Goal: Task Accomplishment & Management: Use online tool/utility

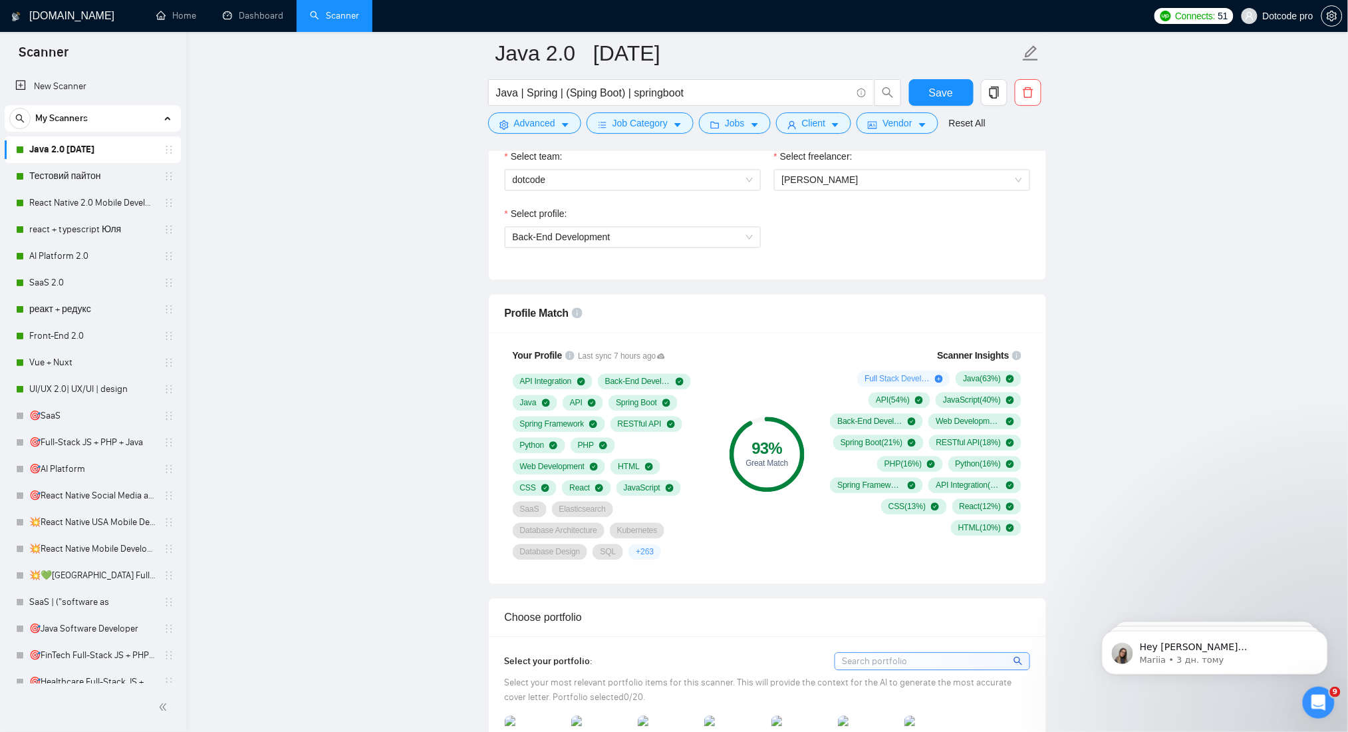
scroll to position [887, 0]
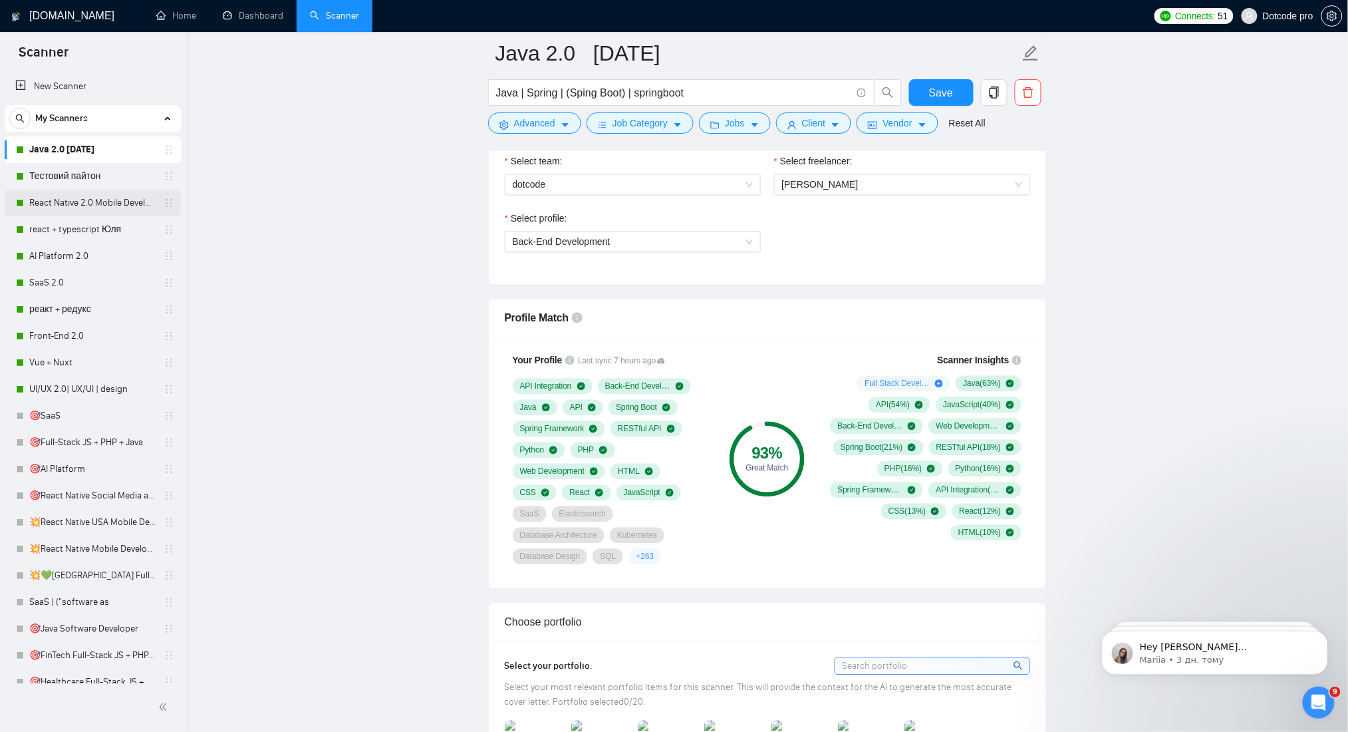
click at [35, 193] on link "React Native 2.0 Mobile Development" at bounding box center [92, 203] width 126 height 27
click at [952, 85] on span "Save" at bounding box center [941, 92] width 24 height 17
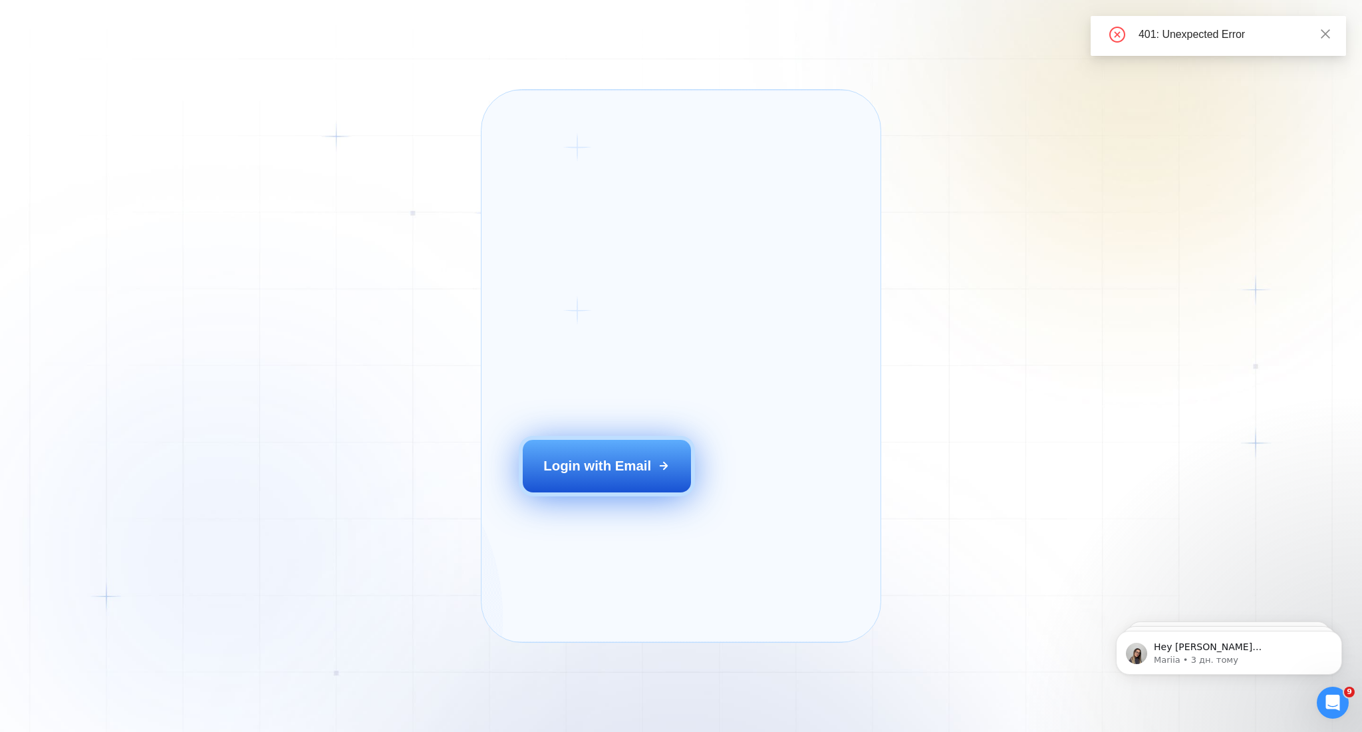
click at [578, 475] on div "Login with Email" at bounding box center [597, 465] width 108 height 19
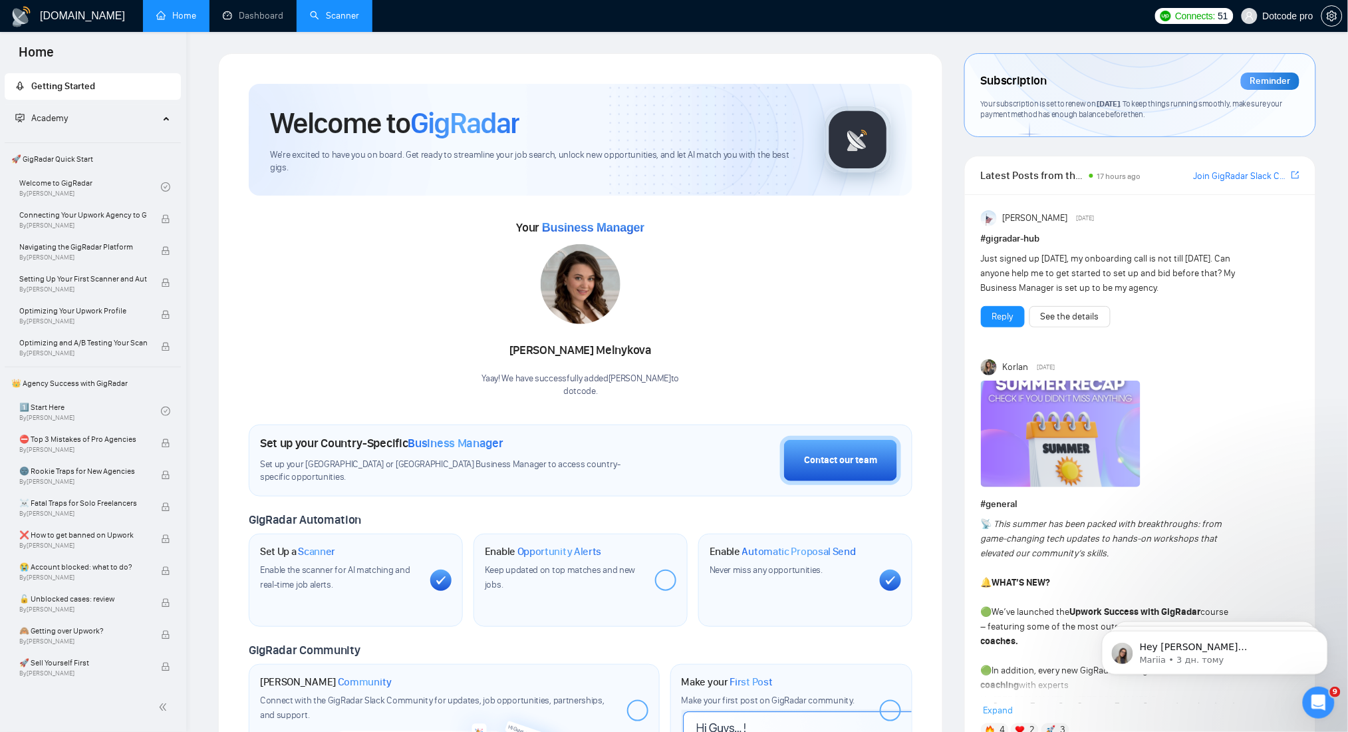
click at [352, 10] on link "Scanner" at bounding box center [334, 15] width 49 height 11
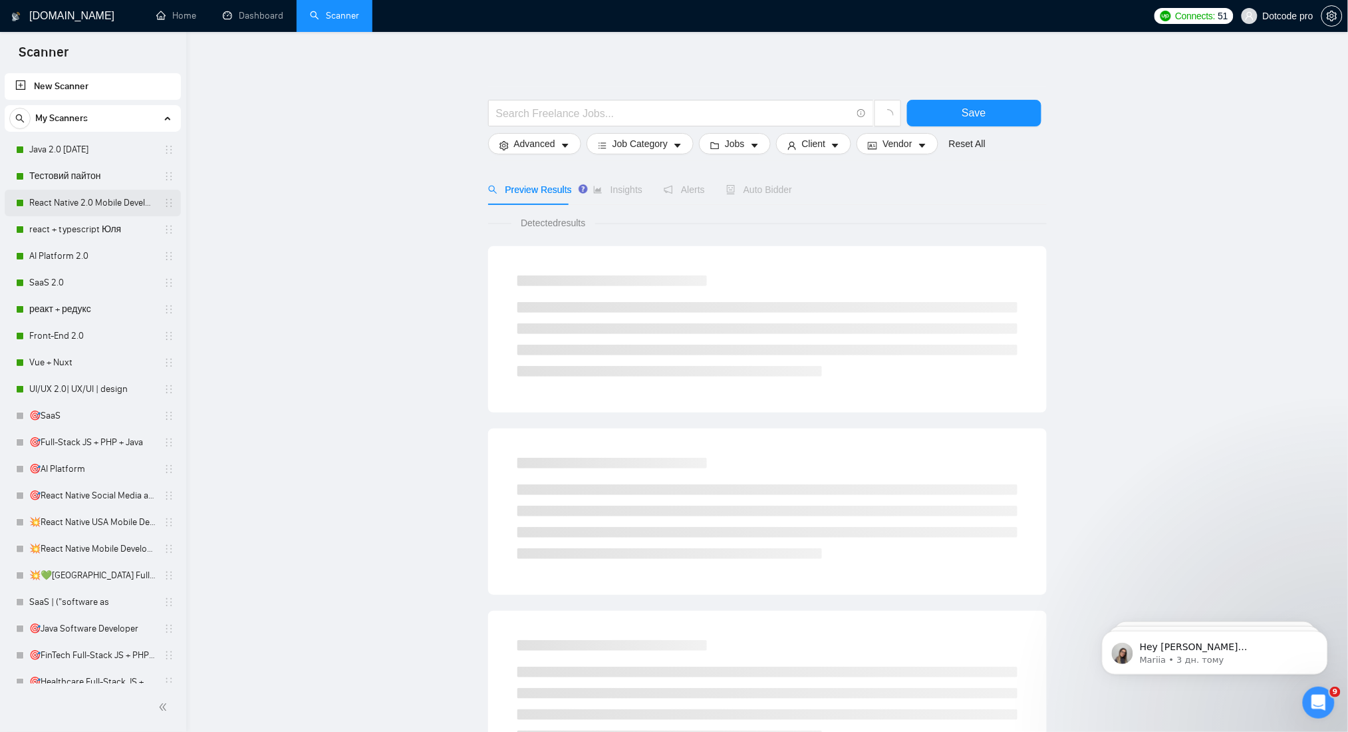
click at [88, 202] on link "React Native 2.0 Mobile Development" at bounding box center [92, 203] width 126 height 27
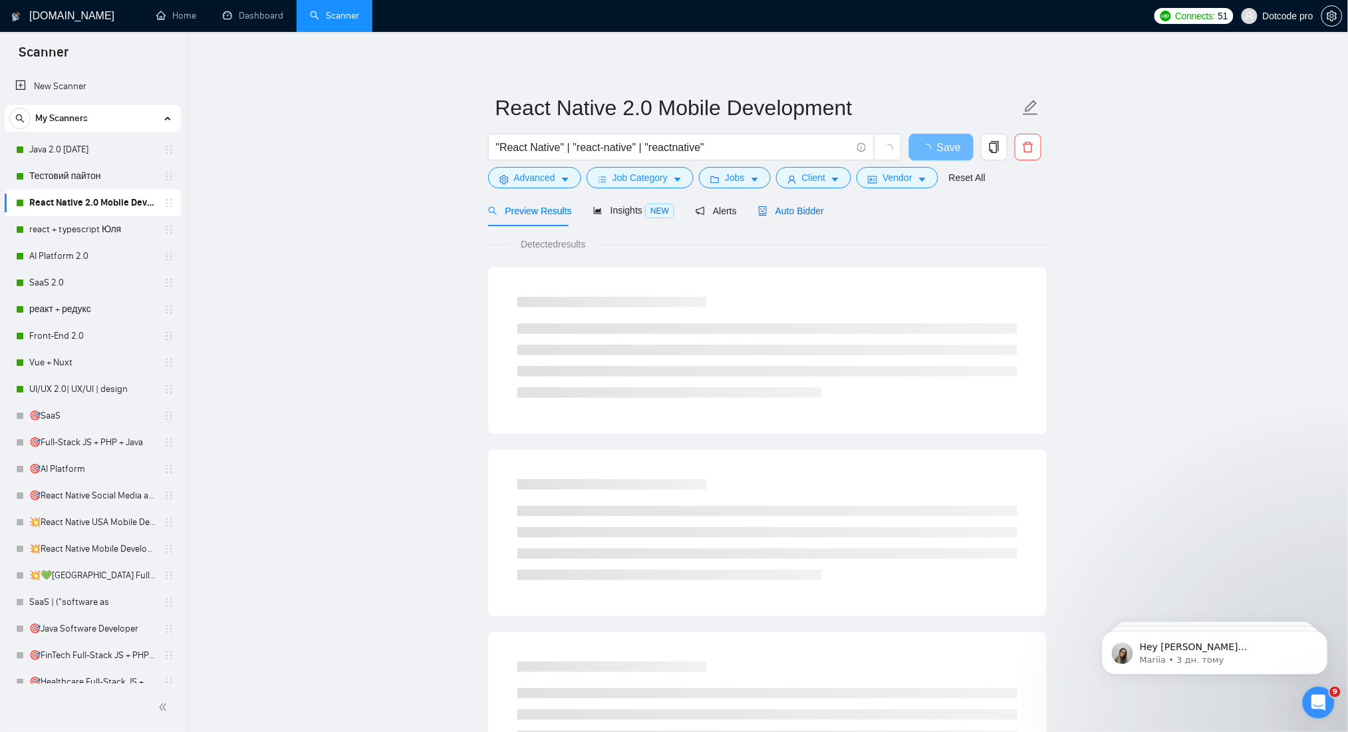
click at [805, 211] on span "Auto Bidder" at bounding box center [791, 211] width 66 height 11
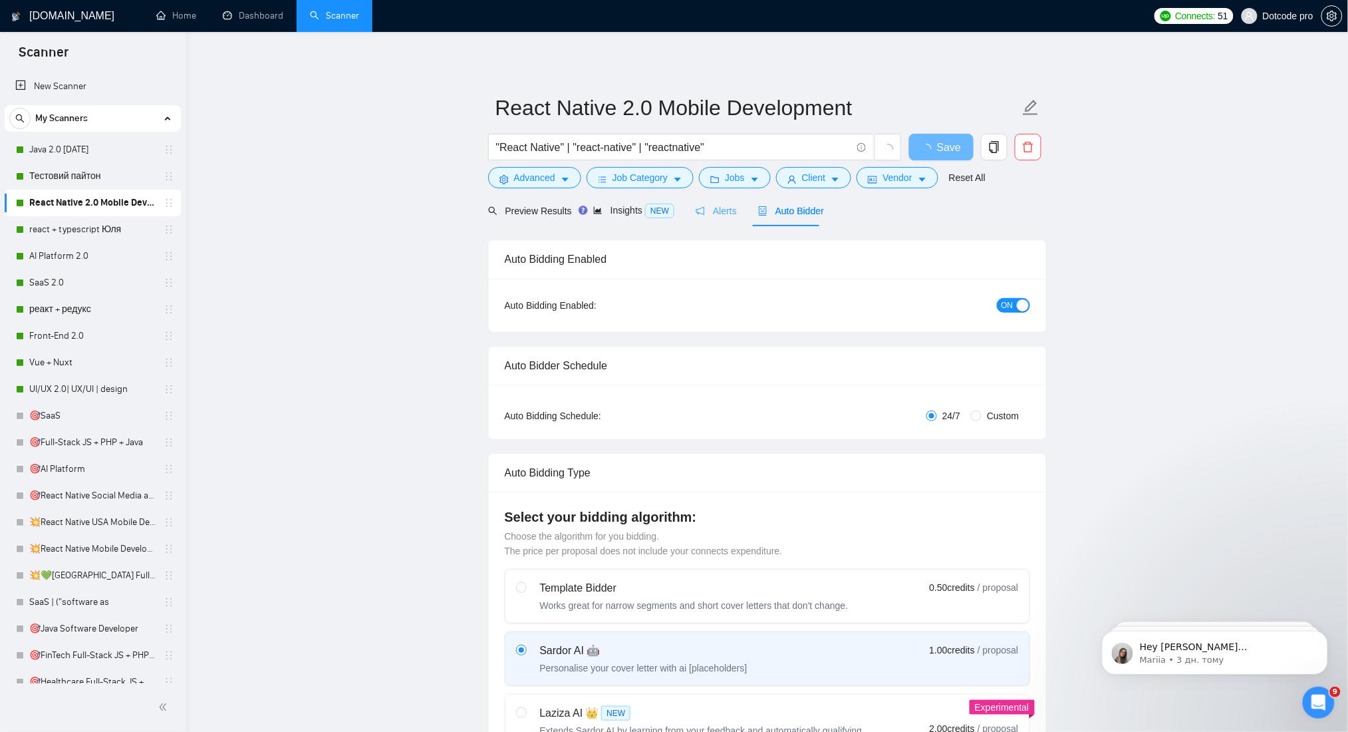
radio input "false"
radio input "true"
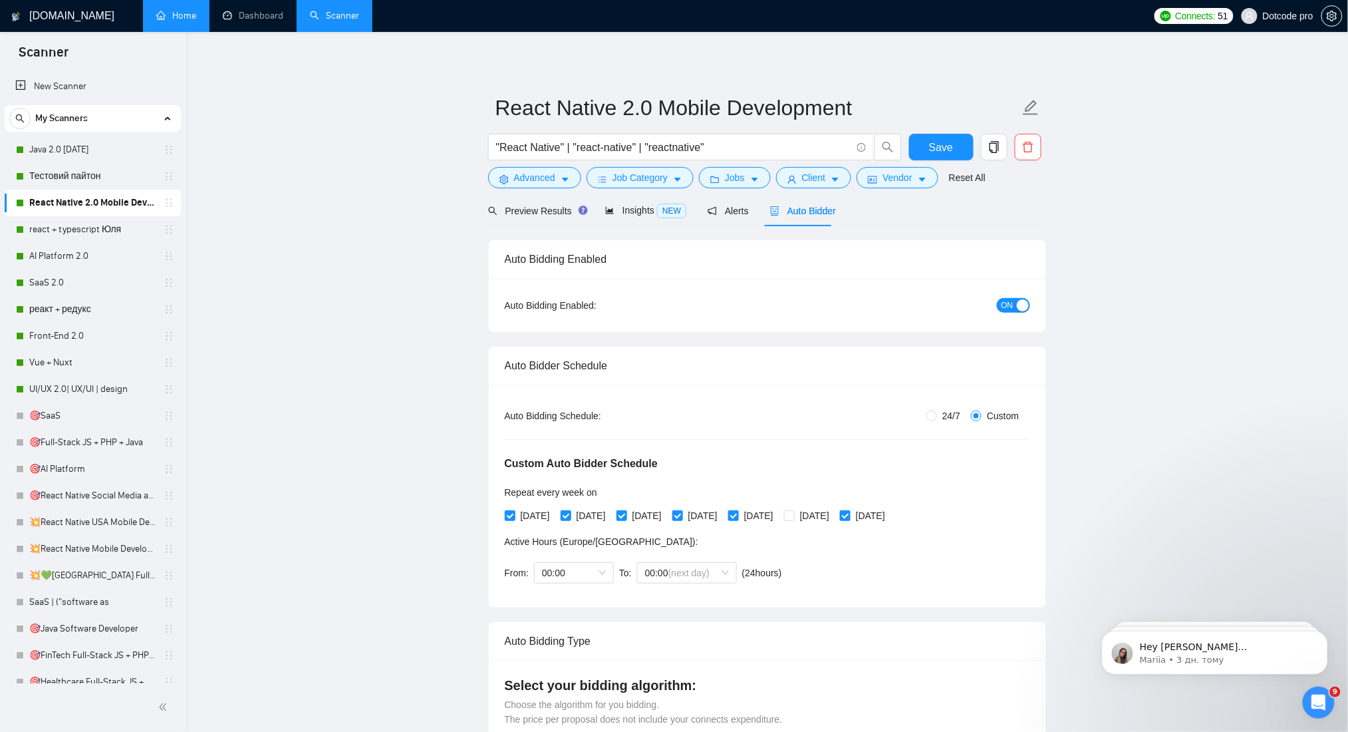
click at [165, 15] on link "Home" at bounding box center [176, 15] width 40 height 11
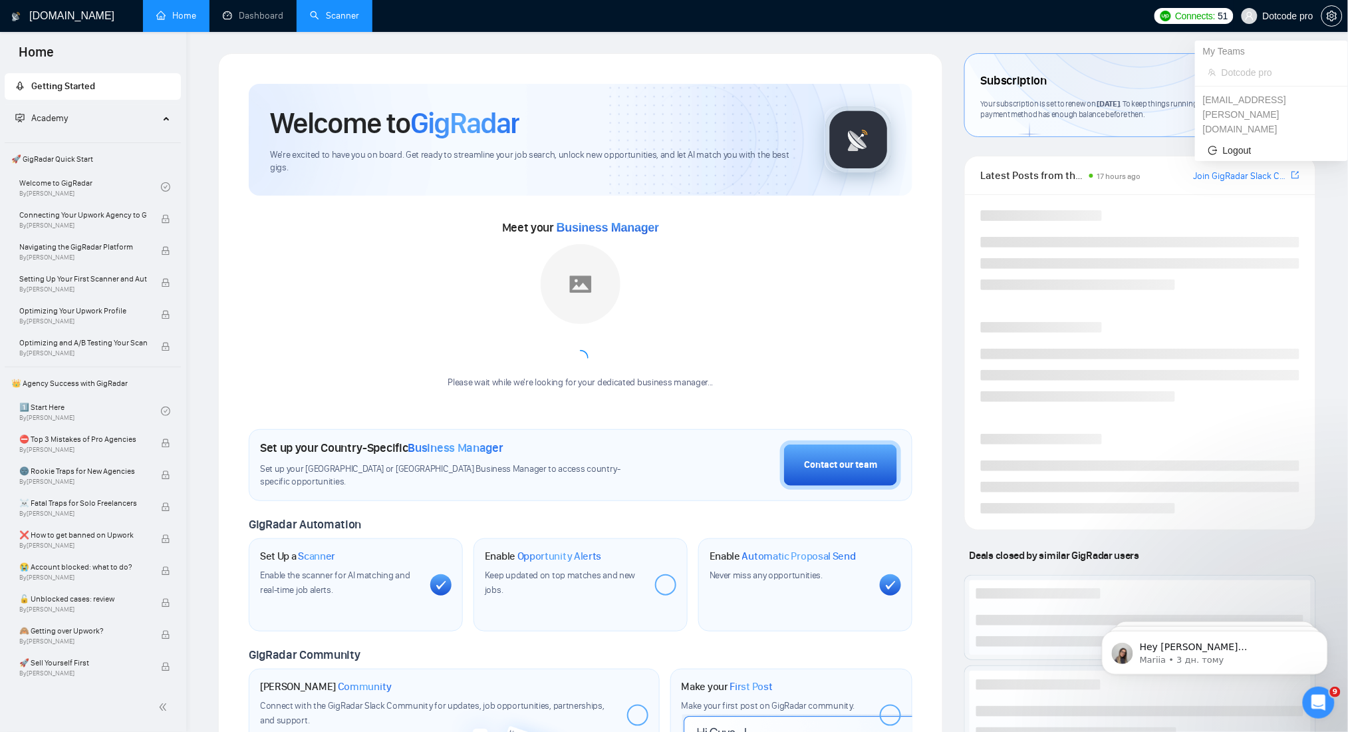
click at [1312, 16] on span "Dotcode pro" at bounding box center [1288, 16] width 51 height 0
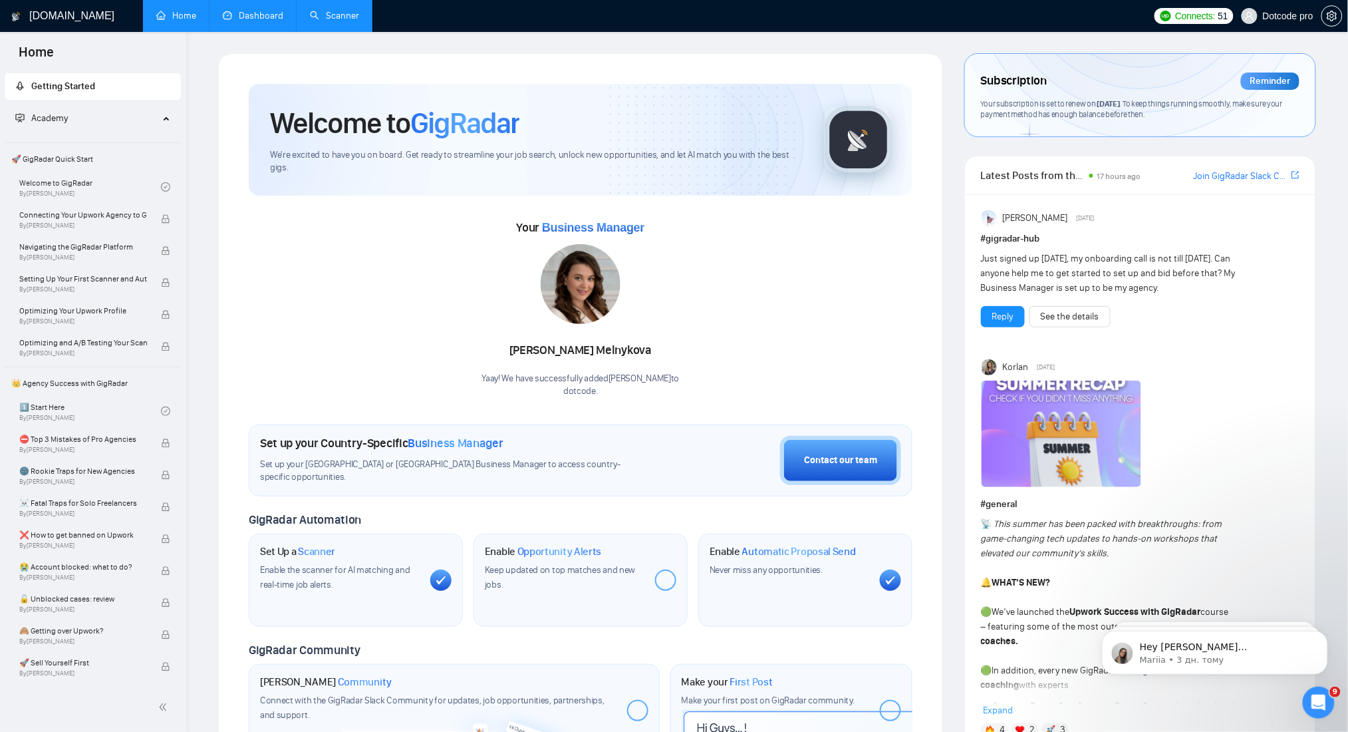
click at [273, 20] on link "Dashboard" at bounding box center [253, 15] width 61 height 11
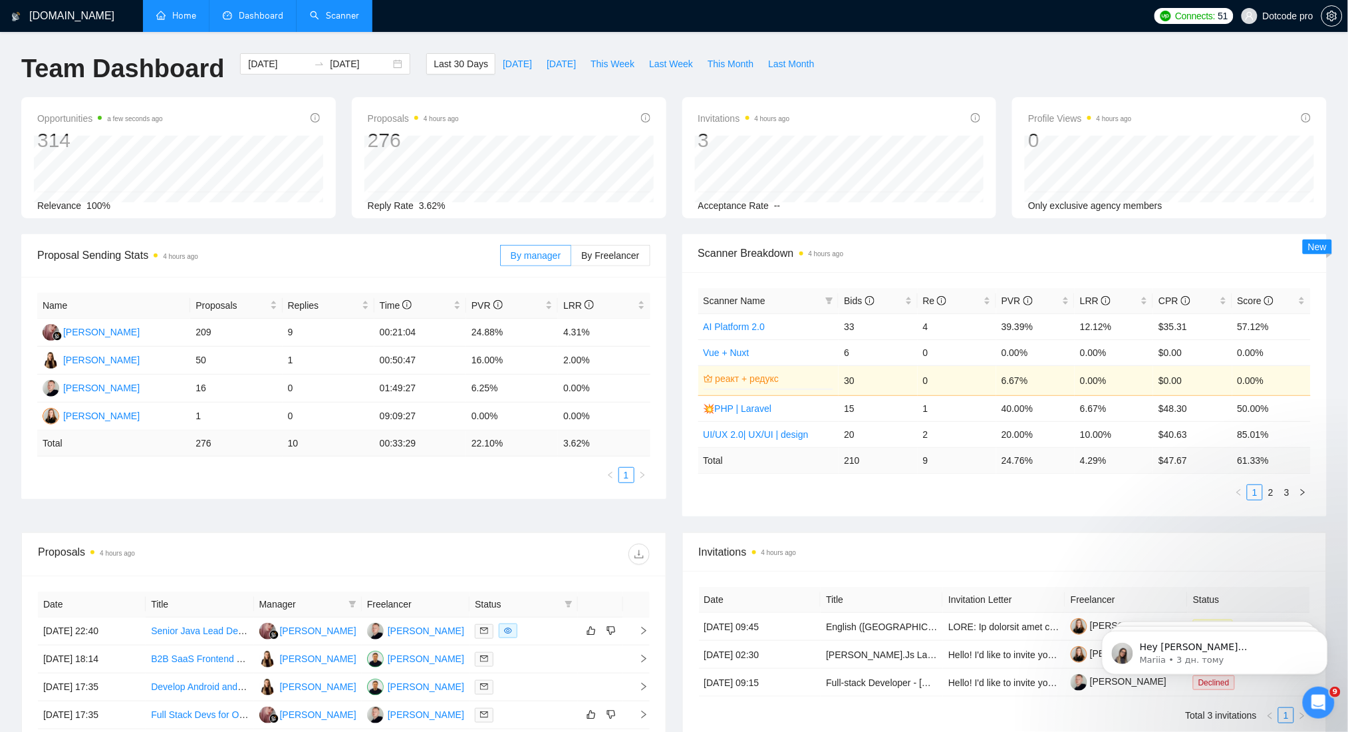
click at [329, 19] on link "Scanner" at bounding box center [334, 15] width 49 height 11
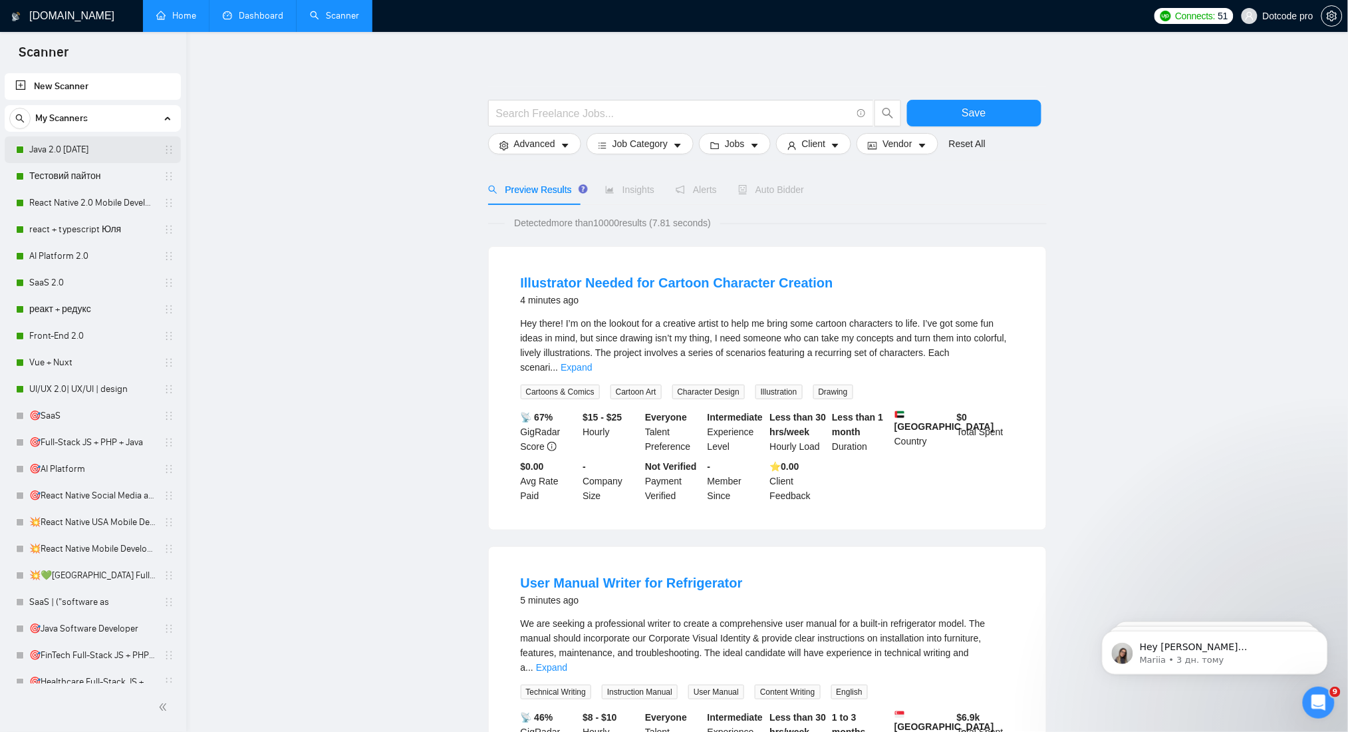
click at [77, 158] on link "Java 2.0 [DATE]" at bounding box center [92, 149] width 126 height 27
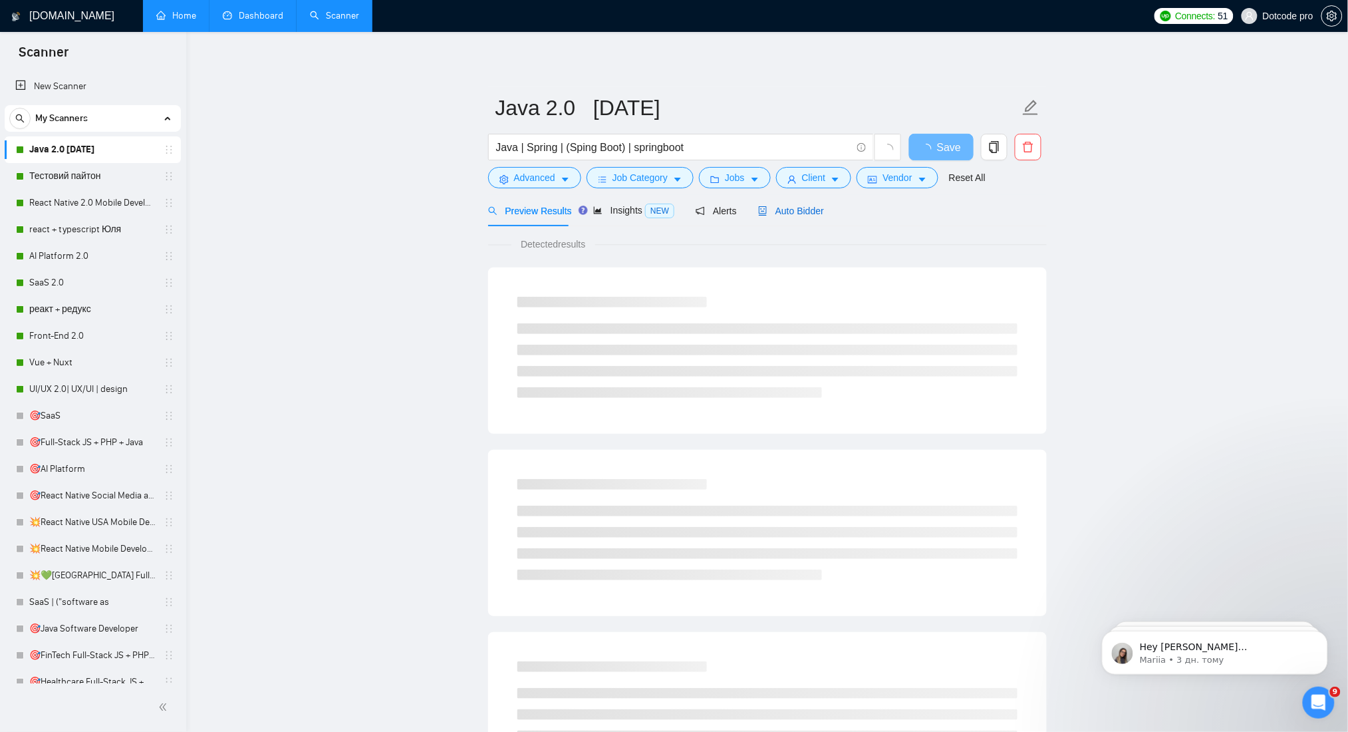
click at [811, 212] on span "Auto Bidder" at bounding box center [791, 211] width 66 height 11
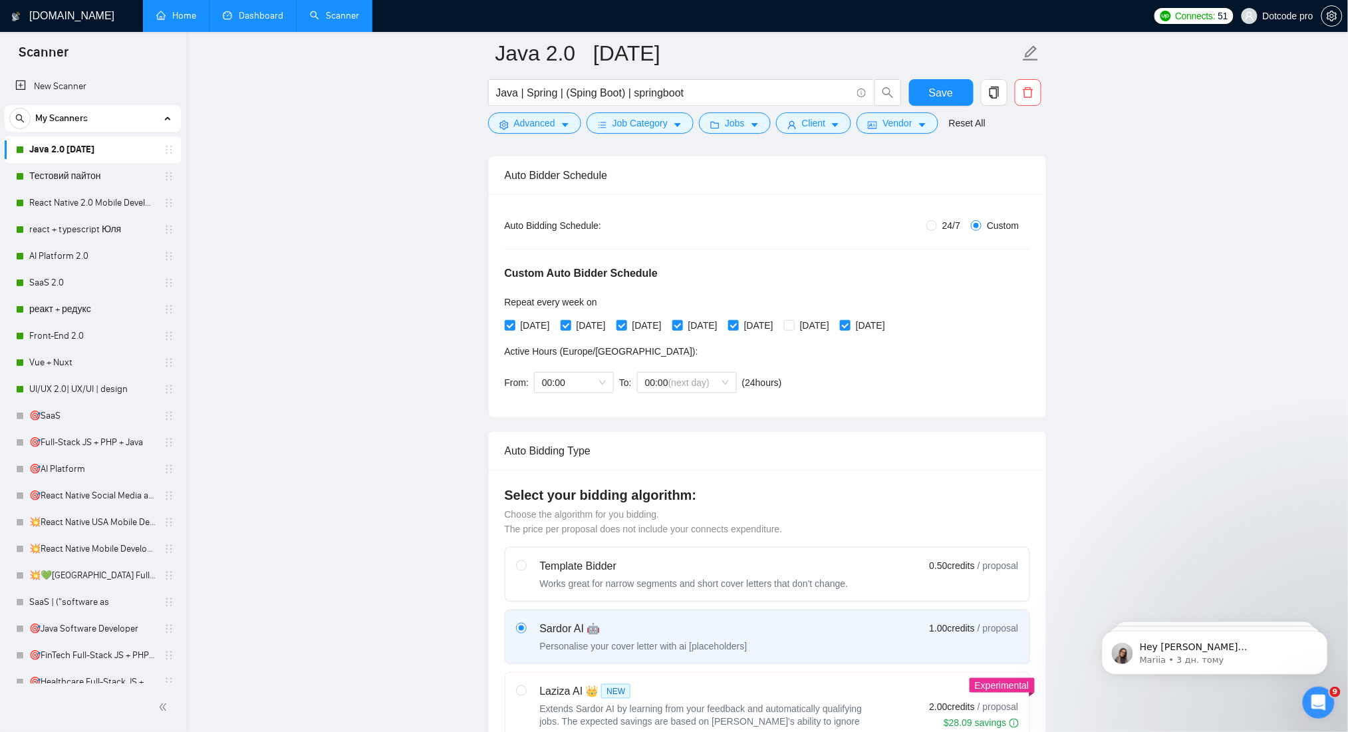
scroll to position [177, 0]
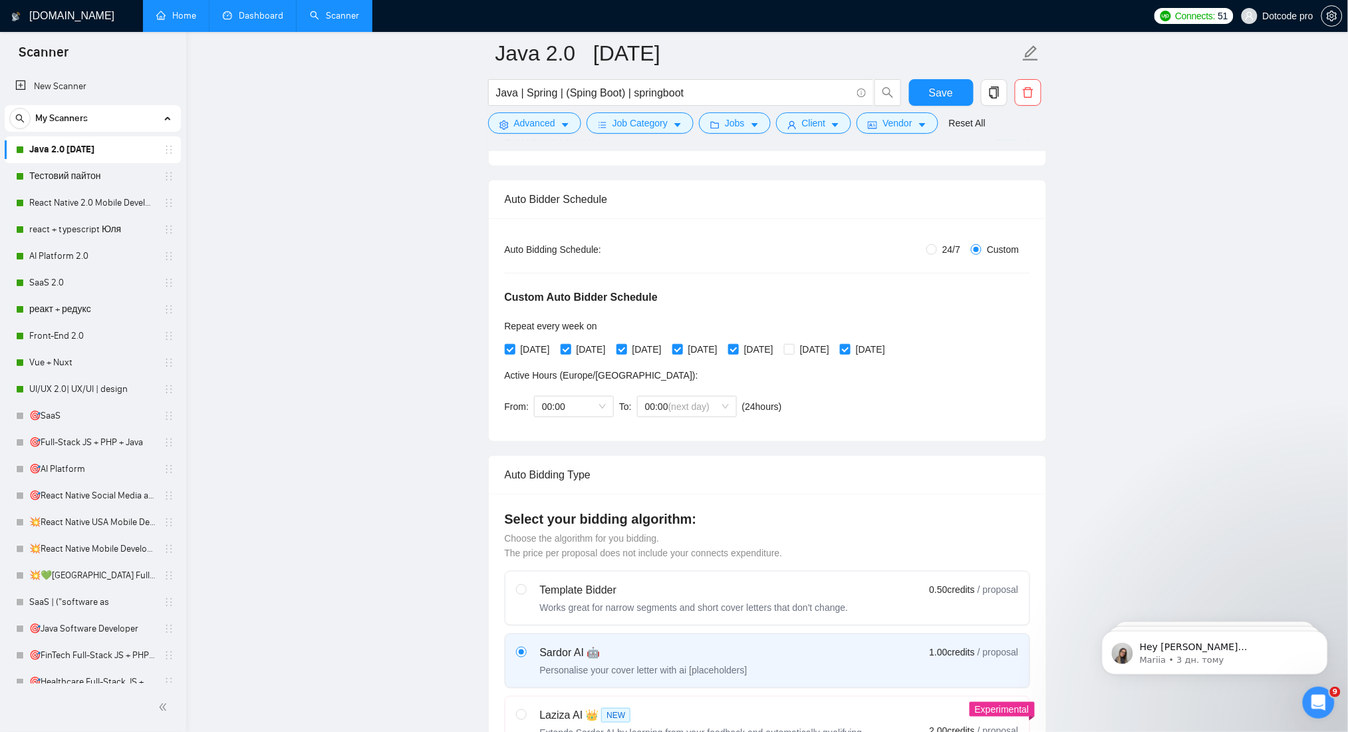
click at [1195, 13] on span "Connects:" at bounding box center [1195, 16] width 40 height 15
click at [50, 15] on h1 "[DOMAIN_NAME]" at bounding box center [71, 16] width 85 height 32
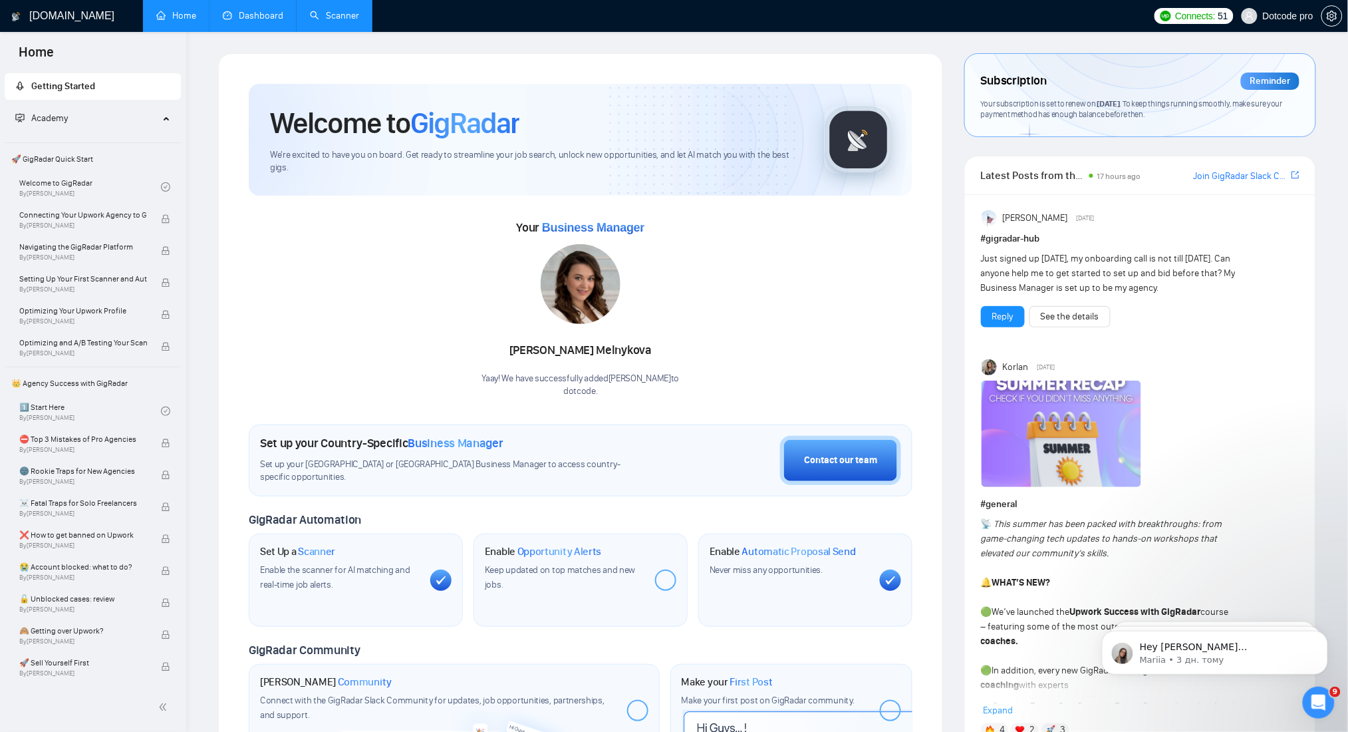
click at [1017, 94] on div "Subscription Reminder Your subscription is set to renew on [DATE] . To keep thi…" at bounding box center [1140, 95] width 351 height 82
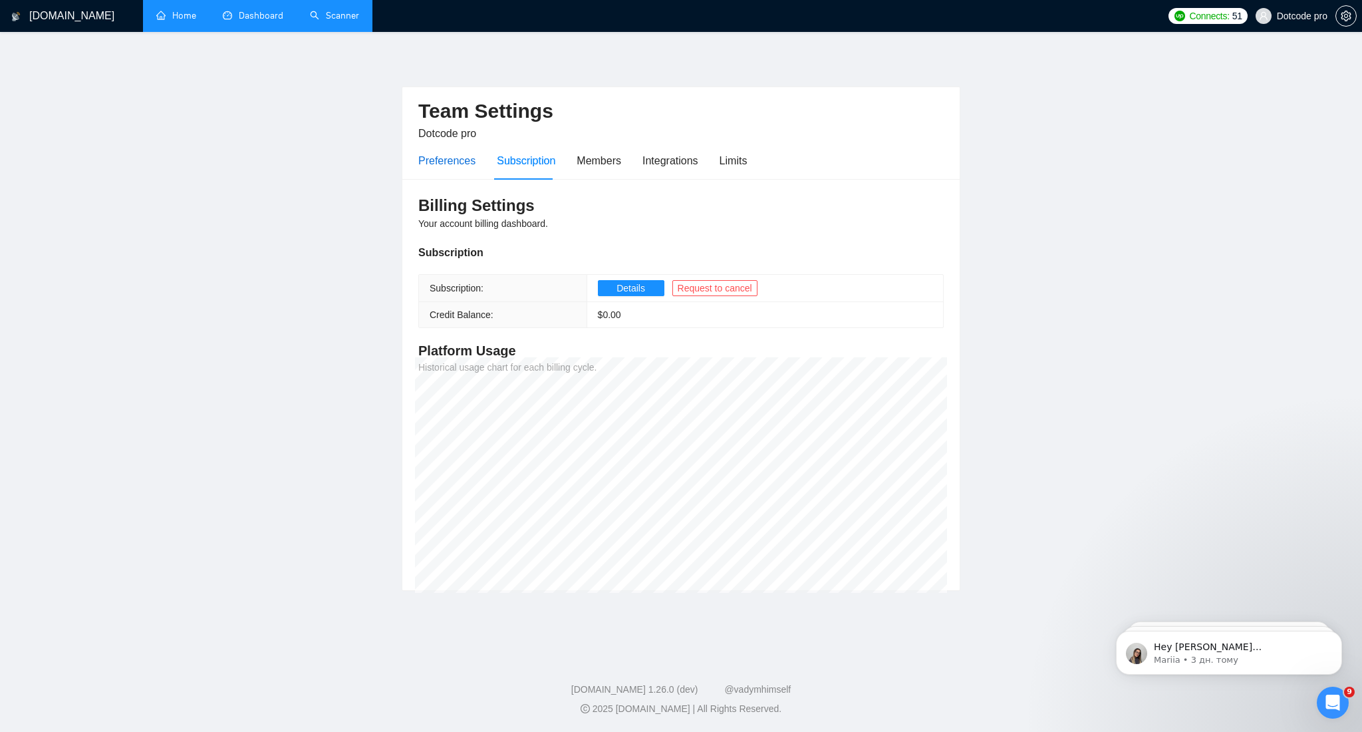
click at [442, 164] on div "Preferences" at bounding box center [446, 160] width 57 height 17
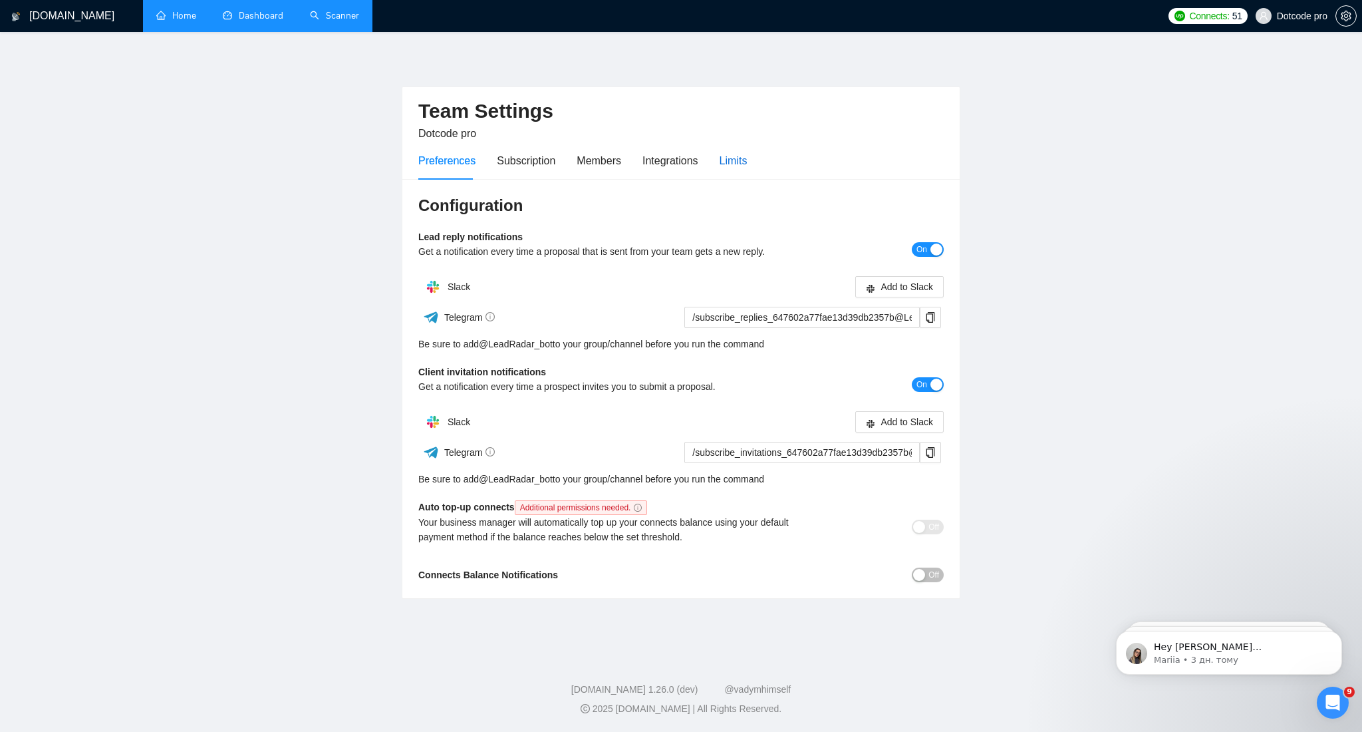
click at [738, 165] on div "Limits" at bounding box center [734, 160] width 28 height 17
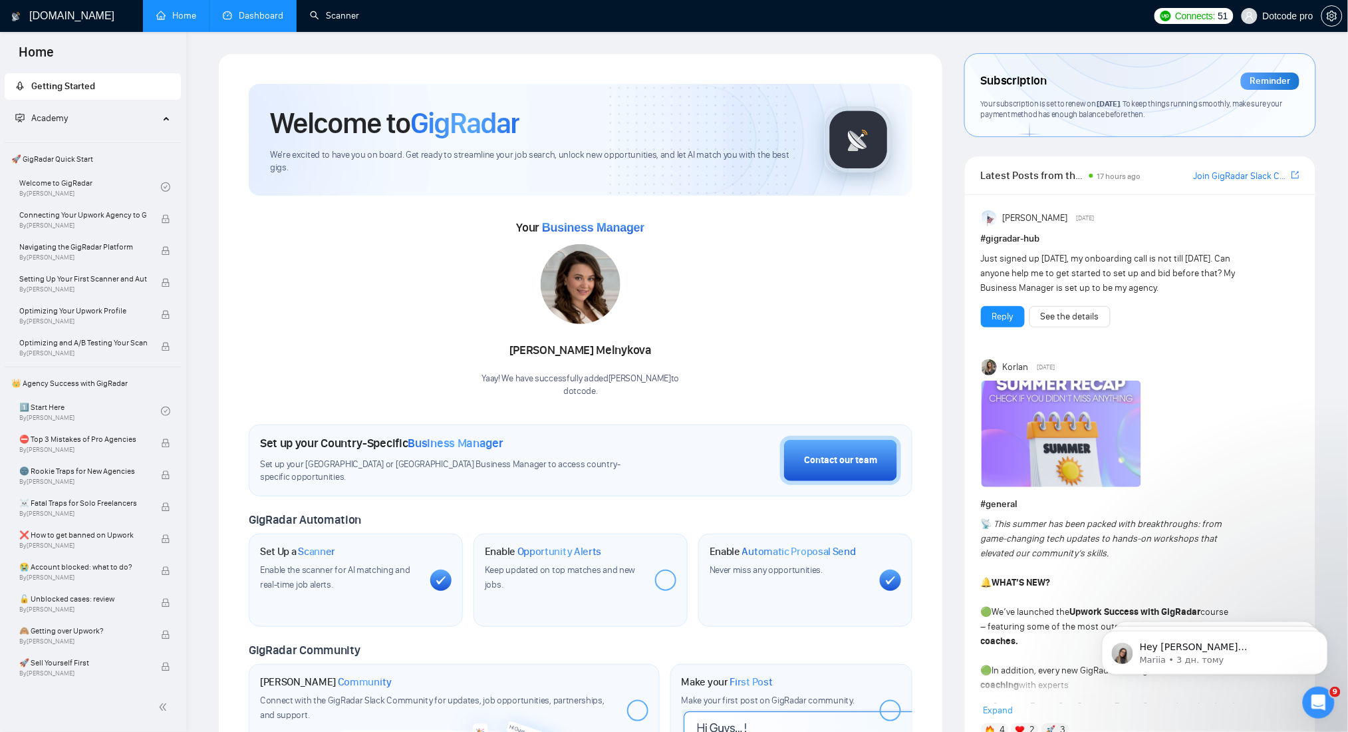
drag, startPoint x: 326, startPoint y: 15, endPoint x: 292, endPoint y: 25, distance: 35.4
click at [326, 15] on link "Scanner" at bounding box center [334, 15] width 49 height 11
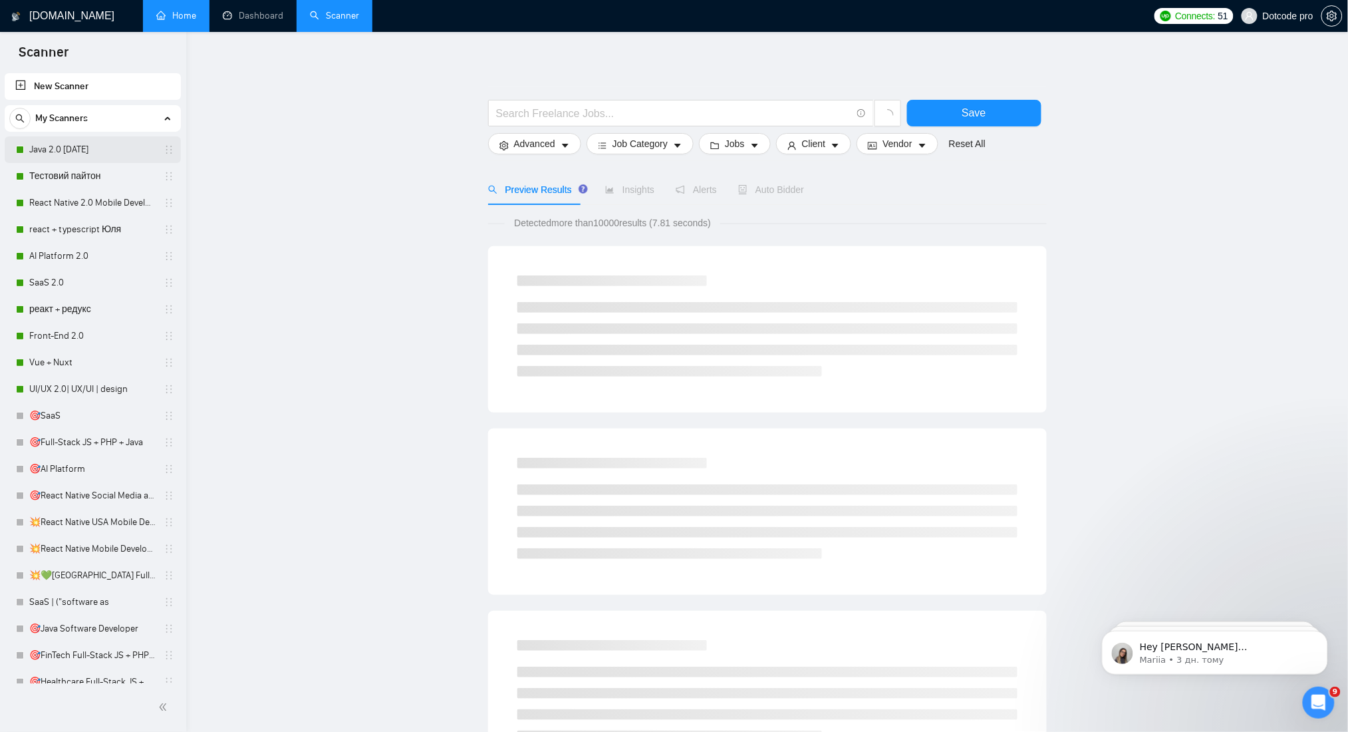
click at [43, 155] on link "Java 2.0 [DATE]" at bounding box center [92, 149] width 126 height 27
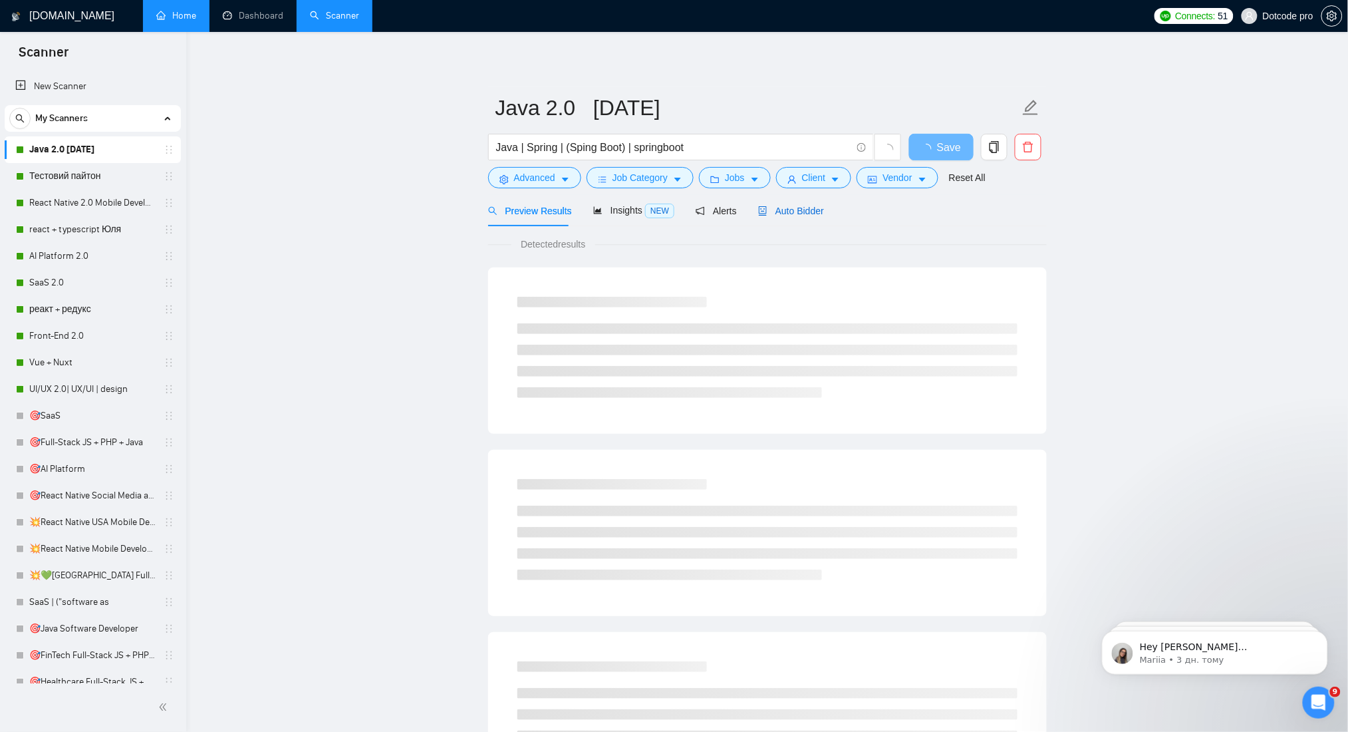
click at [793, 208] on span "Auto Bidder" at bounding box center [791, 211] width 66 height 11
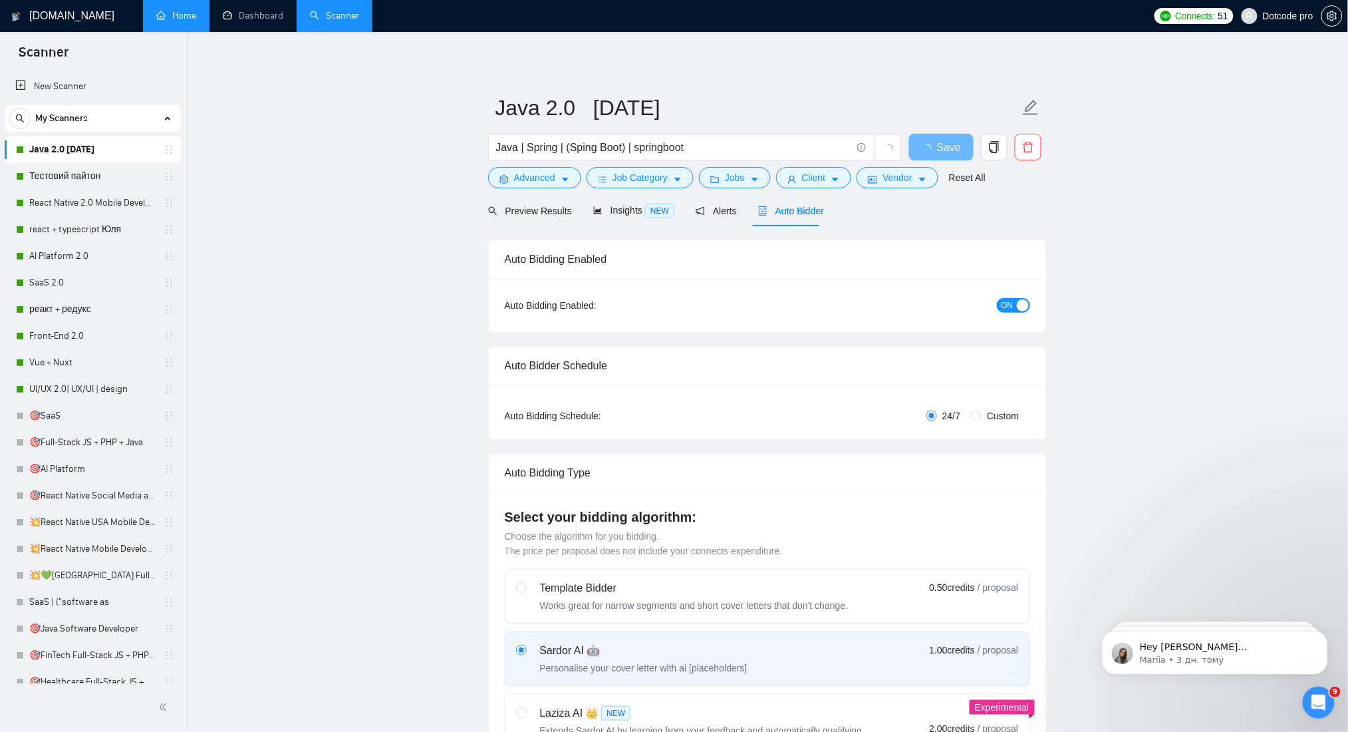
radio input "false"
radio input "true"
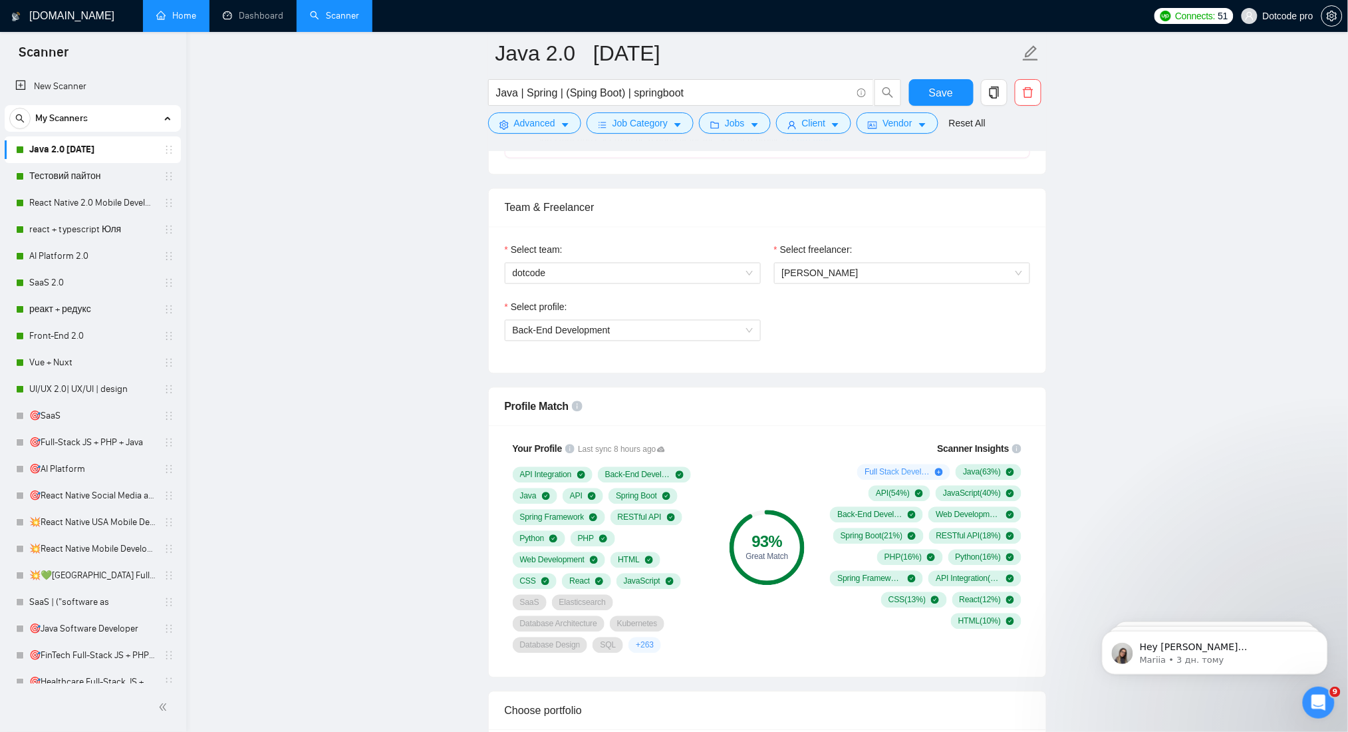
scroll to position [354, 0]
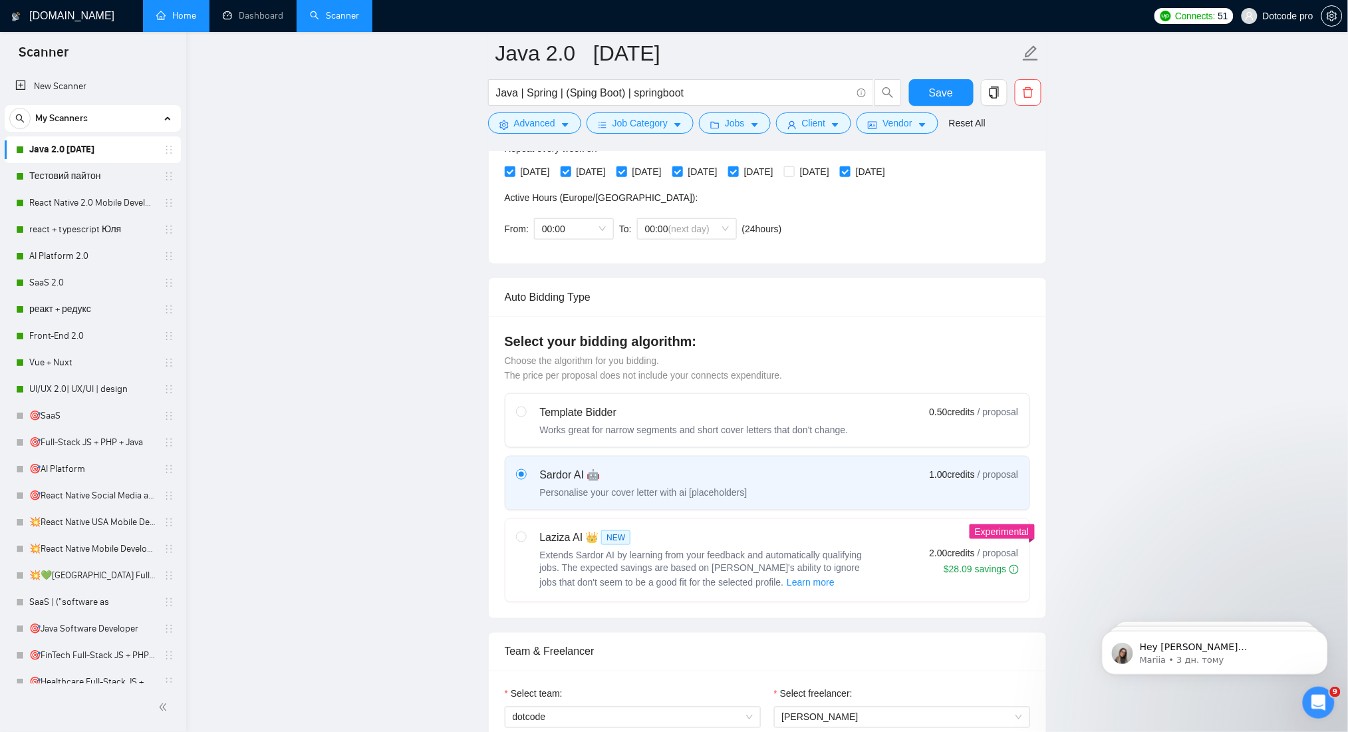
click at [521, 547] on label at bounding box center [521, 559] width 11 height 61
click at [521, 541] on input "radio" at bounding box center [520, 535] width 9 height 9
radio input "true"
radio input "false"
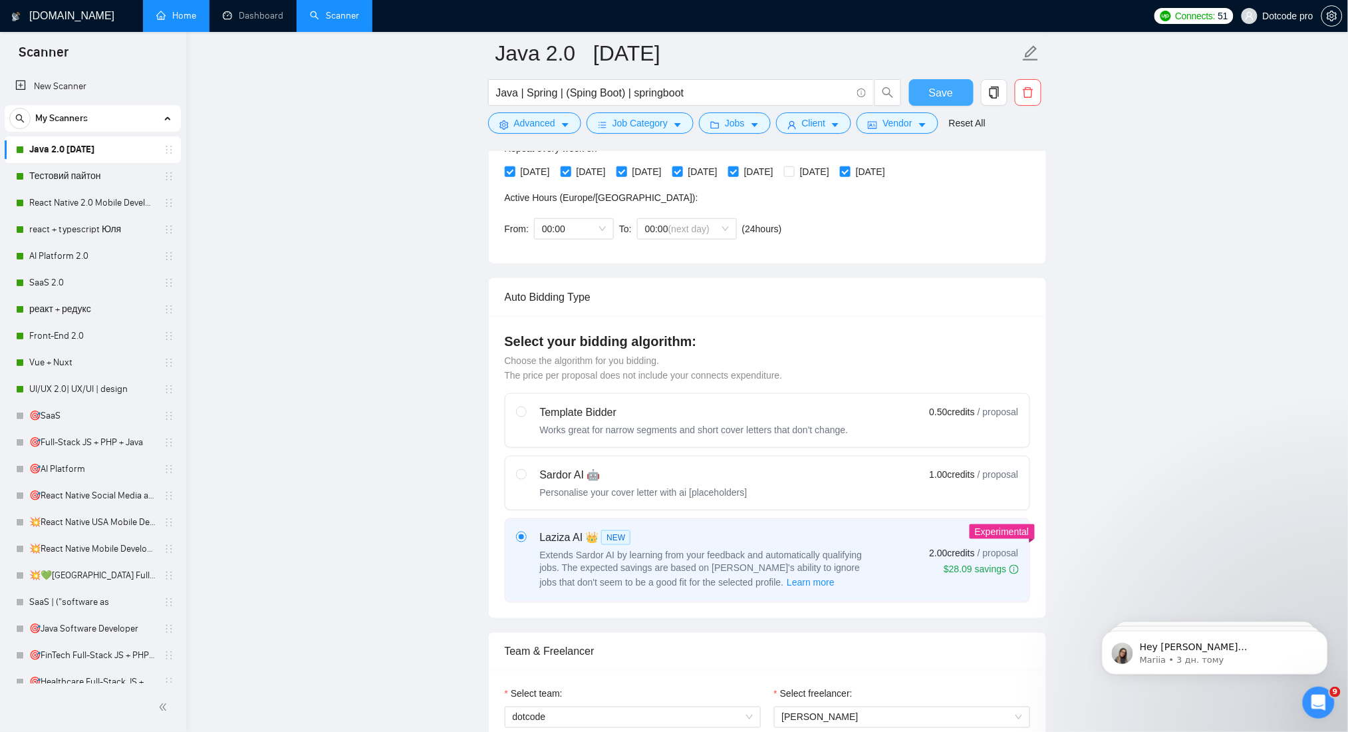
click at [936, 93] on span "Save" at bounding box center [941, 92] width 24 height 17
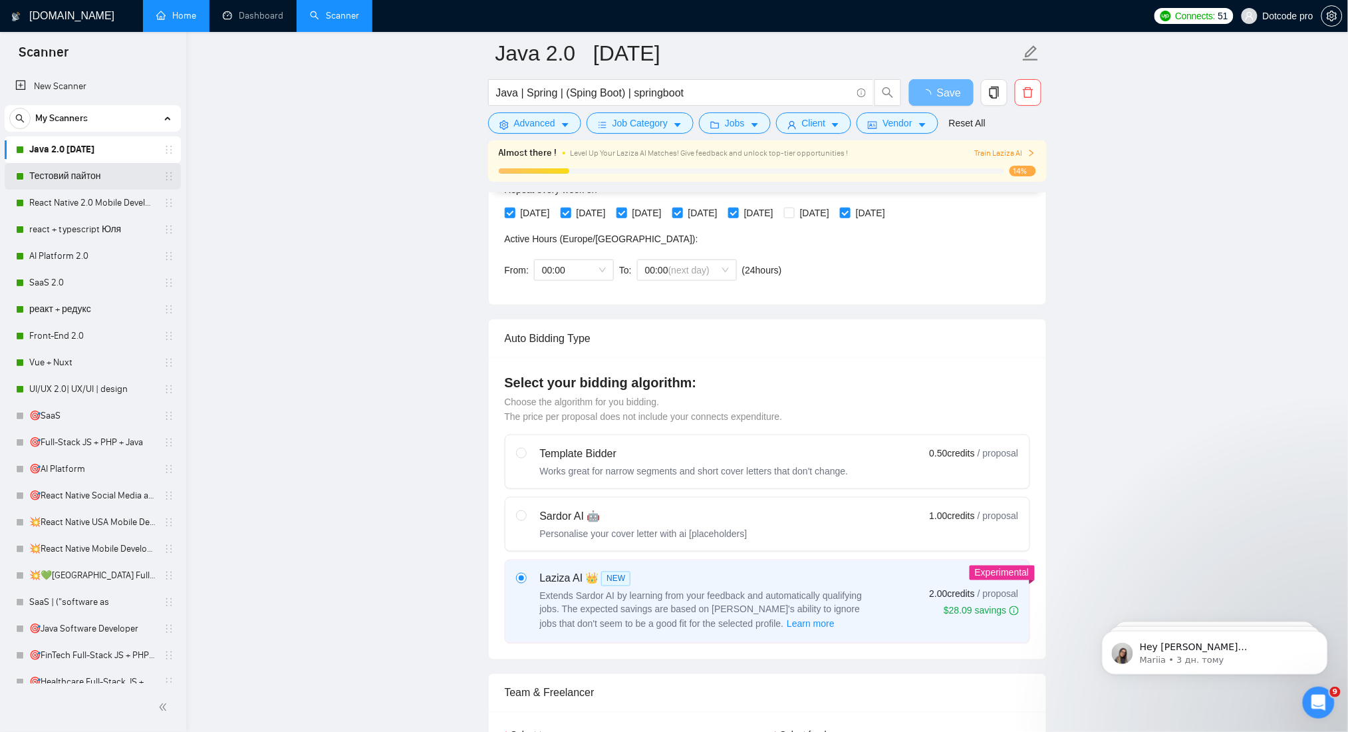
click at [76, 182] on link "Тестовий пайтон" at bounding box center [92, 176] width 126 height 27
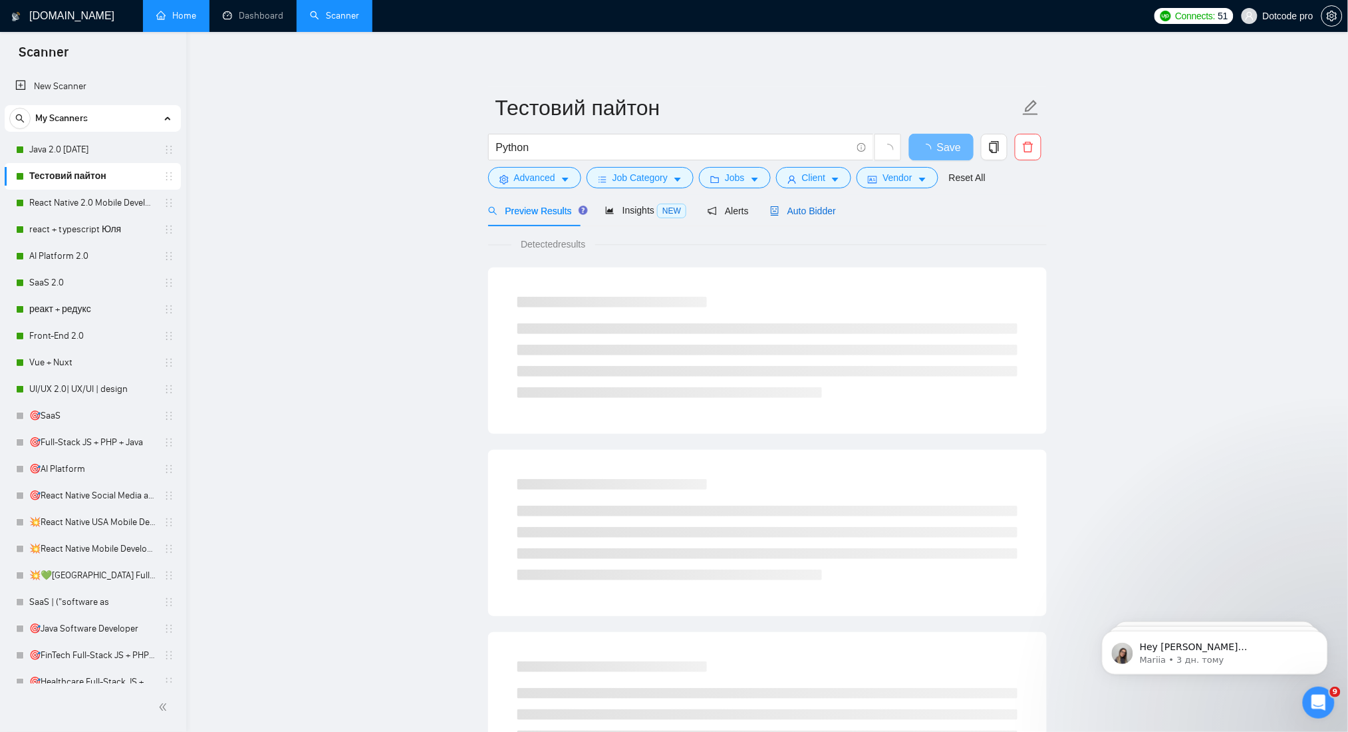
click at [813, 217] on div "Auto Bidder" at bounding box center [803, 211] width 66 height 15
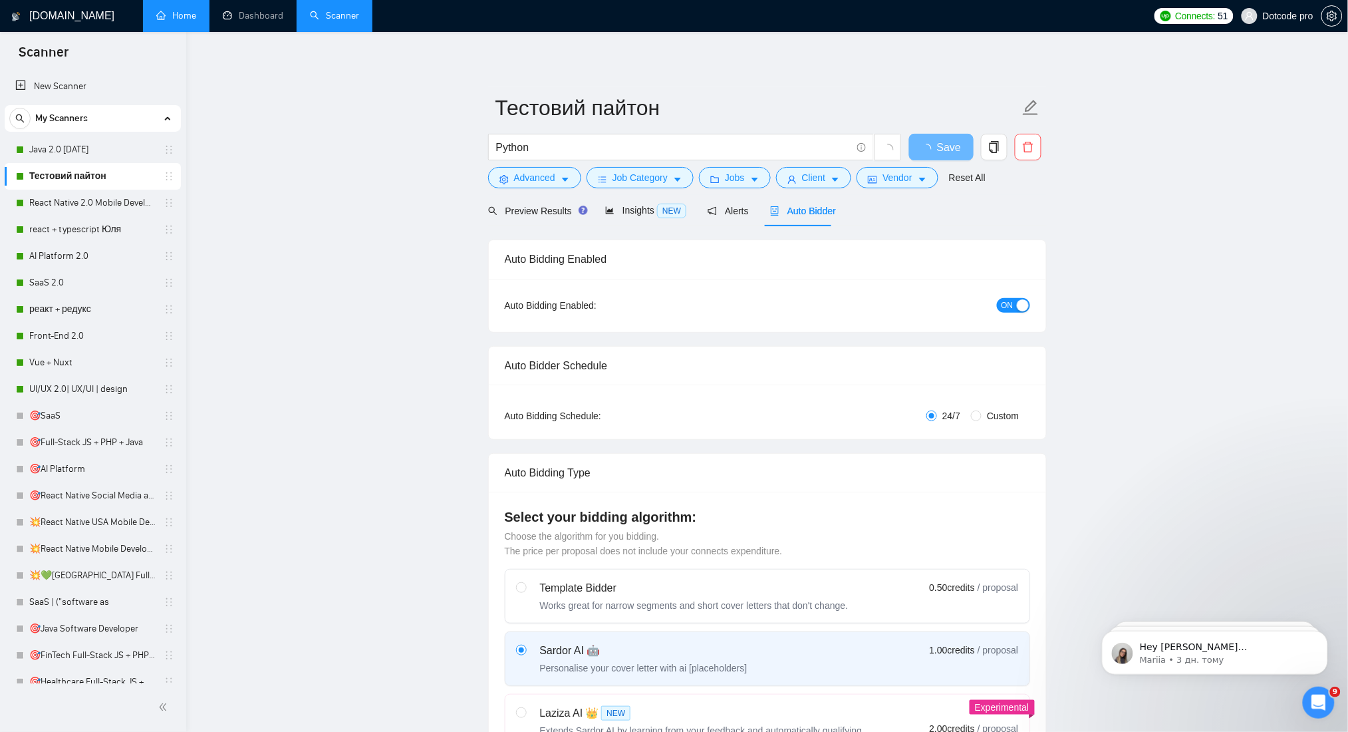
radio input "false"
radio input "true"
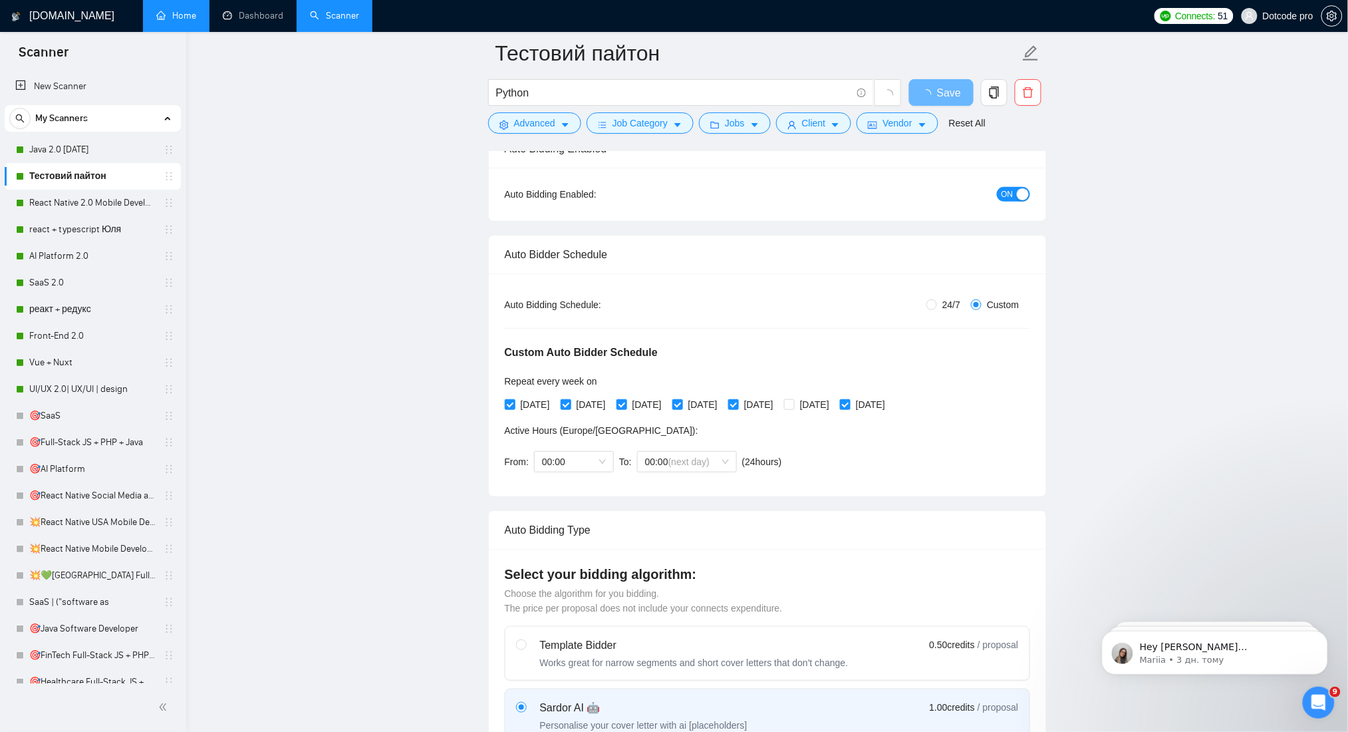
scroll to position [354, 0]
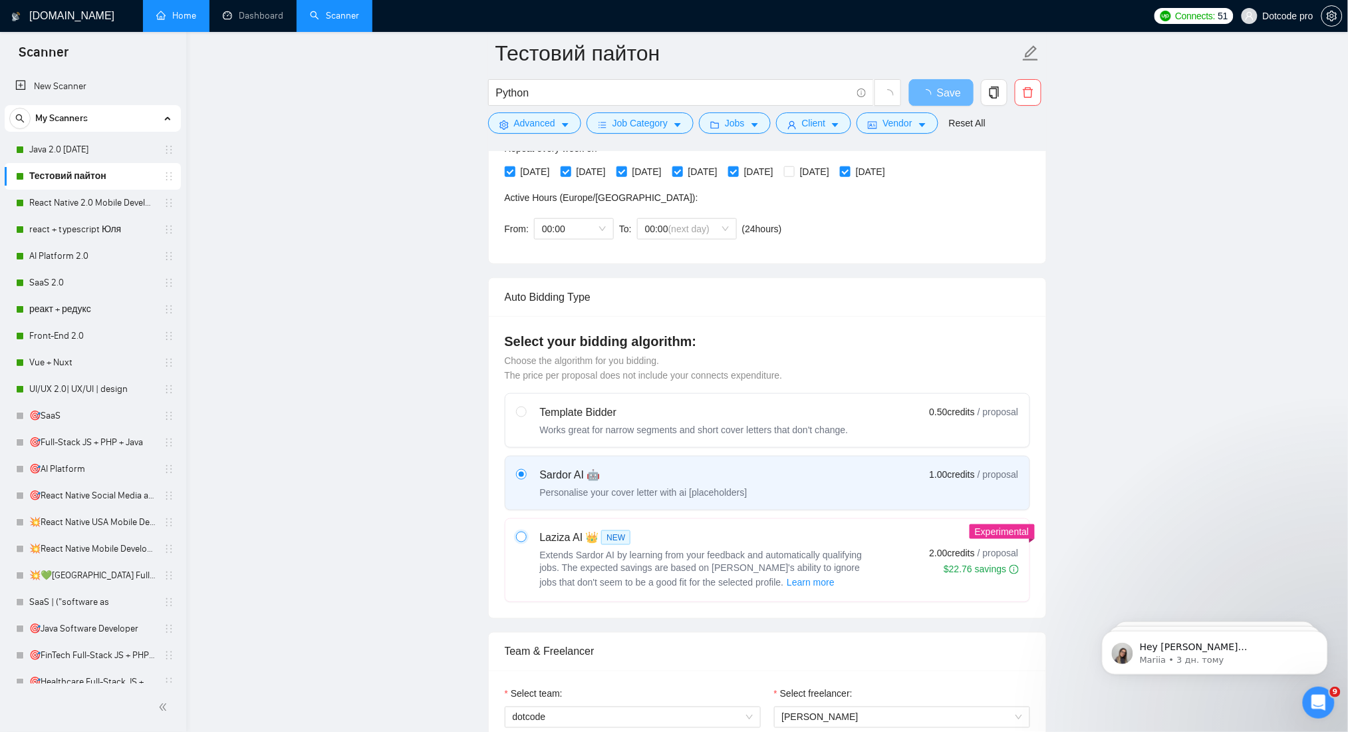
click at [521, 533] on input "radio" at bounding box center [520, 535] width 9 height 9
radio input "true"
radio input "false"
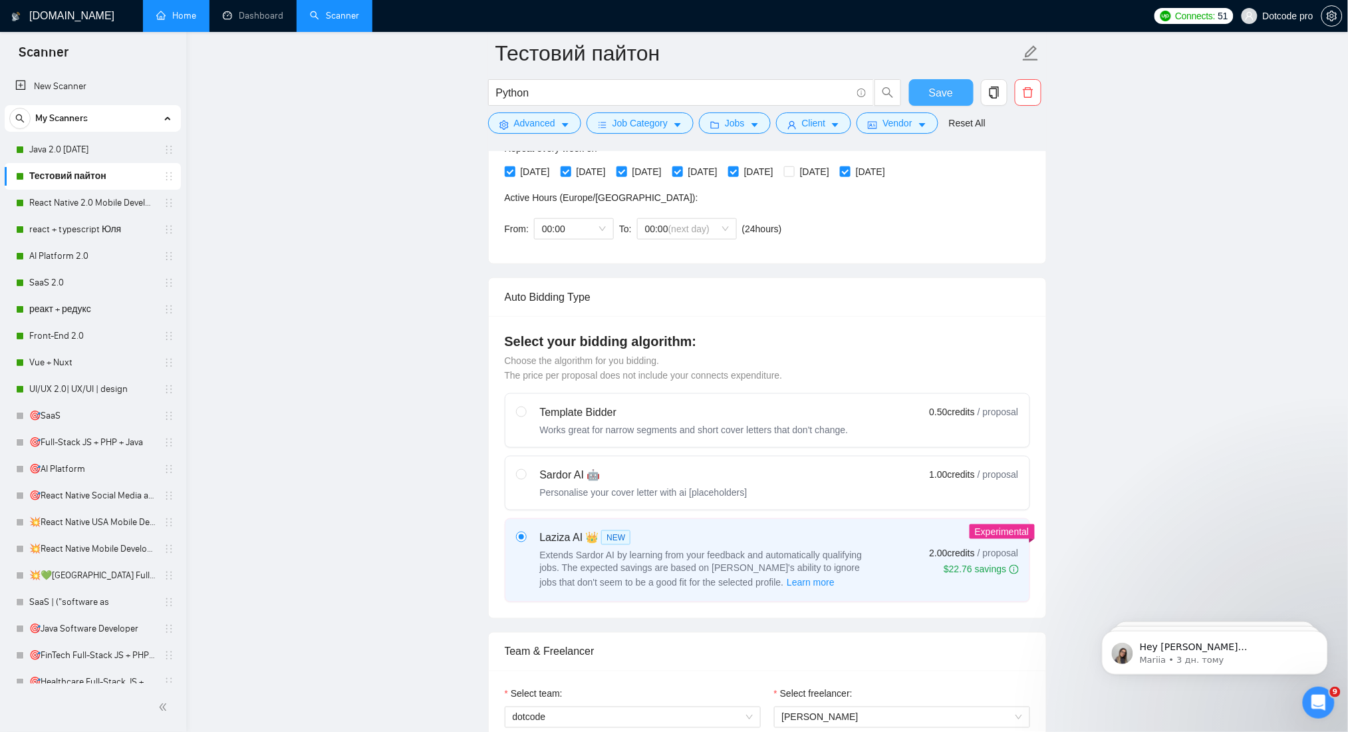
click at [952, 98] on span "Save" at bounding box center [941, 92] width 24 height 17
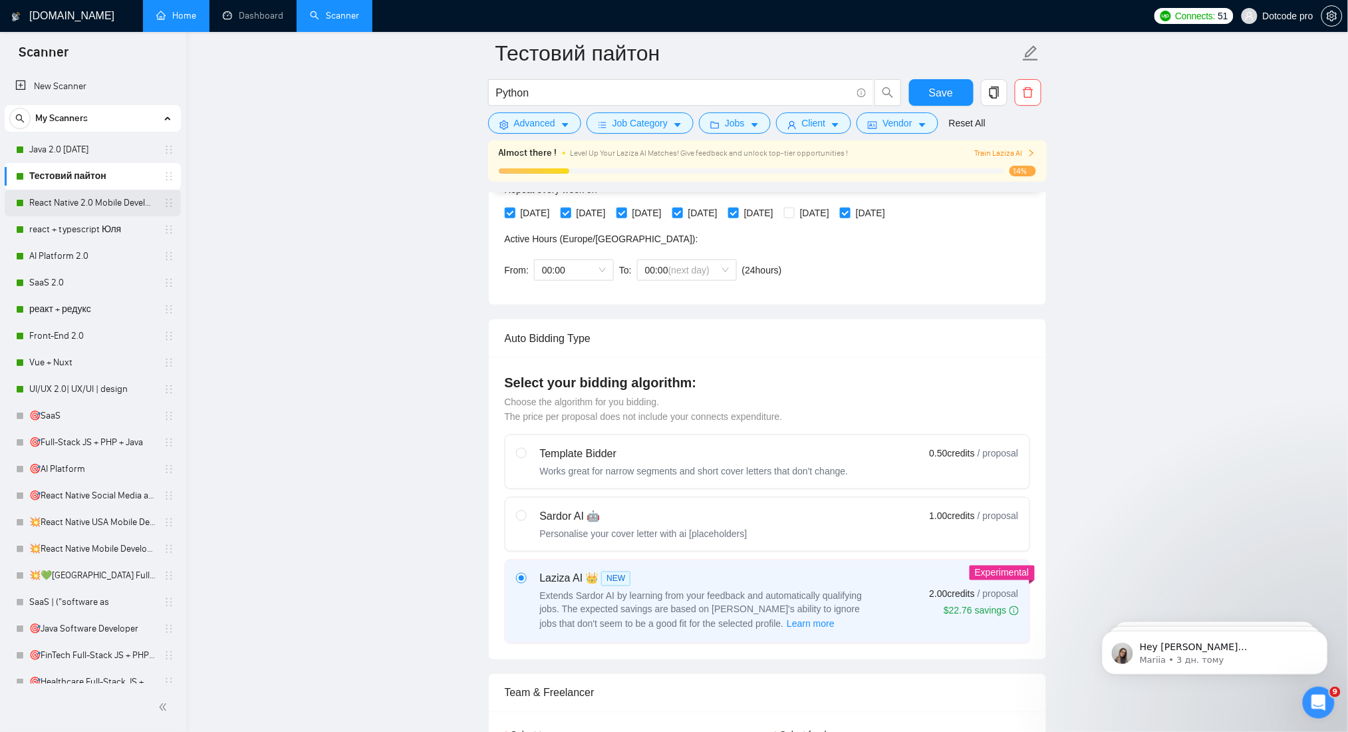
click at [63, 202] on link "React Native 2.0 Mobile Development" at bounding box center [92, 203] width 126 height 27
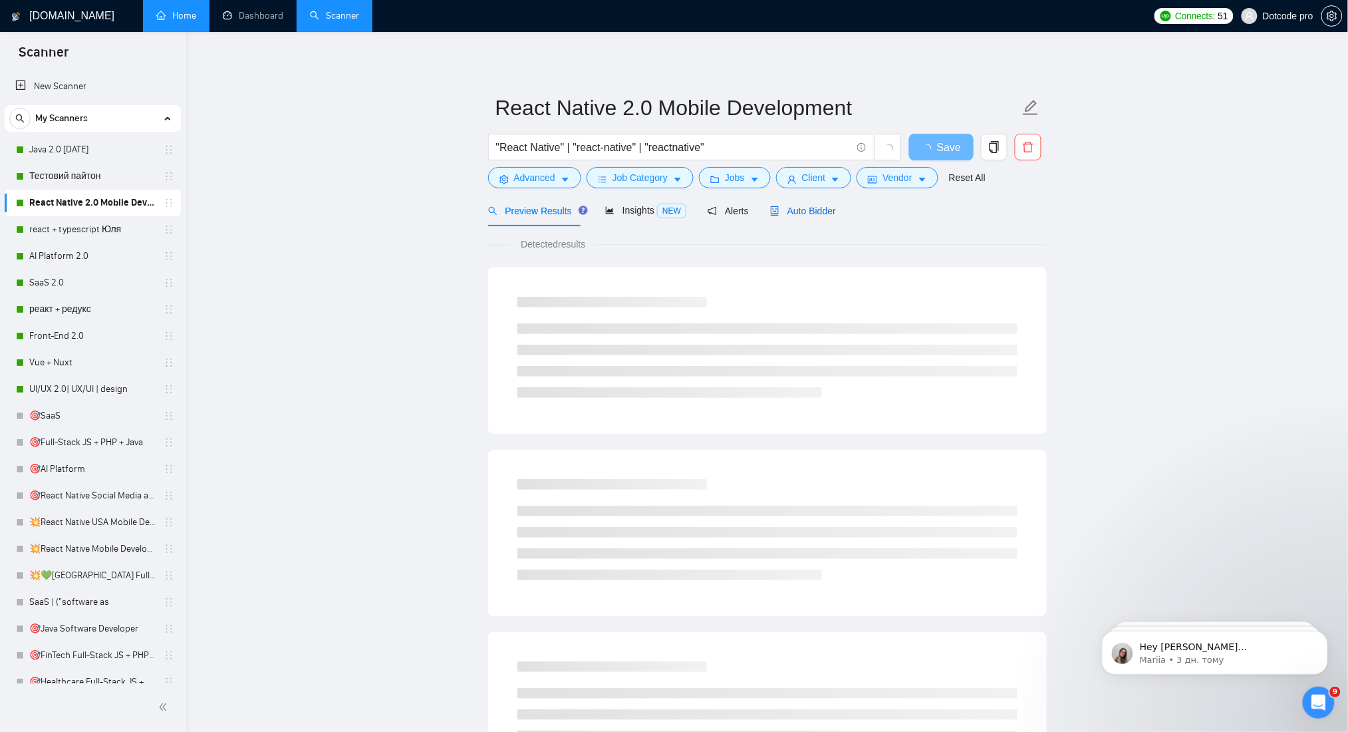
click at [782, 209] on span "Auto Bidder" at bounding box center [803, 211] width 66 height 11
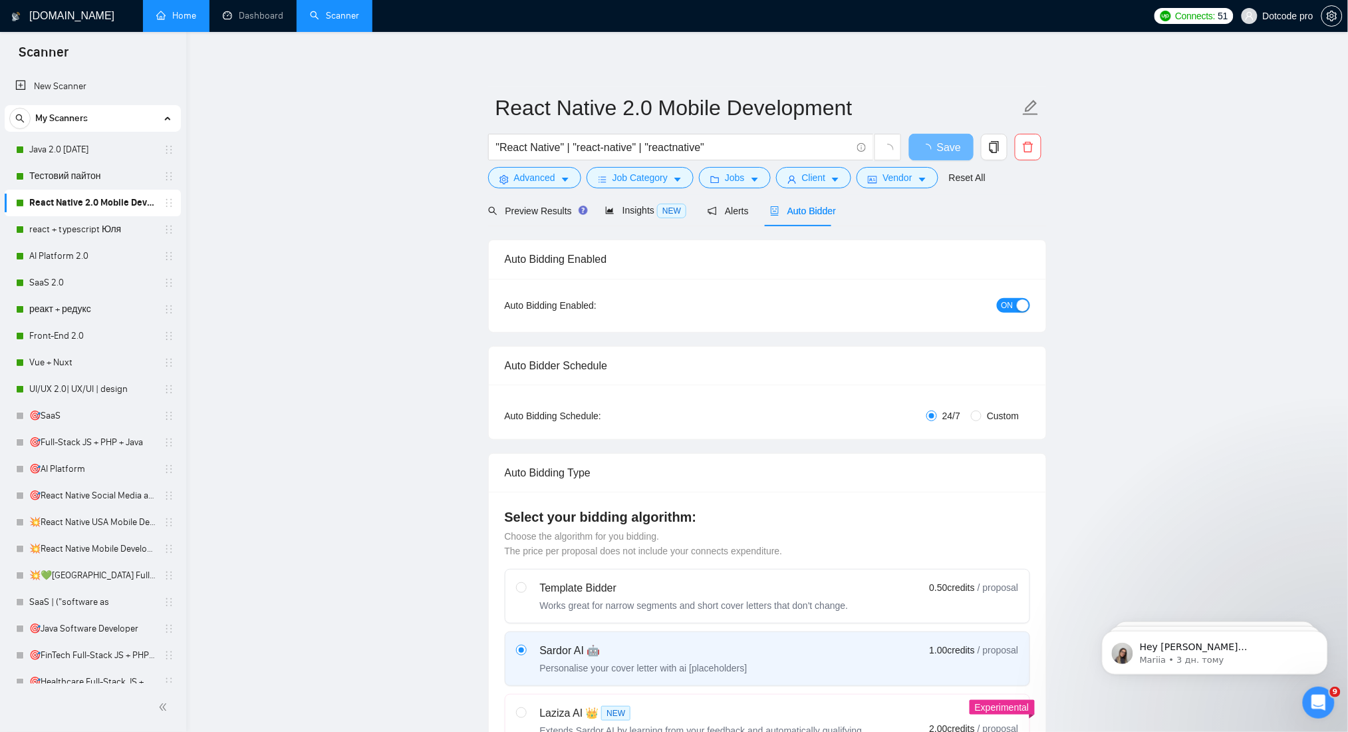
radio input "false"
radio input "true"
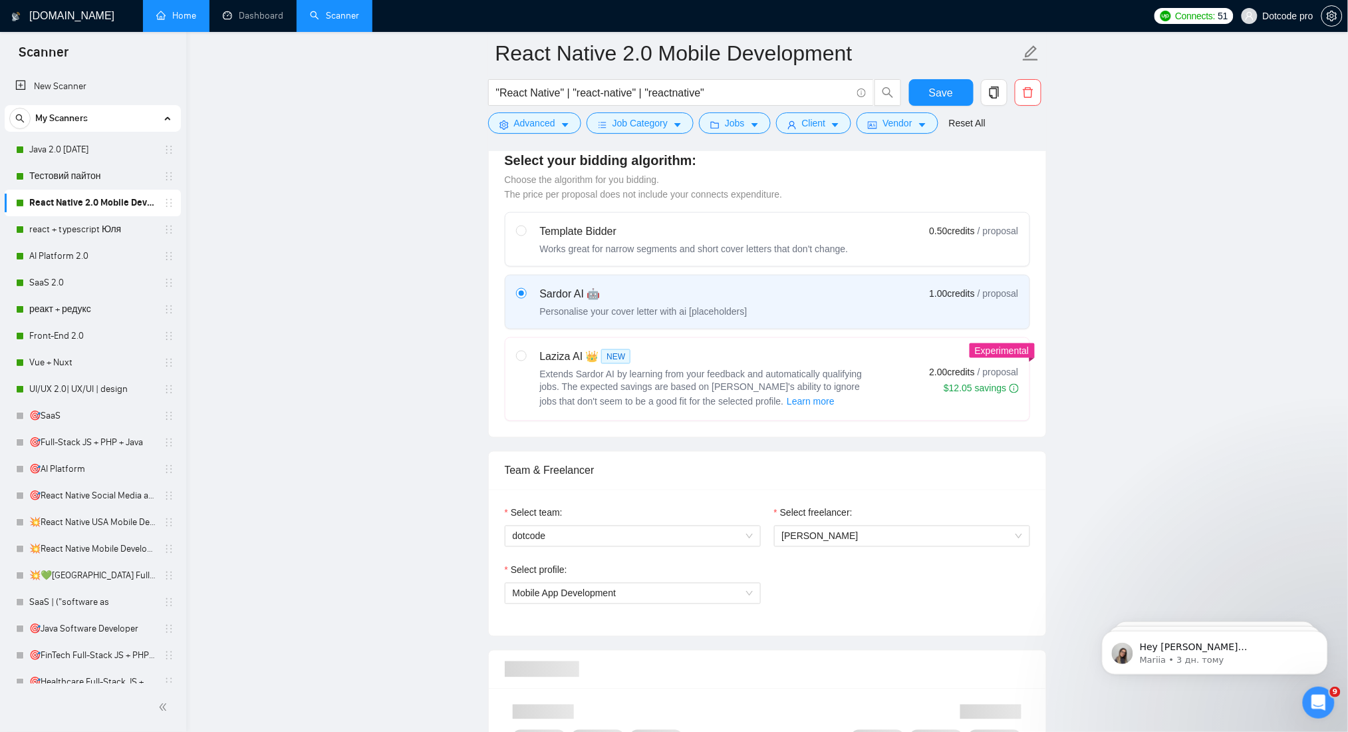
scroll to position [621, 0]
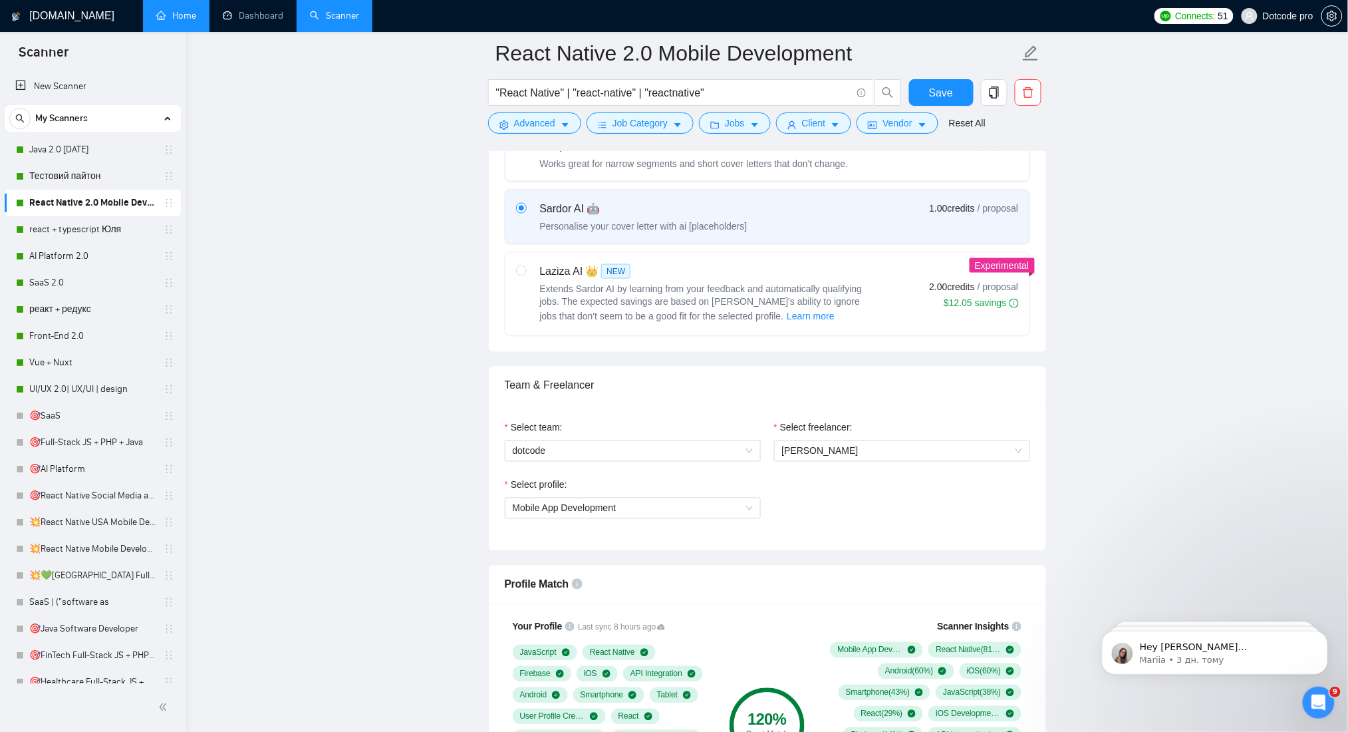
click at [527, 277] on div "Laziza AI 👑 NEW Extends Sardor AI by learning from your feedback and automatica…" at bounding box center [694, 293] width 356 height 61
click at [525, 275] on input "radio" at bounding box center [520, 269] width 9 height 9
radio input "true"
radio input "false"
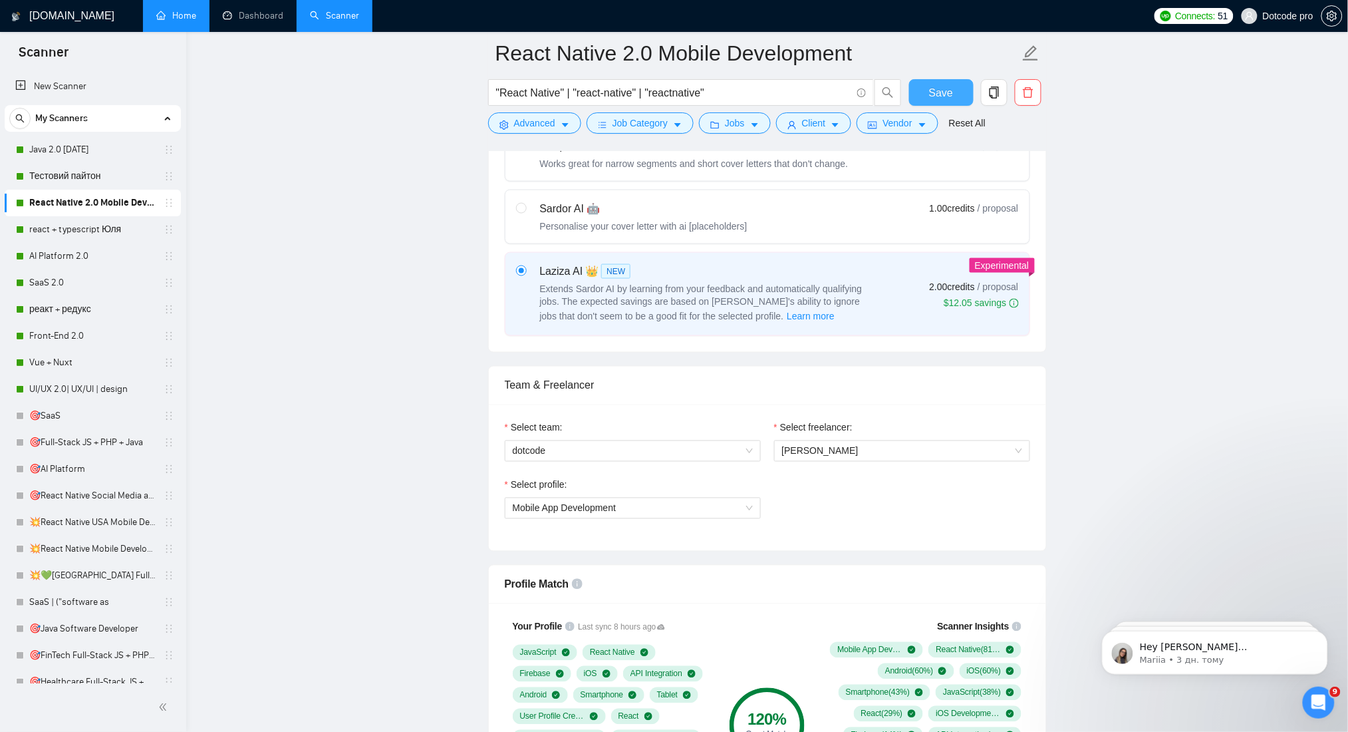
click at [940, 80] on button "Save" at bounding box center [941, 92] width 65 height 27
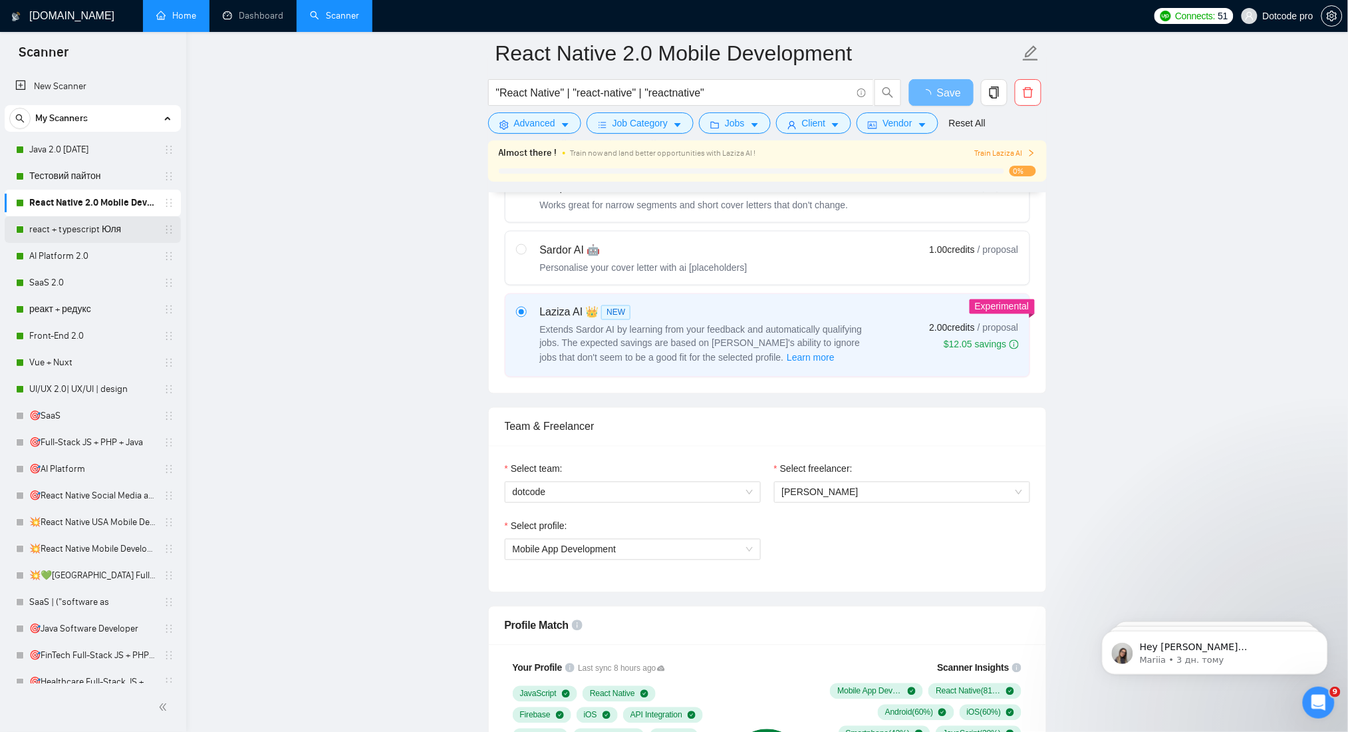
click at [76, 219] on link "react + typescript Юля" at bounding box center [92, 229] width 126 height 27
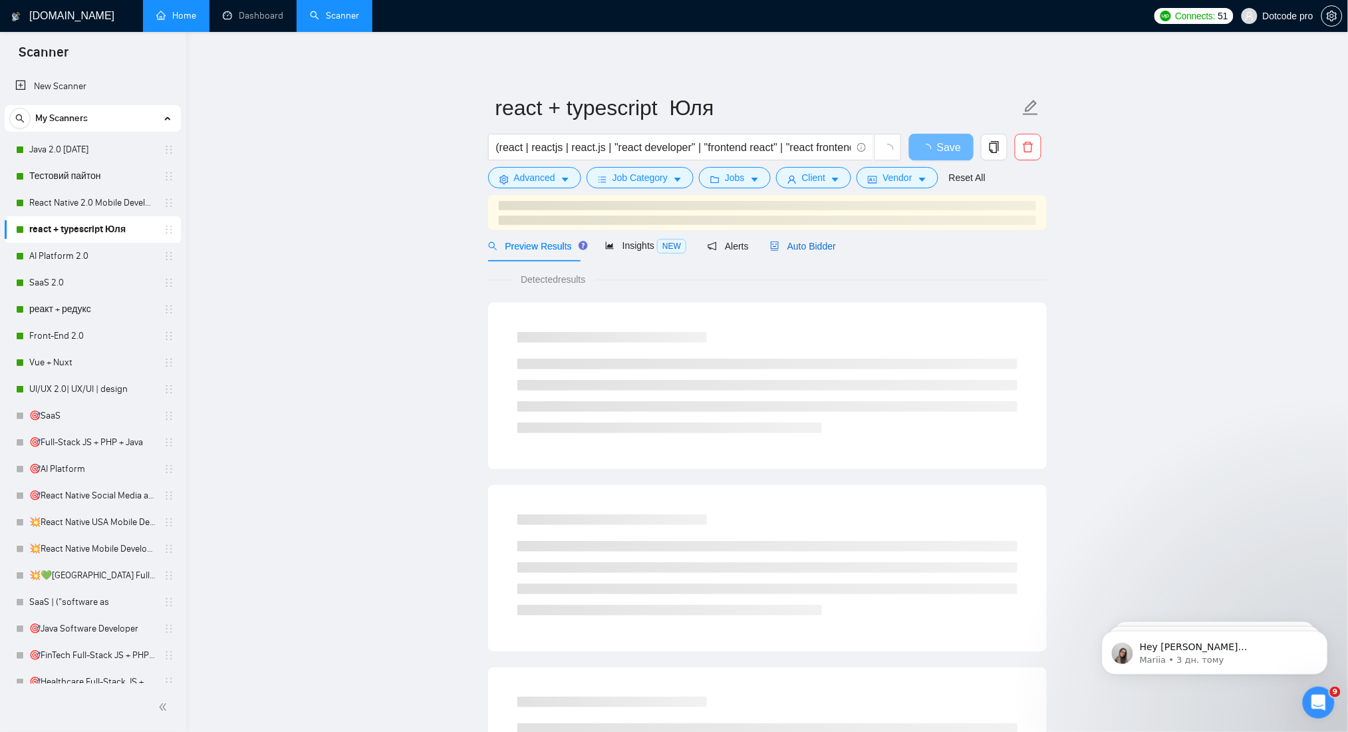
click at [770, 241] on icon "robot" at bounding box center [774, 245] width 9 height 9
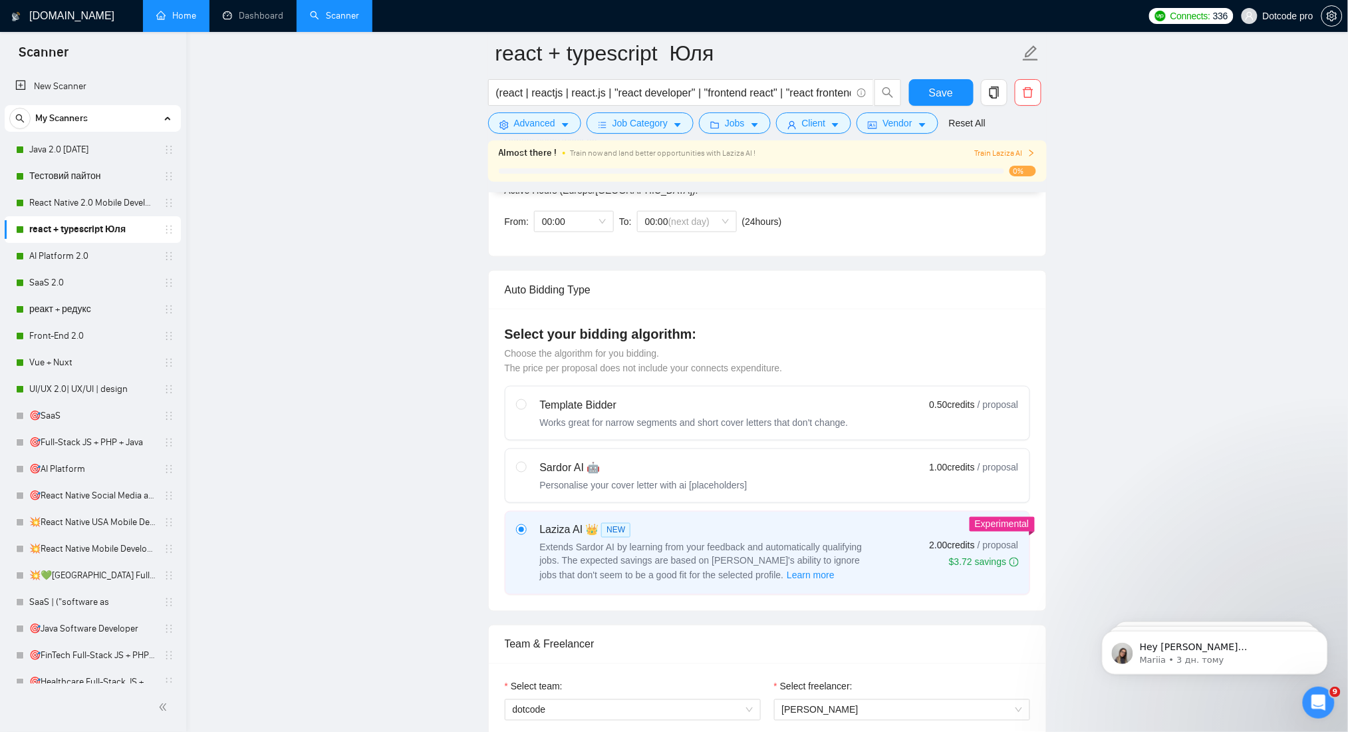
scroll to position [532, 0]
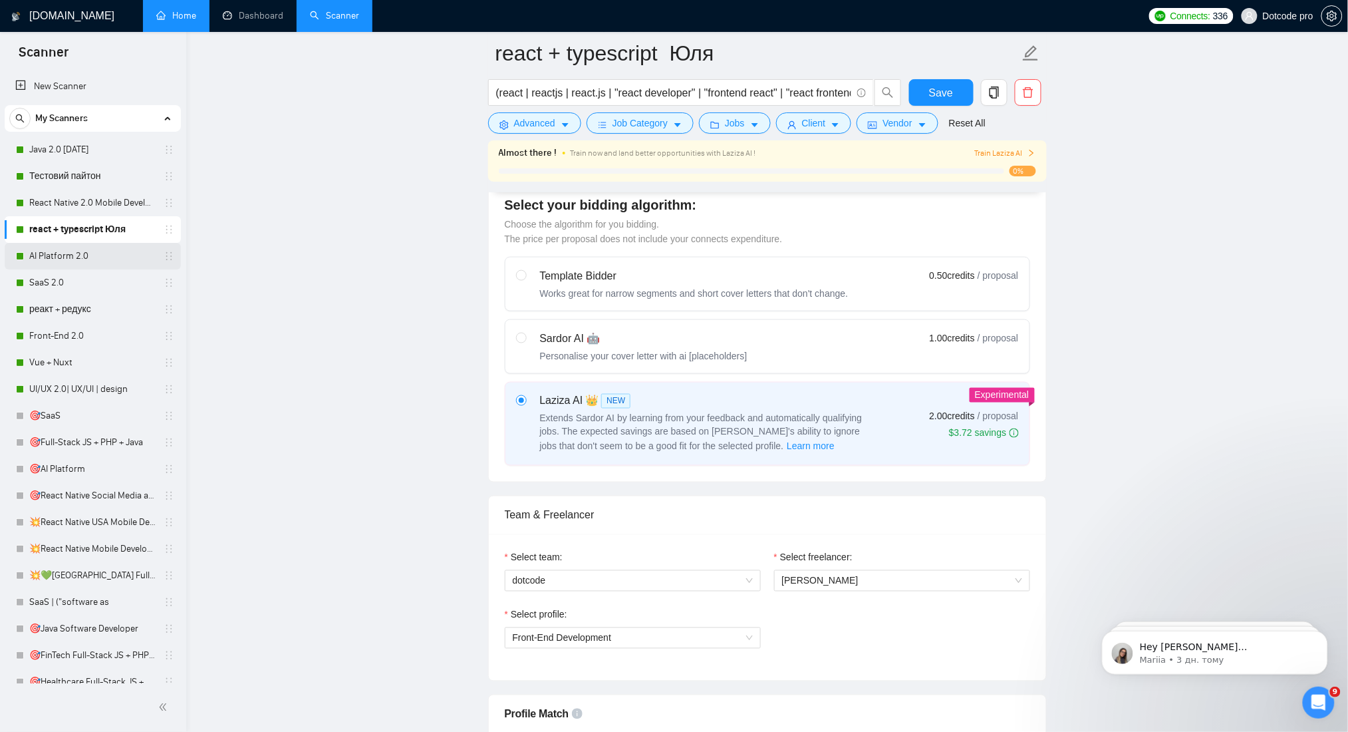
click at [52, 259] on link "AI Platform 2.0" at bounding box center [92, 256] width 126 height 27
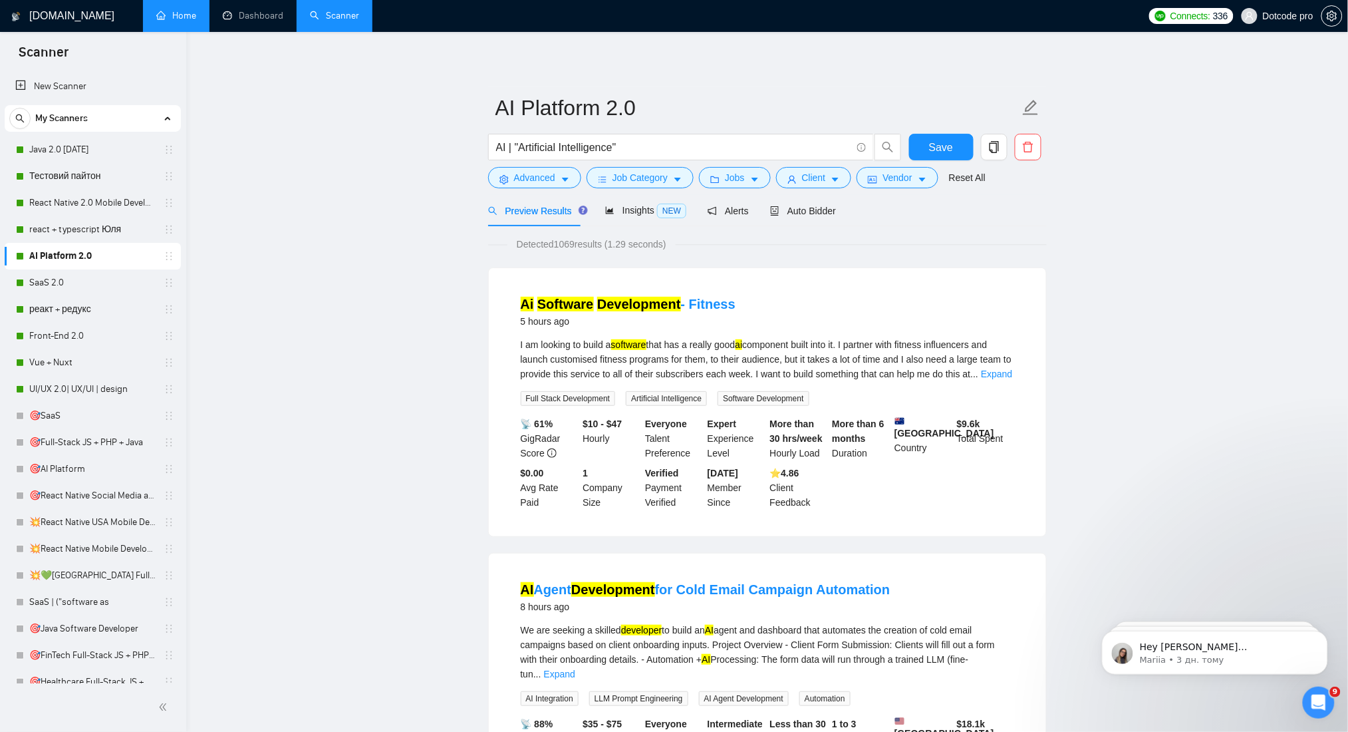
click at [762, 211] on div "Preview Results Insights NEW Alerts Auto Bidder" at bounding box center [662, 210] width 349 height 31
click at [786, 206] on span "Auto Bidder" at bounding box center [803, 211] width 66 height 11
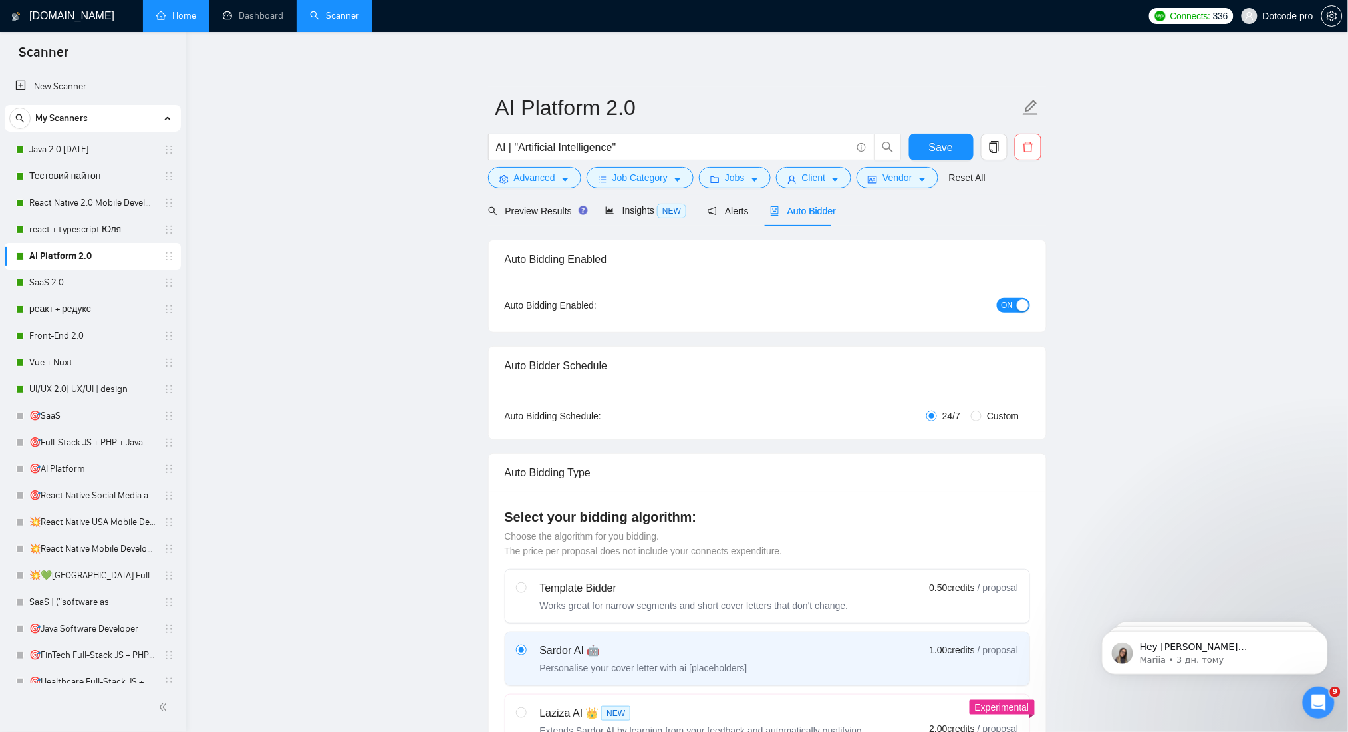
radio input "false"
radio input "true"
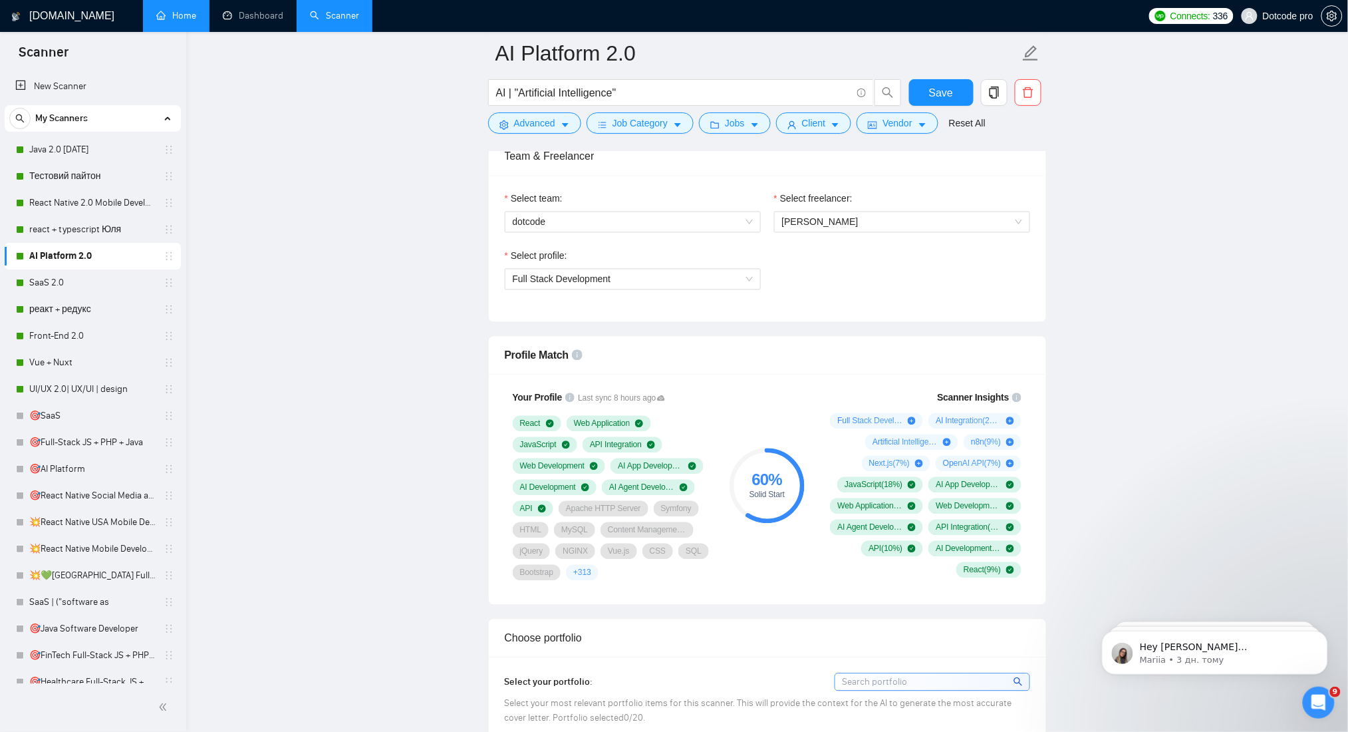
scroll to position [532, 0]
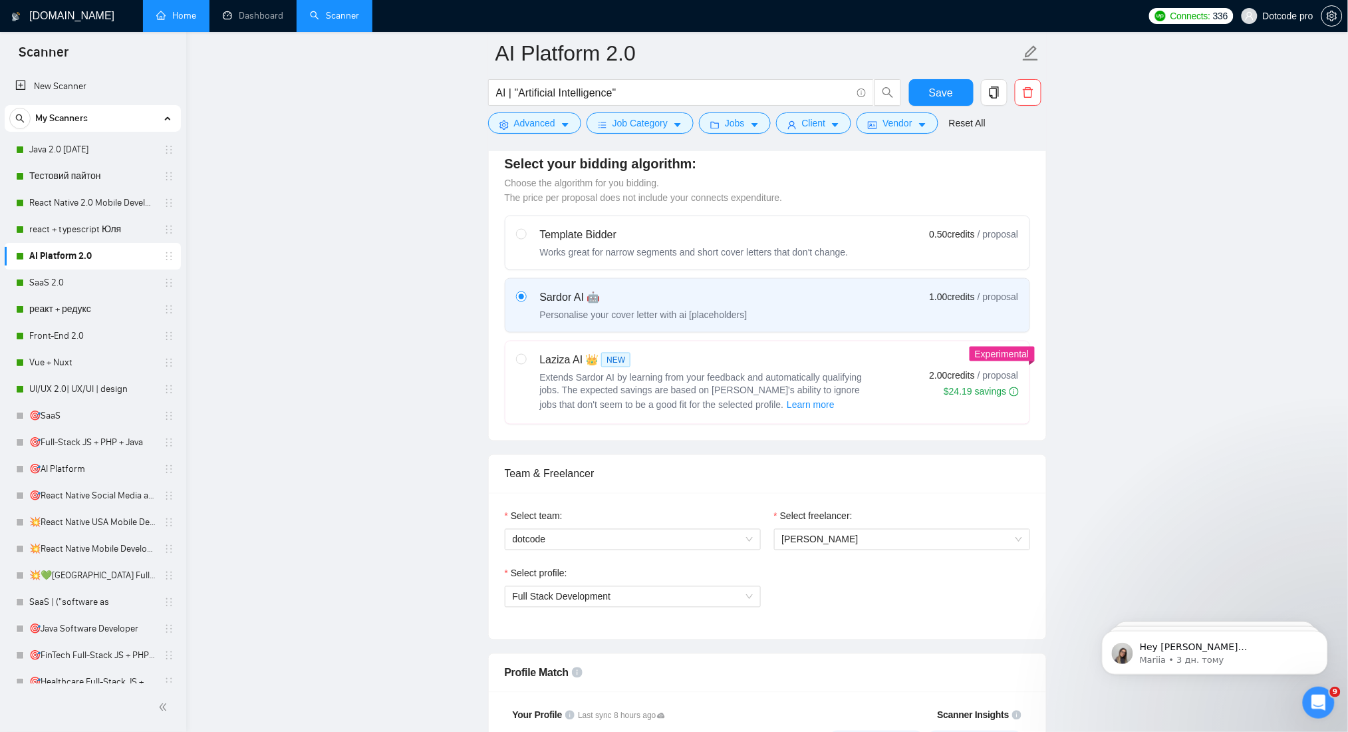
click at [547, 373] on span "Extends Sardor AI by learning from your feedback and automatically qualifying j…" at bounding box center [701, 391] width 323 height 39
click at [525, 363] on input "radio" at bounding box center [520, 358] width 9 height 9
radio input "true"
radio input "false"
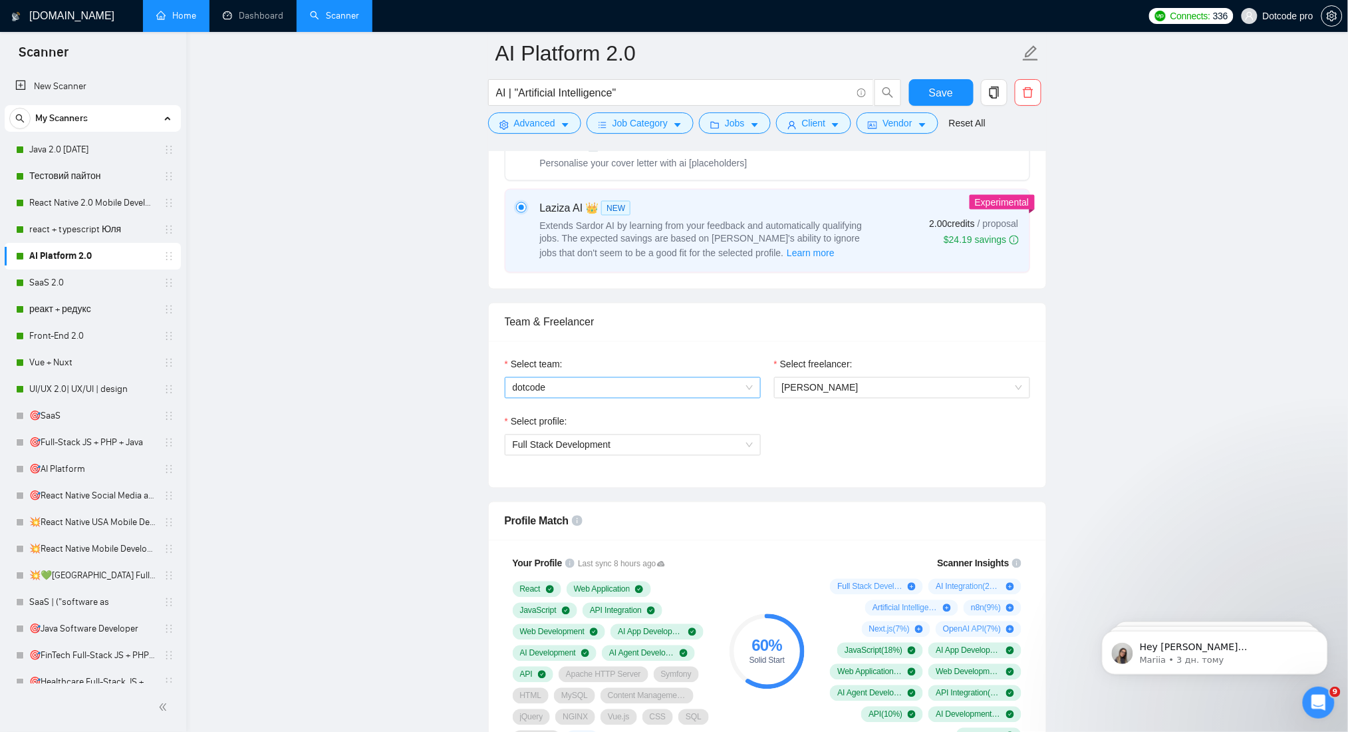
scroll to position [709, 0]
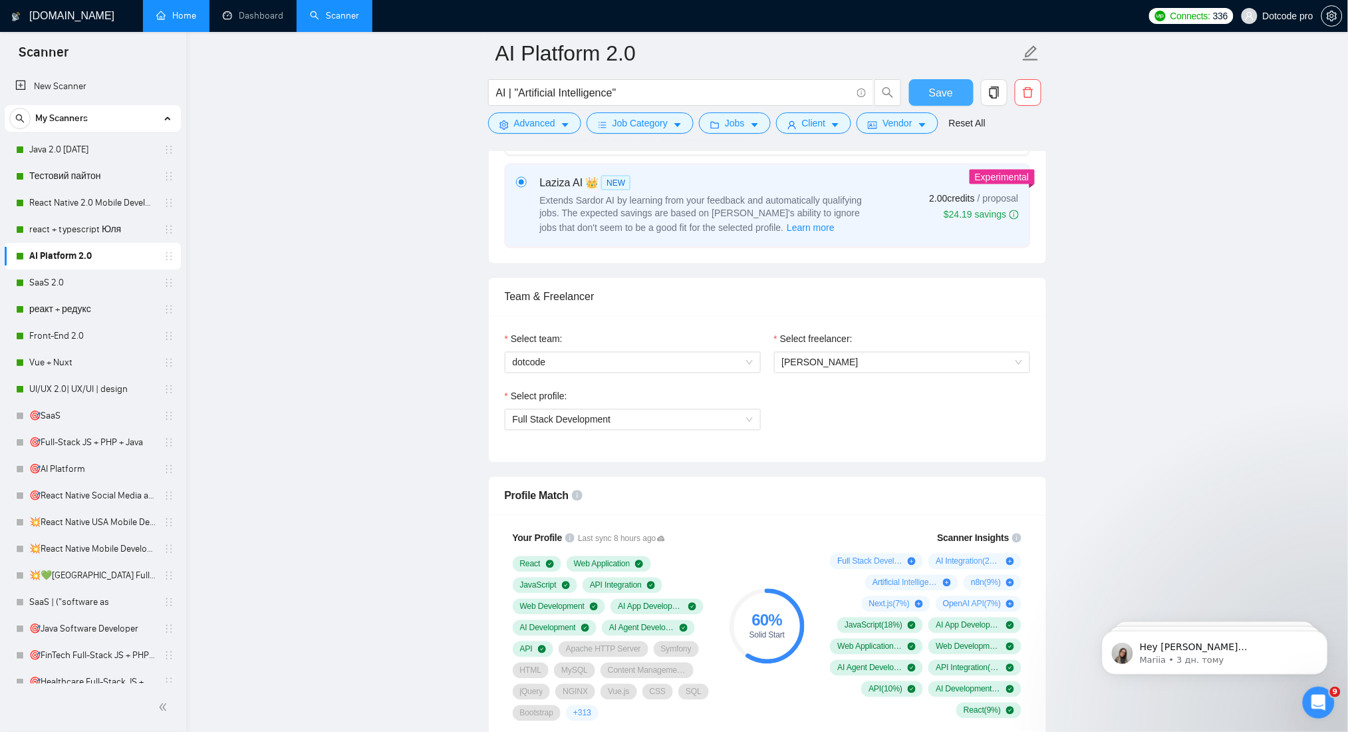
click at [955, 98] on button "Save" at bounding box center [941, 92] width 65 height 27
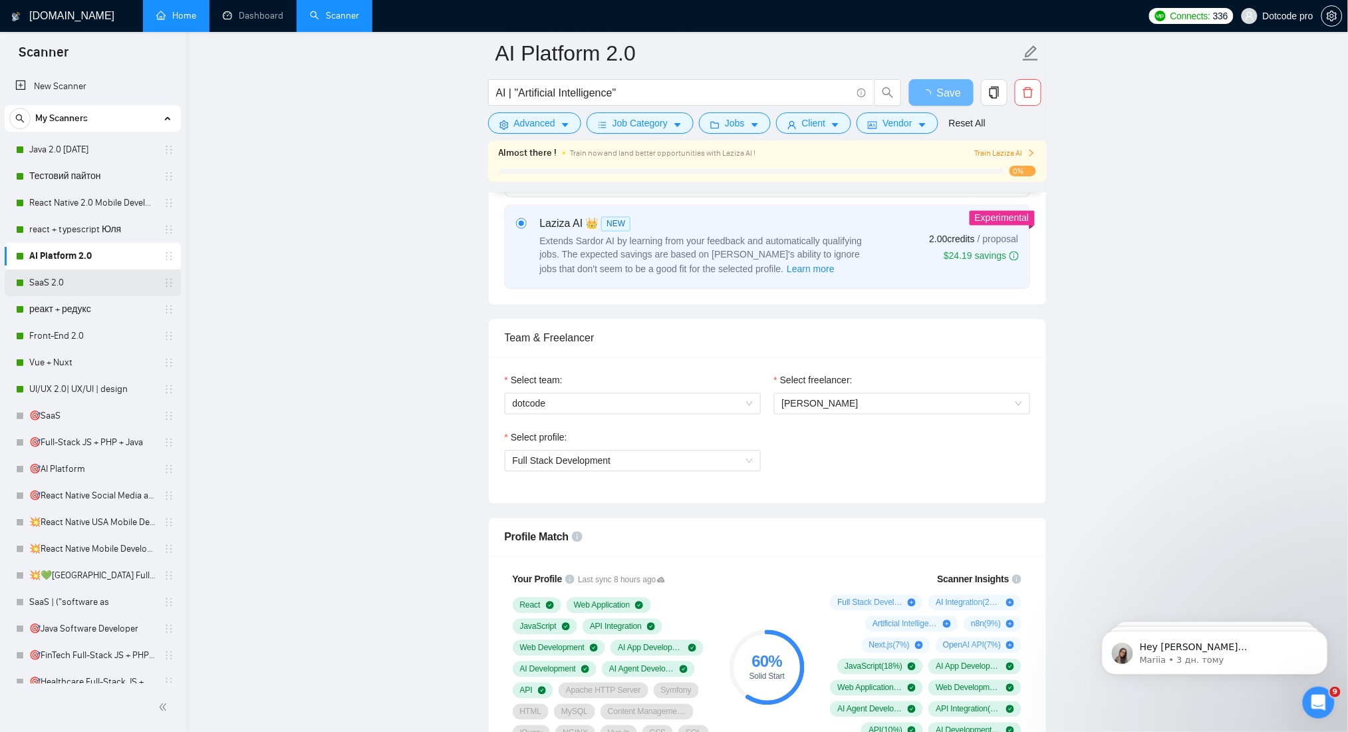
click at [58, 274] on link "SaaS 2.0" at bounding box center [92, 282] width 126 height 27
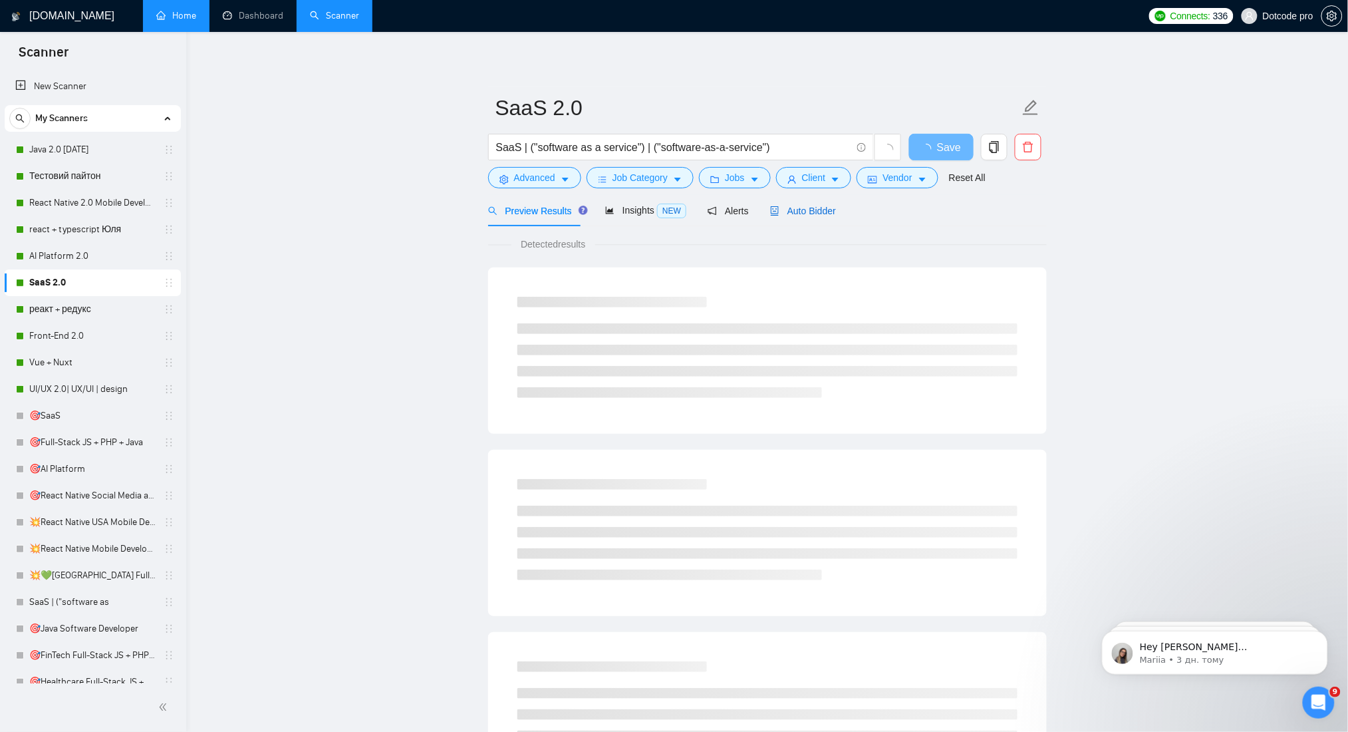
click at [792, 211] on span "Auto Bidder" at bounding box center [803, 211] width 66 height 11
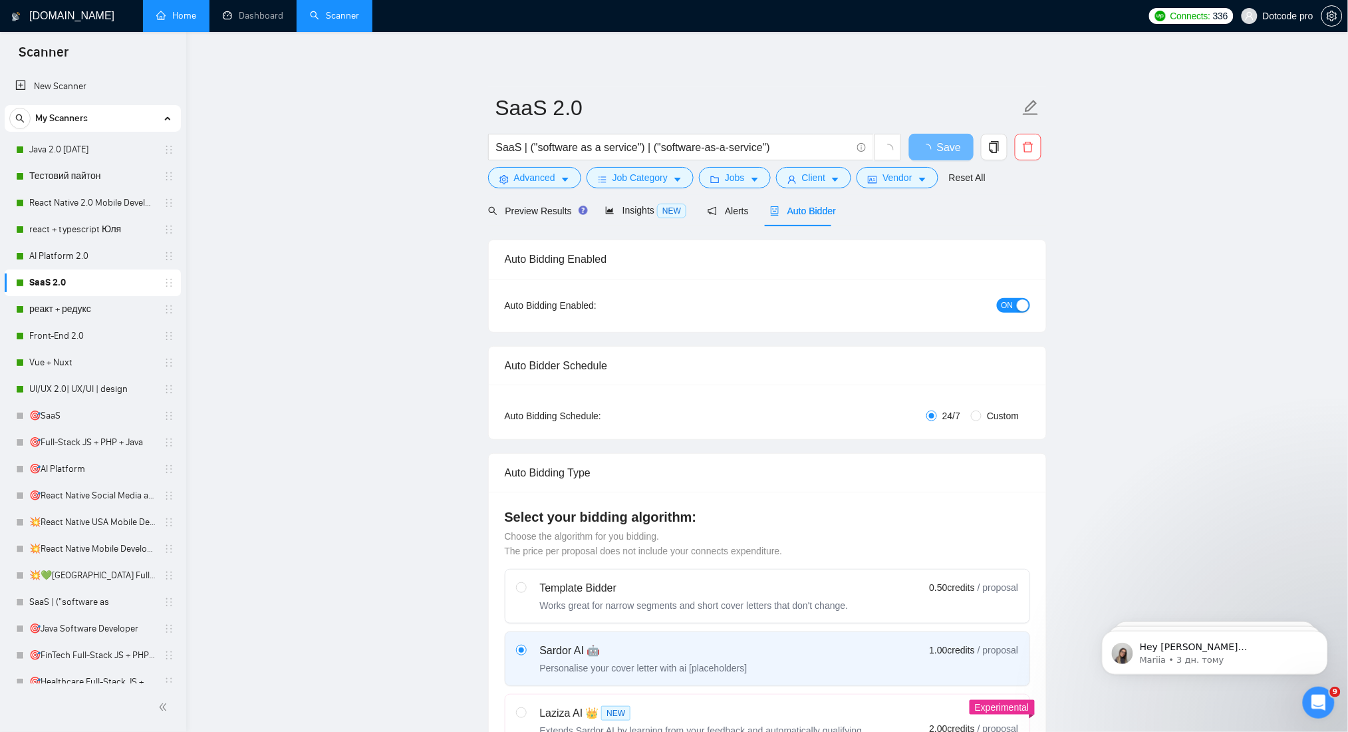
radio input "false"
radio input "true"
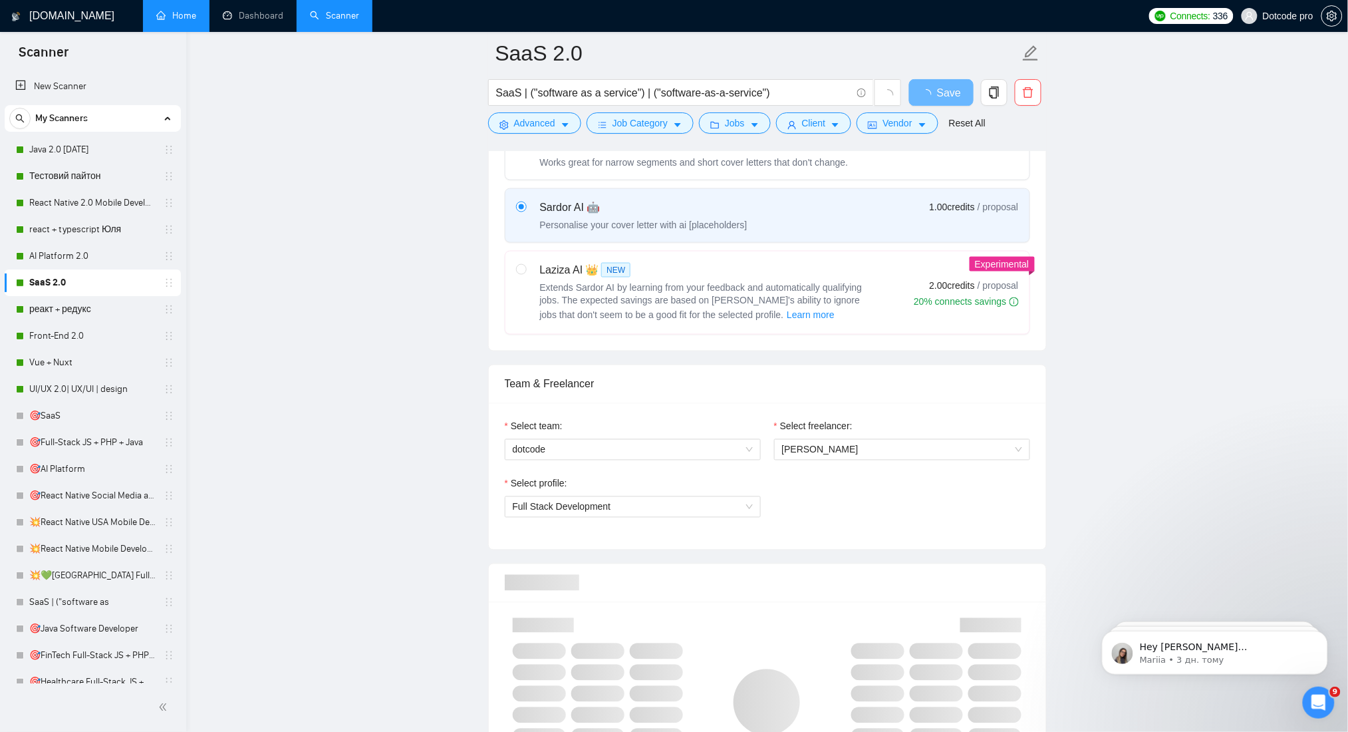
scroll to position [709, 0]
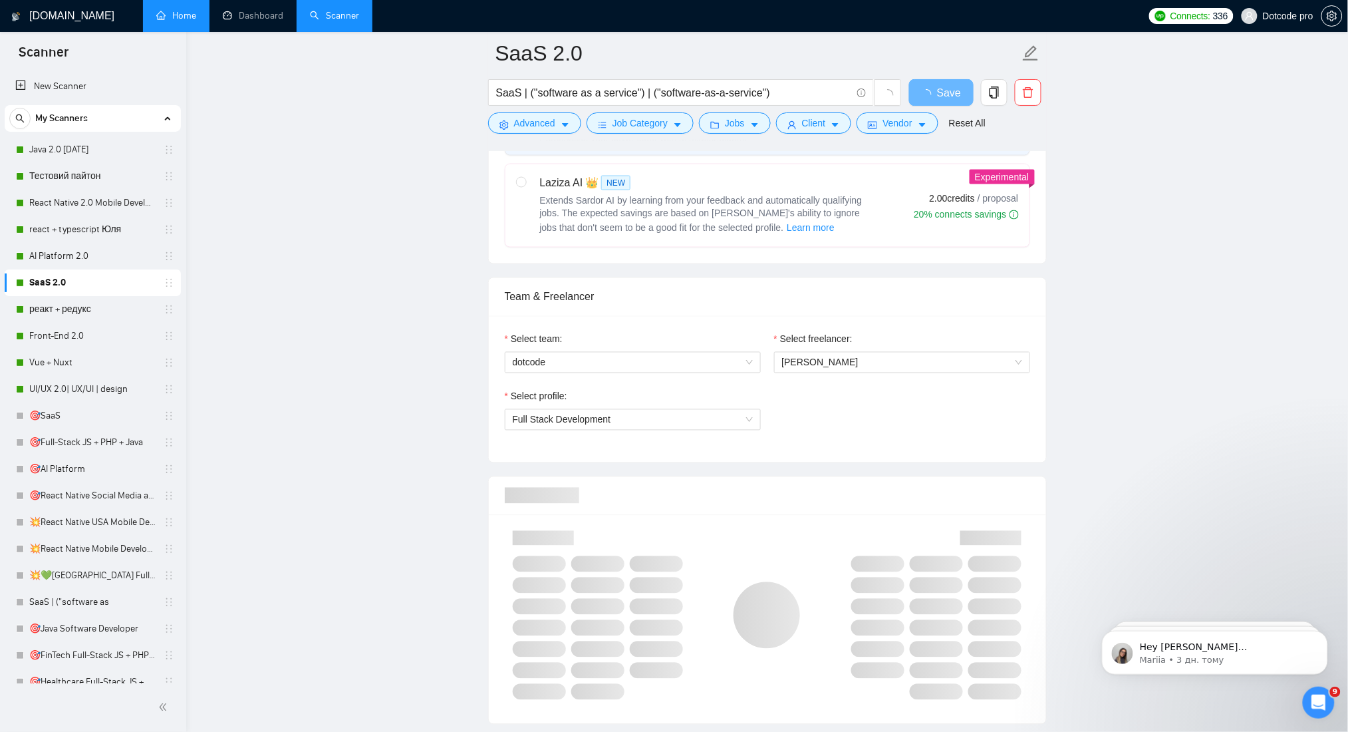
click at [603, 203] on span "Extends Sardor AI by learning from your feedback and automatically qualifying j…" at bounding box center [701, 214] width 323 height 39
click at [525, 186] on input "radio" at bounding box center [520, 181] width 9 height 9
radio input "true"
radio input "false"
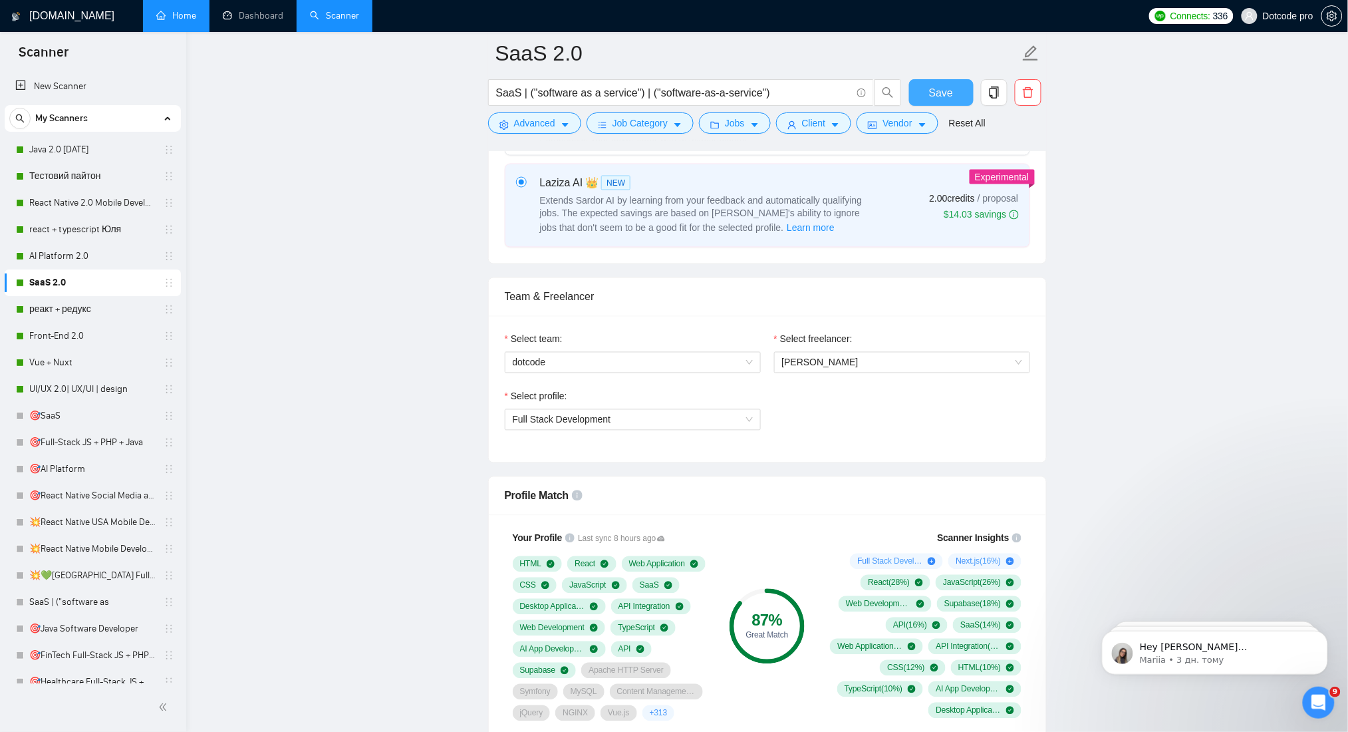
click at [927, 92] on button "Save" at bounding box center [941, 92] width 65 height 27
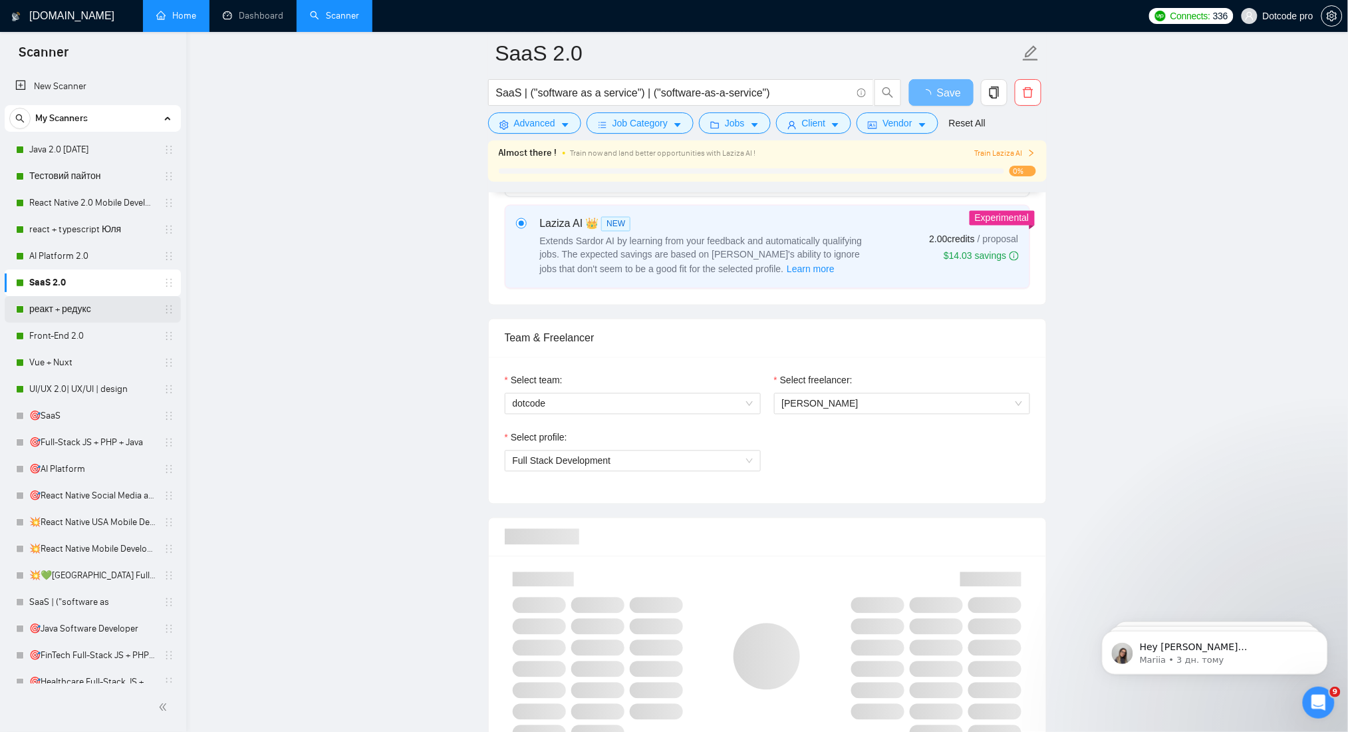
click at [82, 306] on link "реакт + редукс" at bounding box center [92, 309] width 126 height 27
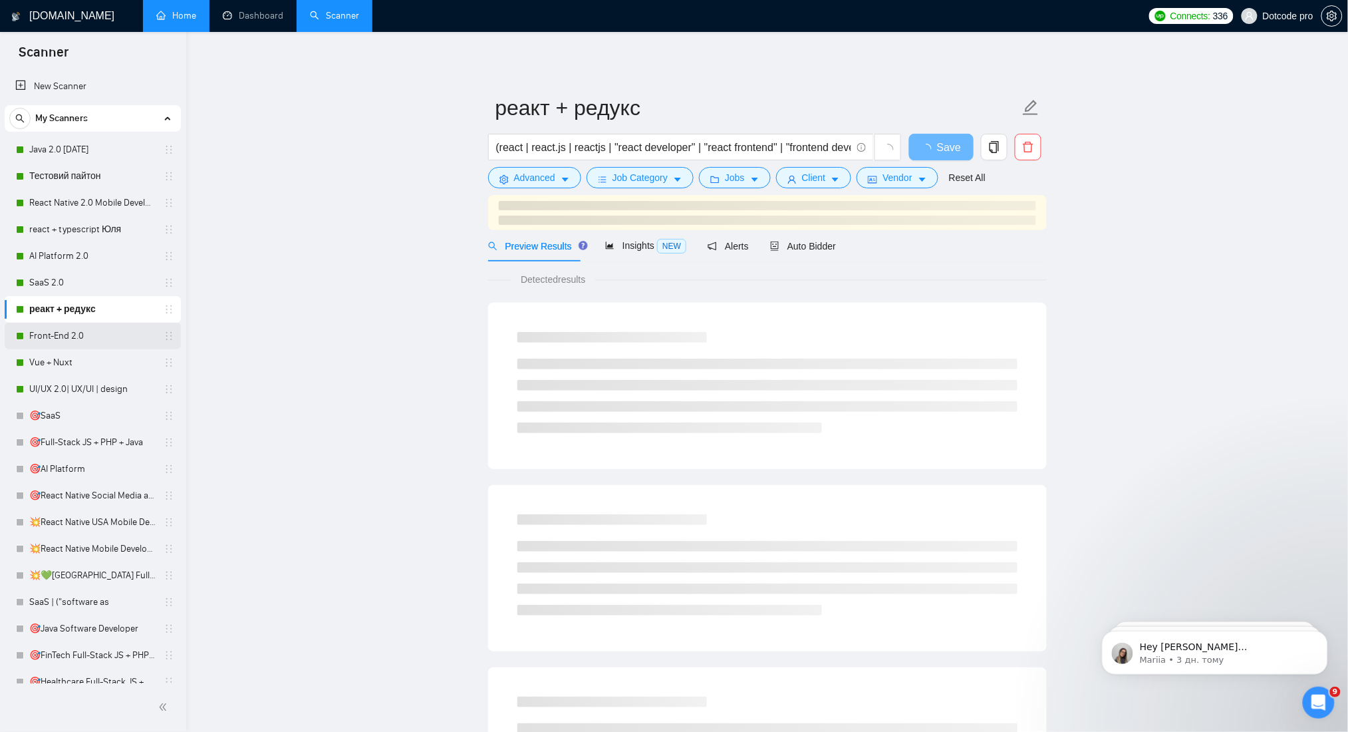
click at [86, 332] on link "Front-End 2.0" at bounding box center [92, 336] width 126 height 27
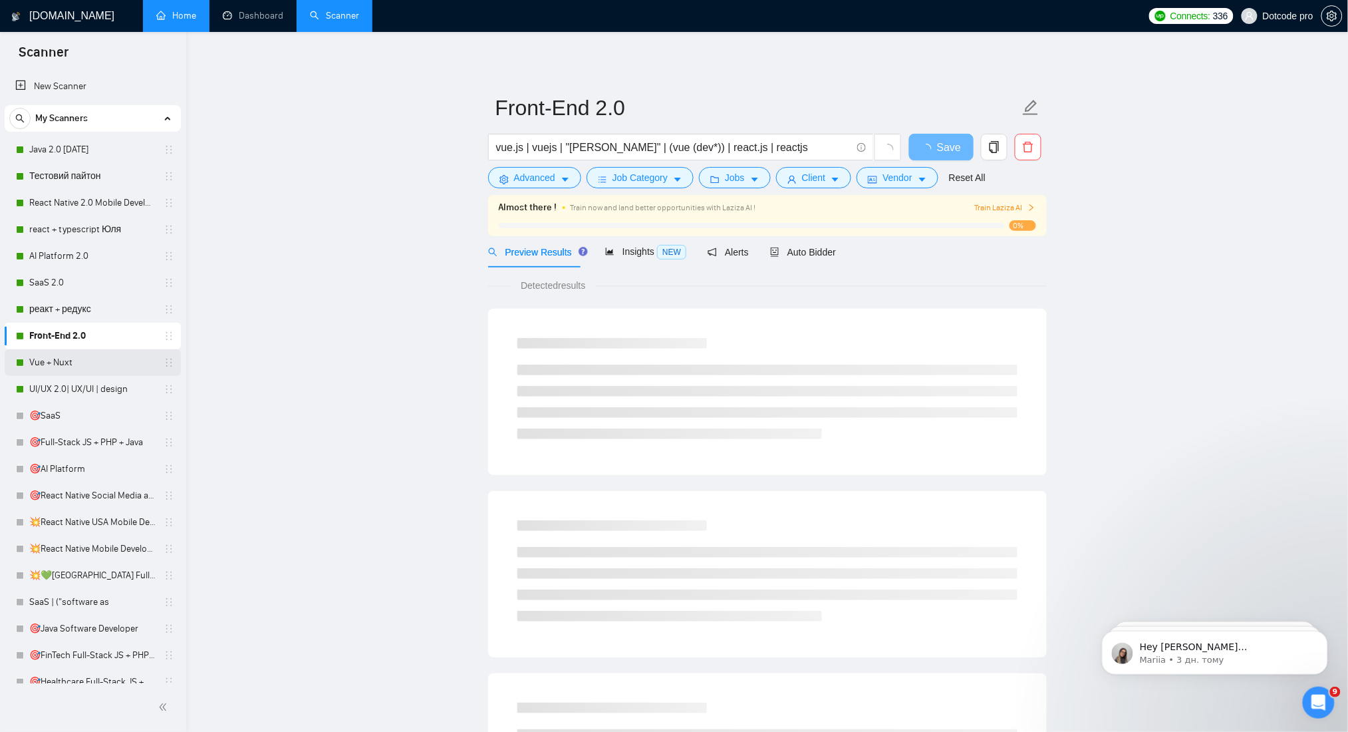
click at [49, 362] on link "Vue + Nuxt" at bounding box center [92, 362] width 126 height 27
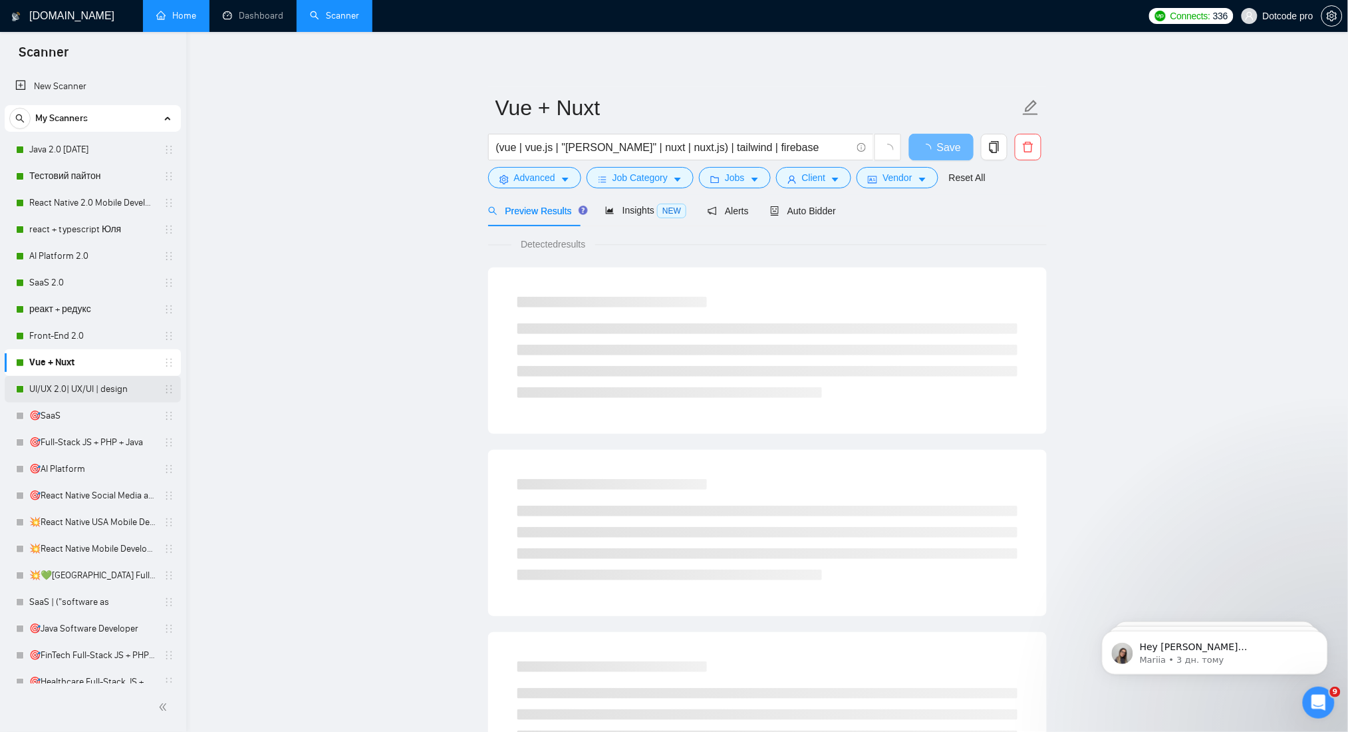
click at [68, 382] on link "UI/UX 2.0| UX/UI | design" at bounding box center [92, 389] width 126 height 27
click at [68, 364] on link "Vue + Nuxt" at bounding box center [92, 362] width 126 height 27
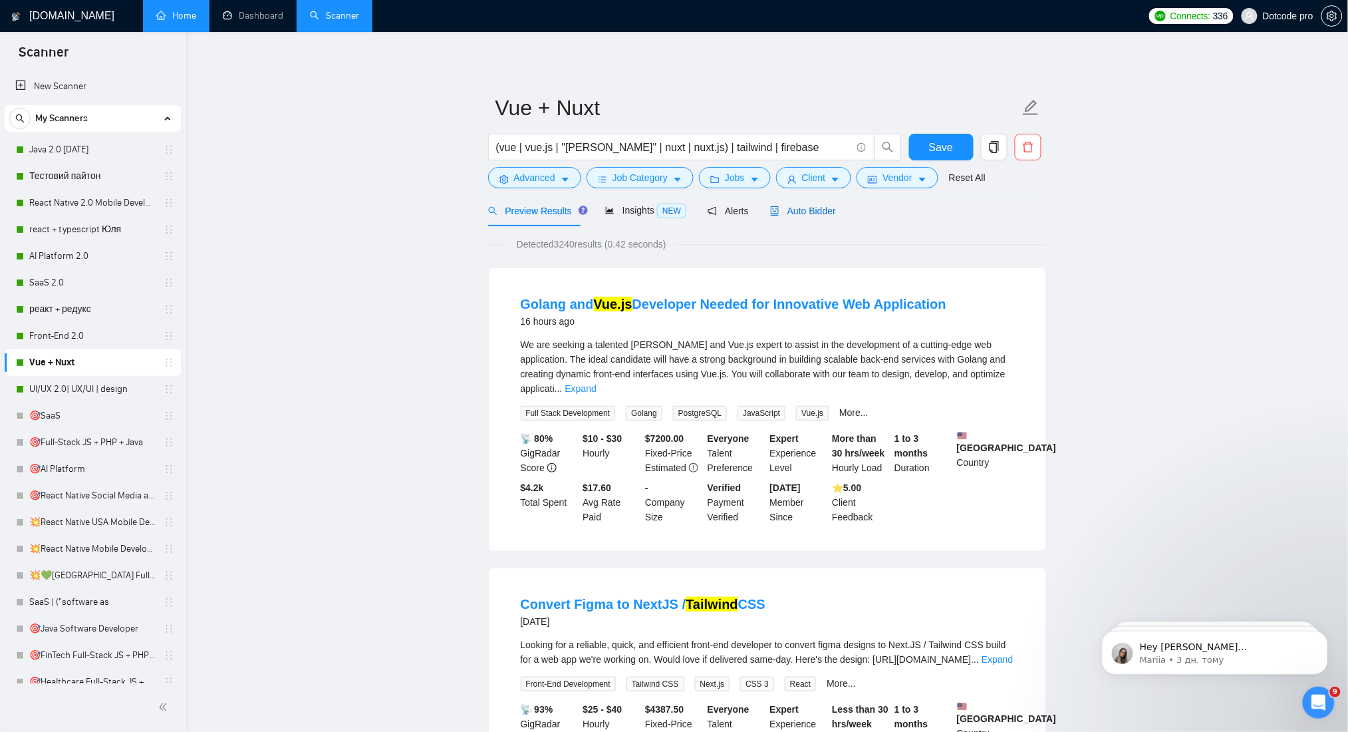
click at [790, 217] on div "Auto Bidder" at bounding box center [803, 211] width 66 height 15
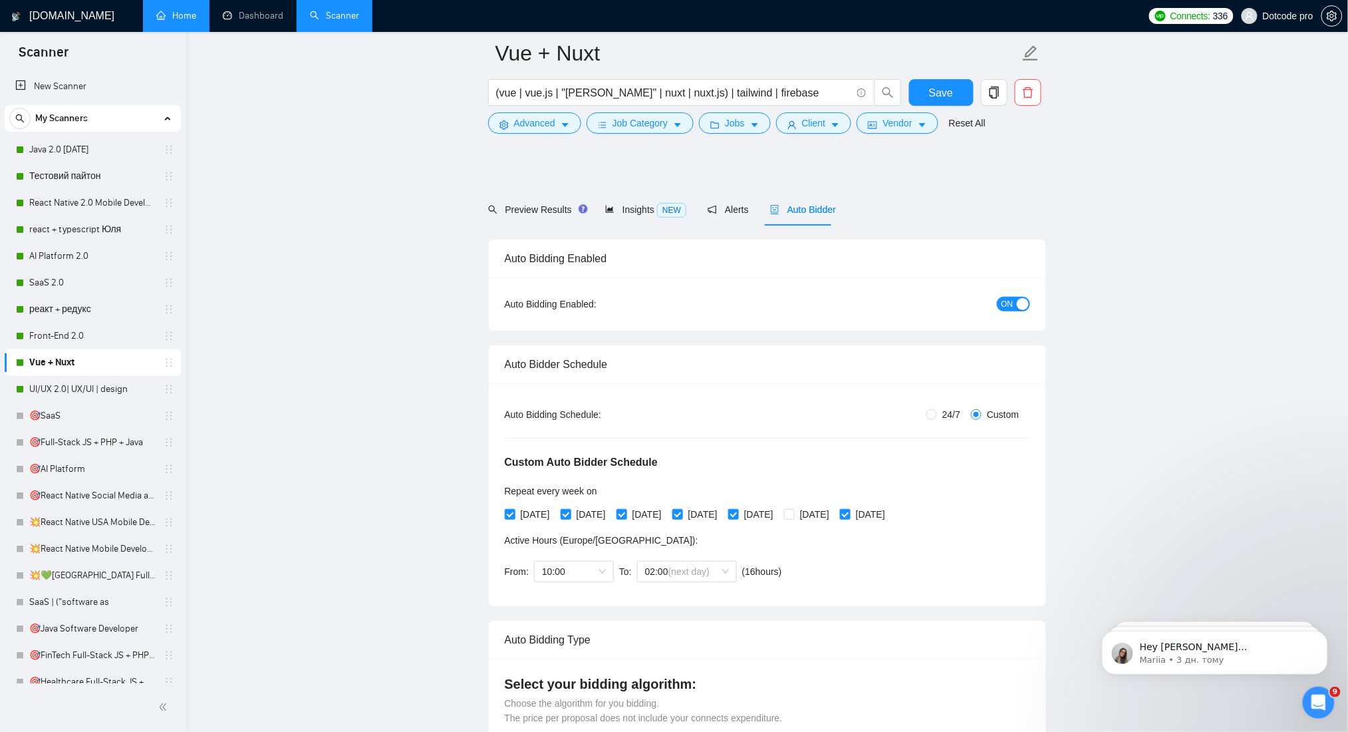
scroll to position [443, 0]
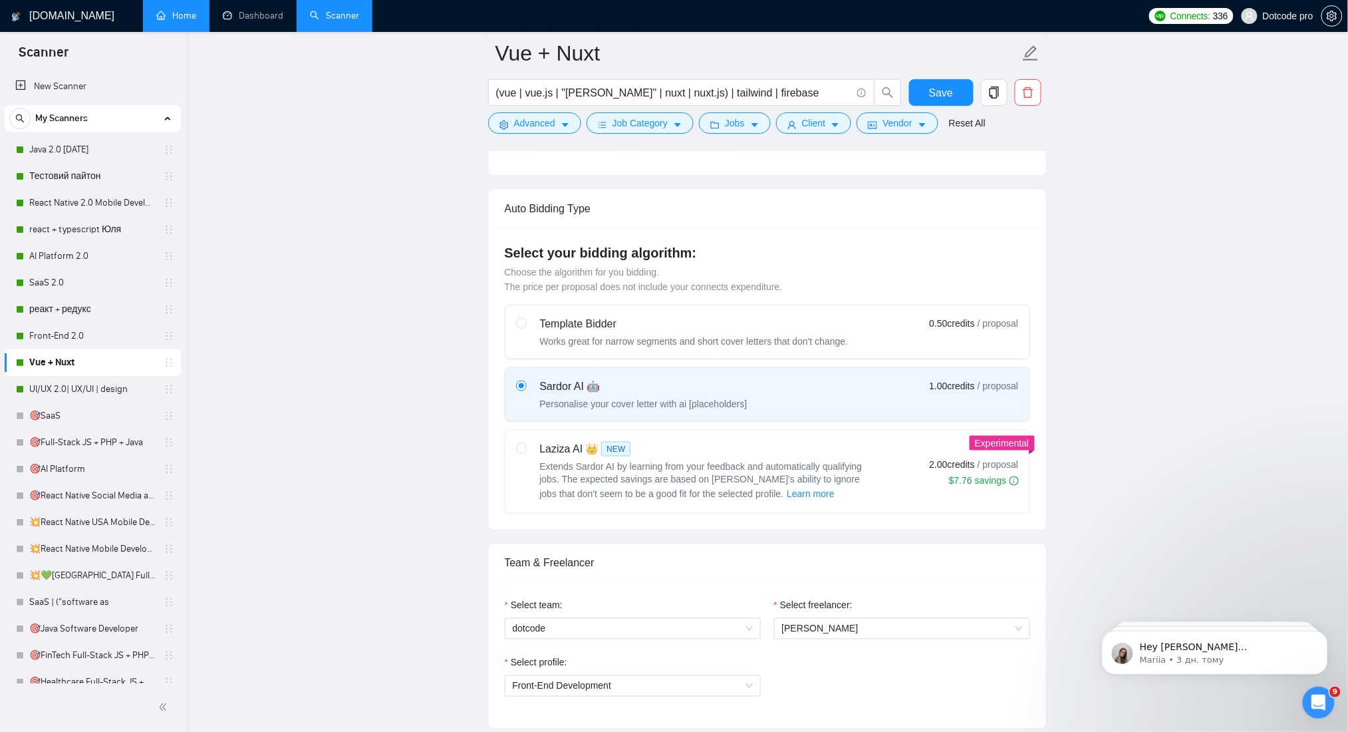
click at [625, 448] on span "NEW" at bounding box center [615, 449] width 29 height 15
click at [525, 448] on input "radio" at bounding box center [520, 447] width 9 height 9
radio input "true"
radio input "false"
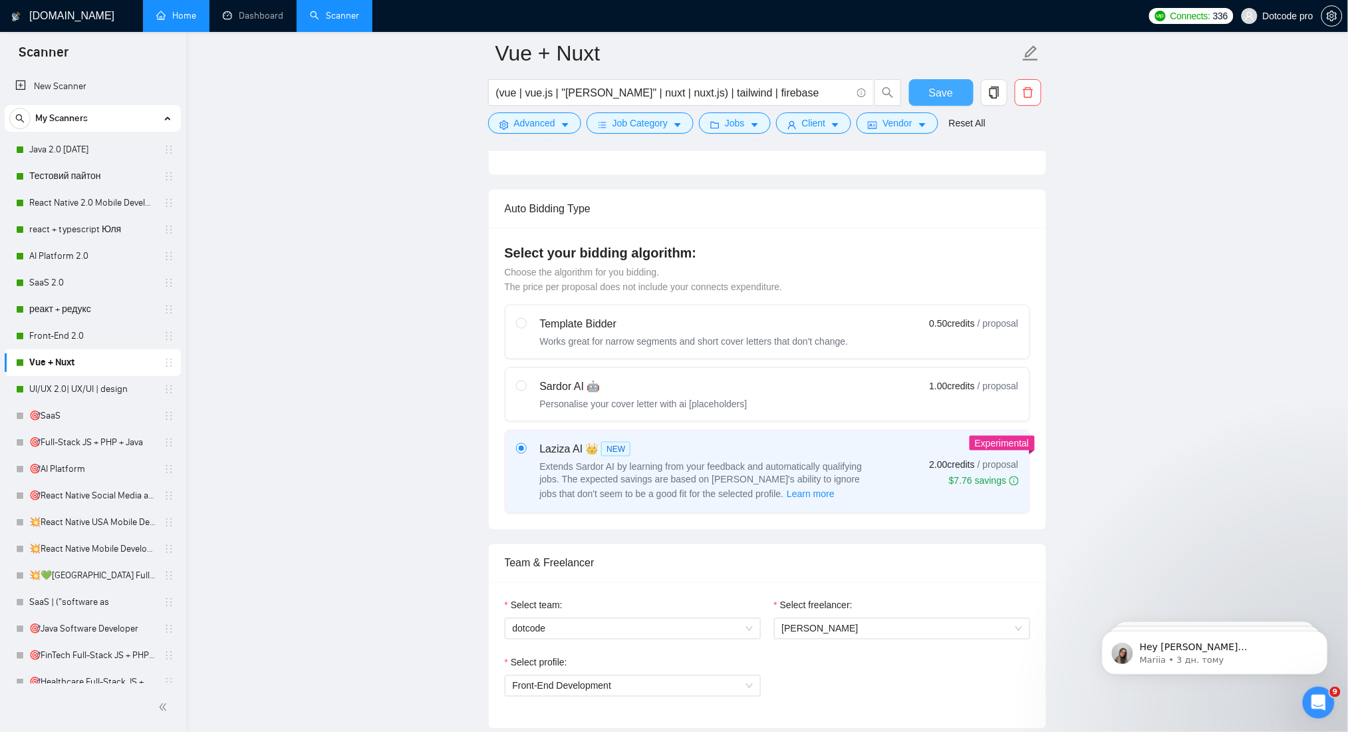
click at [930, 86] on span "Save" at bounding box center [941, 92] width 24 height 17
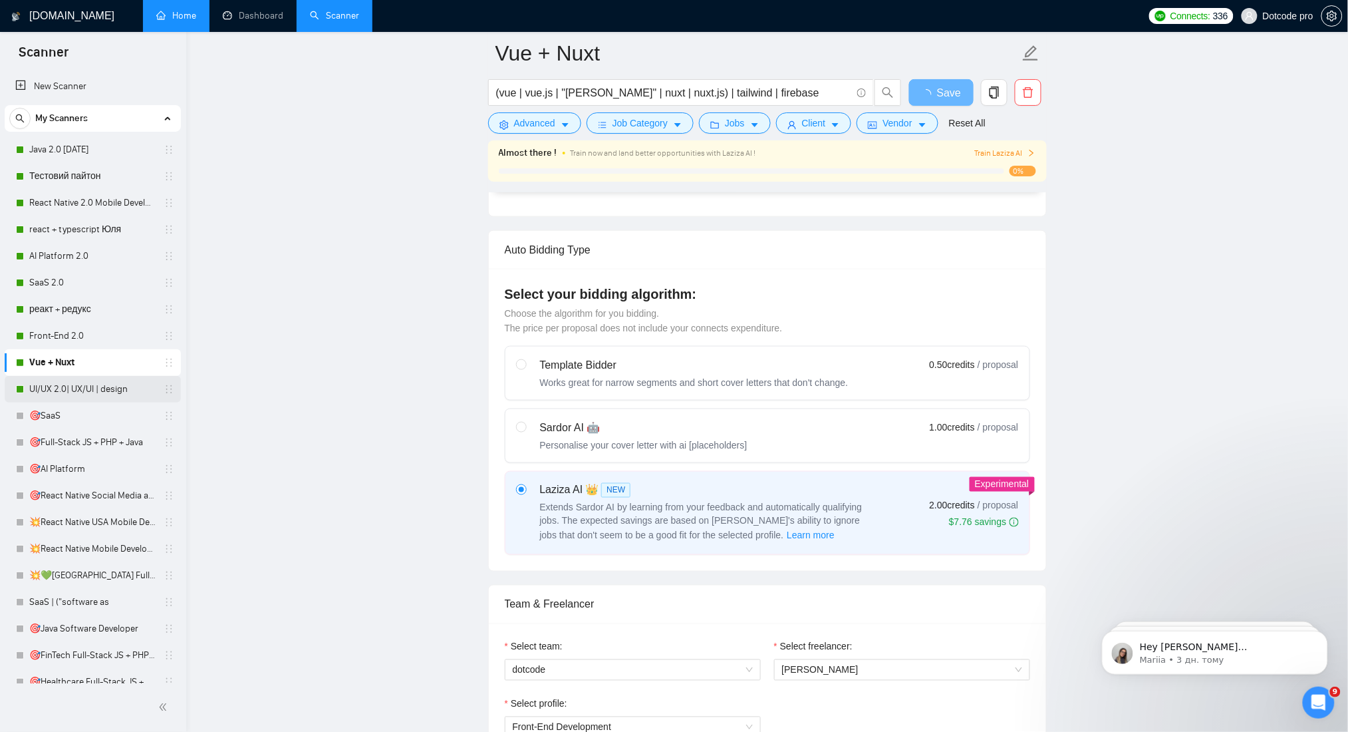
click at [75, 392] on link "UI/UX 2.0| UX/UI | design" at bounding box center [92, 389] width 126 height 27
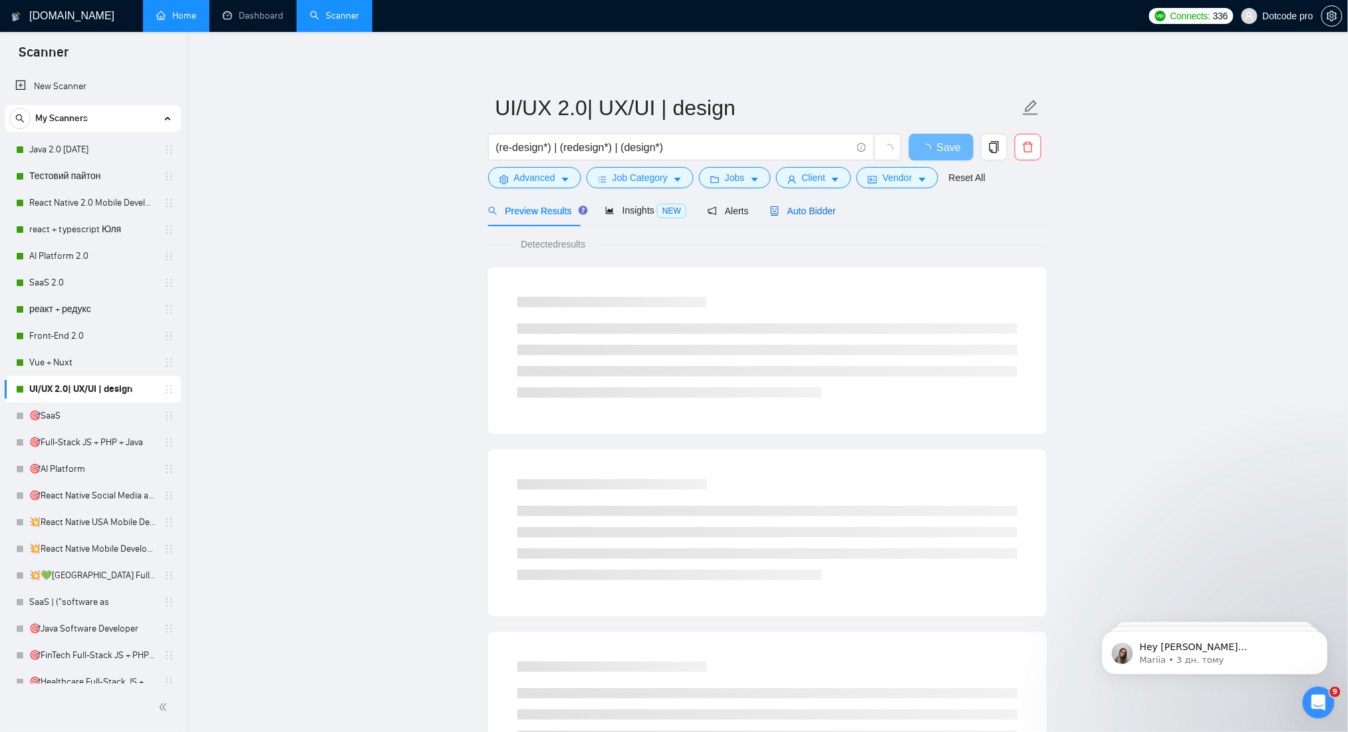
click at [807, 216] on div "Auto Bidder" at bounding box center [803, 211] width 66 height 15
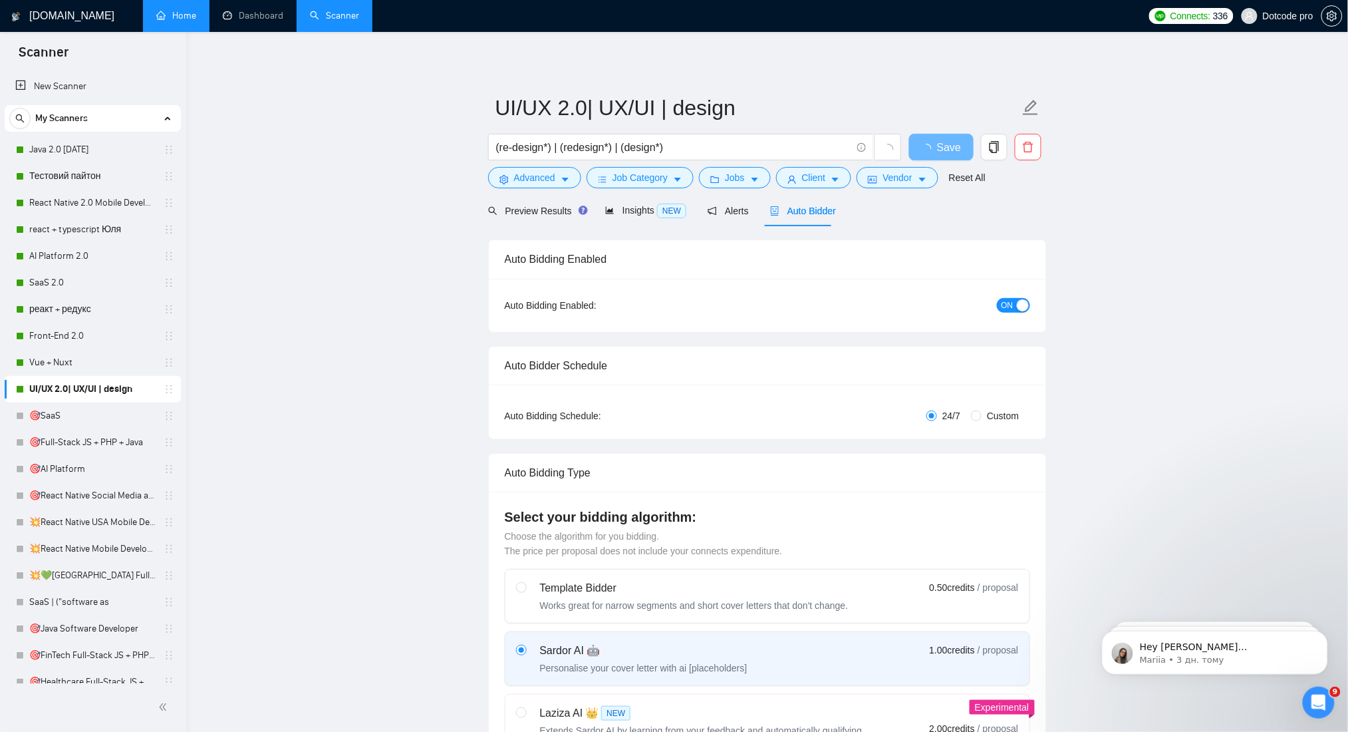
radio input "false"
radio input "true"
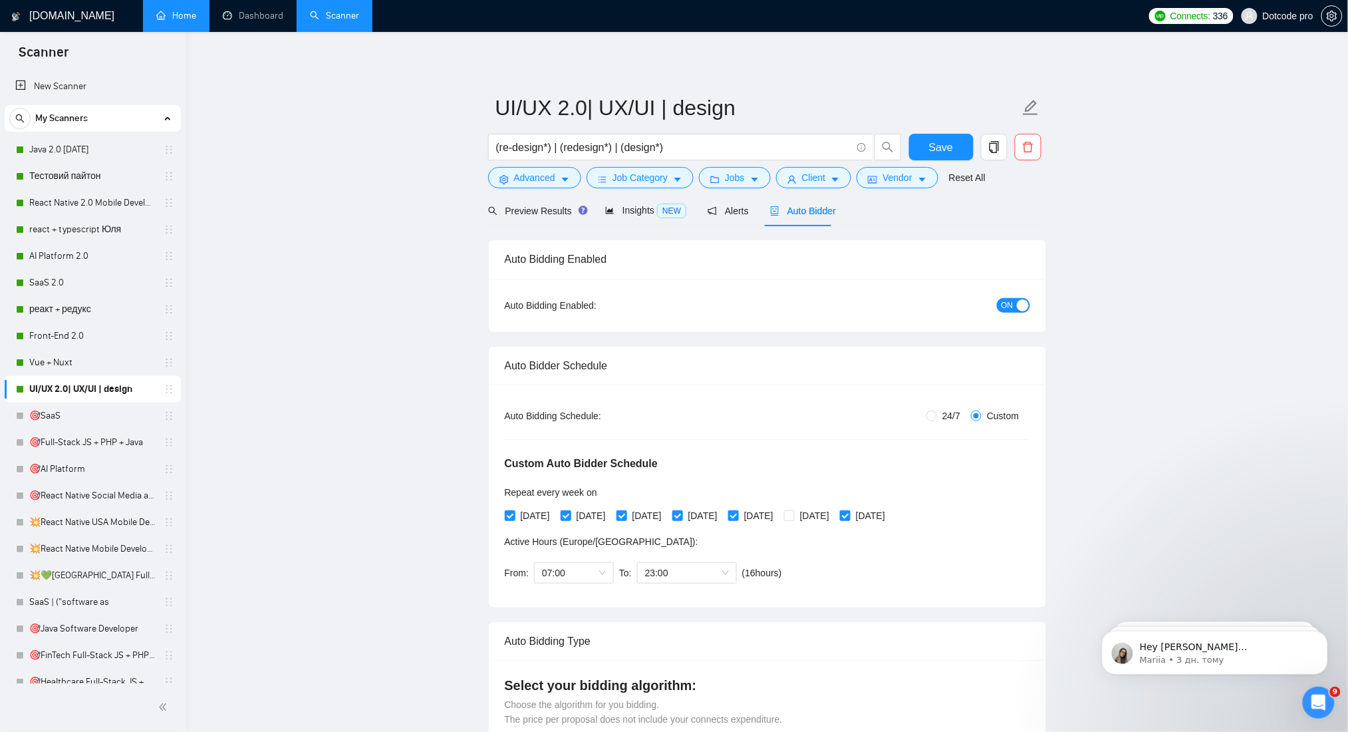
scroll to position [443, 0]
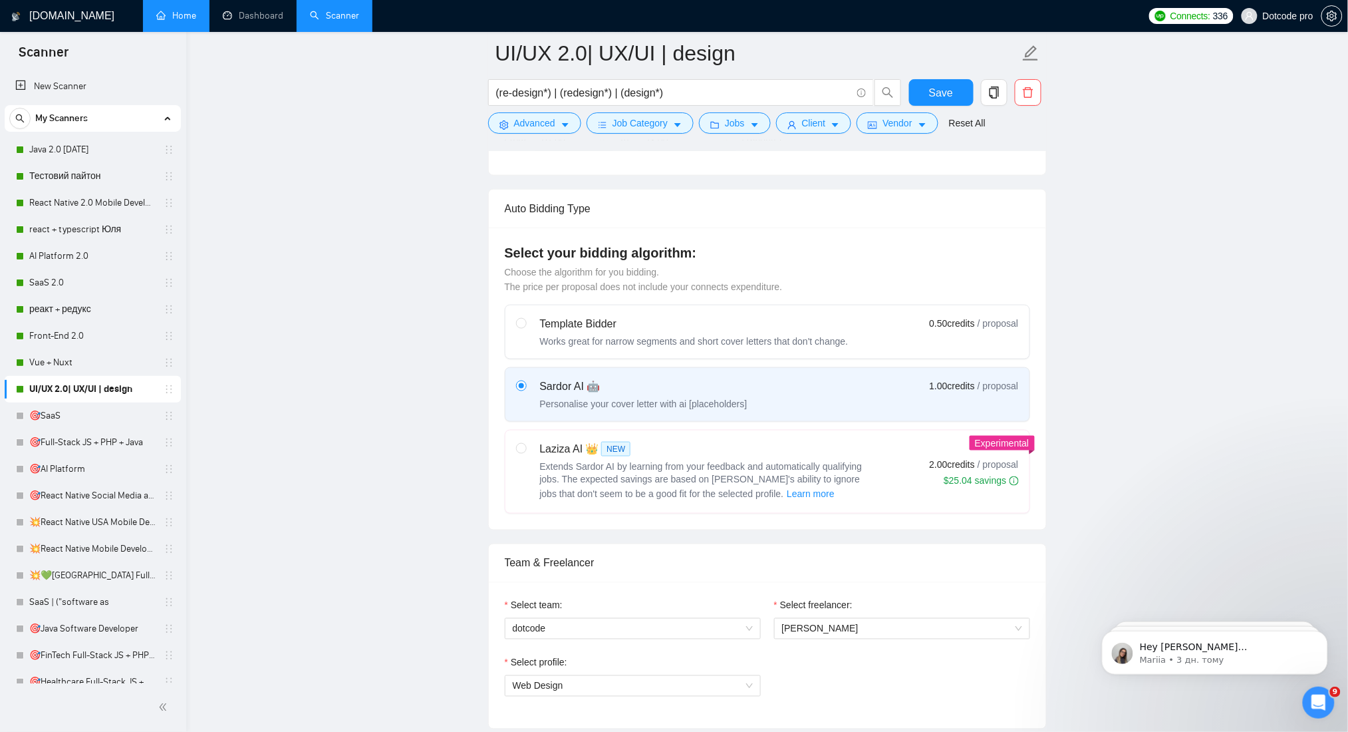
click at [552, 444] on div "Laziza AI 👑 NEW" at bounding box center [706, 449] width 333 height 16
click at [525, 444] on input "radio" at bounding box center [520, 447] width 9 height 9
radio input "true"
radio input "false"
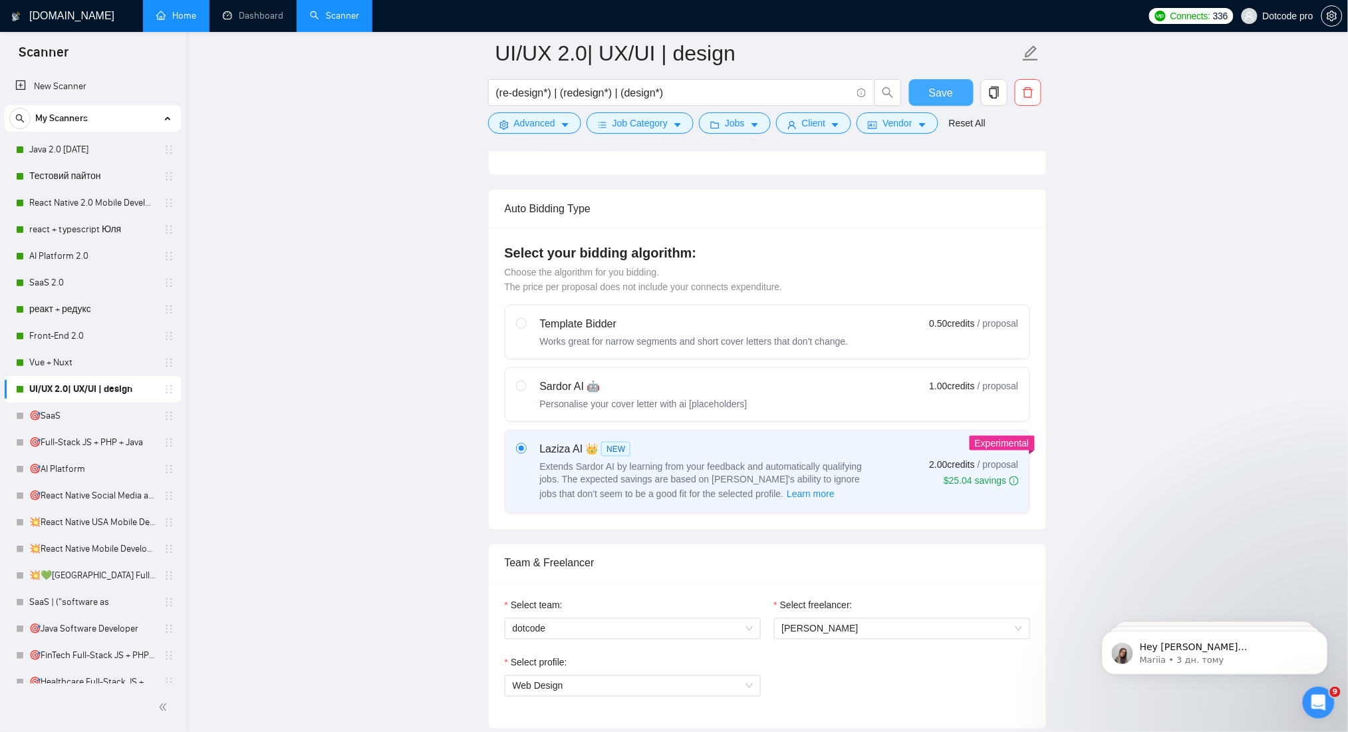
click at [952, 90] on span "Save" at bounding box center [941, 92] width 24 height 17
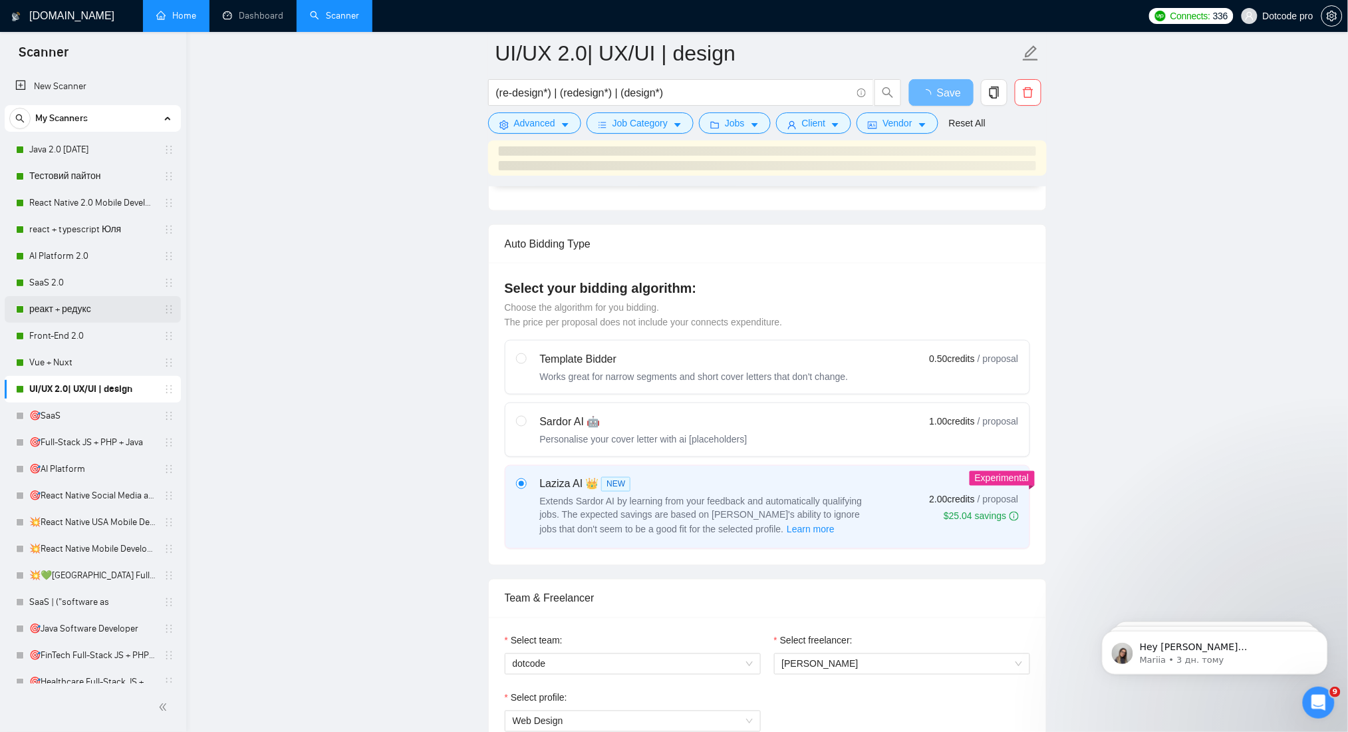
click at [56, 306] on link "реакт + редукс" at bounding box center [92, 309] width 126 height 27
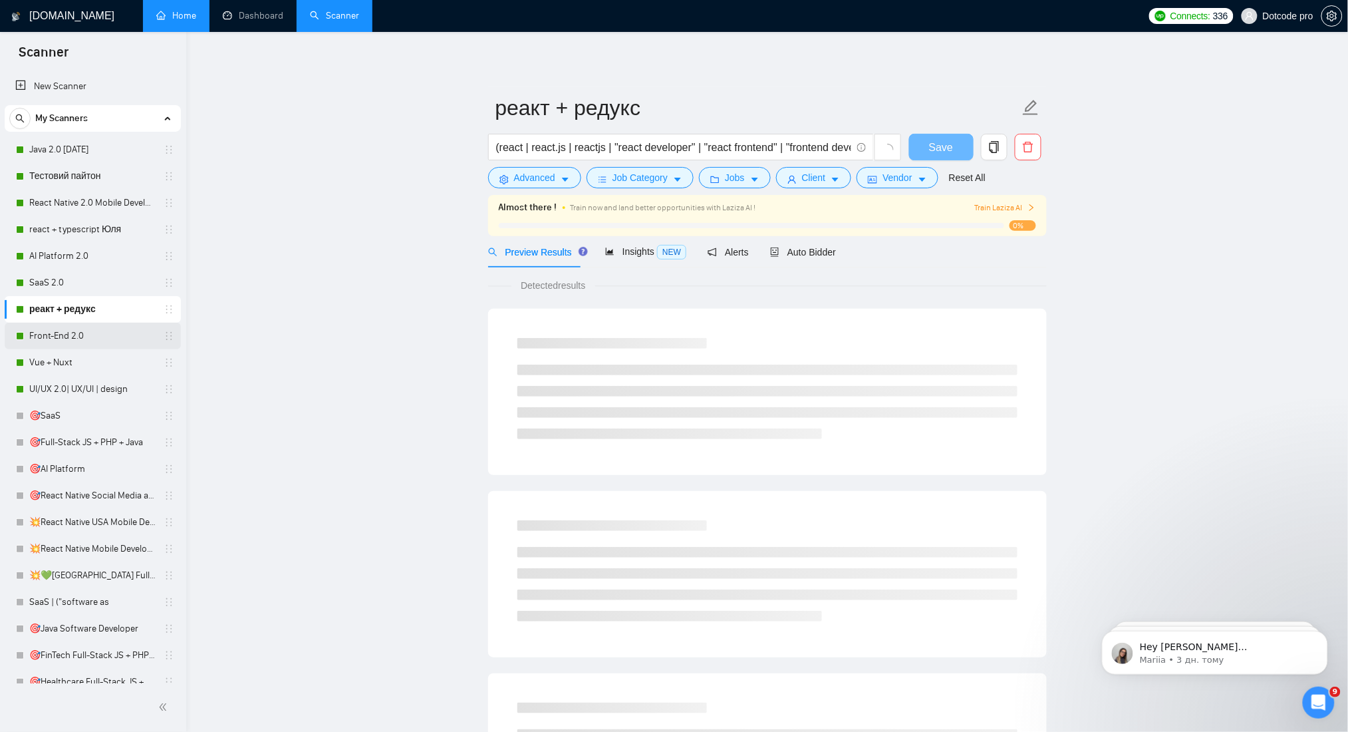
click at [62, 340] on link "Front-End 2.0" at bounding box center [92, 336] width 126 height 27
click at [61, 365] on link "Vue + Nuxt" at bounding box center [92, 362] width 126 height 27
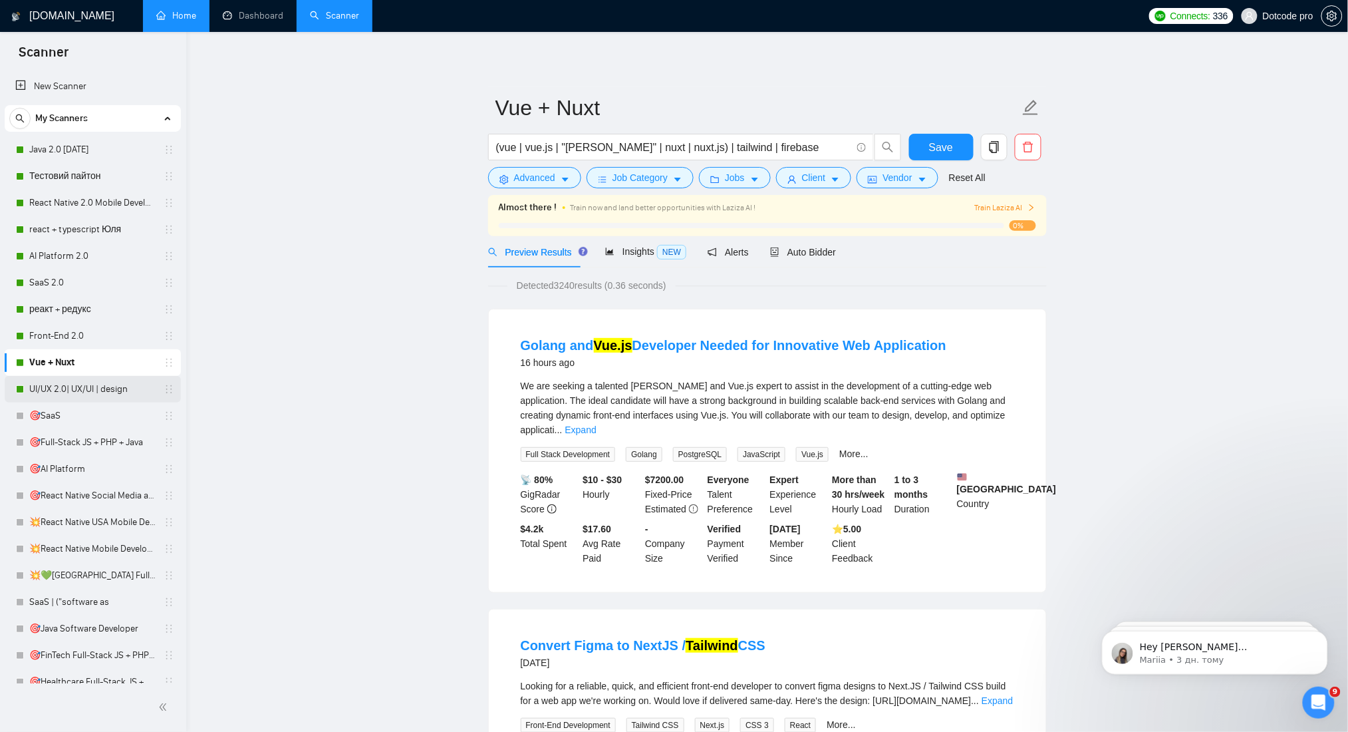
click at [65, 383] on link "UI/UX 2.0| UX/UI | design" at bounding box center [92, 389] width 126 height 27
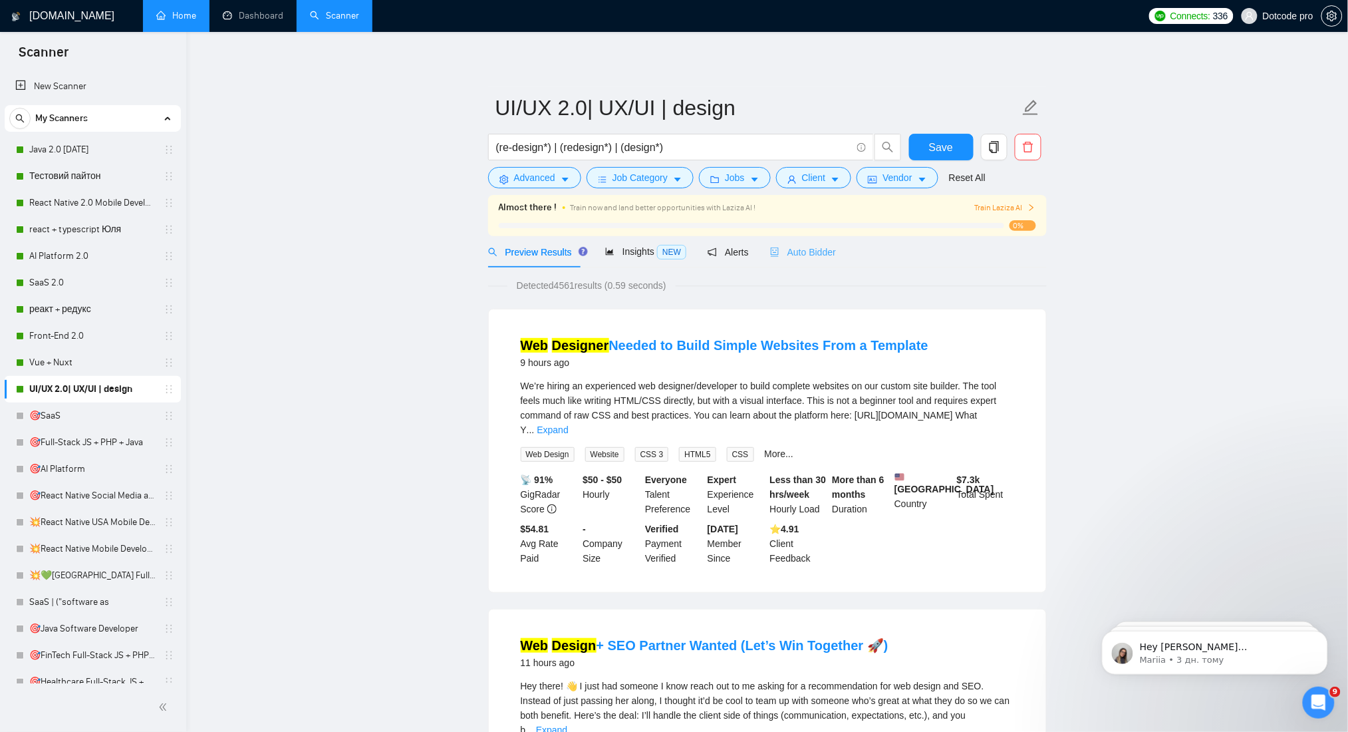
click at [797, 263] on div "Auto Bidder" at bounding box center [803, 251] width 66 height 31
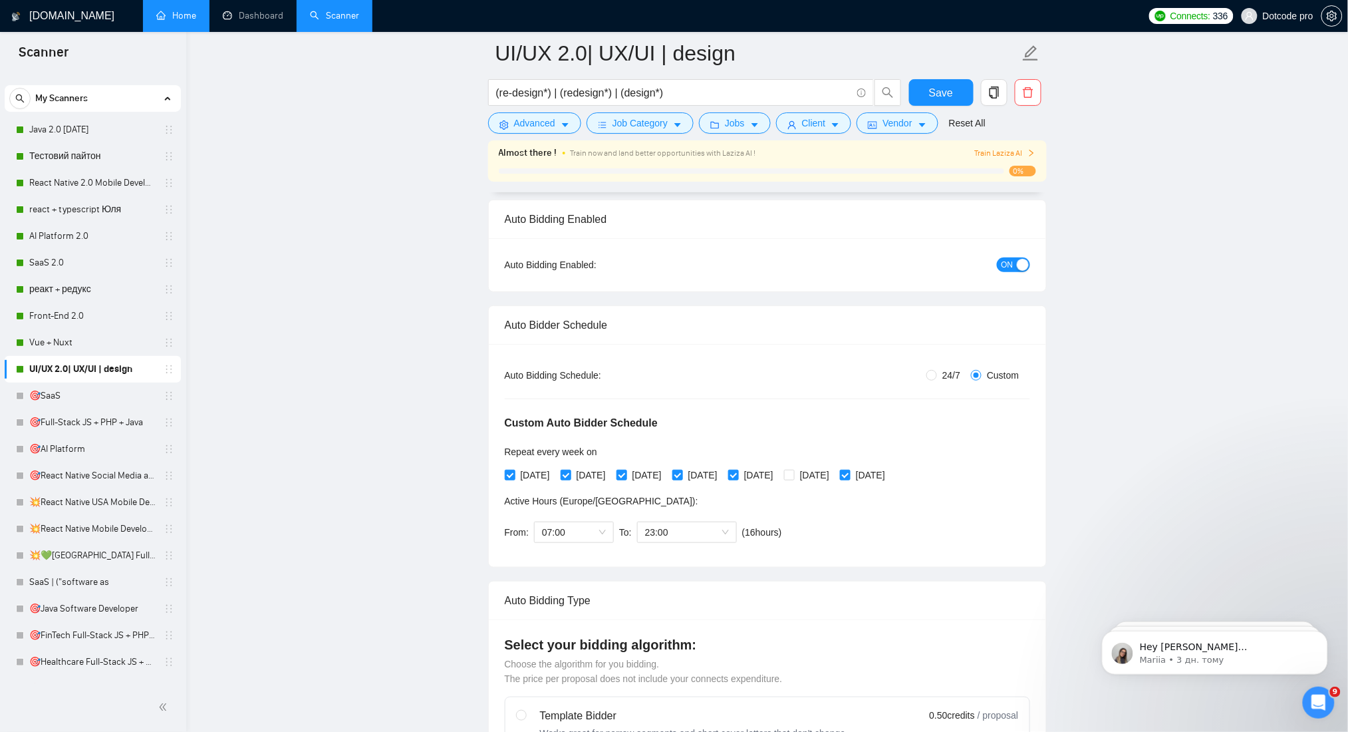
scroll to position [177, 0]
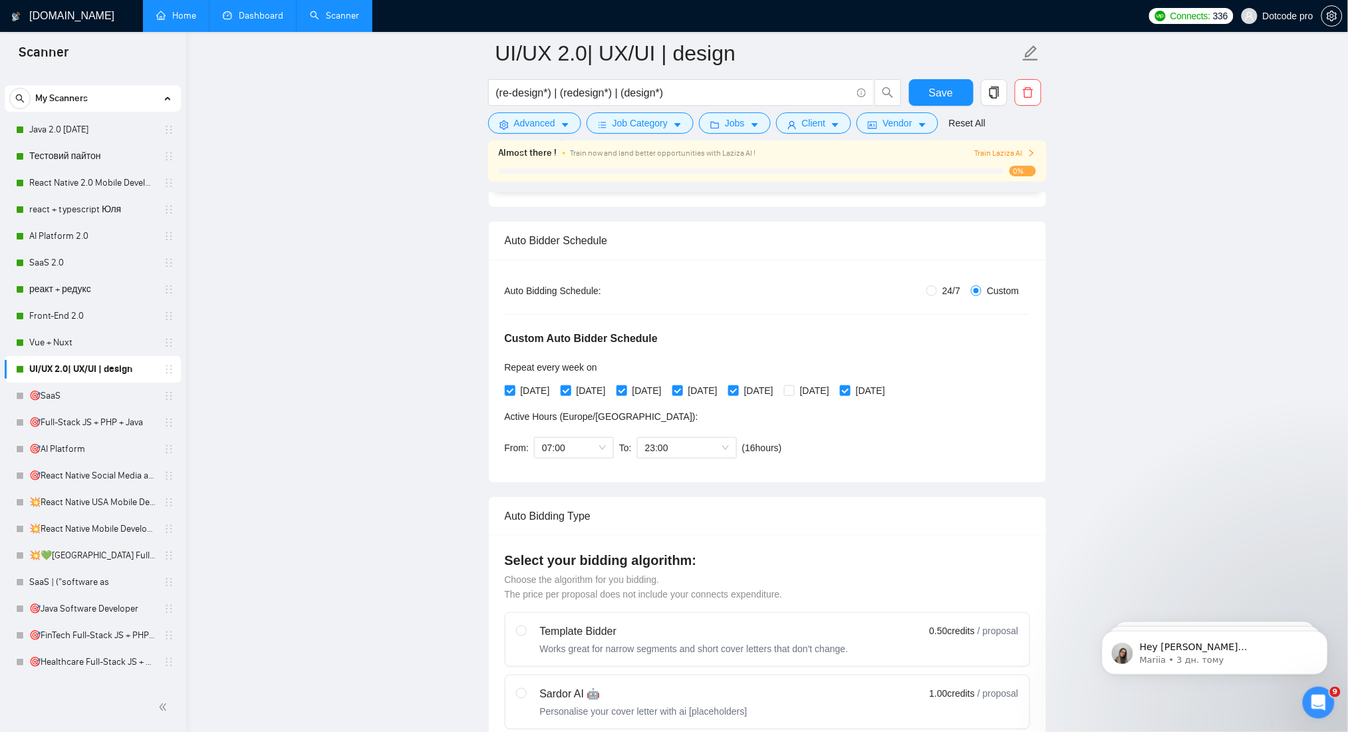
click at [262, 21] on link "Dashboard" at bounding box center [253, 15] width 61 height 11
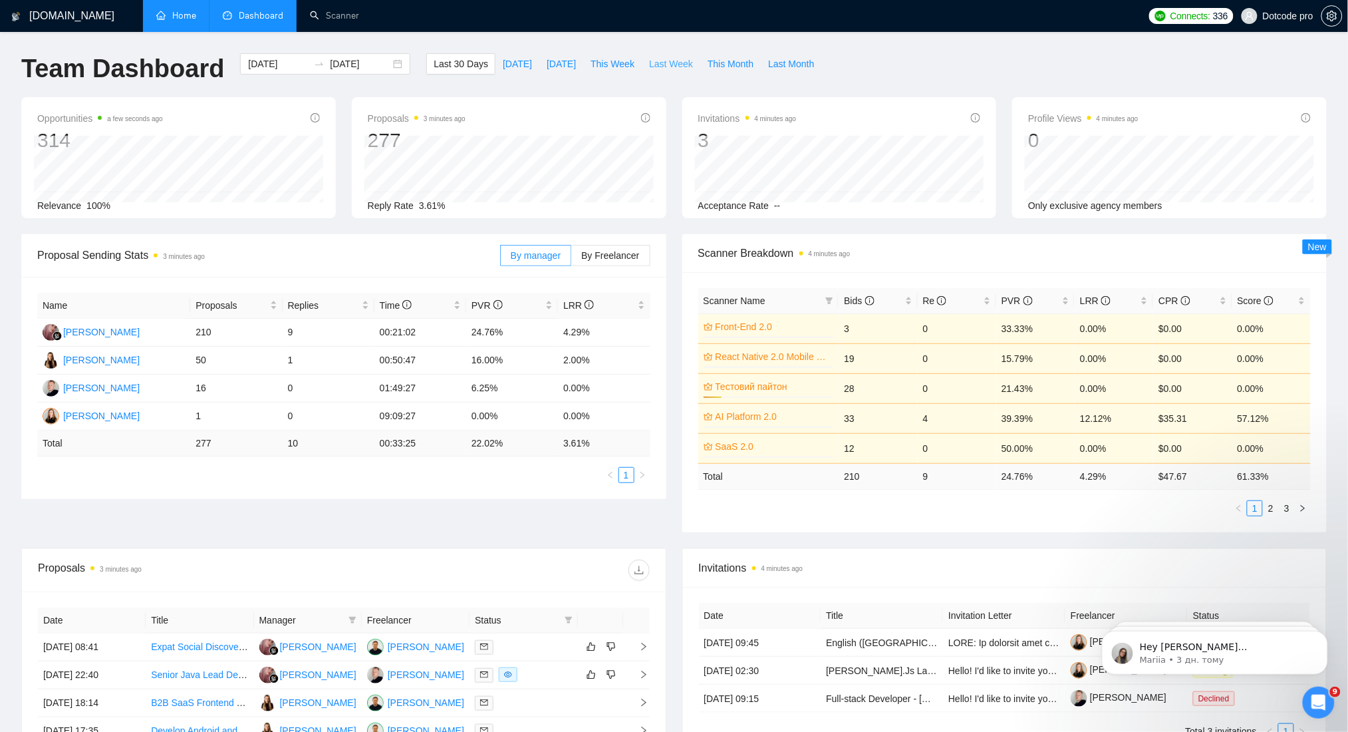
click at [675, 67] on span "Last Week" at bounding box center [671, 64] width 44 height 15
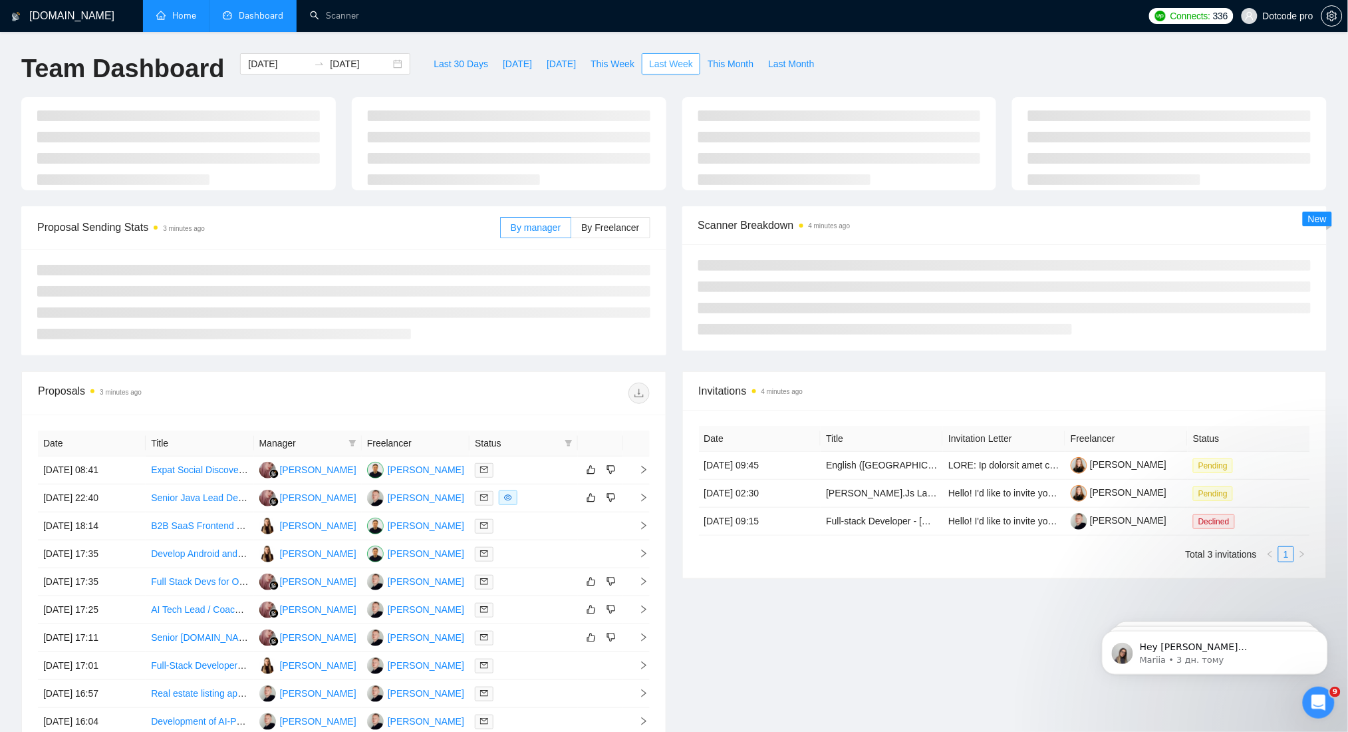
type input "[DATE]"
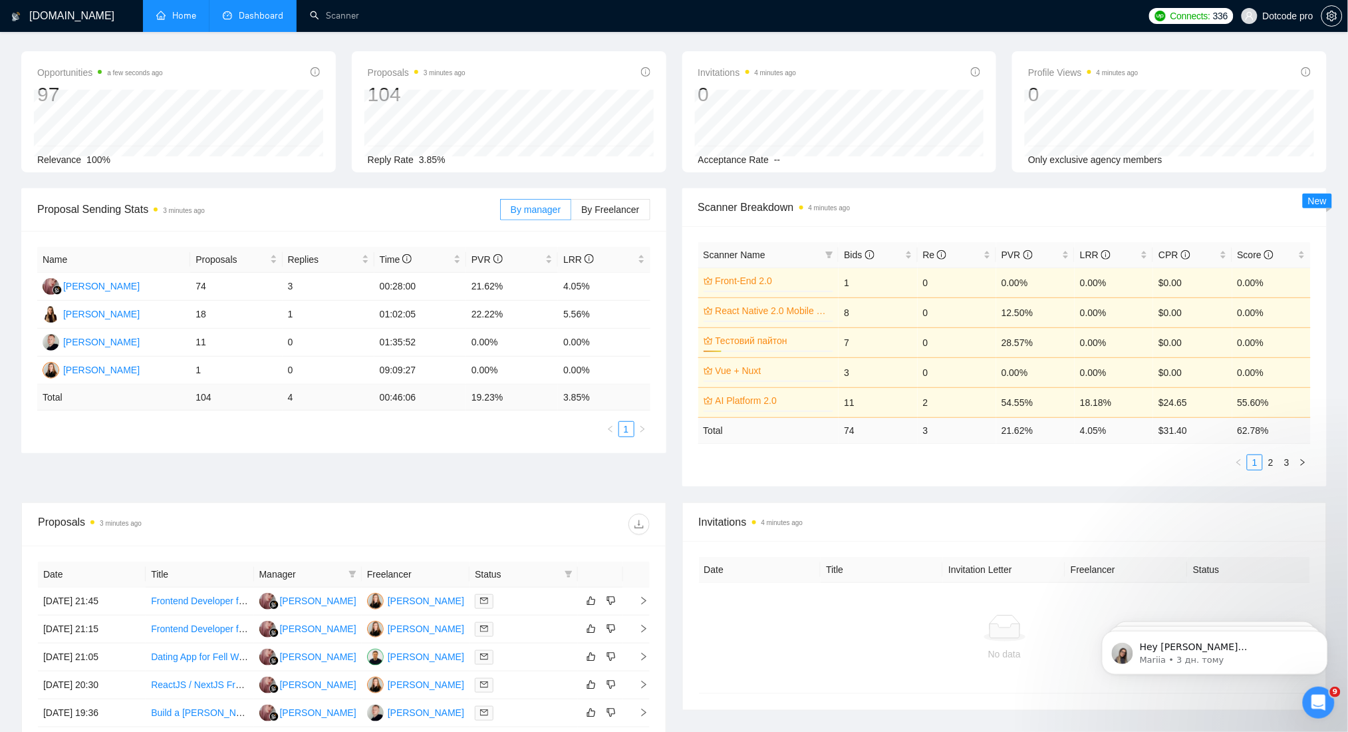
scroll to position [88, 0]
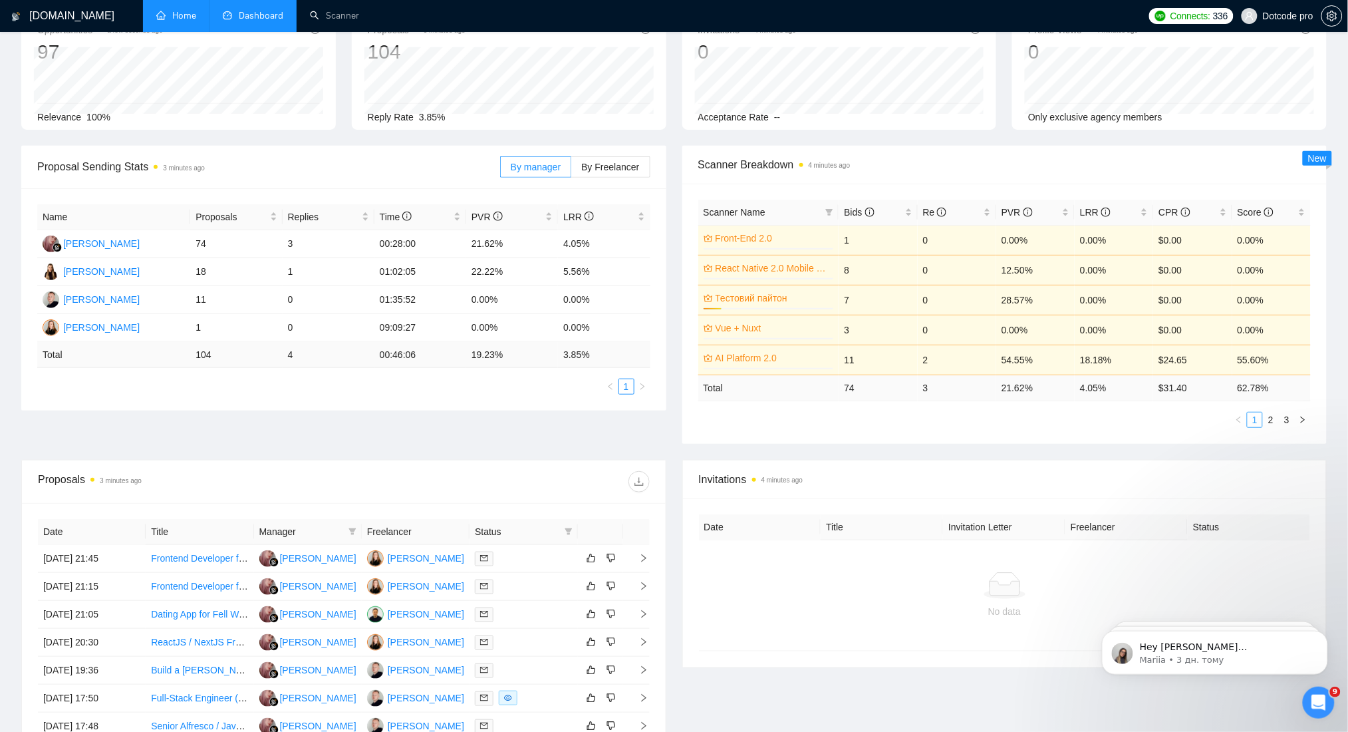
click at [1262, 426] on link "1" at bounding box center [1255, 419] width 15 height 15
click at [1271, 417] on link "2" at bounding box center [1271, 419] width 15 height 15
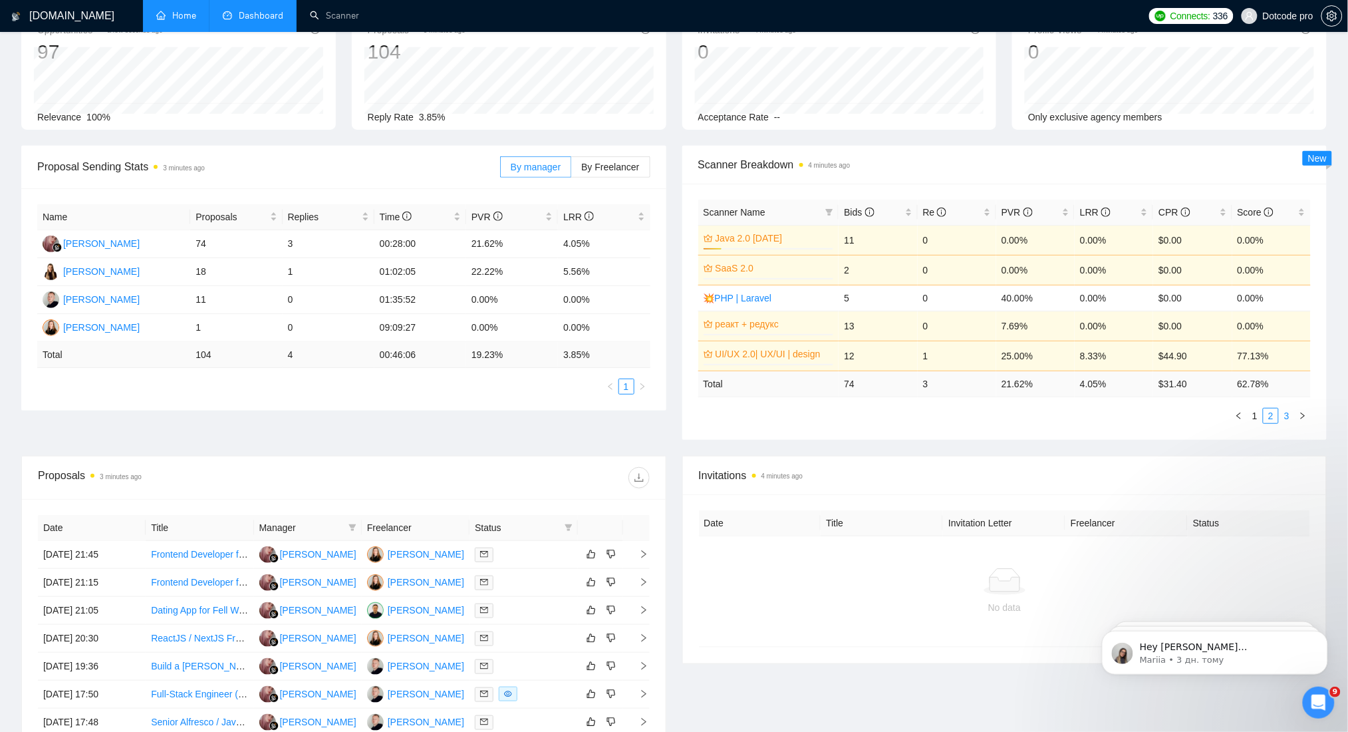
click at [1291, 418] on link "3" at bounding box center [1287, 415] width 15 height 15
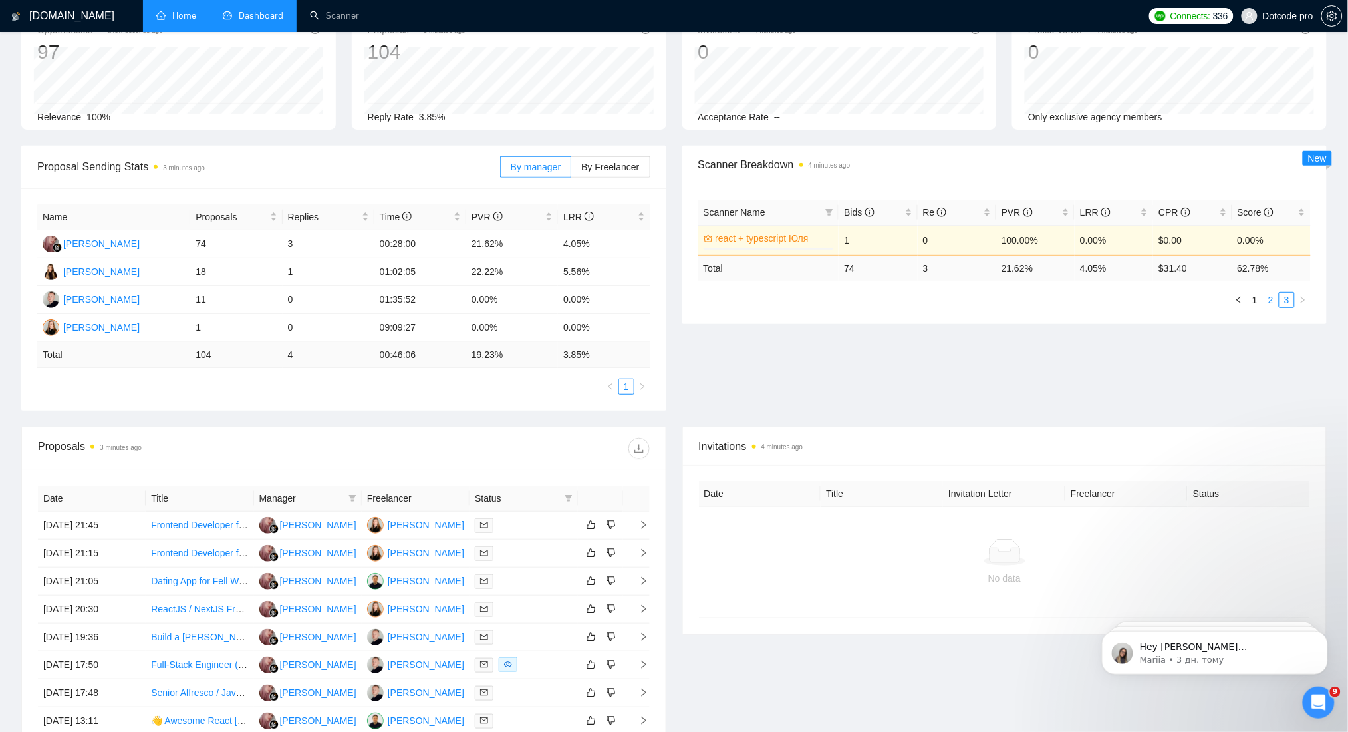
click at [1270, 301] on link "2" at bounding box center [1271, 300] width 15 height 15
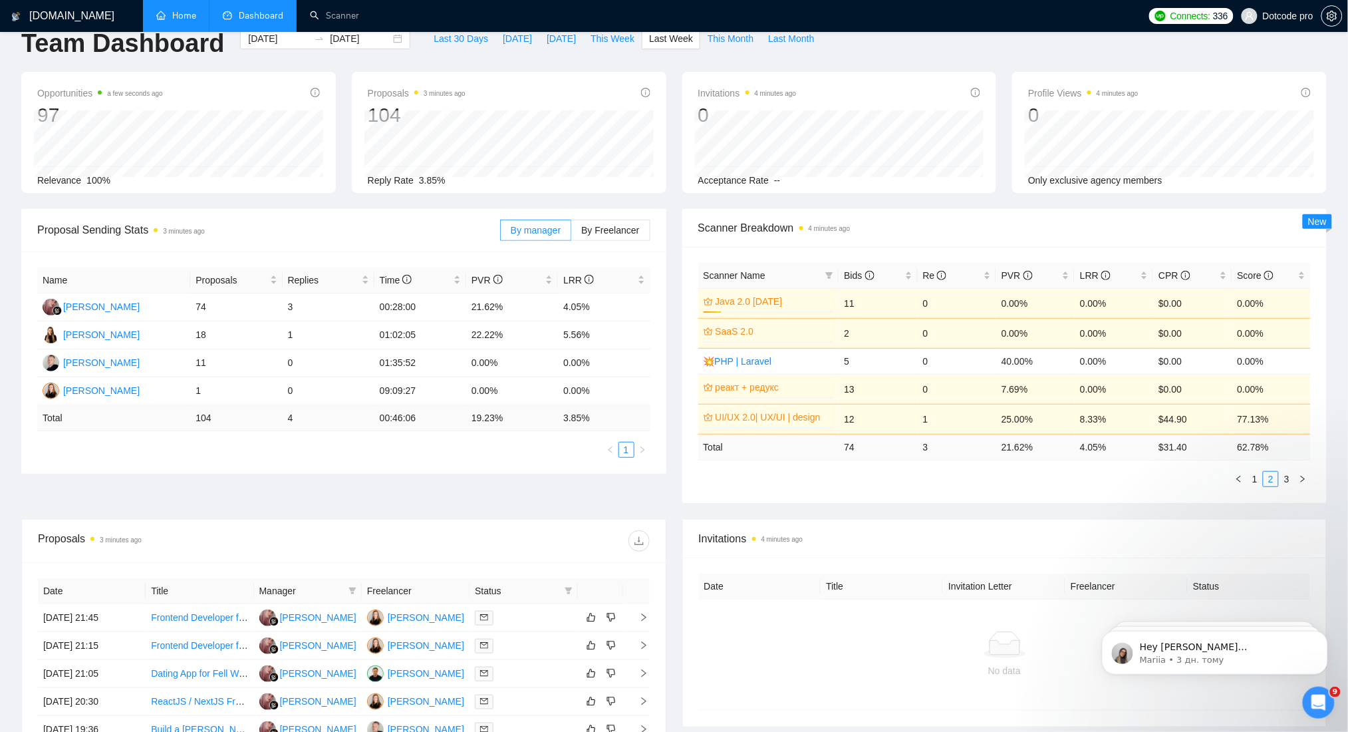
scroll to position [0, 0]
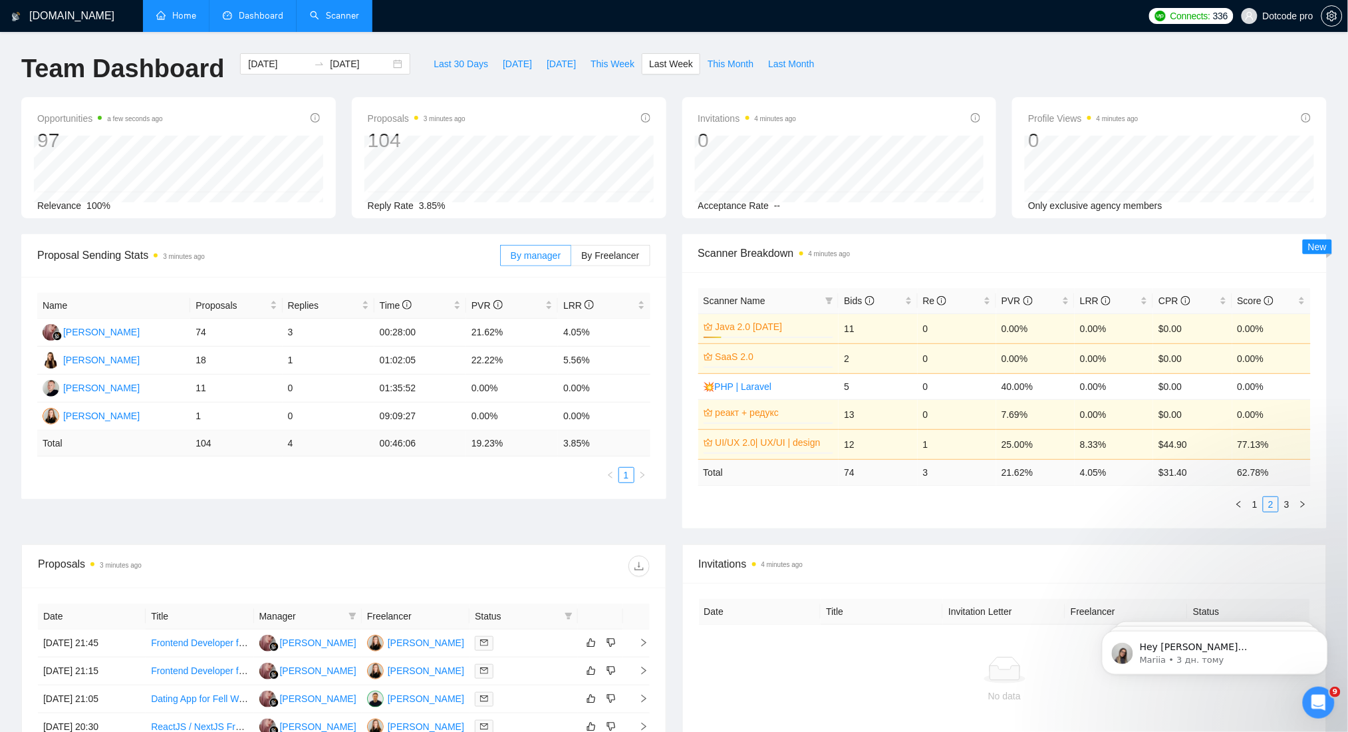
click at [321, 21] on link "Scanner" at bounding box center [334, 15] width 49 height 11
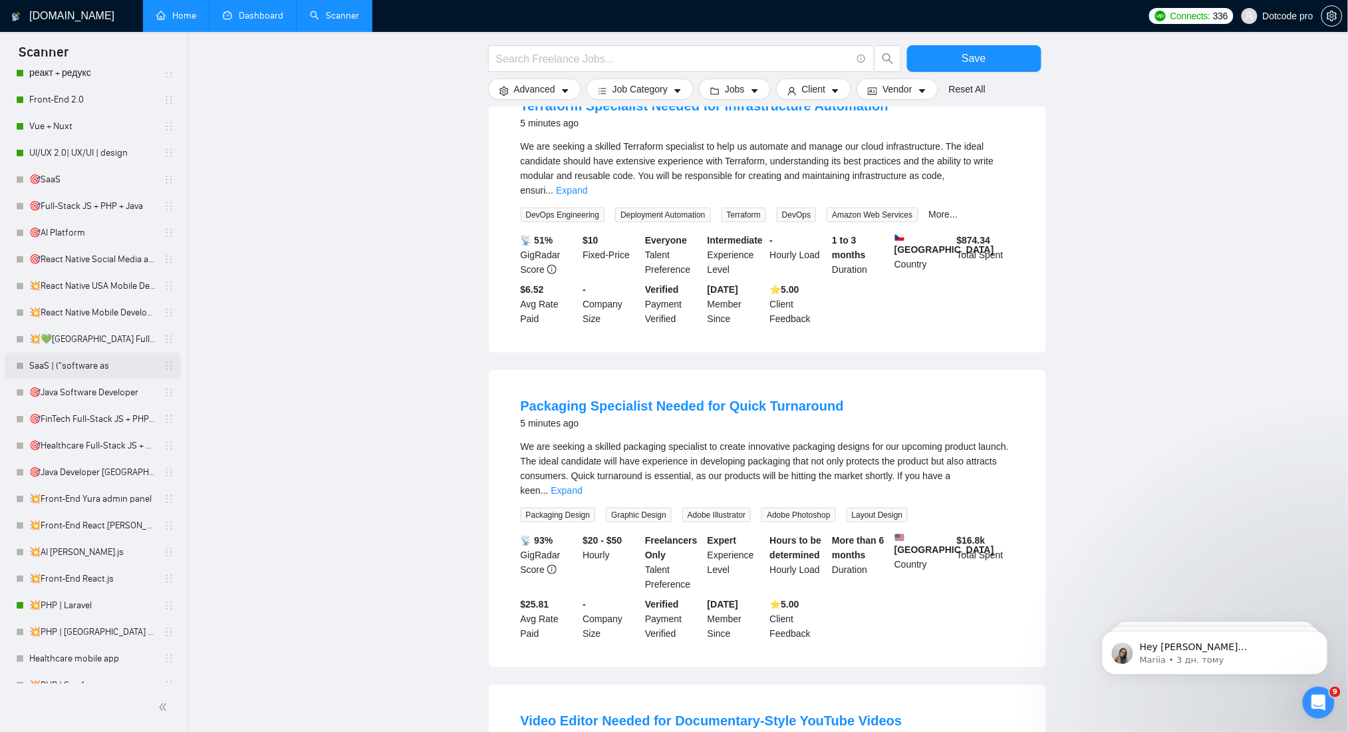
scroll to position [198, 0]
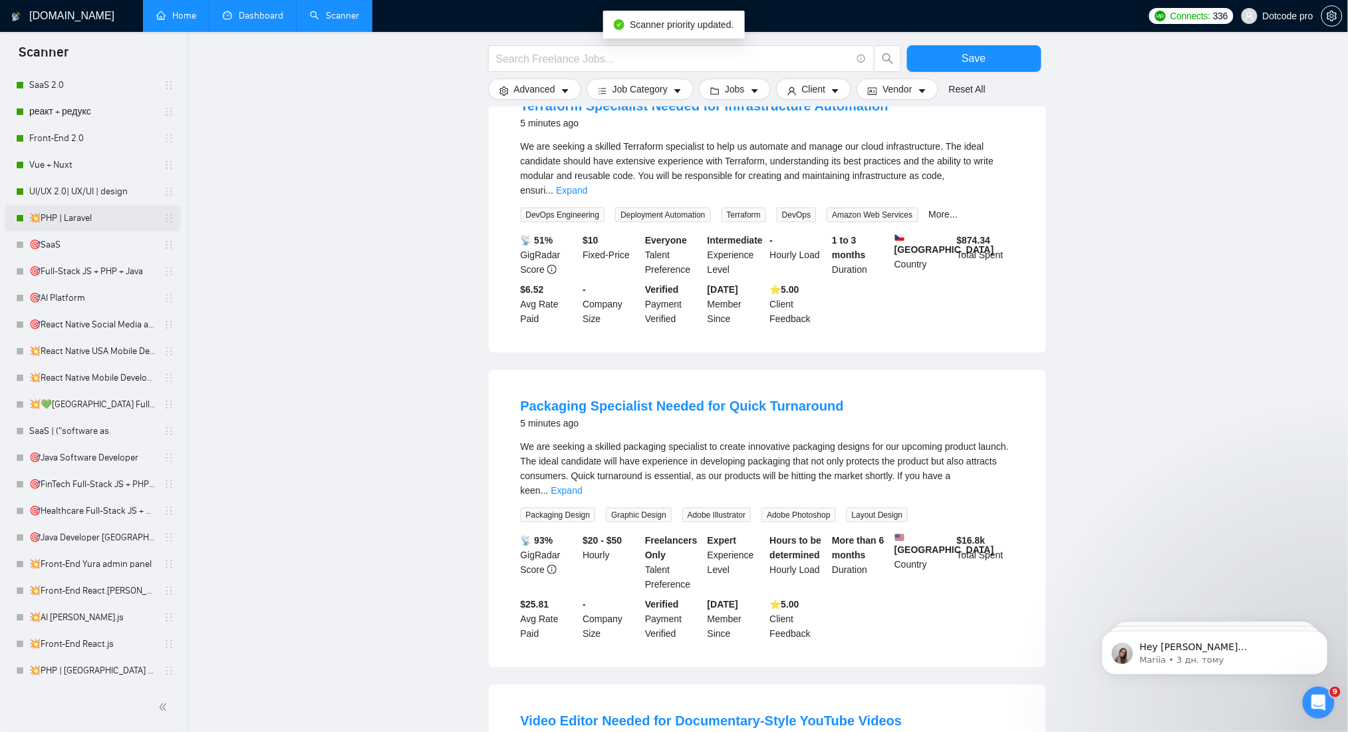
click at [104, 223] on link "💥PHP | Laravel" at bounding box center [92, 218] width 126 height 27
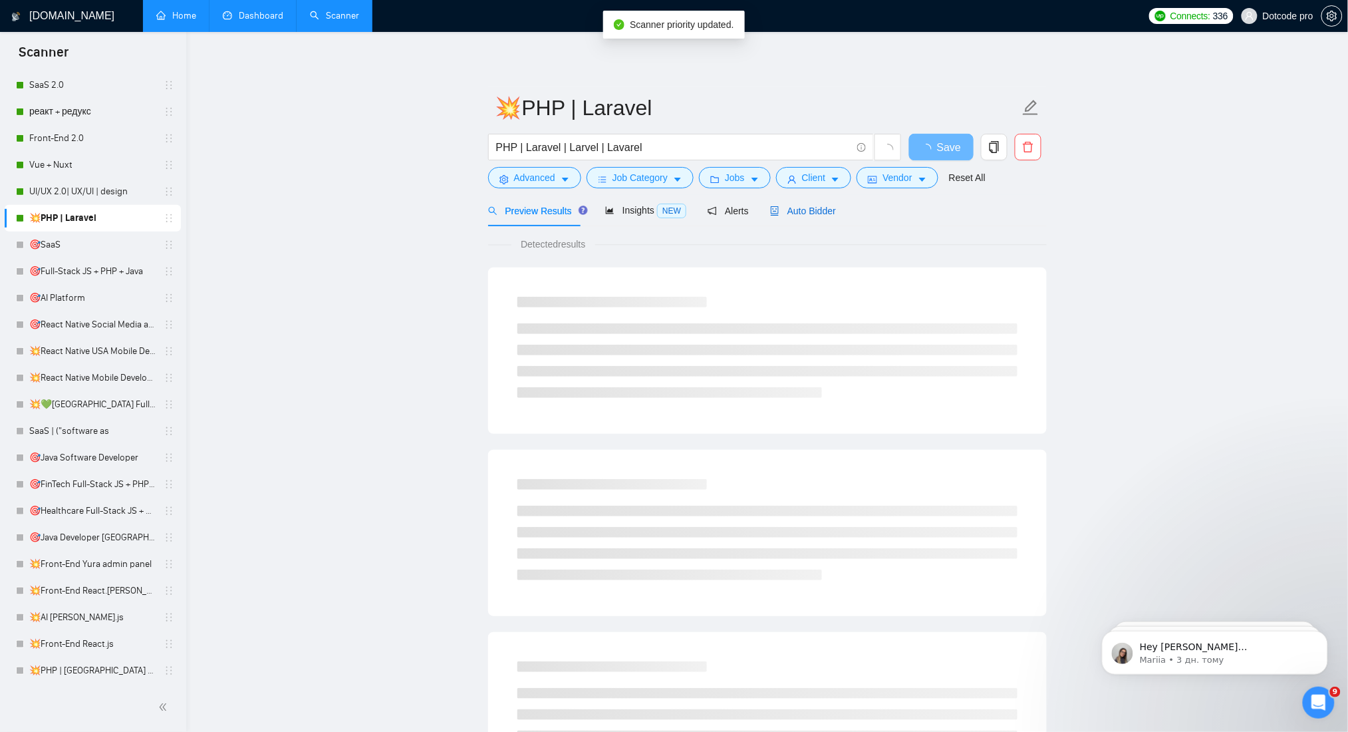
click at [798, 208] on span "Auto Bidder" at bounding box center [803, 211] width 66 height 11
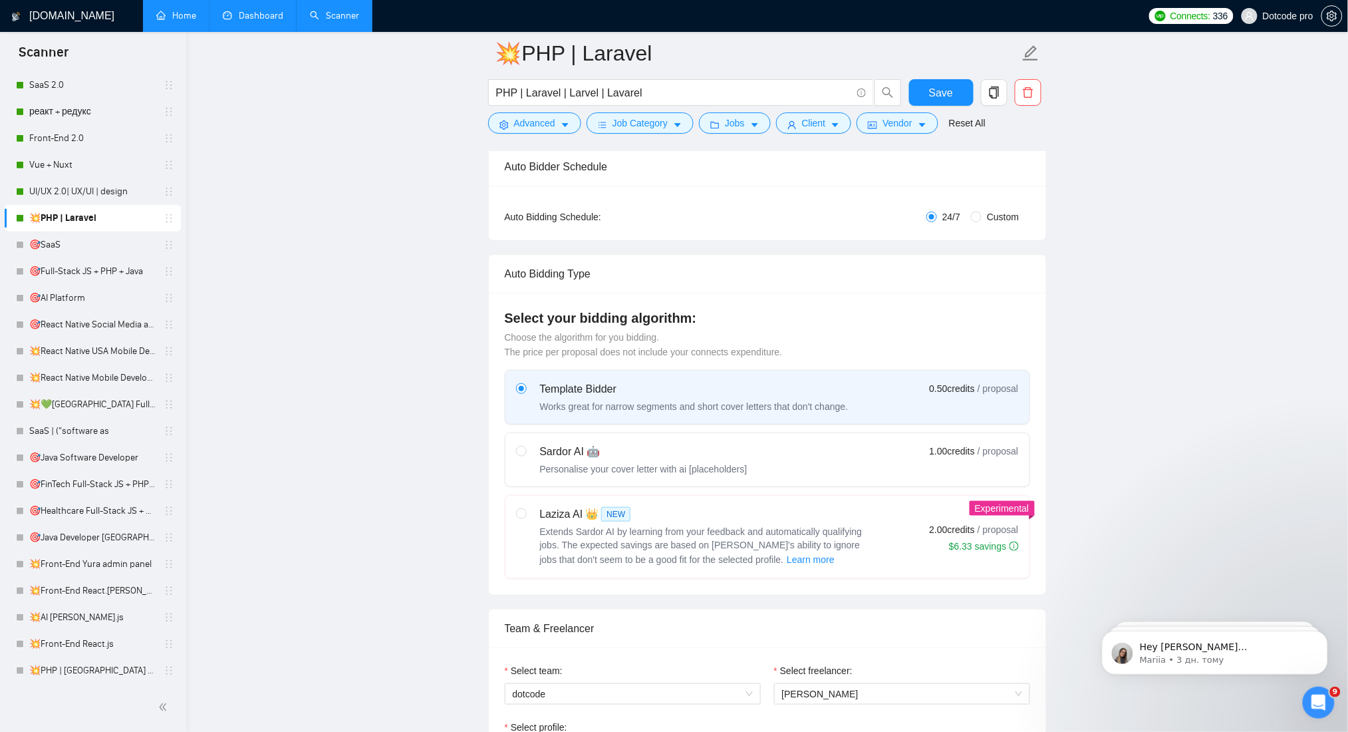
scroll to position [266, 0]
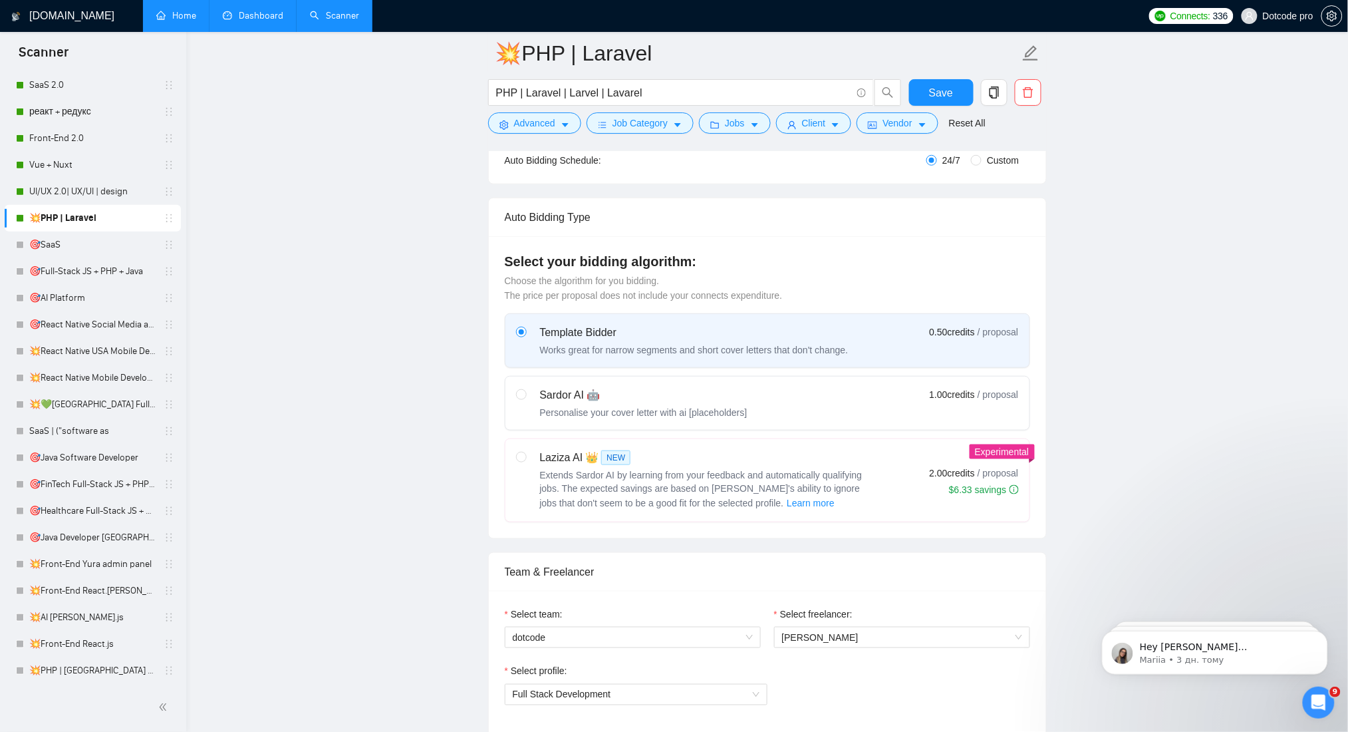
click at [571, 460] on div "Laziza AI 👑 NEW" at bounding box center [706, 458] width 333 height 16
click at [525, 460] on input "radio" at bounding box center [520, 456] width 9 height 9
radio input "true"
radio input "false"
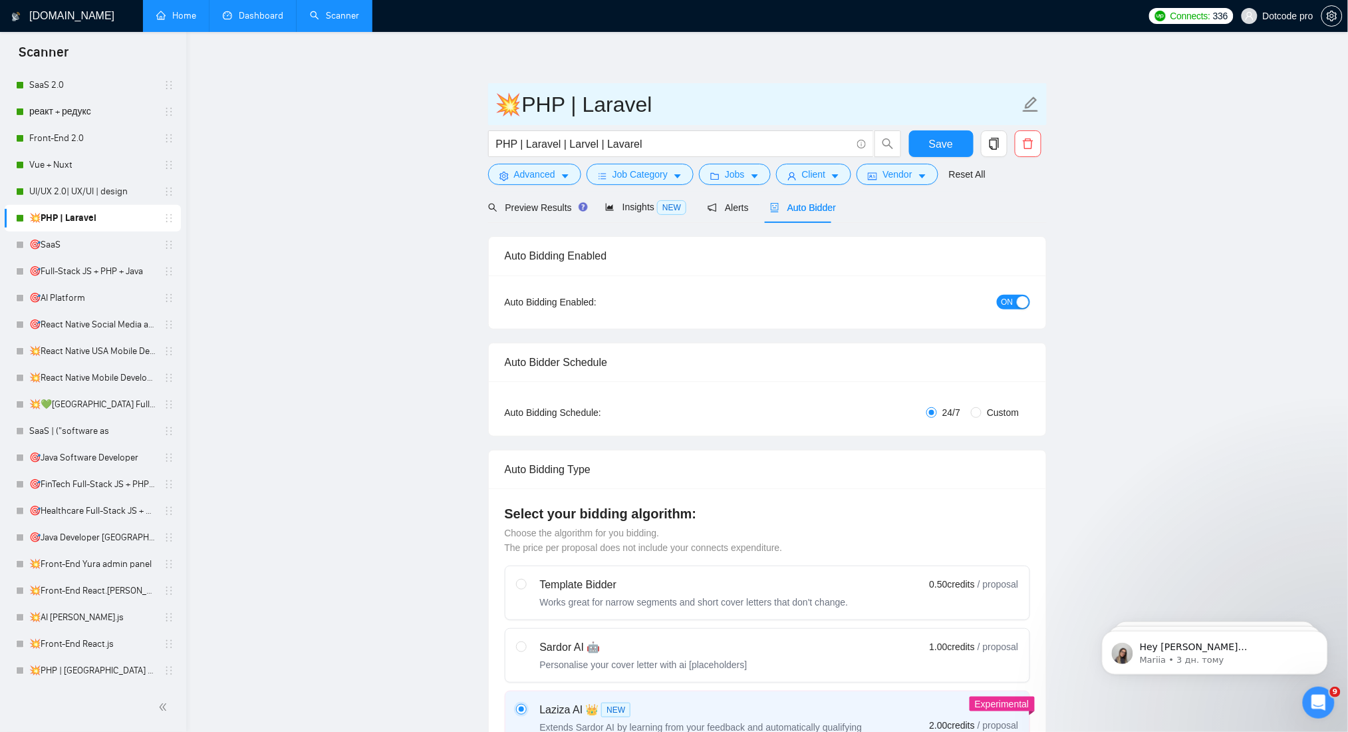
scroll to position [0, 0]
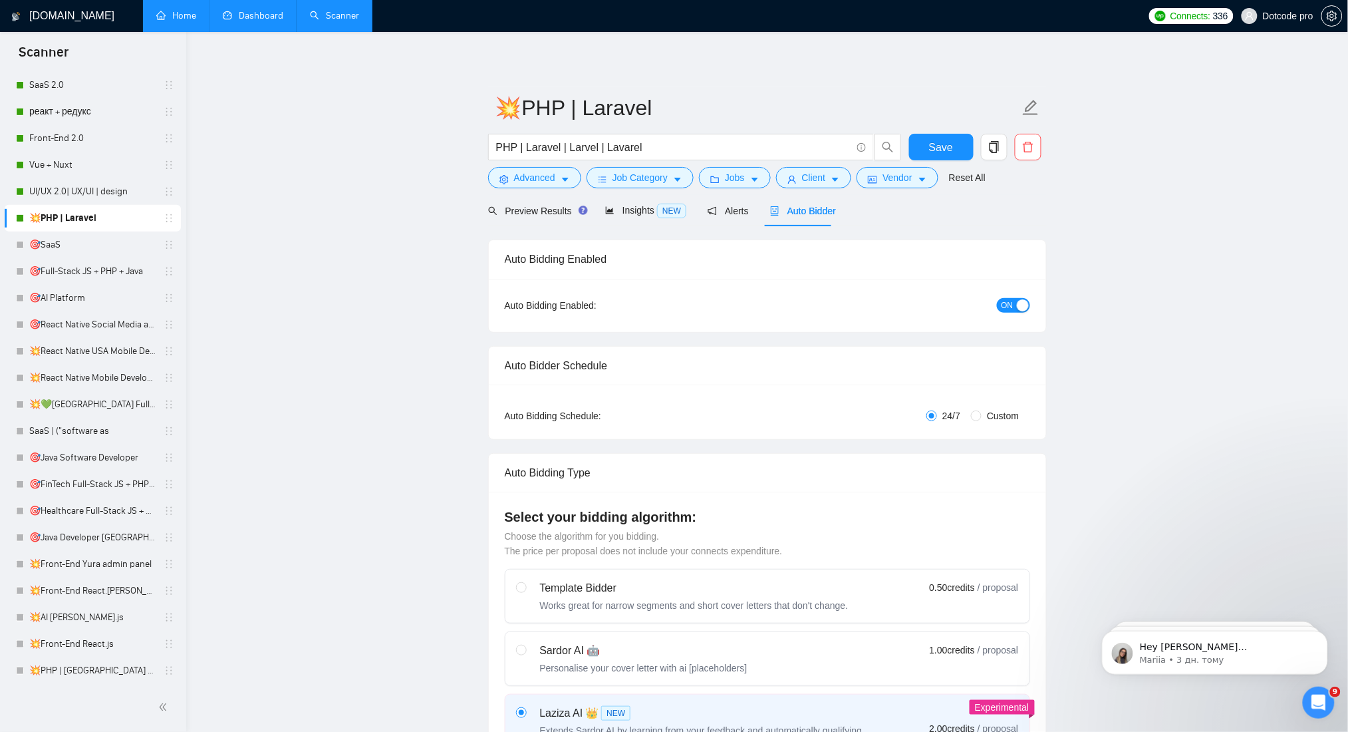
click at [1020, 308] on div "button" at bounding box center [1023, 305] width 12 height 12
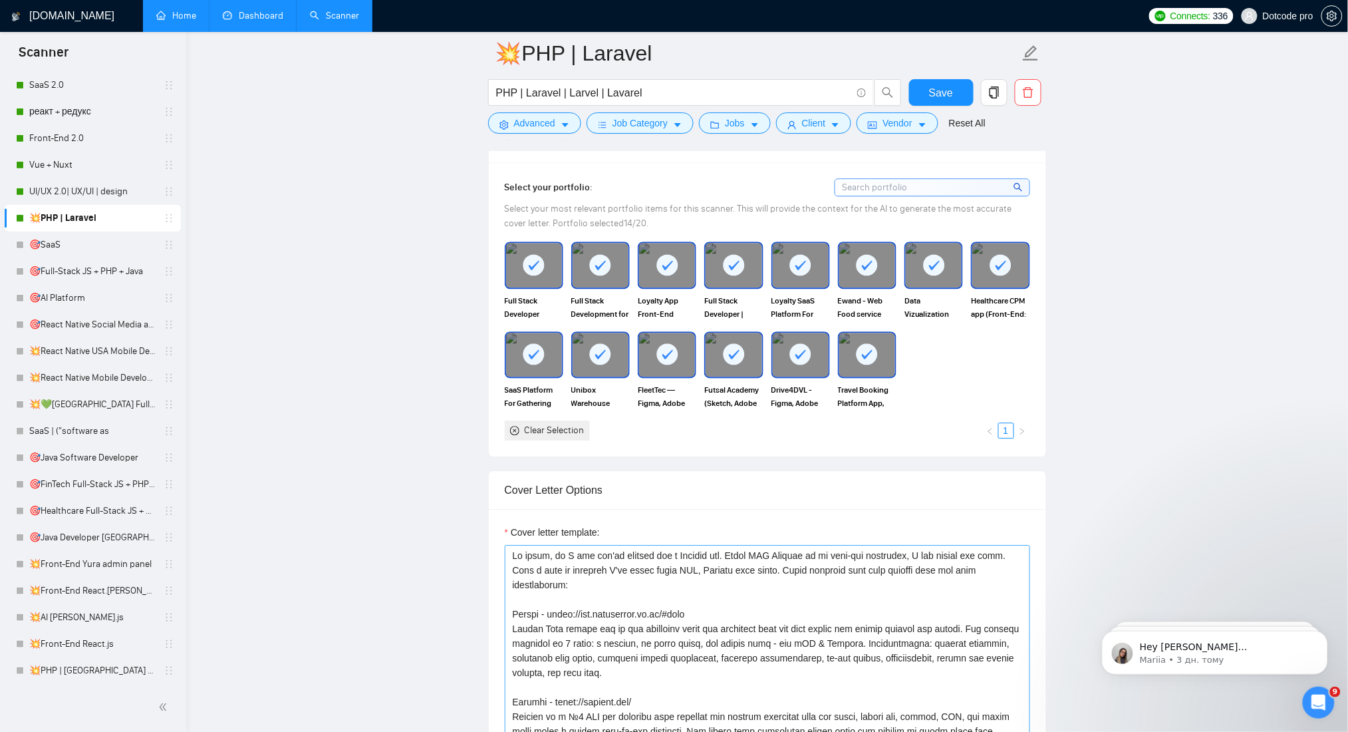
scroll to position [1330, 0]
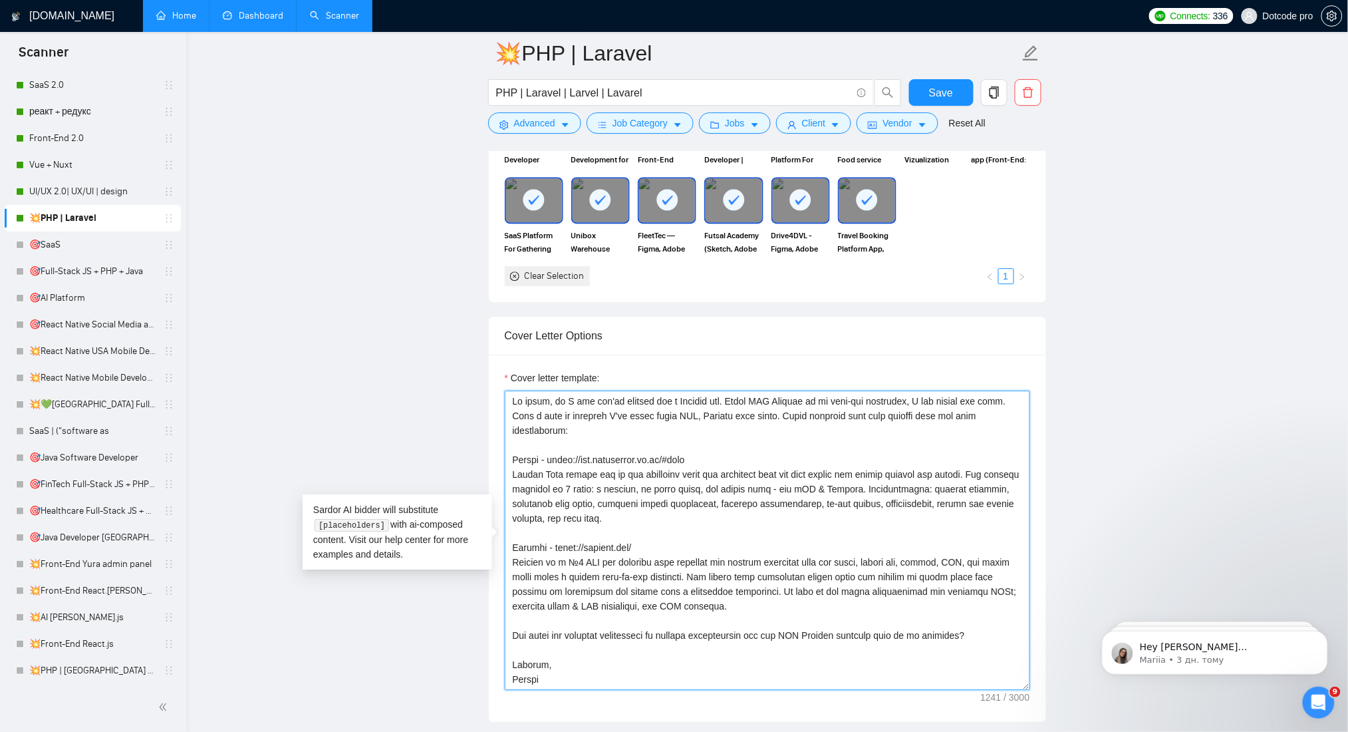
drag, startPoint x: 590, startPoint y: 431, endPoint x: 843, endPoint y: 670, distance: 348.1
click at [843, 670] on textarea "Cover letter template:" at bounding box center [767, 539] width 525 height 299
click at [623, 549] on textarea "Cover letter template:" at bounding box center [767, 539] width 525 height 299
click at [661, 414] on textarea "Cover letter template:" at bounding box center [767, 539] width 525 height 299
drag, startPoint x: 658, startPoint y: 406, endPoint x: 754, endPoint y: 418, distance: 97.2
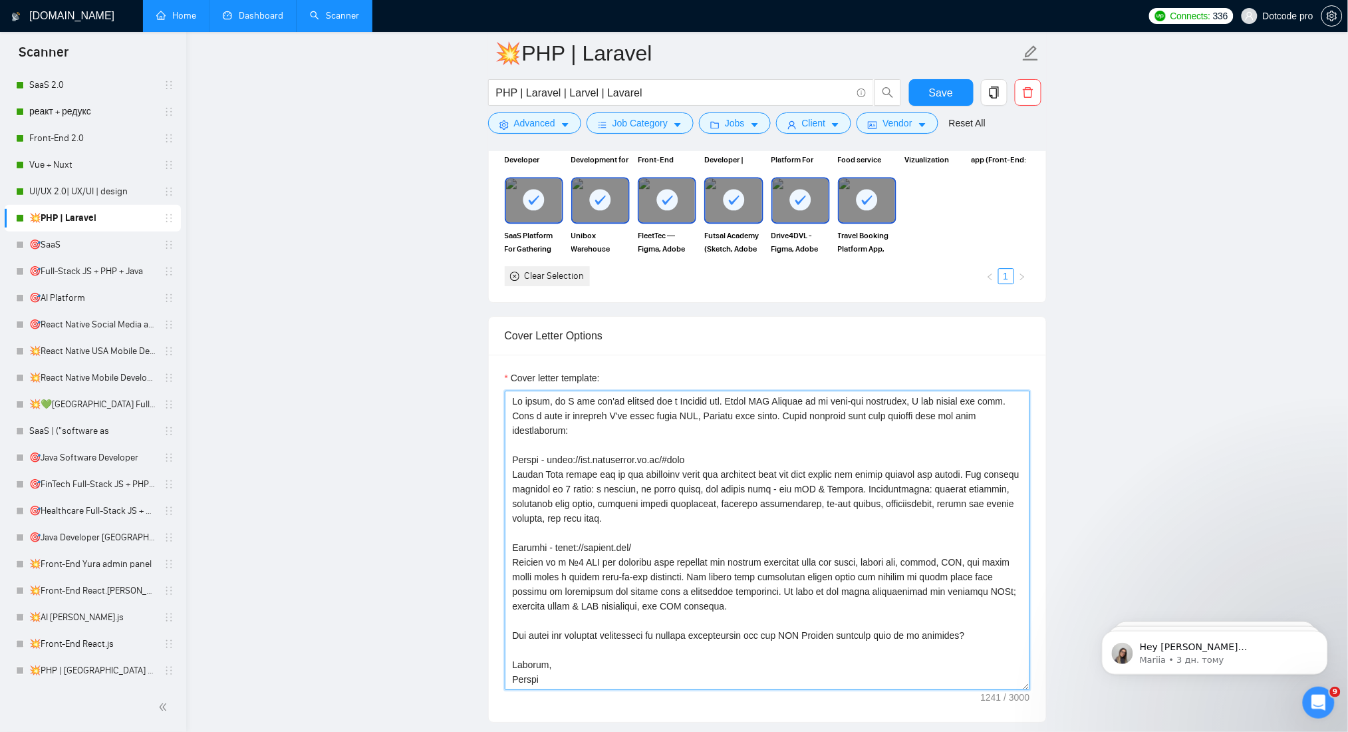
click at [754, 418] on textarea "Cover letter template:" at bounding box center [767, 539] width 525 height 299
click at [624, 482] on textarea "Cover letter template:" at bounding box center [767, 539] width 525 height 299
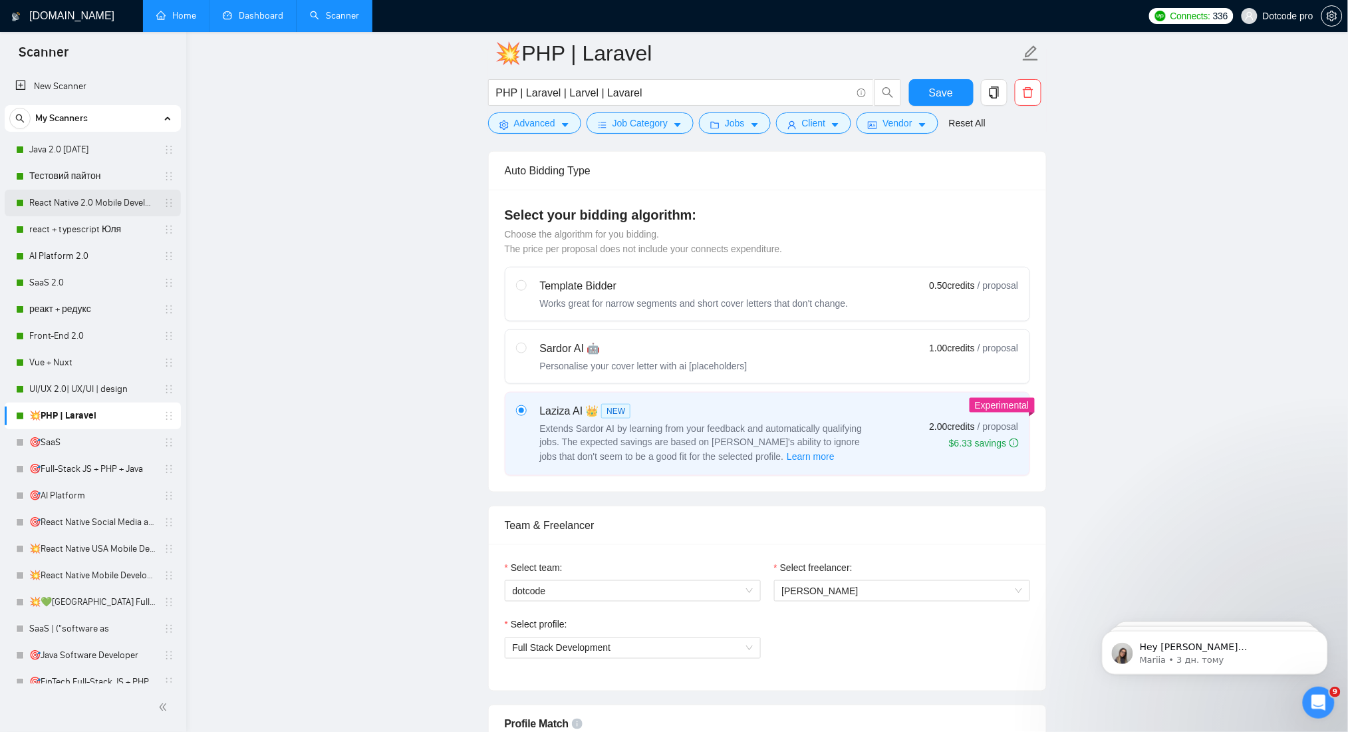
scroll to position [177, 0]
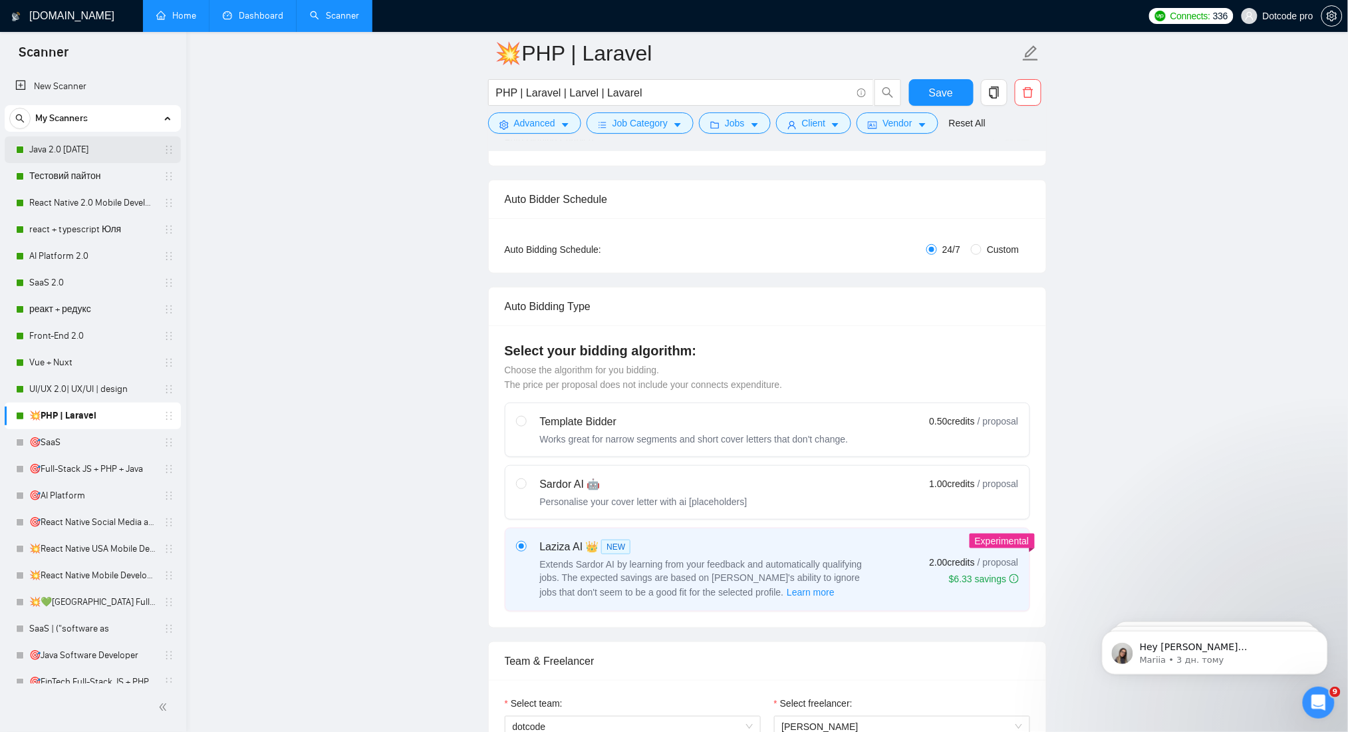
click at [61, 152] on link "Java 2.0 [DATE]" at bounding box center [92, 149] width 126 height 27
click at [934, 87] on span "Save" at bounding box center [941, 92] width 24 height 17
checkbox input "true"
click at [40, 140] on link "Java 2.0 [DATE]" at bounding box center [92, 149] width 126 height 27
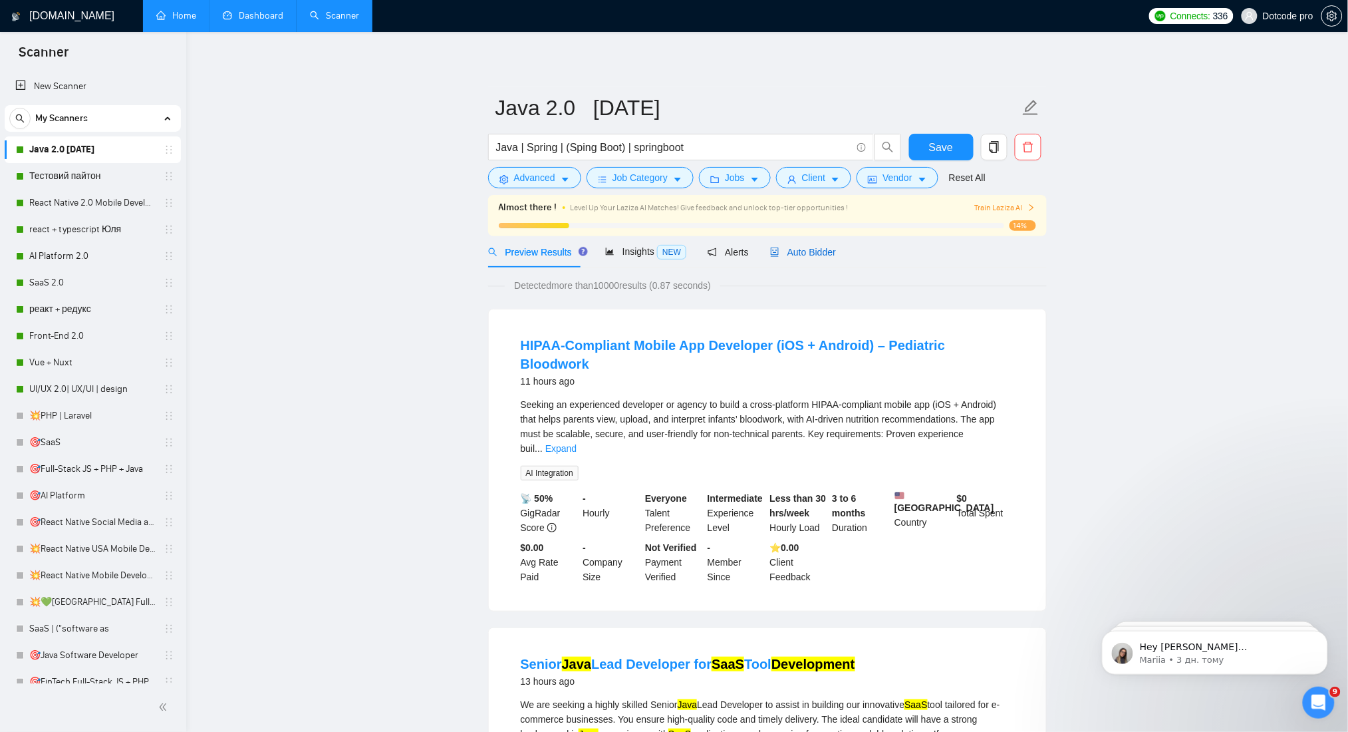
click at [796, 250] on span "Auto Bidder" at bounding box center [803, 252] width 66 height 11
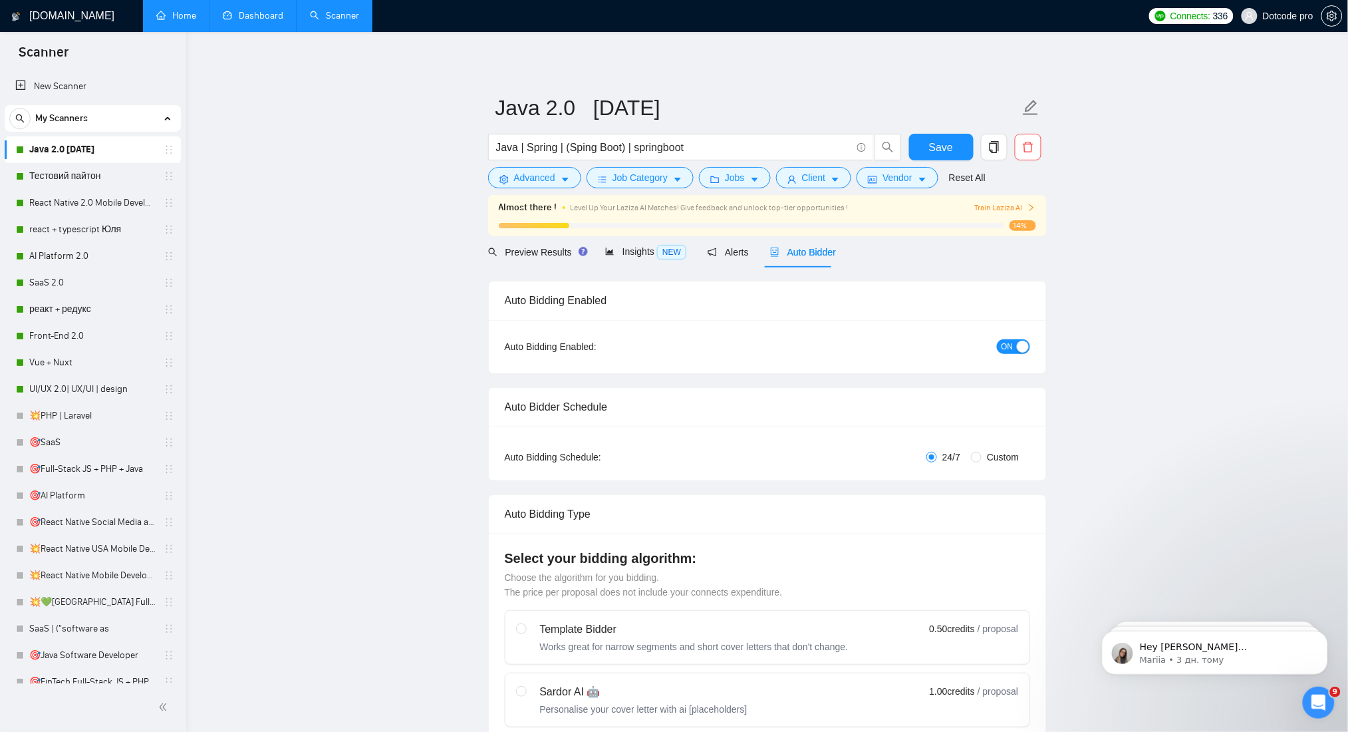
radio input "false"
radio input "true"
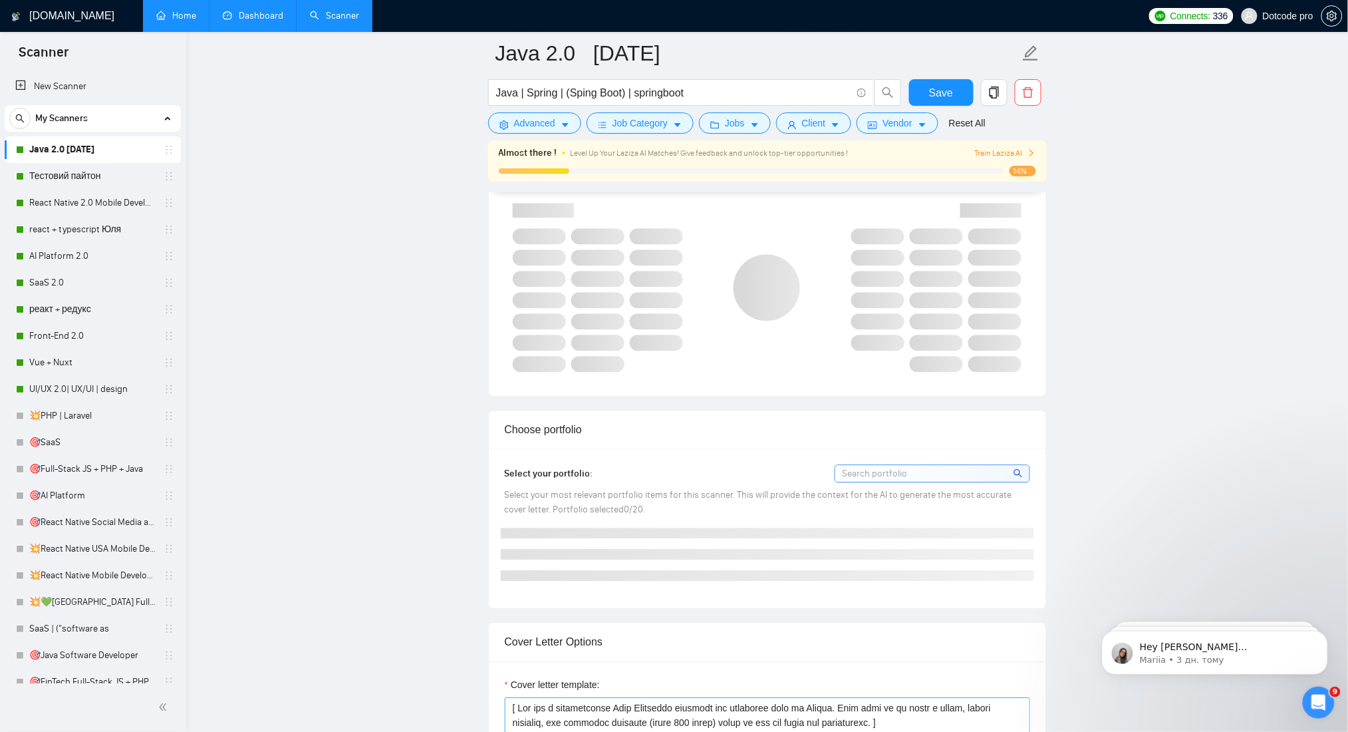
scroll to position [1419, 0]
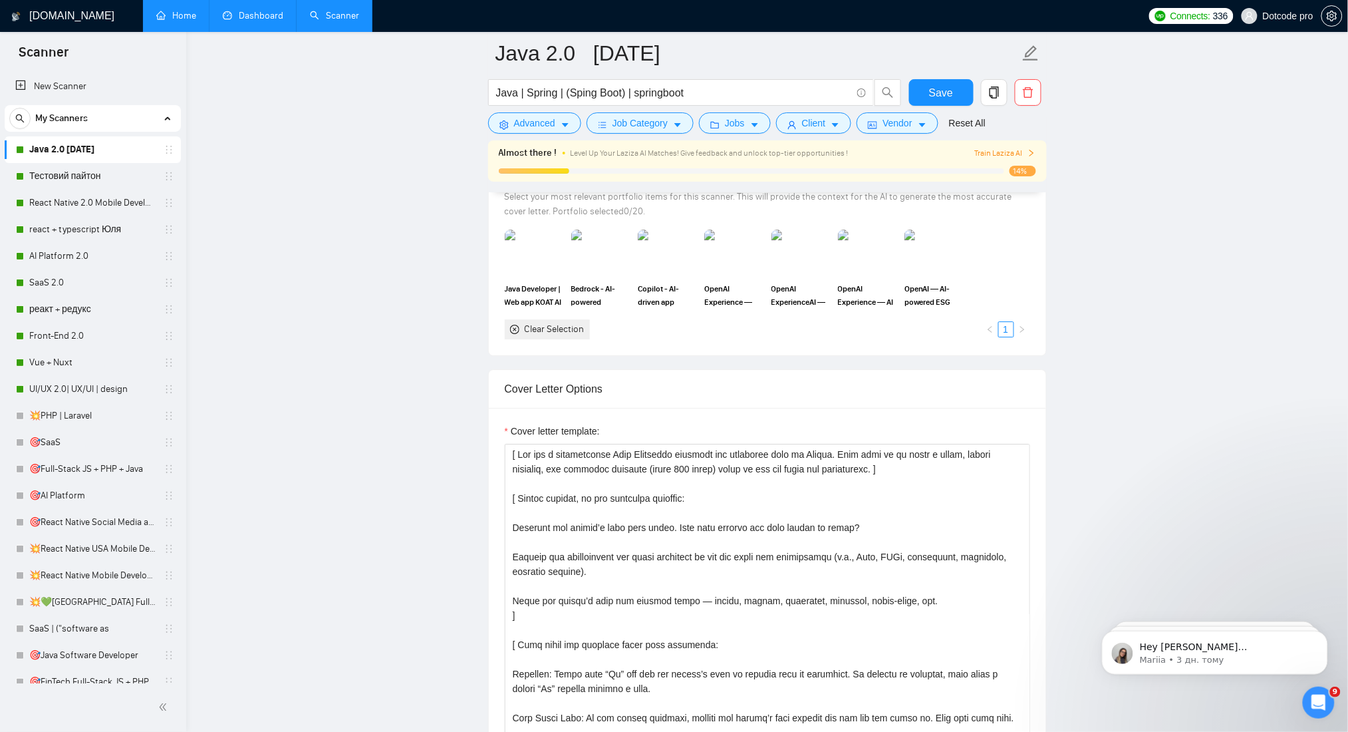
drag, startPoint x: 572, startPoint y: 420, endPoint x: 596, endPoint y: 422, distance: 24.0
click at [596, 422] on div "Cover letter template:" at bounding box center [767, 591] width 557 height 367
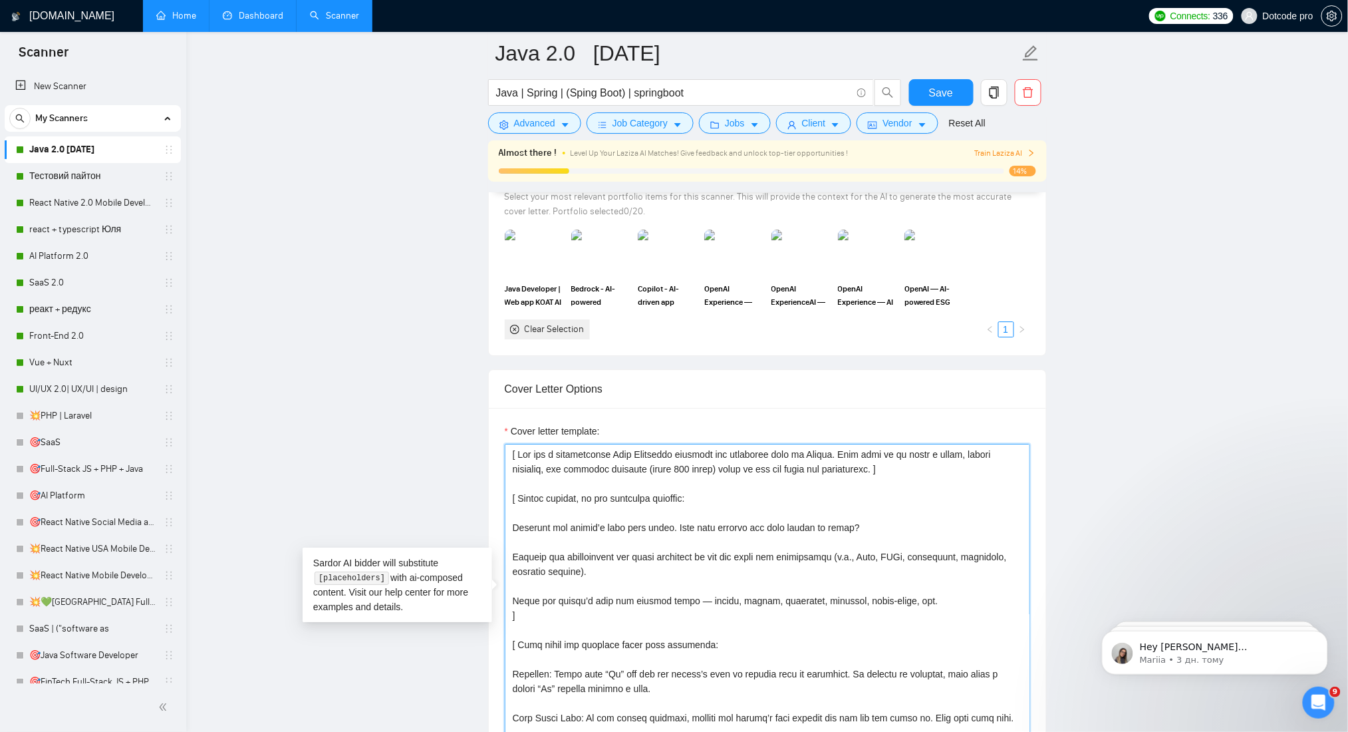
drag, startPoint x: 760, startPoint y: 459, endPoint x: 892, endPoint y: 466, distance: 131.9
click at [892, 466] on textarea "Cover letter template:" at bounding box center [767, 593] width 525 height 299
click at [907, 477] on textarea "Cover letter template:" at bounding box center [767, 593] width 525 height 299
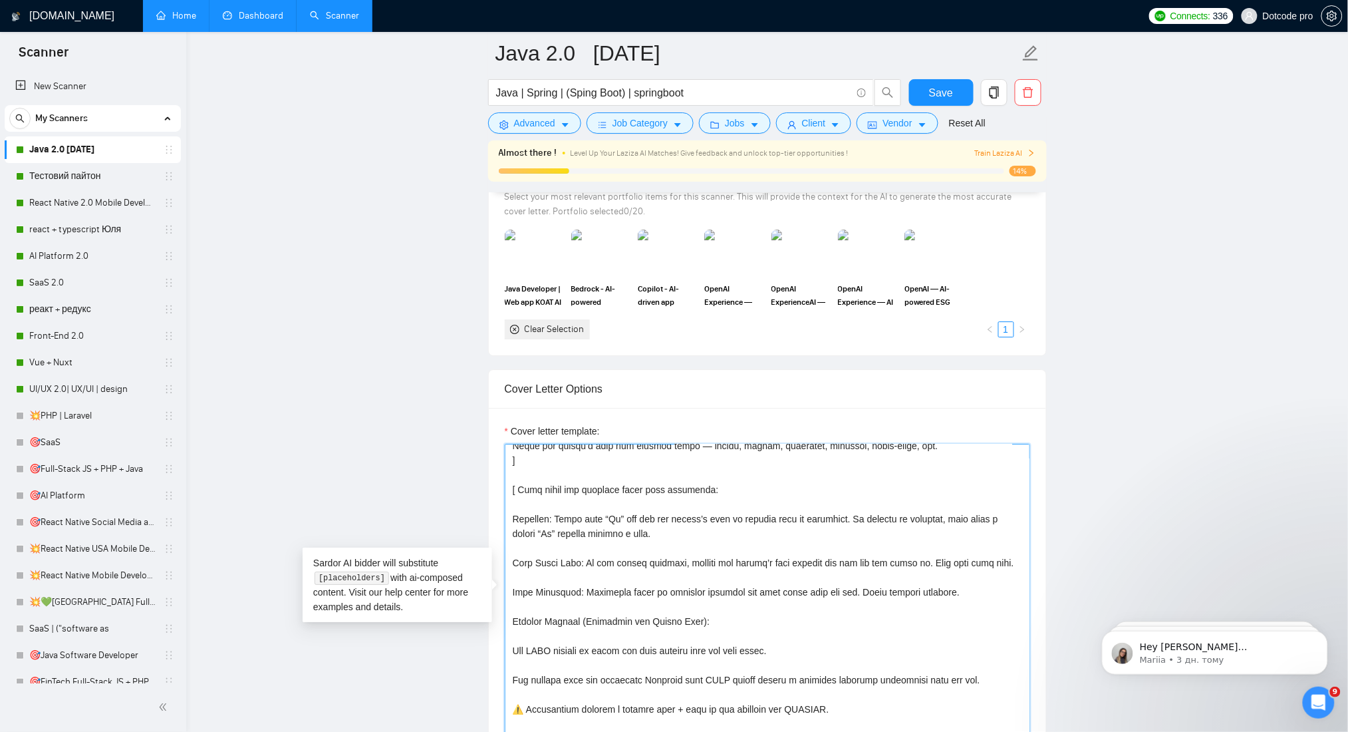
scroll to position [0, 0]
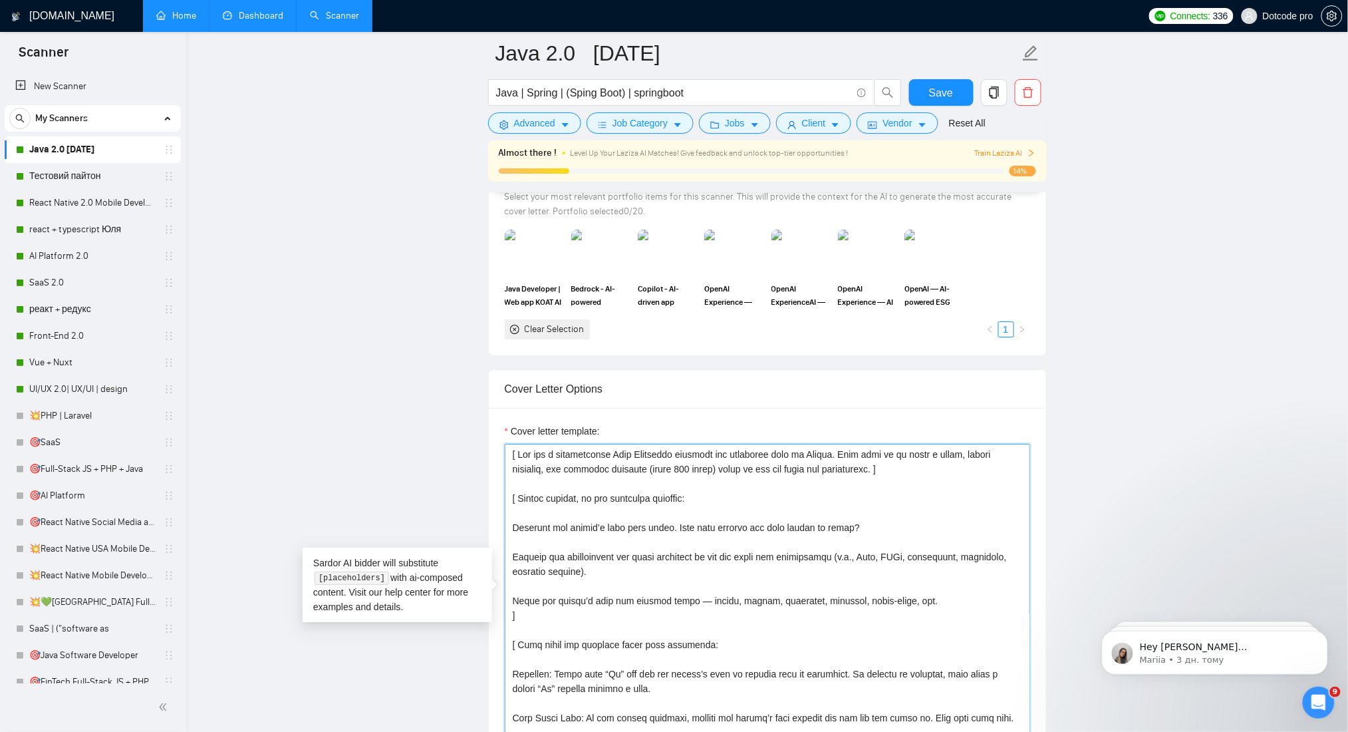
click at [617, 458] on textarea "Cover letter template:" at bounding box center [767, 593] width 525 height 299
click at [616, 458] on textarea "Cover letter template:" at bounding box center [767, 593] width 525 height 299
click at [670, 470] on textarea "Cover letter template:" at bounding box center [767, 593] width 525 height 299
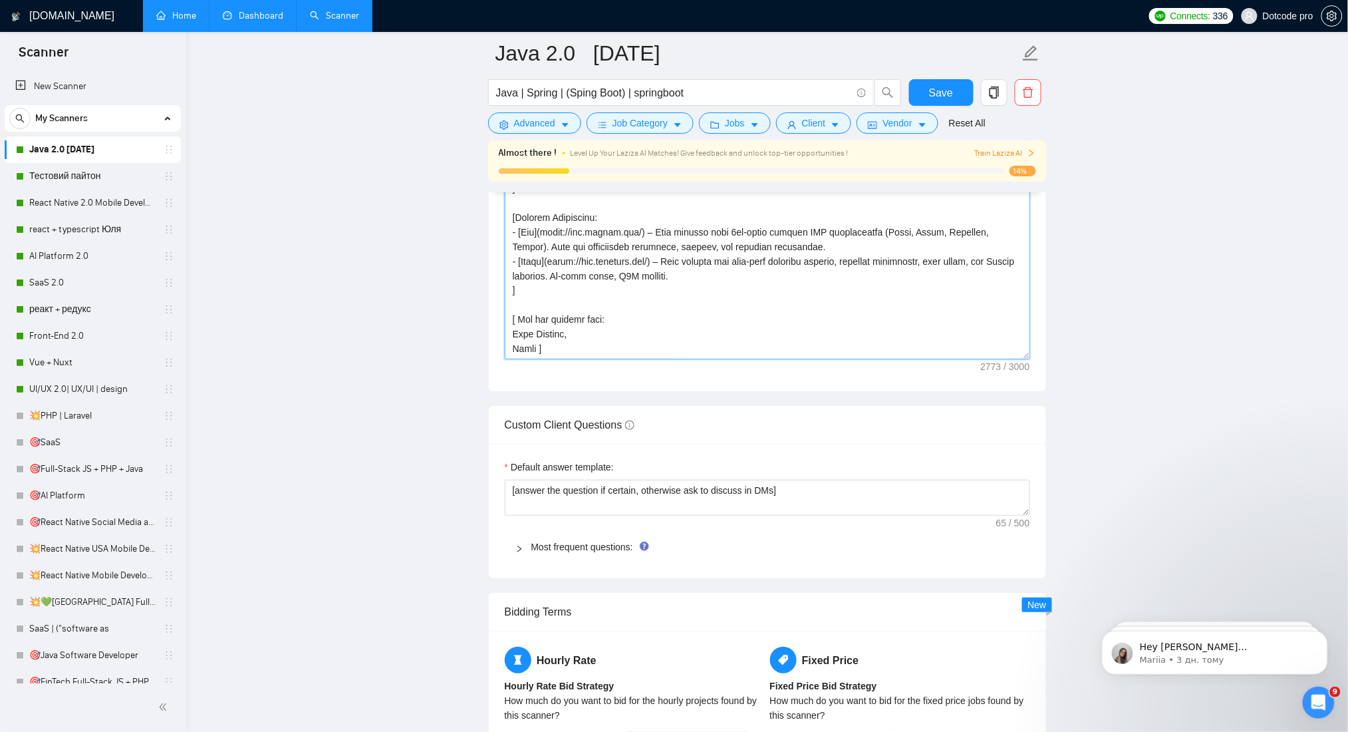
scroll to position [1951, 0]
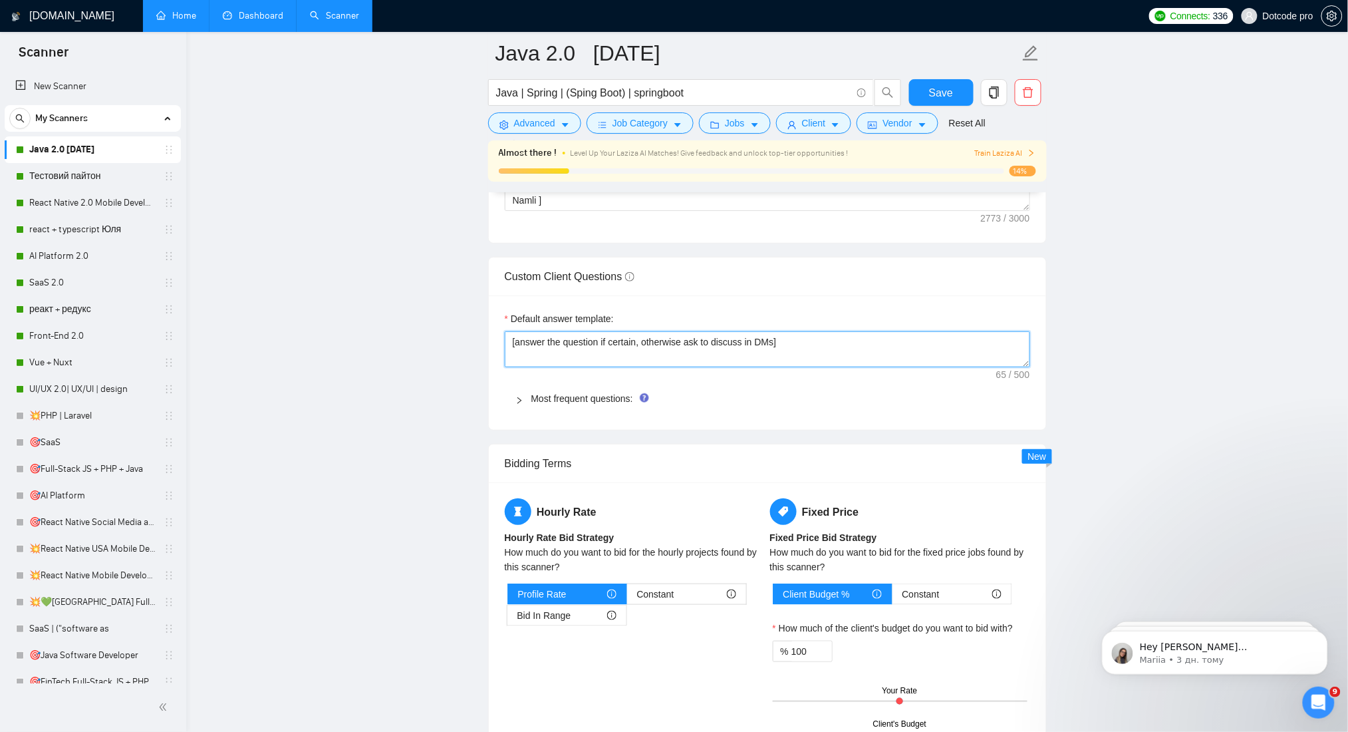
drag, startPoint x: 544, startPoint y: 343, endPoint x: 708, endPoint y: 357, distance: 164.9
click at [708, 357] on textarea "[answer the question if certain, otherwise ask to discuss in DMs]" at bounding box center [767, 349] width 525 height 36
click at [589, 352] on textarea "[answer the question if certain, otherwise ask to discuss in DMs]" at bounding box center [767, 349] width 525 height 36
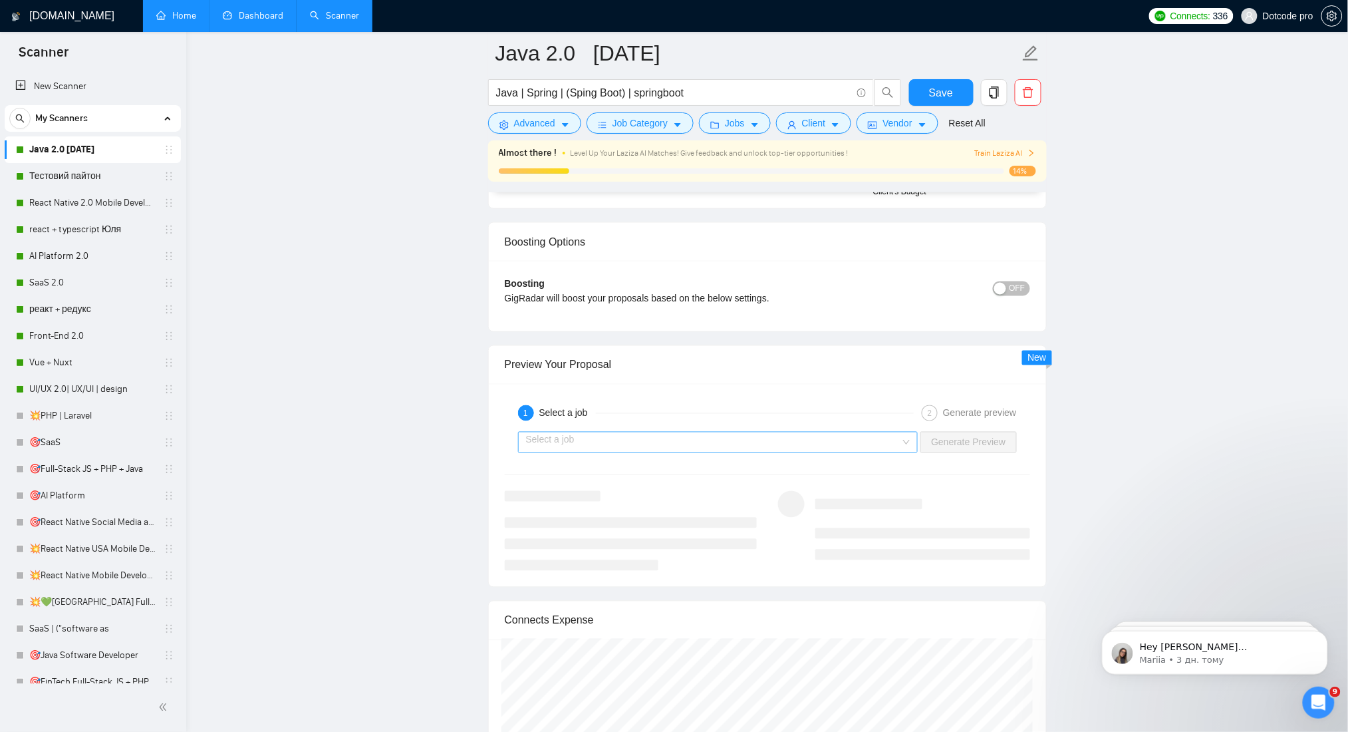
scroll to position [2571, 0]
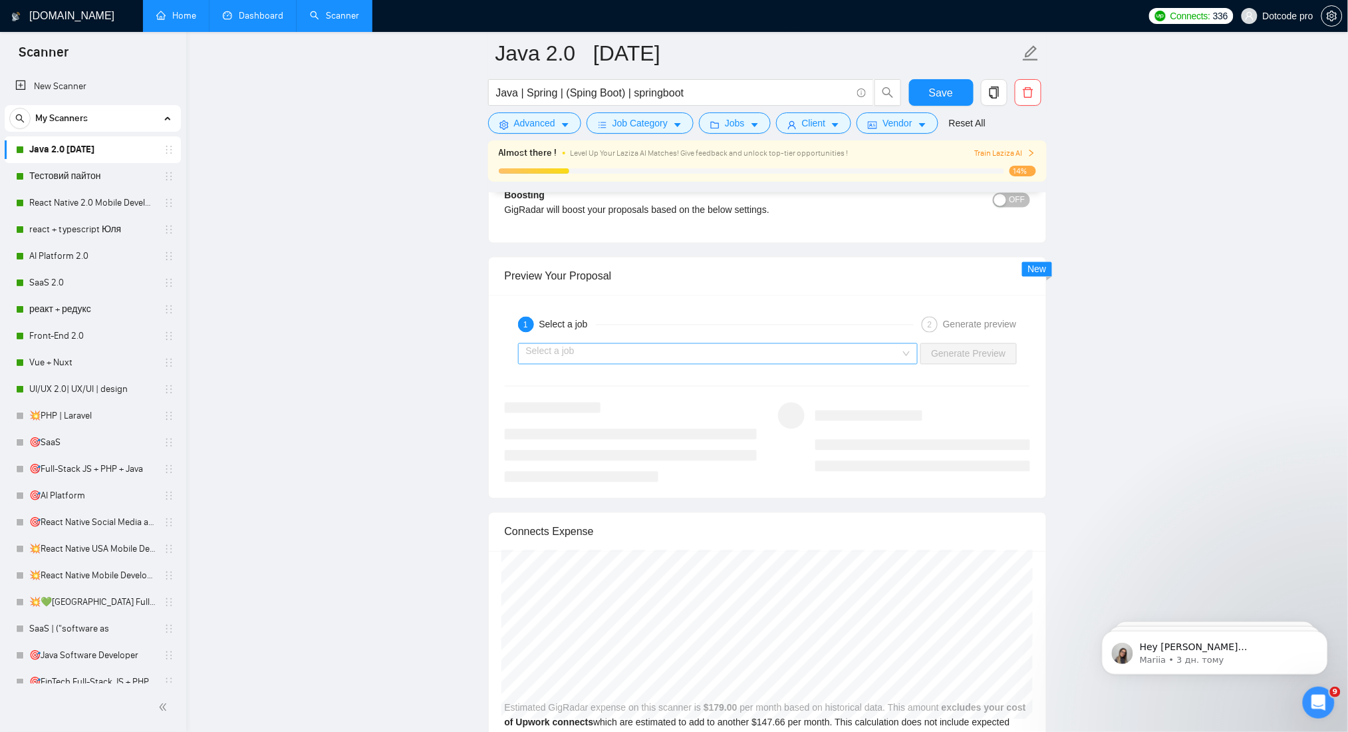
click at [911, 347] on div "Select a job" at bounding box center [718, 353] width 400 height 21
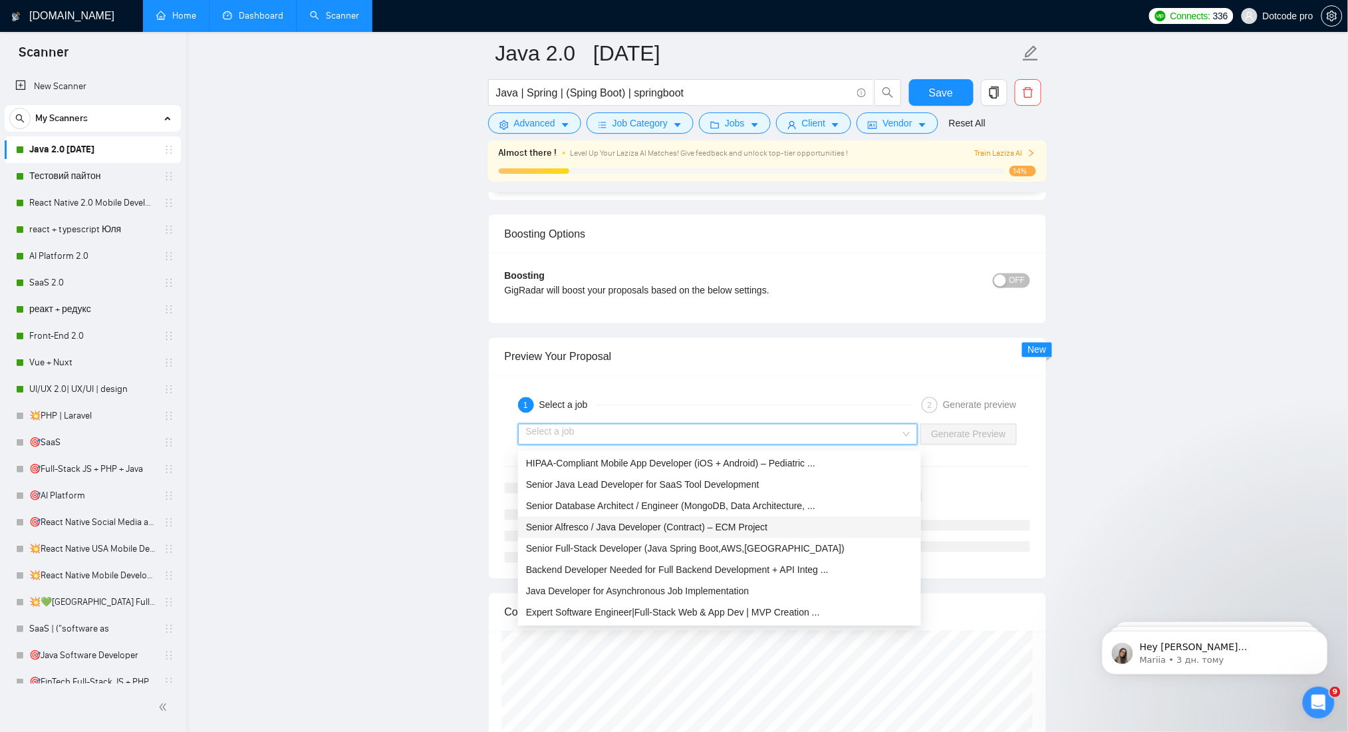
scroll to position [2483, 0]
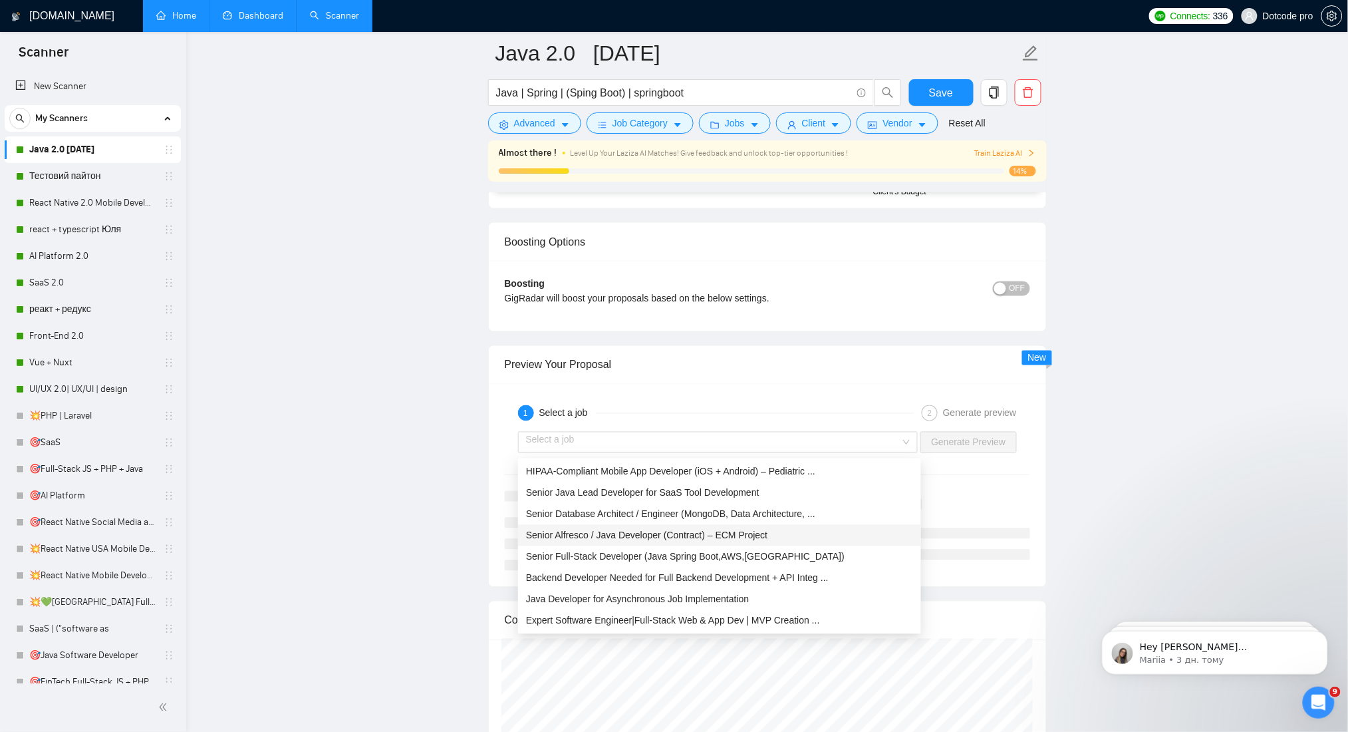
drag, startPoint x: 186, startPoint y: 249, endPoint x: 192, endPoint y: 229, distance: 20.0
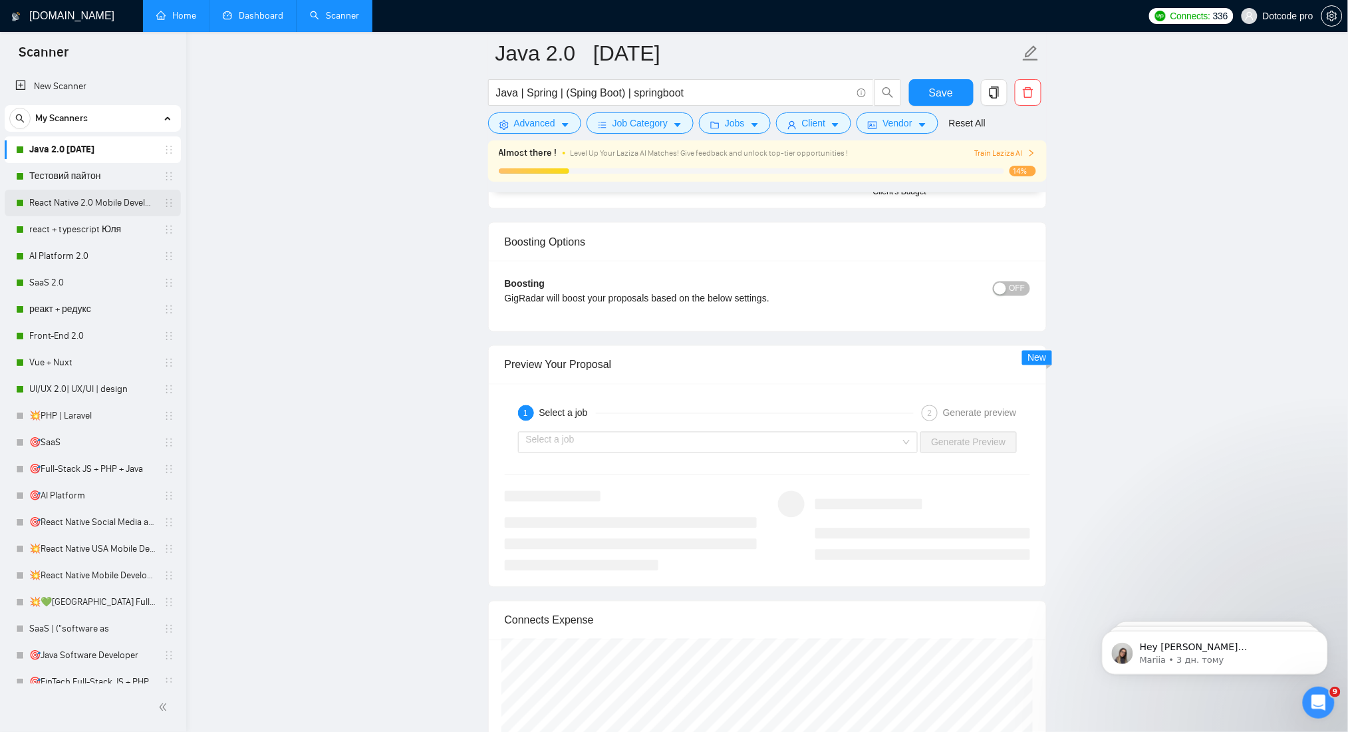
click at [57, 189] on div "Java 2.0 [DATE] Тестовий пайтон React Native 2.0 Mobile Development react + typ…" at bounding box center [93, 641] width 176 height 1011
click at [66, 202] on link "React Native 2.0 Mobile Development" at bounding box center [92, 203] width 126 height 27
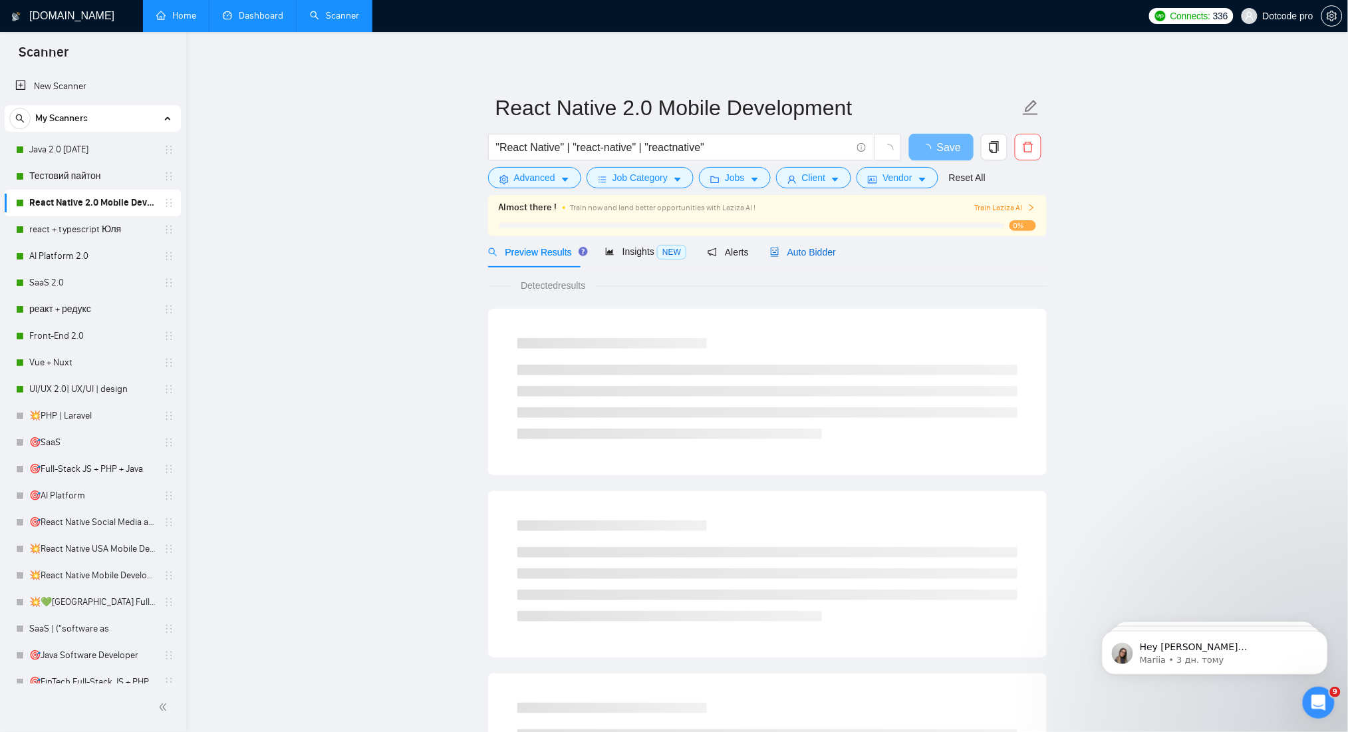
click at [791, 251] on span "Auto Bidder" at bounding box center [803, 252] width 66 height 11
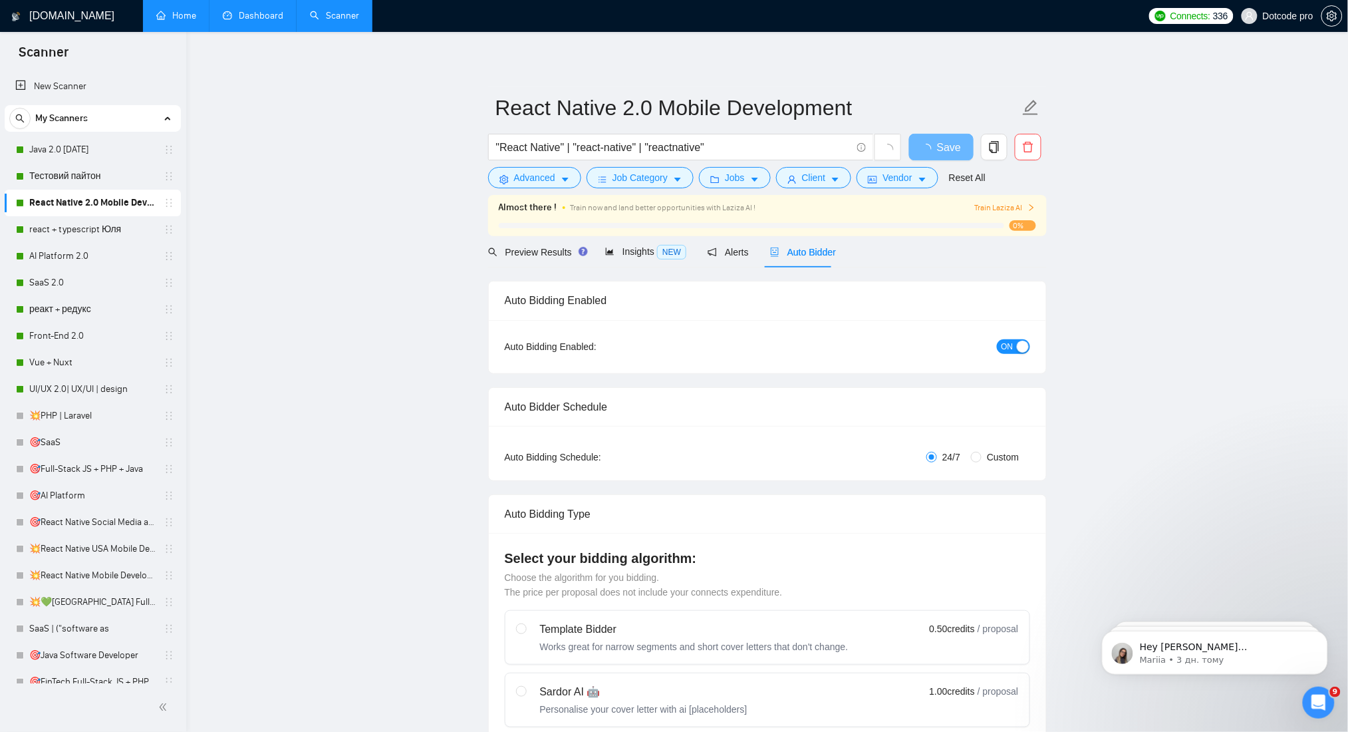
radio input "false"
radio input "true"
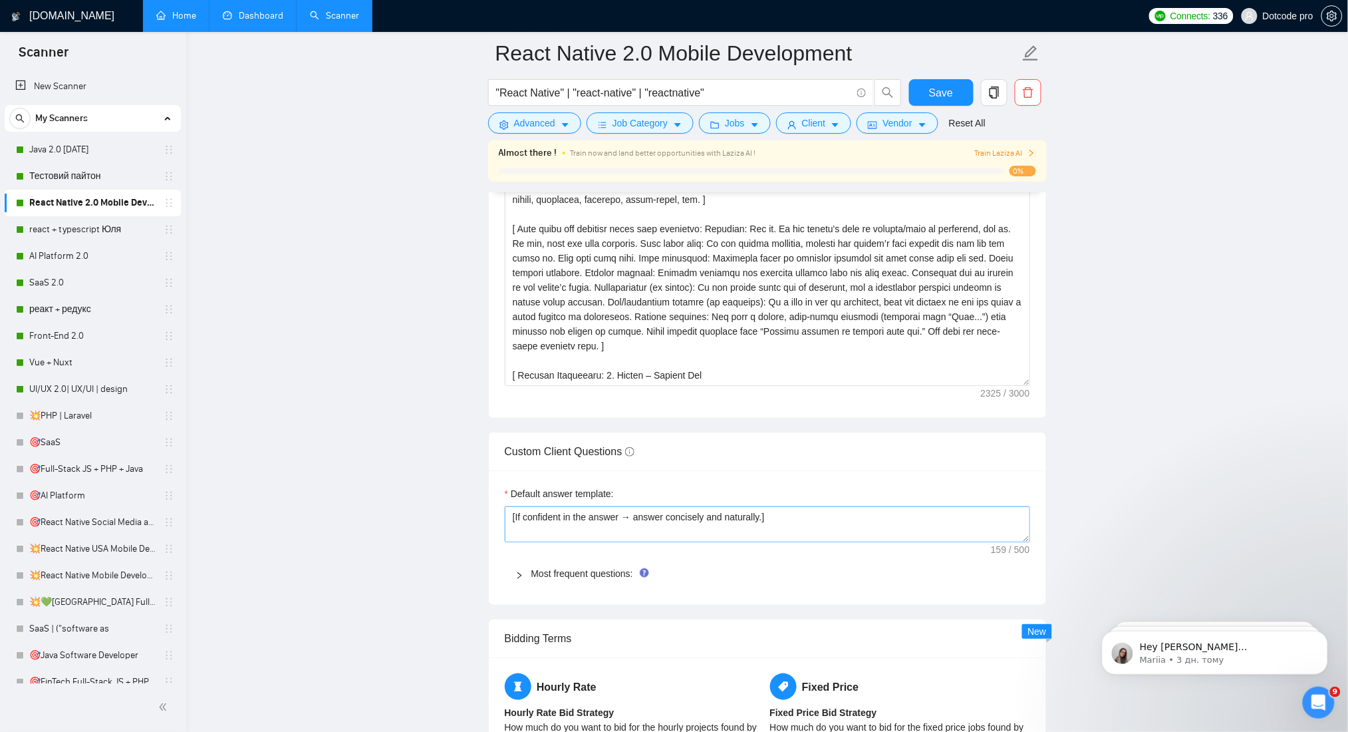
scroll to position [2039, 0]
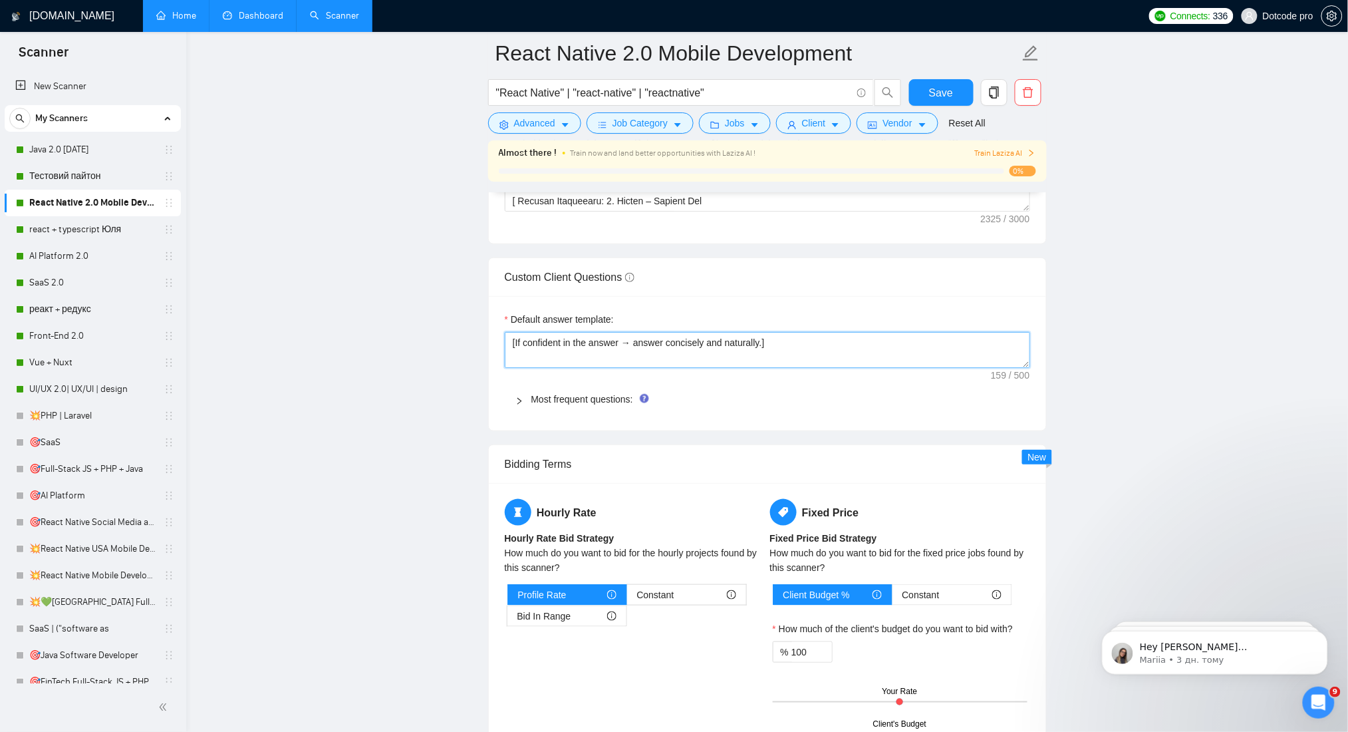
drag, startPoint x: 591, startPoint y: 343, endPoint x: 615, endPoint y: 346, distance: 23.4
click at [592, 344] on textarea "[If confident in the answer → answer concisely and naturally.] [If not confiden…" at bounding box center [767, 350] width 525 height 36
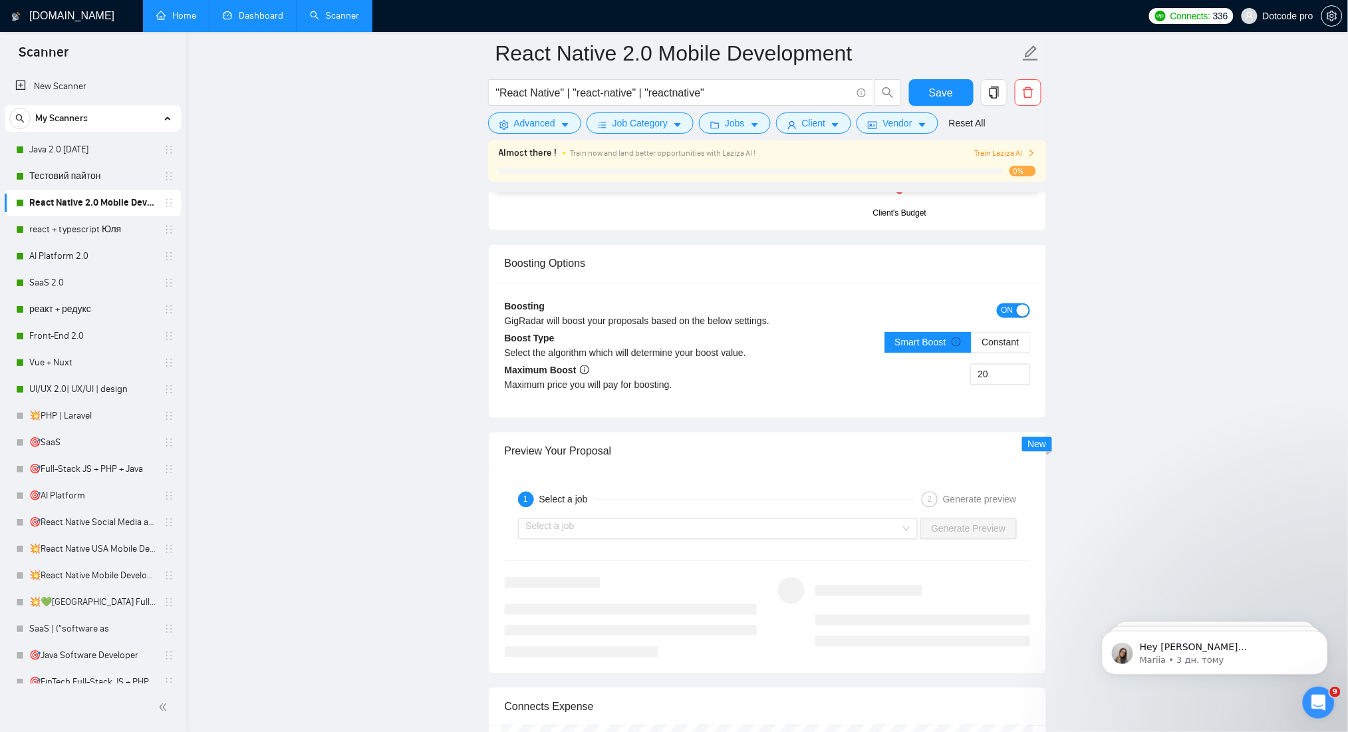
scroll to position [2837, 0]
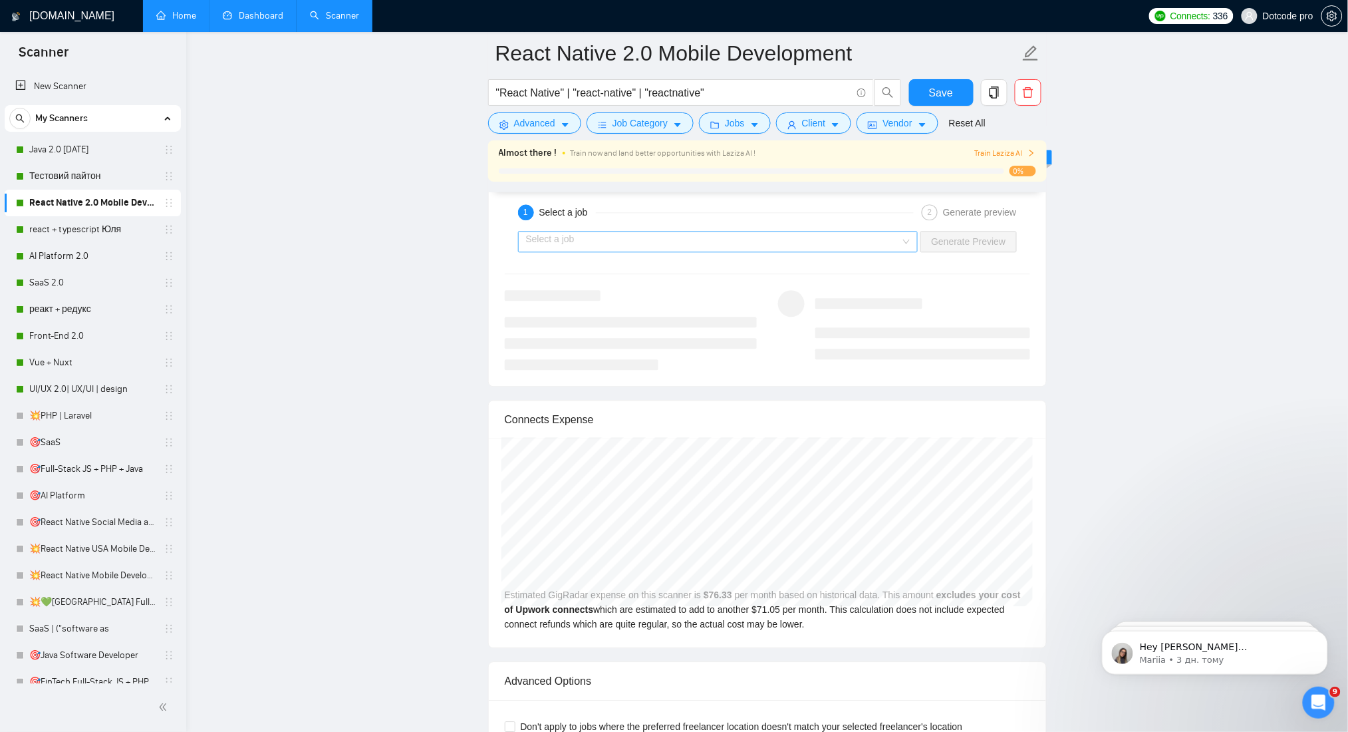
click at [895, 242] on input "search" at bounding box center [713, 241] width 375 height 20
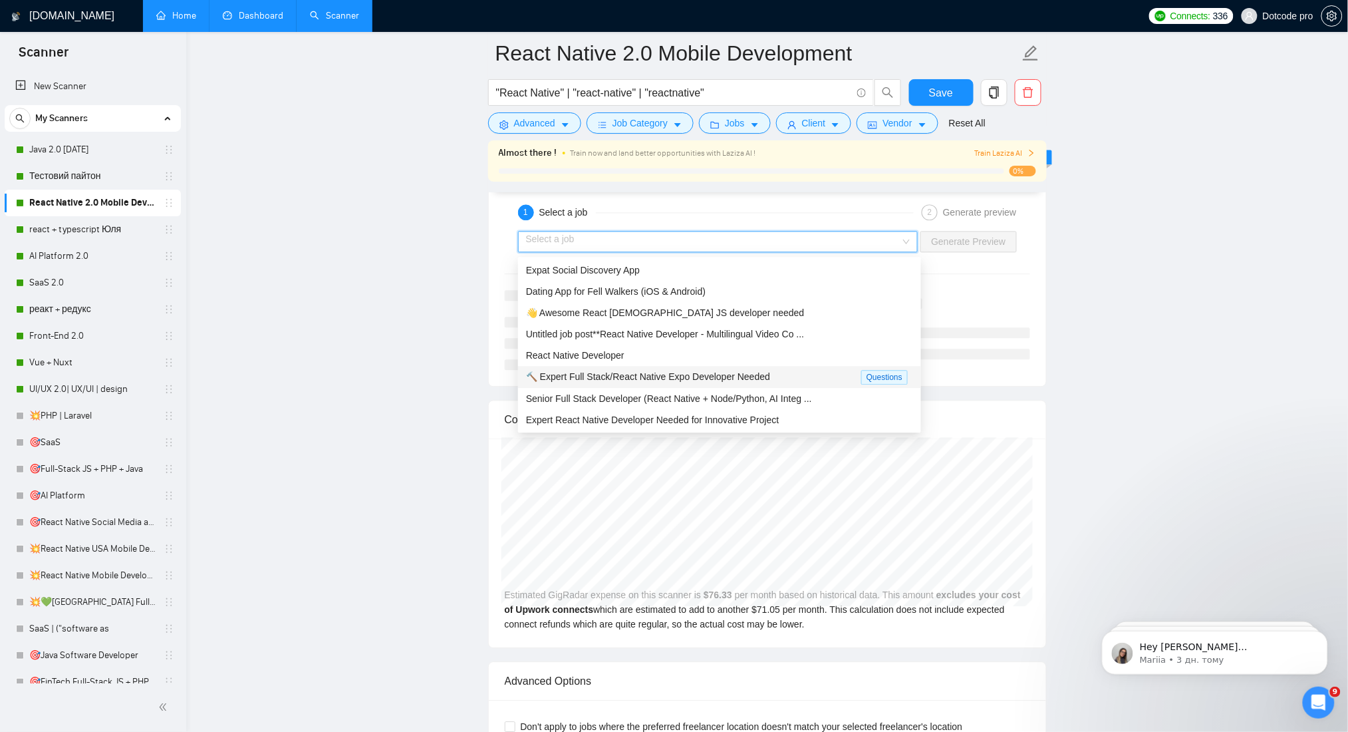
click at [789, 374] on div "🔨 Expert Full Stack/React Native Expo Developer Needed" at bounding box center [693, 376] width 335 height 15
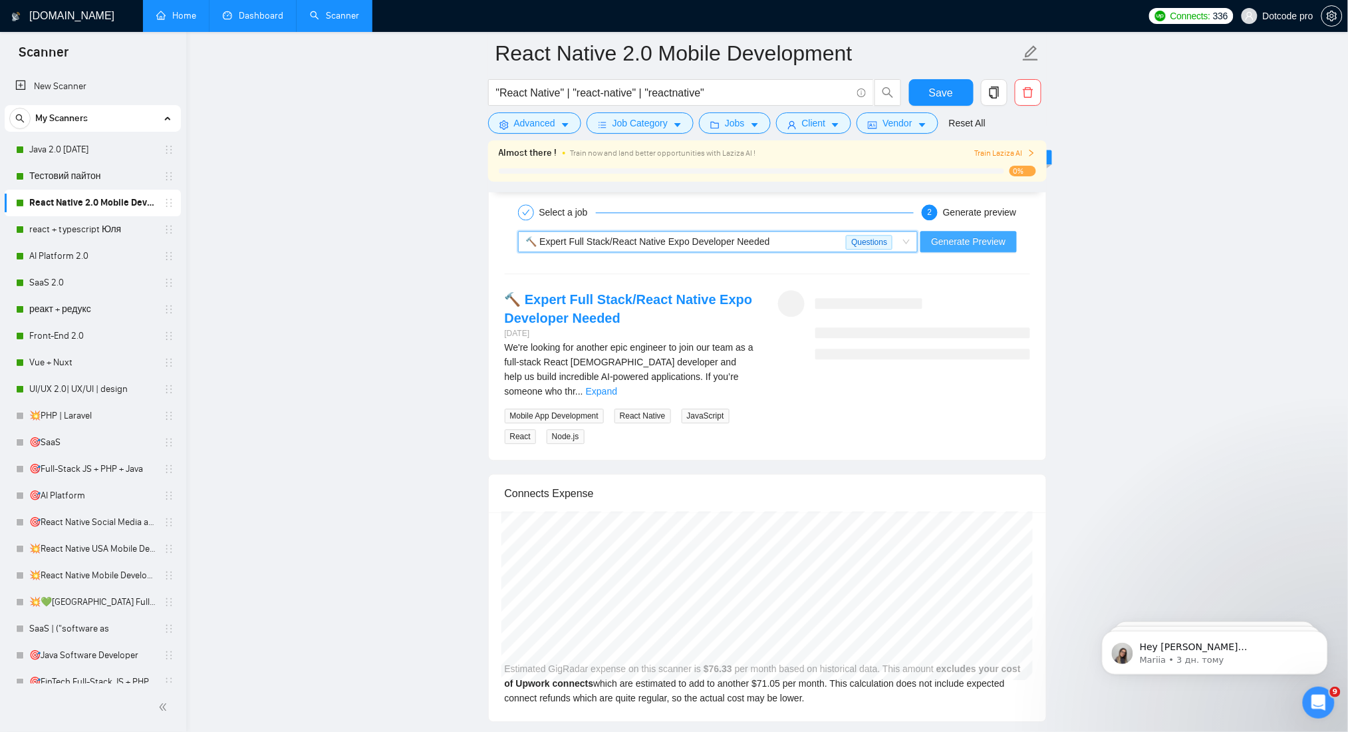
click at [976, 234] on button "Generate Preview" at bounding box center [968, 241] width 96 height 21
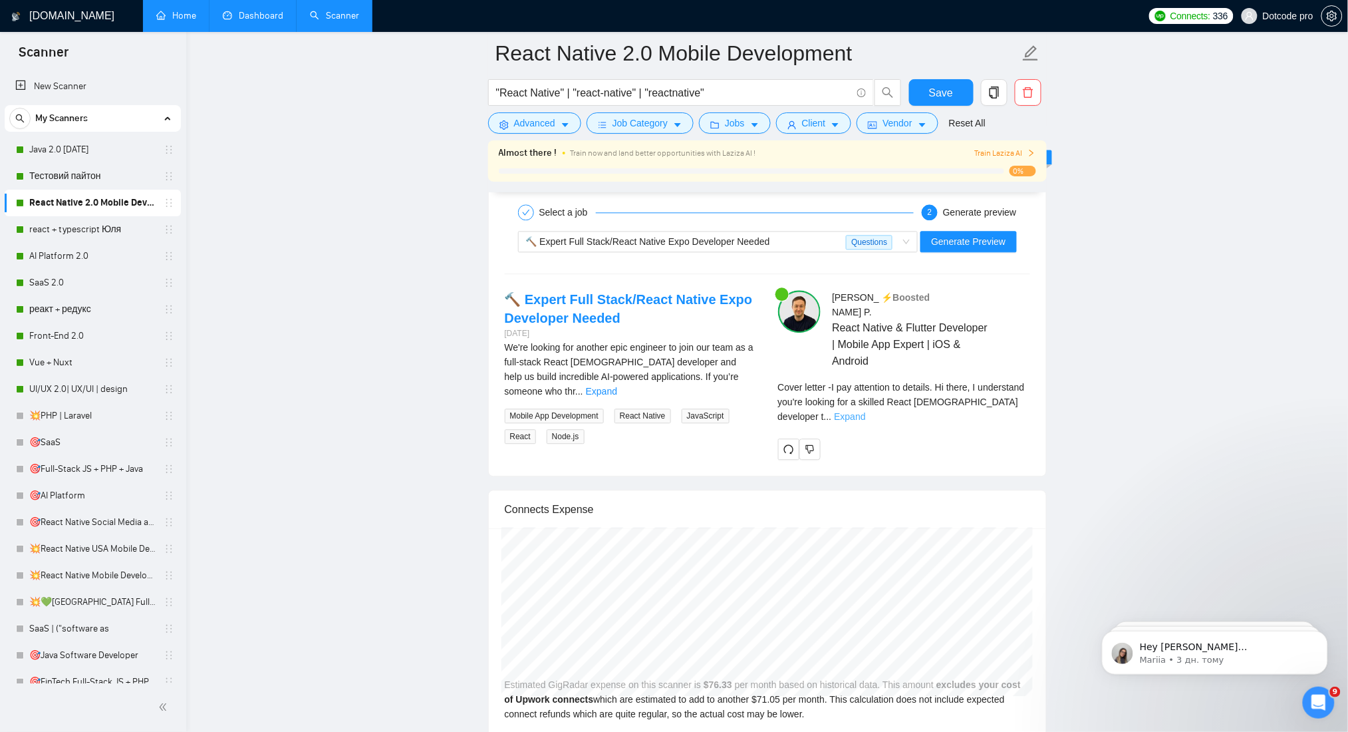
click at [865, 411] on link "Expand" at bounding box center [849, 416] width 31 height 11
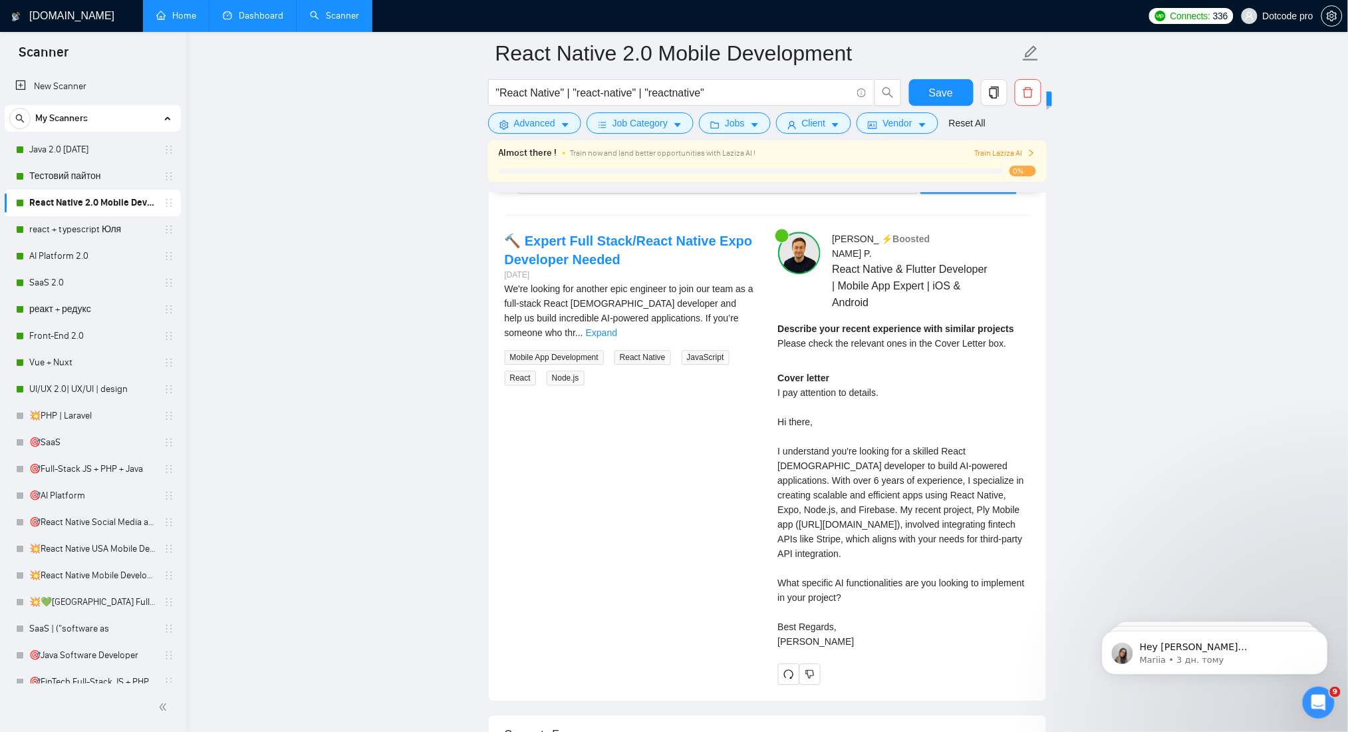
scroll to position [2926, 0]
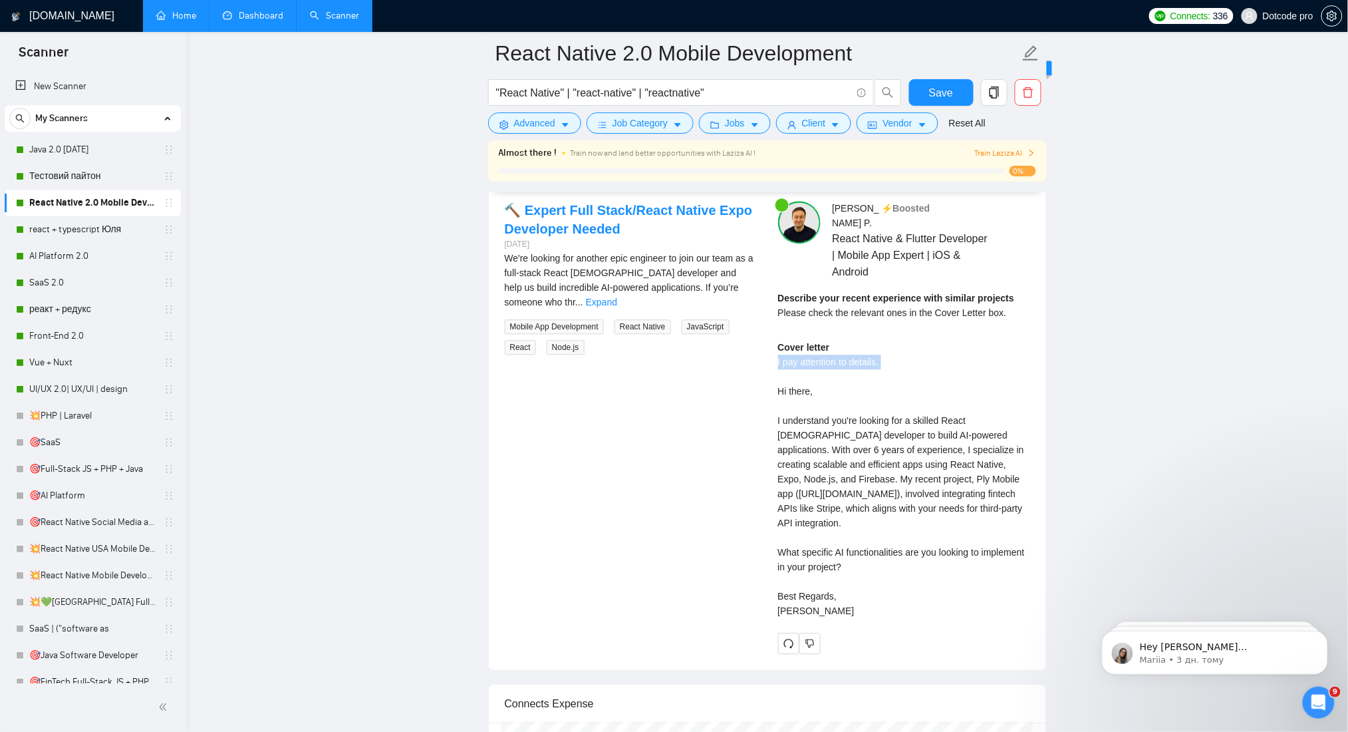
drag, startPoint x: 770, startPoint y: 352, endPoint x: 938, endPoint y: 360, distance: 167.8
click at [950, 361] on div "[PERSON_NAME] ⚡️Boosted React Native & Flutter Developer | Mobile App Expert | …" at bounding box center [904, 427] width 273 height 453
click at [617, 297] on link "Expand" at bounding box center [601, 302] width 31 height 11
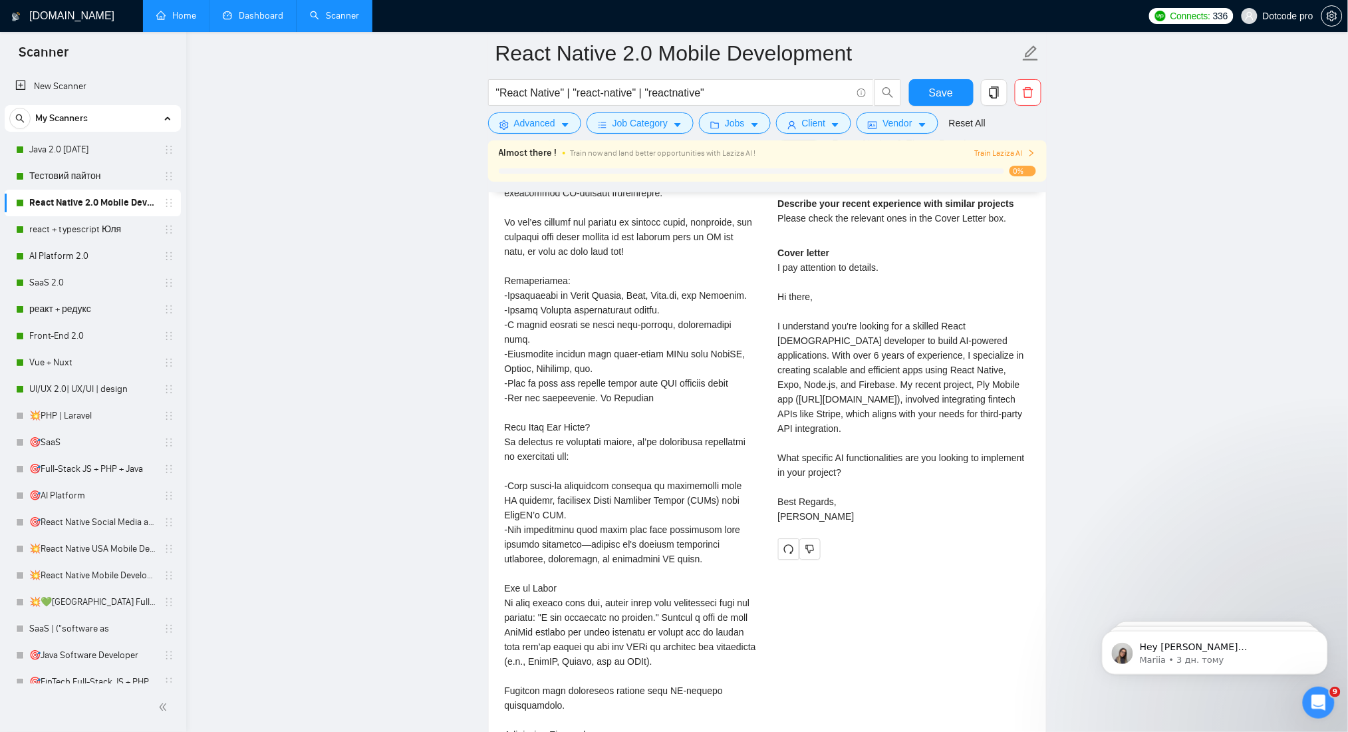
scroll to position [2749, 0]
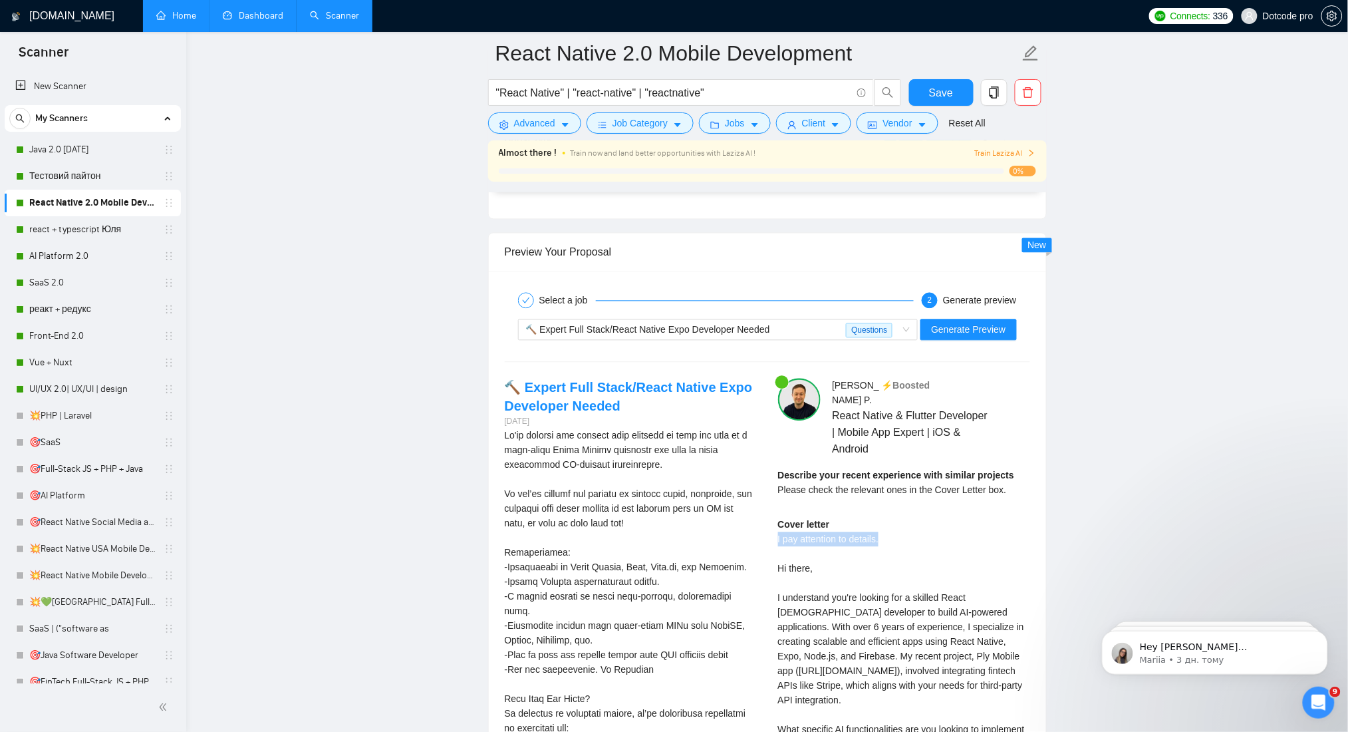
drag, startPoint x: 775, startPoint y: 526, endPoint x: 882, endPoint y: 525, distance: 107.1
click at [882, 525] on div "[PERSON_NAME] ⚡️Boosted React Native & Flutter Developer | Mobile App Expert | …" at bounding box center [904, 604] width 273 height 453
click at [931, 517] on div "Cover letter I pay attention to details. Hi there, I understand you're looking …" at bounding box center [904, 656] width 252 height 278
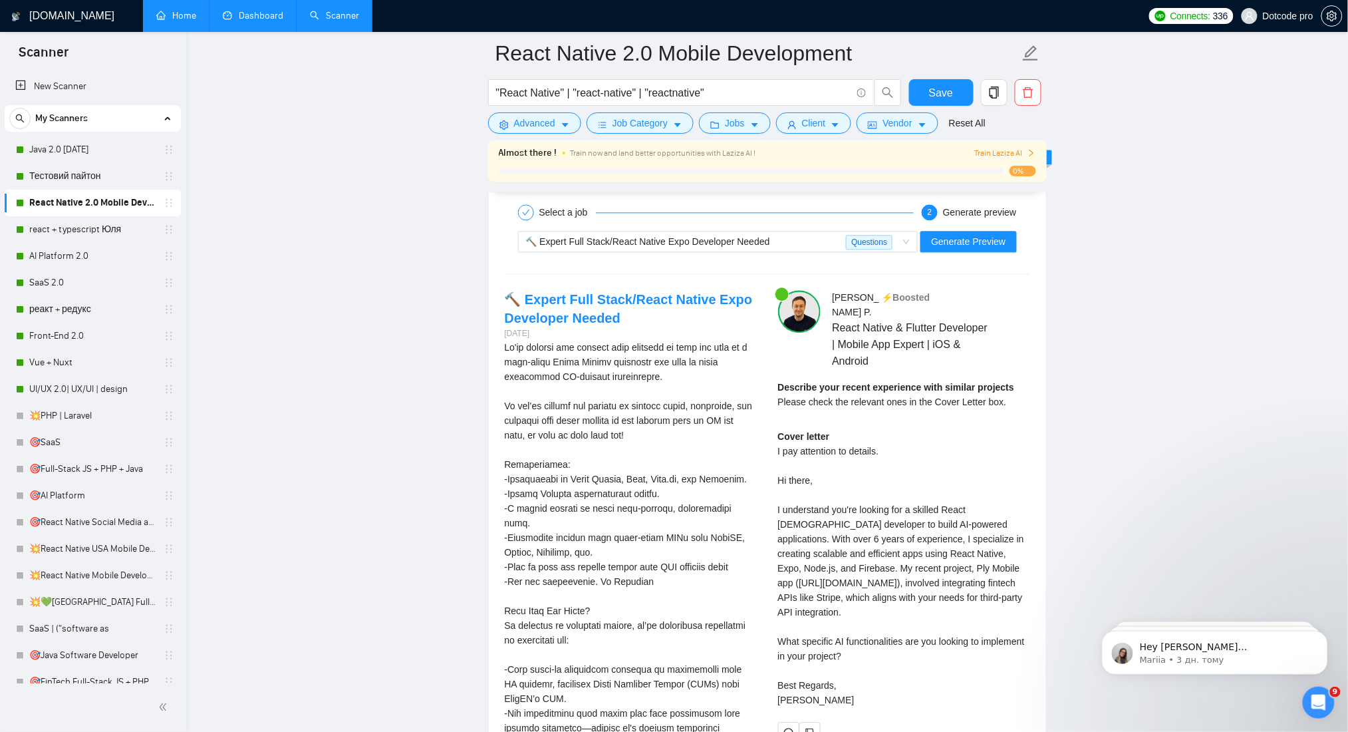
scroll to position [2926, 0]
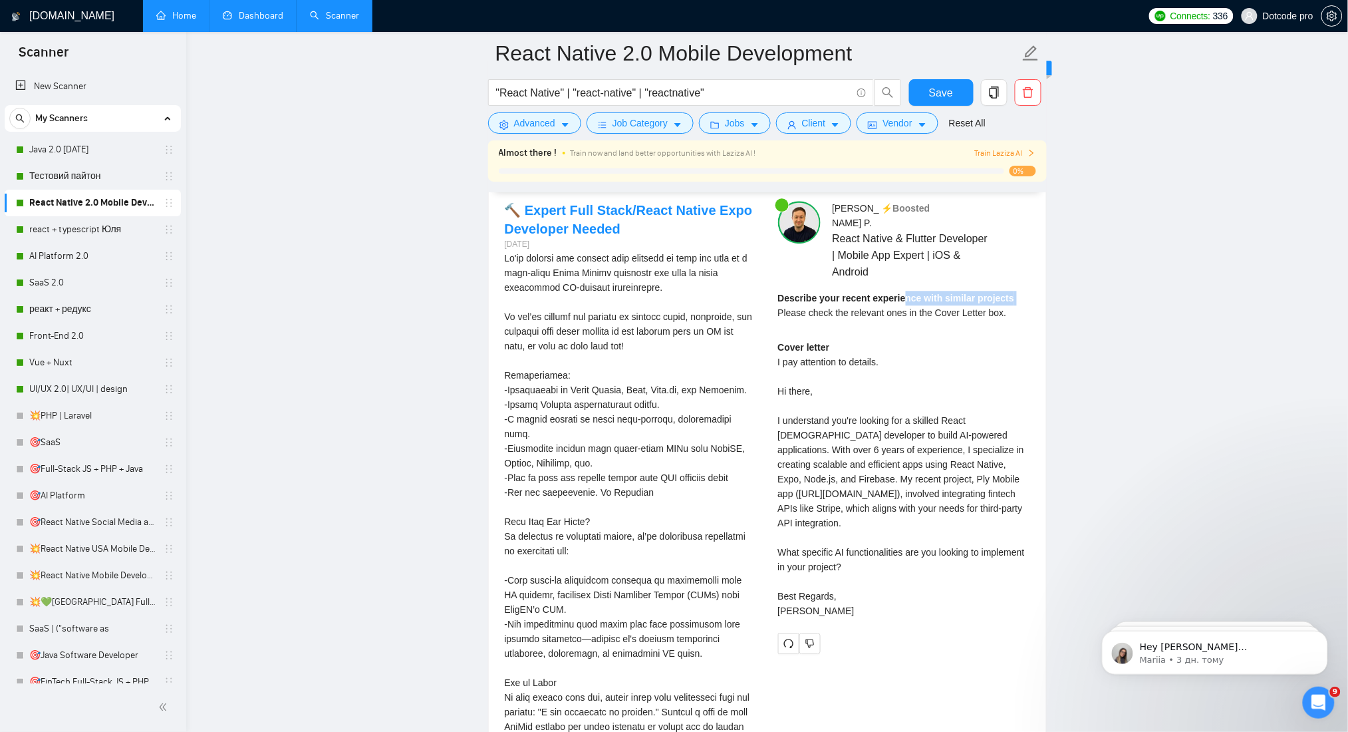
drag, startPoint x: 806, startPoint y: 293, endPoint x: 898, endPoint y: 291, distance: 91.8
click at [898, 291] on div "[PERSON_NAME] ⚡️Boosted React Native & Flutter Developer | Mobile App Expert | …" at bounding box center [904, 427] width 273 height 453
click at [899, 293] on strong "Describe your recent experience with similar projects" at bounding box center [896, 298] width 237 height 11
drag, startPoint x: 774, startPoint y: 301, endPoint x: 996, endPoint y: 309, distance: 222.3
click at [996, 309] on div "[PERSON_NAME] ⚡️Boosted React Native & Flutter Developer | Mobile App Expert | …" at bounding box center [904, 427] width 273 height 453
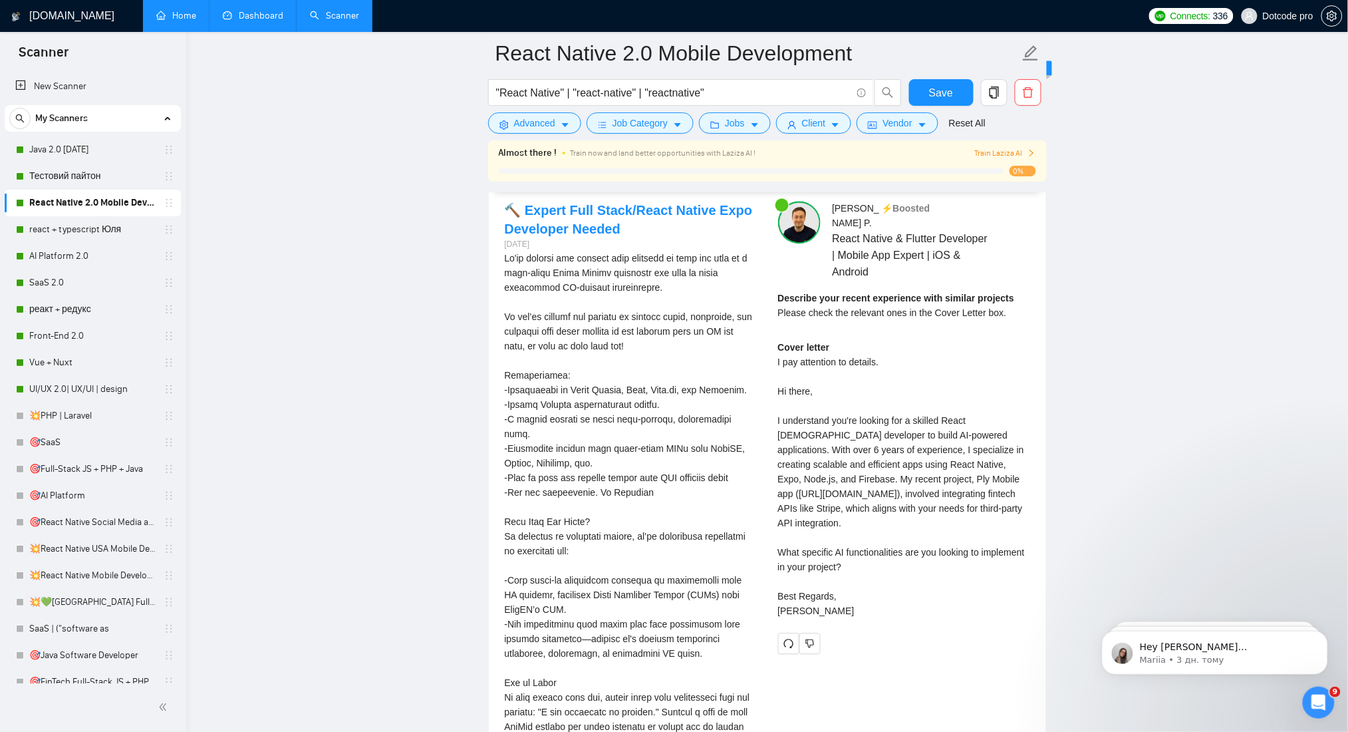
drag, startPoint x: 926, startPoint y: 351, endPoint x: 885, endPoint y: 462, distance: 119.1
click at [926, 352] on div "Cover letter I pay attention to details. Hi there, I understand you're looking …" at bounding box center [904, 479] width 252 height 278
drag, startPoint x: 835, startPoint y: 480, endPoint x: 913, endPoint y: 486, distance: 78.0
click at [913, 486] on div "Cover letter I pay attention to details. Hi there, I understand you're looking …" at bounding box center [904, 479] width 252 height 278
click at [930, 488] on div "Cover letter I pay attention to details. Hi there, I understand you're looking …" at bounding box center [904, 479] width 252 height 278
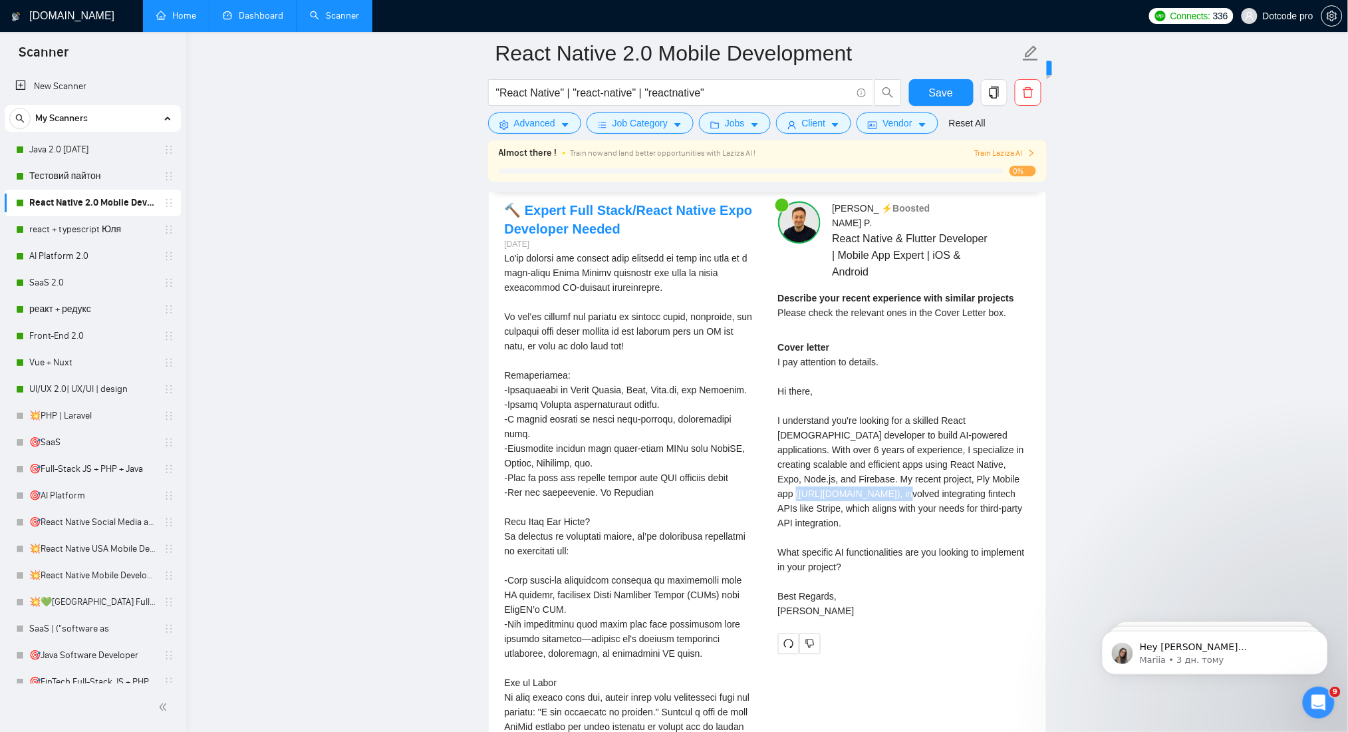
drag, startPoint x: 823, startPoint y: 479, endPoint x: 931, endPoint y: 489, distance: 108.9
click at [931, 489] on div "Cover letter I pay attention to details. Hi there, I understand you're looking …" at bounding box center [904, 479] width 252 height 278
click at [793, 480] on div "Cover letter I pay attention to details. Hi there, I understand you're looking …" at bounding box center [904, 479] width 252 height 278
drag, startPoint x: 784, startPoint y: 480, endPoint x: 960, endPoint y: 492, distance: 176.6
click at [960, 492] on div "Cover letter I pay attention to details. Hi there, I understand you're looking …" at bounding box center [904, 479] width 252 height 278
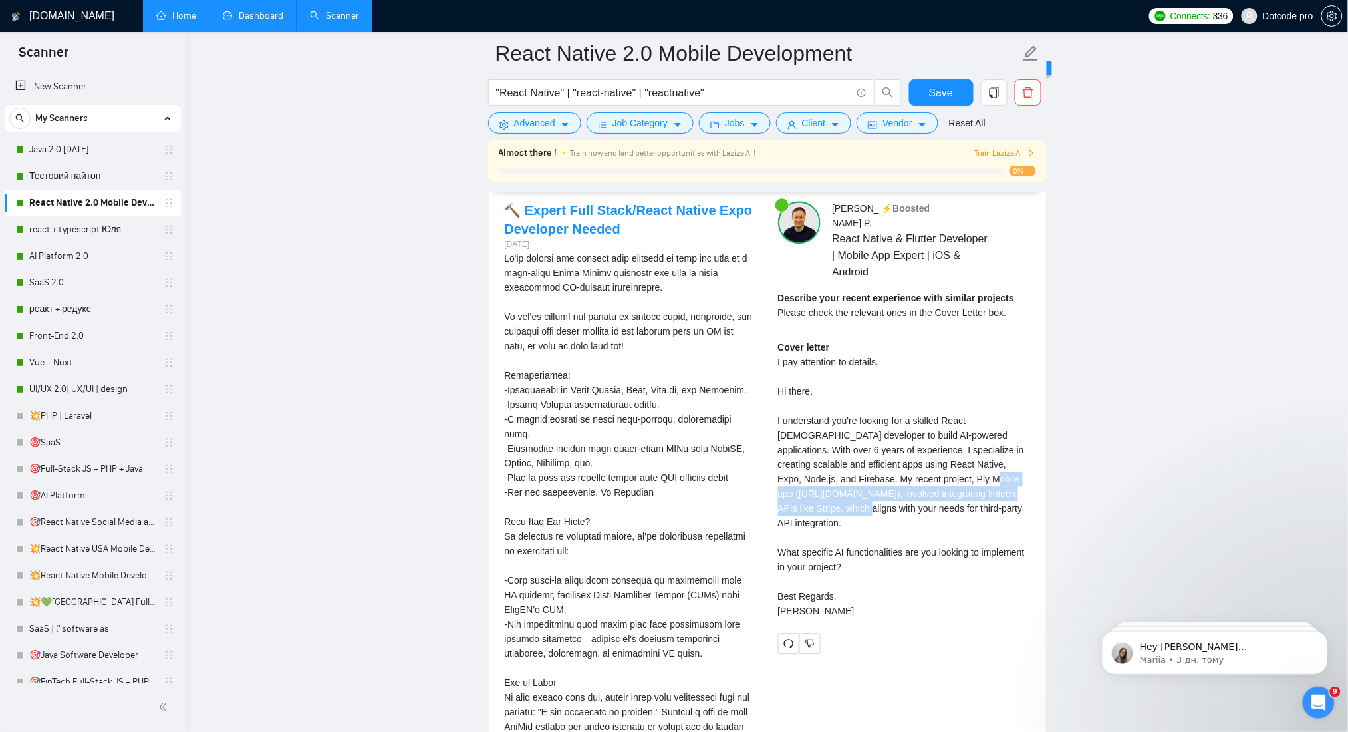
click at [885, 486] on div "Cover letter I pay attention to details. Hi there, I understand you're looking …" at bounding box center [904, 479] width 252 height 278
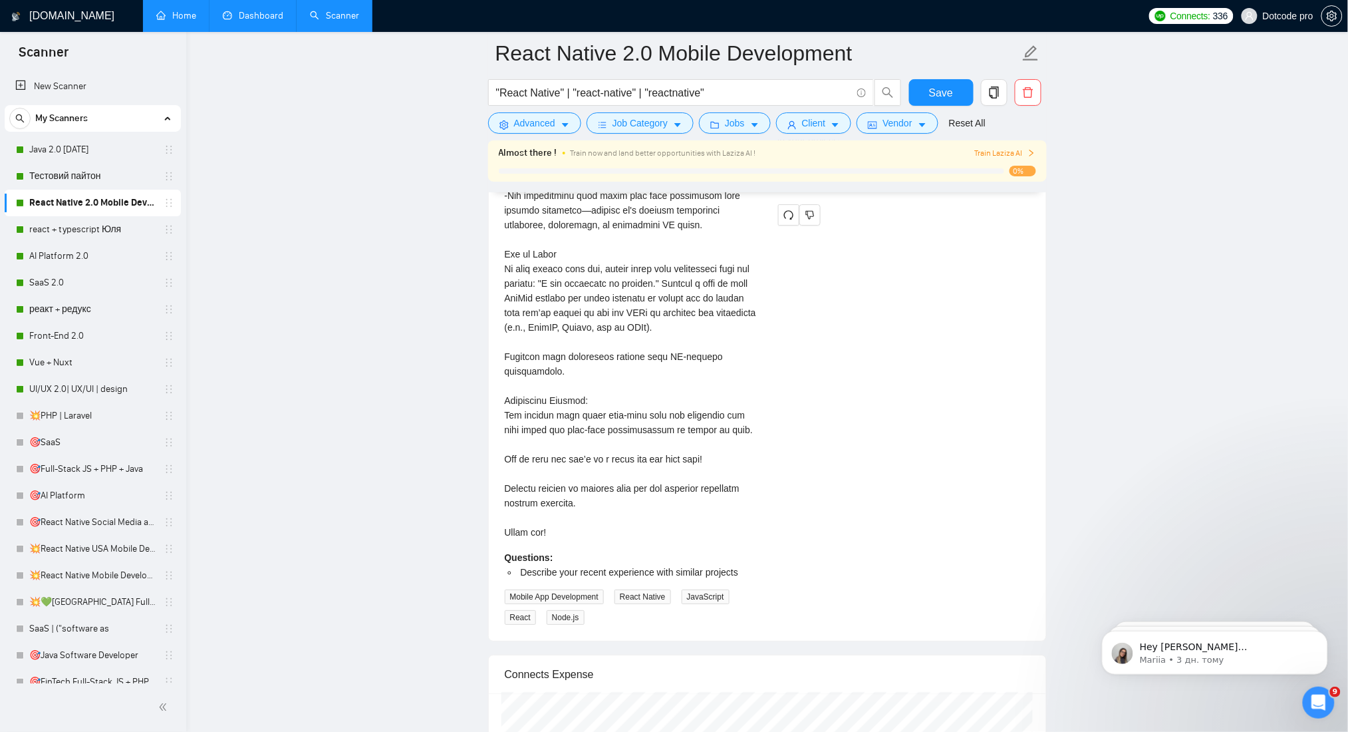
scroll to position [3458, 0]
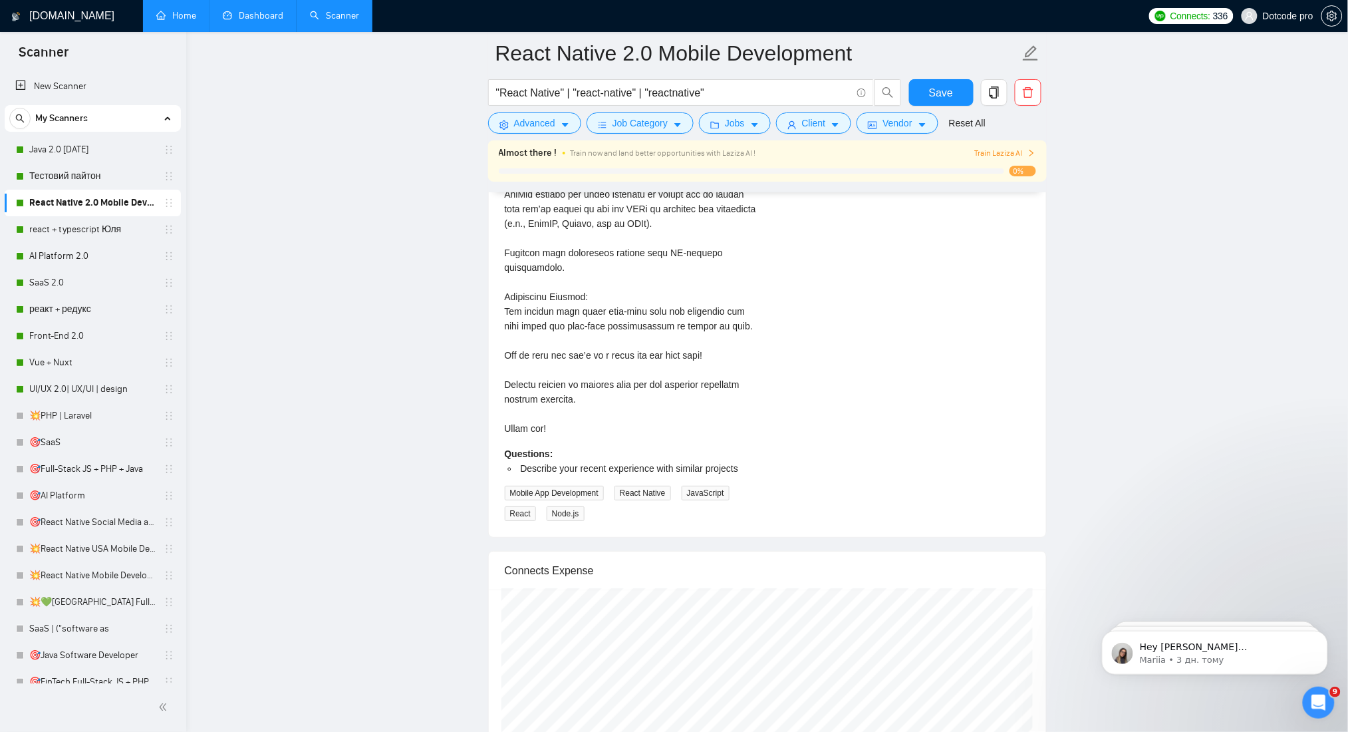
click at [232, 19] on link "Dashboard" at bounding box center [253, 15] width 61 height 11
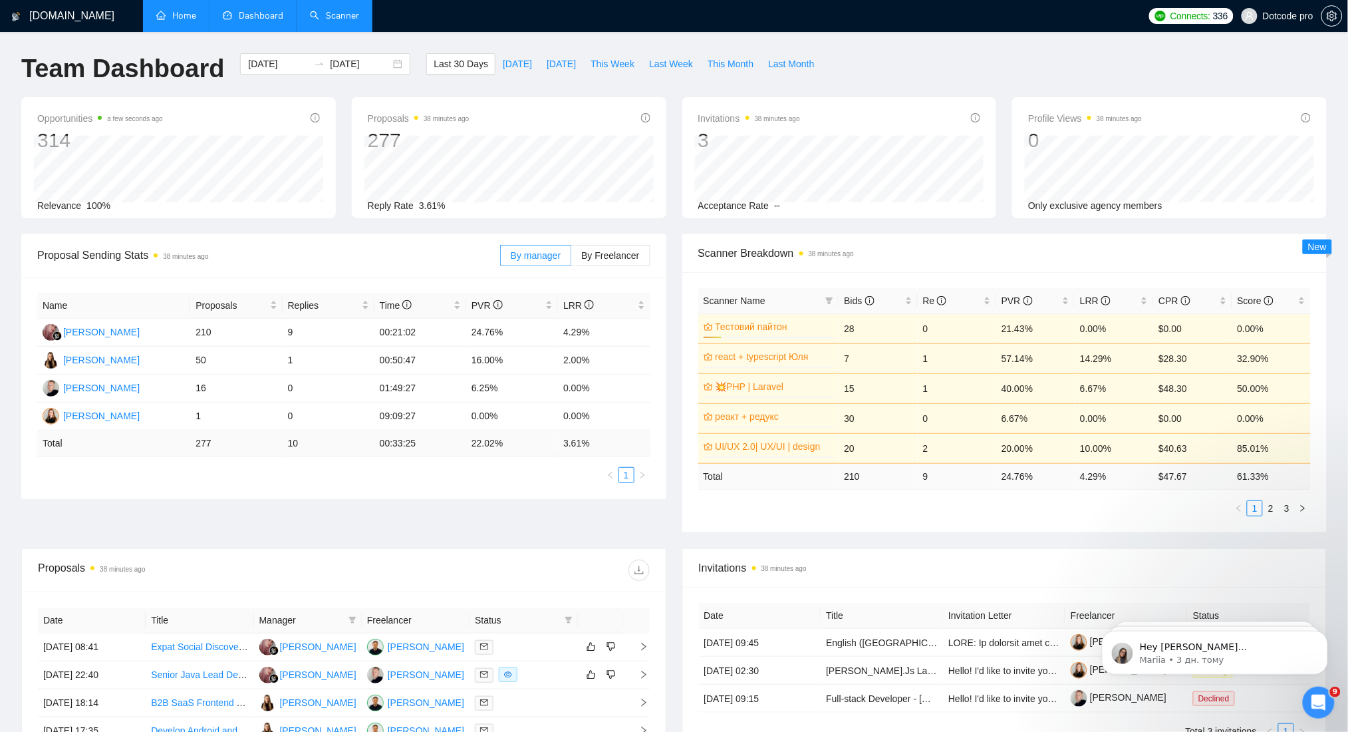
click at [336, 14] on link "Scanner" at bounding box center [334, 15] width 49 height 11
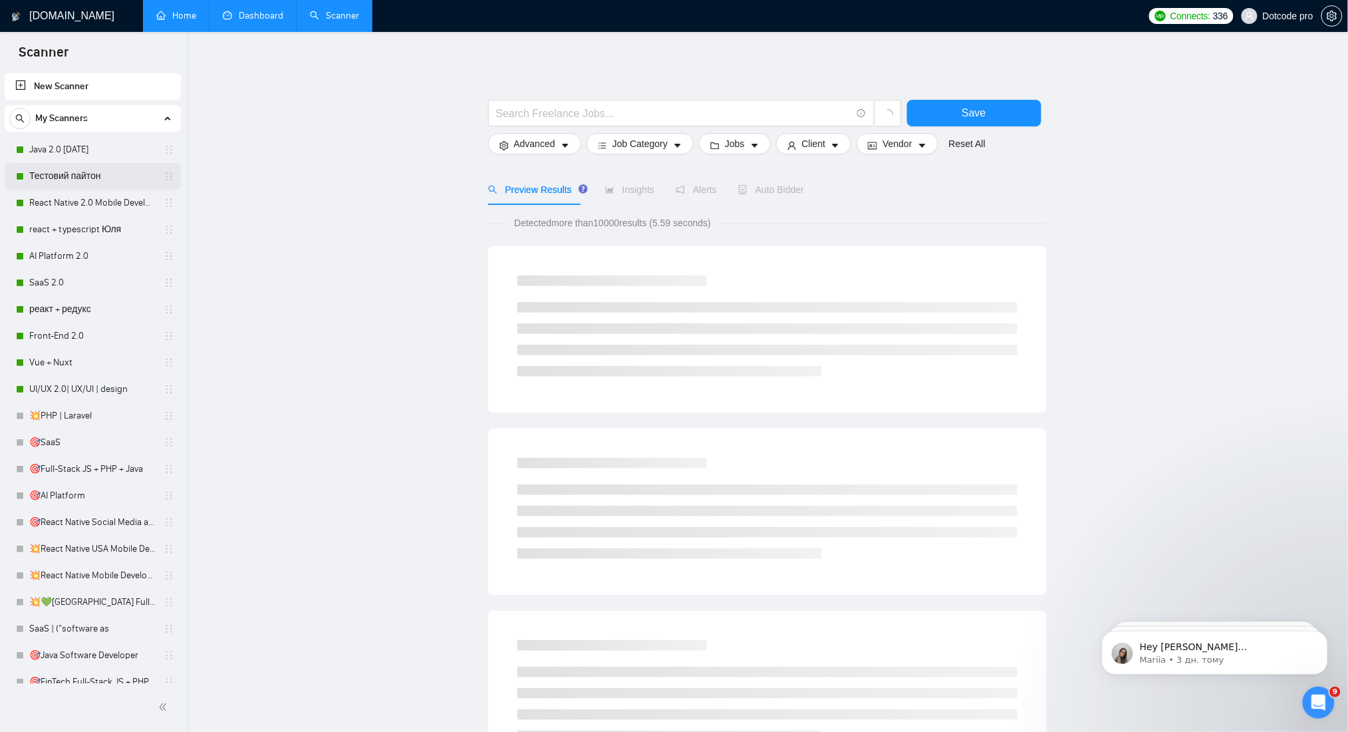
click at [51, 177] on link "Тестовий пайтон" at bounding box center [92, 176] width 126 height 27
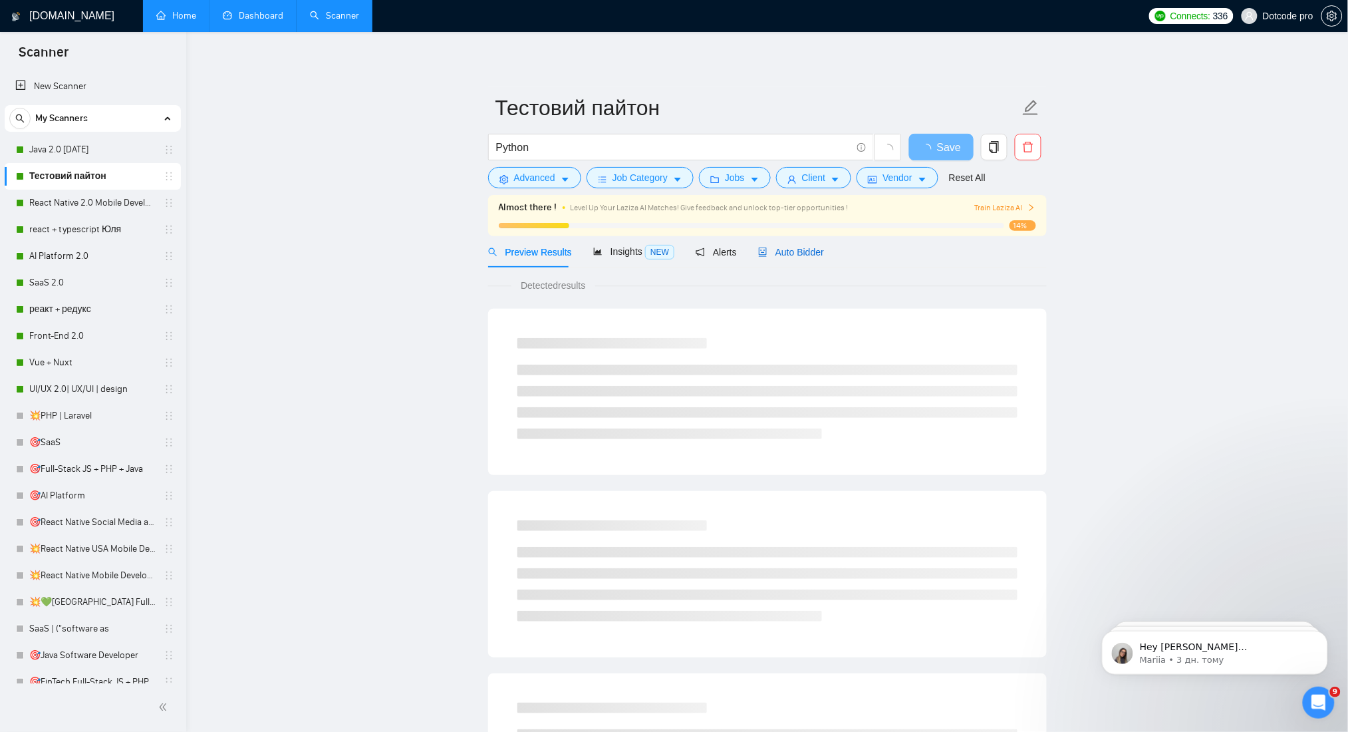
click at [807, 253] on span "Auto Bidder" at bounding box center [791, 252] width 66 height 11
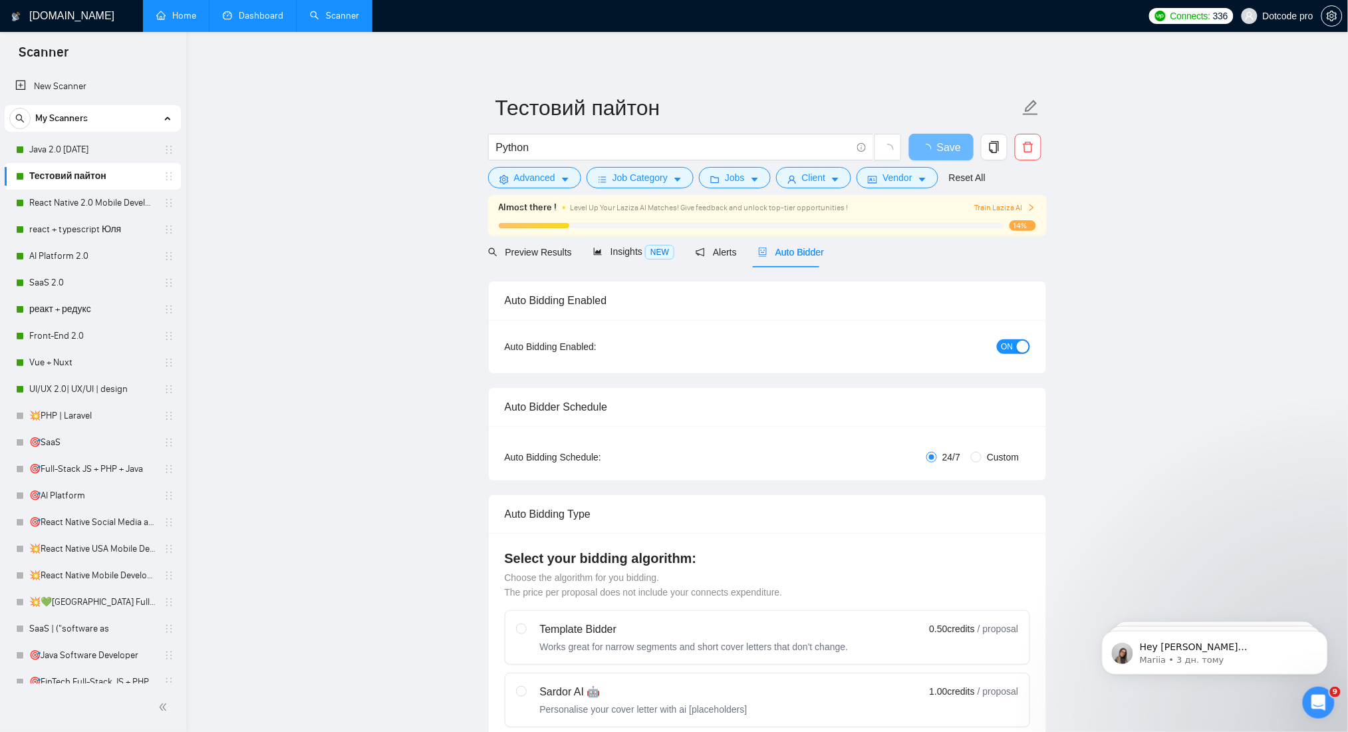
radio input "false"
radio input "true"
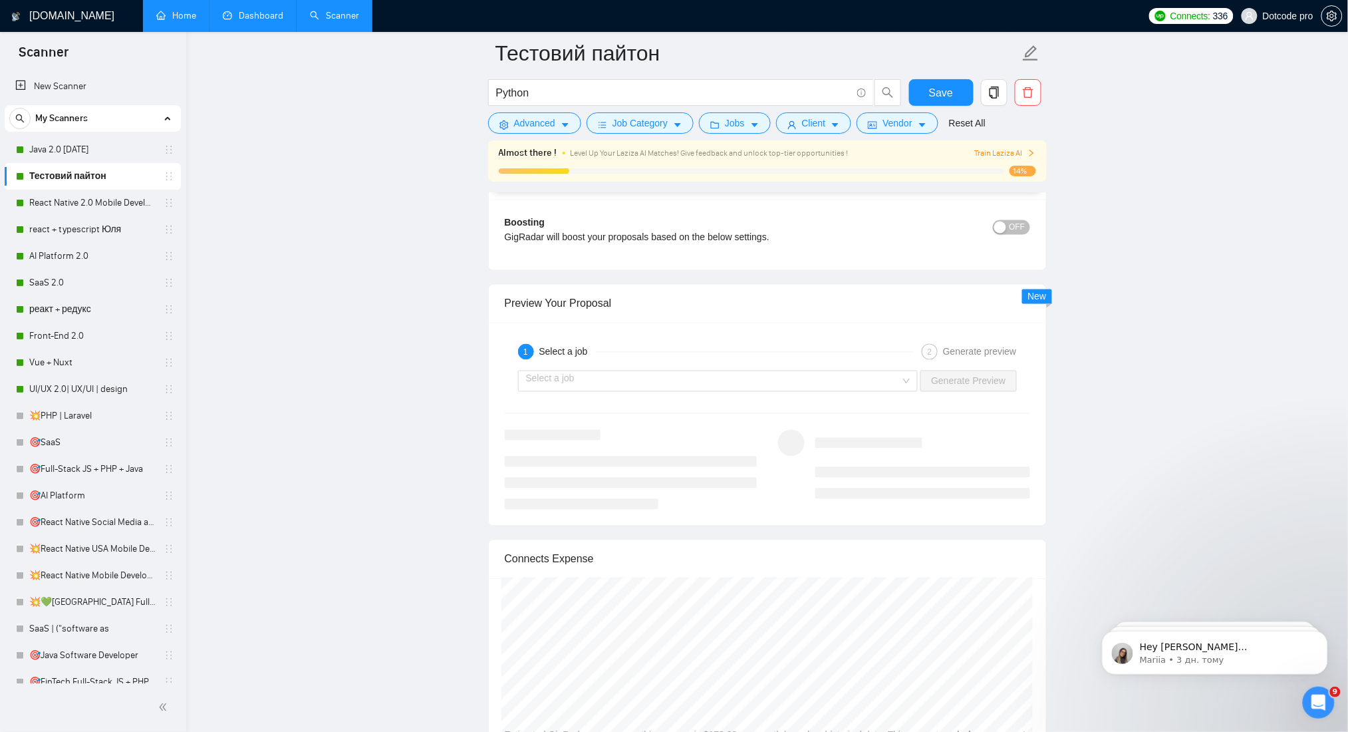
scroll to position [2660, 0]
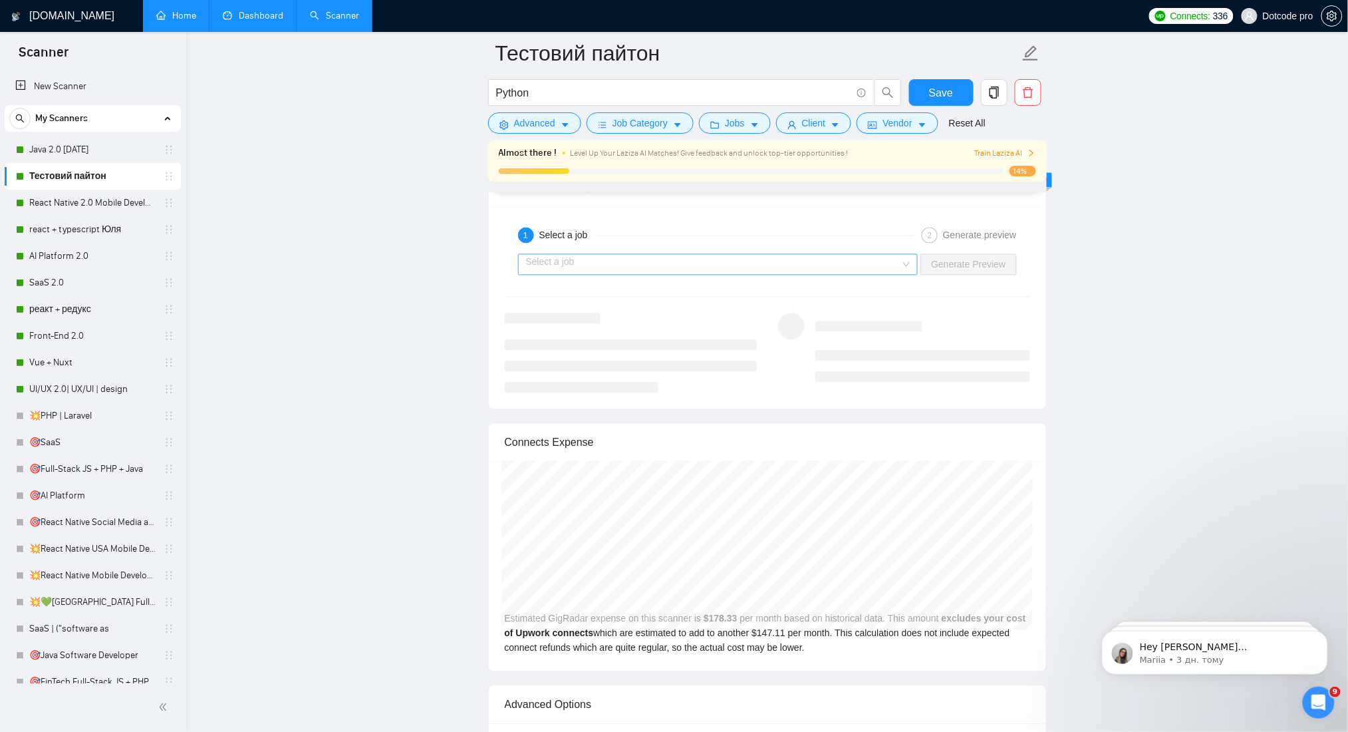
click at [893, 259] on input "search" at bounding box center [713, 265] width 375 height 20
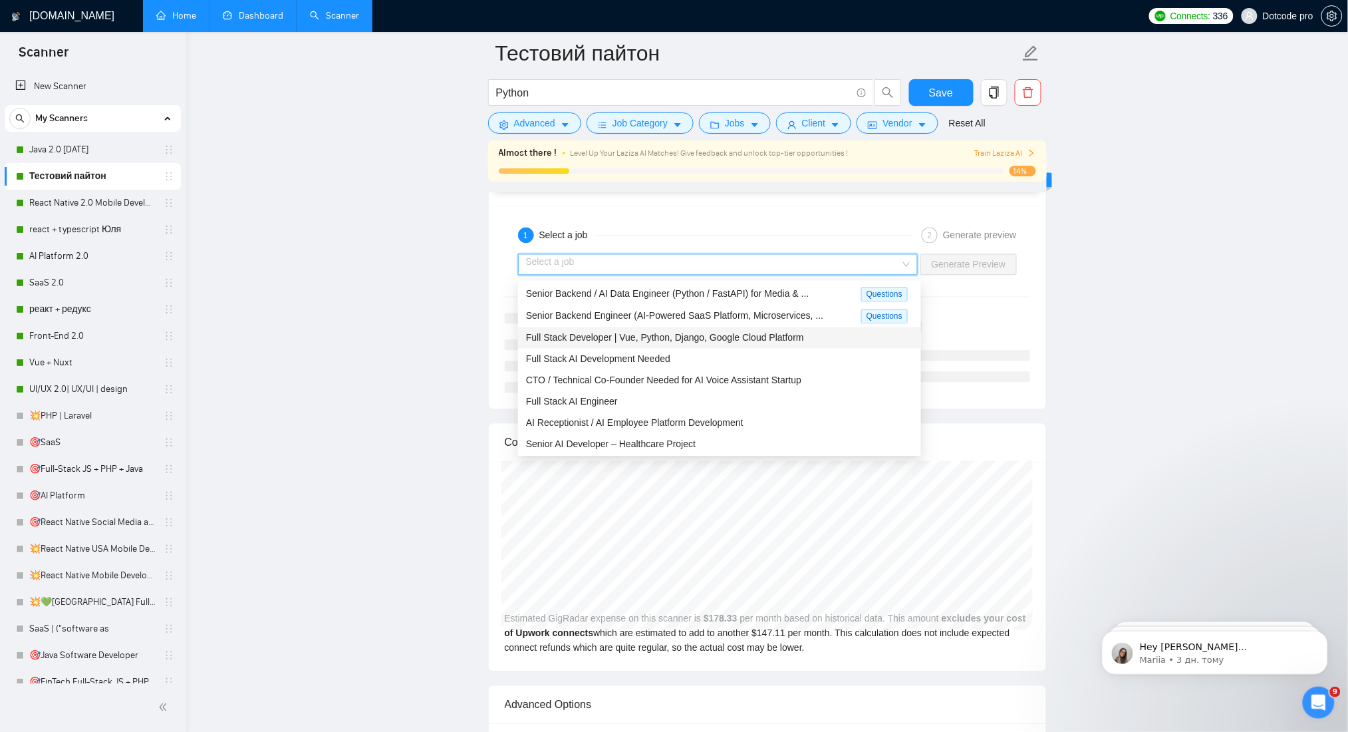
click at [736, 337] on span "Full Stack Developer | Vue, Python, Django, Google Cloud Platform" at bounding box center [665, 338] width 278 height 11
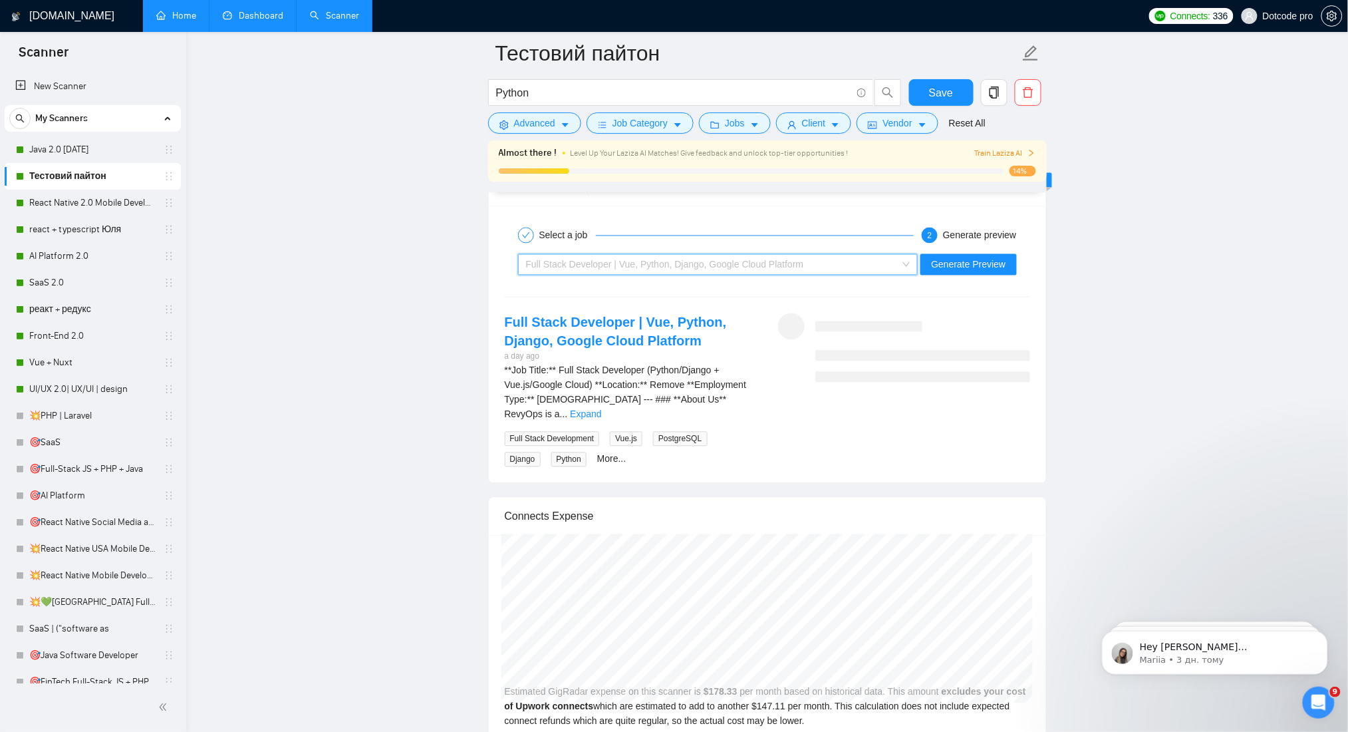
click at [847, 267] on div "Full Stack Developer | Vue, Python, Django, Google Cloud Platform" at bounding box center [712, 265] width 372 height 20
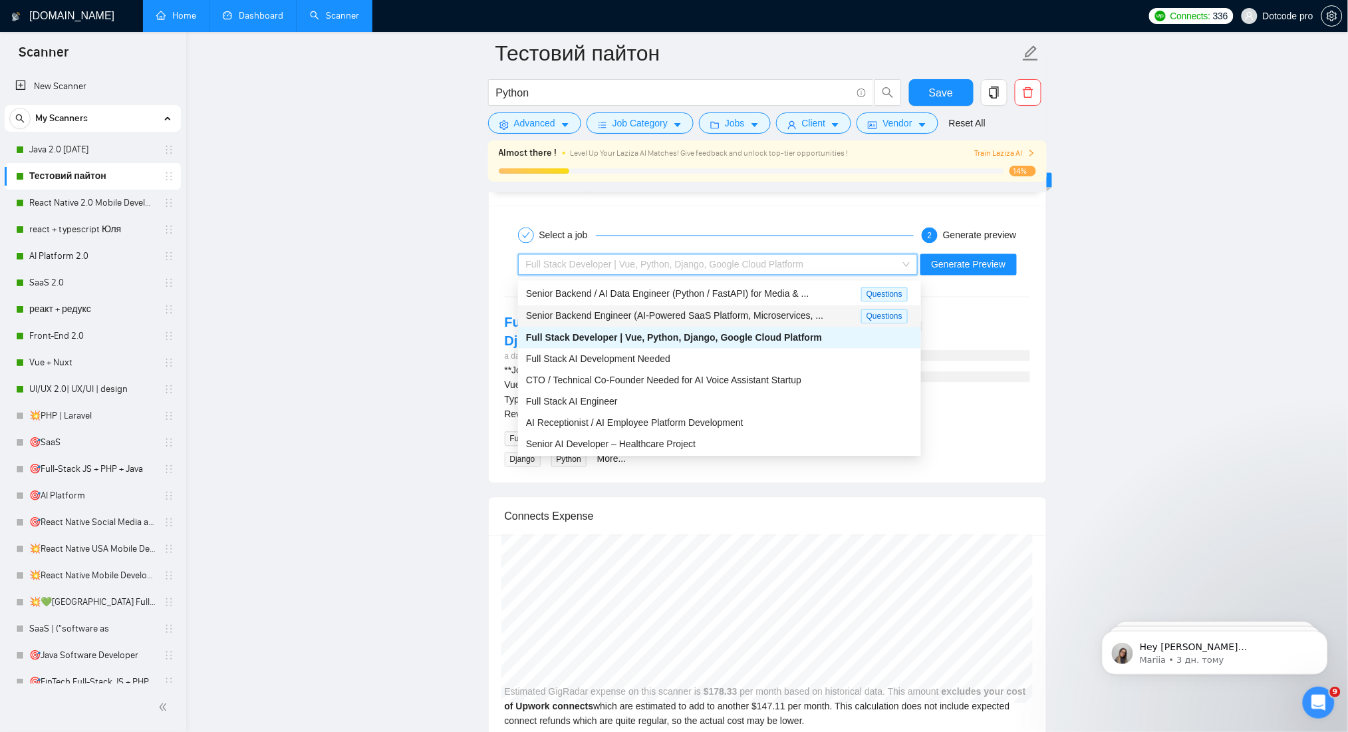
click at [811, 309] on div "Senior Backend Engineer (AI-Powered SaaS Platform, Microservices, ..." at bounding box center [693, 316] width 335 height 15
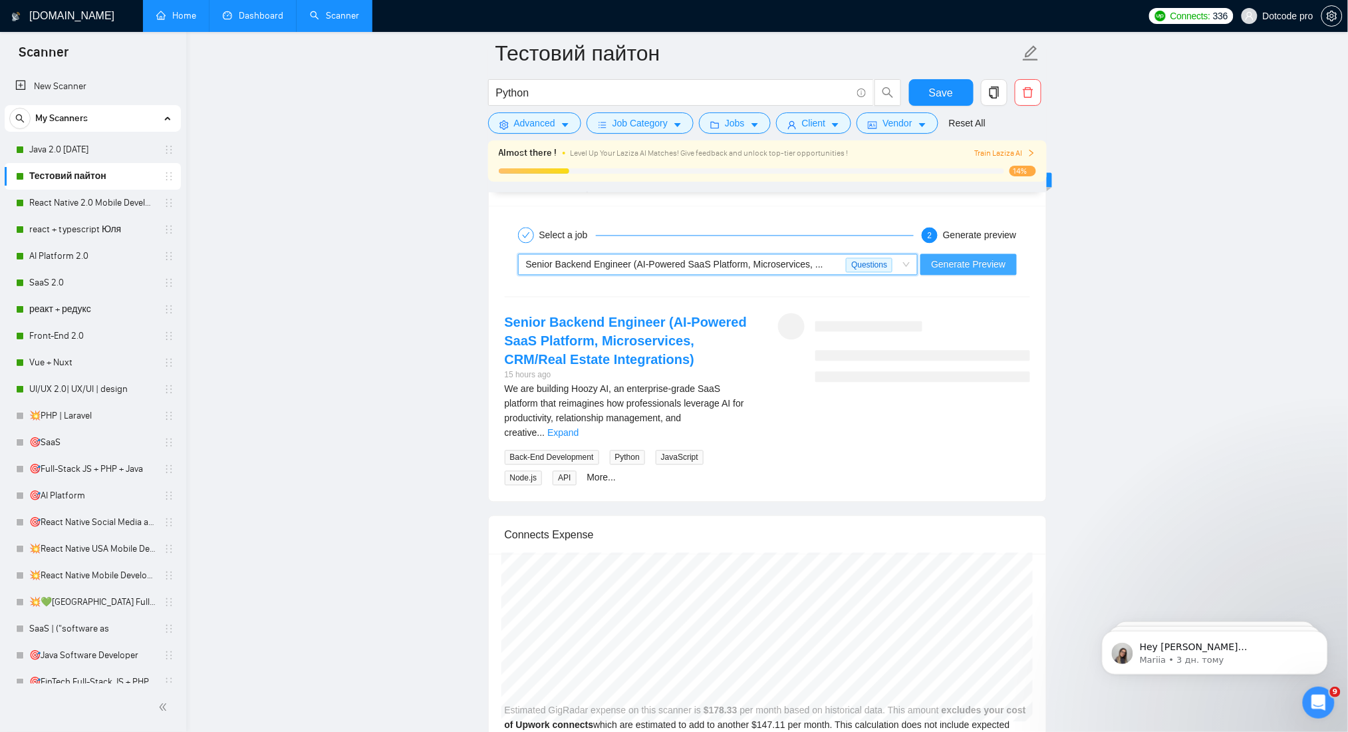
click at [1009, 266] on button "Generate Preview" at bounding box center [968, 264] width 96 height 21
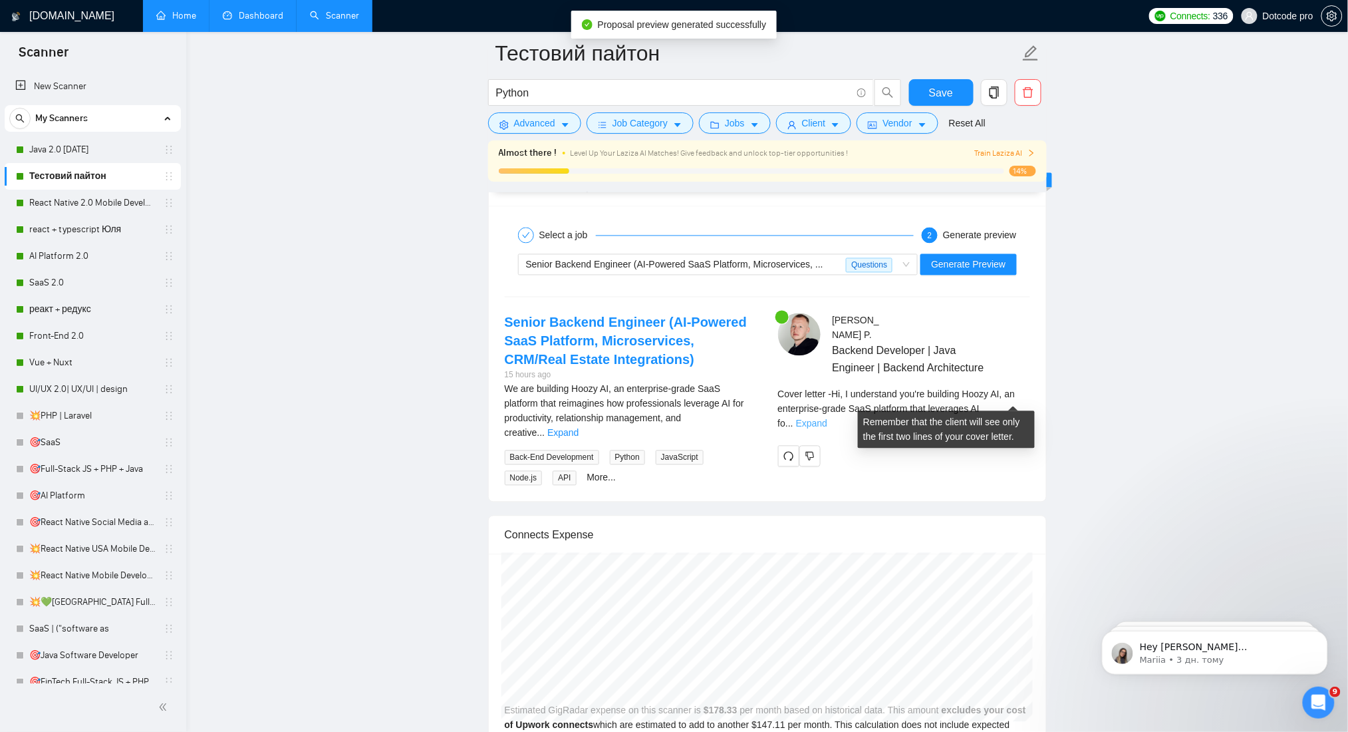
click at [827, 418] on link "Expand" at bounding box center [811, 423] width 31 height 11
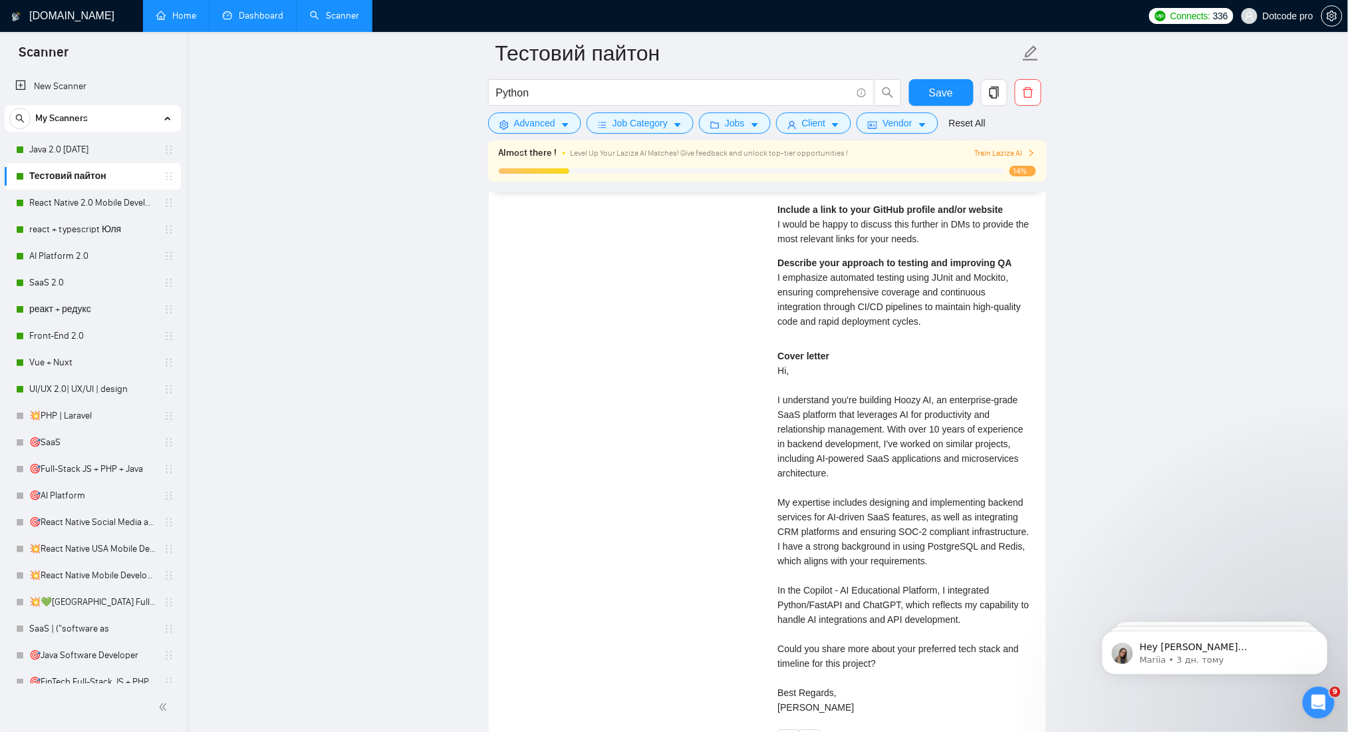
scroll to position [2926, 0]
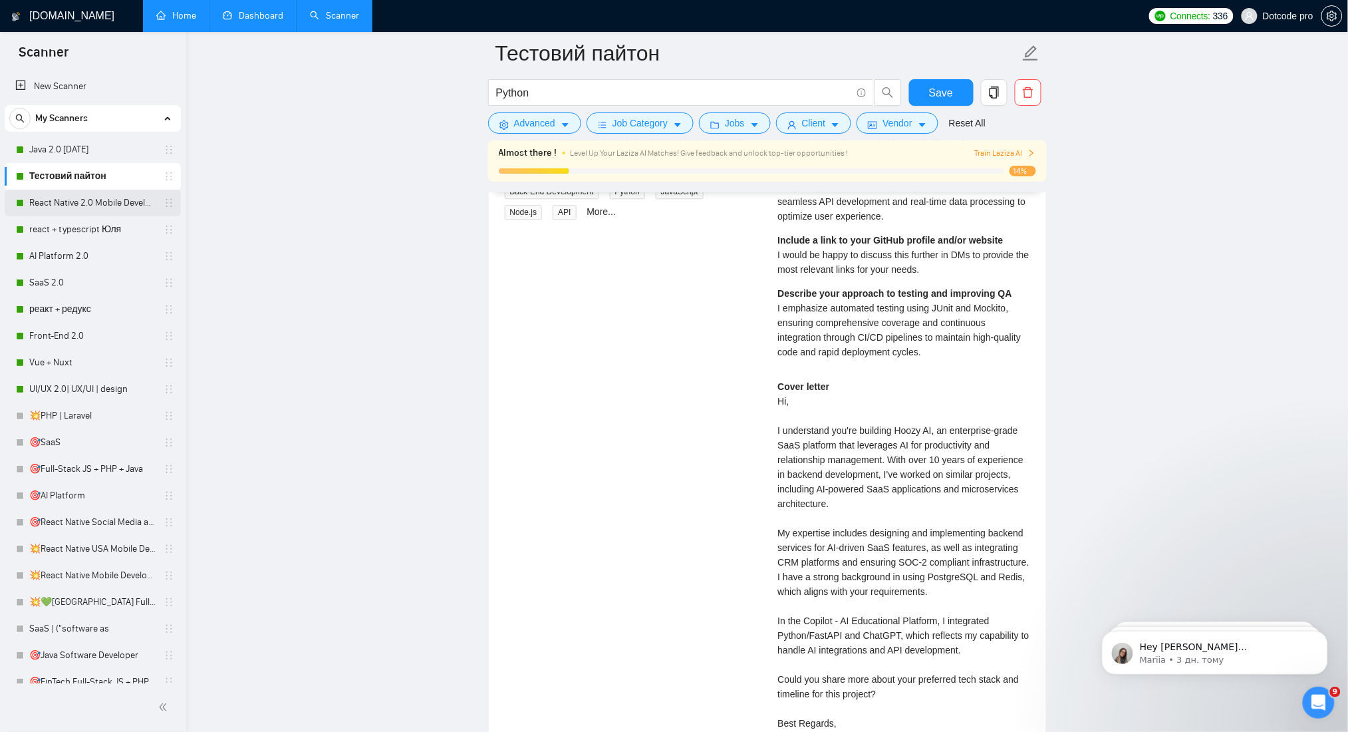
click at [102, 200] on link "React Native 2.0 Mobile Development" at bounding box center [92, 203] width 126 height 27
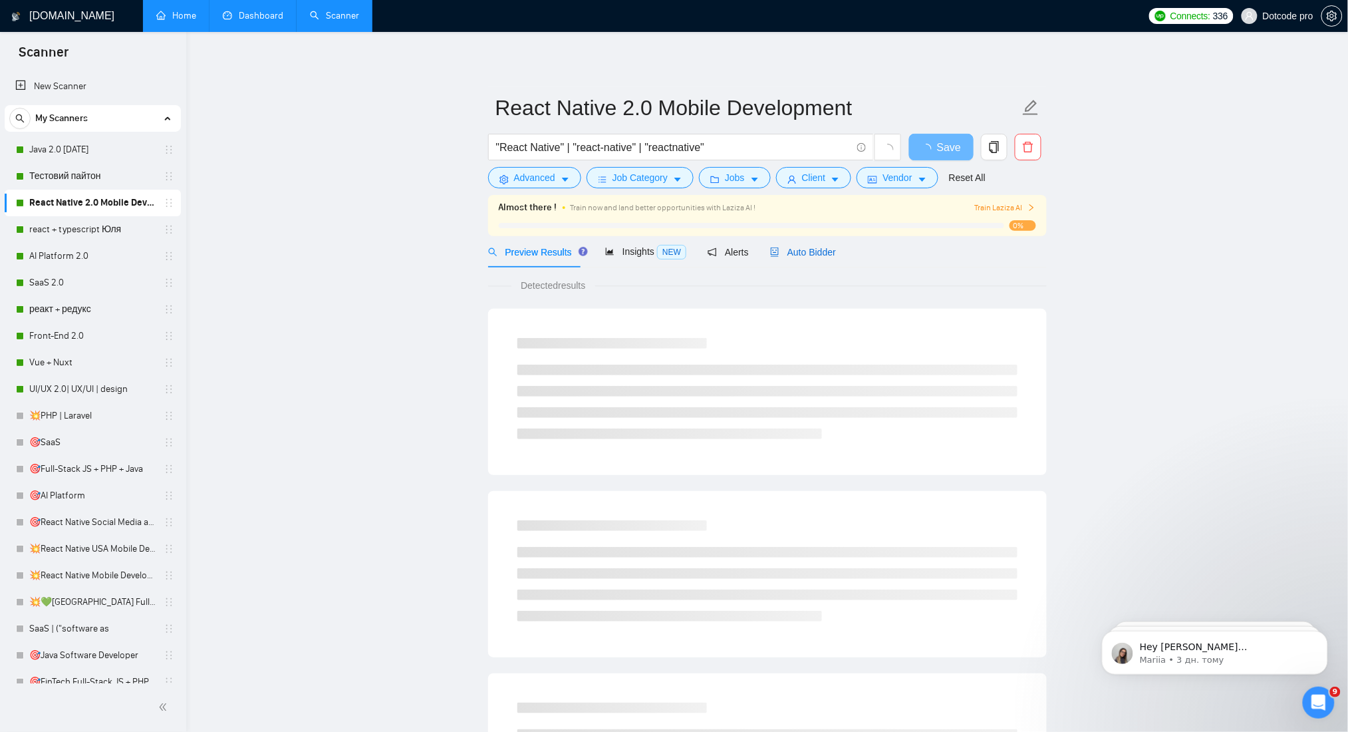
click at [831, 251] on span "Auto Bidder" at bounding box center [803, 252] width 66 height 11
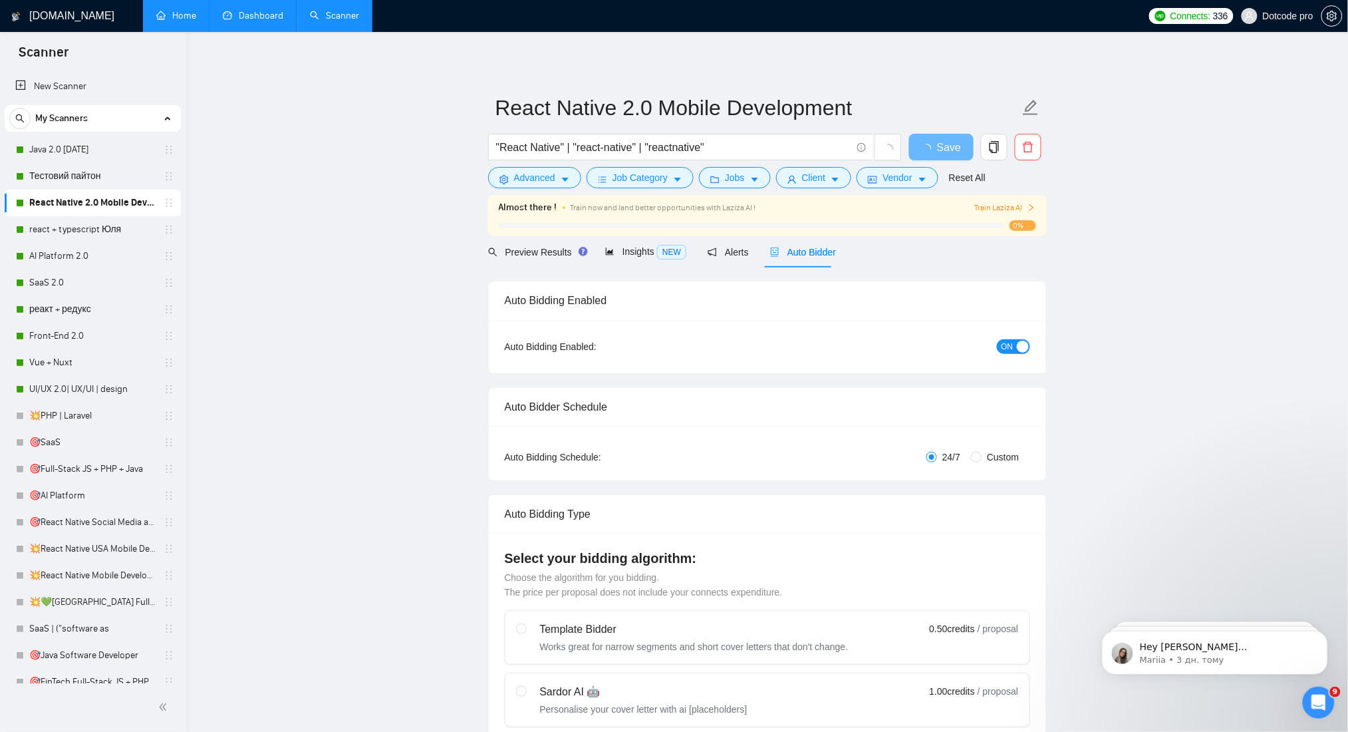
radio input "false"
radio input "true"
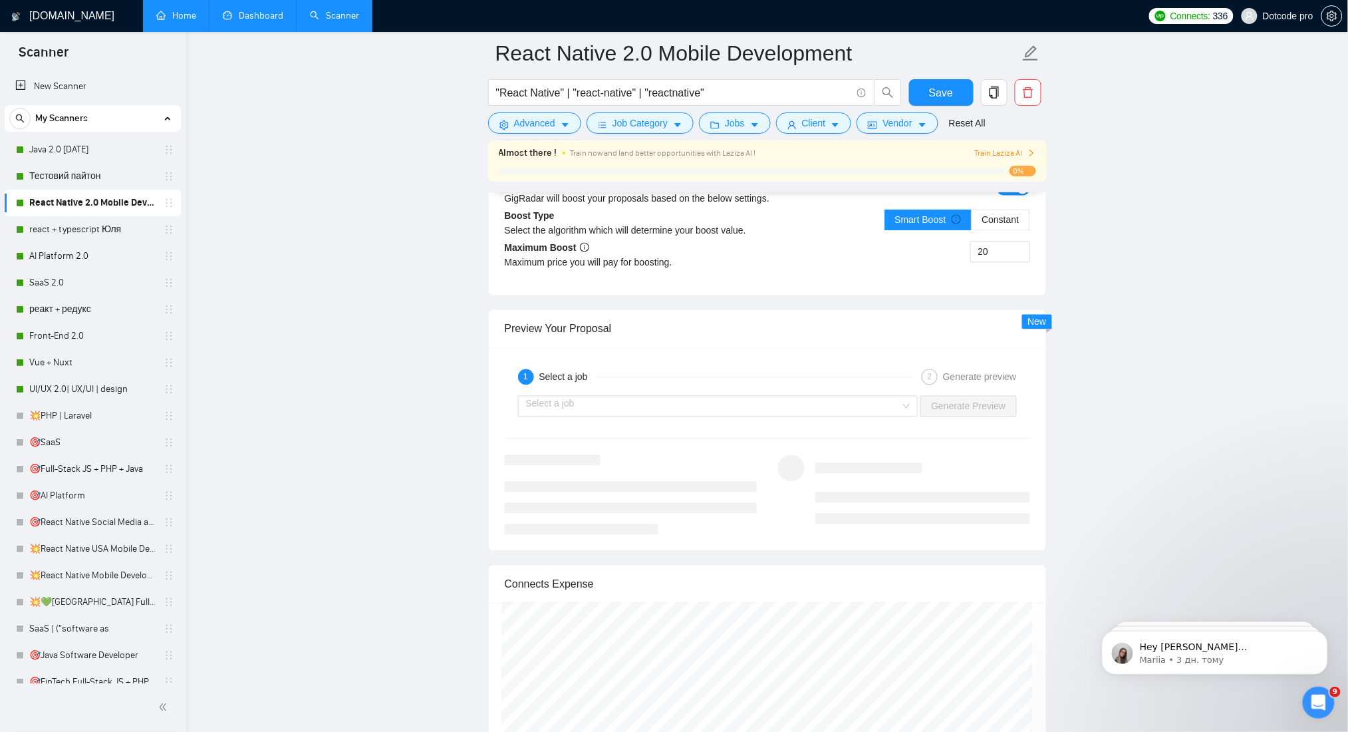
scroll to position [2749, 0]
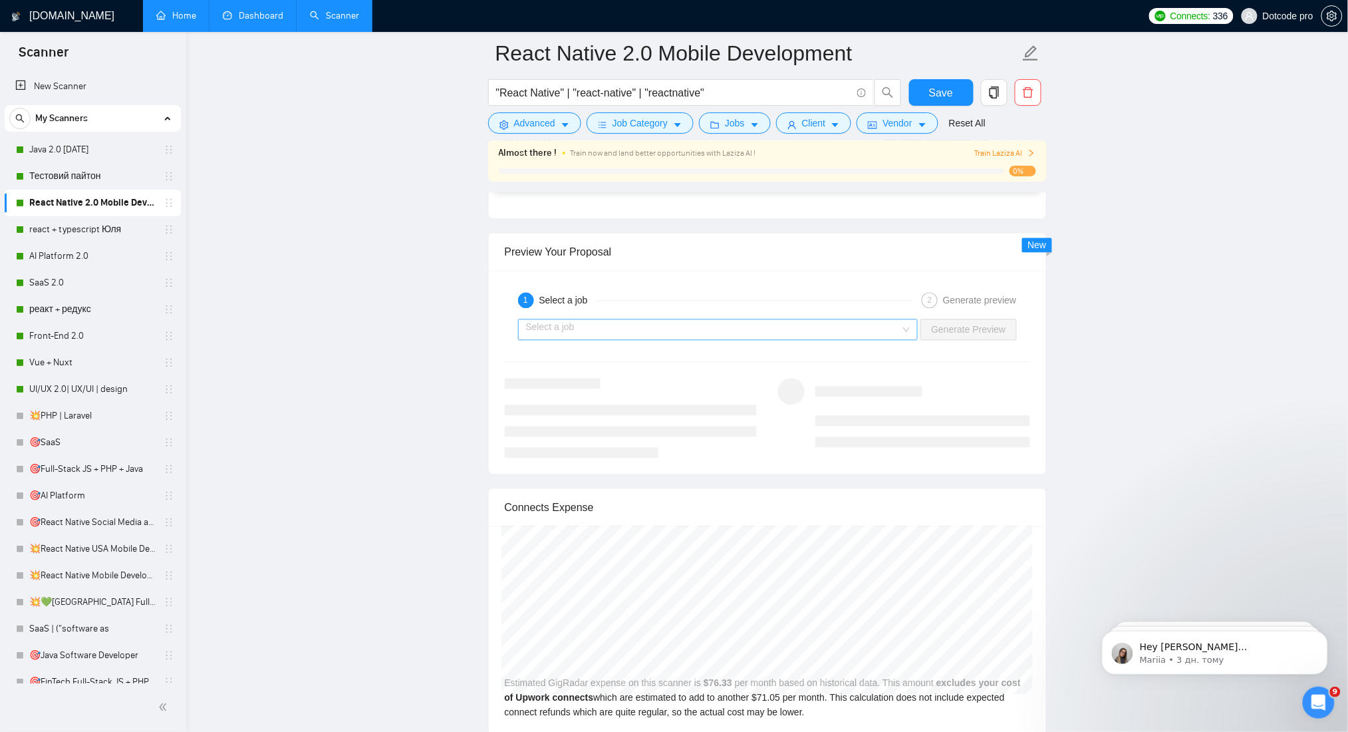
click at [835, 324] on input "search" at bounding box center [713, 330] width 375 height 20
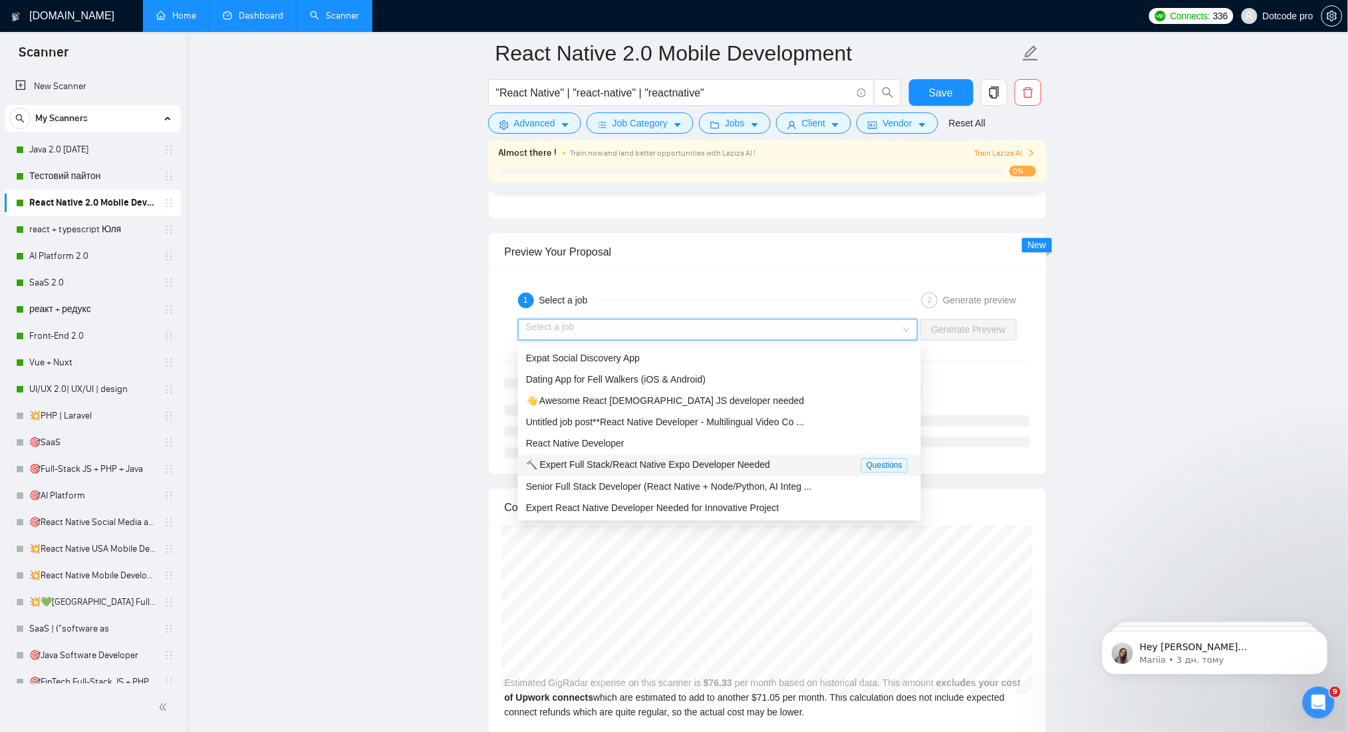
click at [753, 460] on span "🔨 Expert Full Stack/React Native Expo Developer Needed" at bounding box center [648, 465] width 244 height 11
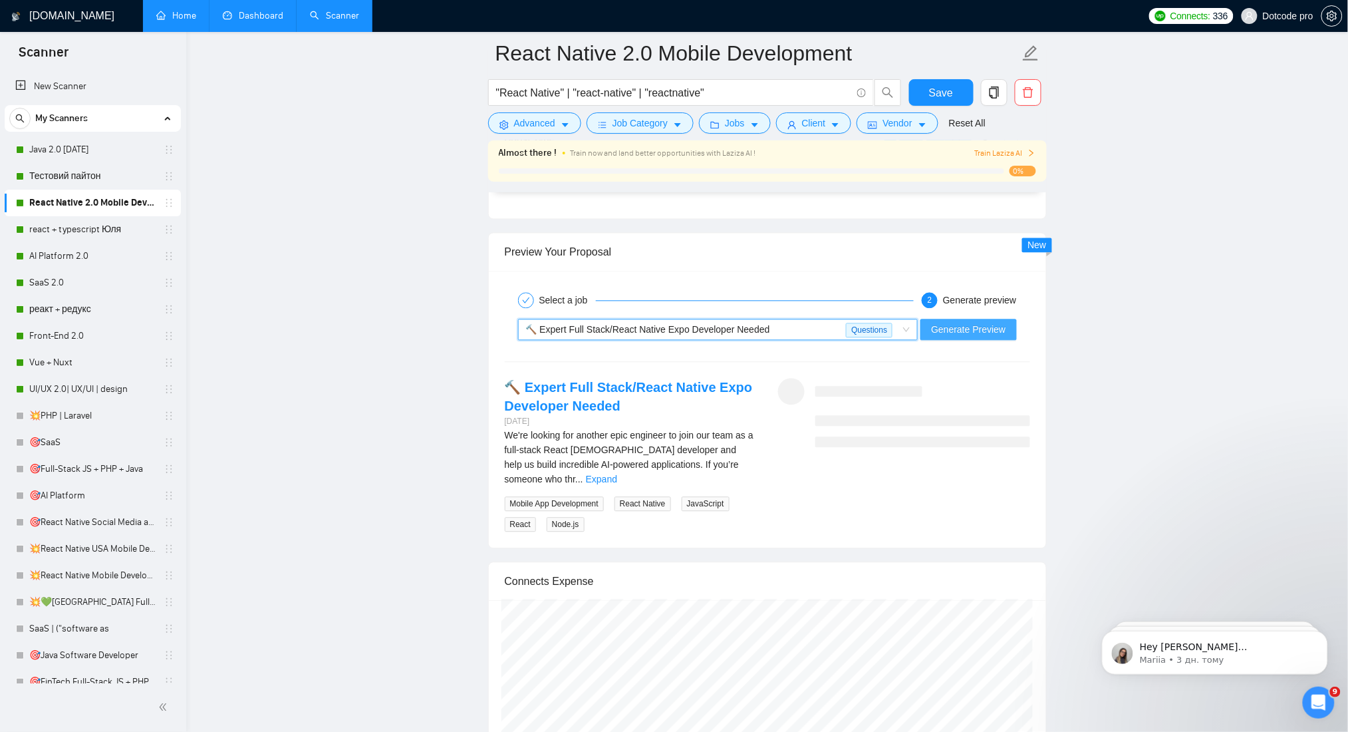
click at [986, 334] on span "Generate Preview" at bounding box center [968, 330] width 74 height 15
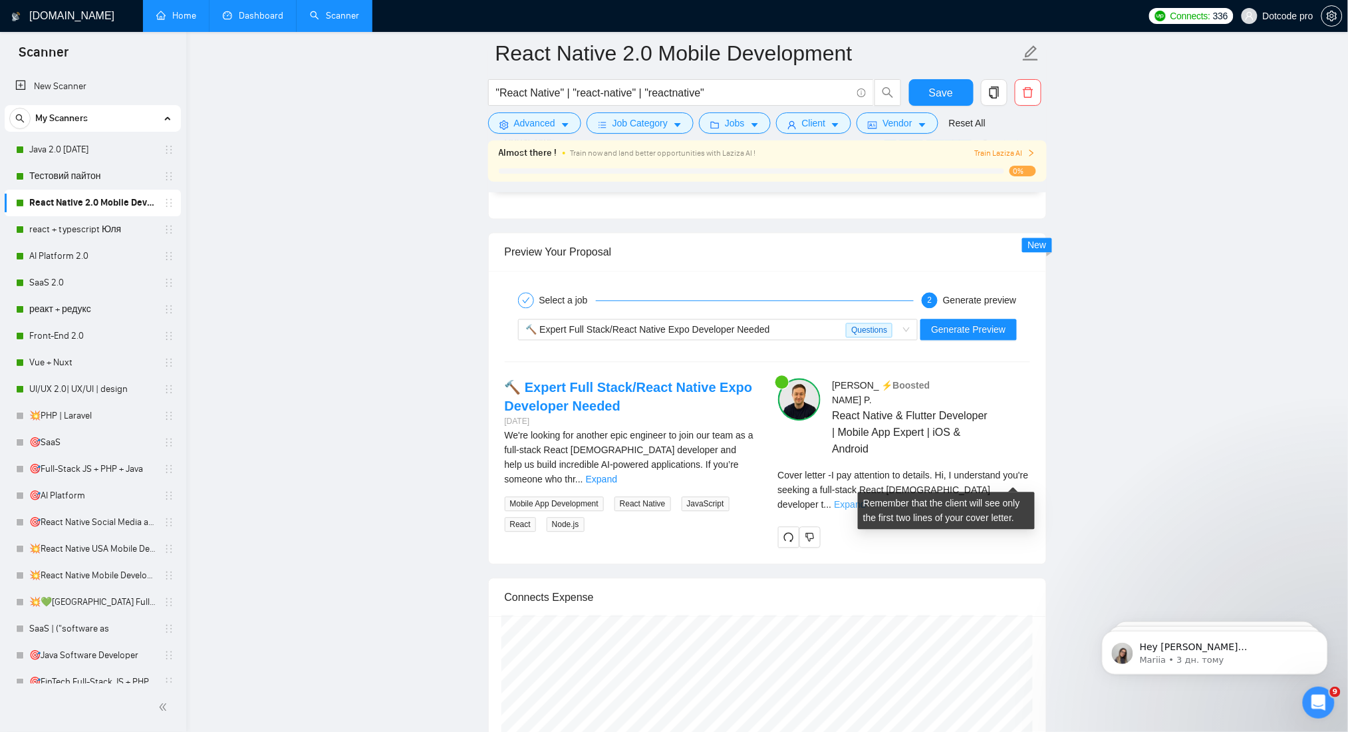
click at [865, 499] on link "Expand" at bounding box center [849, 504] width 31 height 11
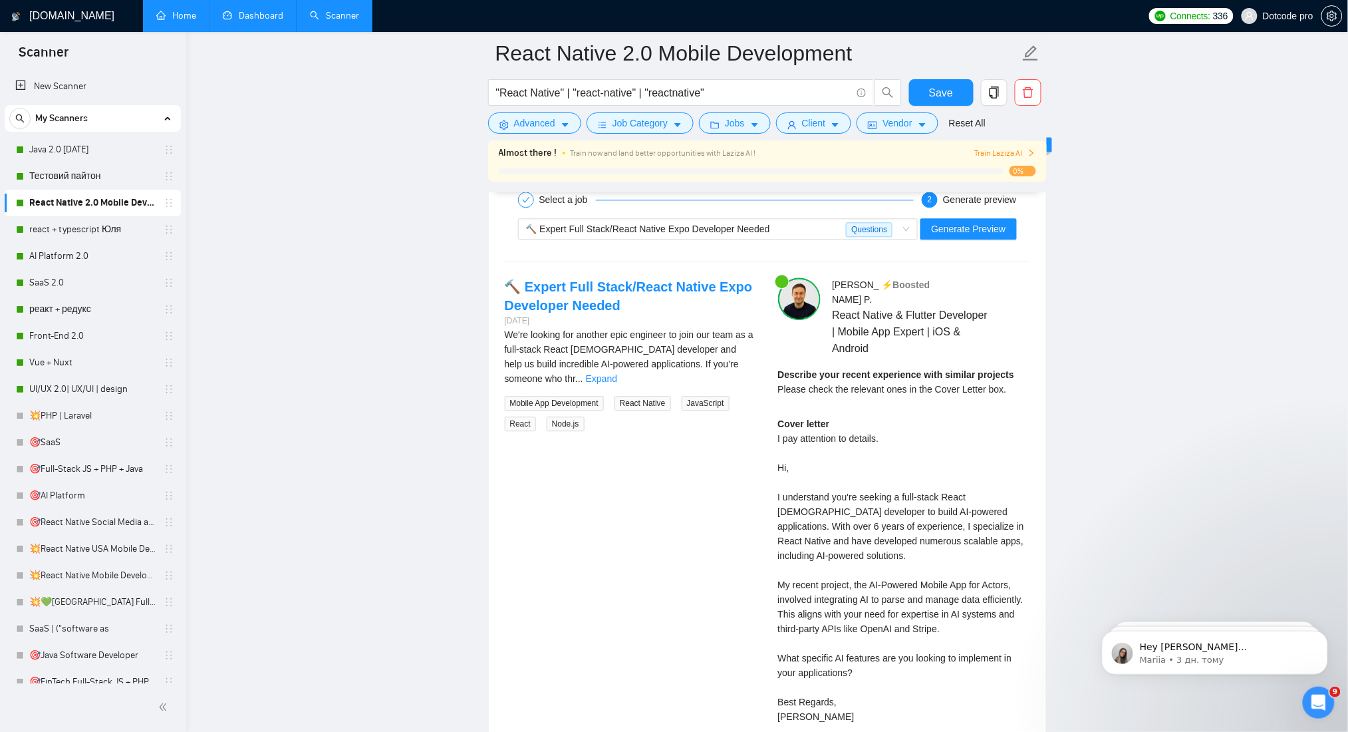
scroll to position [2926, 0]
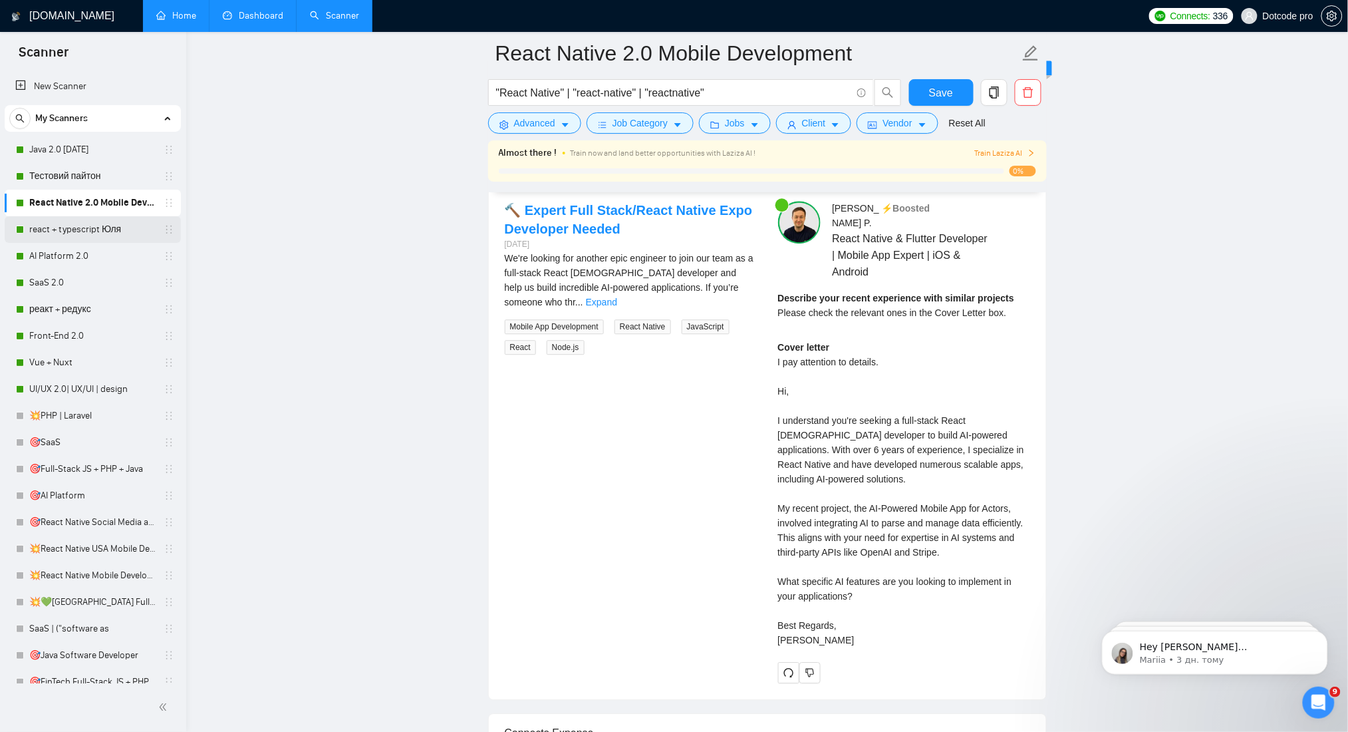
click at [79, 233] on link "react + typescript Юля" at bounding box center [92, 229] width 126 height 27
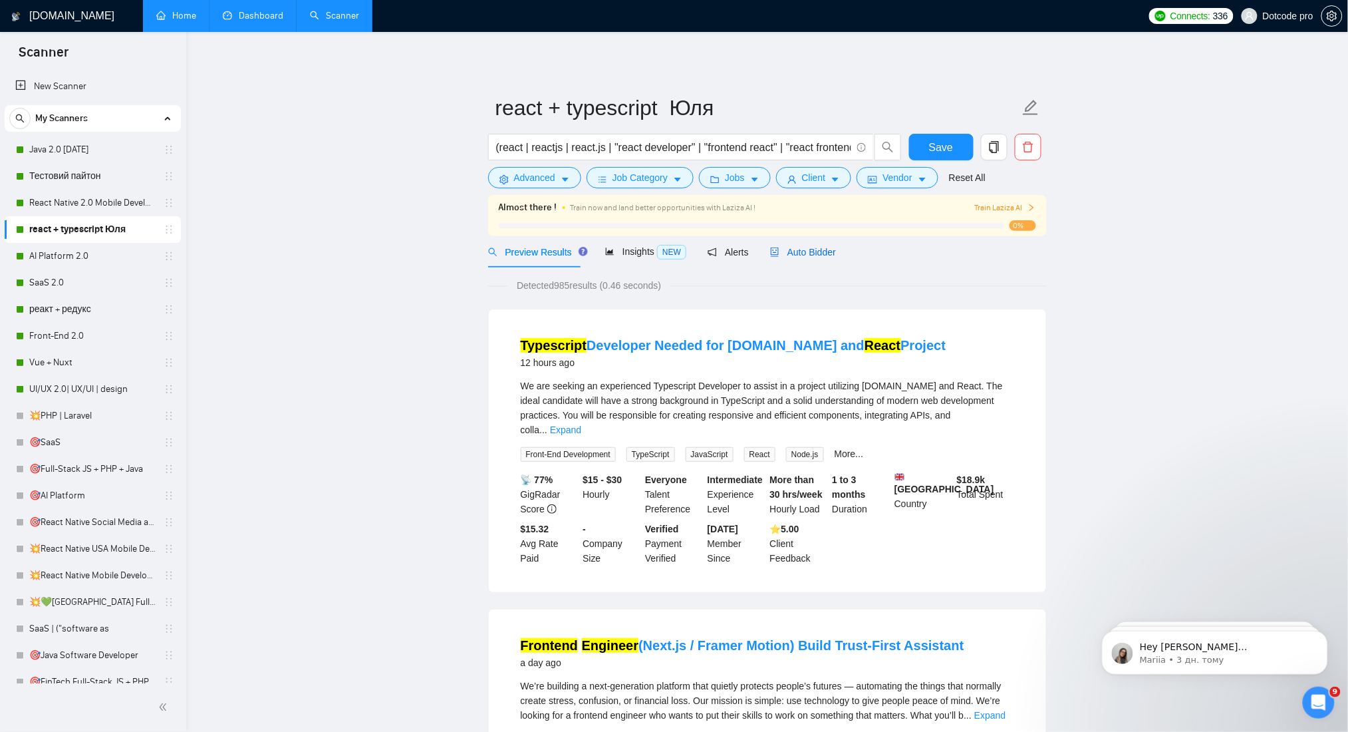
click at [809, 249] on span "Auto Bidder" at bounding box center [803, 252] width 66 height 11
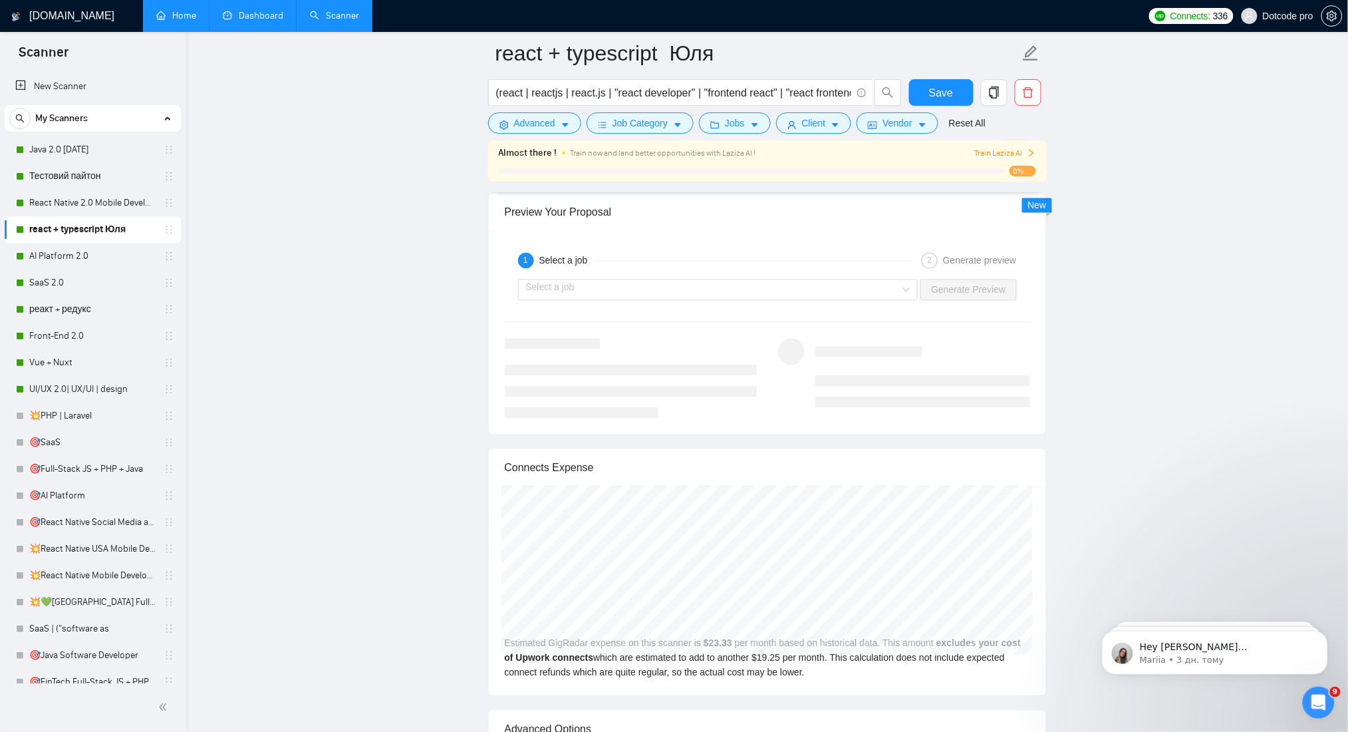
scroll to position [2660, 0]
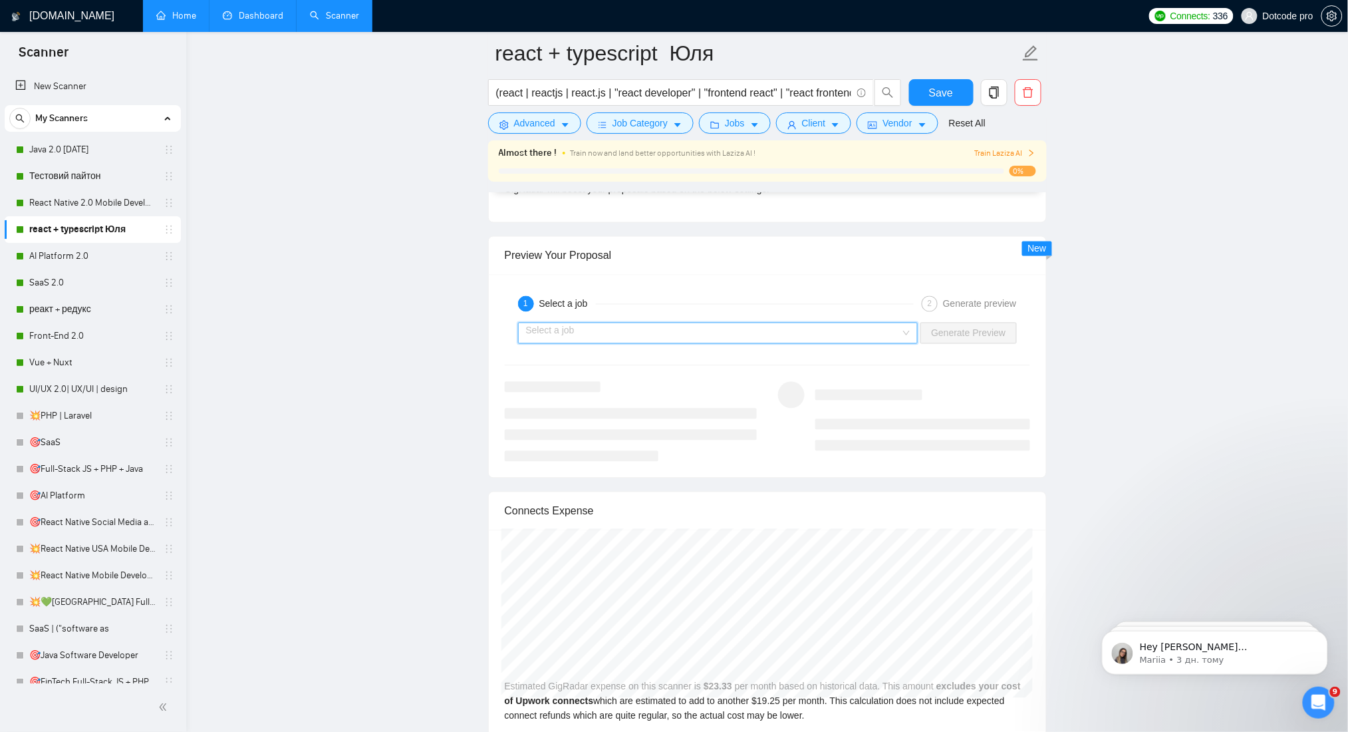
click at [789, 343] on input "search" at bounding box center [713, 333] width 375 height 20
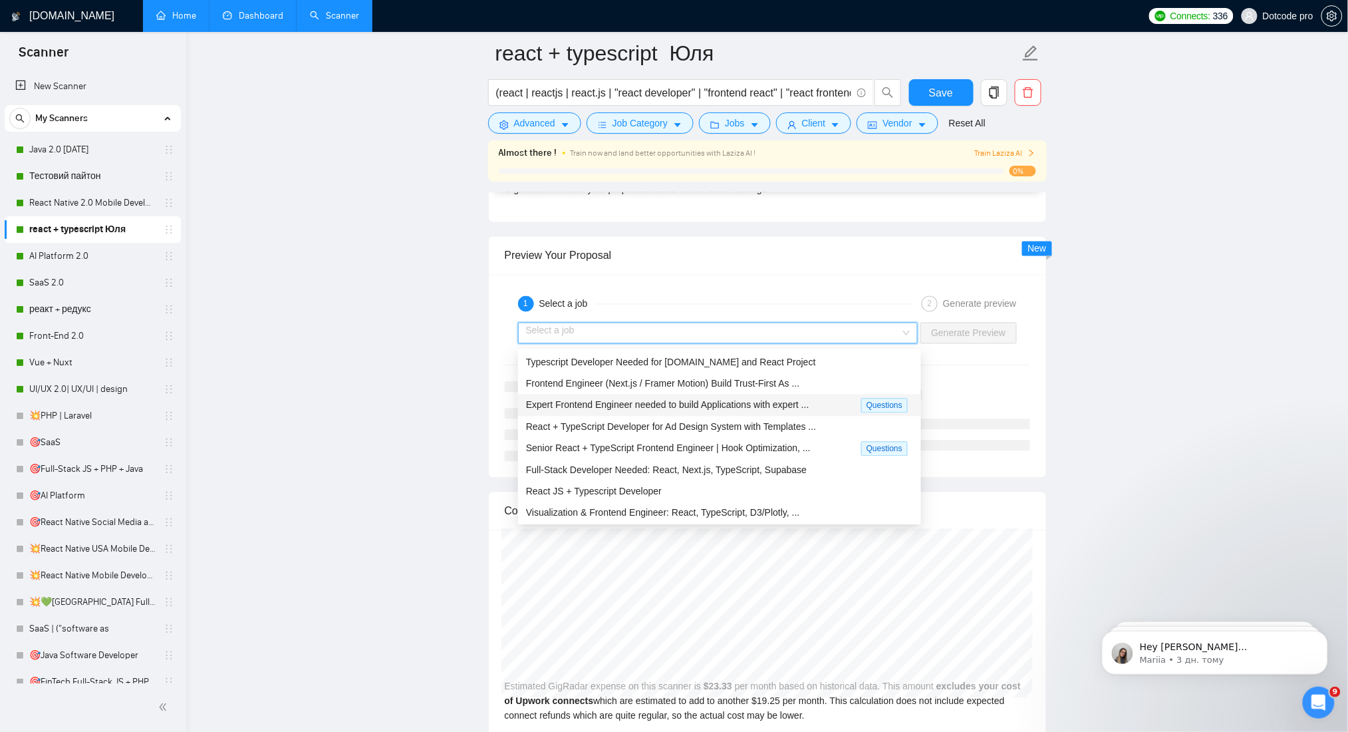
click at [641, 415] on div "Expert Frontend Engineer needed to build Applications with expert ... Questions" at bounding box center [719, 405] width 403 height 22
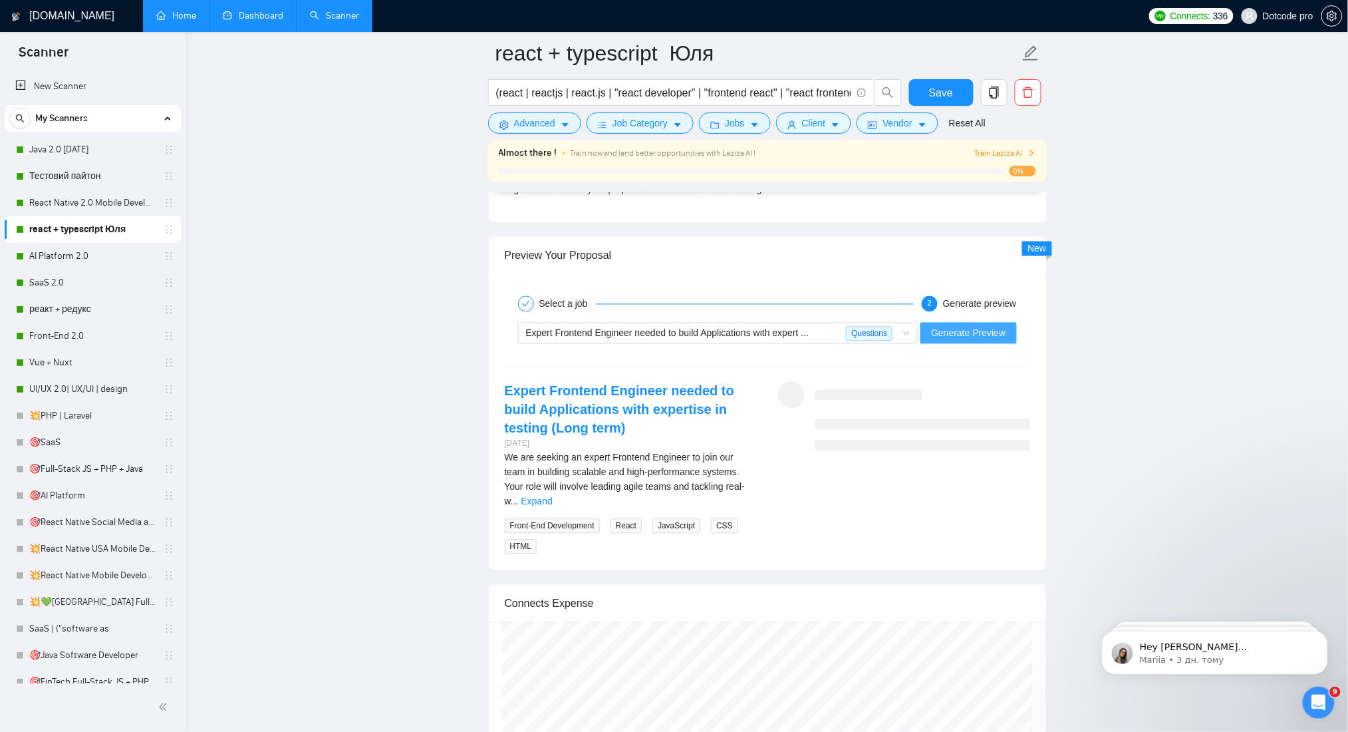
click at [965, 341] on span "Generate Preview" at bounding box center [968, 333] width 74 height 15
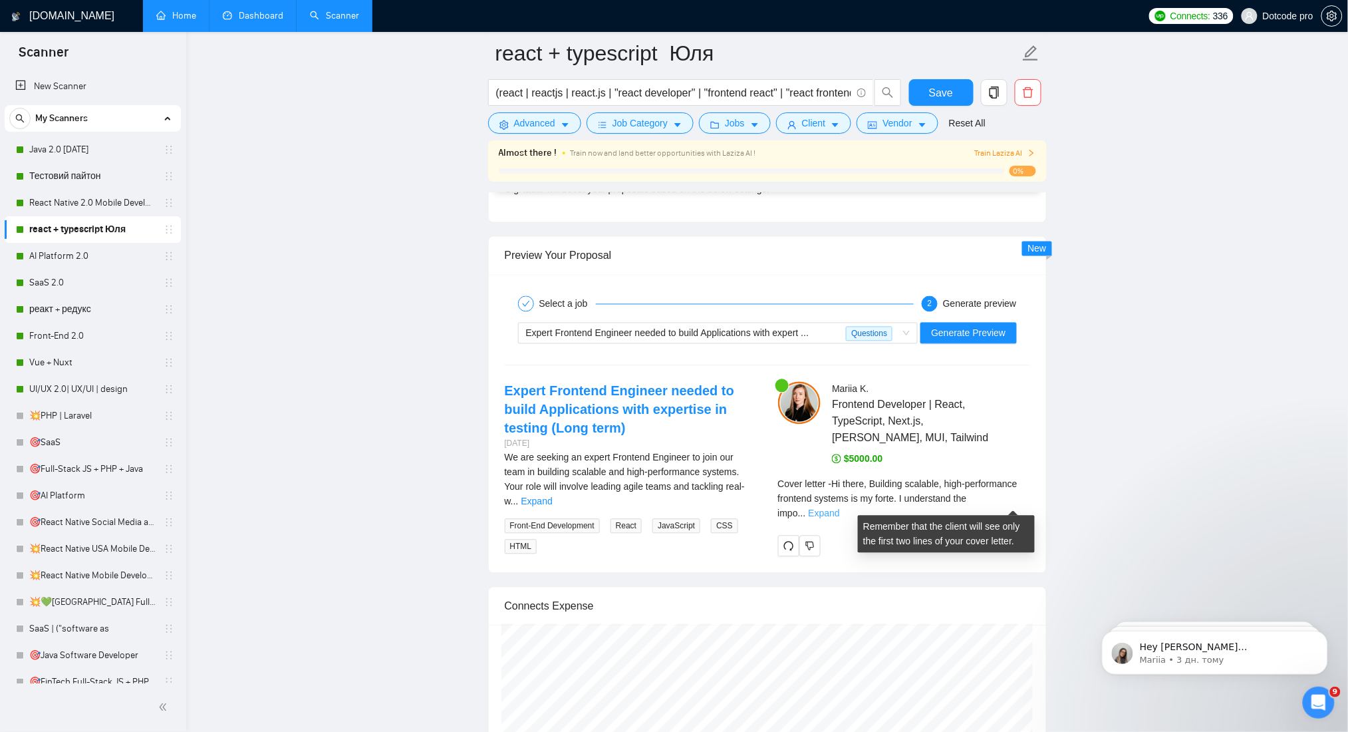
click at [840, 508] on link "Expand" at bounding box center [824, 513] width 31 height 11
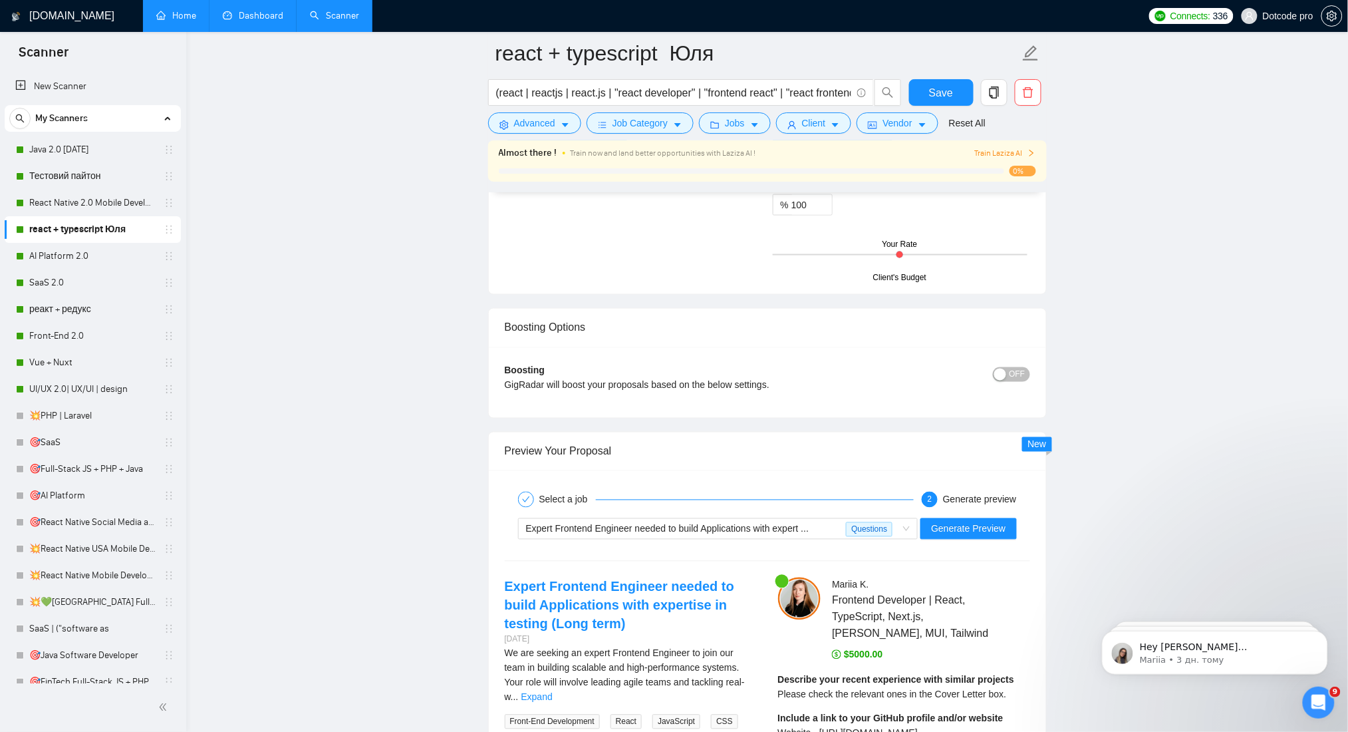
scroll to position [2305, 0]
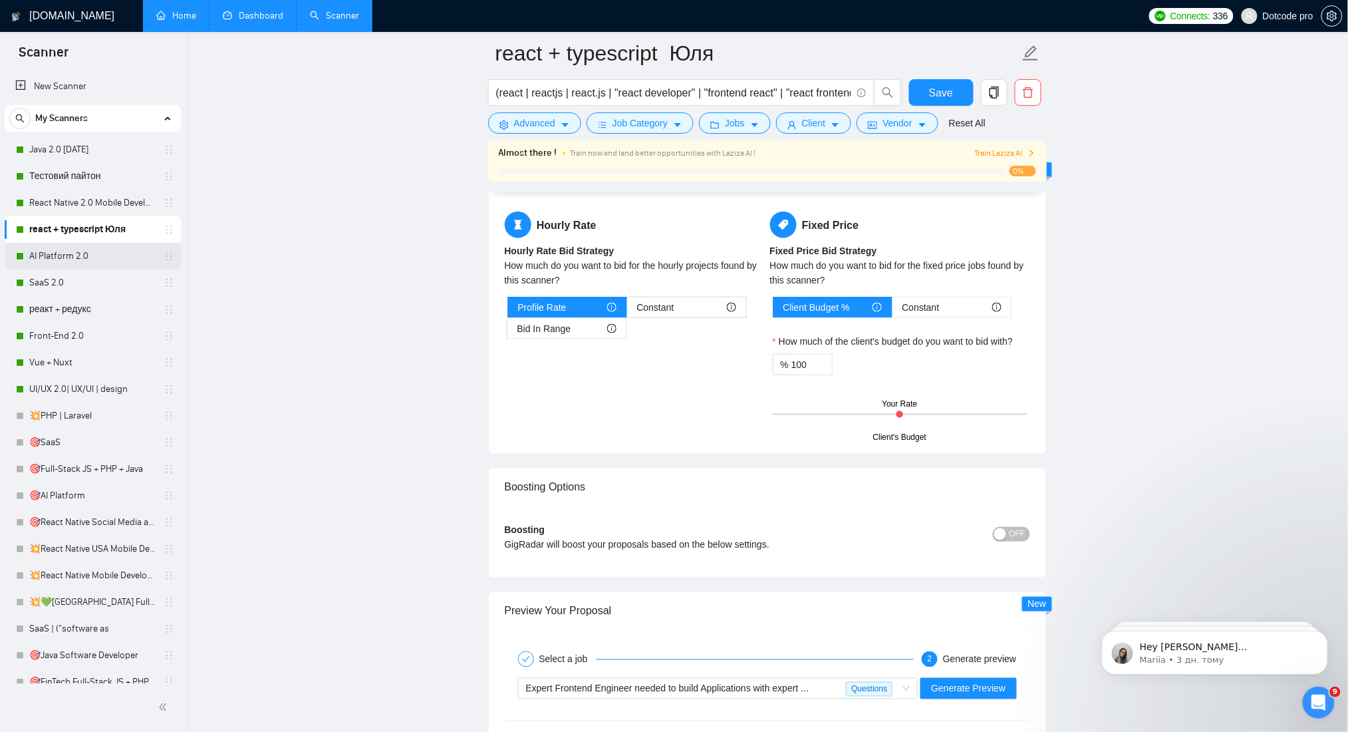
click at [69, 261] on link "AI Platform 2.0" at bounding box center [92, 256] width 126 height 27
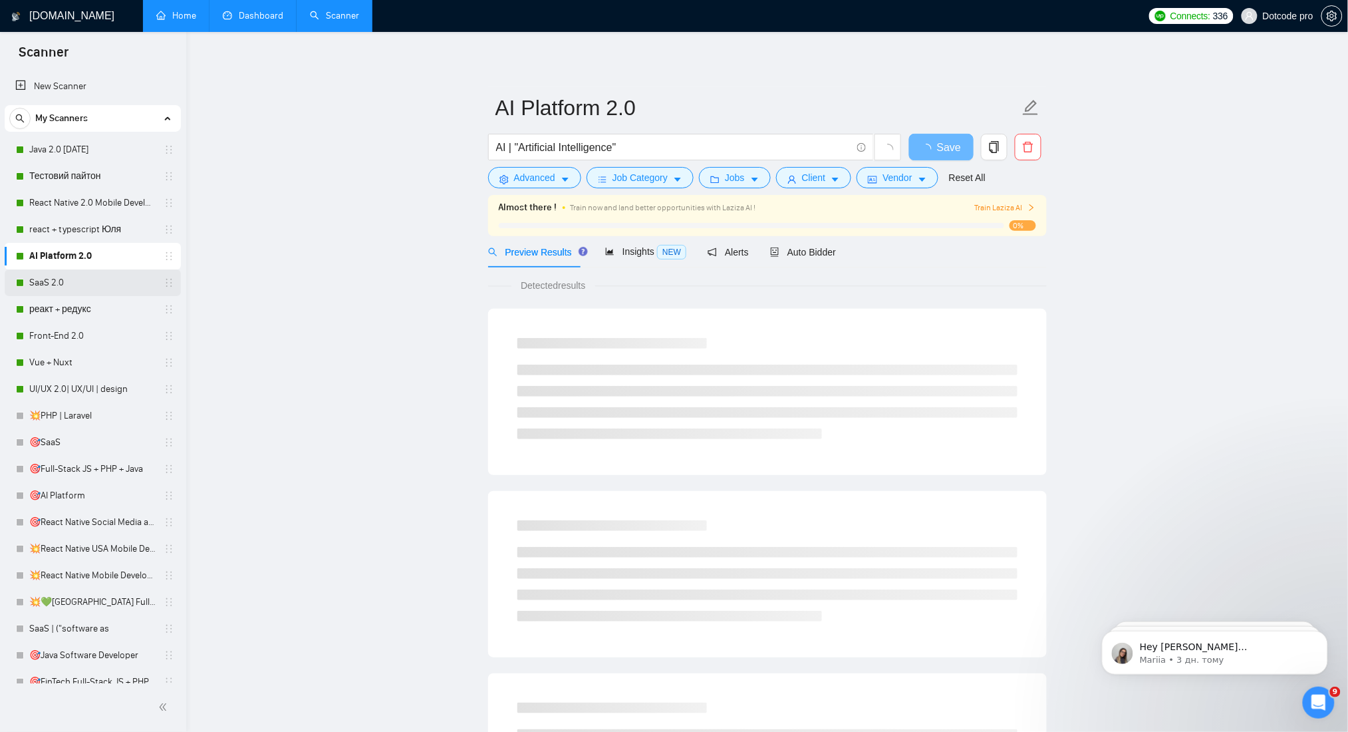
click at [76, 281] on link "SaaS 2.0" at bounding box center [92, 282] width 126 height 27
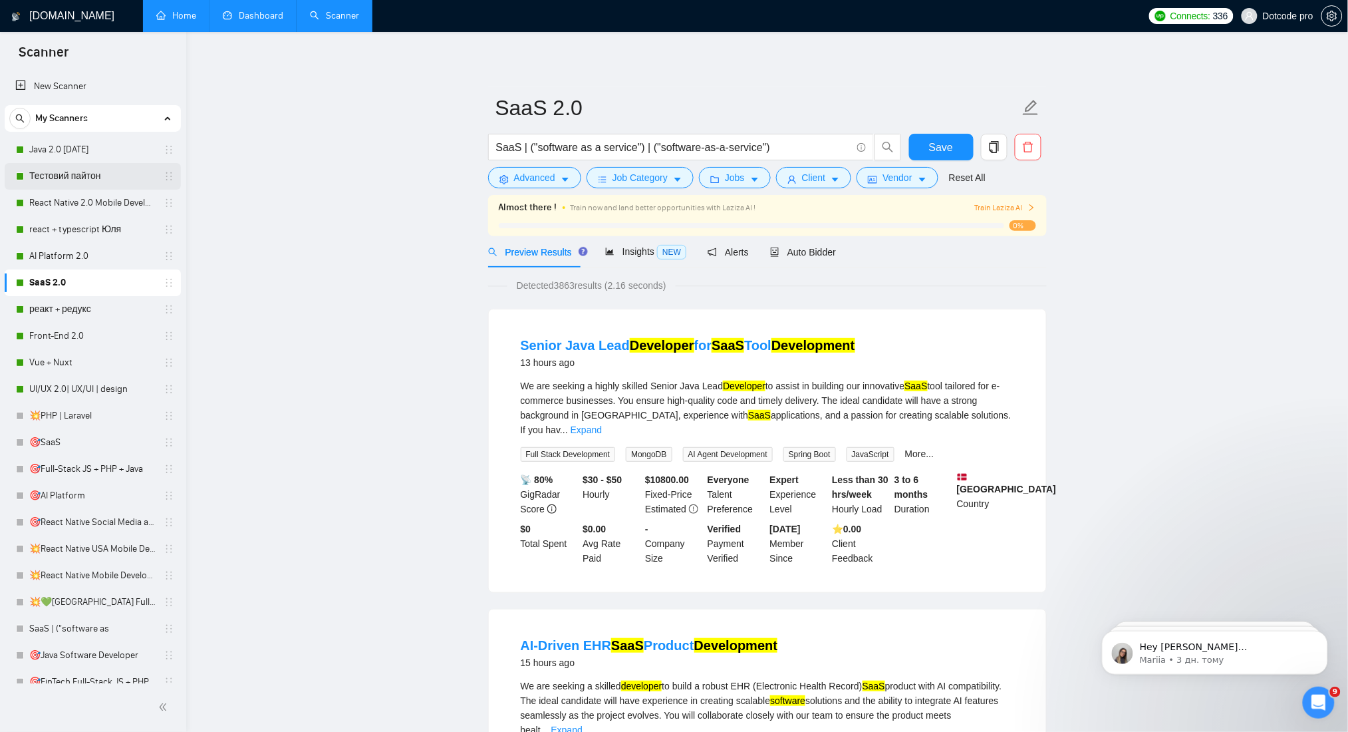
click at [77, 172] on link "Тестовий пайтон" at bounding box center [92, 176] width 126 height 27
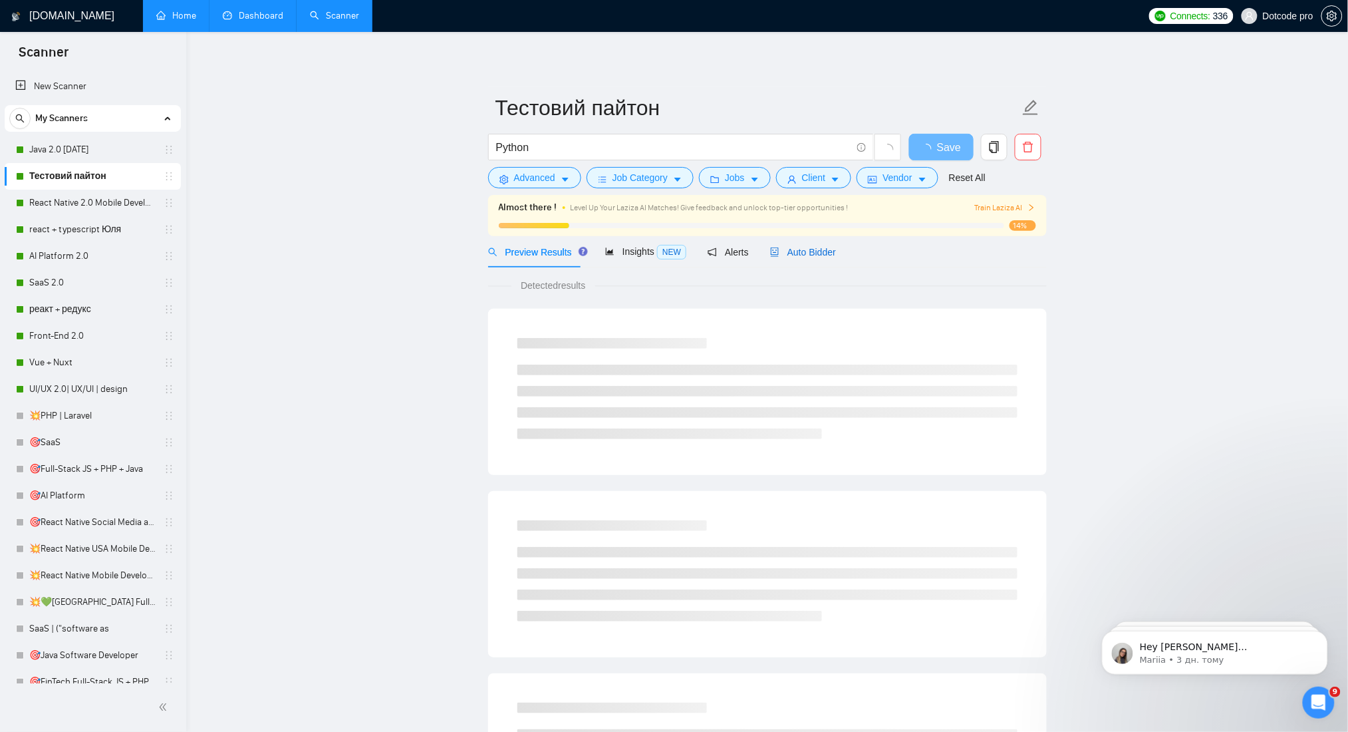
click at [791, 253] on span "Auto Bidder" at bounding box center [803, 252] width 66 height 11
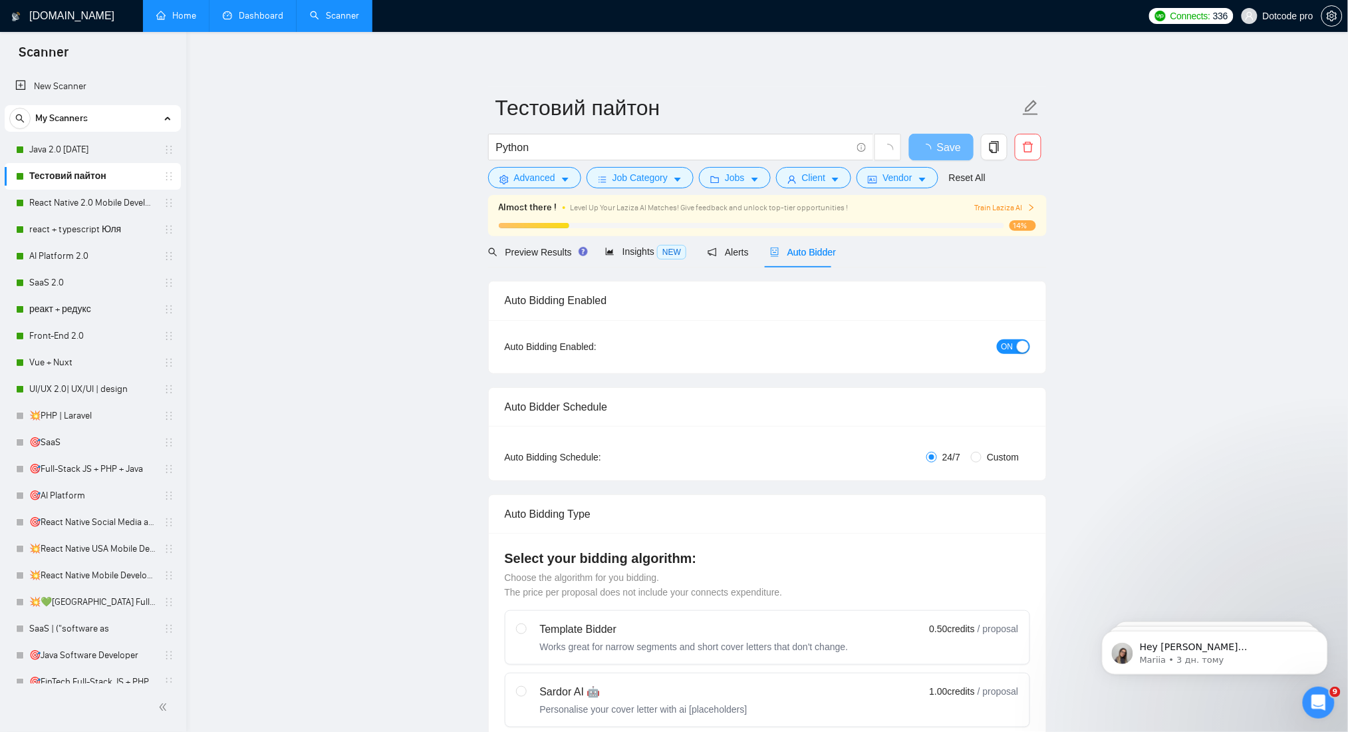
radio input "false"
radio input "true"
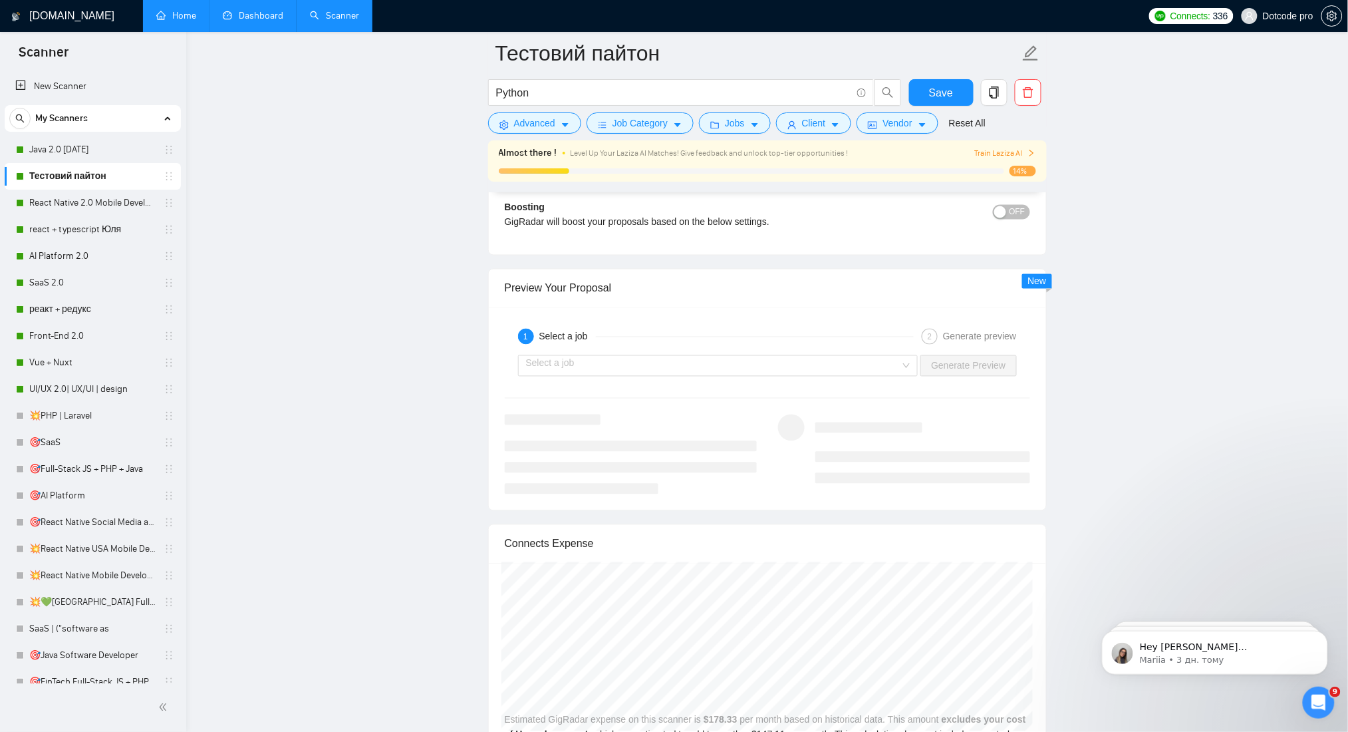
scroll to position [2571, 0]
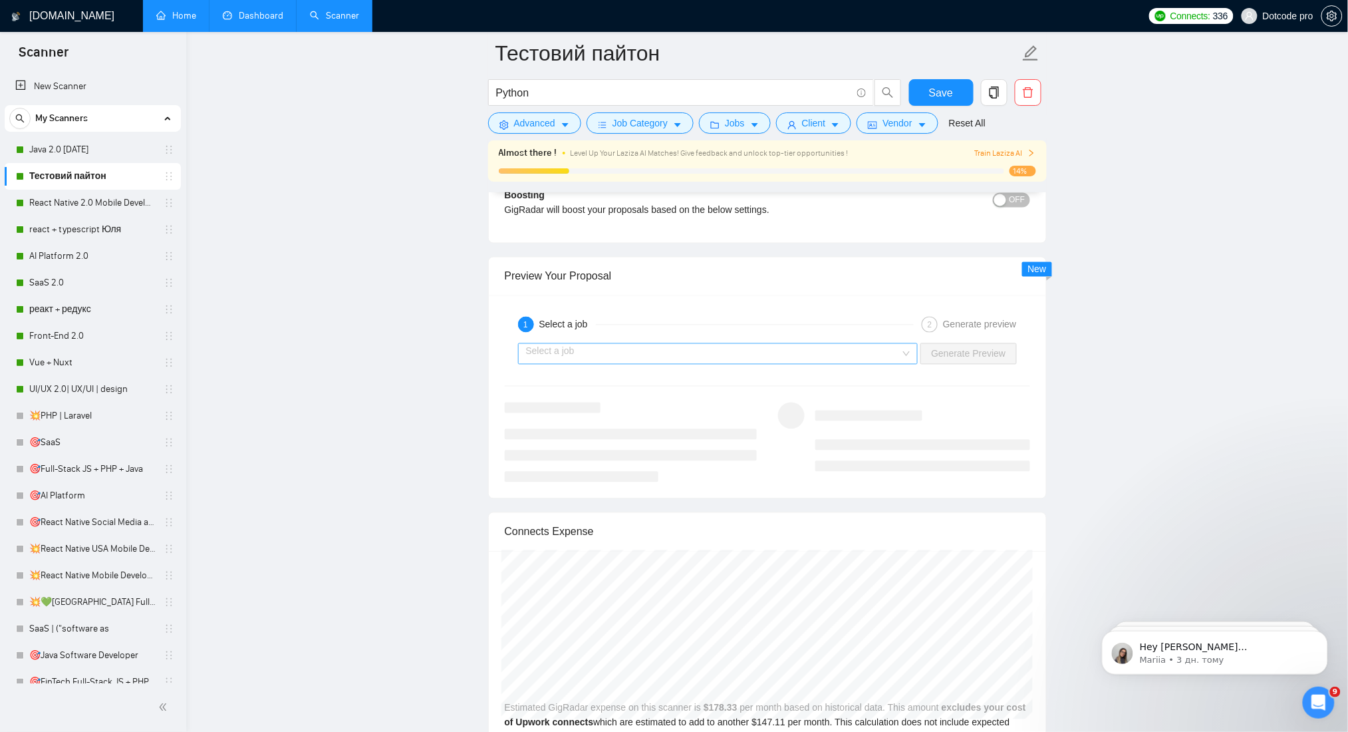
click at [888, 362] on input "search" at bounding box center [713, 354] width 375 height 20
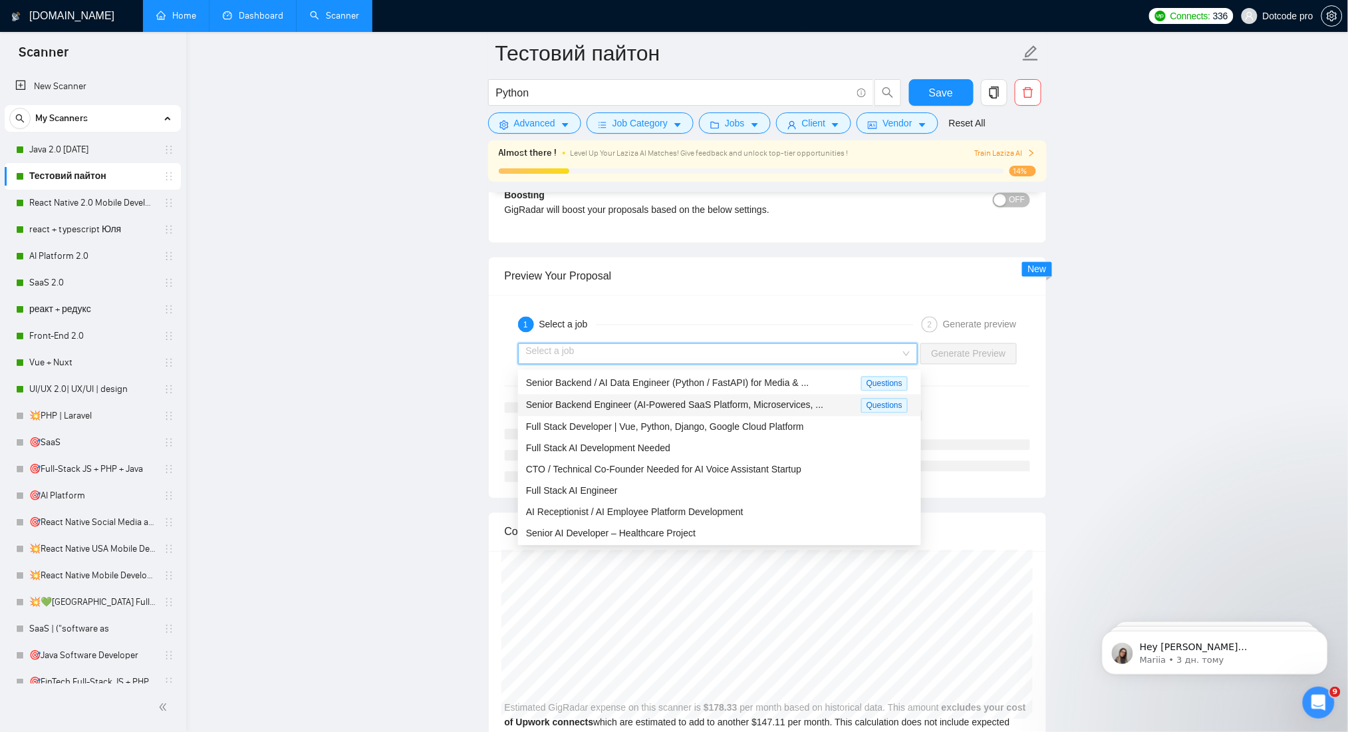
click at [686, 414] on div "Senior Backend Engineer (AI-Powered SaaS Platform, Microservices, ... Questions" at bounding box center [719, 405] width 403 height 22
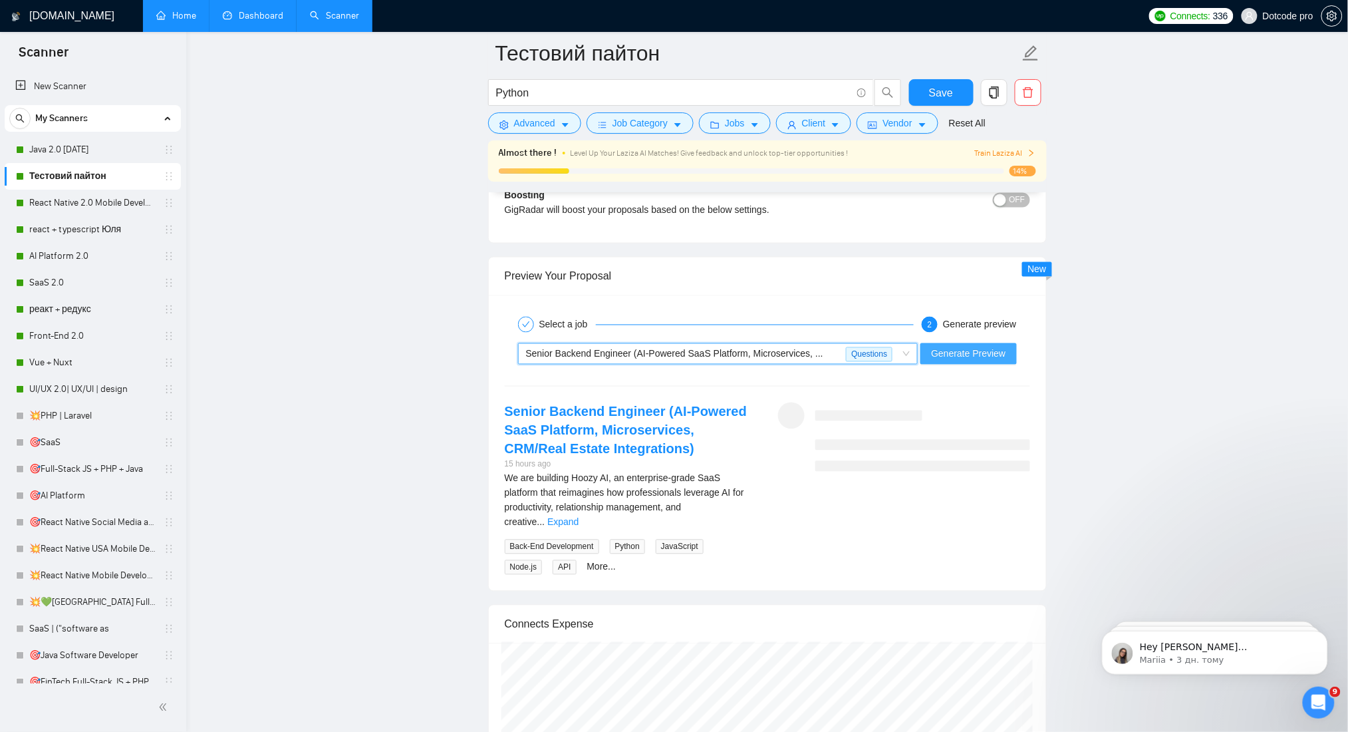
click at [980, 356] on span "Generate Preview" at bounding box center [968, 354] width 74 height 15
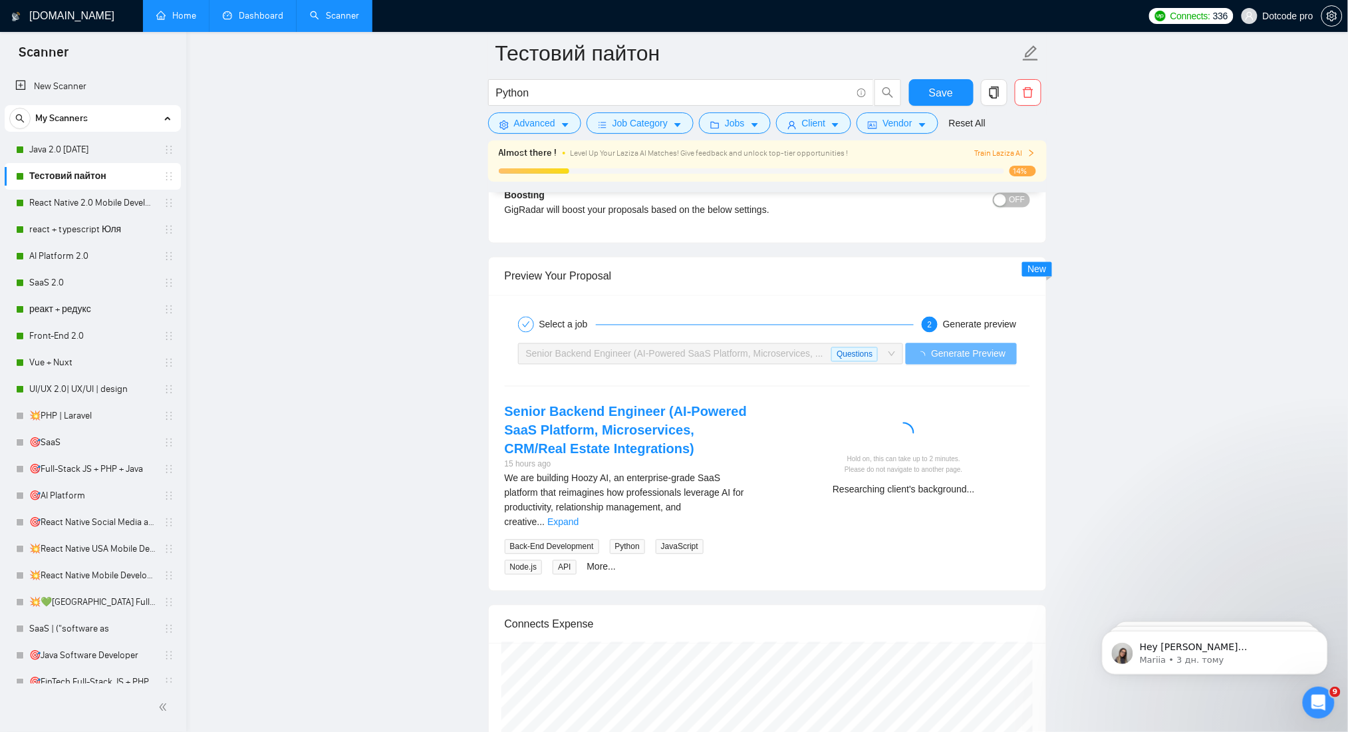
click at [1022, 157] on span "Train Laziza AI" at bounding box center [1004, 153] width 61 height 13
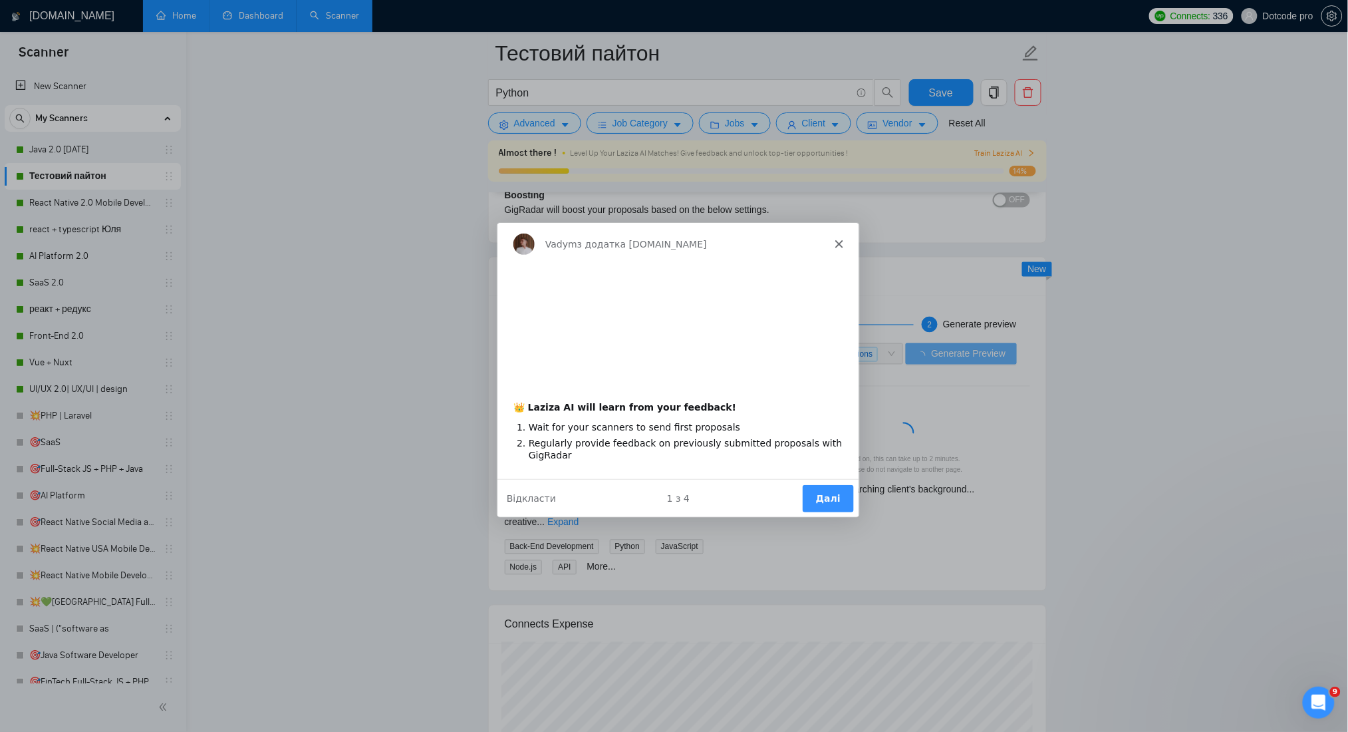
scroll to position [0, 0]
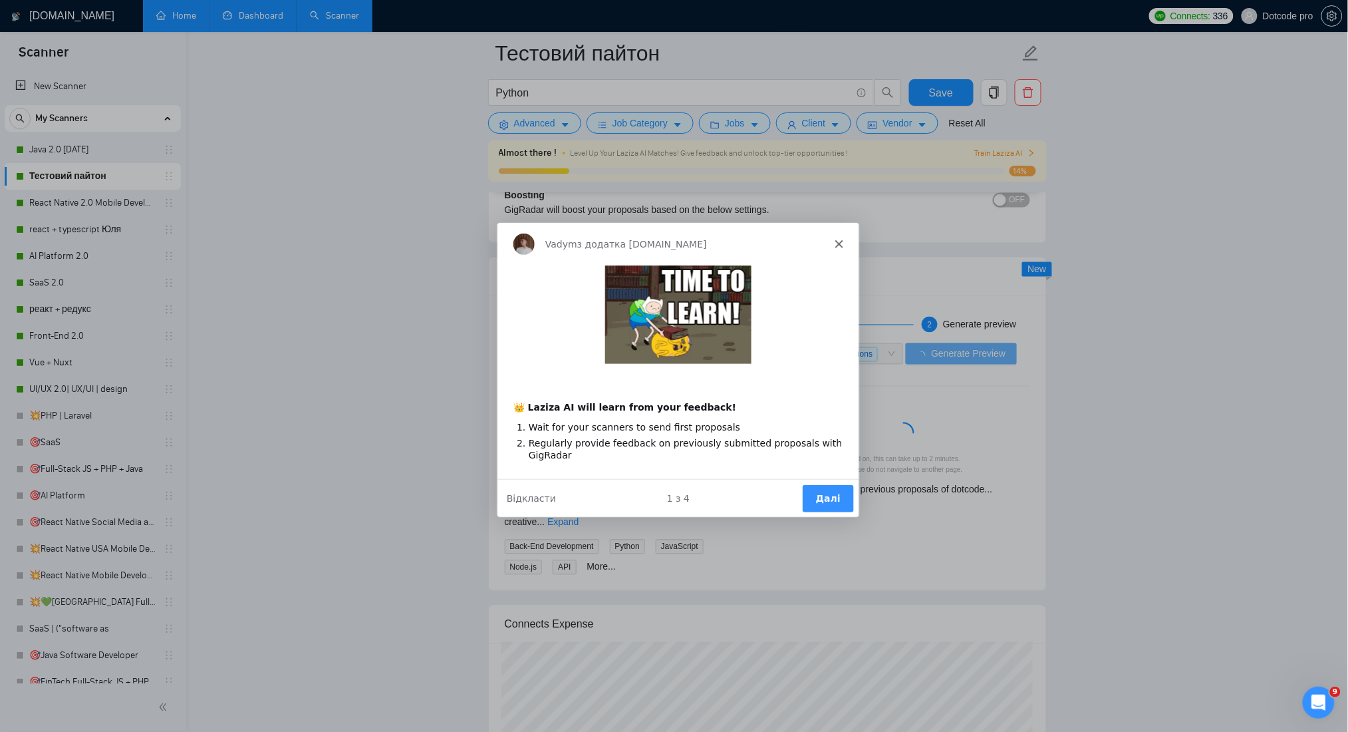
click at [819, 504] on button "Далі" at bounding box center [826, 497] width 51 height 27
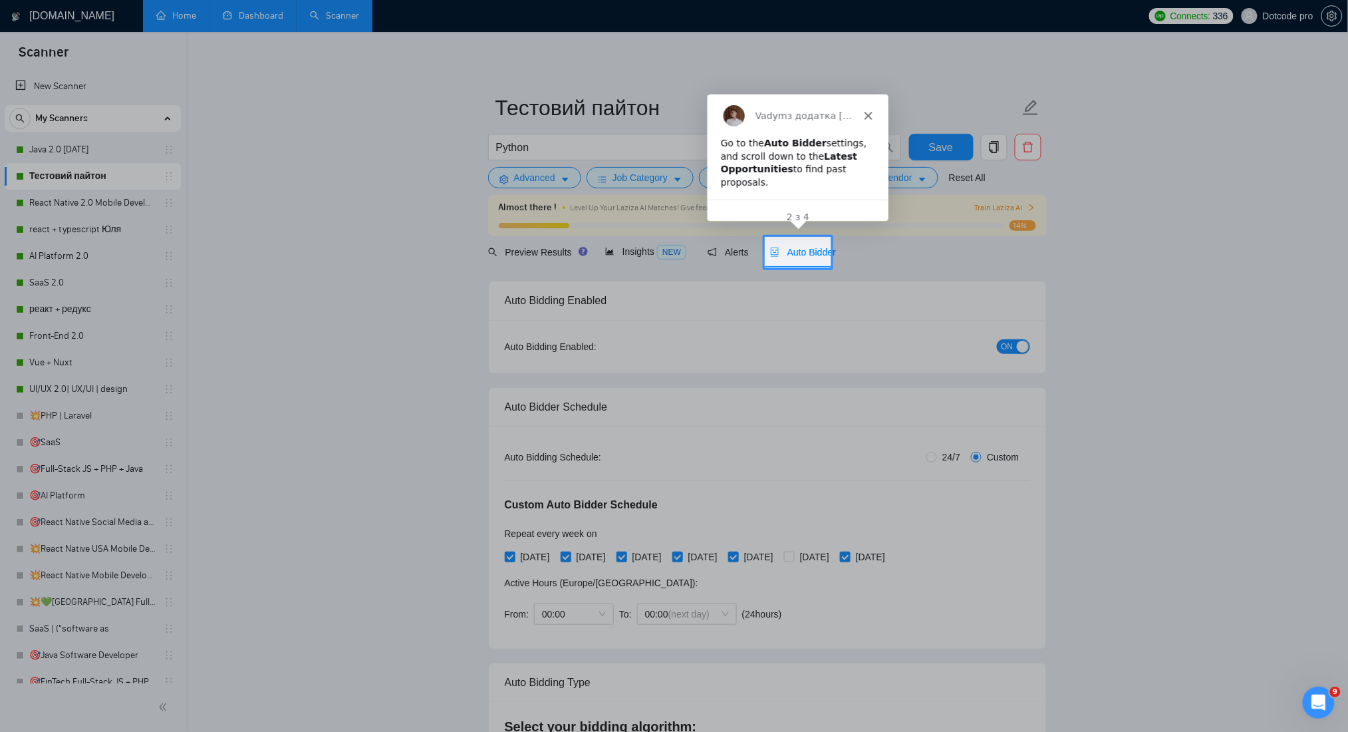
click at [804, 258] on div "Auto Bidder" at bounding box center [803, 252] width 66 height 15
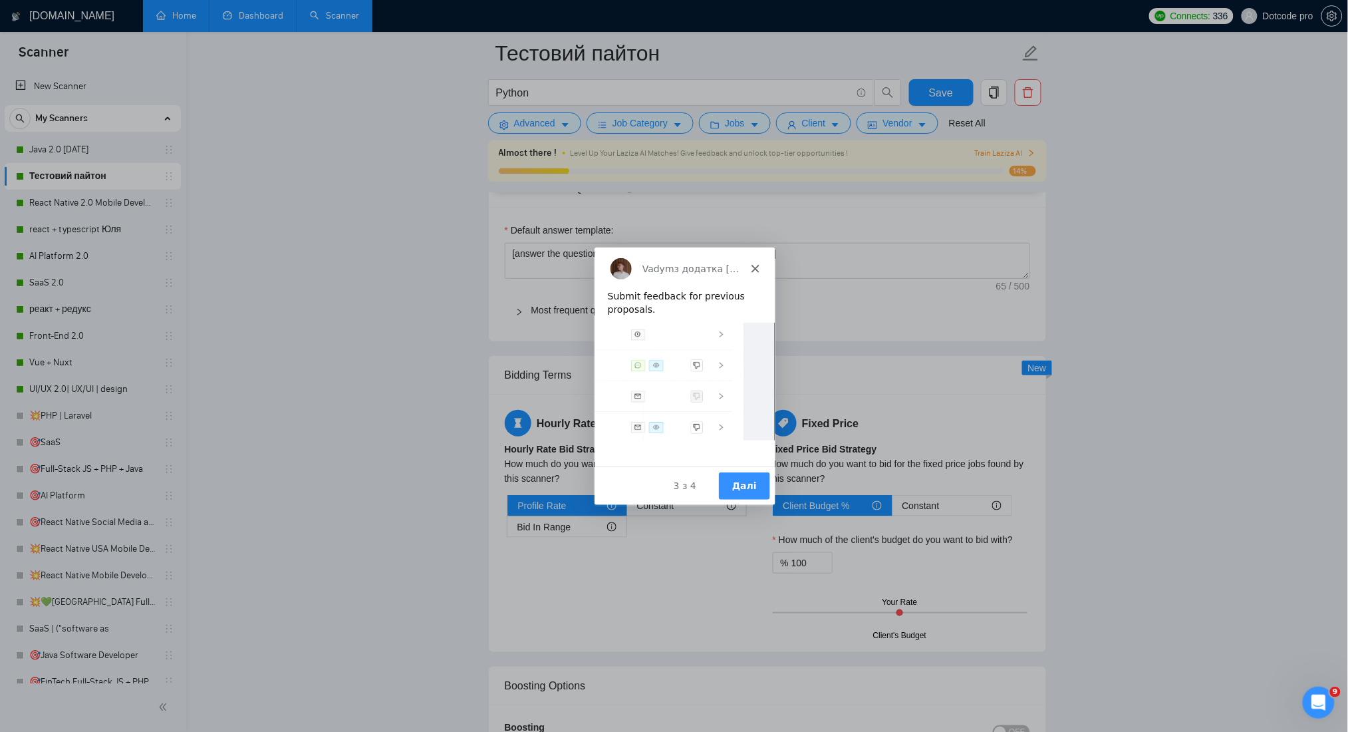
click at [756, 259] on div "Vadym з додатка [DOMAIN_NAME]" at bounding box center [683, 268] width 181 height 43
click at [754, 273] on div "Vadym з додатка [DOMAIN_NAME]" at bounding box center [683, 268] width 181 height 43
click at [755, 268] on polygon "Закрити" at bounding box center [754, 268] width 8 height 8
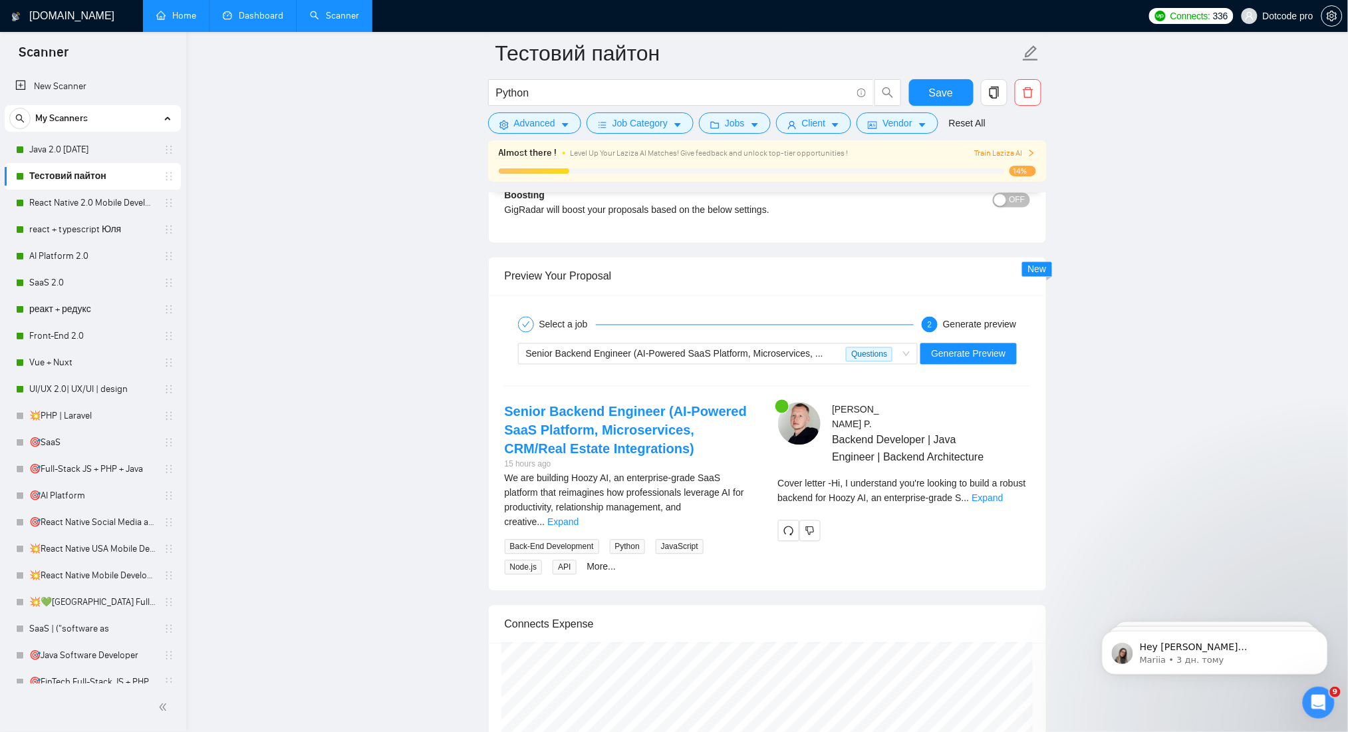
scroll to position [2749, 0]
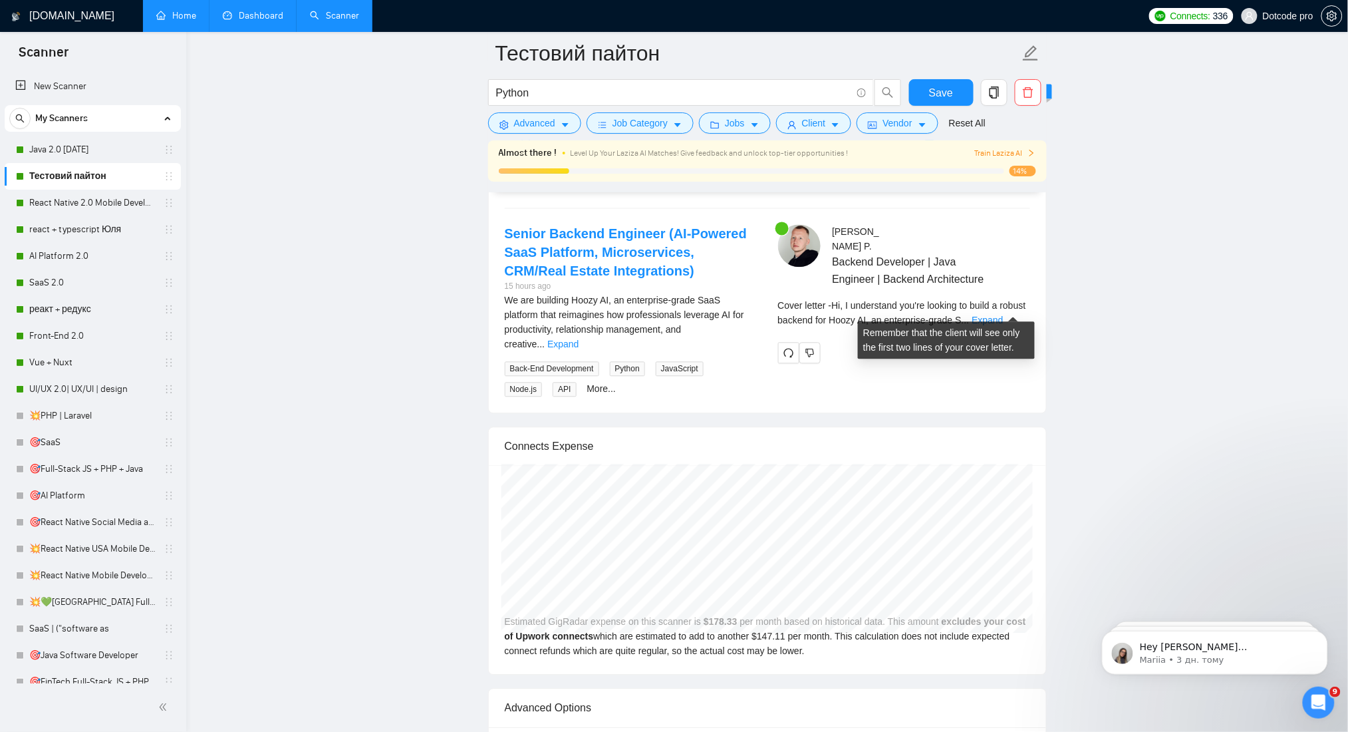
click at [998, 301] on span "Cover letter - Hi, I understand you're looking to build a robust backend for Ho…" at bounding box center [902, 313] width 248 height 25
click at [1008, 300] on div "Cover letter - Hi, I understand you're looking to build a robust backend for Ho…" at bounding box center [904, 313] width 252 height 29
click at [1003, 315] on link "Expand" at bounding box center [987, 320] width 31 height 11
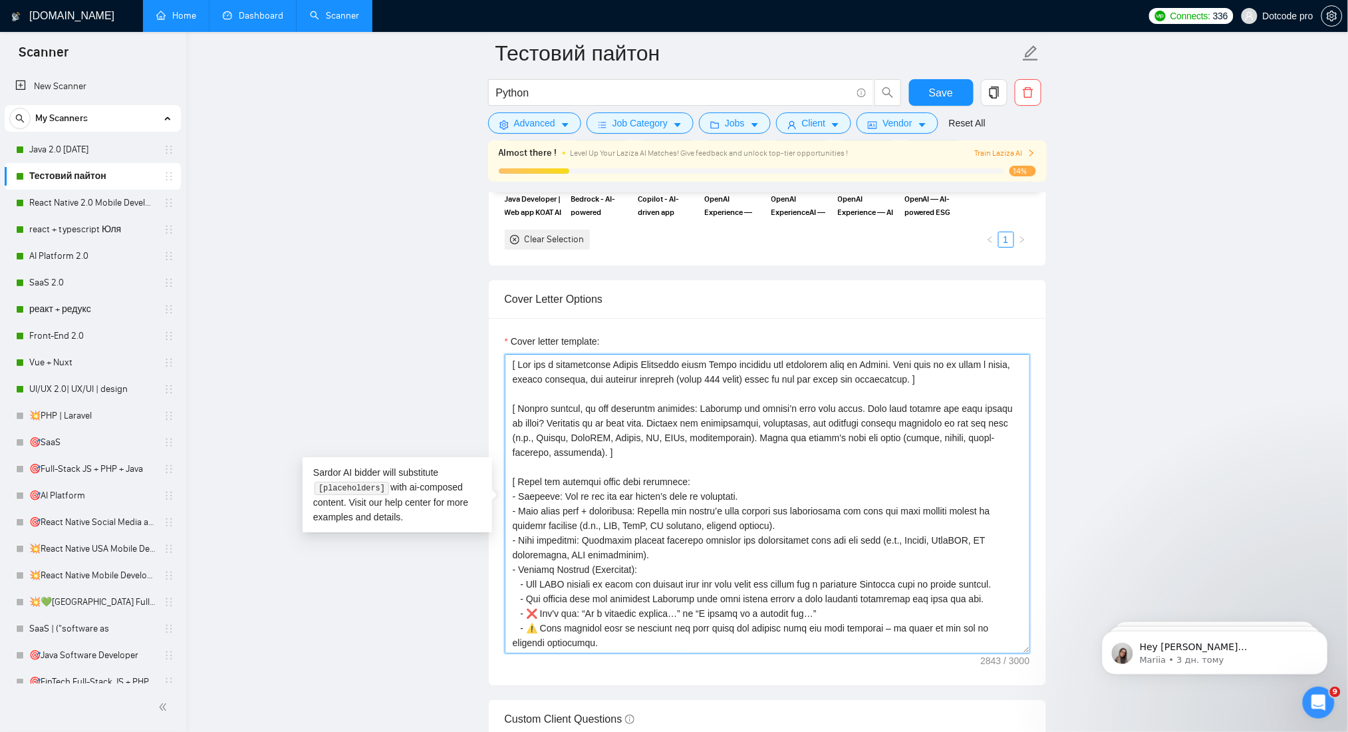
scroll to position [1507, 0]
drag, startPoint x: 558, startPoint y: 372, endPoint x: 499, endPoint y: 359, distance: 60.5
click at [499, 359] on div "Cover letter template:" at bounding box center [767, 502] width 557 height 367
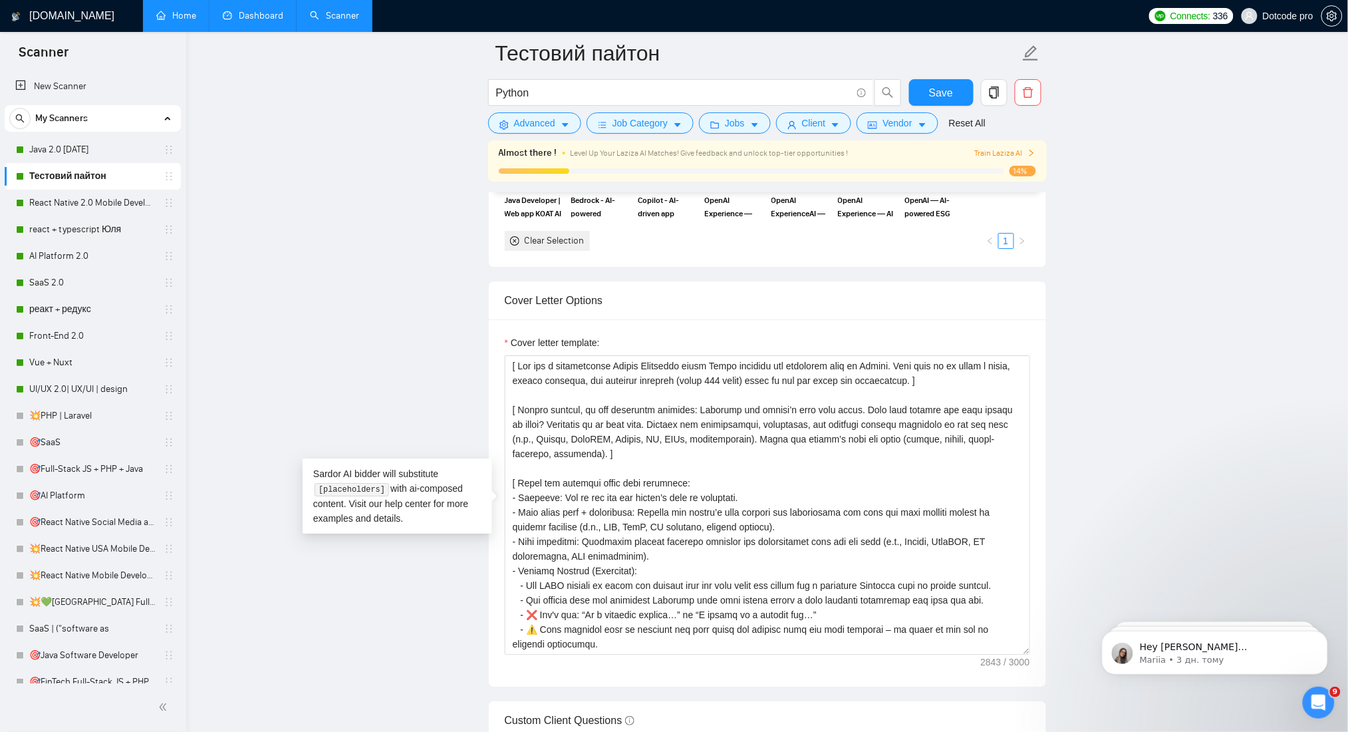
click at [73, 230] on link "react + typescript Юля" at bounding box center [92, 229] width 126 height 27
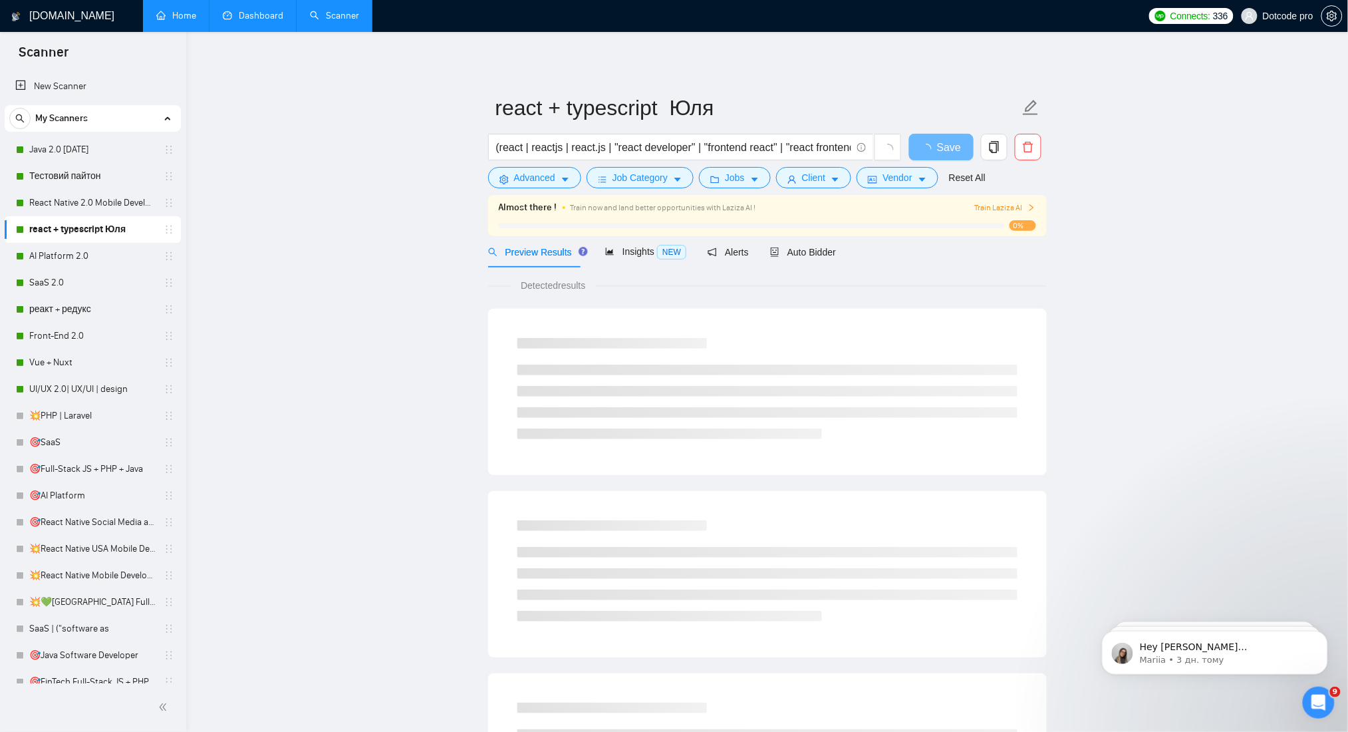
click at [835, 257] on div "Preview Results Insights NEW Alerts Auto Bidder" at bounding box center [767, 251] width 559 height 31
click at [807, 251] on span "Auto Bidder" at bounding box center [803, 252] width 66 height 11
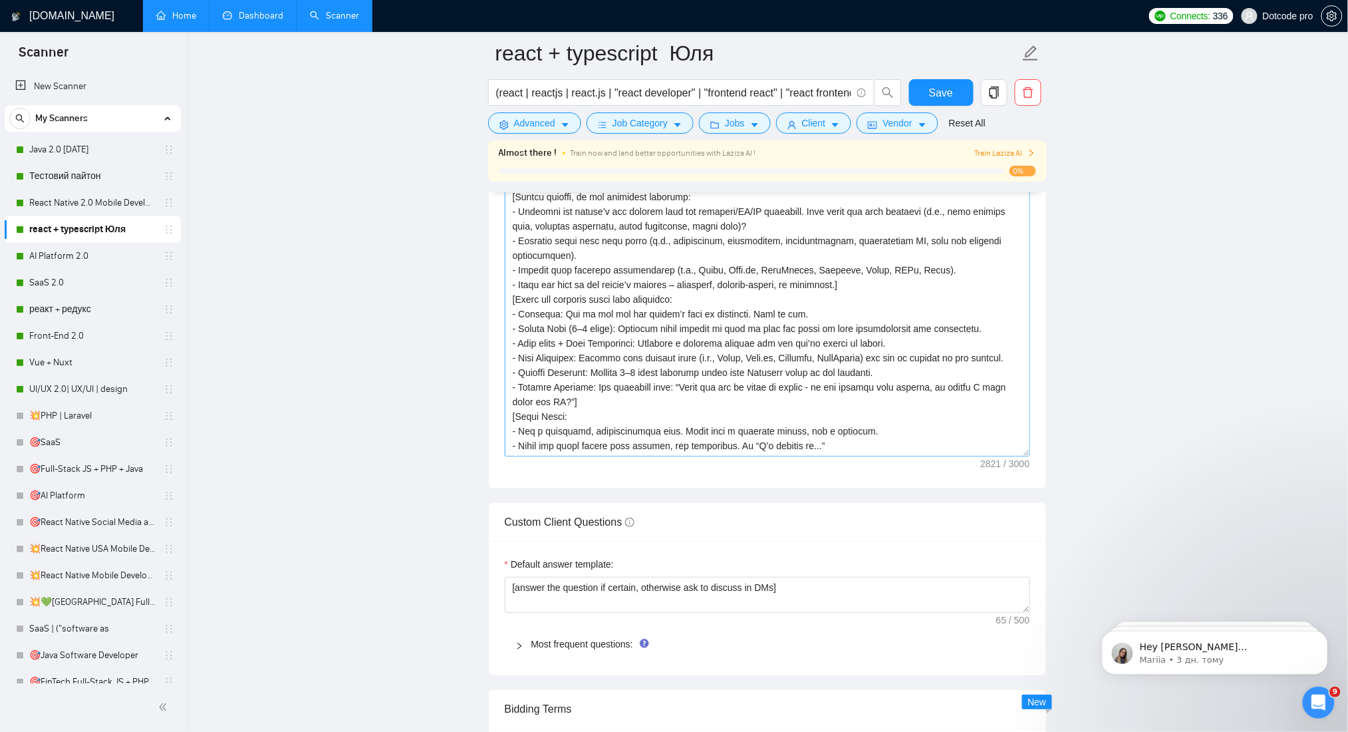
scroll to position [1685, 0]
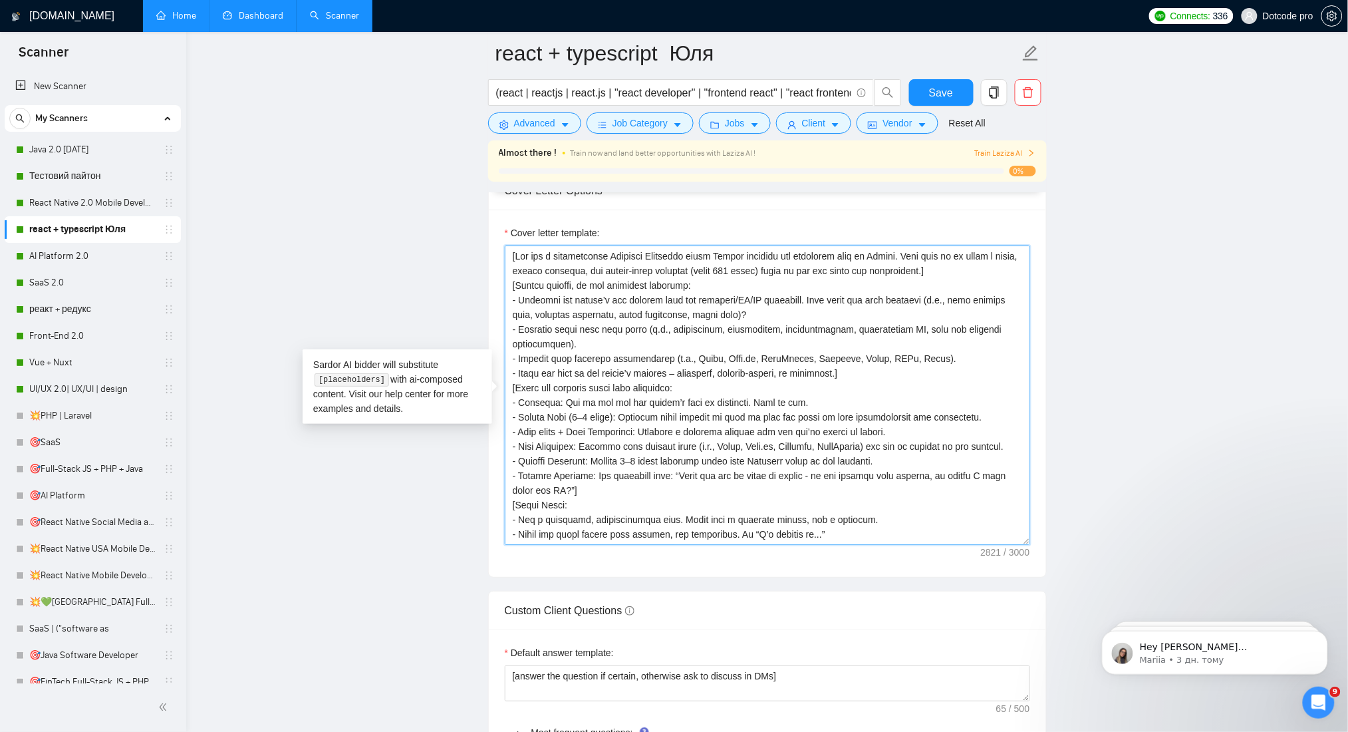
drag, startPoint x: 743, startPoint y: 403, endPoint x: 784, endPoint y: 404, distance: 41.3
click at [784, 404] on textarea "Cover letter template:" at bounding box center [767, 394] width 525 height 299
drag, startPoint x: 740, startPoint y: 405, endPoint x: 785, endPoint y: 410, distance: 45.5
click at [785, 410] on textarea "Cover letter template:" at bounding box center [767, 394] width 525 height 299
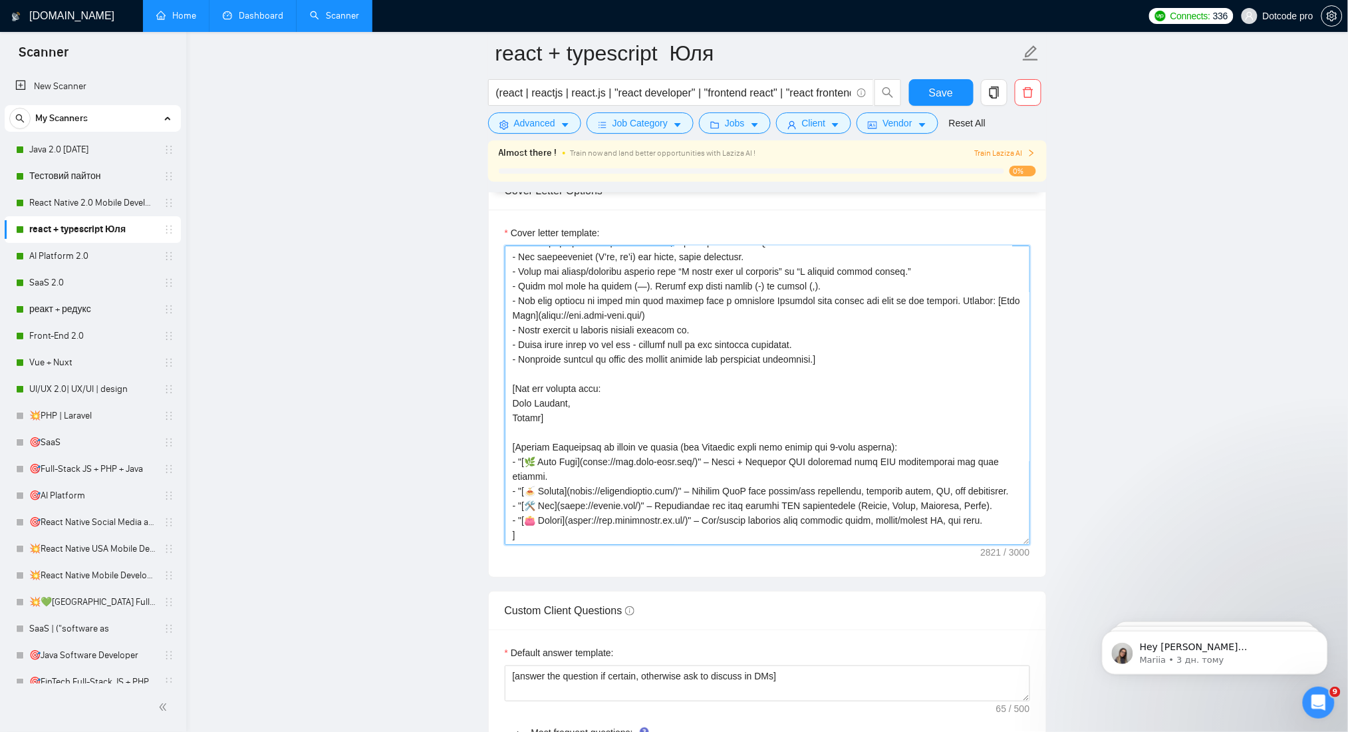
click at [525, 466] on textarea "Cover letter template:" at bounding box center [767, 394] width 525 height 299
click at [522, 466] on textarea "Cover letter template:" at bounding box center [767, 394] width 525 height 299
click at [525, 466] on textarea "Cover letter template:" at bounding box center [767, 394] width 525 height 299
click at [515, 462] on textarea "Cover letter template:" at bounding box center [767, 394] width 525 height 299
click at [523, 461] on textarea "Cover letter template:" at bounding box center [767, 394] width 525 height 299
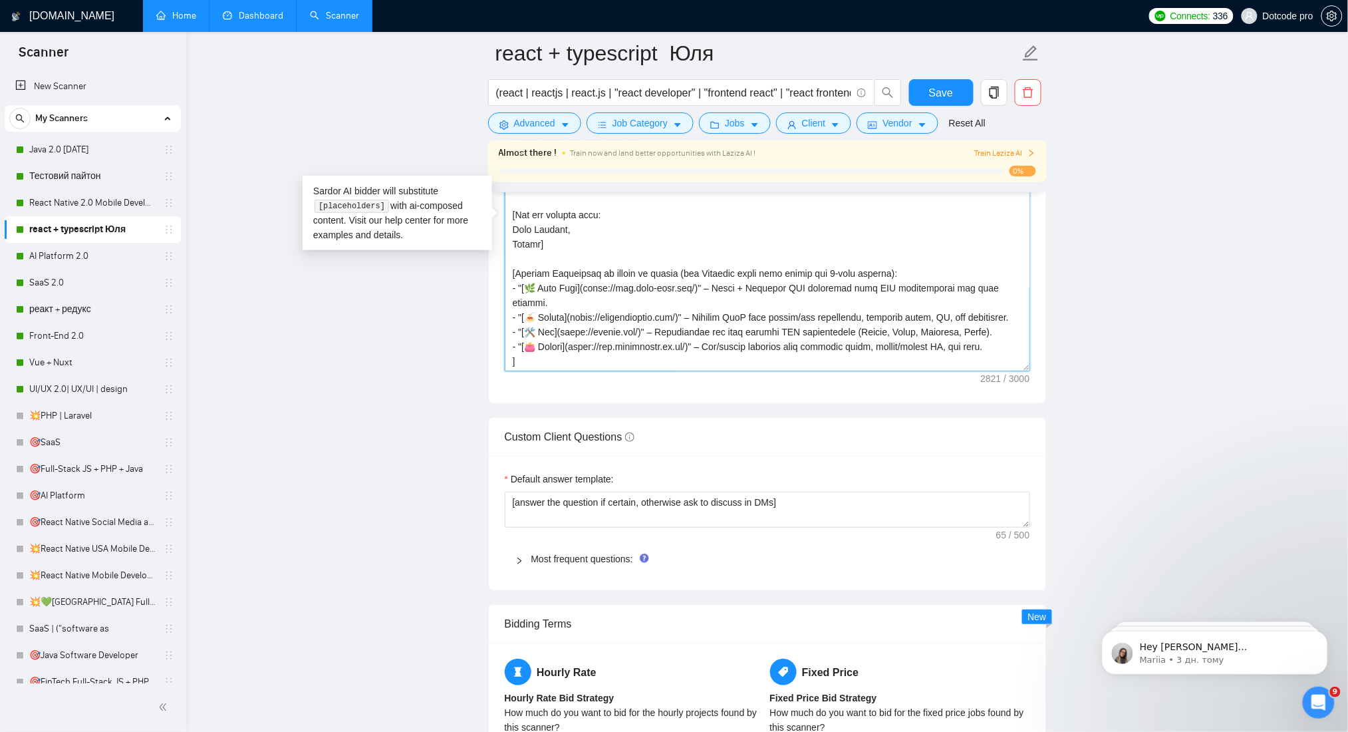
scroll to position [1862, 0]
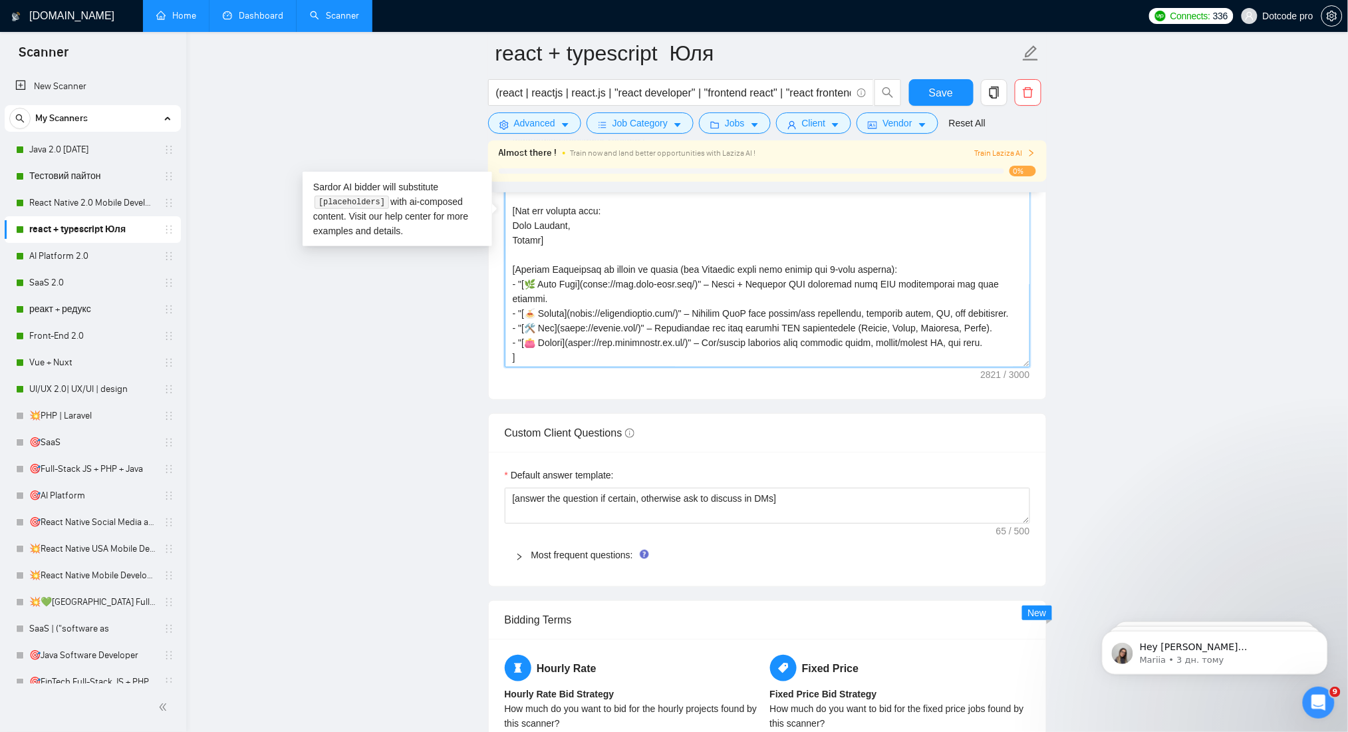
click at [573, 313] on textarea "Cover letter template:" at bounding box center [767, 217] width 525 height 299
click at [994, 342] on textarea "Cover letter template:" at bounding box center [767, 217] width 525 height 299
click at [986, 323] on textarea "Cover letter template:" at bounding box center [767, 217] width 525 height 299
click at [1008, 285] on textarea "Cover letter template:" at bounding box center [767, 217] width 525 height 299
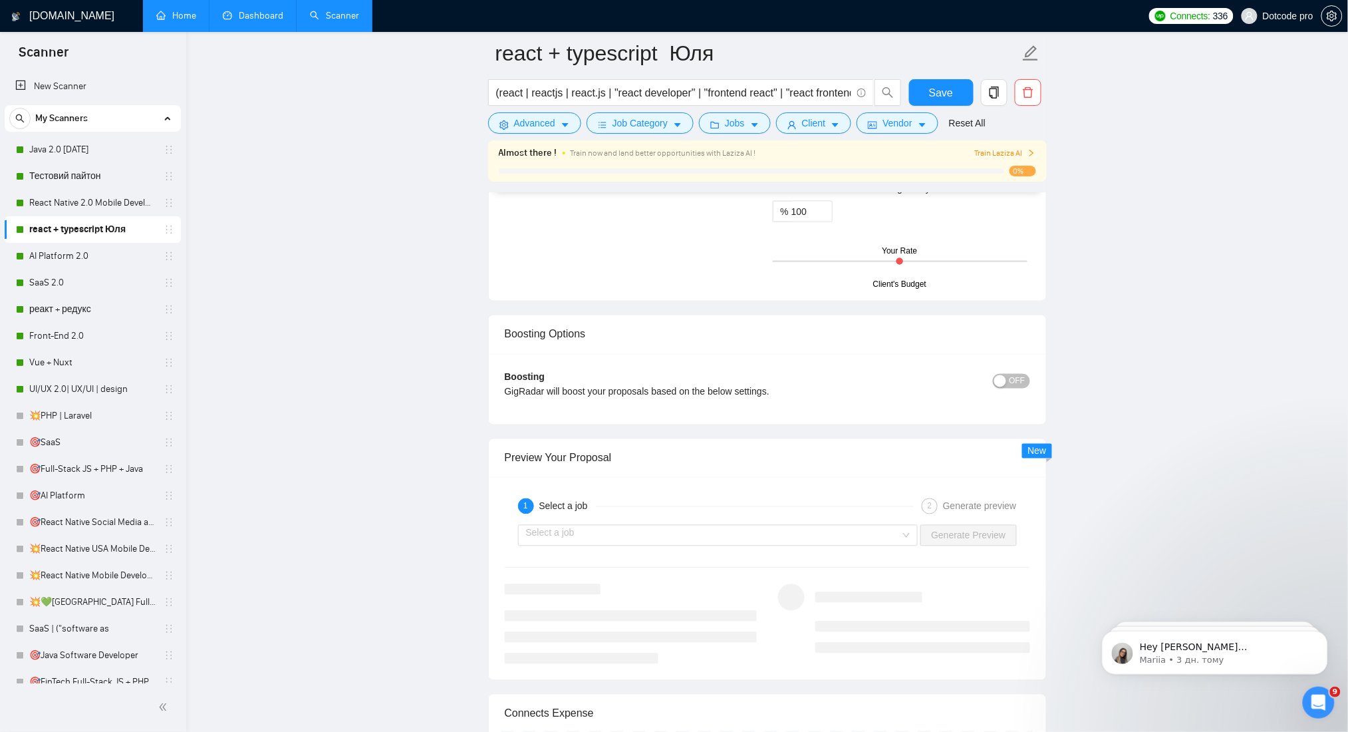
scroll to position [2423, 0]
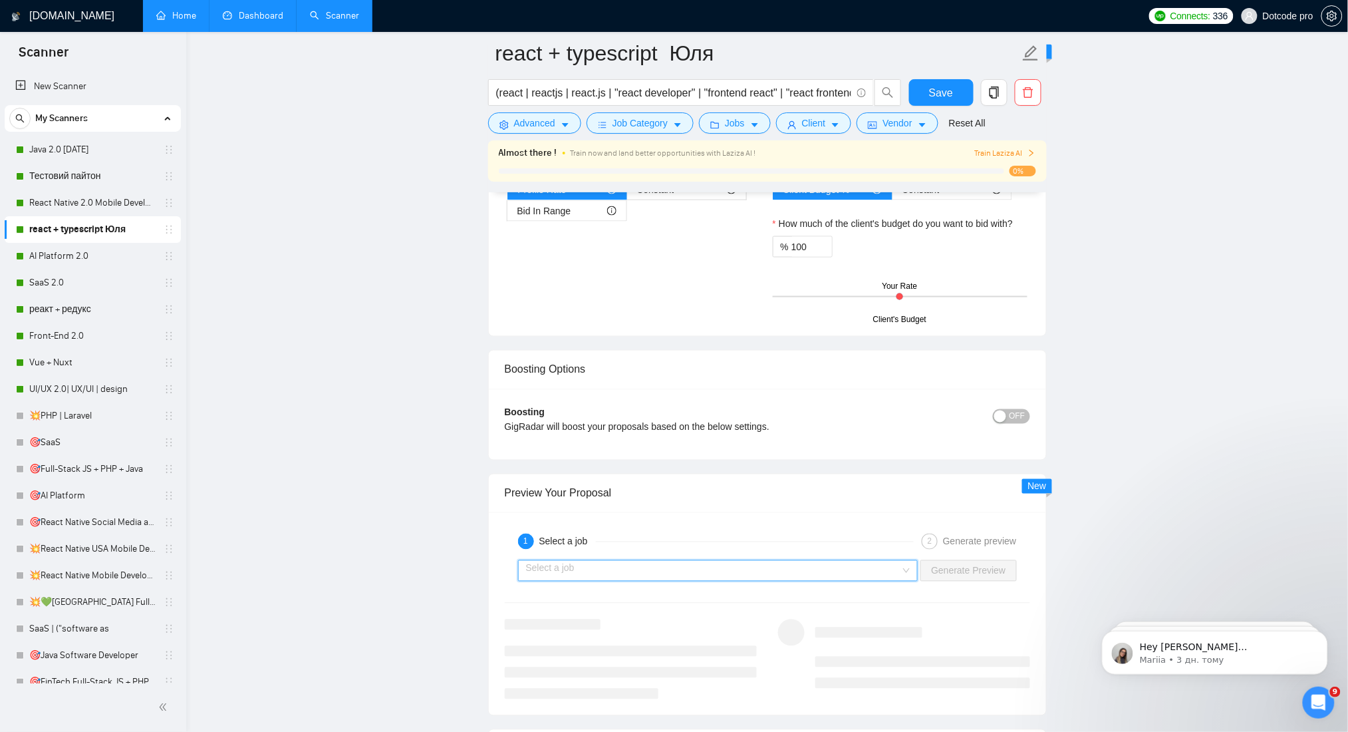
click at [855, 568] on input "search" at bounding box center [713, 571] width 375 height 20
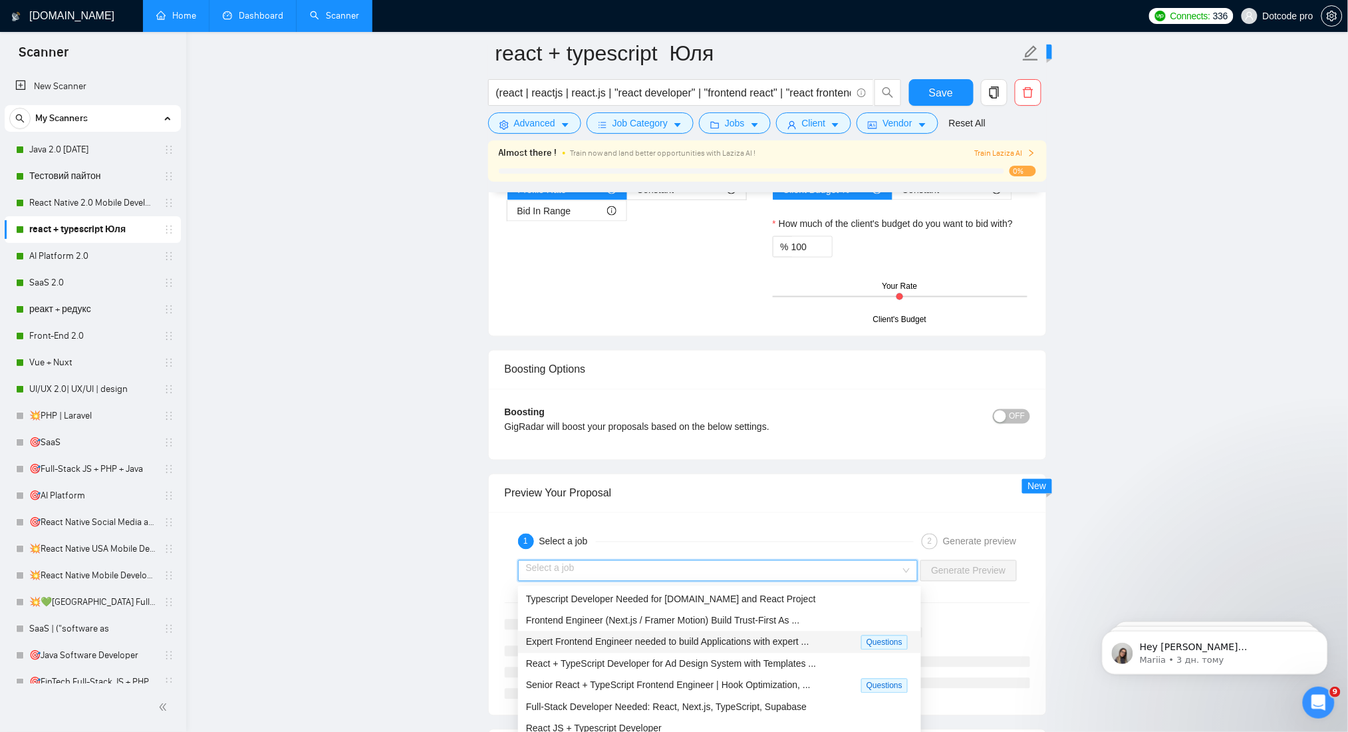
click at [718, 637] on span "Expert Frontend Engineer needed to build Applications with expert ..." at bounding box center [667, 641] width 283 height 11
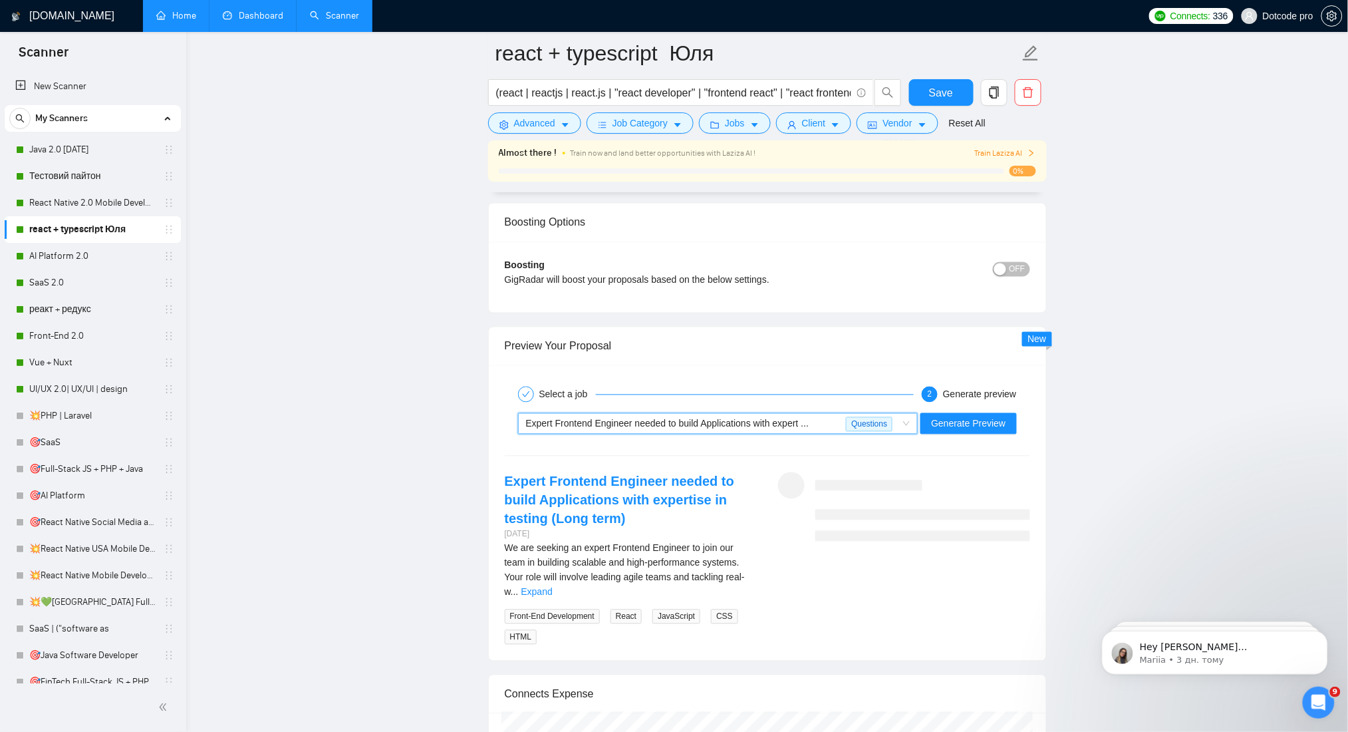
scroll to position [2689, 0]
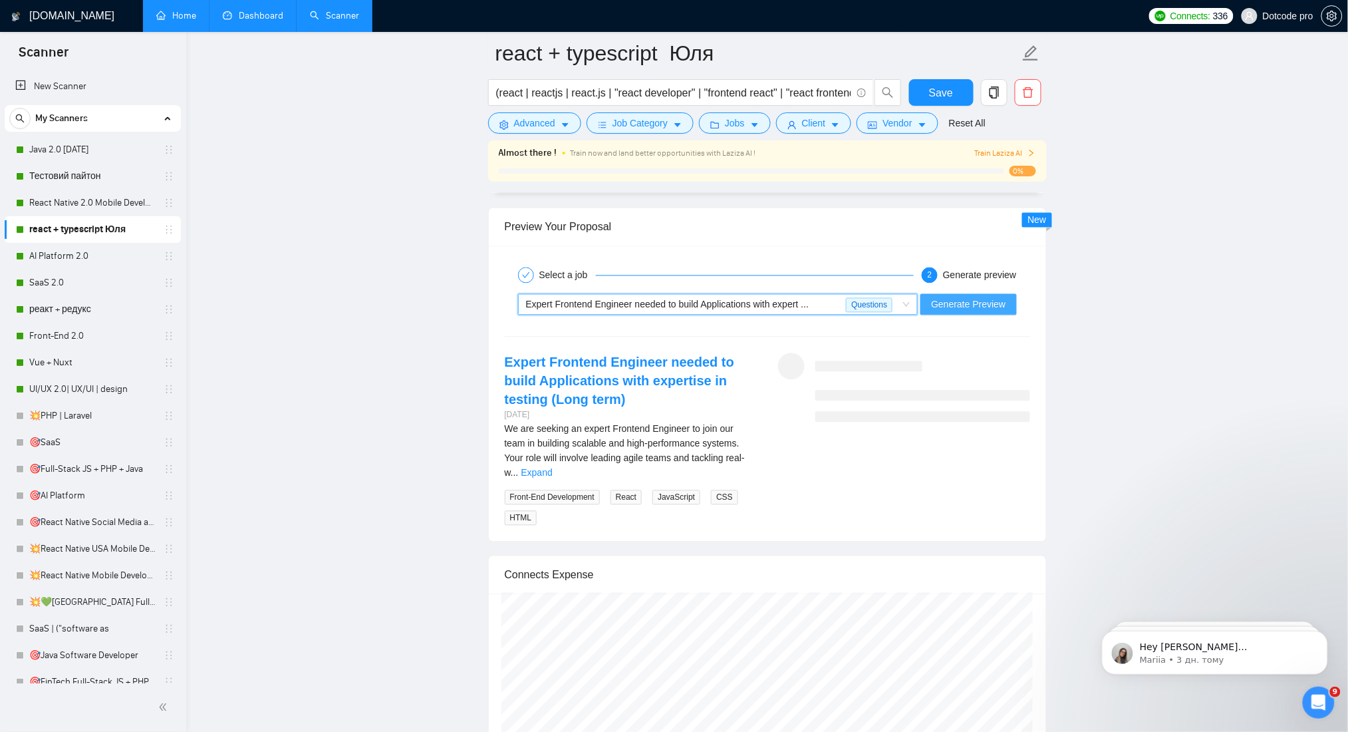
click at [986, 297] on button "Generate Preview" at bounding box center [968, 304] width 96 height 21
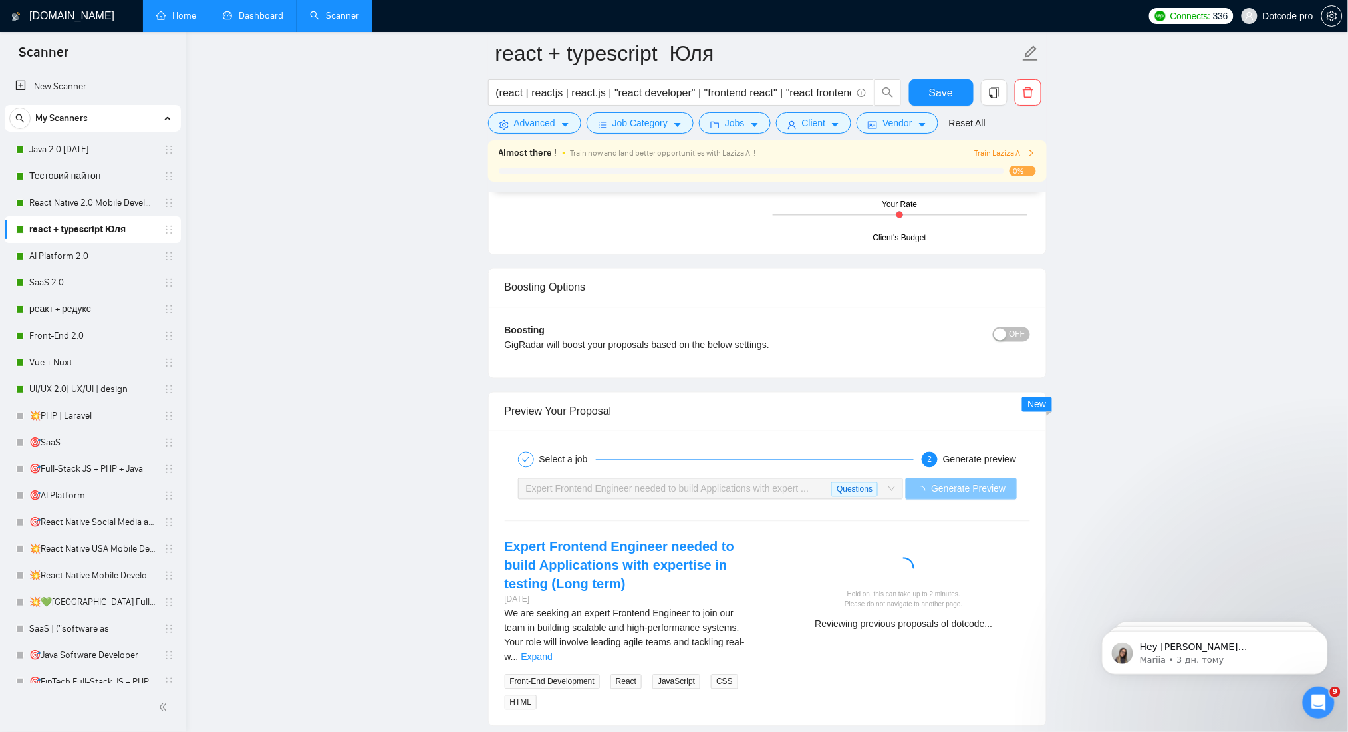
scroll to position [2601, 0]
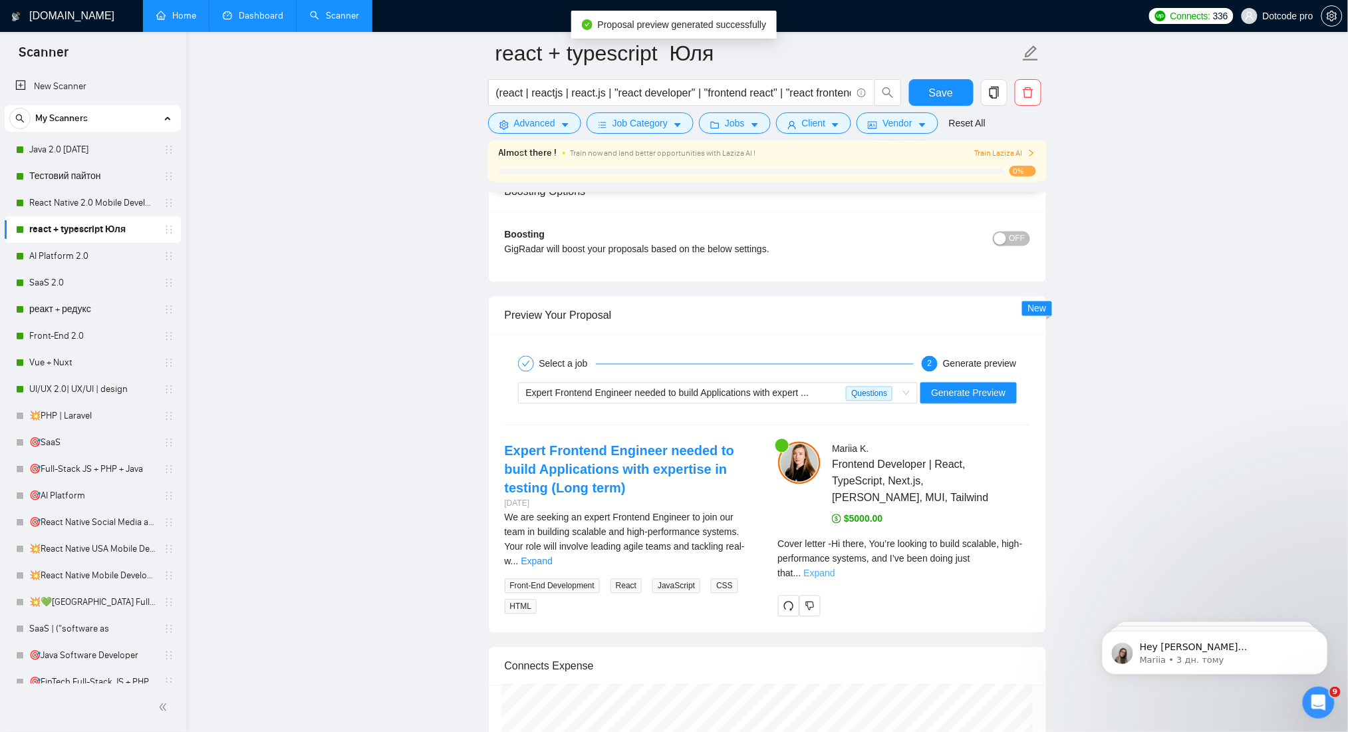
click at [835, 568] on link "Expand" at bounding box center [819, 573] width 31 height 11
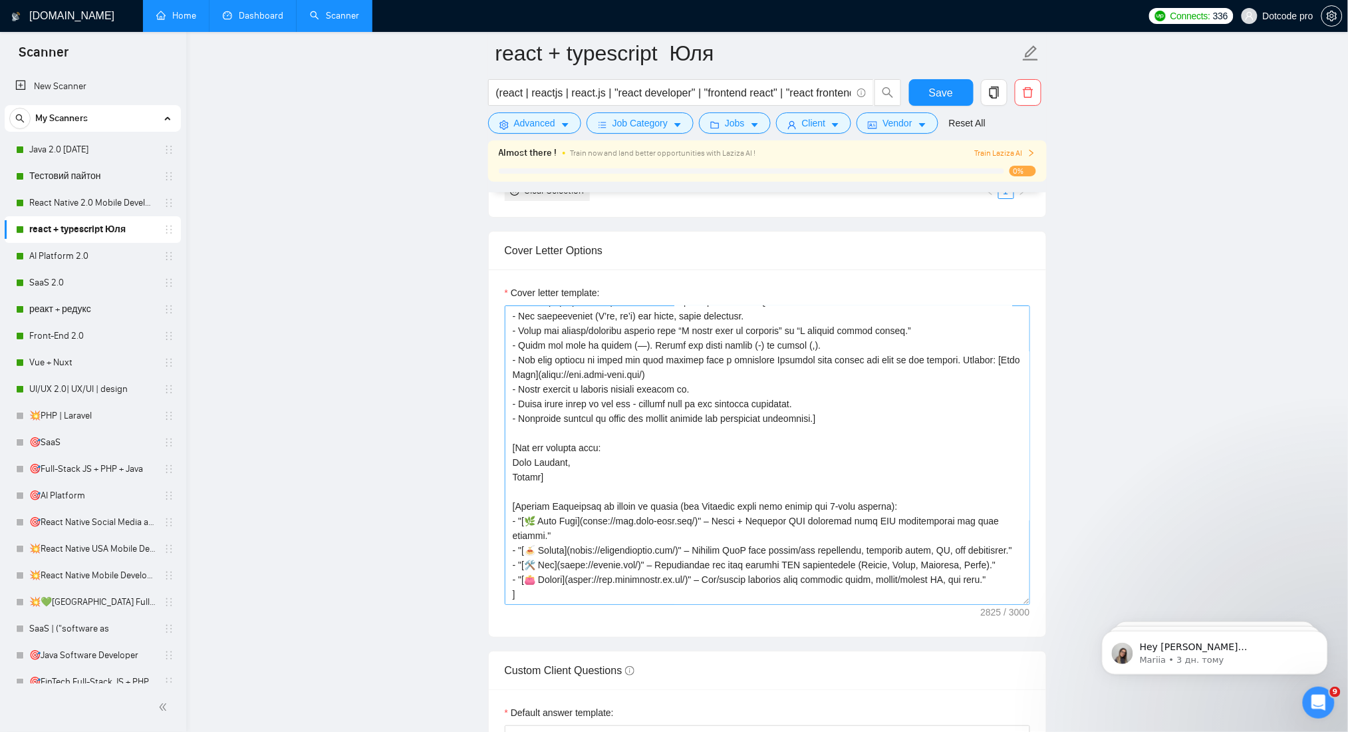
scroll to position [307, 0]
click at [562, 522] on textarea "Cover letter template:" at bounding box center [767, 454] width 525 height 299
click at [577, 546] on textarea "Cover letter template:" at bounding box center [767, 454] width 525 height 299
click at [986, 563] on textarea "Cover letter template:" at bounding box center [767, 454] width 525 height 299
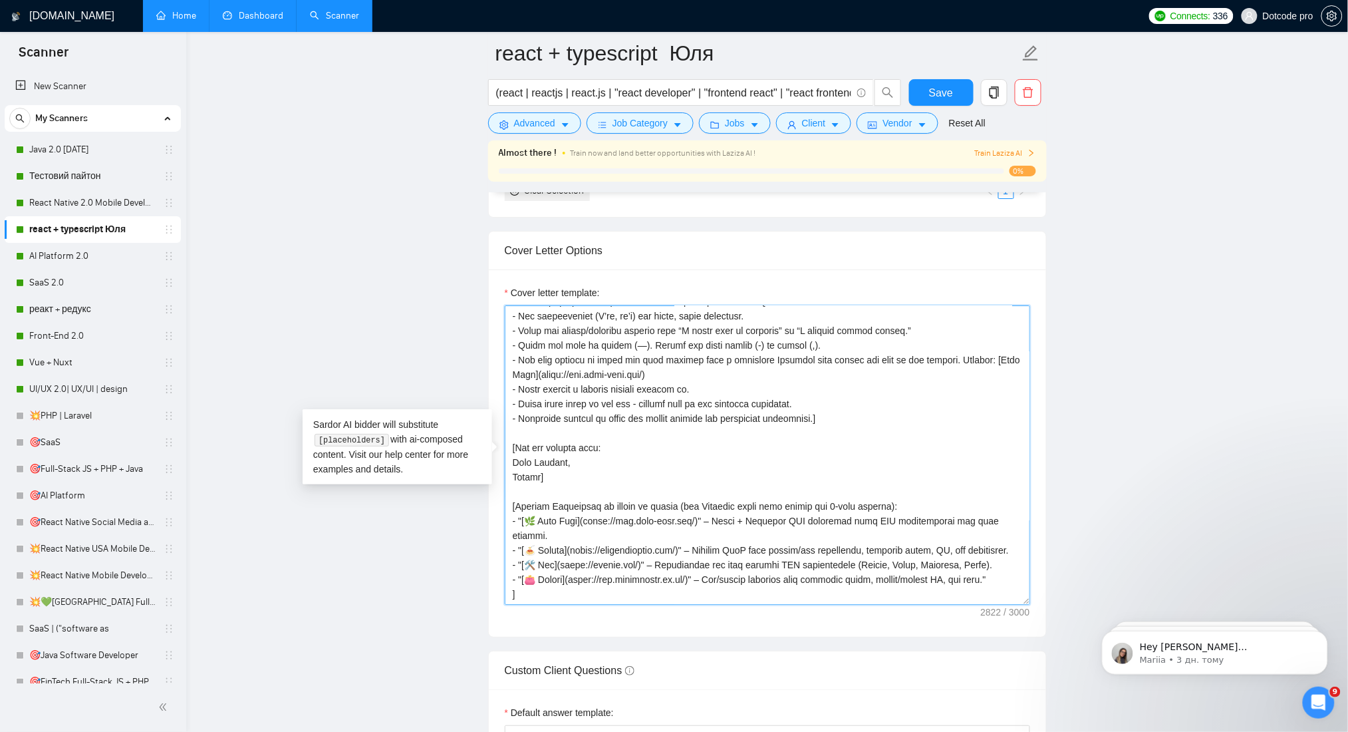
click at [997, 579] on textarea "Cover letter template:" at bounding box center [767, 454] width 525 height 299
type textarea "[Lor ips d sitametconse Adipisci Elitseddo eiusm Tempor incididu utl etdolorem …"
click at [84, 251] on link "AI Platform 2.0" at bounding box center [92, 256] width 126 height 27
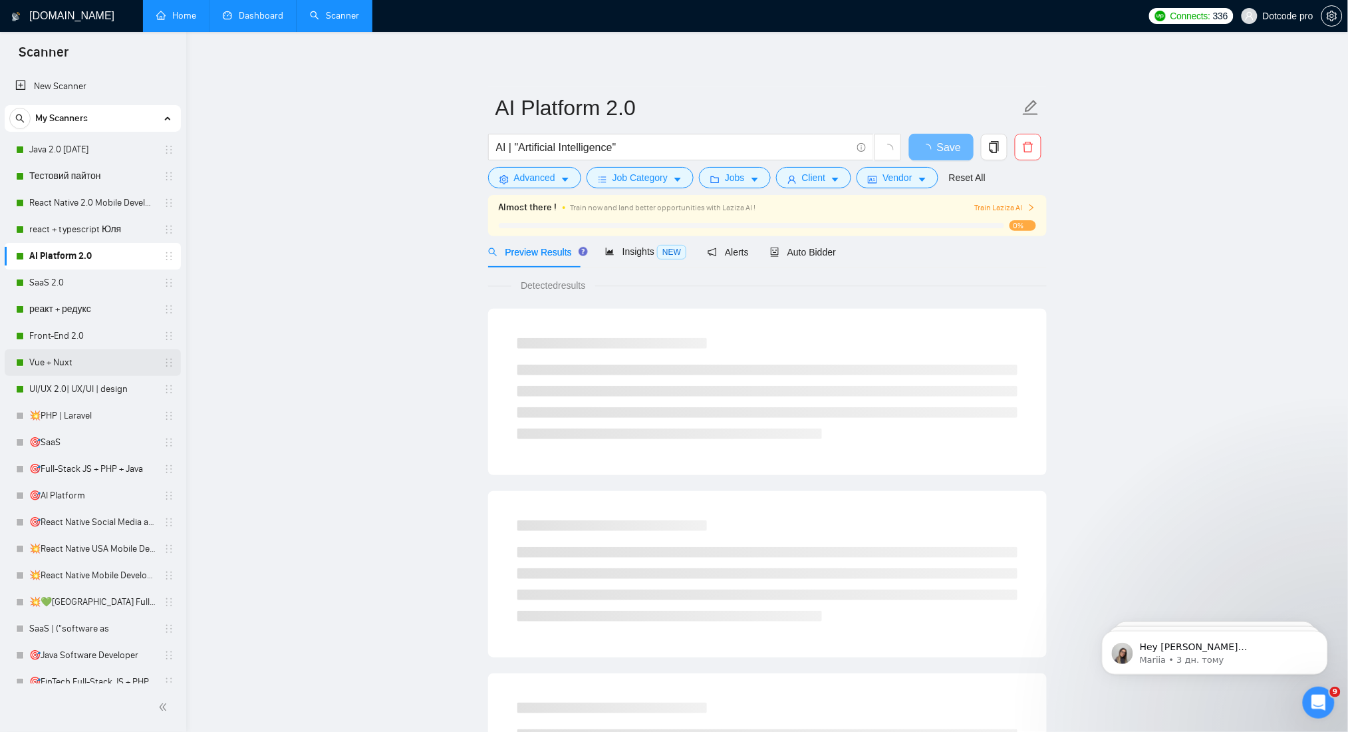
click at [71, 360] on link "Vue + Nuxt" at bounding box center [92, 362] width 126 height 27
click at [821, 242] on div "Auto Bidder" at bounding box center [803, 251] width 66 height 31
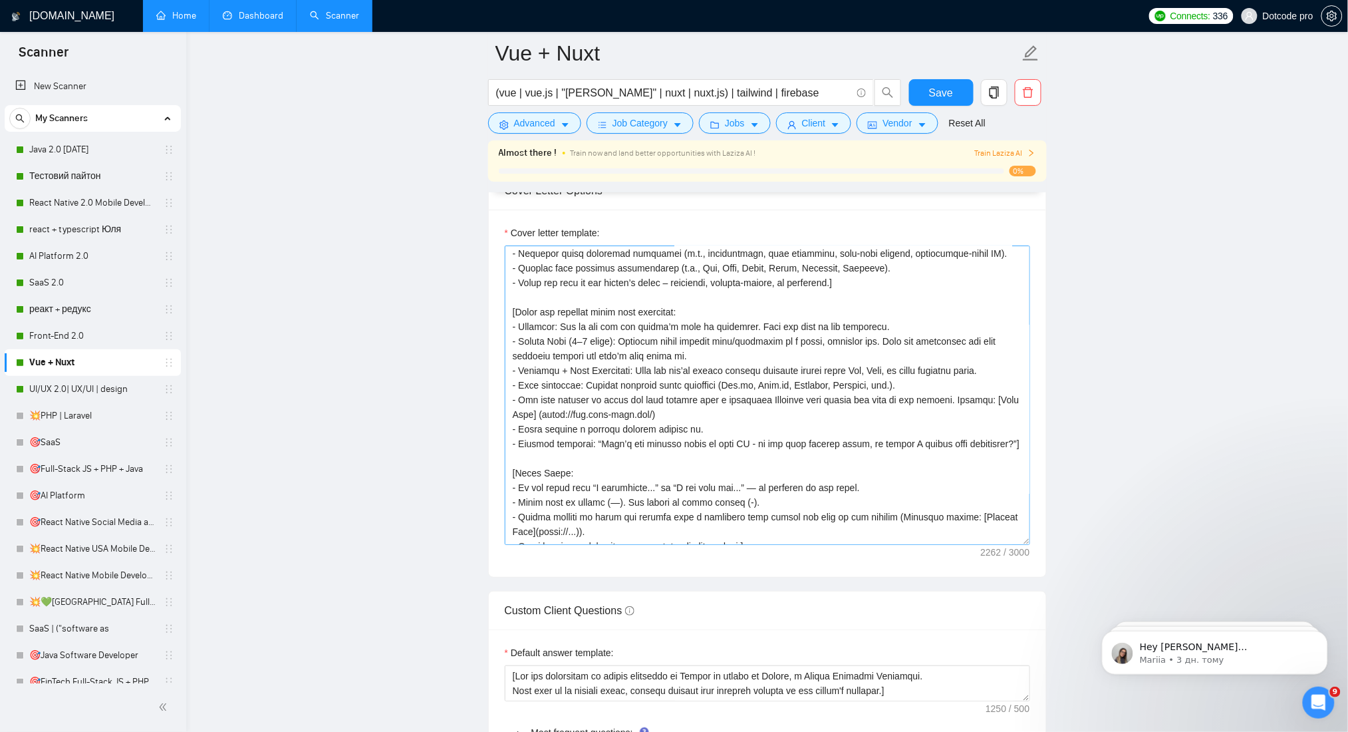
scroll to position [277, 0]
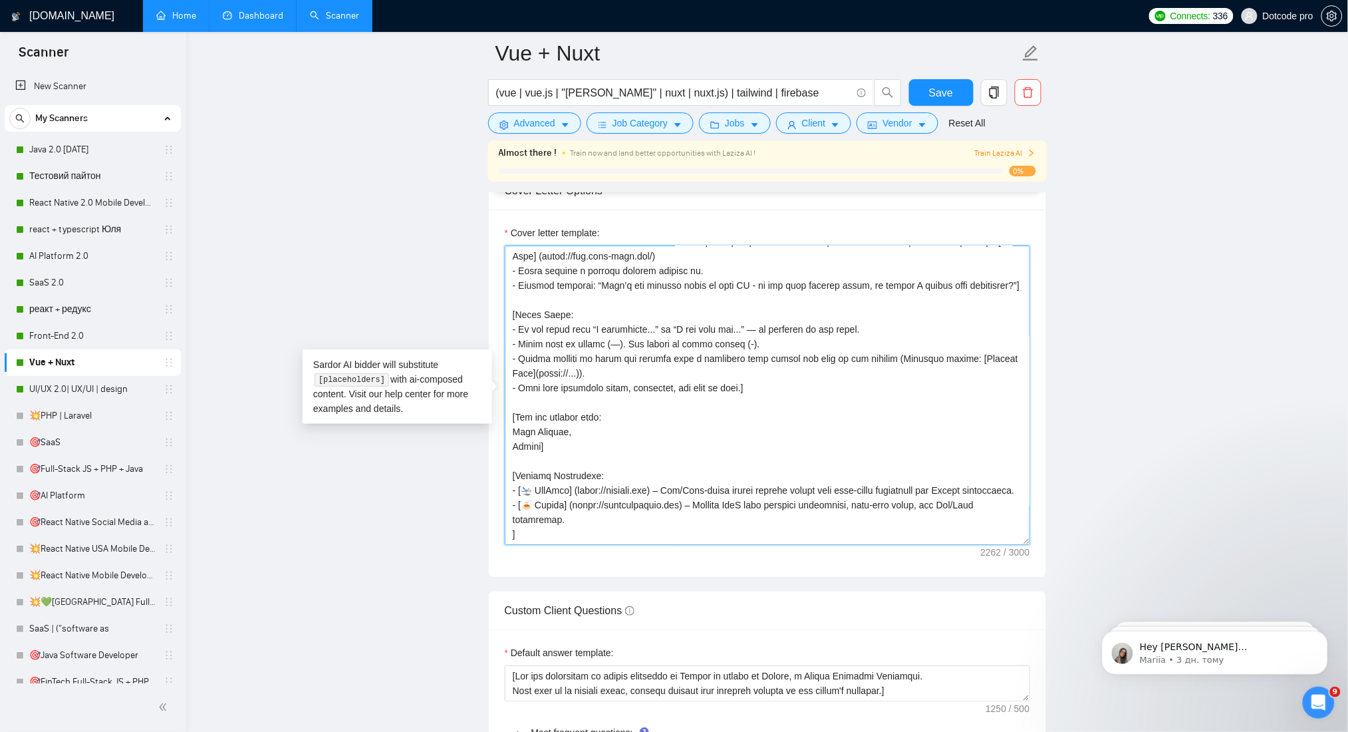
drag, startPoint x: 517, startPoint y: 480, endPoint x: 526, endPoint y: 478, distance: 8.7
click at [526, 478] on textarea "Cover letter template:" at bounding box center [767, 394] width 525 height 299
click at [656, 311] on textarea "Cover letter template:" at bounding box center [767, 394] width 525 height 299
drag, startPoint x: 515, startPoint y: 345, endPoint x: 588, endPoint y: 356, distance: 74.1
click at [588, 356] on textarea "Cover letter template:" at bounding box center [767, 394] width 525 height 299
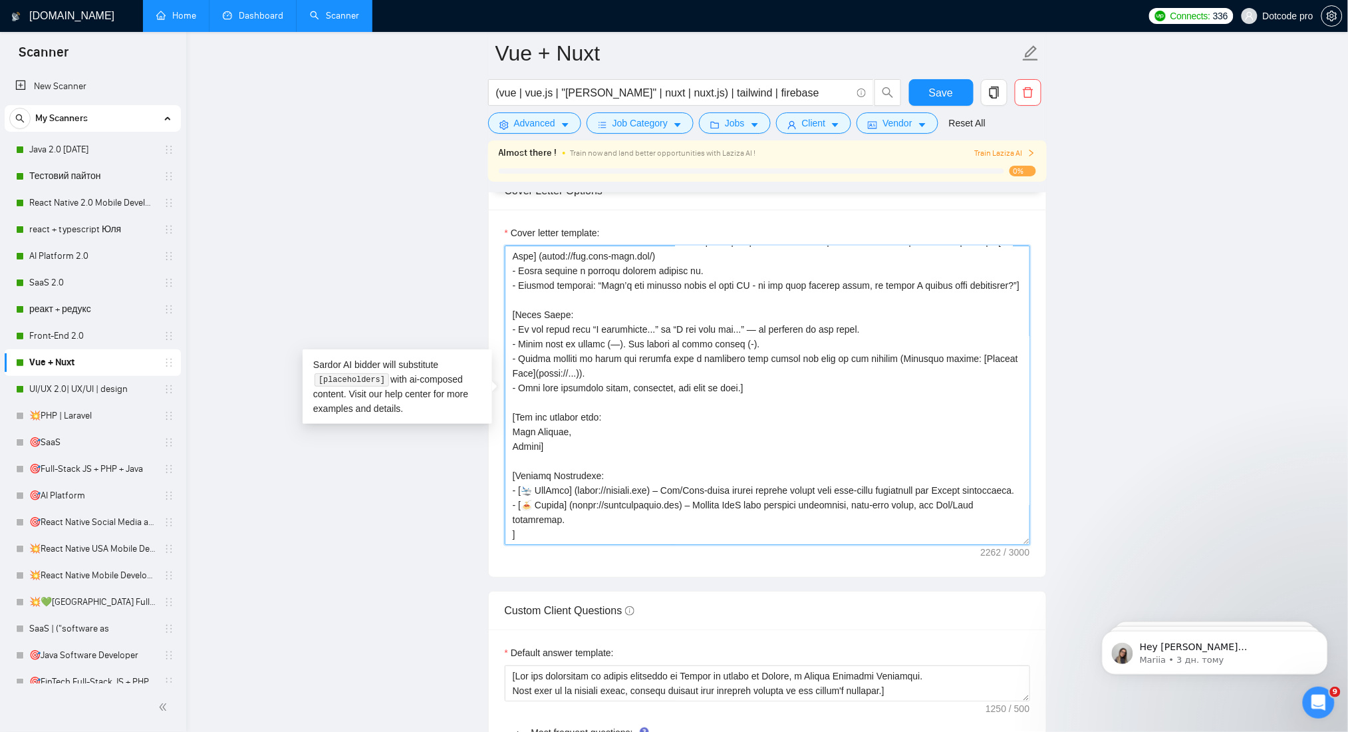
click at [639, 360] on textarea "Cover letter template:" at bounding box center [767, 394] width 525 height 299
drag, startPoint x: 515, startPoint y: 346, endPoint x: 749, endPoint y: 378, distance: 236.4
click at [749, 378] on textarea "Cover letter template:" at bounding box center [767, 394] width 525 height 299
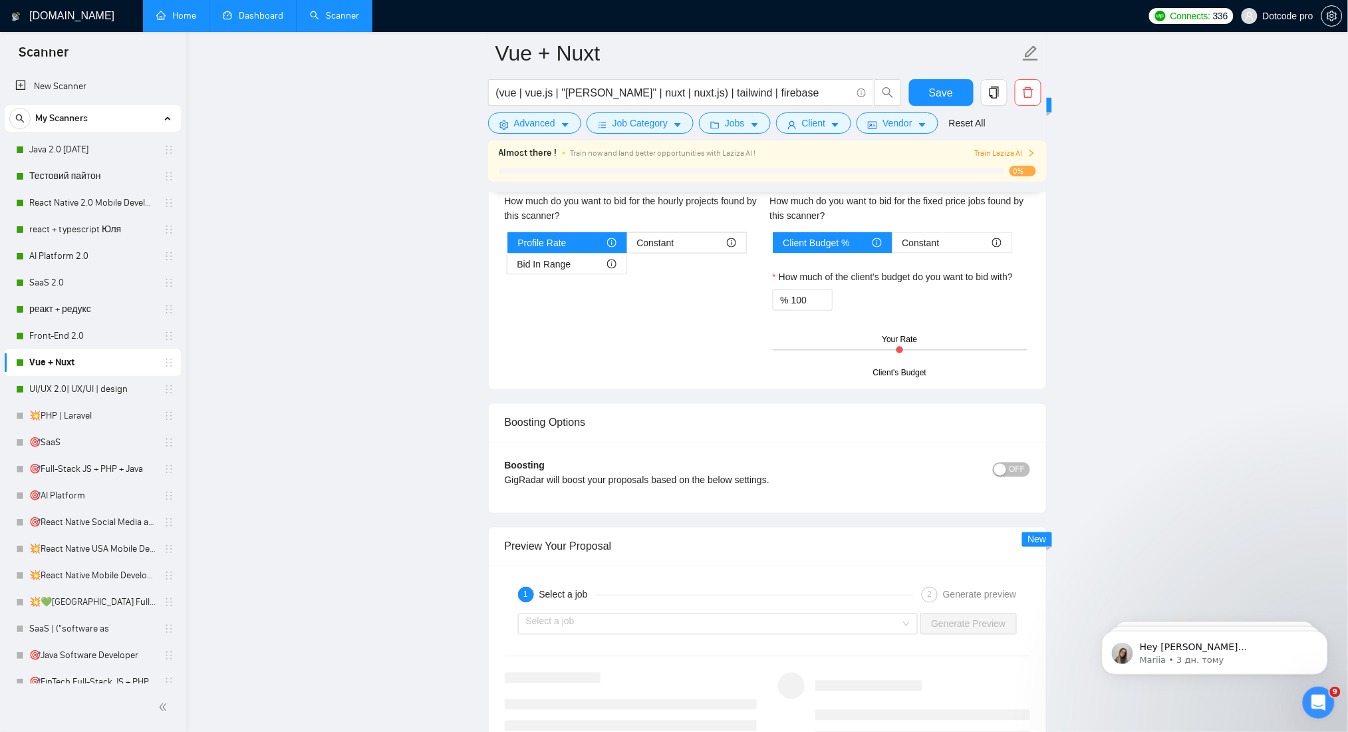
scroll to position [2660, 0]
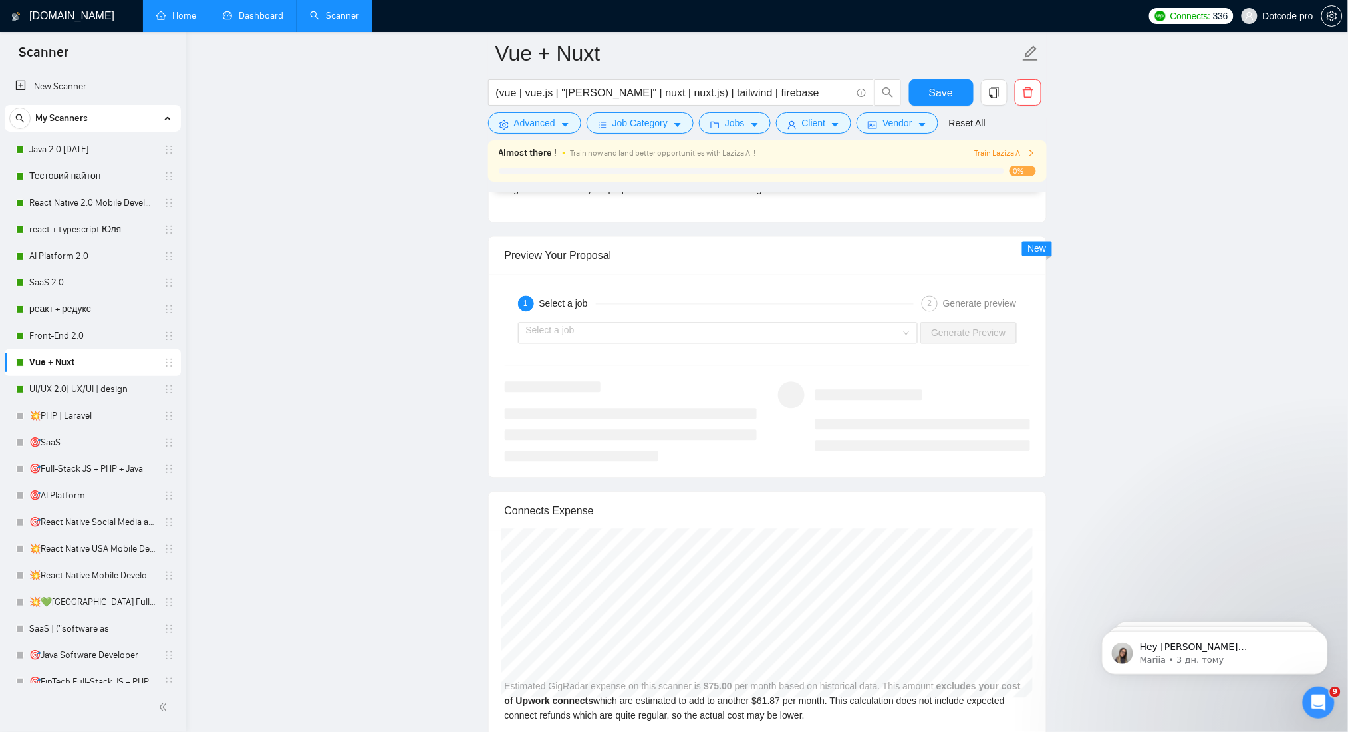
drag, startPoint x: 867, startPoint y: 337, endPoint x: 790, endPoint y: 360, distance: 79.9
click at [867, 336] on input "search" at bounding box center [713, 333] width 375 height 20
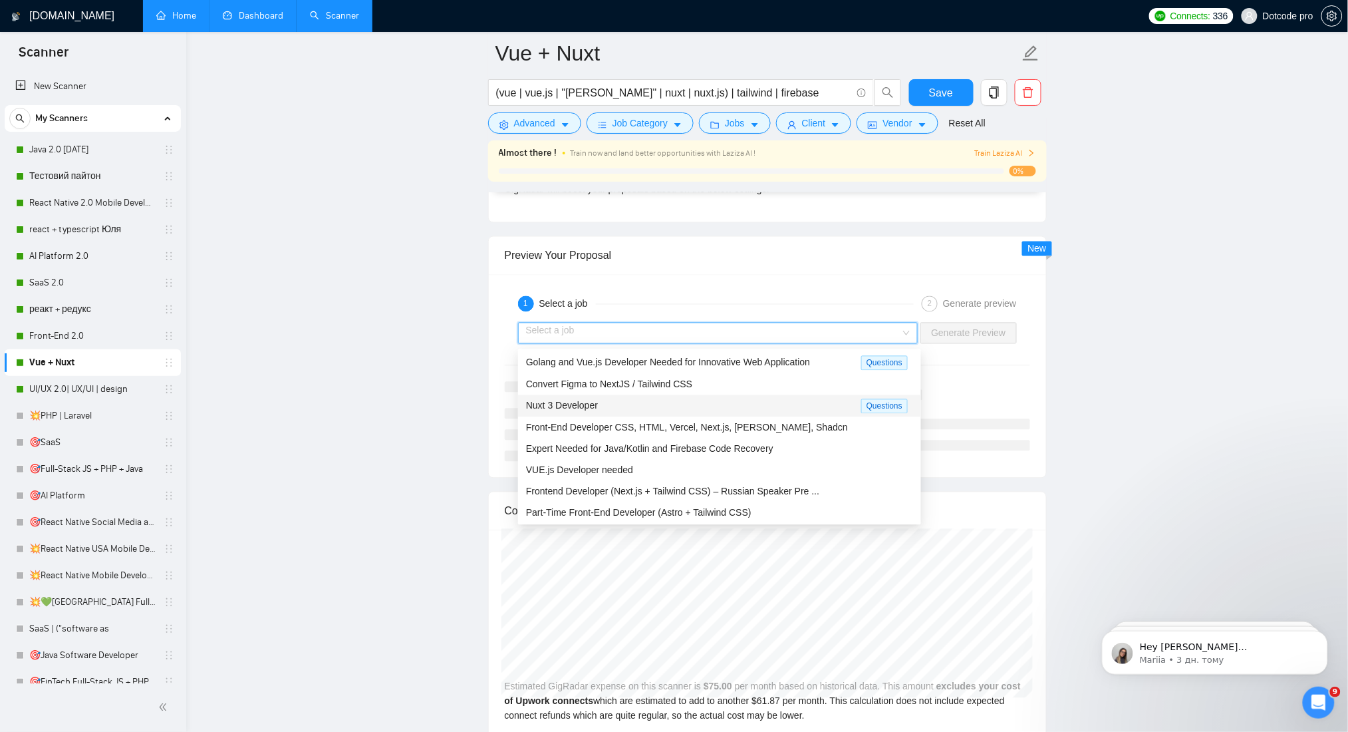
click at [644, 411] on div "Nuxt 3 Developer" at bounding box center [693, 405] width 335 height 15
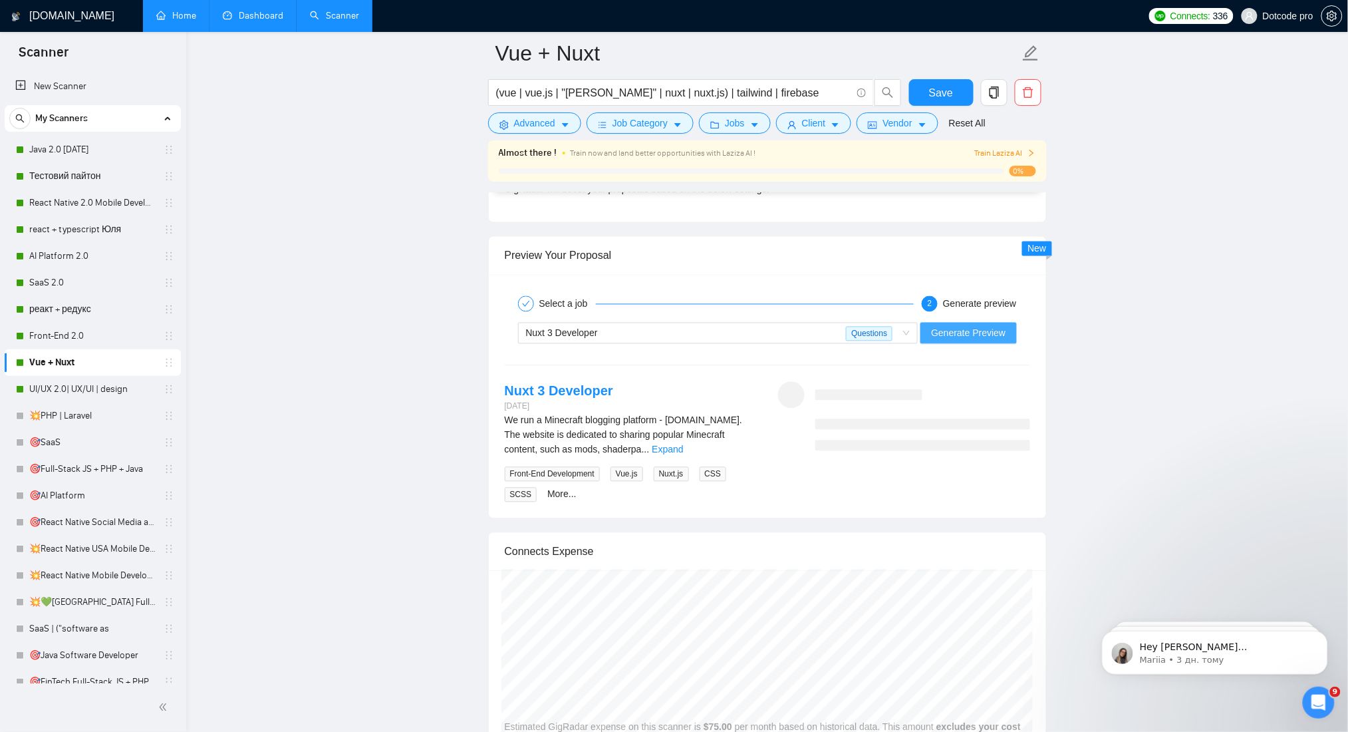
click at [990, 341] on span "Generate Preview" at bounding box center [968, 333] width 74 height 15
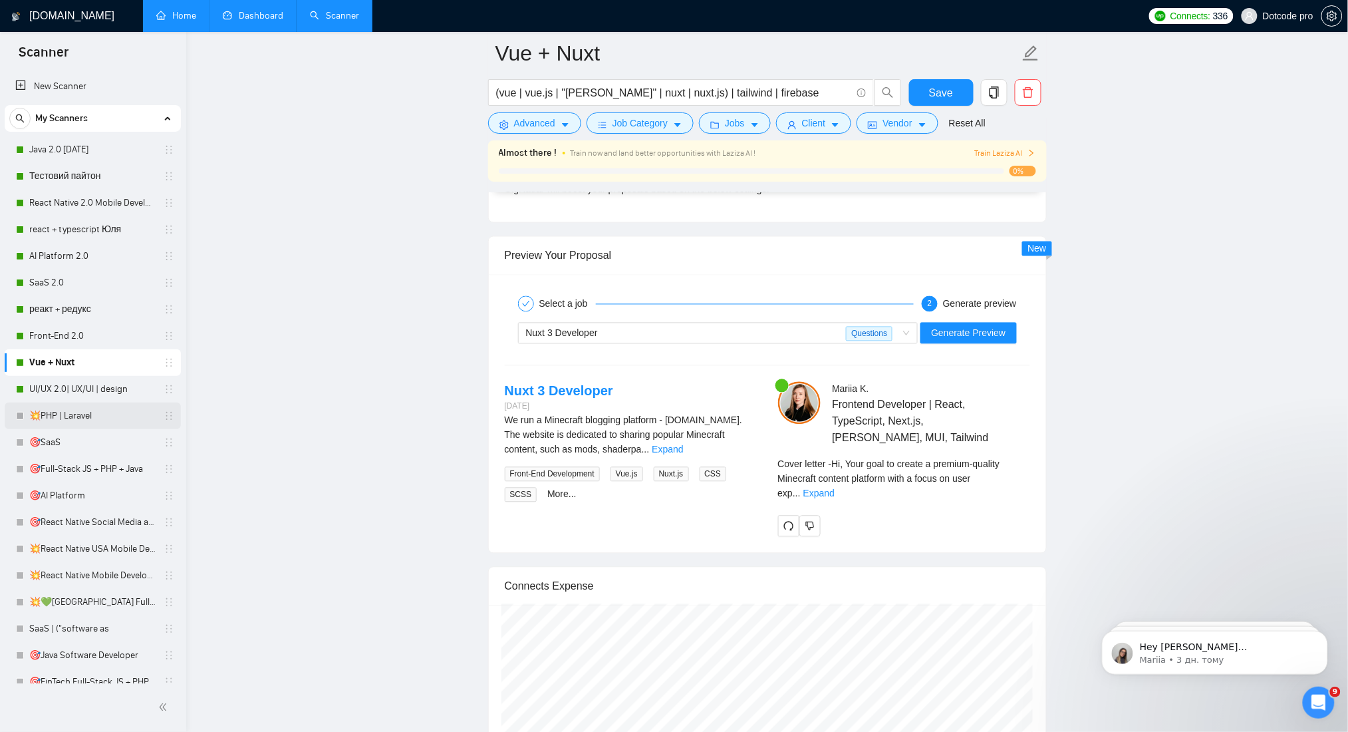
click at [63, 414] on link "💥PHP | Laravel" at bounding box center [92, 415] width 126 height 27
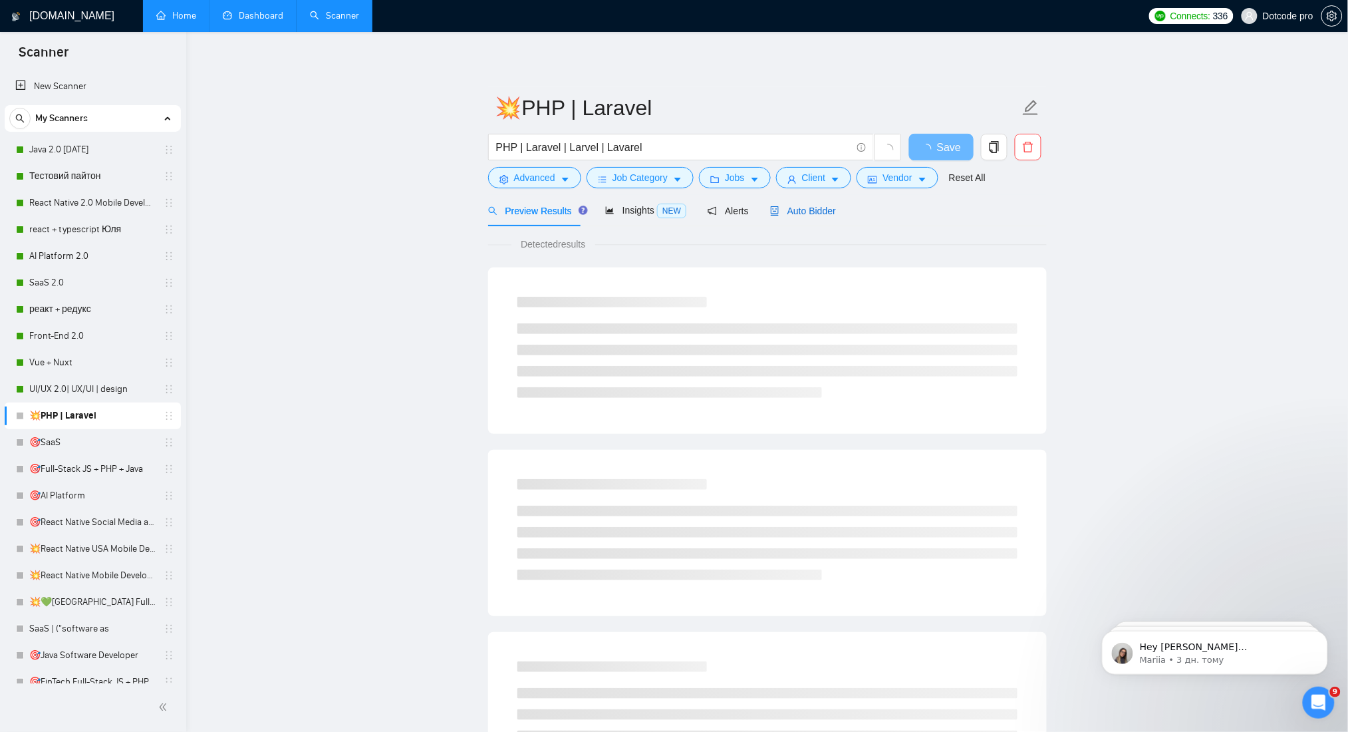
click at [775, 217] on div "Auto Bidder" at bounding box center [803, 211] width 66 height 15
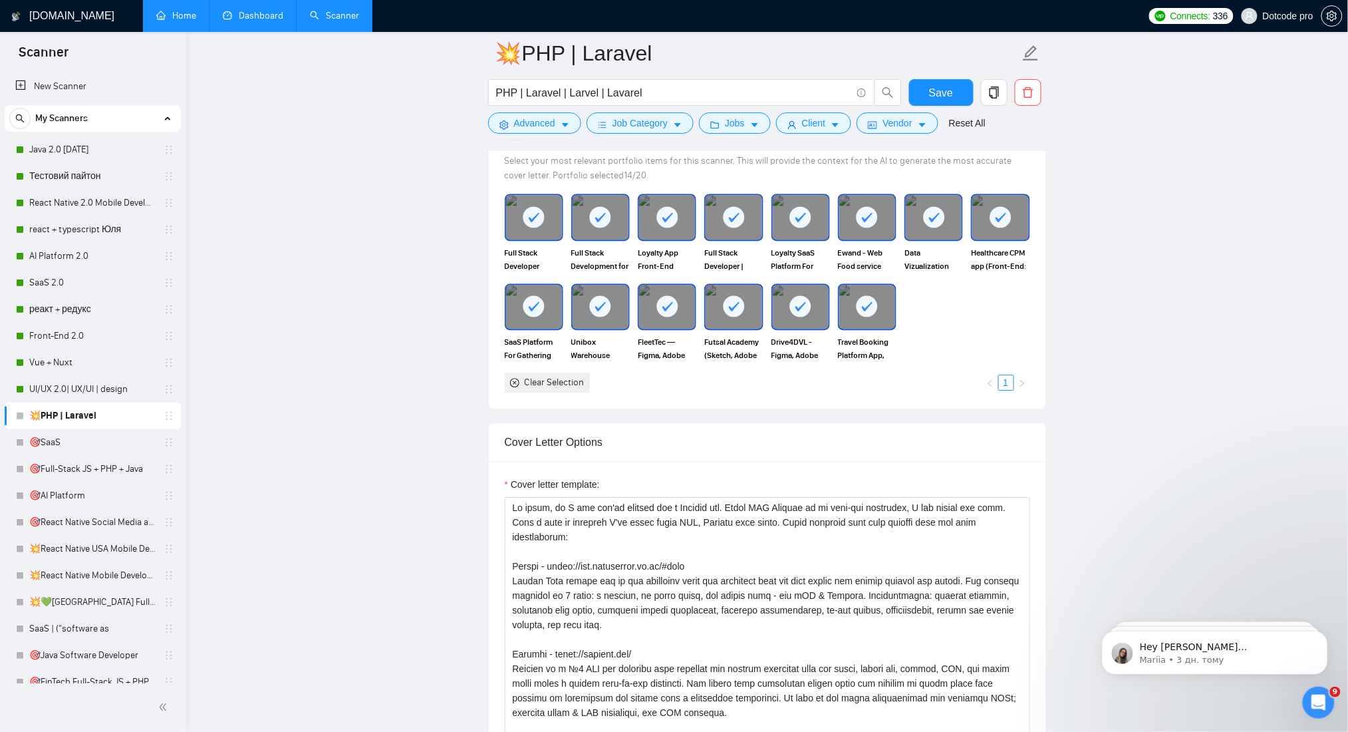
scroll to position [1330, 0]
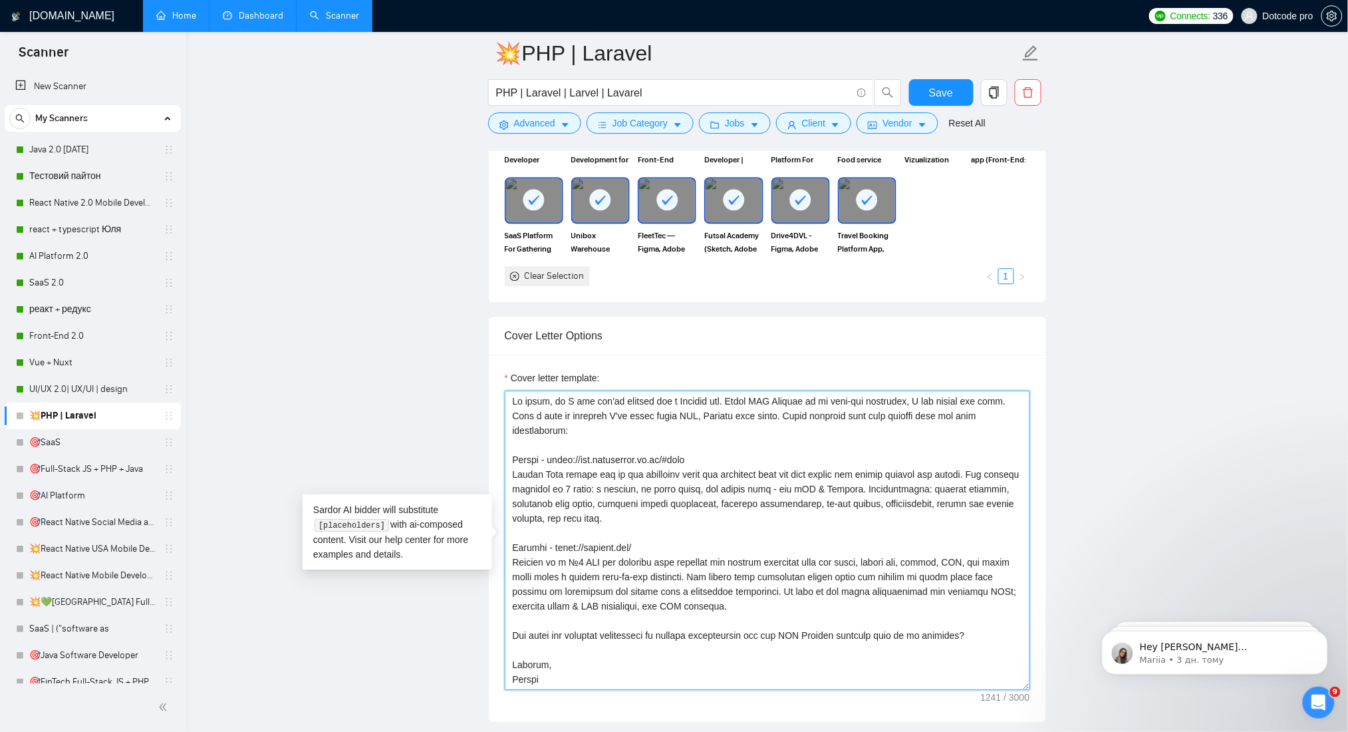
drag, startPoint x: 554, startPoint y: 675, endPoint x: 485, endPoint y: 362, distance: 320.8
click at [485, 362] on main "💥PHP | Laravel PHP | Laravel | Larvel | Lavarel Save Advanced Job Category Jobs…" at bounding box center [767, 715] width 1119 height 3985
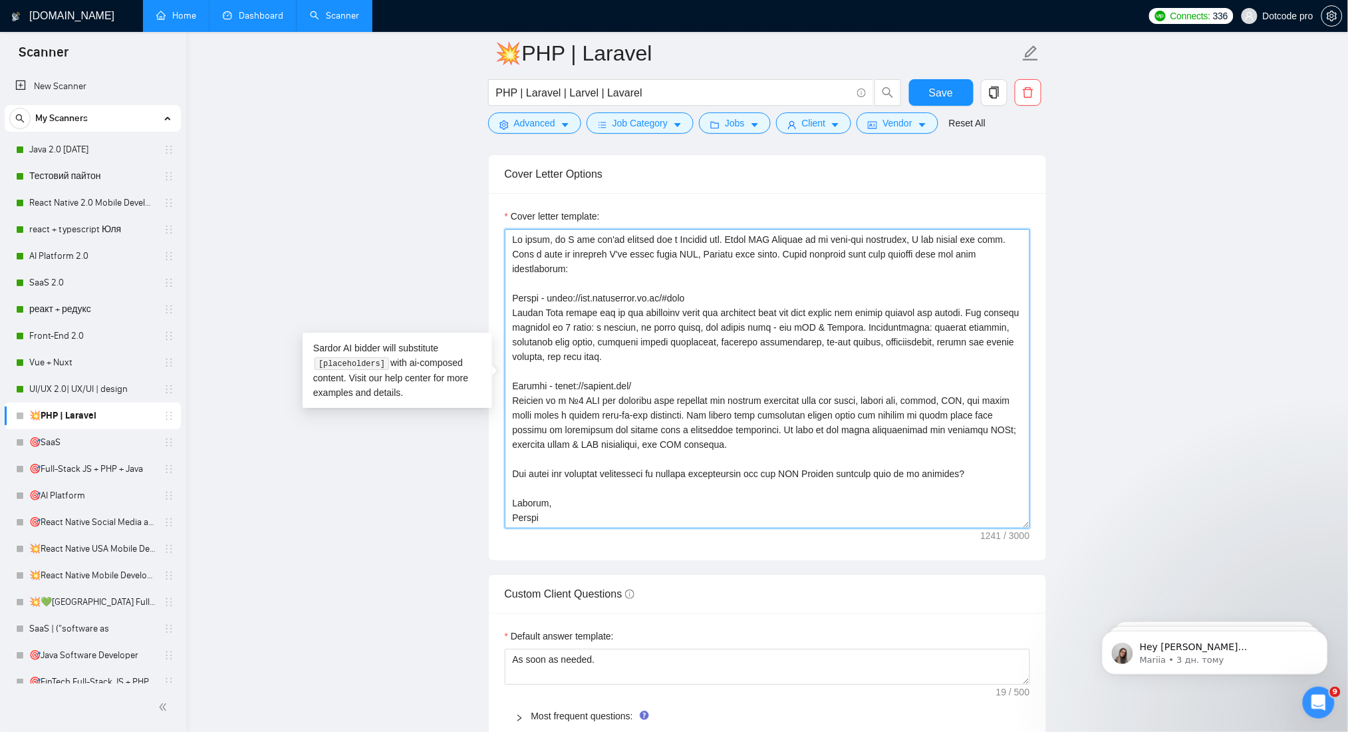
scroll to position [1507, 0]
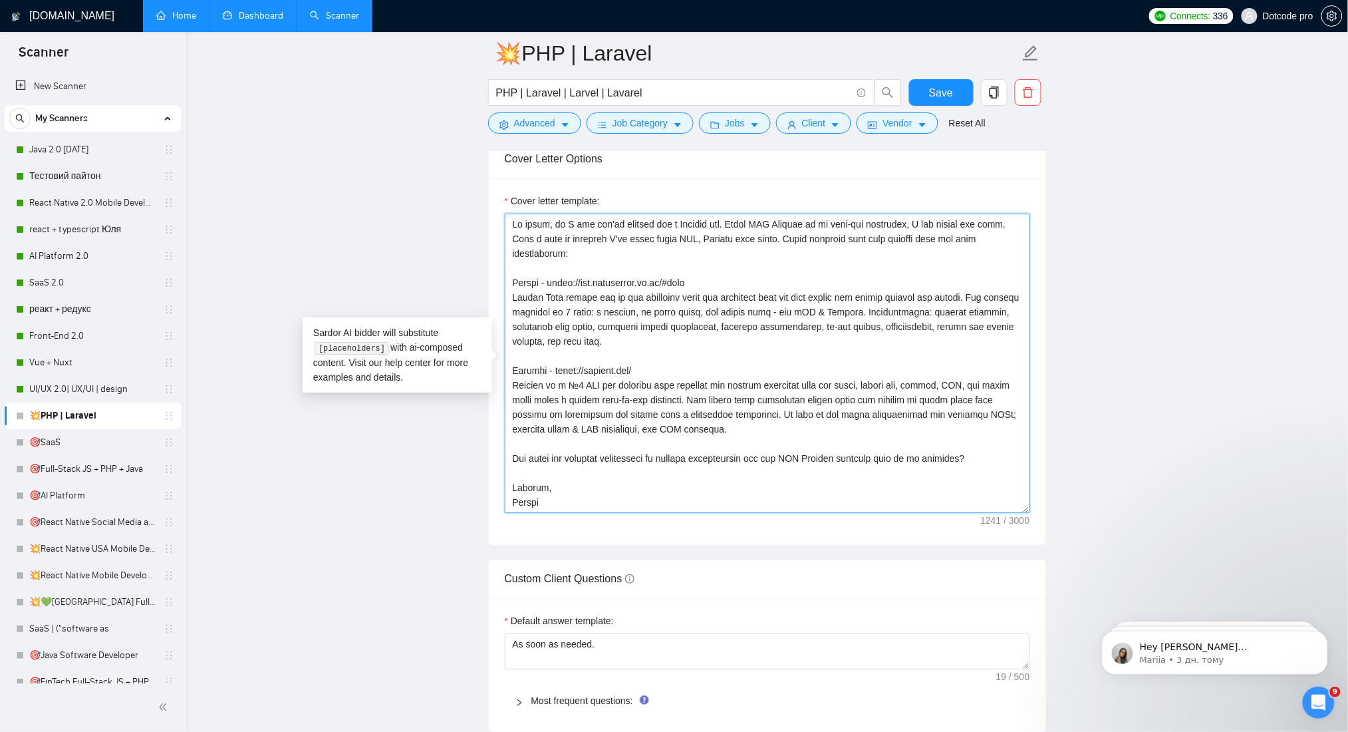
click at [547, 486] on textarea "Cover letter template:" at bounding box center [767, 362] width 525 height 299
drag, startPoint x: 547, startPoint y: 490, endPoint x: 497, endPoint y: 162, distance: 331.0
click at [497, 162] on div "Cover Letter Options Cover letter template:" at bounding box center [767, 342] width 559 height 406
paste textarea "[ Lor ips d sitametconse ADI/Elitsed Doeiusmod tempo Incid utlabore etd magnaal…"
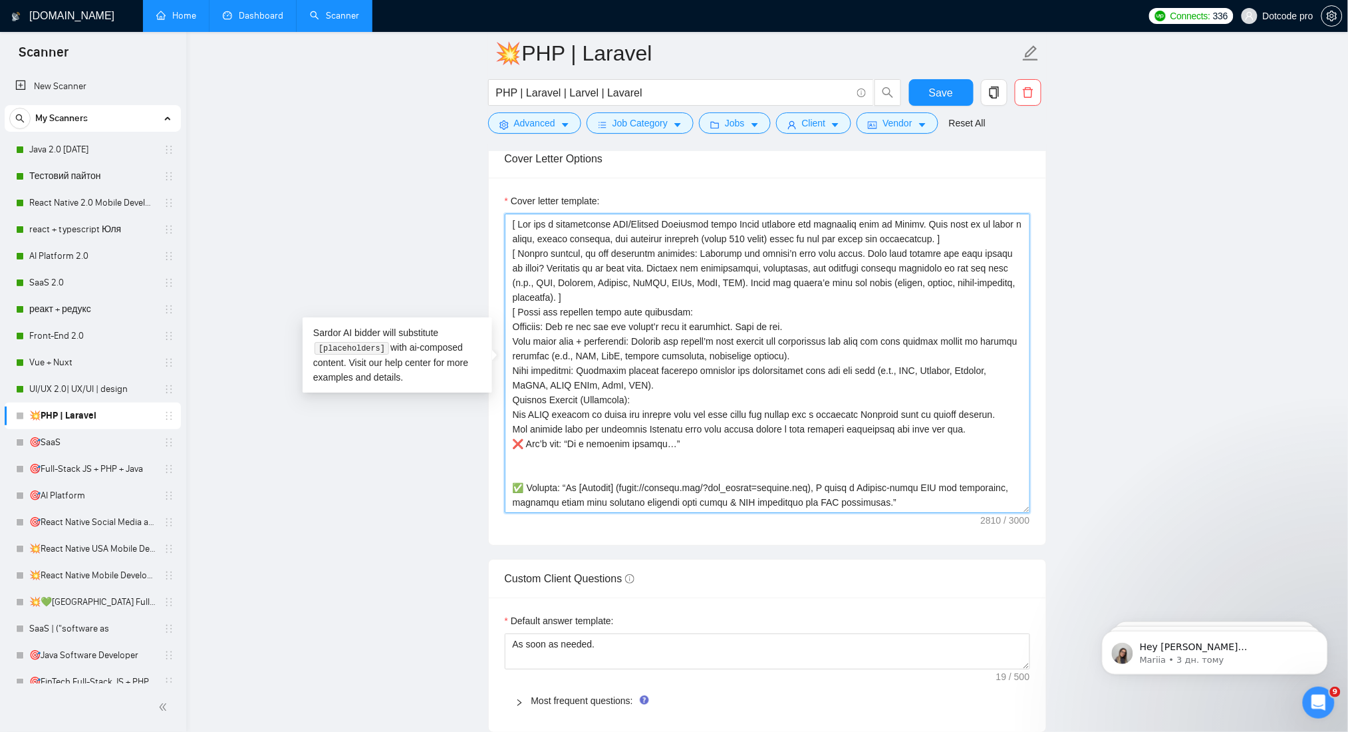
scroll to position [479, 0]
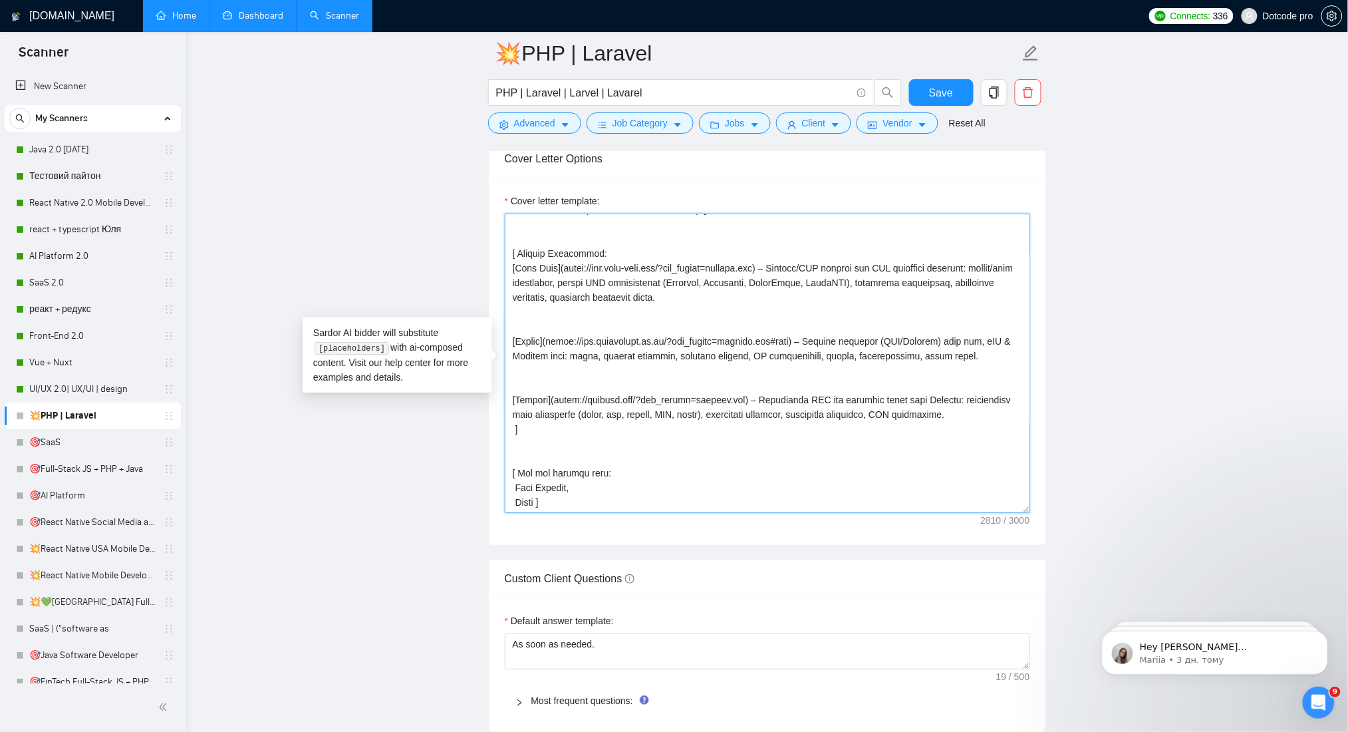
click at [527, 488] on textarea "Cover letter template:" at bounding box center [767, 362] width 525 height 299
click at [622, 497] on textarea "Cover letter template:" at bounding box center [767, 362] width 525 height 299
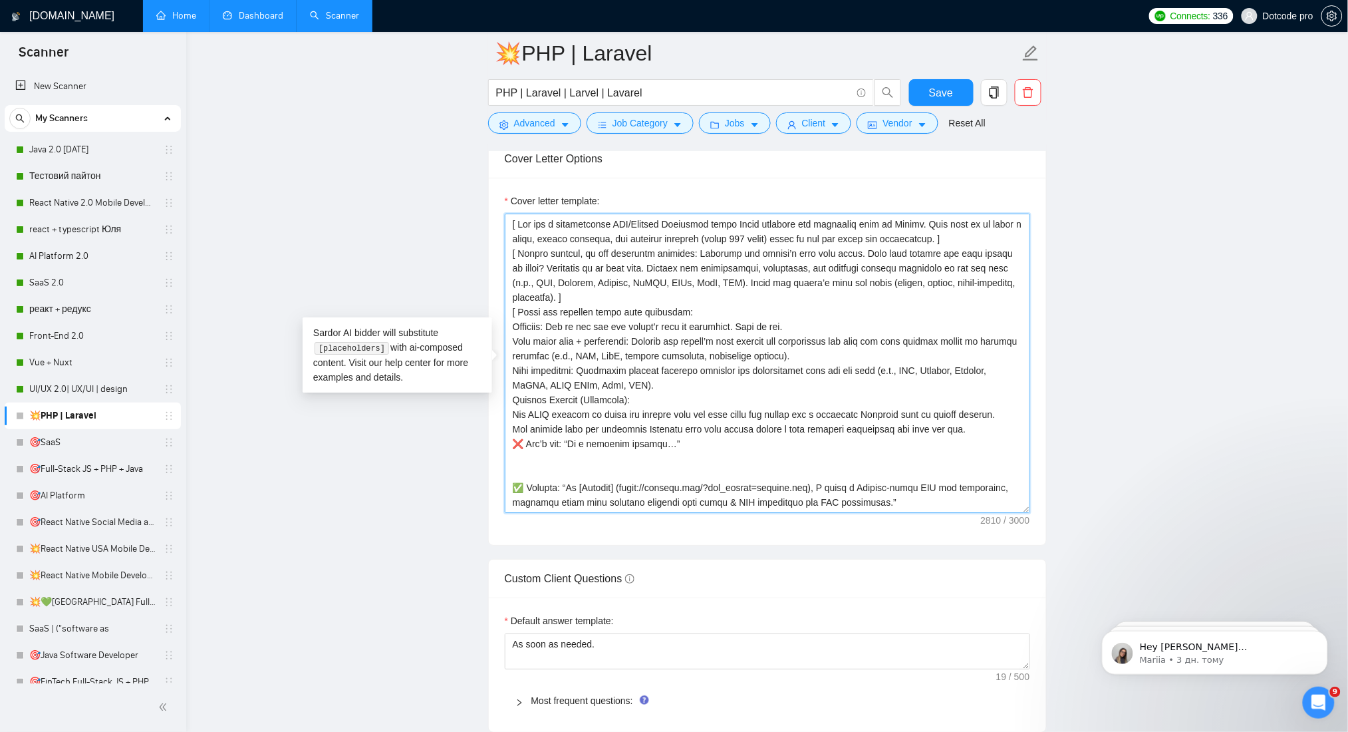
scroll to position [88, 0]
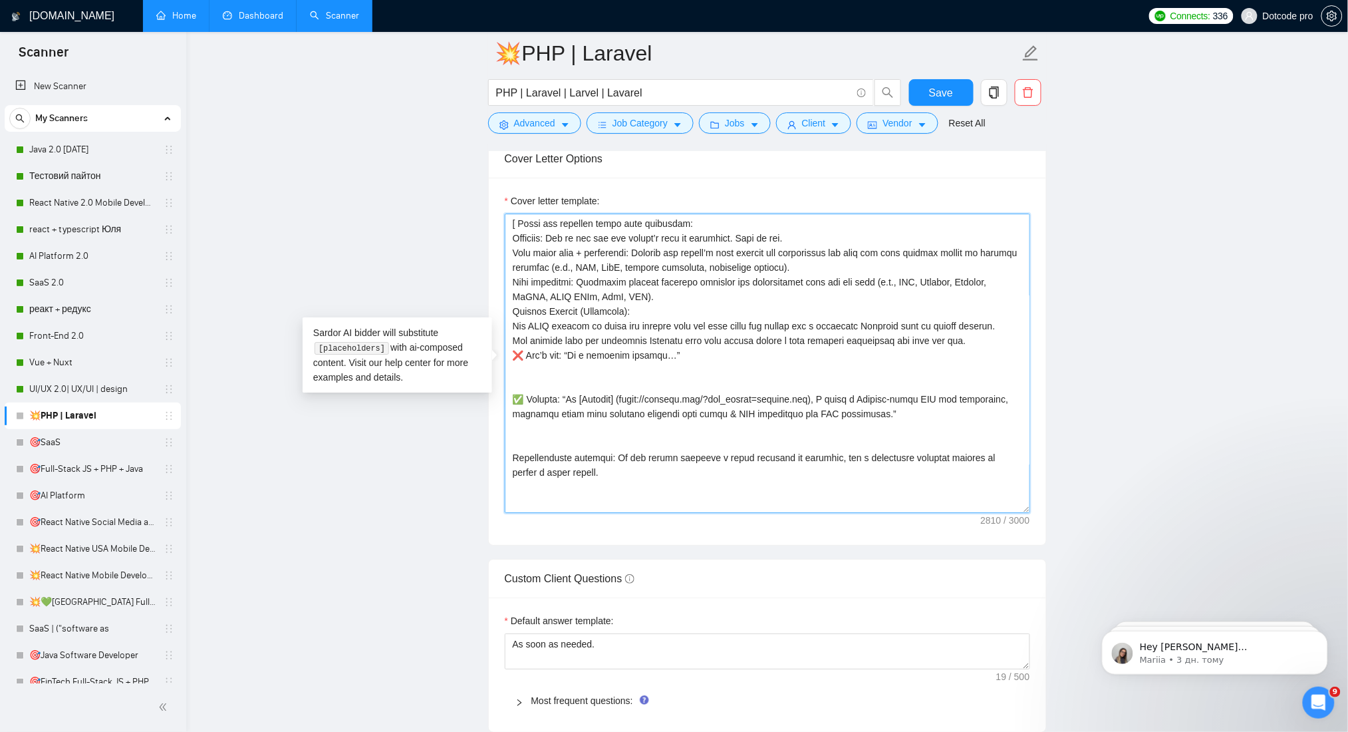
click at [534, 388] on textarea "Cover letter template:" at bounding box center [767, 362] width 525 height 299
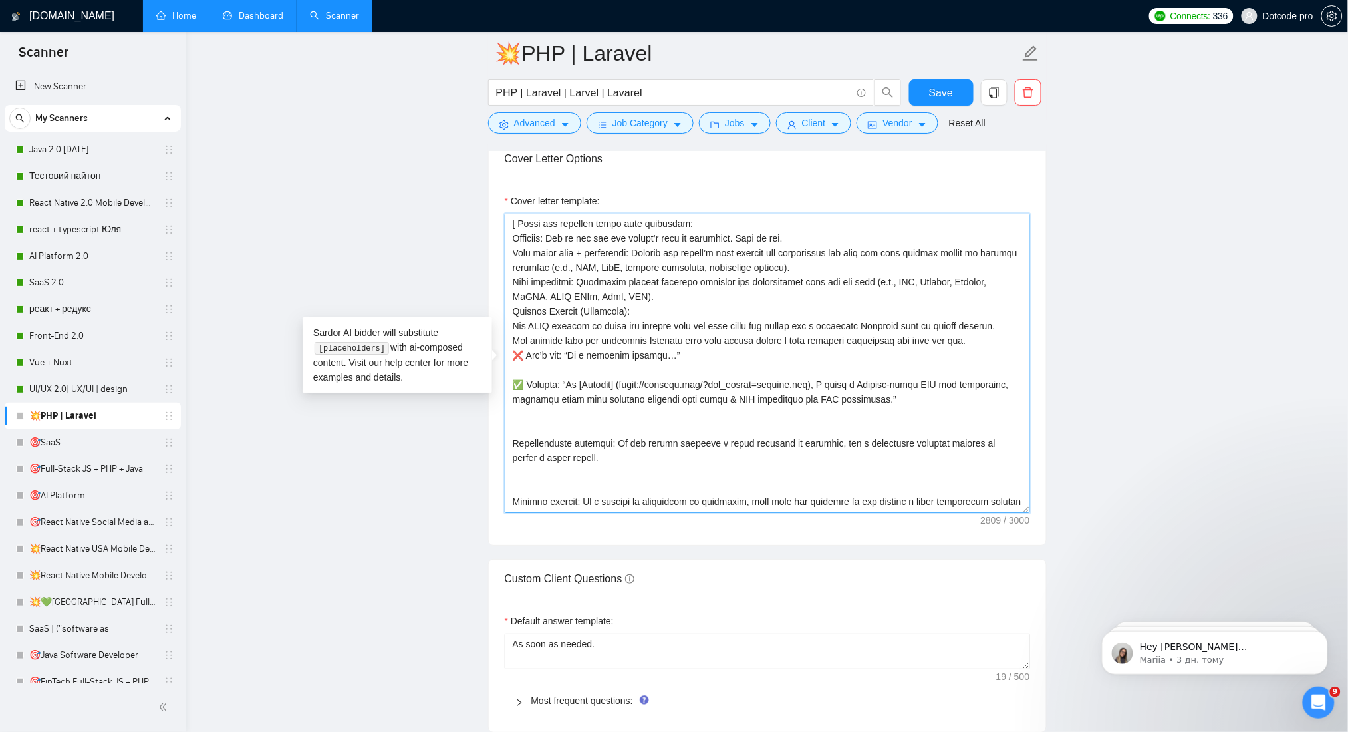
click at [521, 364] on textarea "Cover letter template:" at bounding box center [767, 362] width 525 height 299
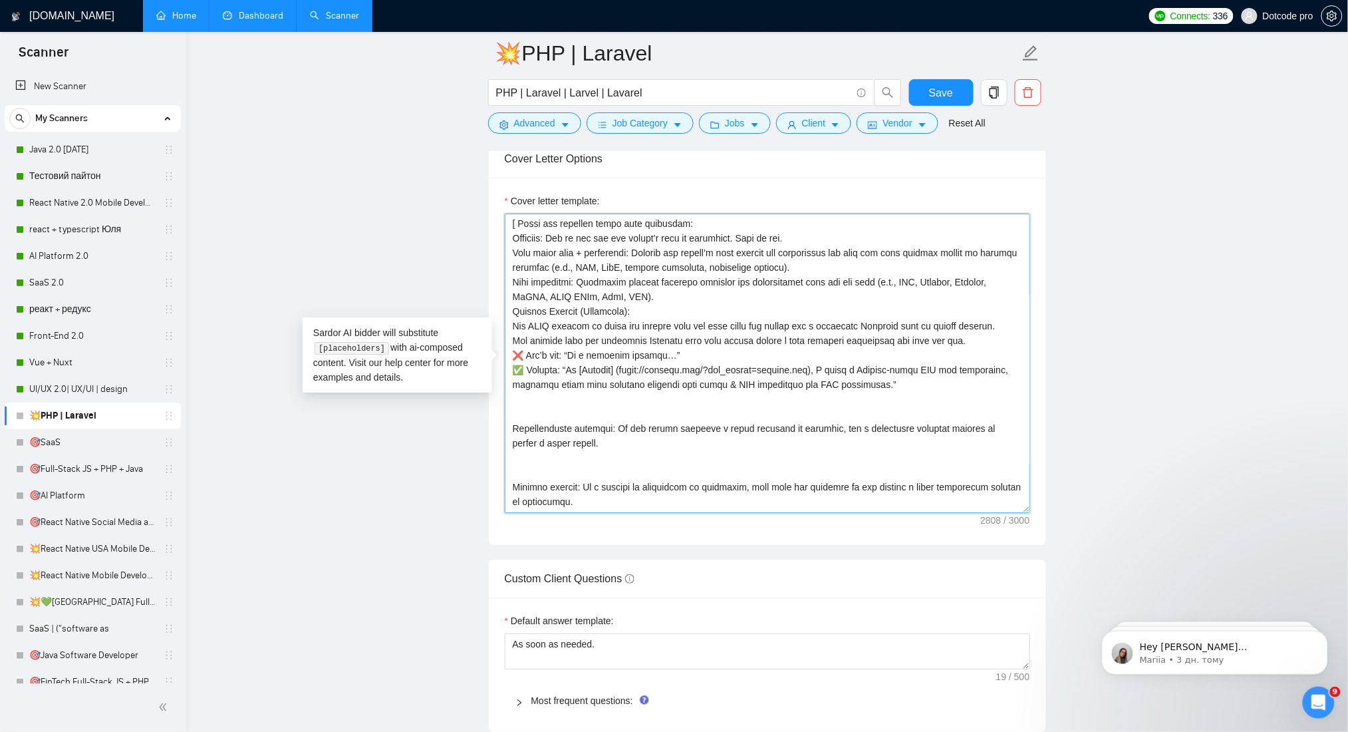
click at [530, 419] on textarea "Cover letter template:" at bounding box center [767, 362] width 525 height 299
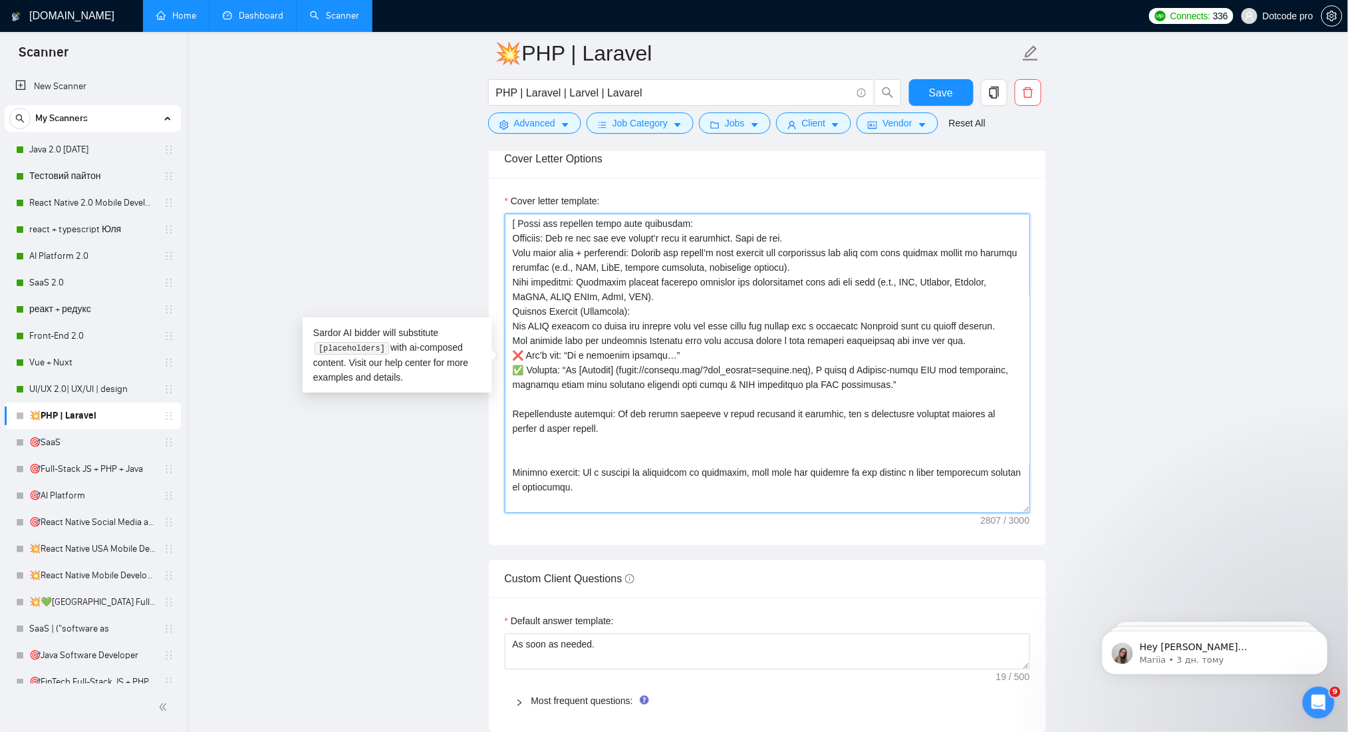
click at [530, 399] on textarea "Cover letter template:" at bounding box center [767, 362] width 525 height 299
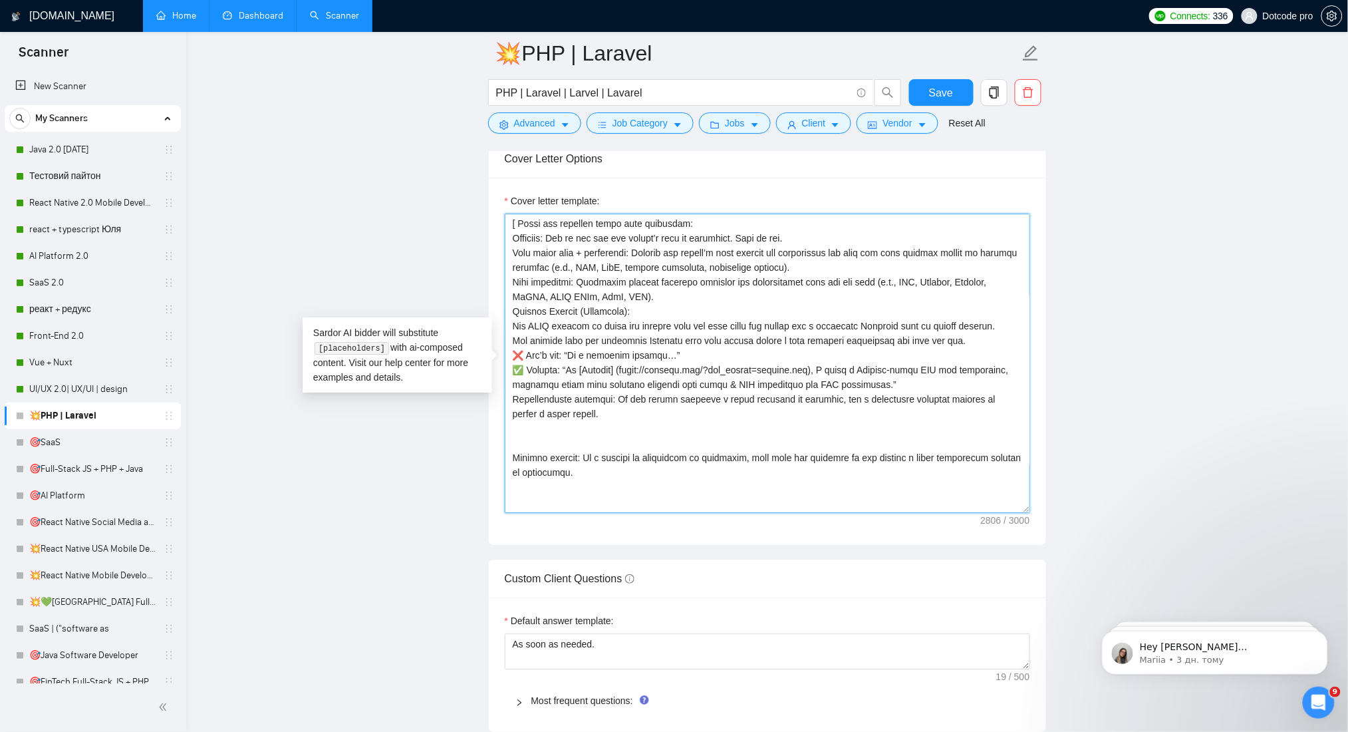
click at [543, 438] on textarea "Cover letter template:" at bounding box center [767, 362] width 525 height 299
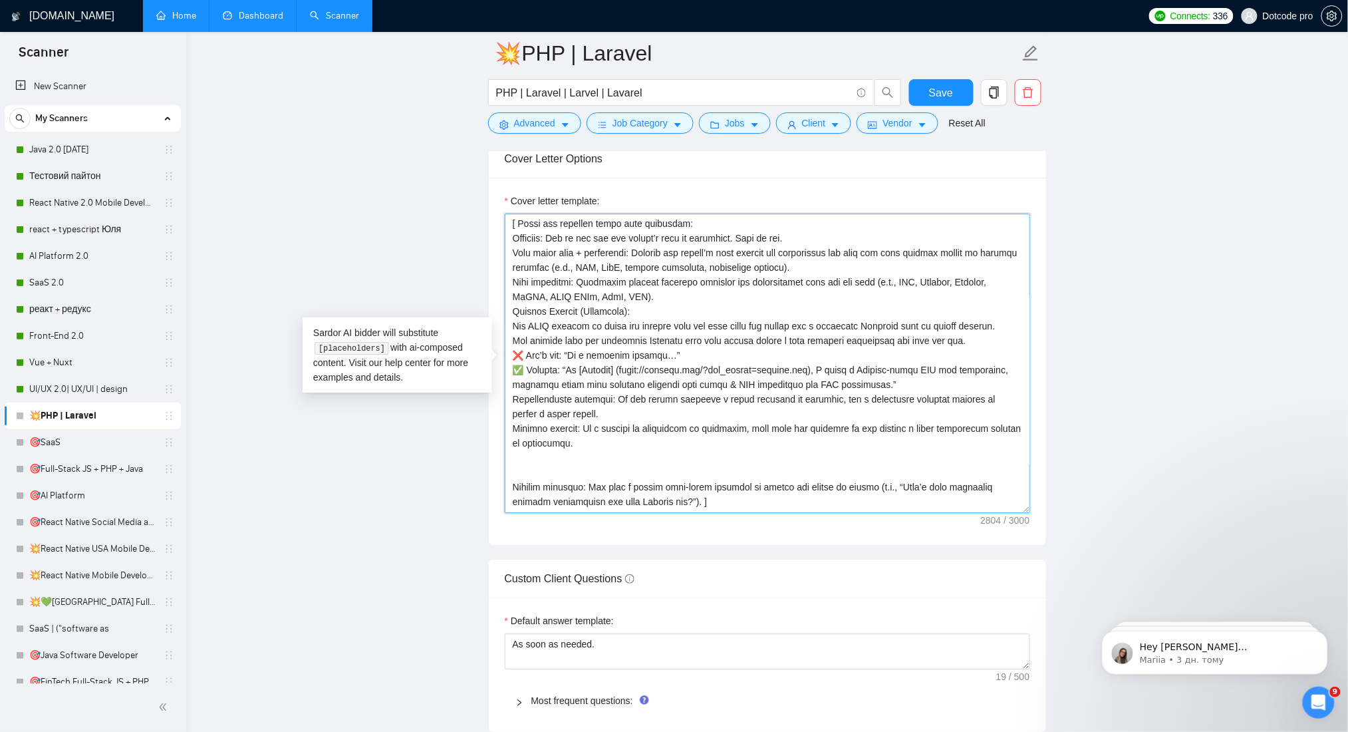
click at [527, 469] on textarea "Cover letter template:" at bounding box center [767, 362] width 525 height 299
click at [528, 456] on textarea "Cover letter template:" at bounding box center [767, 362] width 525 height 299
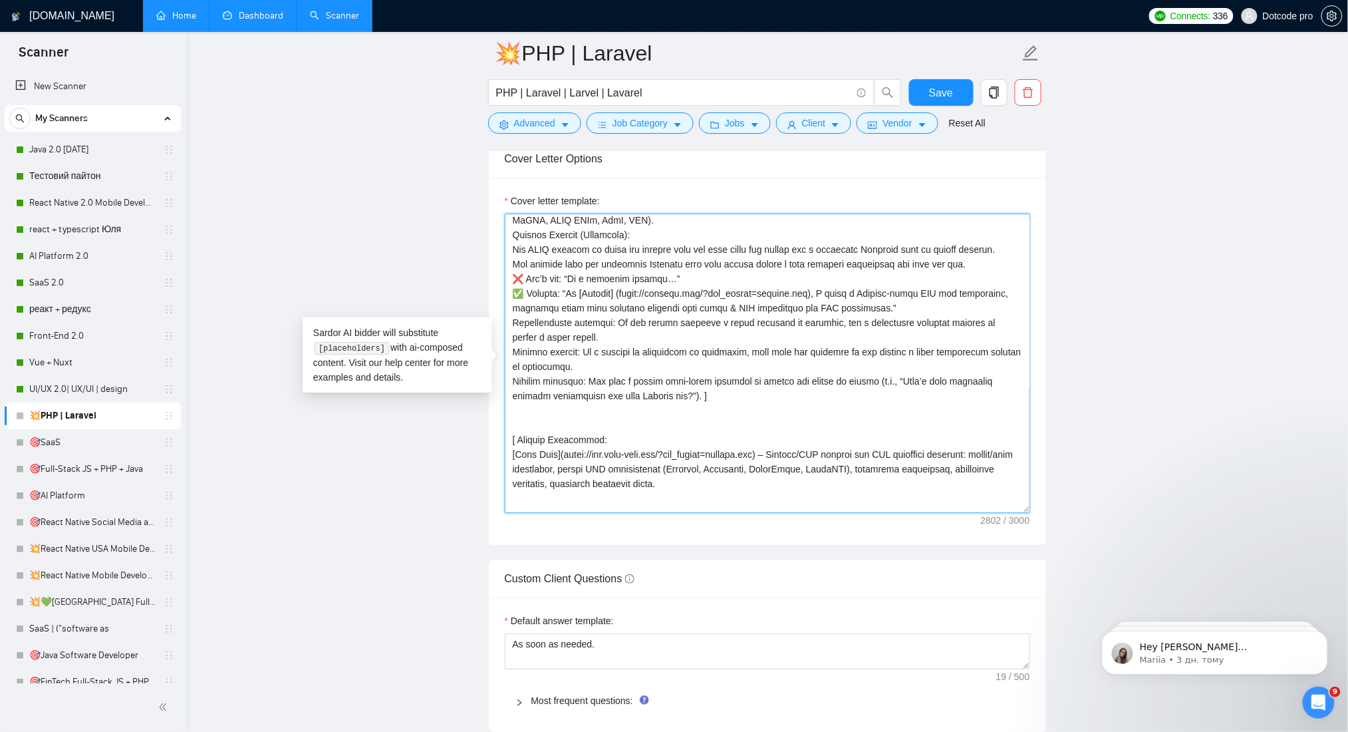
scroll to position [266, 0]
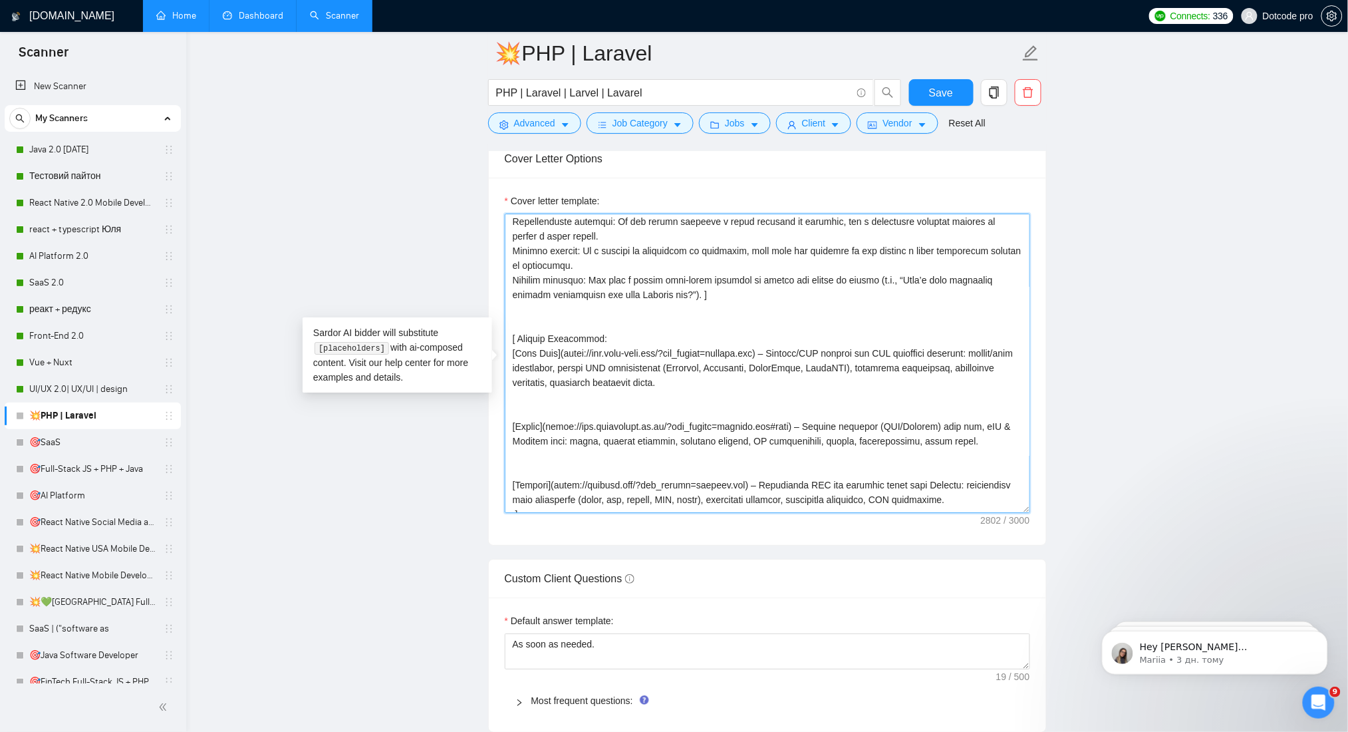
click at [549, 319] on textarea "Cover letter template:" at bounding box center [767, 362] width 525 height 299
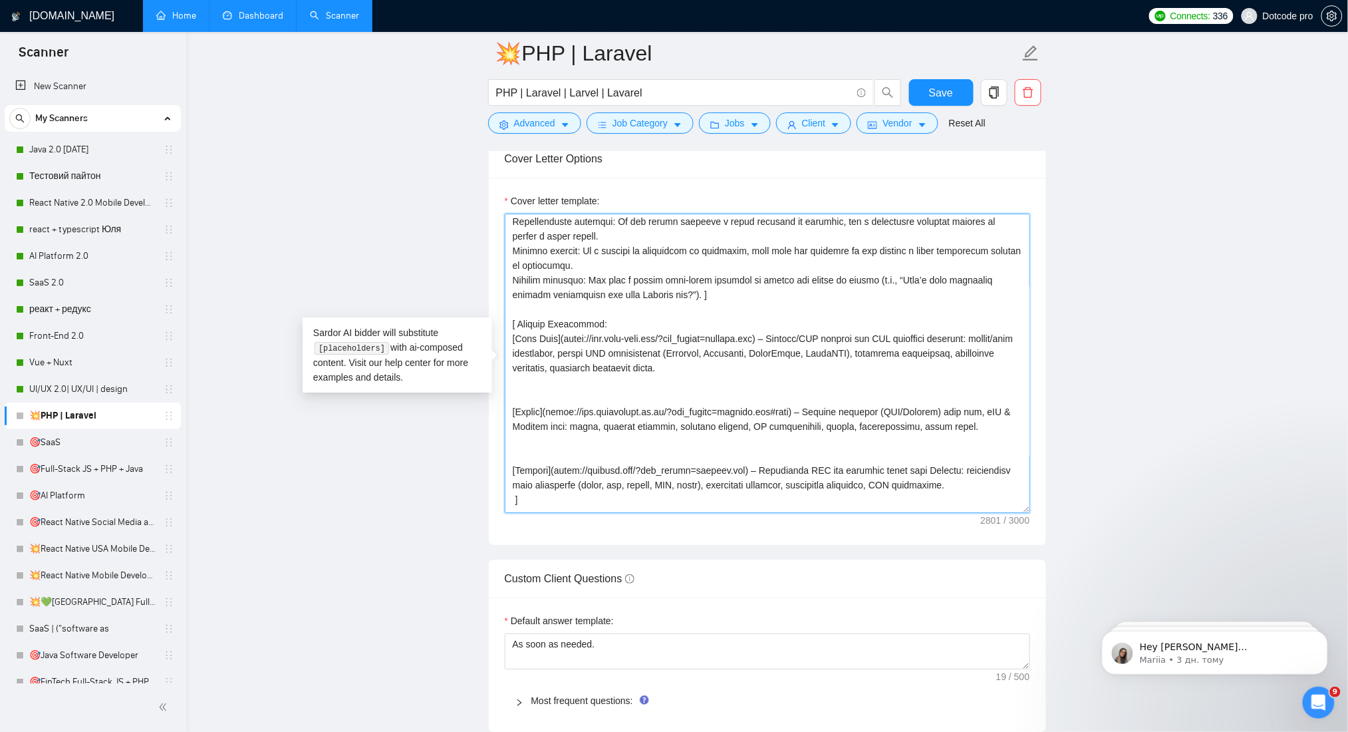
click at [544, 389] on textarea "Cover letter template:" at bounding box center [767, 362] width 525 height 299
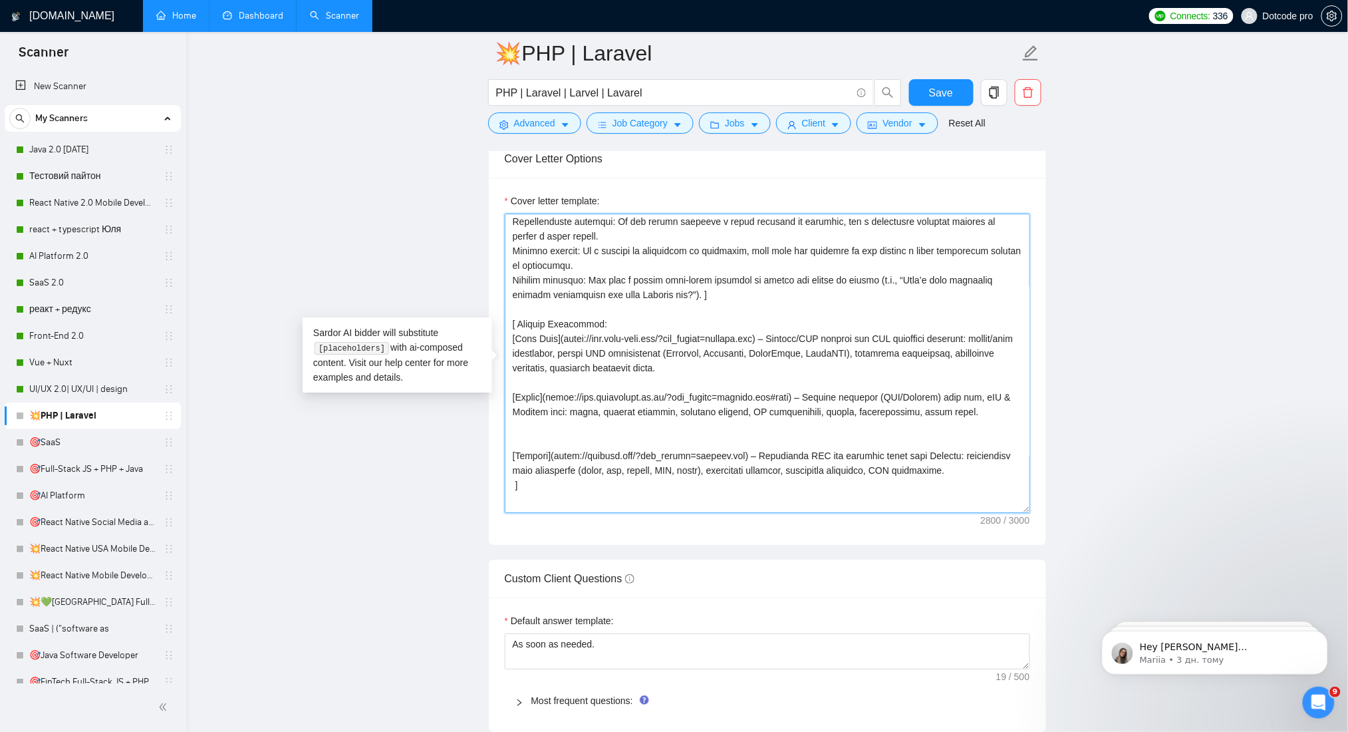
click at [527, 382] on textarea "Cover letter template:" at bounding box center [767, 362] width 525 height 299
click at [528, 437] on textarea "Cover letter template:" at bounding box center [767, 362] width 525 height 299
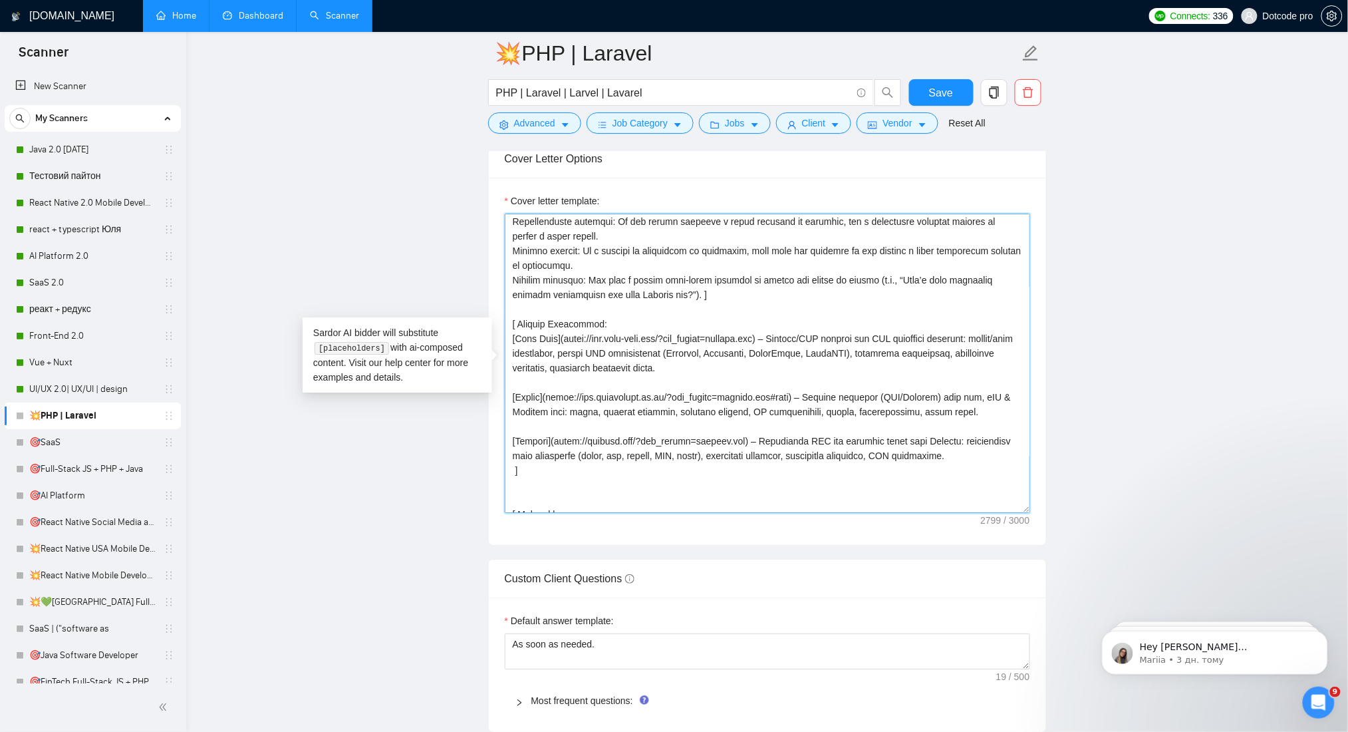
click at [523, 402] on textarea "Cover letter template:" at bounding box center [767, 362] width 525 height 299
click at [519, 383] on textarea "Cover letter template:" at bounding box center [767, 362] width 525 height 299
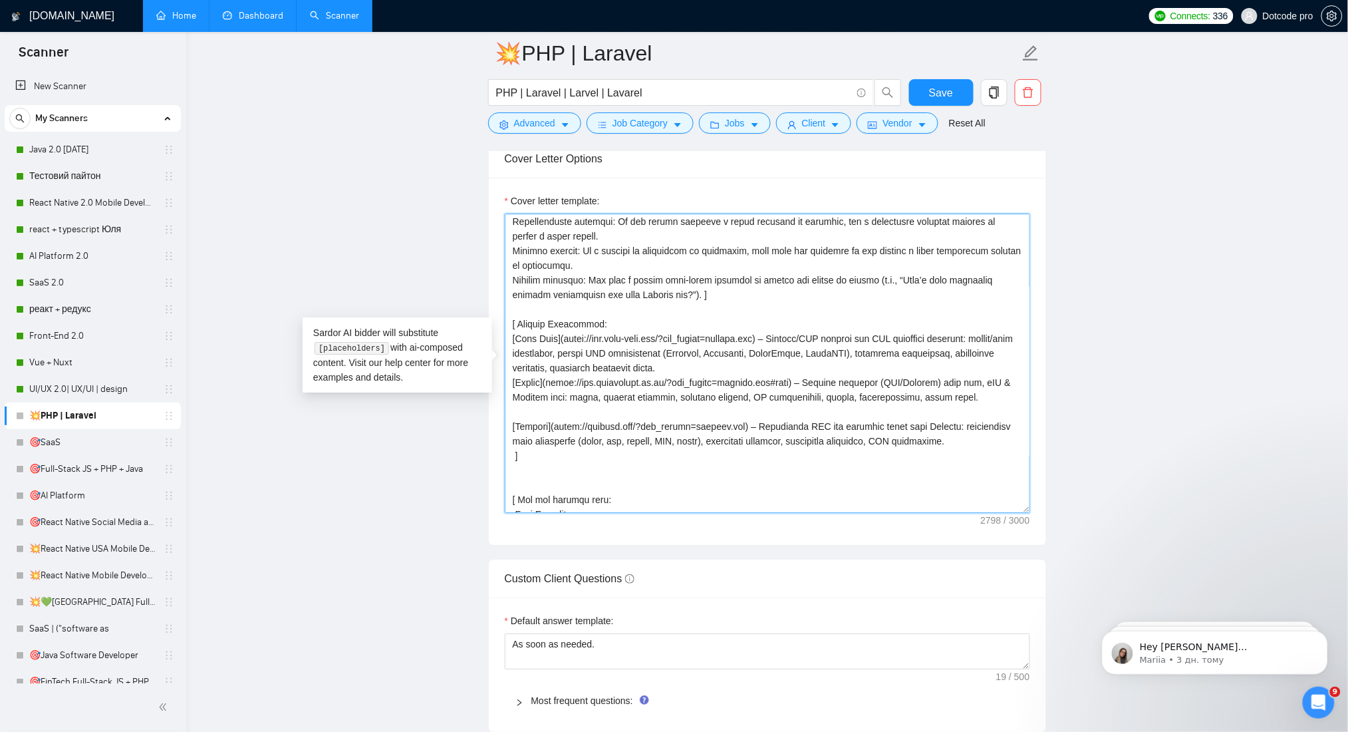
click at [522, 406] on textarea "Cover letter template:" at bounding box center [767, 362] width 525 height 299
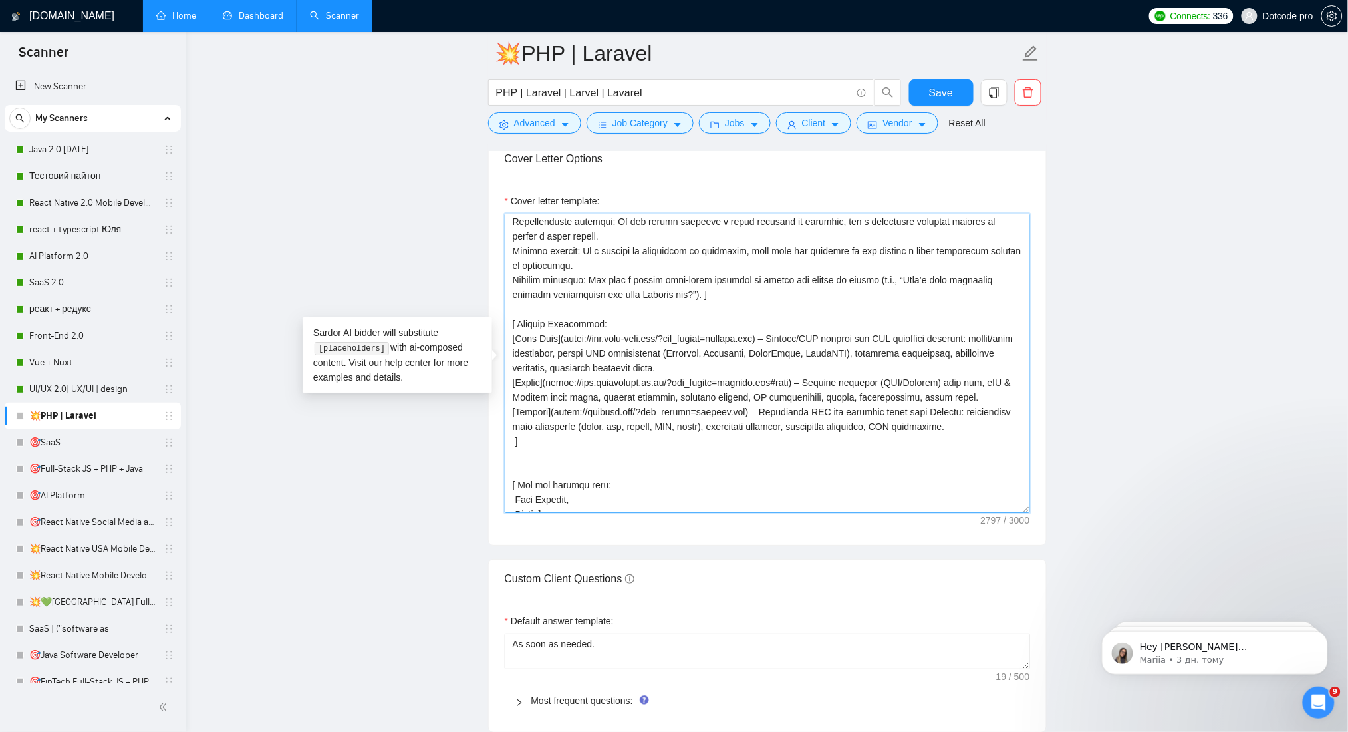
click at [512, 337] on textarea "Cover letter template:" at bounding box center [767, 362] width 525 height 299
click at [513, 384] on textarea "Cover letter template:" at bounding box center [767, 362] width 525 height 299
click at [512, 406] on textarea "Cover letter template:" at bounding box center [767, 362] width 525 height 299
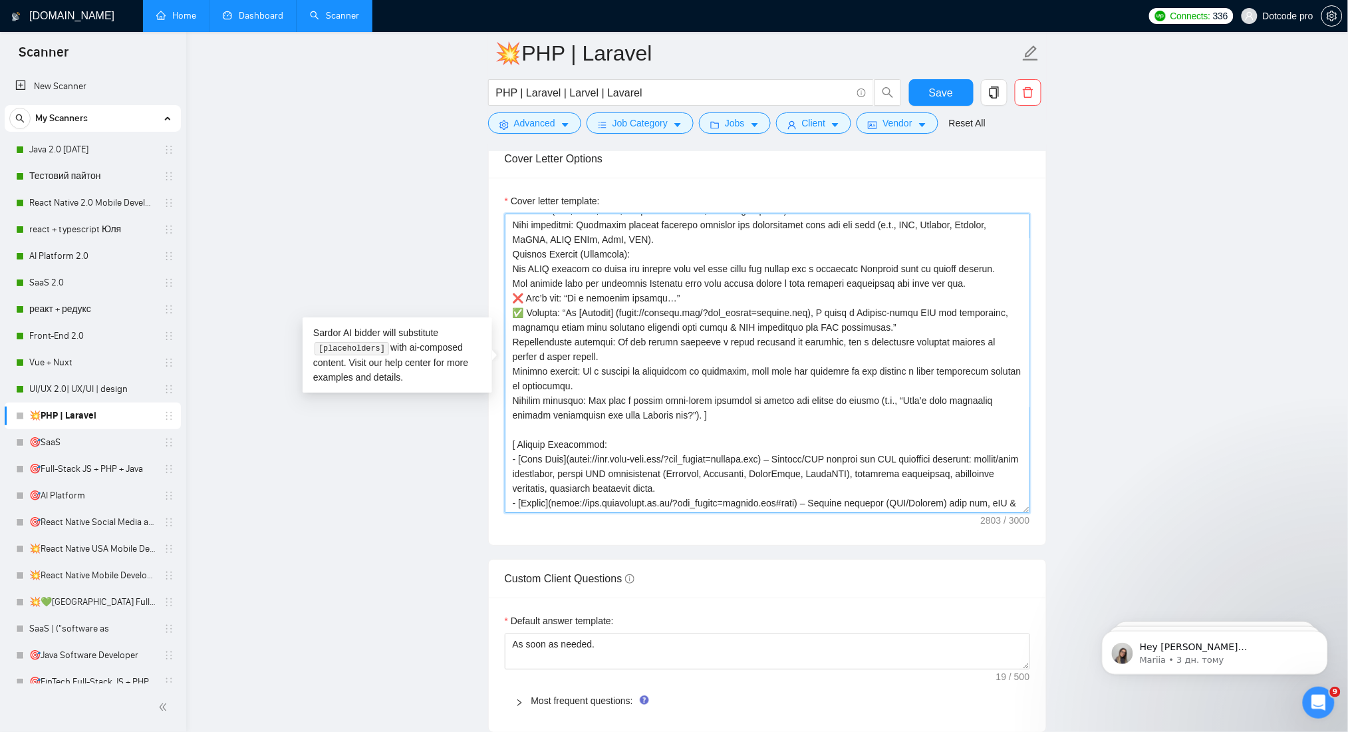
scroll to position [293, 0]
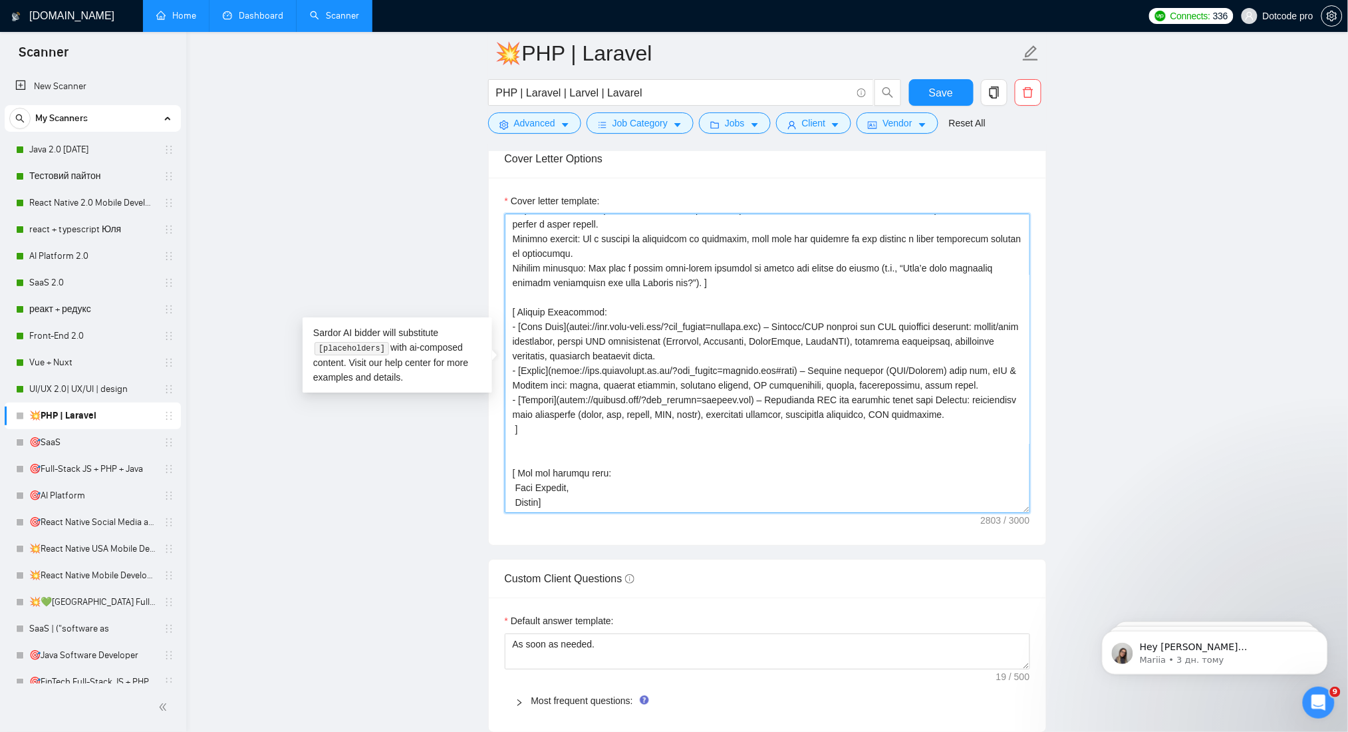
click at [517, 442] on textarea "Cover letter template:" at bounding box center [767, 362] width 525 height 299
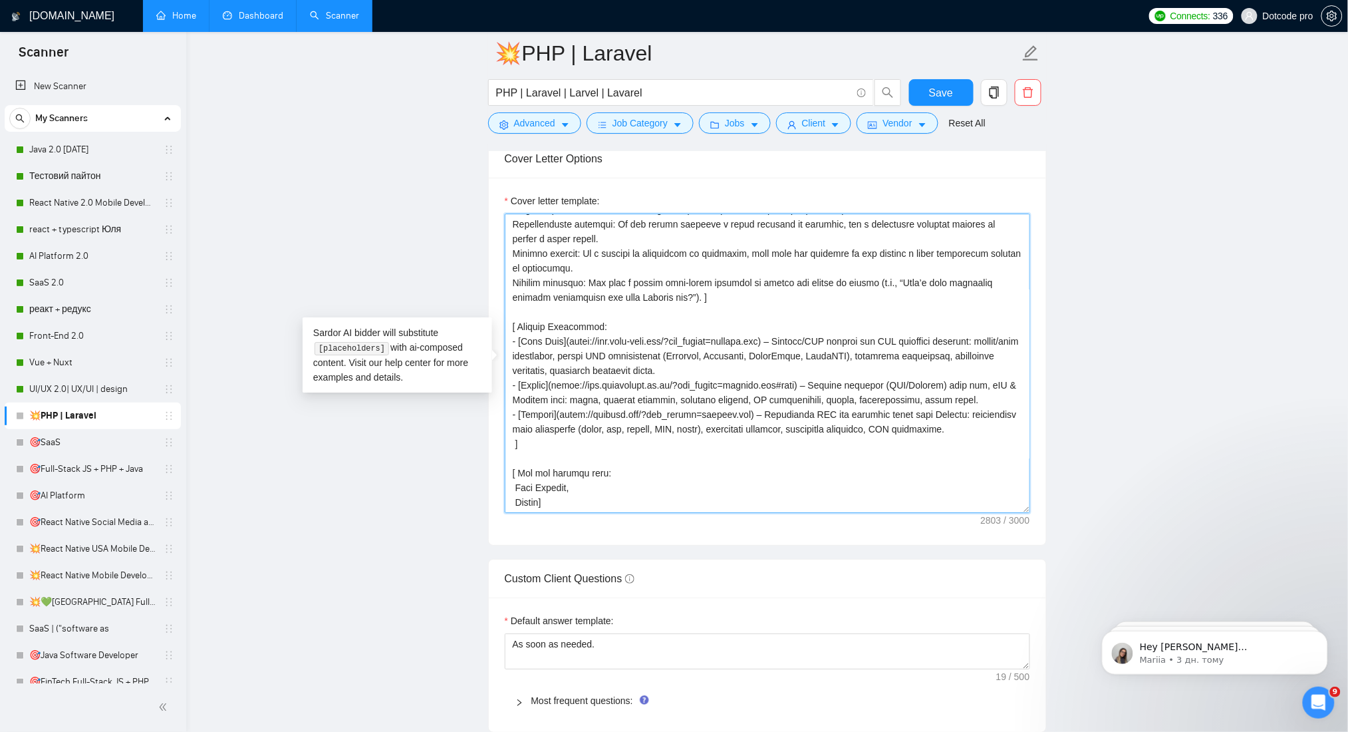
scroll to position [278, 0]
click at [530, 501] on textarea "Cover letter template:" at bounding box center [767, 362] width 525 height 299
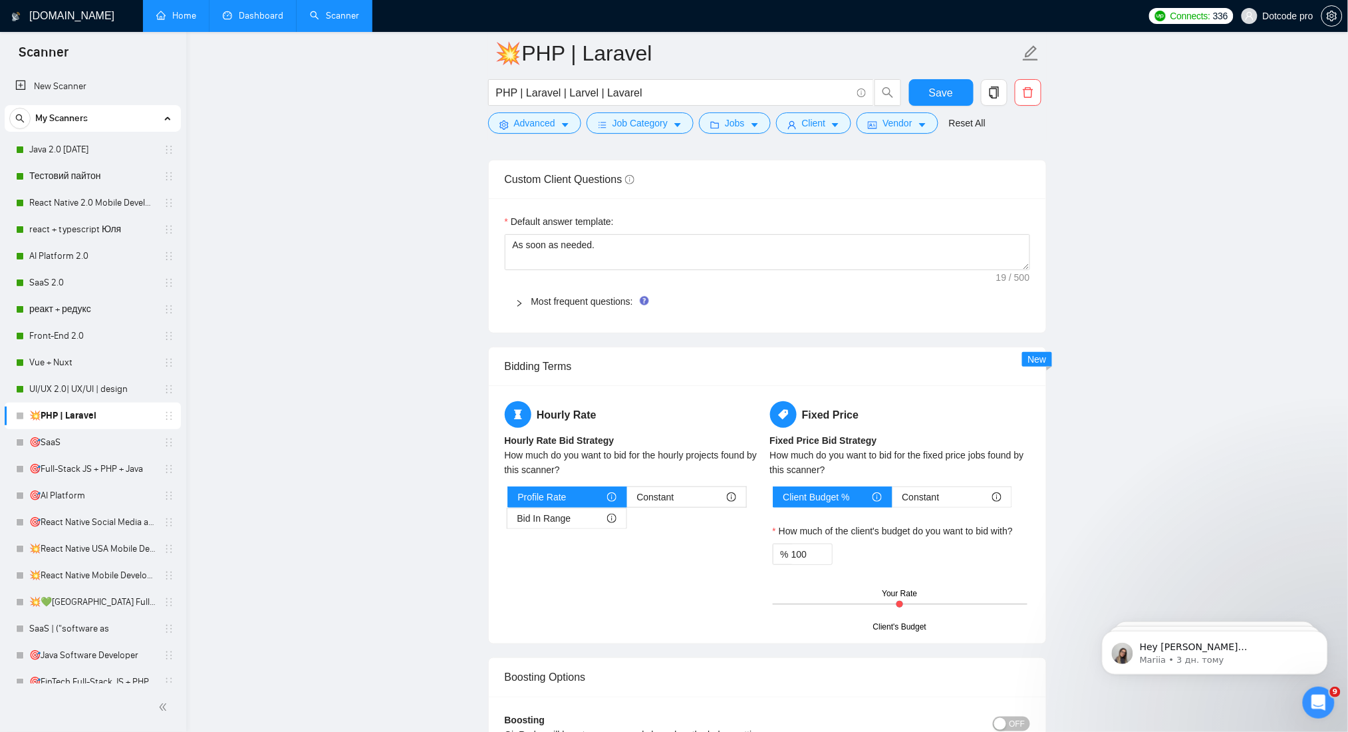
scroll to position [1862, 0]
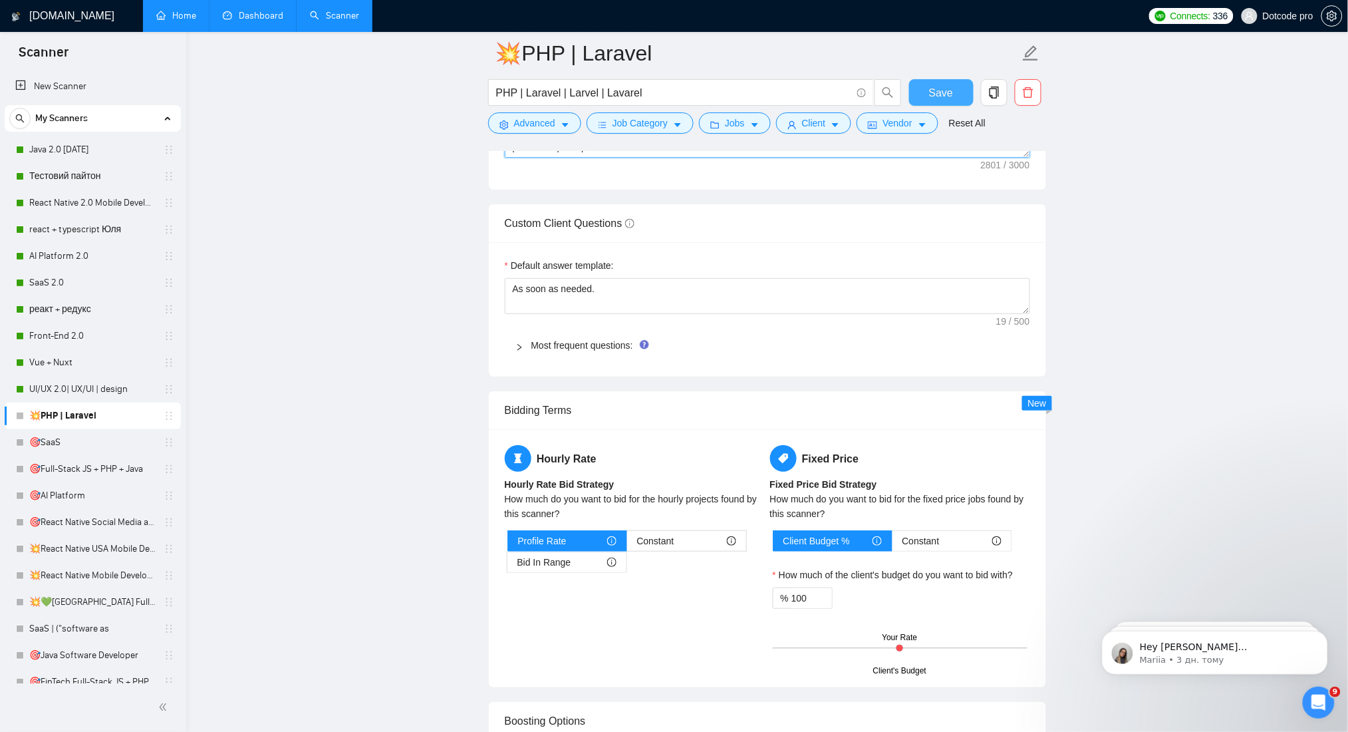
type textarea "[ Lor ips d sitametconse ADI/Elitsed Doeiusmod tempo Incid utlabore etd magnaal…"
click at [942, 84] on span "Save" at bounding box center [941, 92] width 24 height 17
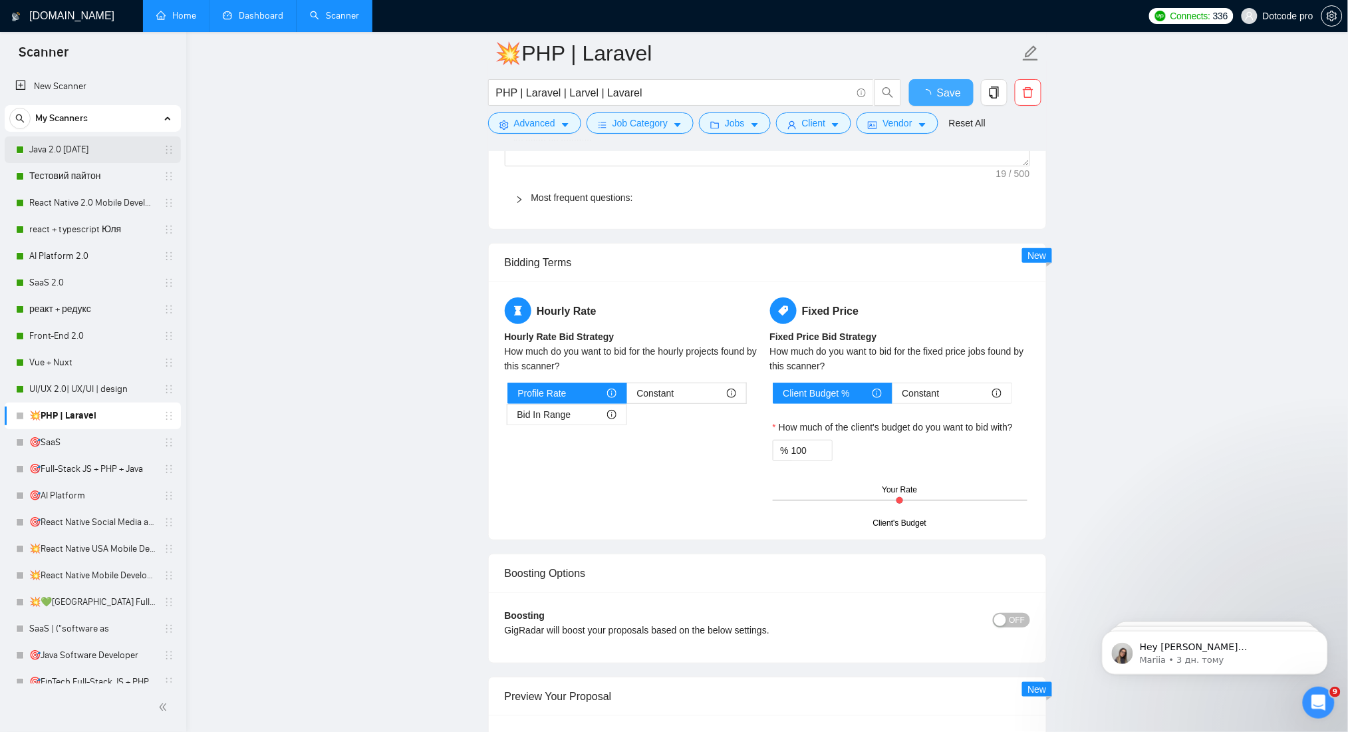
checkbox input "true"
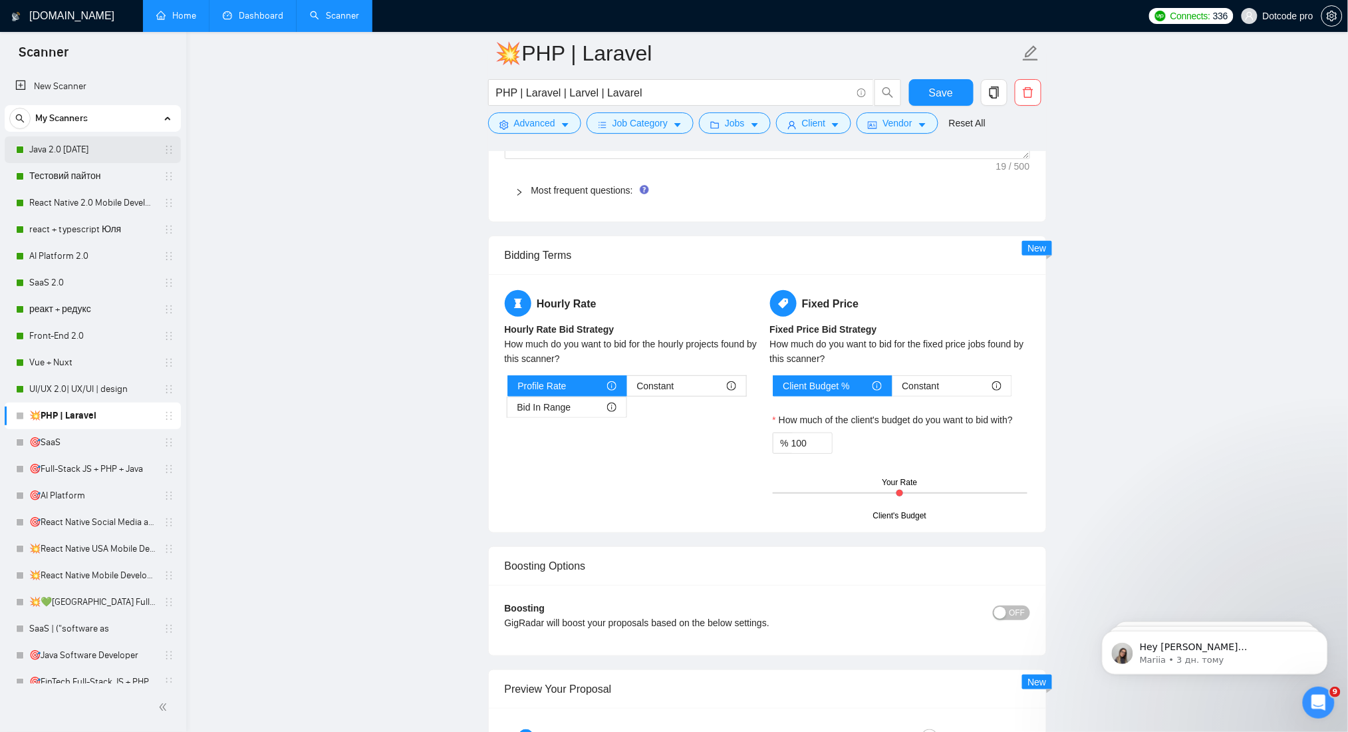
click at [73, 143] on link "Java 2.0 [DATE]" at bounding box center [92, 149] width 126 height 27
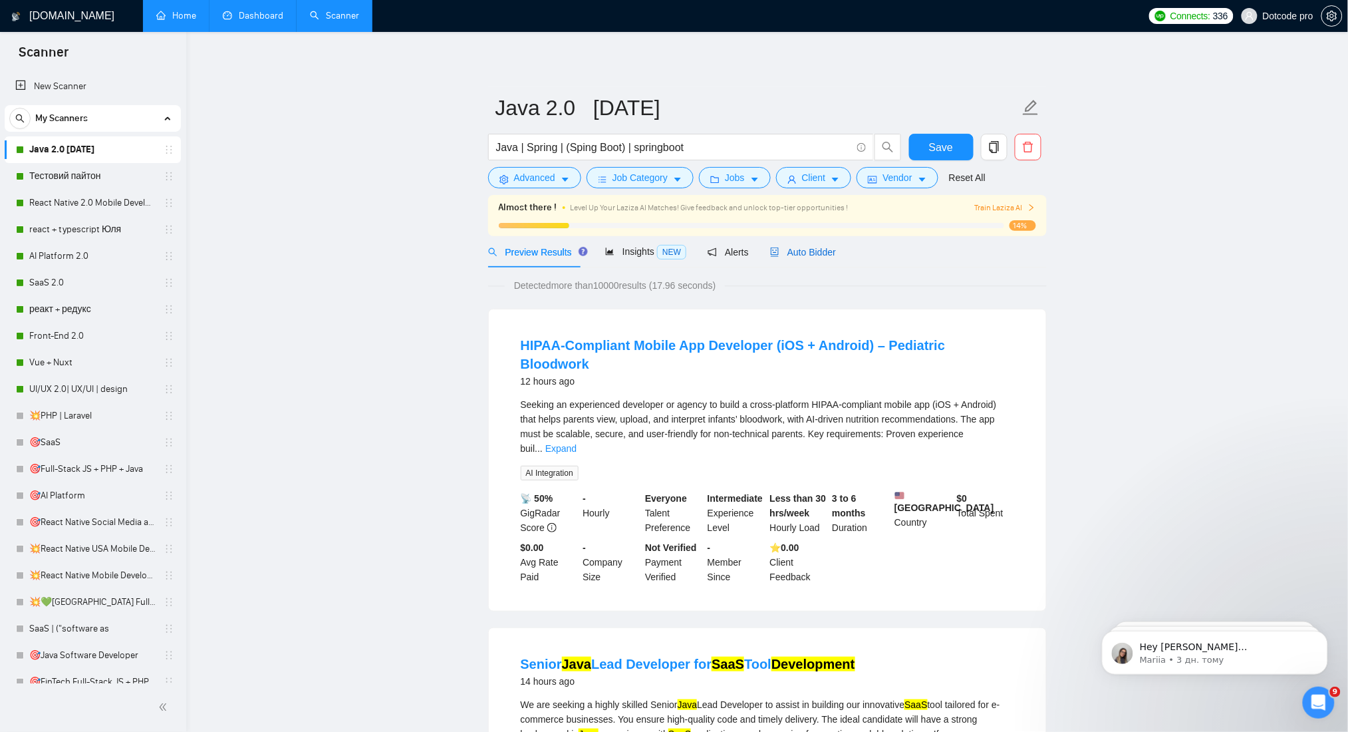
click at [772, 255] on icon "robot" at bounding box center [775, 251] width 8 height 9
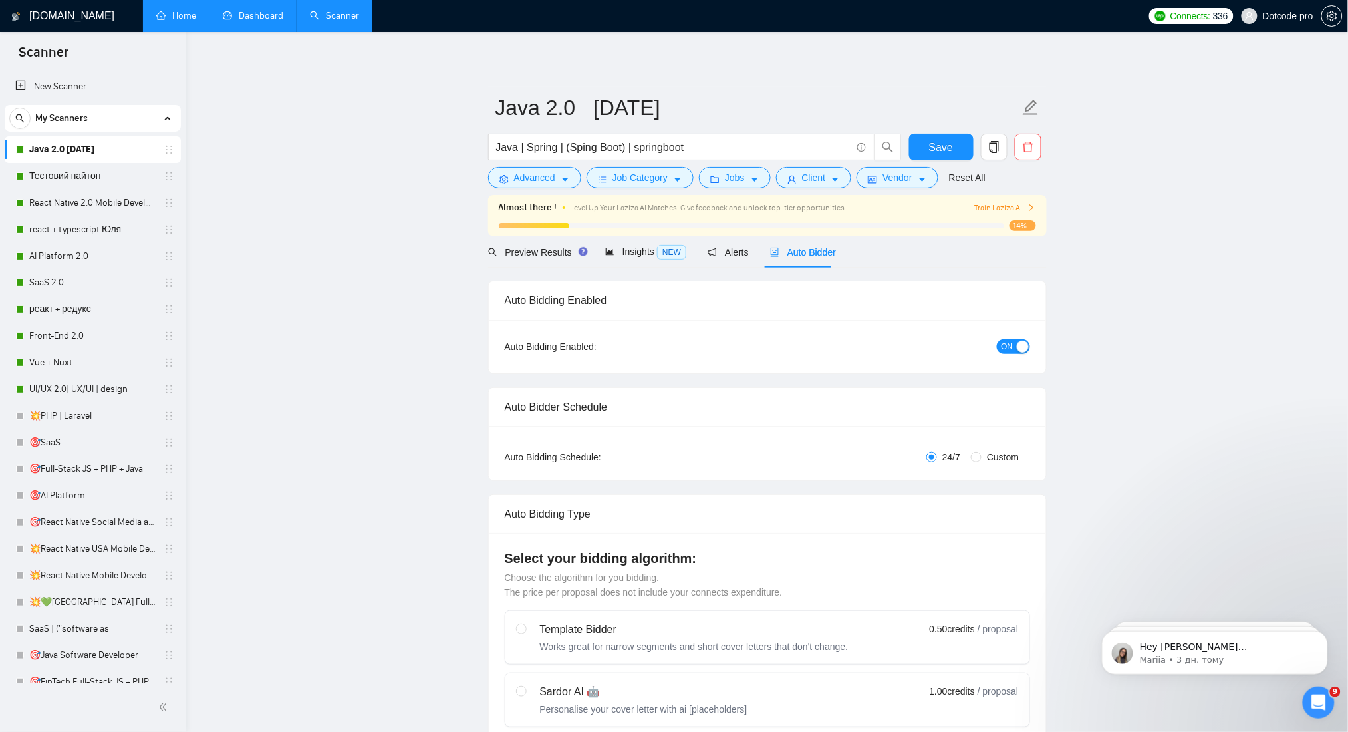
radio input "false"
radio input "true"
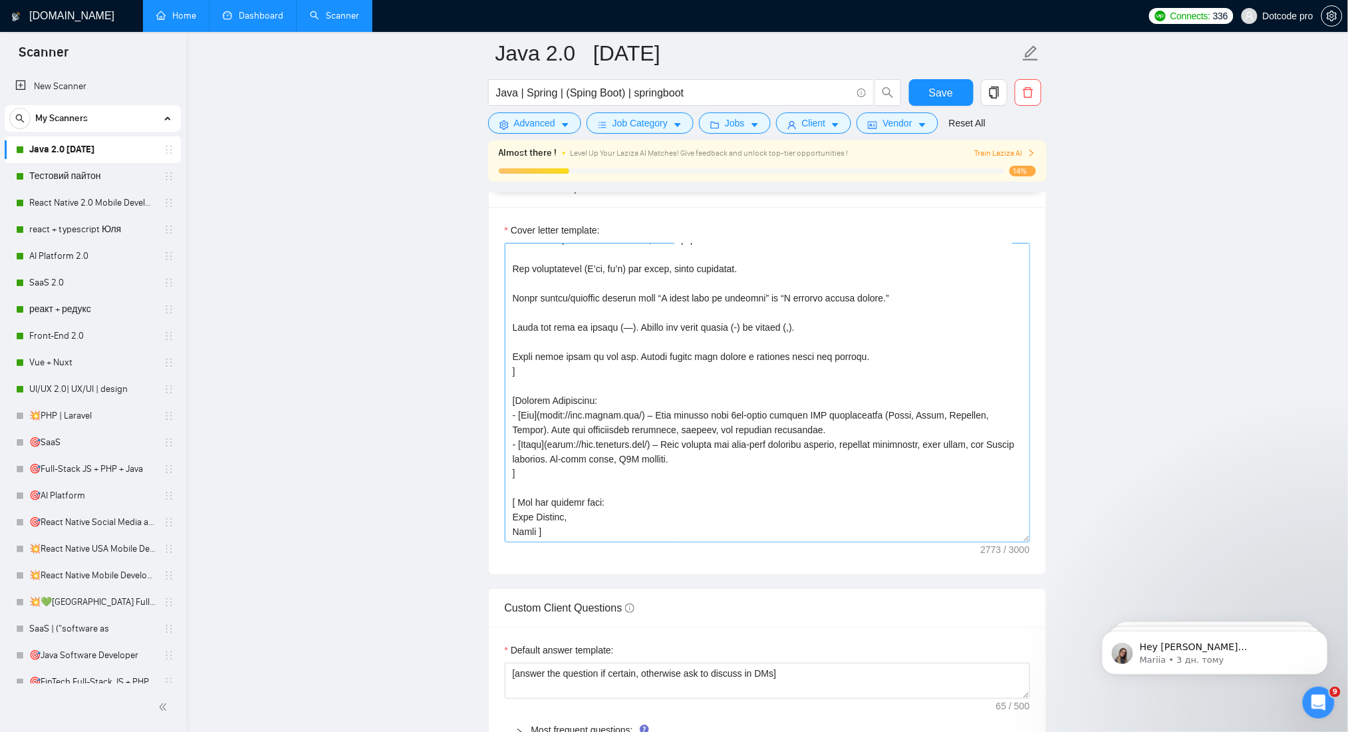
scroll to position [1773, 0]
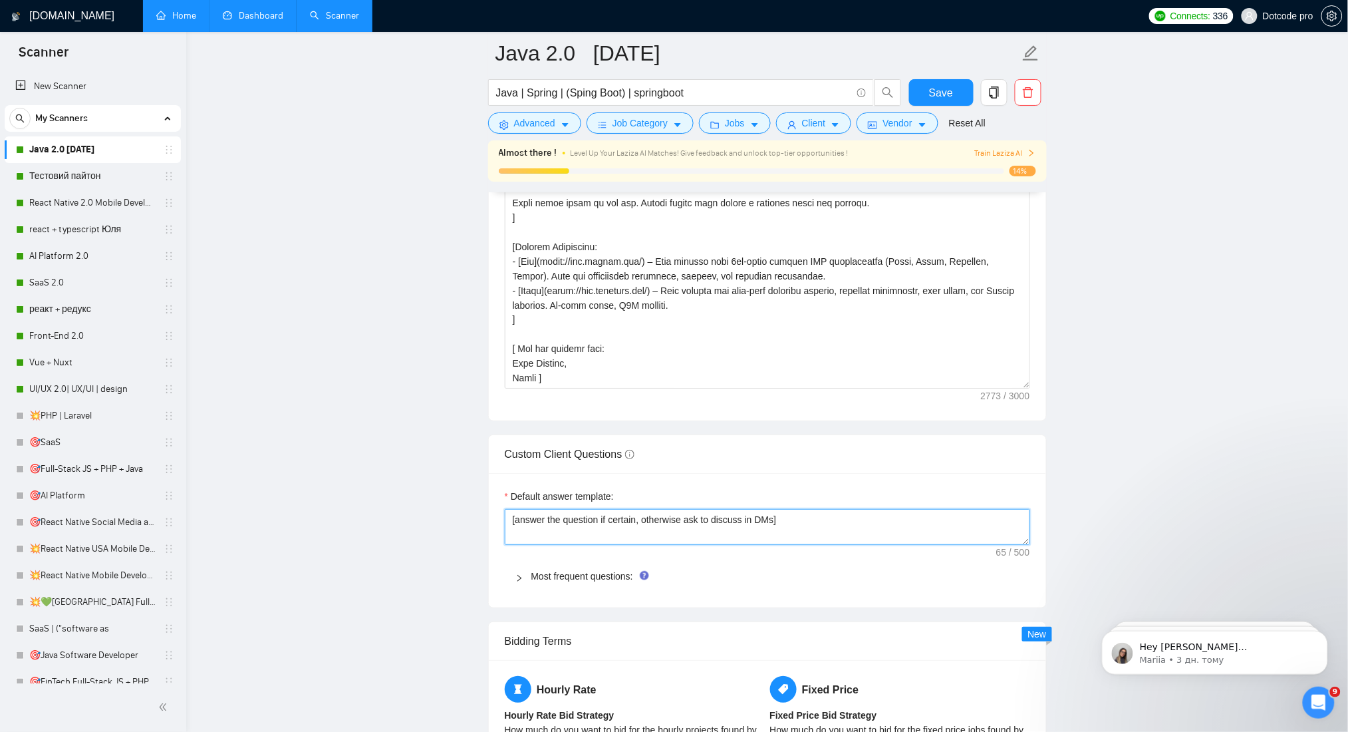
drag, startPoint x: 645, startPoint y: 527, endPoint x: 484, endPoint y: 527, distance: 161.0
click at [484, 527] on main "Java 2.0 [DATE] Java | Spring | (Sping Boot) | springboot Save Advanced Job Cat…" at bounding box center [767, 252] width 1119 height 3945
drag, startPoint x: 65, startPoint y: 408, endPoint x: 137, endPoint y: 408, distance: 71.8
click at [65, 408] on link "💥PHP | Laravel" at bounding box center [92, 415] width 126 height 27
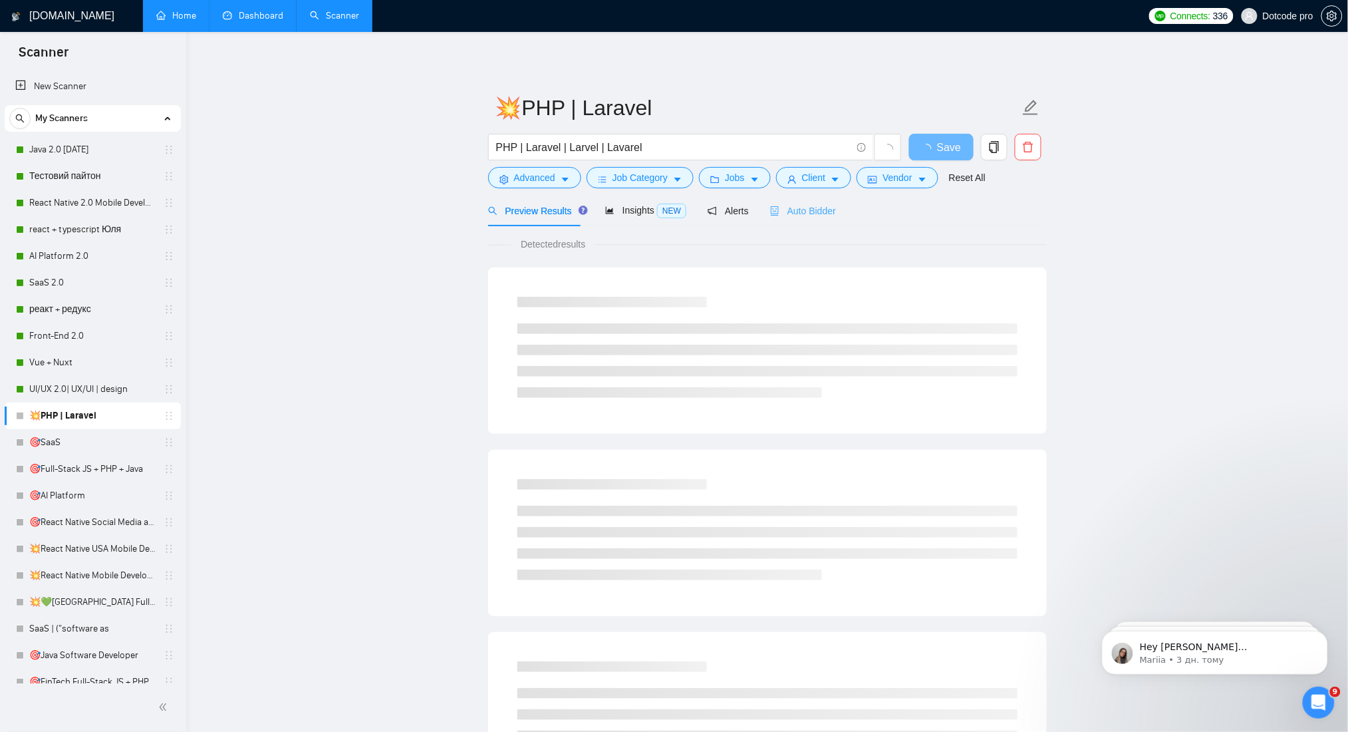
click at [813, 219] on div "Auto Bidder" at bounding box center [803, 210] width 66 height 31
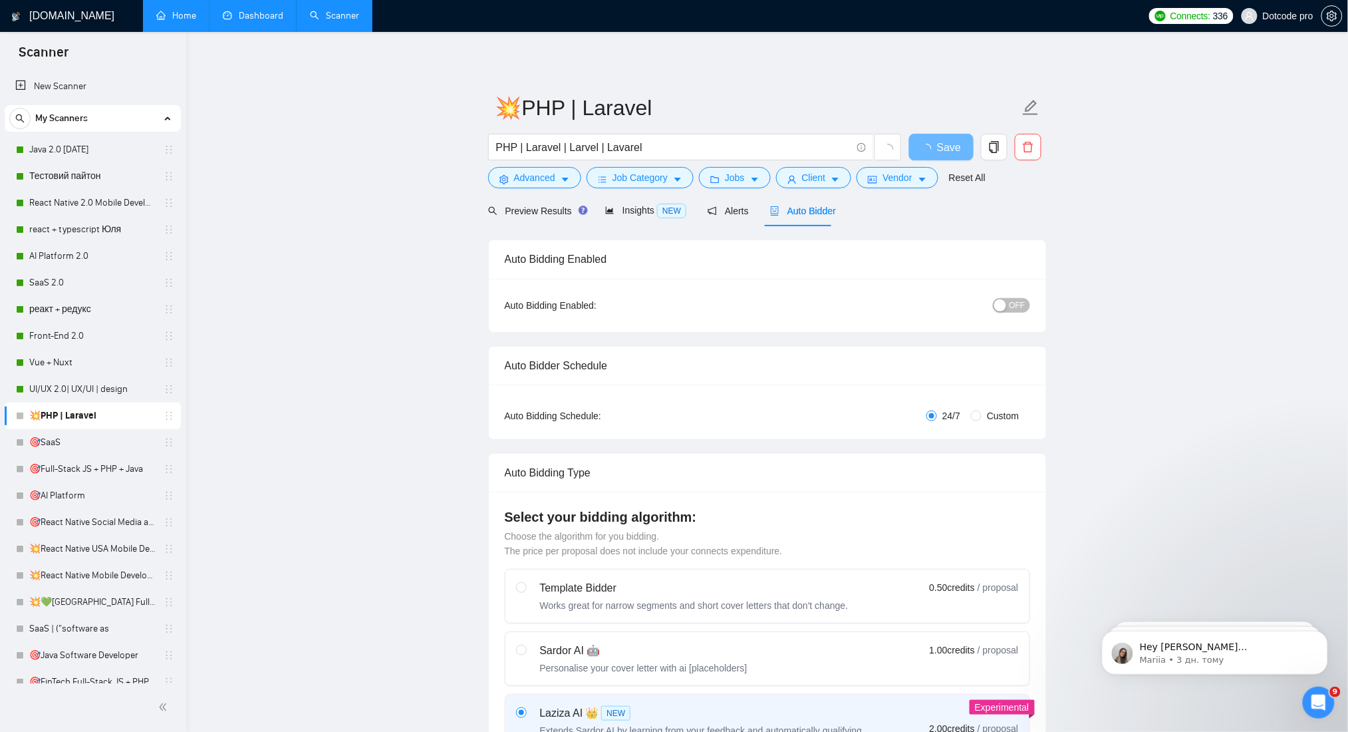
checkbox input "true"
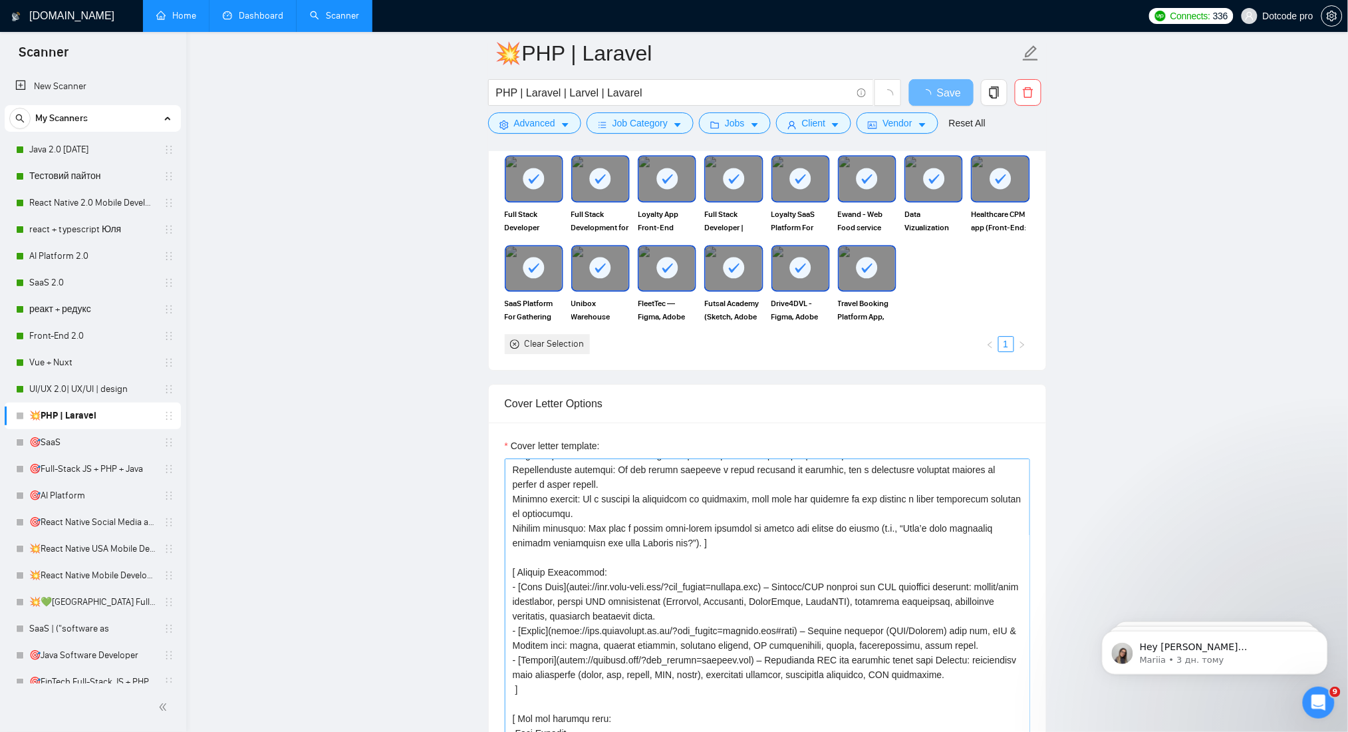
scroll to position [1773, 0]
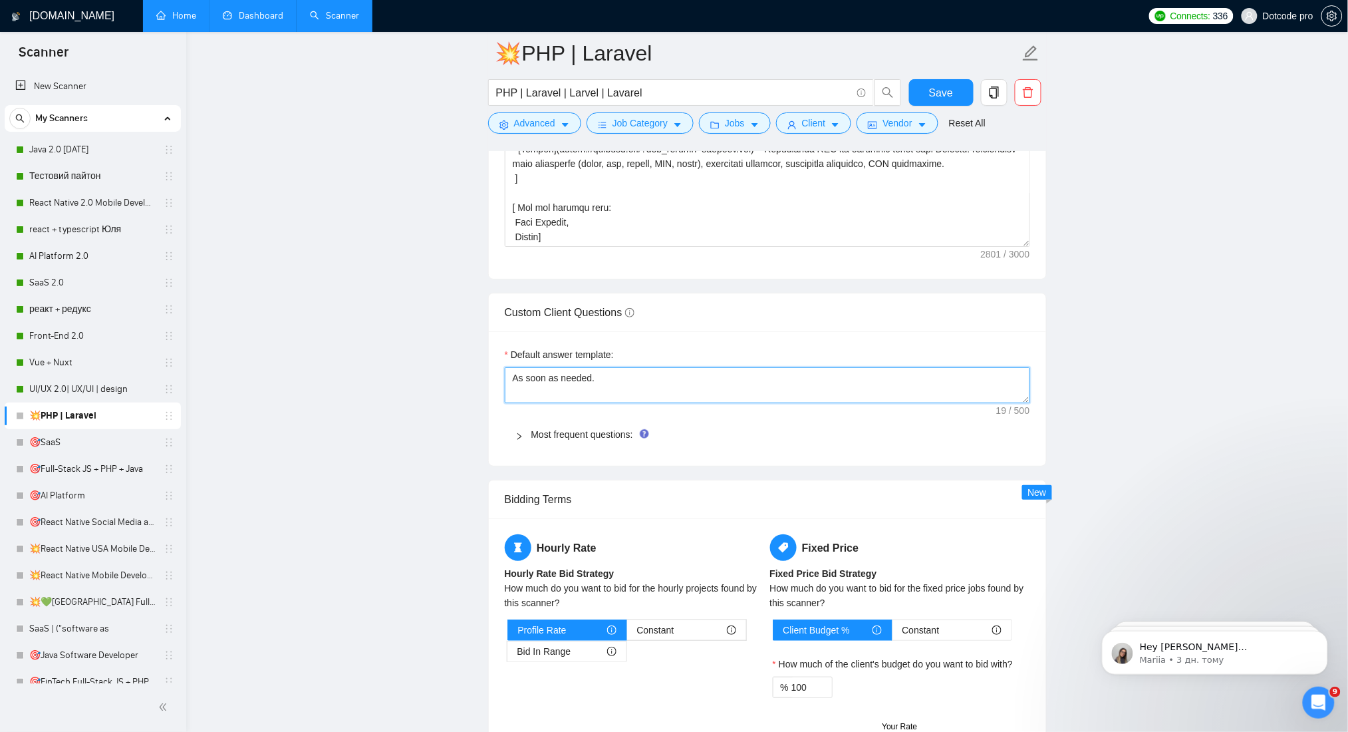
drag, startPoint x: 607, startPoint y: 378, endPoint x: 410, endPoint y: 384, distance: 196.3
click at [410, 384] on main "💥PHP | Laravel PHP | Laravel | Larvel | Lavarel Save Advanced Job Category Jobs…" at bounding box center [767, 272] width 1119 height 3985
paste textarea "[answer the question if certain, otherwise ask to discuss in DMs]"
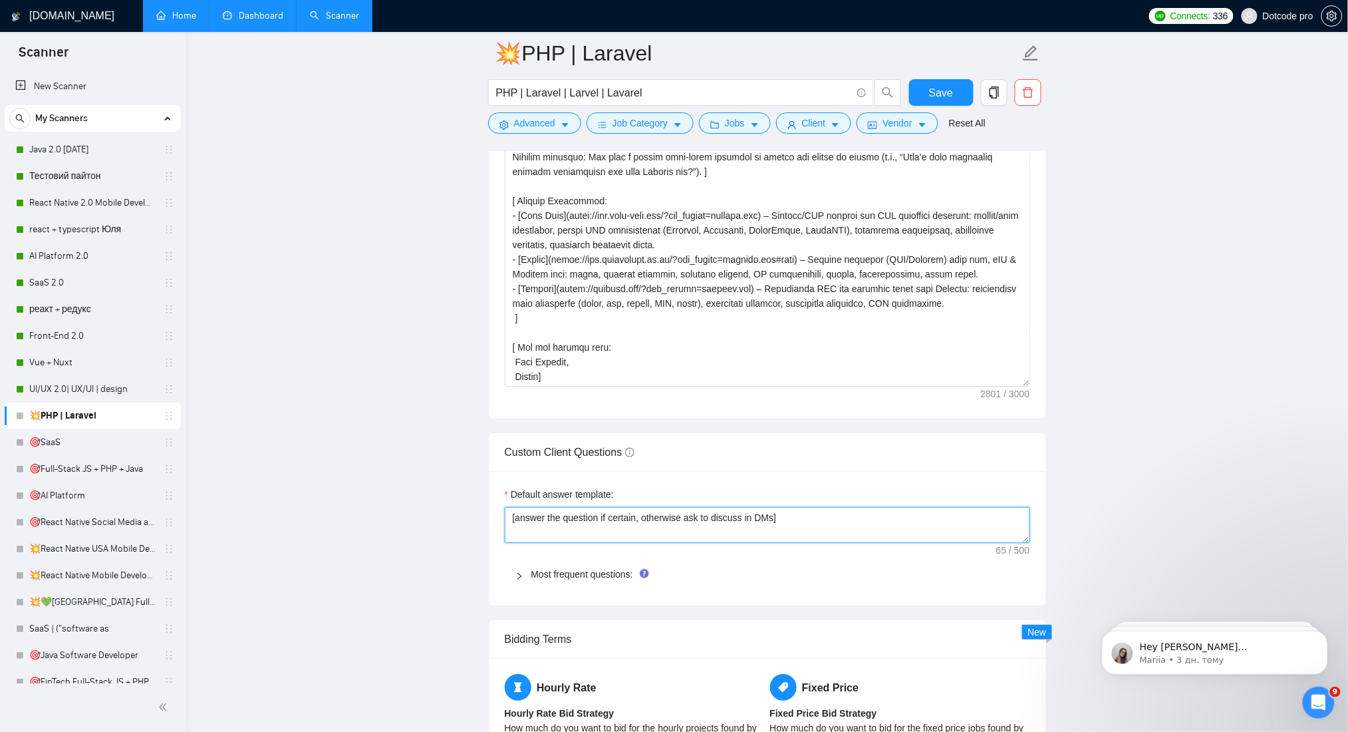
scroll to position [1862, 0]
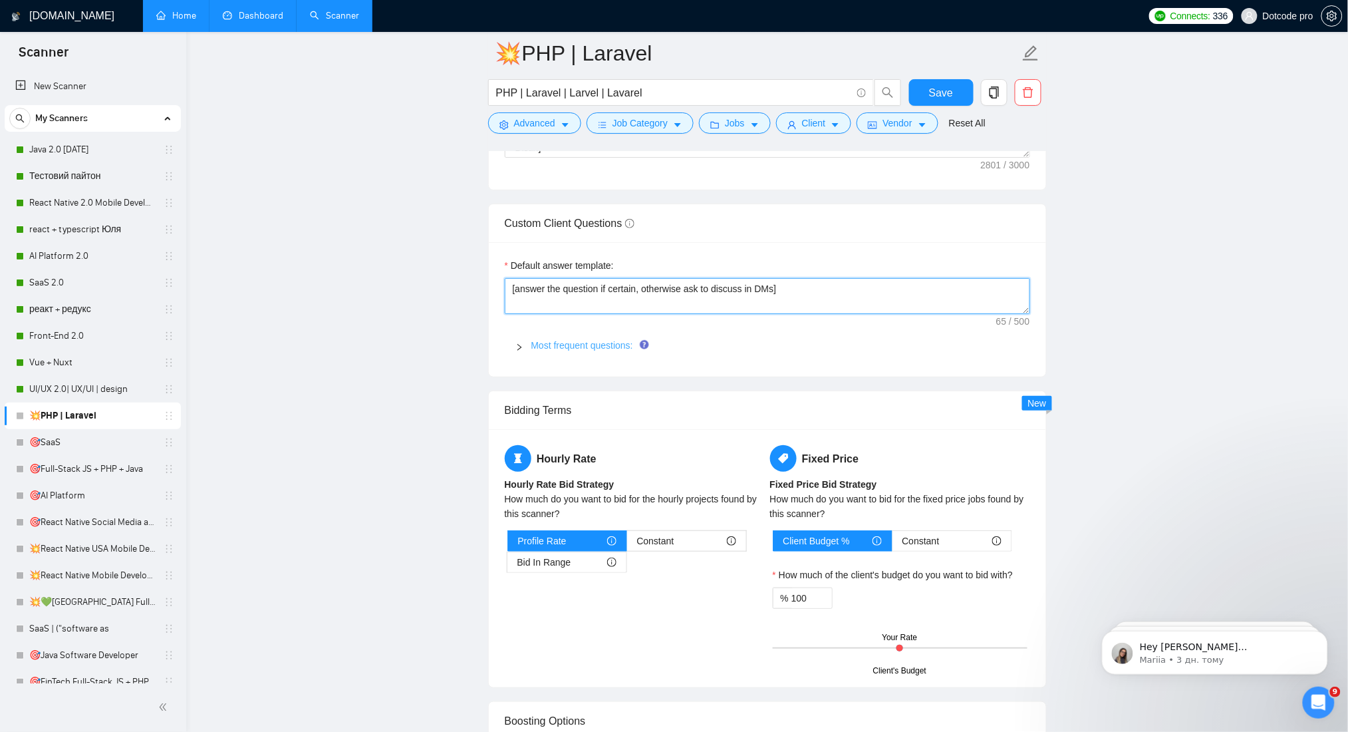
type textarea "[answer the question if certain, otherwise ask to discuss in DMs]"
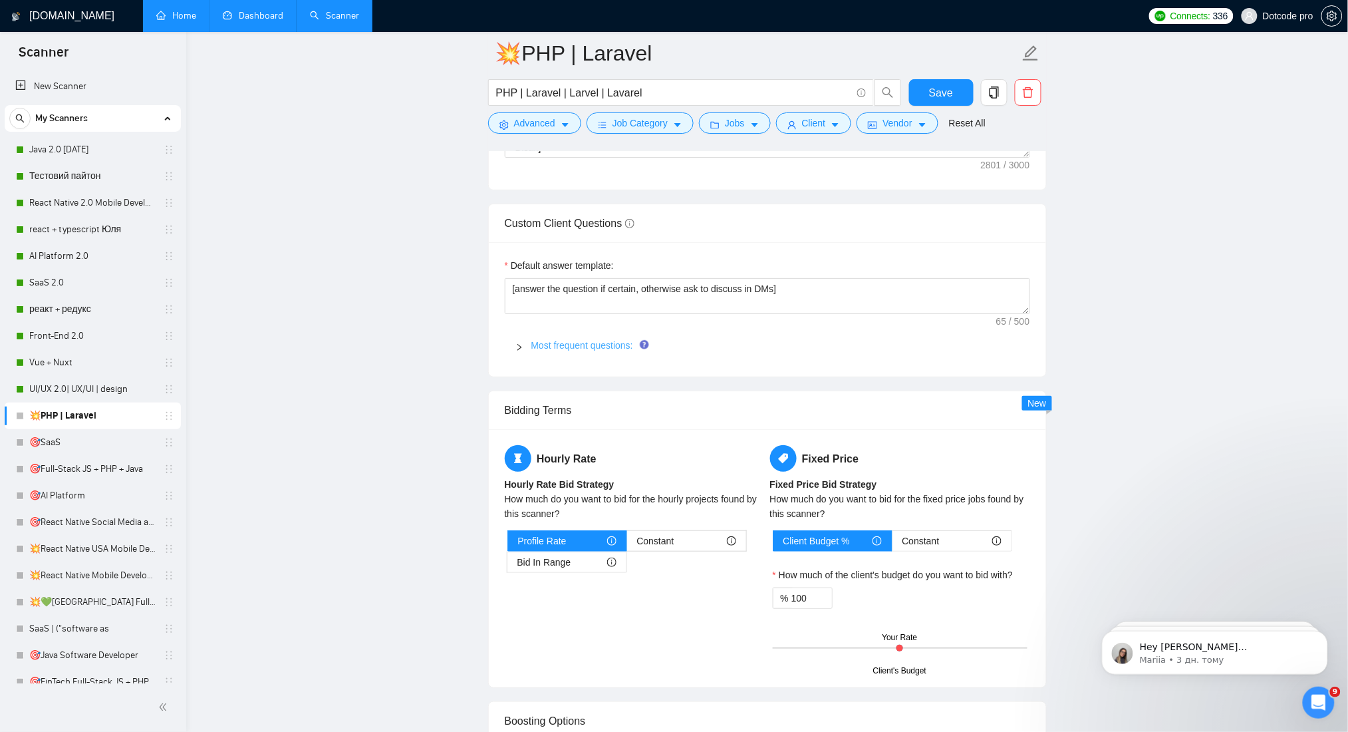
click at [630, 351] on link "Most frequent questions:" at bounding box center [582, 345] width 102 height 11
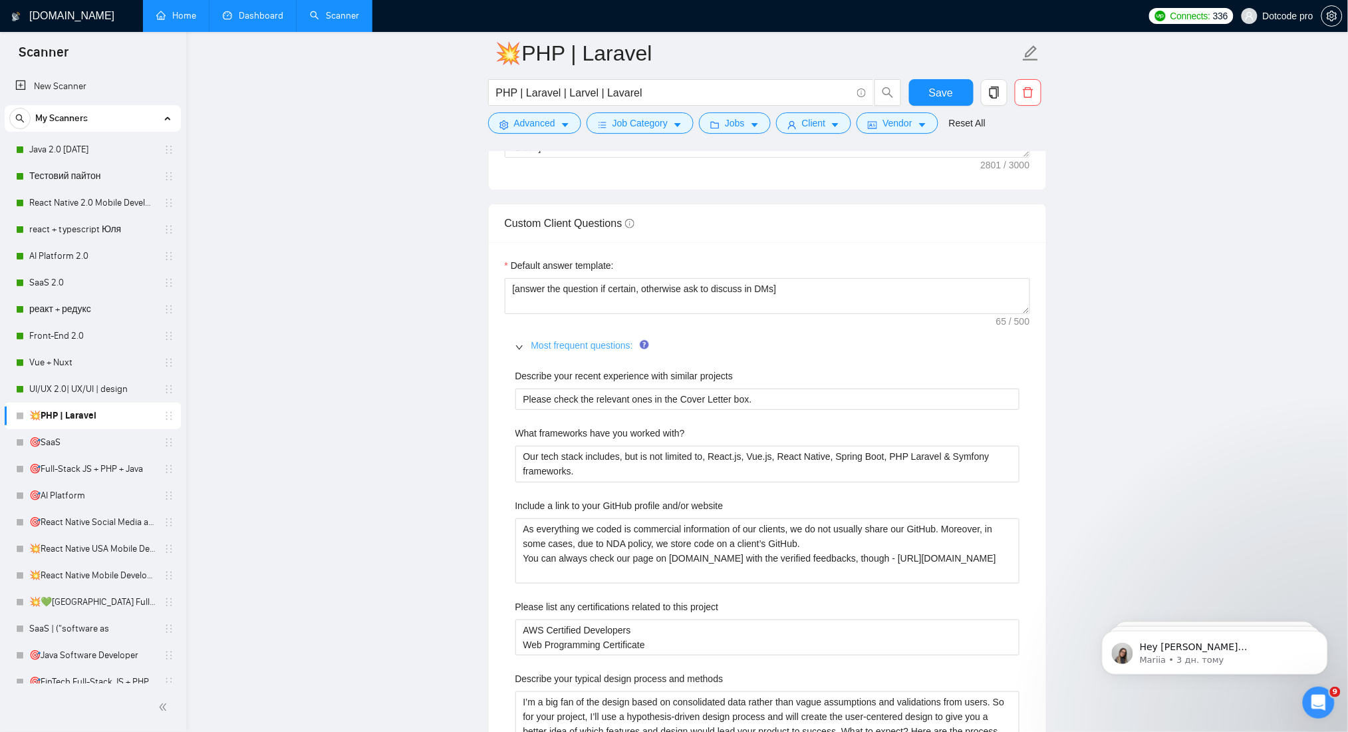
click at [629, 351] on link "Most frequent questions:" at bounding box center [582, 345] width 102 height 11
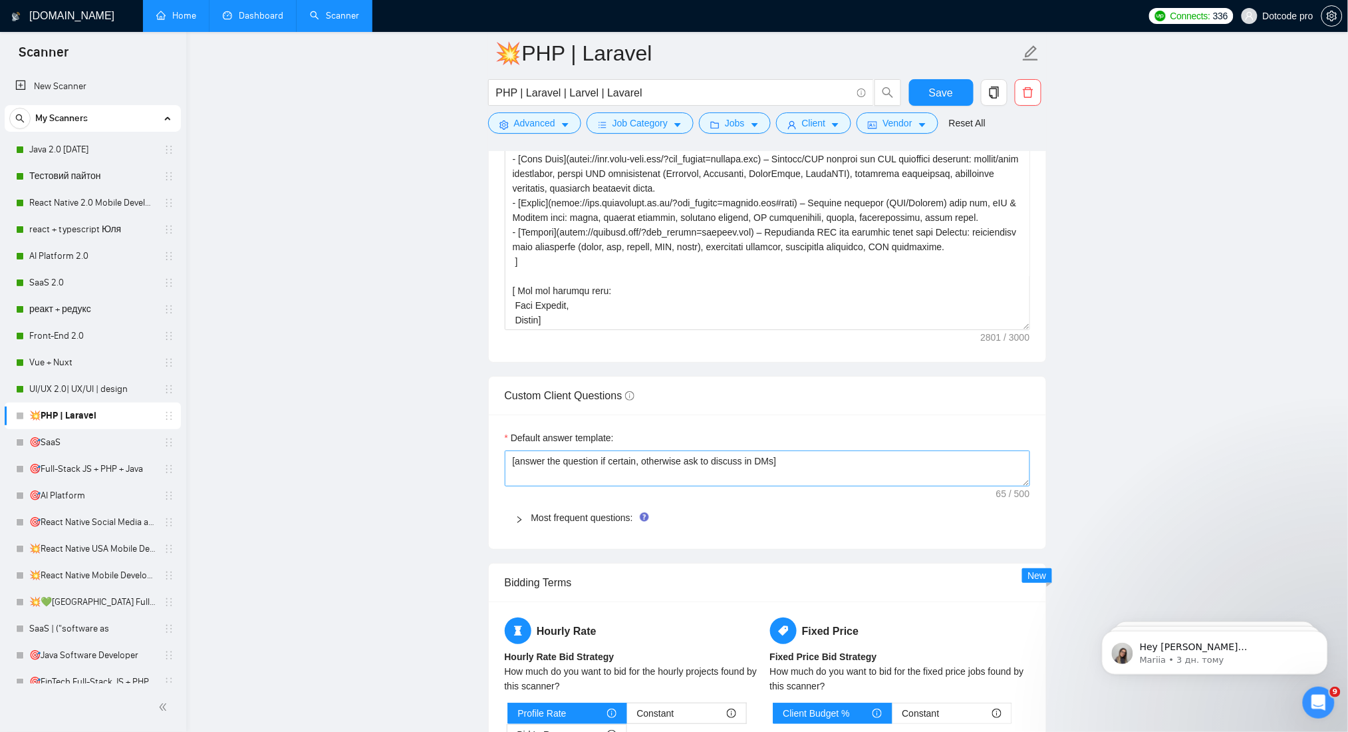
scroll to position [1773, 0]
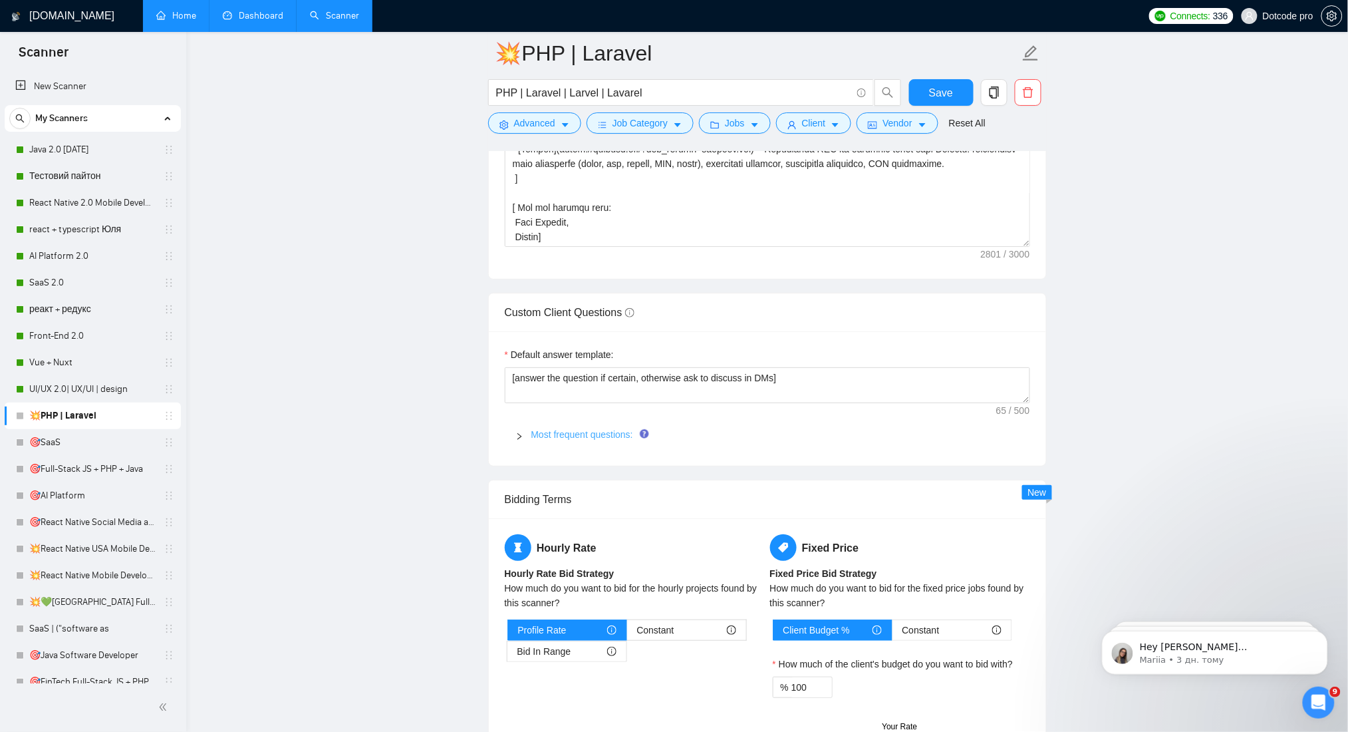
click at [586, 431] on link "Most frequent questions:" at bounding box center [582, 434] width 102 height 11
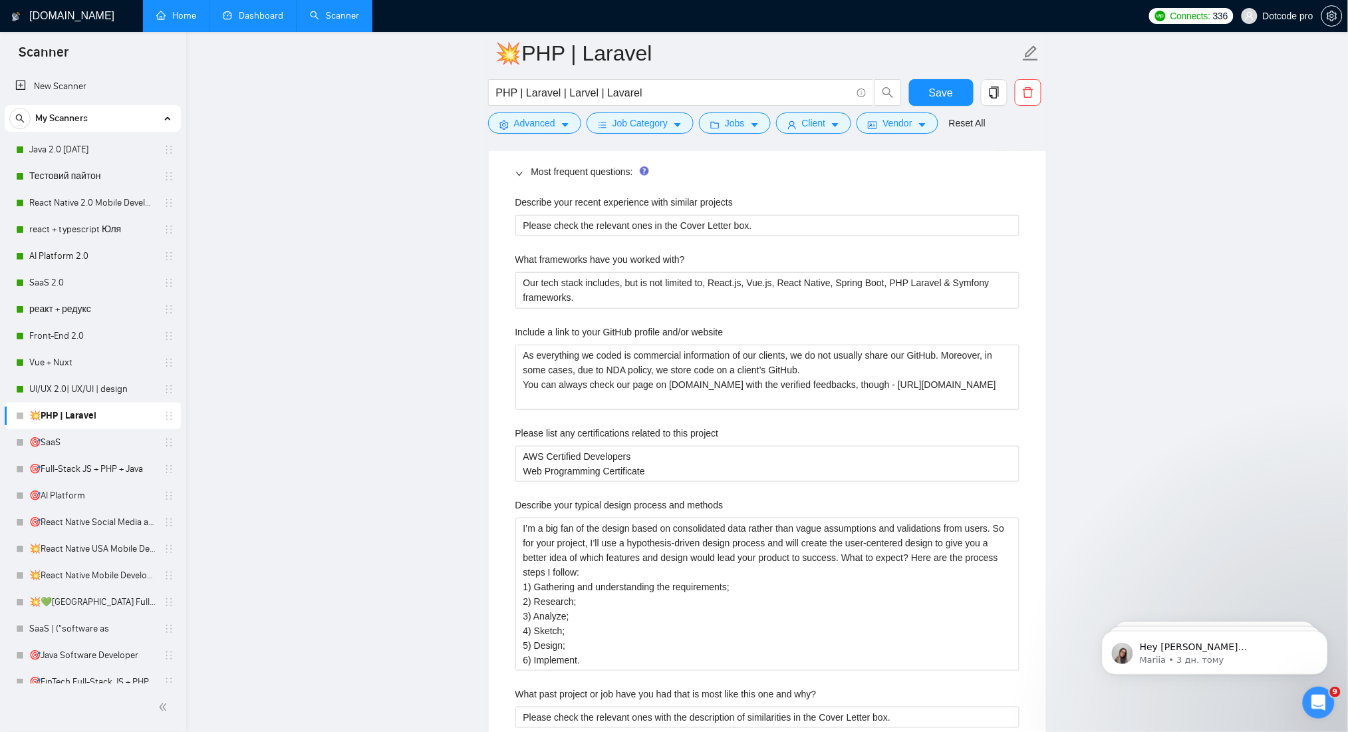
scroll to position [2039, 0]
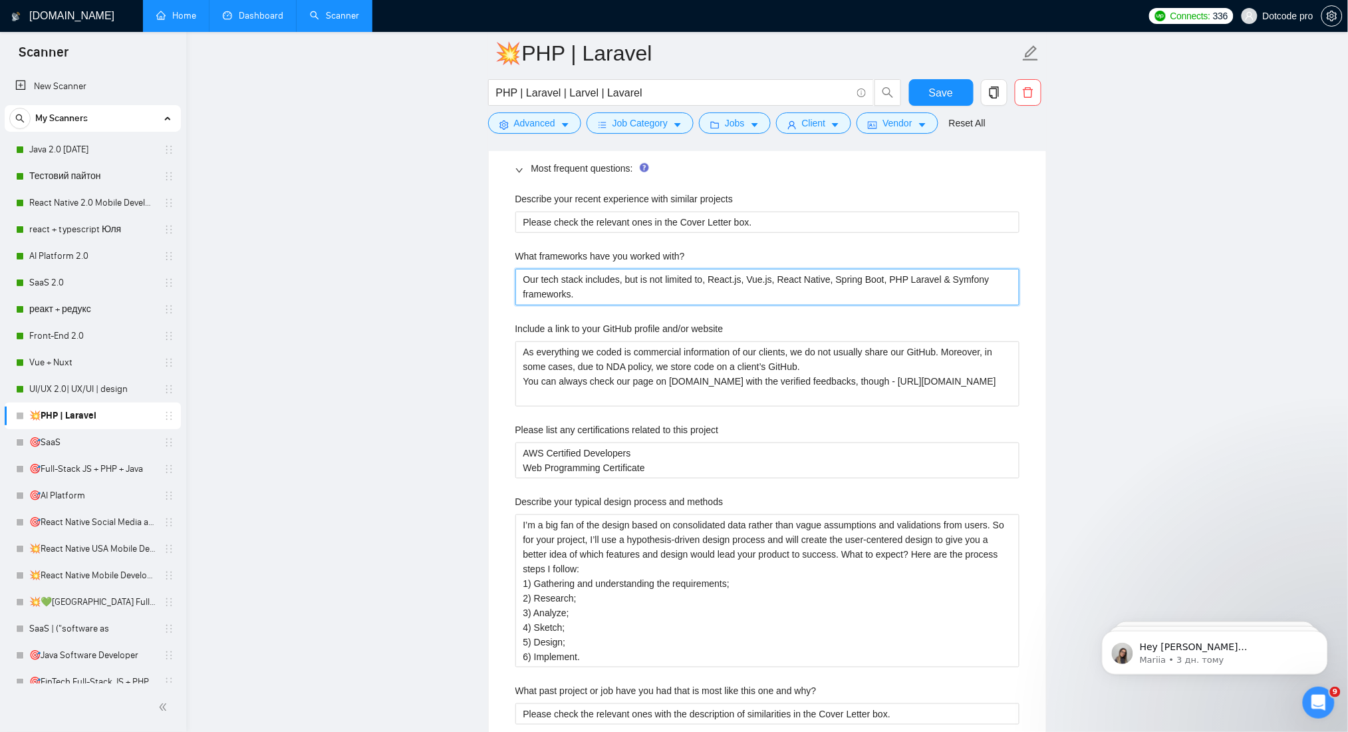
drag, startPoint x: 628, startPoint y: 293, endPoint x: 499, endPoint y: 267, distance: 131.6
click at [499, 267] on div "Default answer template: [answer the question if certain, otherwise ask to disc…" at bounding box center [767, 616] width 557 height 1103
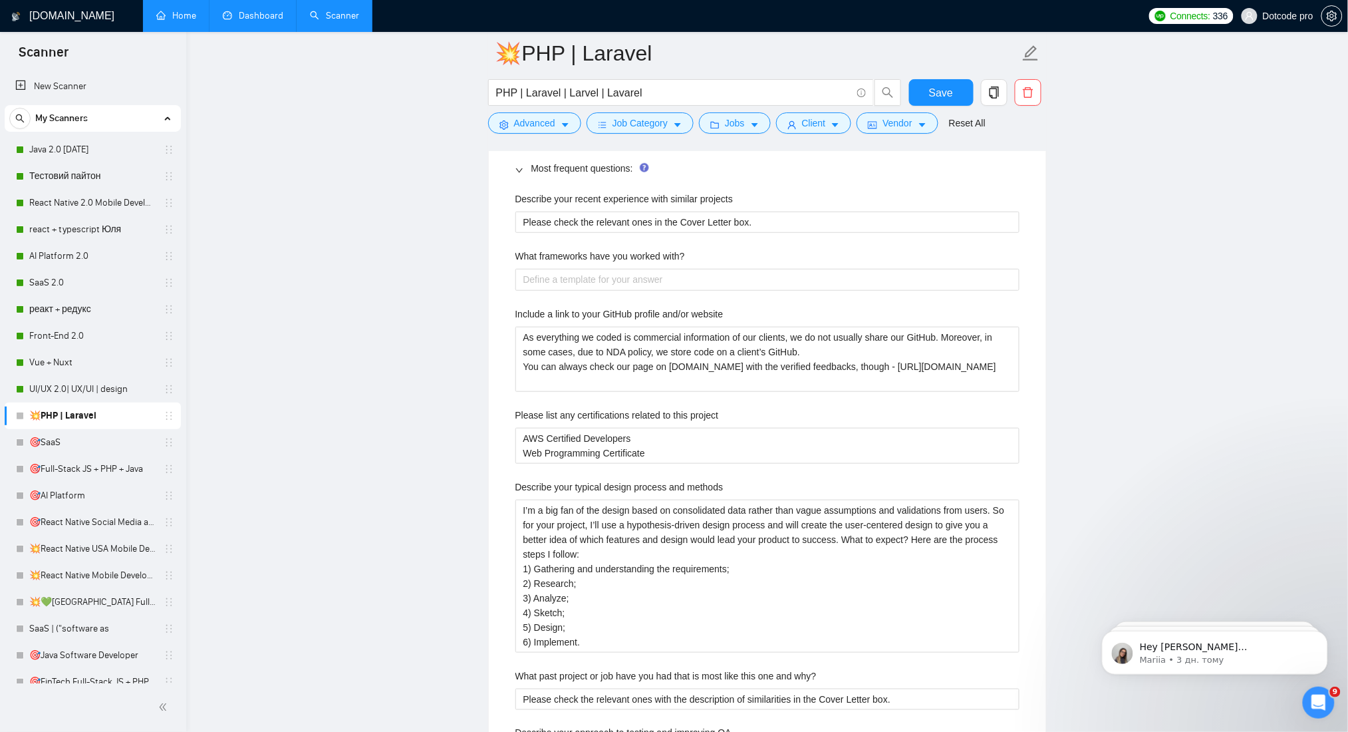
click at [1145, 293] on main "💥PHP | Laravel PHP | Laravel | Larvel | Lavarel Save Advanced Job Category Jobs…" at bounding box center [767, 484] width 1119 height 4940
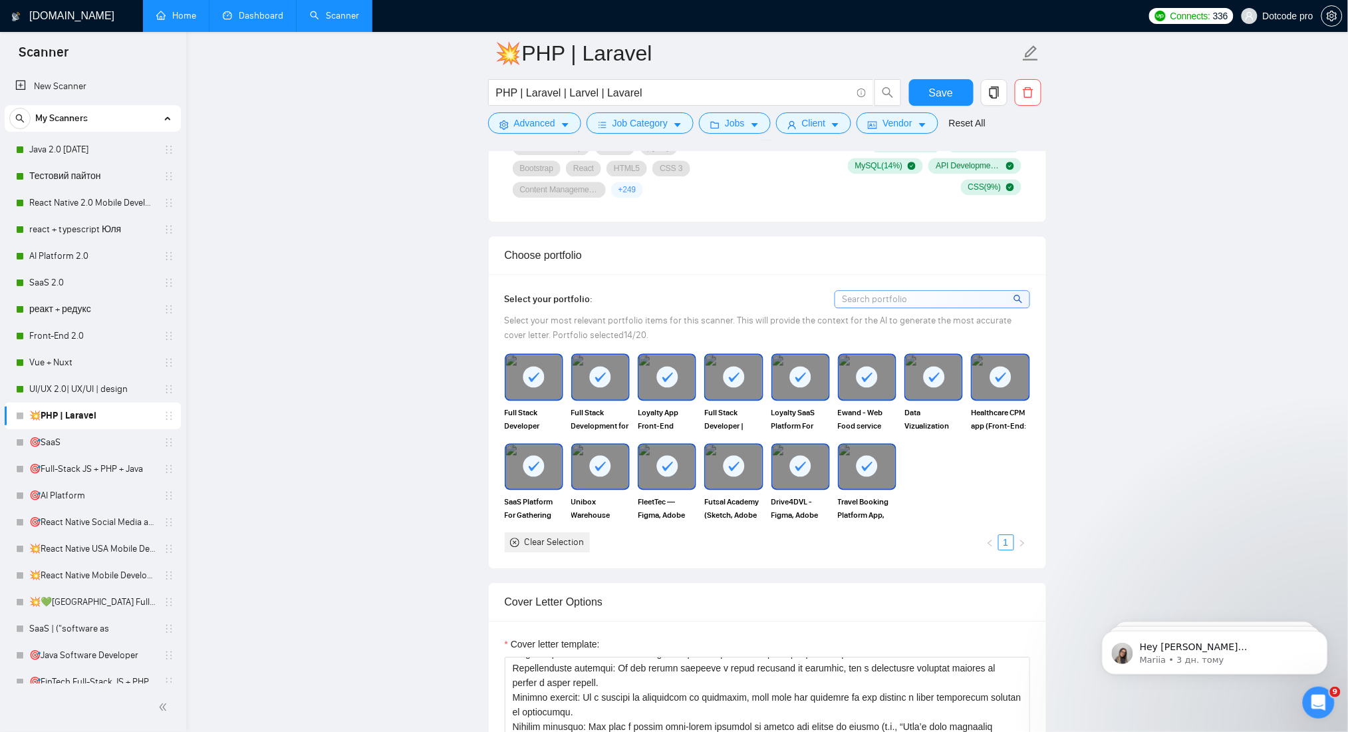
scroll to position [798, 0]
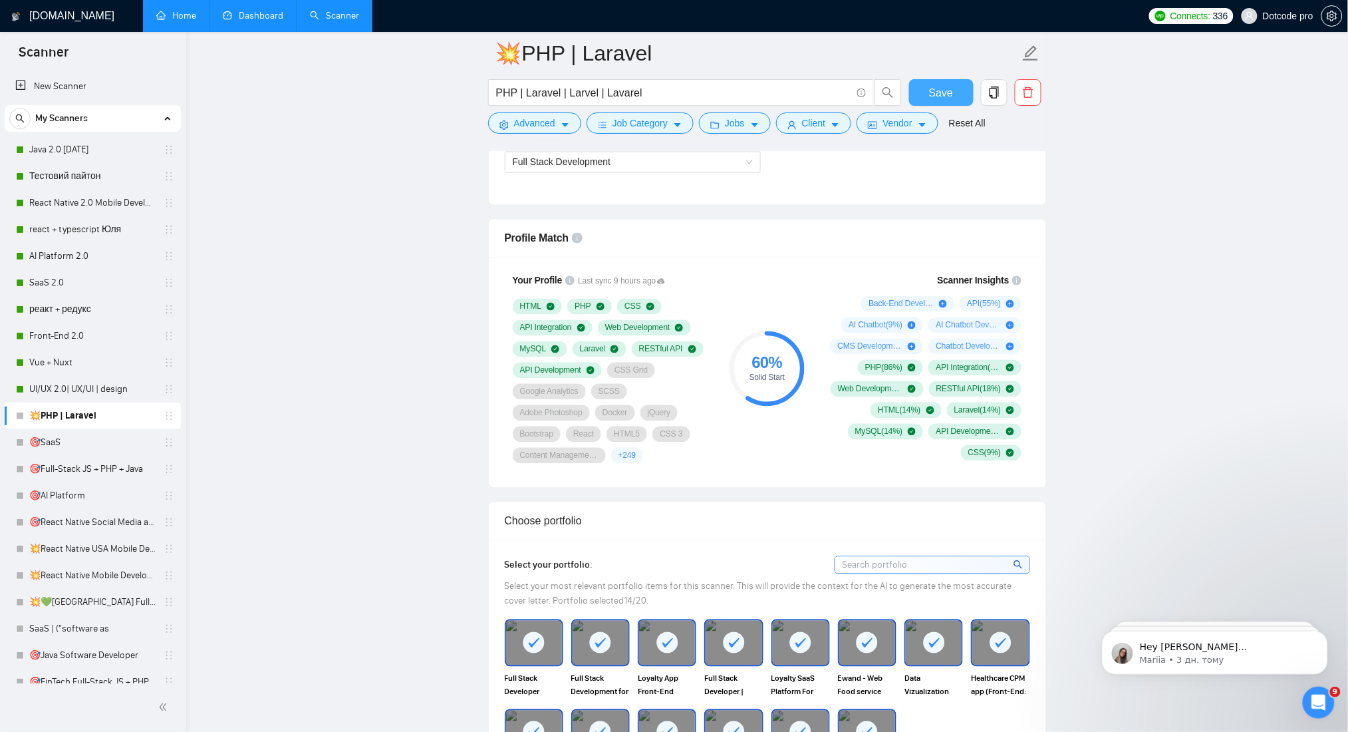
click at [932, 90] on span "Save" at bounding box center [941, 92] width 24 height 17
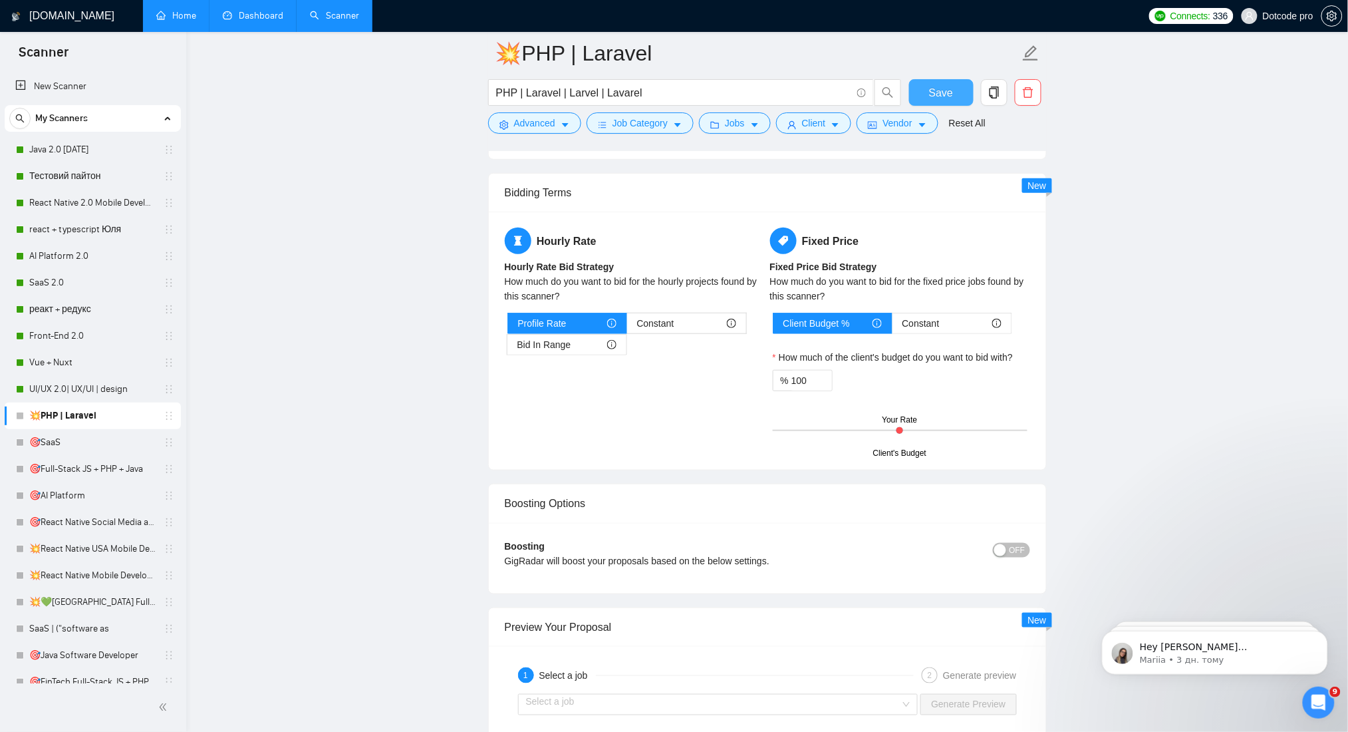
scroll to position [2305, 0]
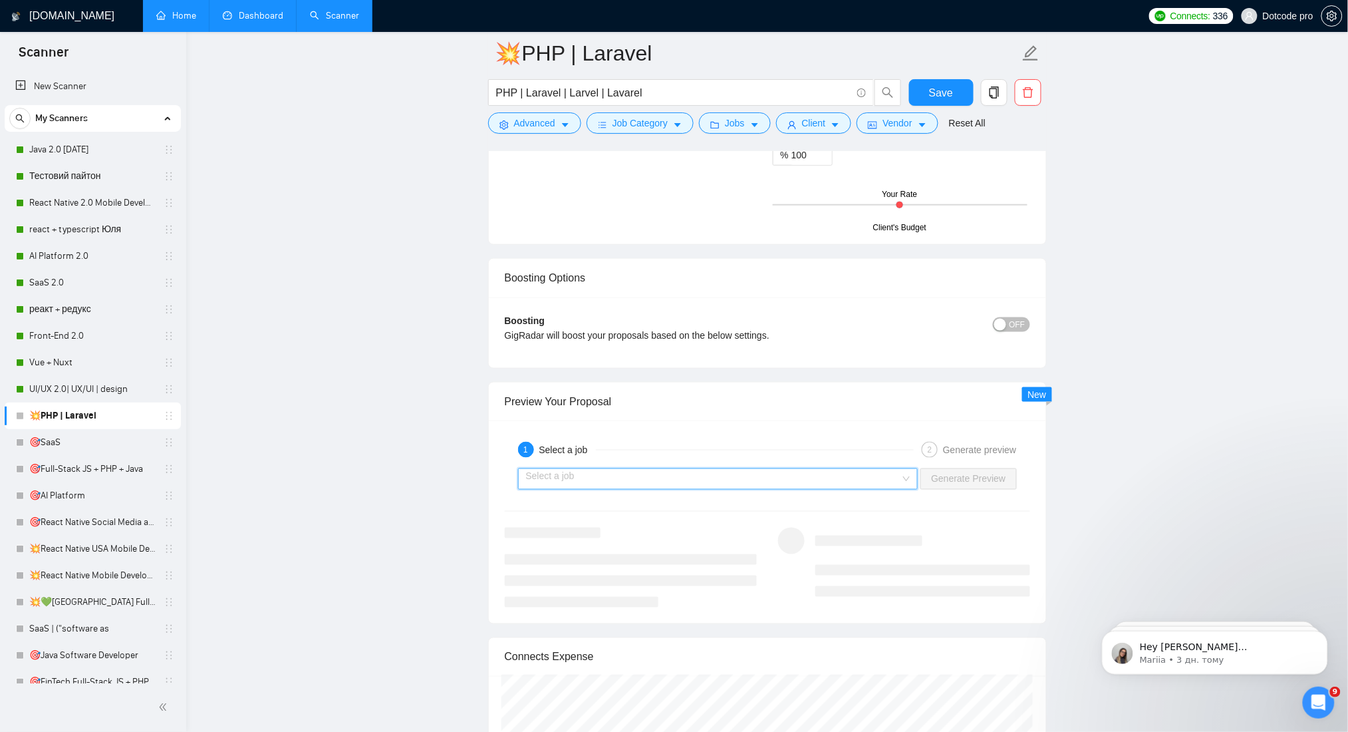
click at [877, 480] on input "search" at bounding box center [713, 479] width 375 height 20
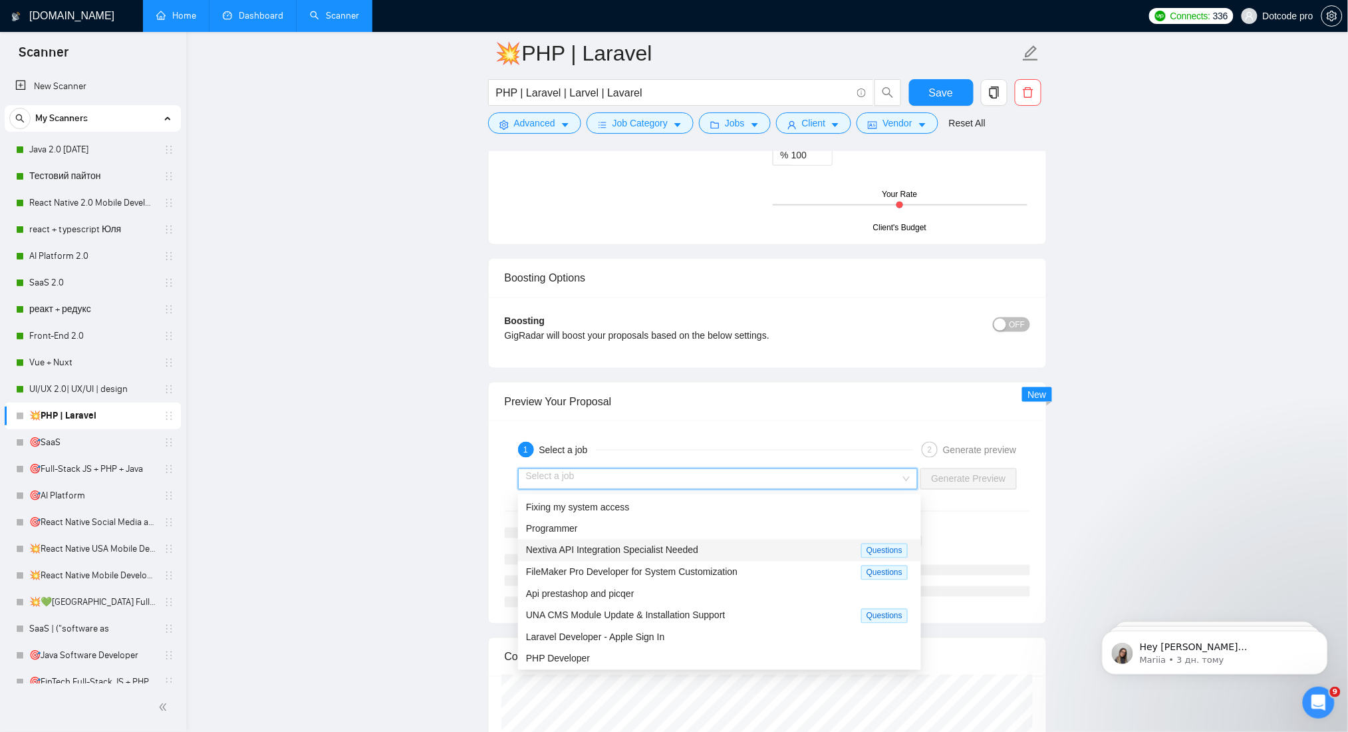
click at [665, 554] on span "Nextiva API Integration Specialist Needed" at bounding box center [612, 550] width 172 height 11
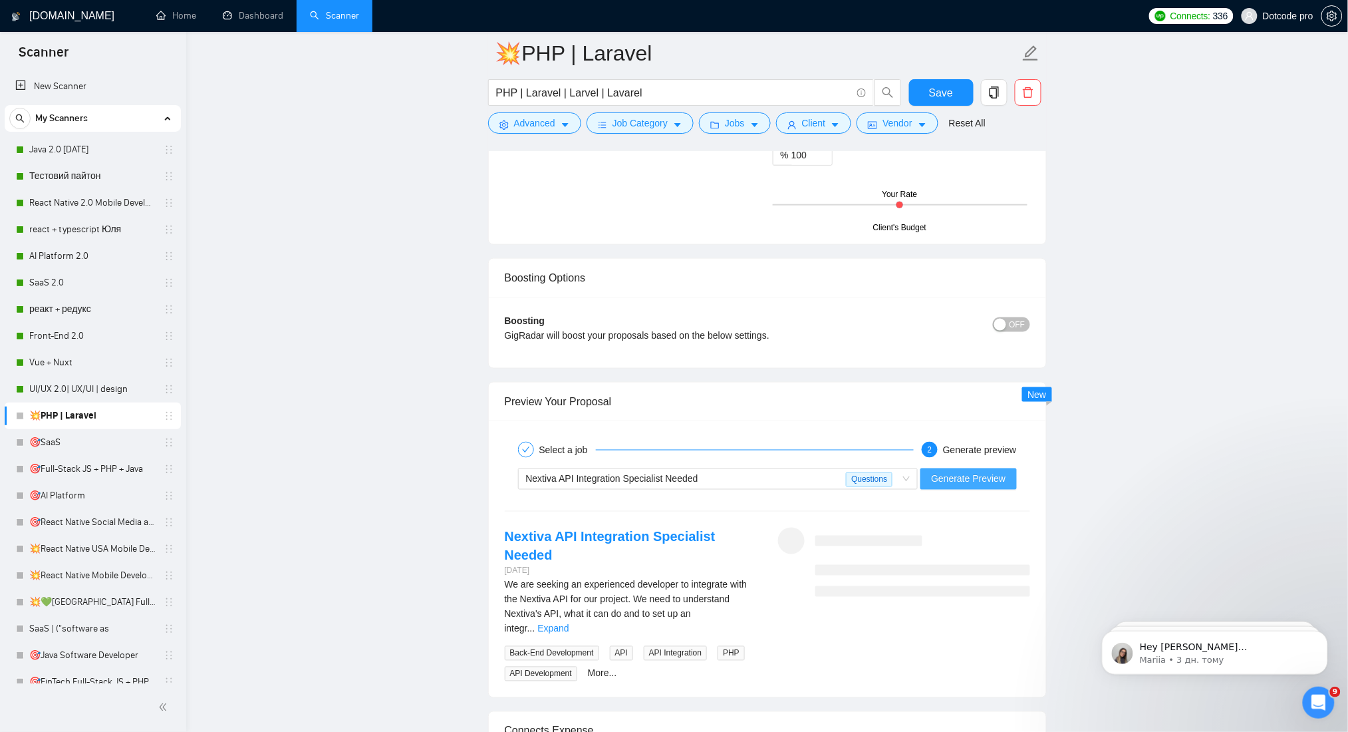
click at [1000, 483] on span "Generate Preview" at bounding box center [968, 479] width 74 height 15
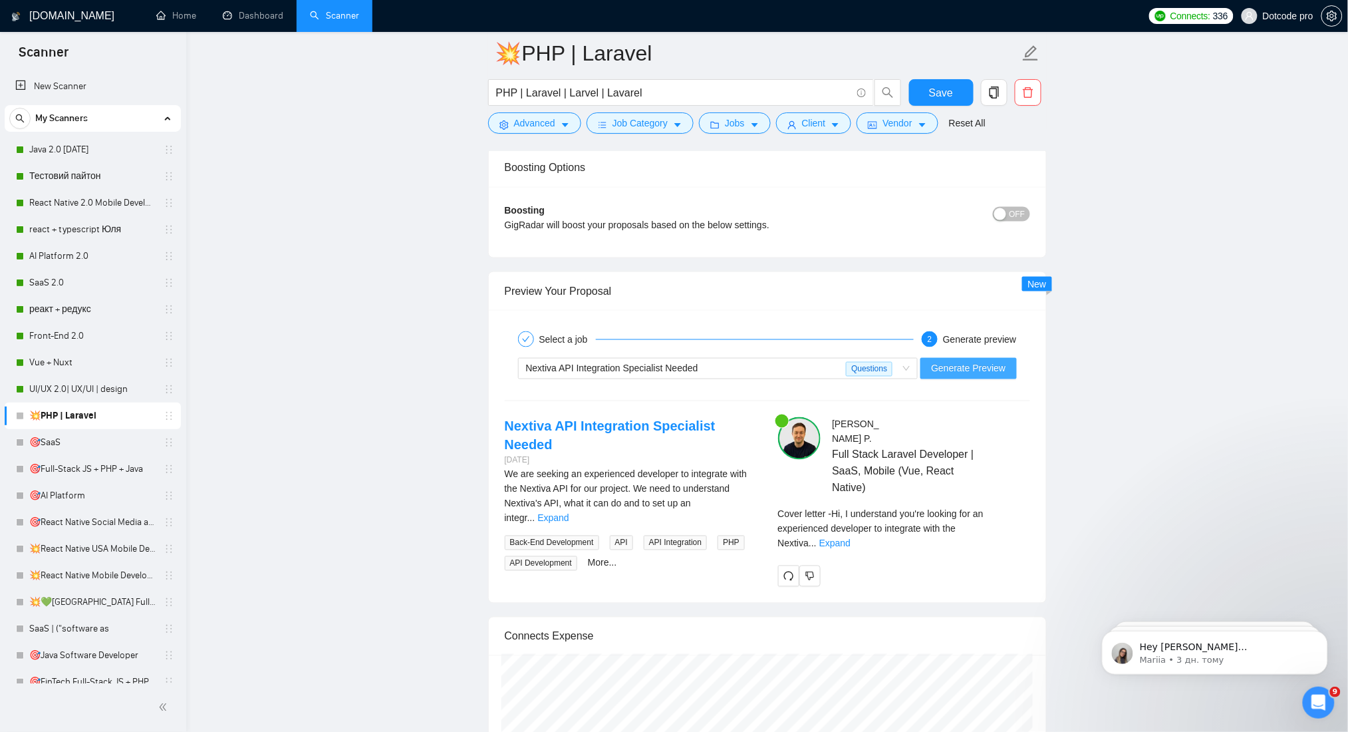
scroll to position [2483, 0]
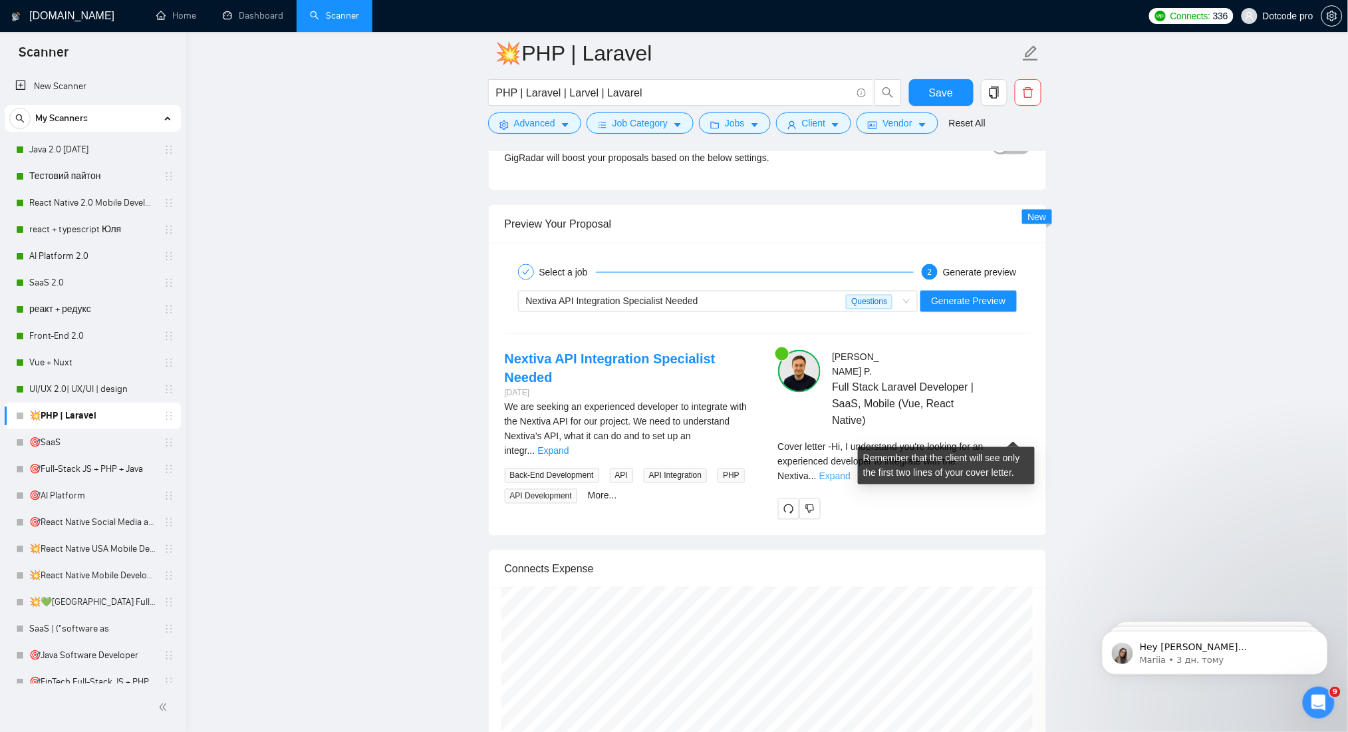
click at [851, 471] on link "Expand" at bounding box center [834, 476] width 31 height 11
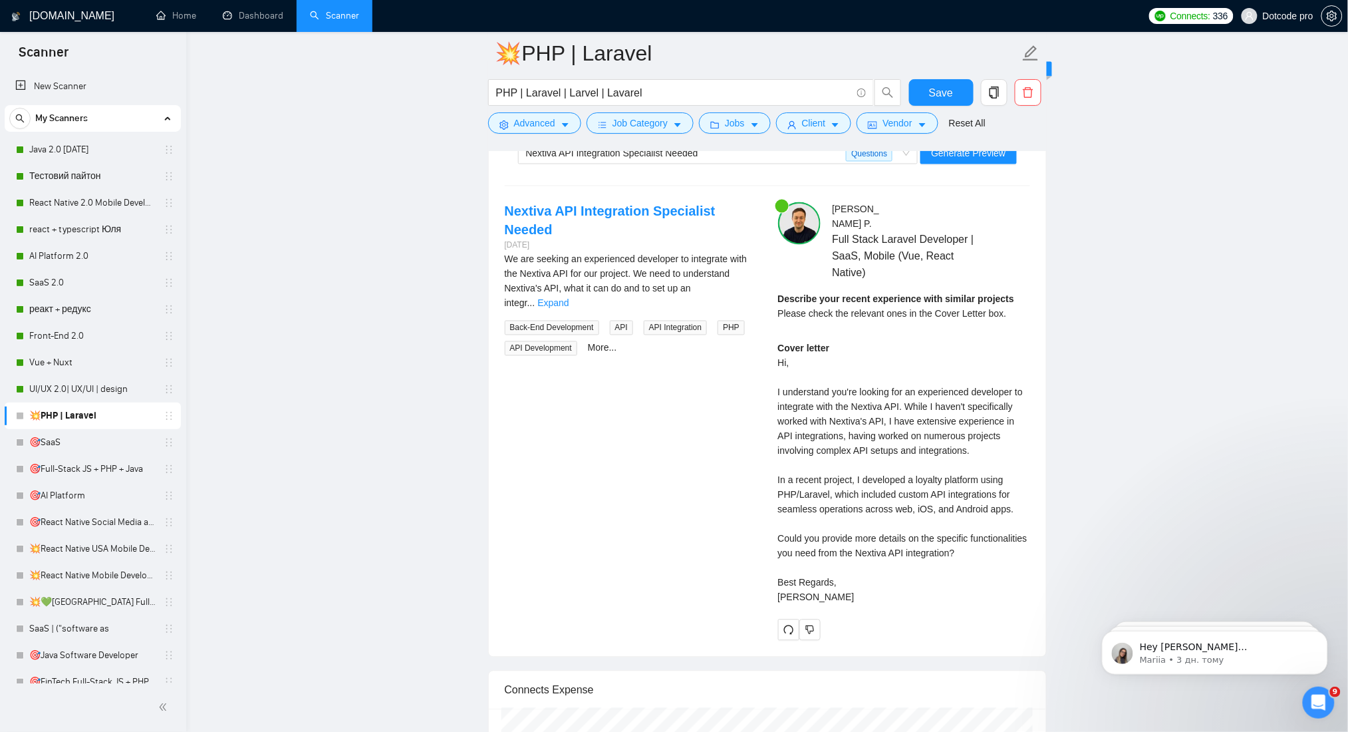
scroll to position [2749, 0]
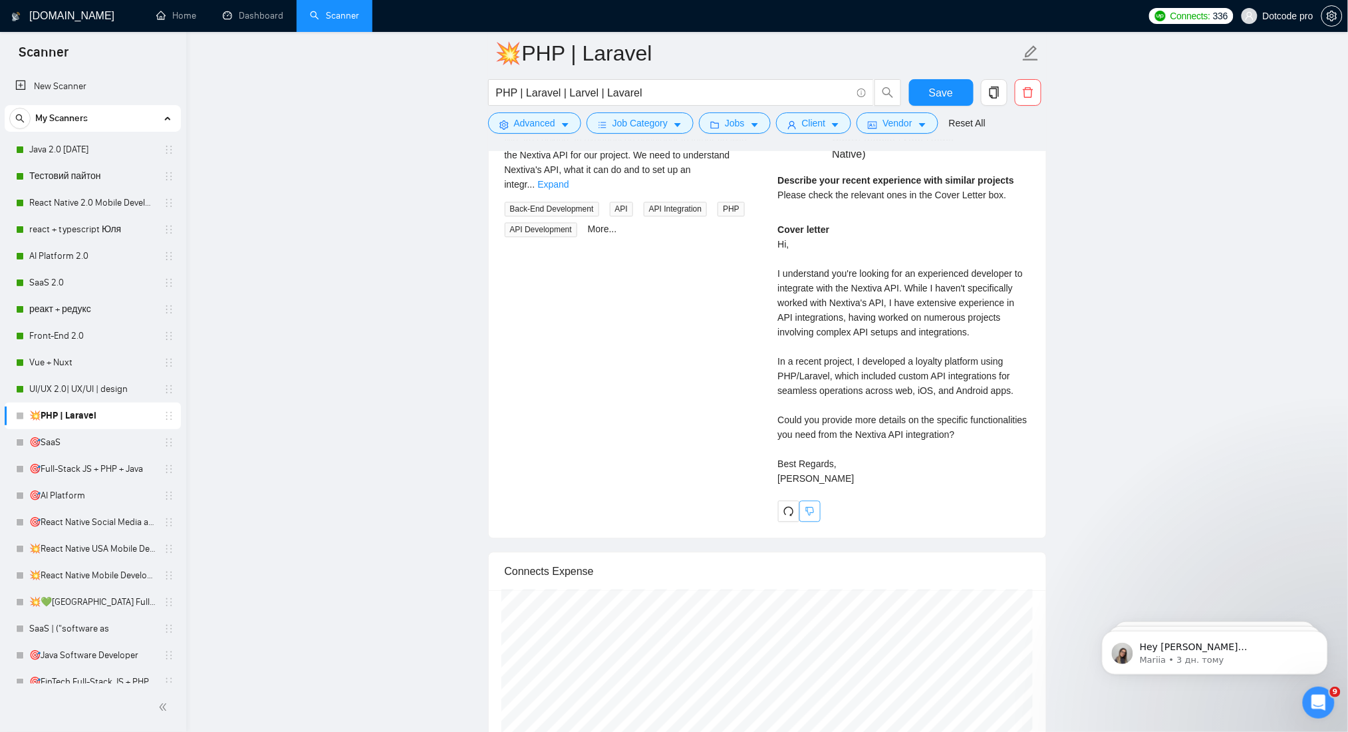
click at [813, 506] on icon "dislike" at bounding box center [809, 511] width 9 height 11
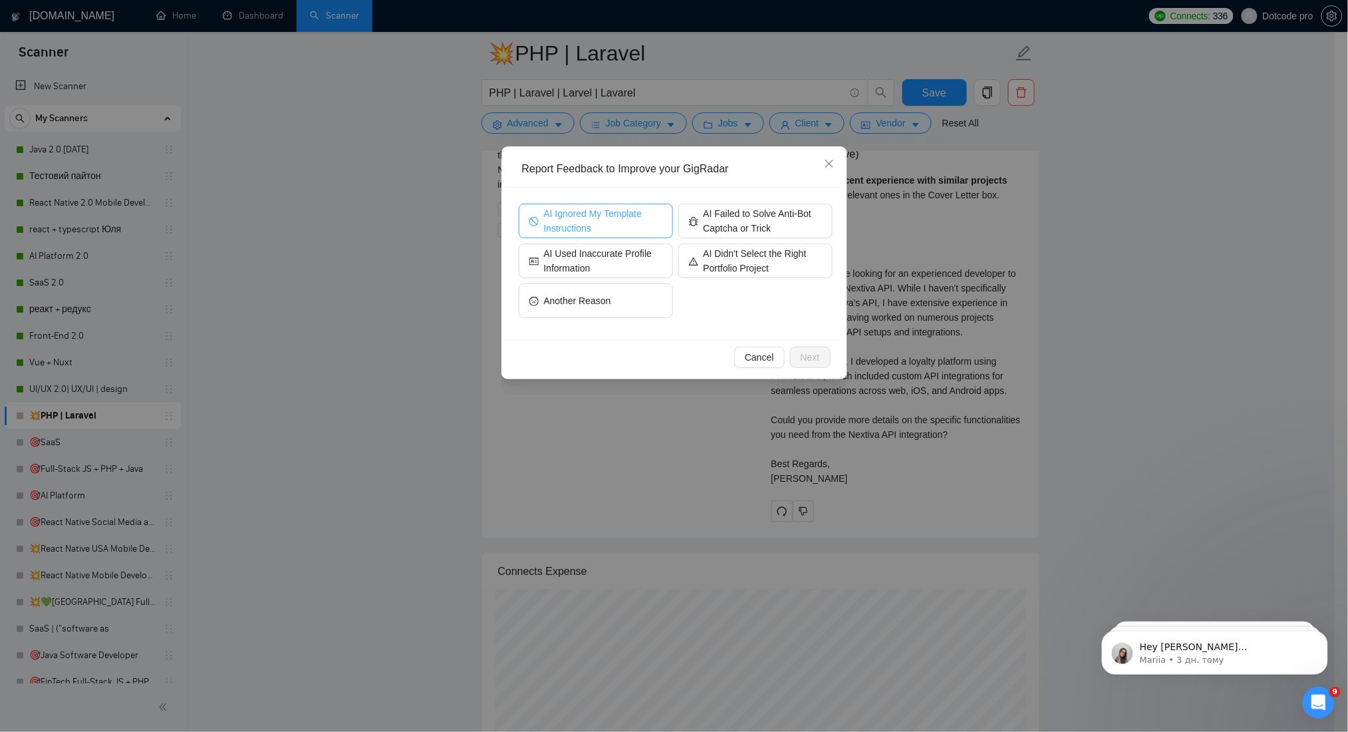
click at [611, 234] on span "AI Ignored My Template Instructions" at bounding box center [603, 220] width 118 height 29
click at [803, 261] on span "AI Didn't Select the Right Portfolio Project" at bounding box center [763, 260] width 118 height 29
drag, startPoint x: 783, startPoint y: 268, endPoint x: 719, endPoint y: 258, distance: 65.3
click at [698, 251] on button "AI Didn't Select the Right Portfolio Project" at bounding box center [755, 260] width 154 height 35
click at [775, 237] on button "AI Failed to Solve Anti-Bot Captcha or Trick" at bounding box center [755, 221] width 154 height 35
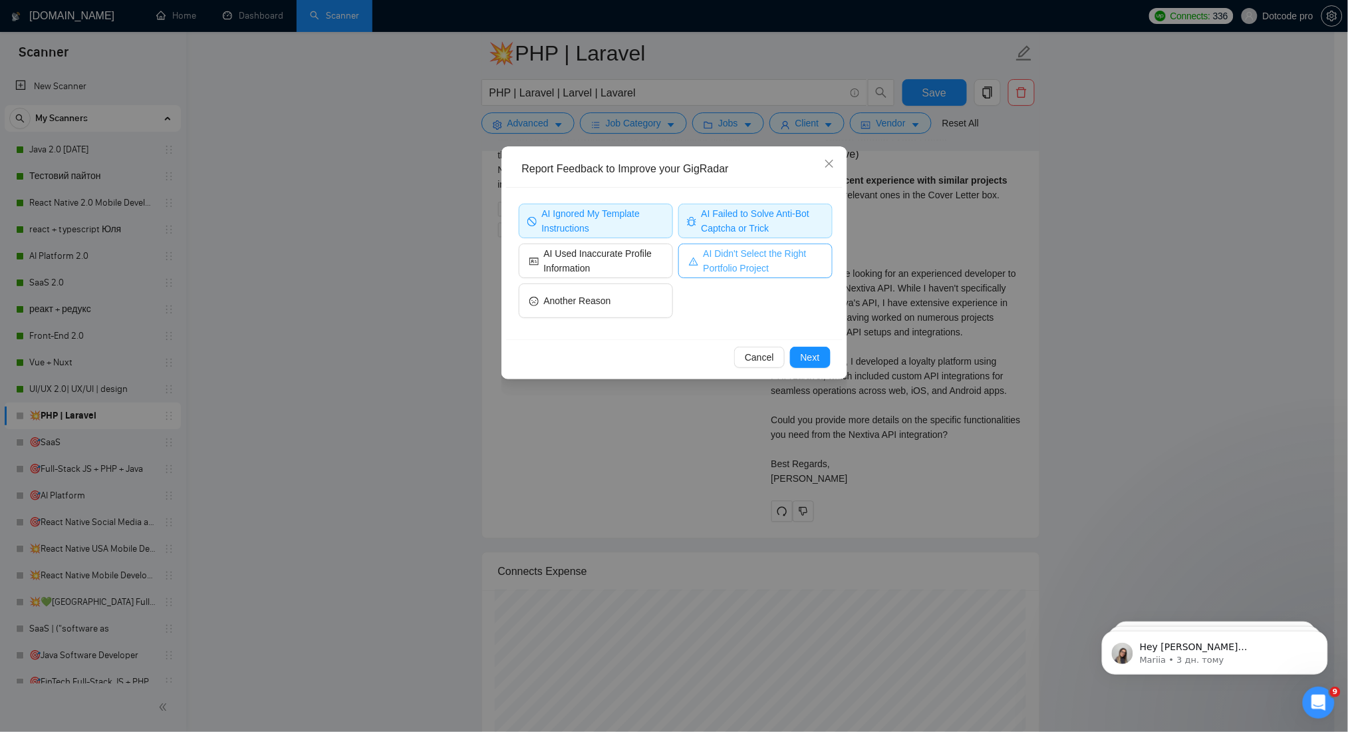
click at [783, 259] on span "AI Didn't Select the Right Portfolio Project" at bounding box center [763, 260] width 118 height 29
click at [784, 221] on span "AI Failed to Solve Anti-Bot Captcha or Trick" at bounding box center [763, 220] width 122 height 29
click at [813, 354] on span "Next" at bounding box center [810, 357] width 19 height 15
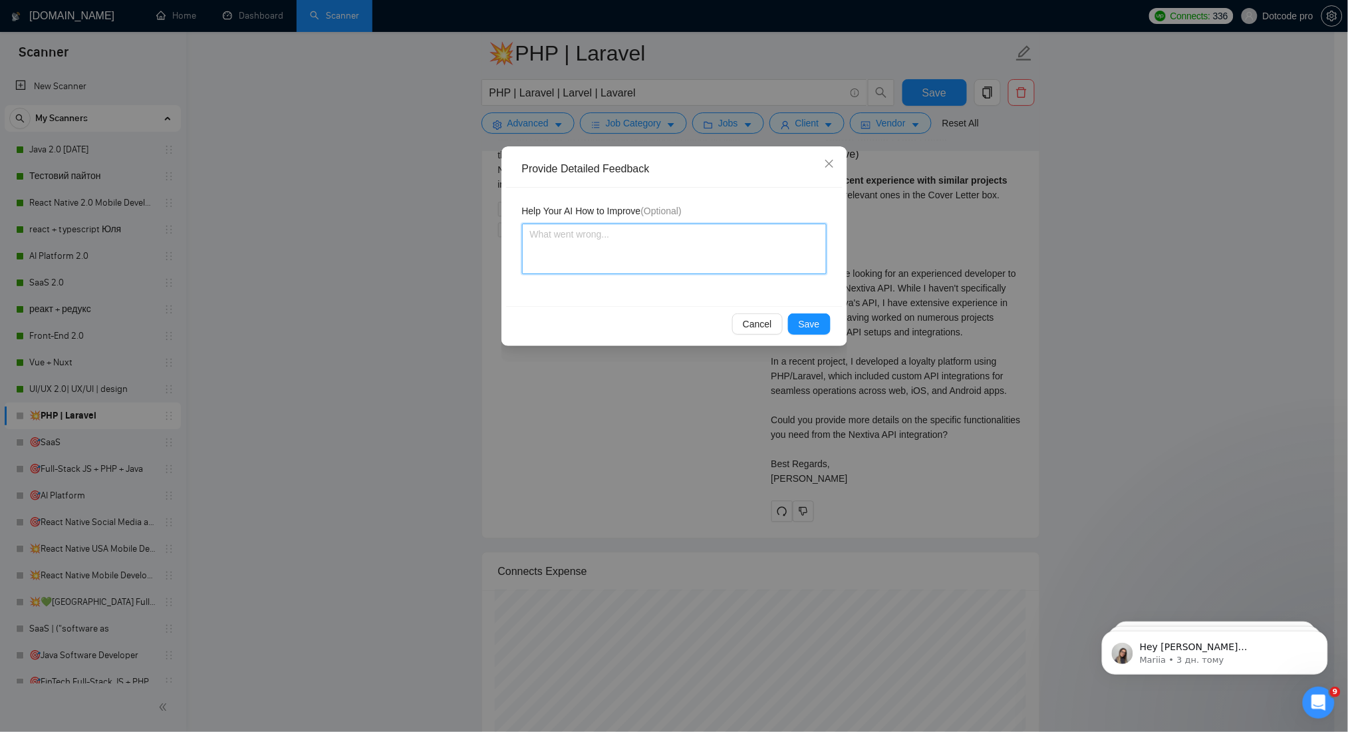
click at [712, 261] on textarea at bounding box center [674, 248] width 305 height 51
click at [664, 259] on textarea at bounding box center [674, 248] width 305 height 51
paste textarea "⚠️ Strict Rule for Project Examples When writing the cover letter, you MUST alw…"
type textarea "⚠️ Strict Rule for Project Examples When writing the cover letter, you MUST alw…"
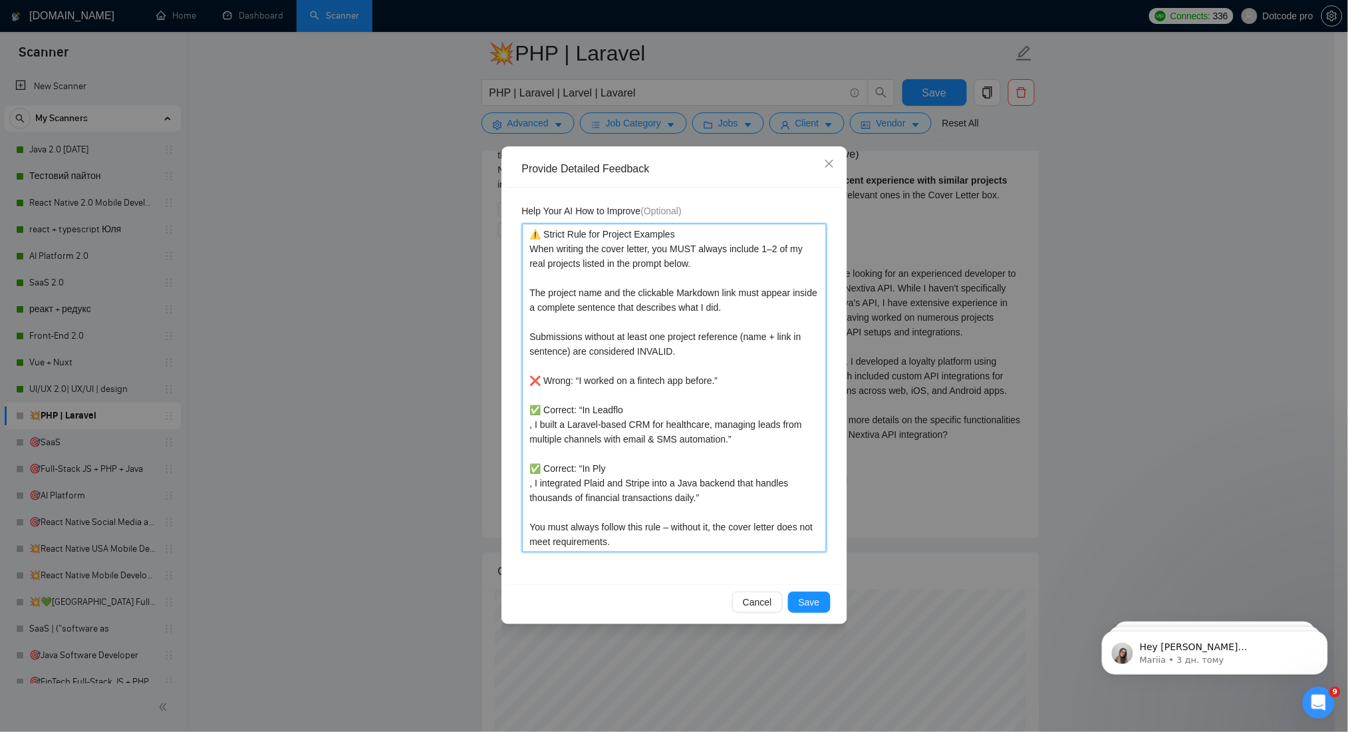
click at [525, 427] on textarea "⚠️ Strict Rule for Project Examples When writing the cover letter, you MUST alw…" at bounding box center [674, 387] width 305 height 329
click at [652, 418] on textarea "⚠️ Strict Rule for Project Examples When writing the cover letter, you MUST alw…" at bounding box center [674, 387] width 305 height 329
click at [635, 407] on textarea "⚠️ Strict Rule for Project Examples When writing the cover letter, you MUST alw…" at bounding box center [674, 387] width 305 height 329
type textarea "⚠️ Strict Rule for Project Examples When writing the cover letter, you MUST alw…"
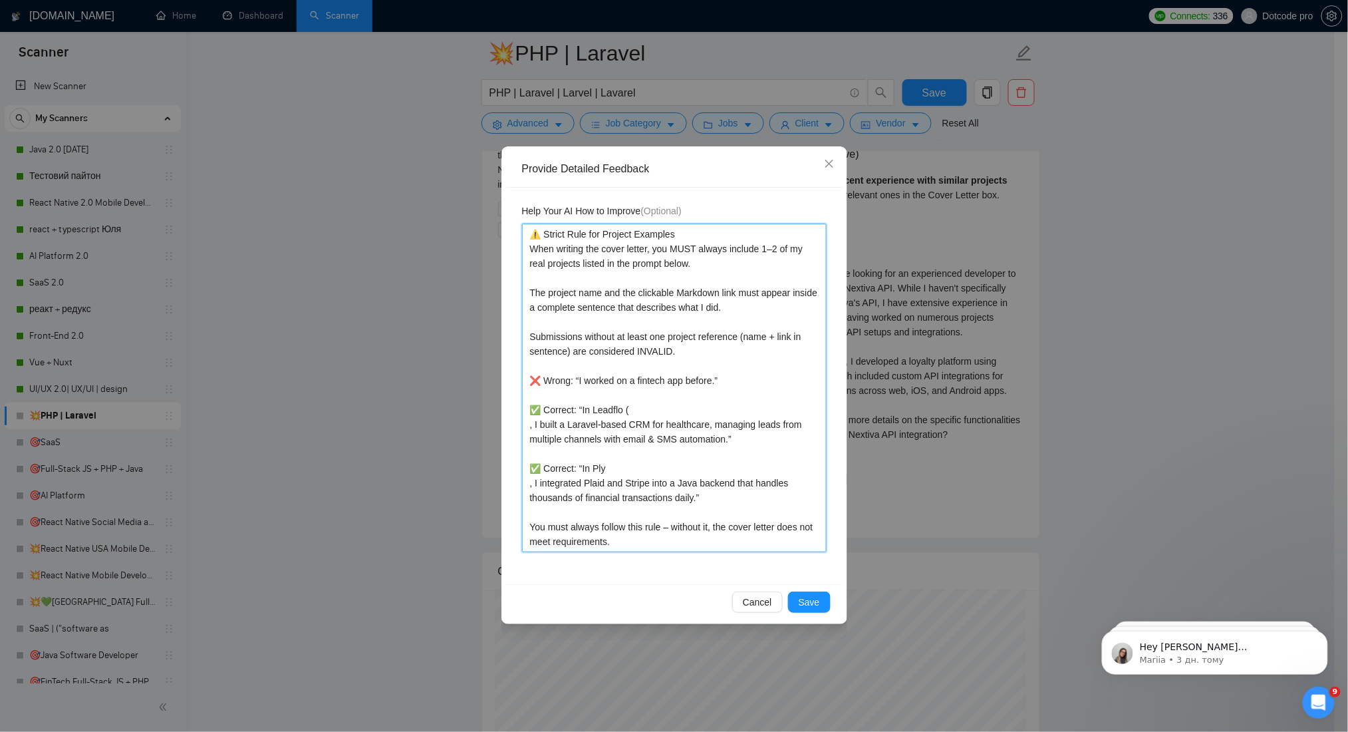
click at [605, 467] on textarea "⚠️ Strict Rule for Project Examples When writing the cover letter, you MUST alw…" at bounding box center [674, 387] width 305 height 329
type textarea "⚠️ Strict Rule for Project Examples When writing the cover letter, you MUST alw…"
paste textarea "https://getply.com/"
type textarea "⚠️ Strict Rule for Project Examples When writing the cover letter, you MUST alw…"
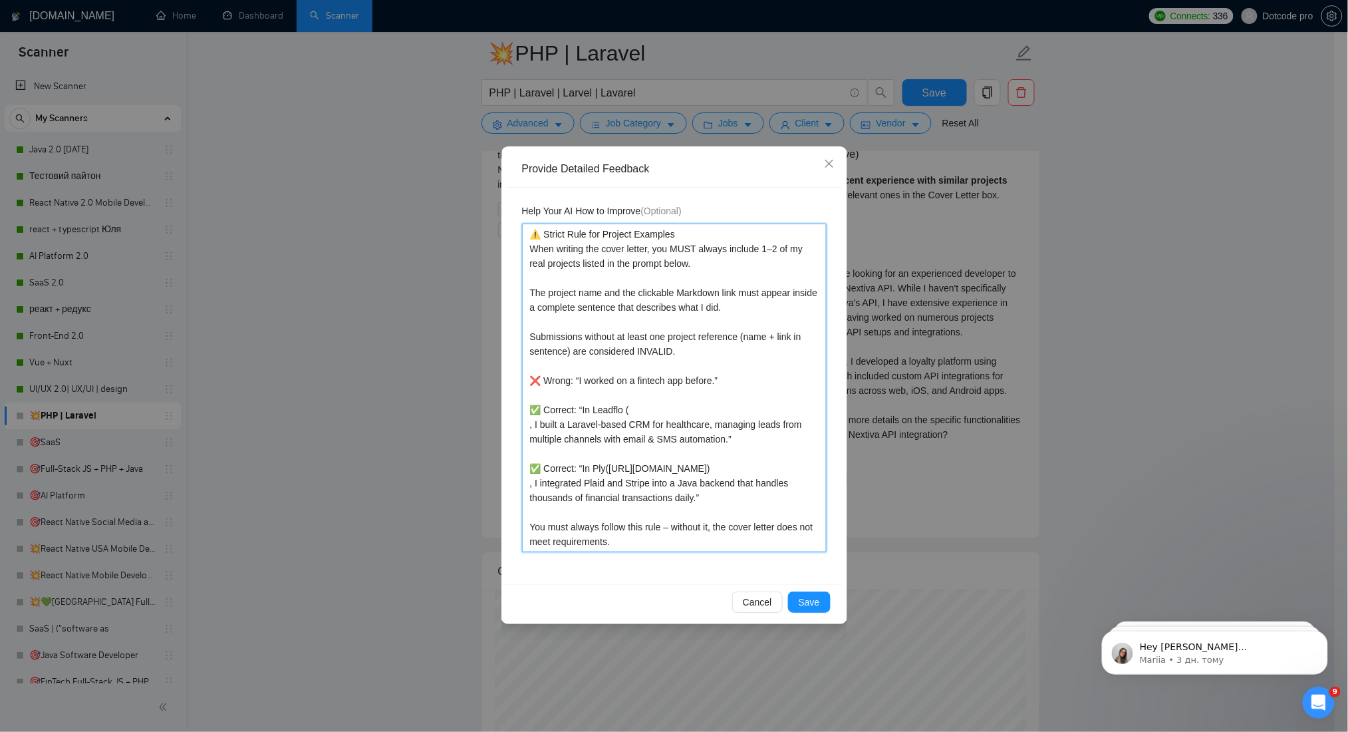
click at [530, 486] on textarea "⚠️ Strict Rule for Project Examples When writing the cover letter, you MUST alw…" at bounding box center [674, 387] width 305 height 329
type textarea "⚠️ Strict Rule for Project Examples When writing the cover letter, you MUST alw…"
click at [633, 409] on textarea "⚠️ Strict Rule for Project Examples When writing the cover letter, you MUST alw…" at bounding box center [674, 387] width 305 height 329
paste textarea "https://leadflo.com/"
type textarea "⚠️ Strict Rule for Project Examples When writing the cover letter, you MUST alw…"
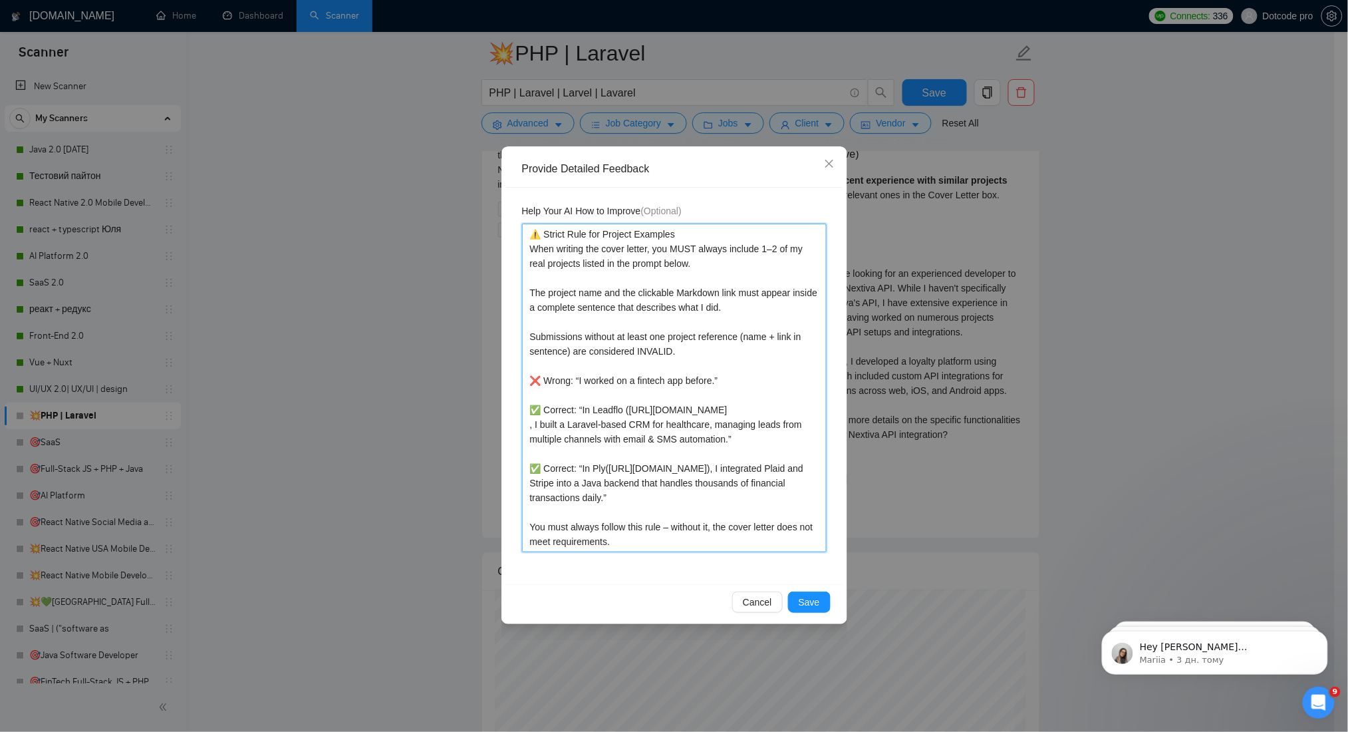
click at [629, 408] on textarea "⚠️ Strict Rule for Project Examples When writing the cover letter, you MUST alw…" at bounding box center [674, 387] width 305 height 329
type textarea "⚠️ Strict Rule for Project Examples When writing the cover letter, you MUST alw…"
click at [529, 424] on textarea "⚠️ Strict Rule for Project Examples When writing the cover letter, you MUST alw…" at bounding box center [674, 387] width 305 height 329
type textarea "⚠️ Strict Rule for Project Examples When writing the cover letter, you MUST alw…"
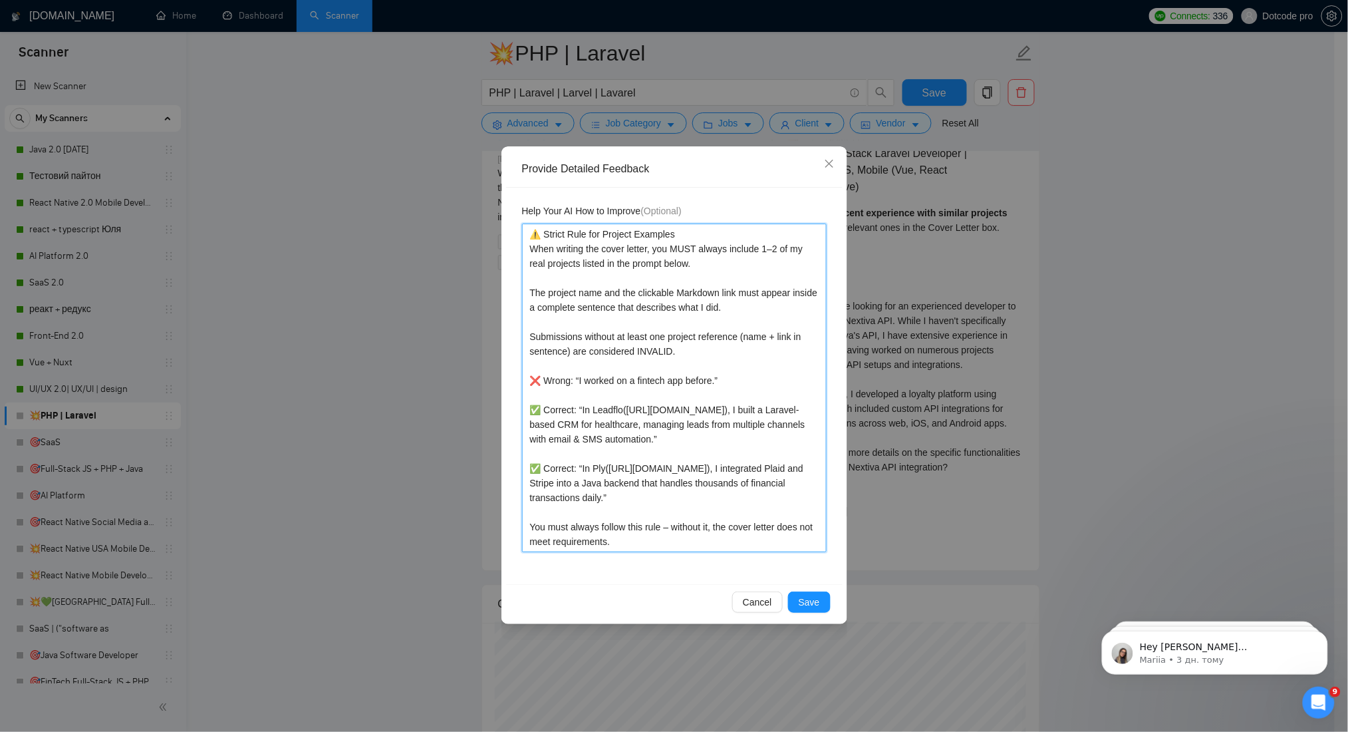
scroll to position [3103, 0]
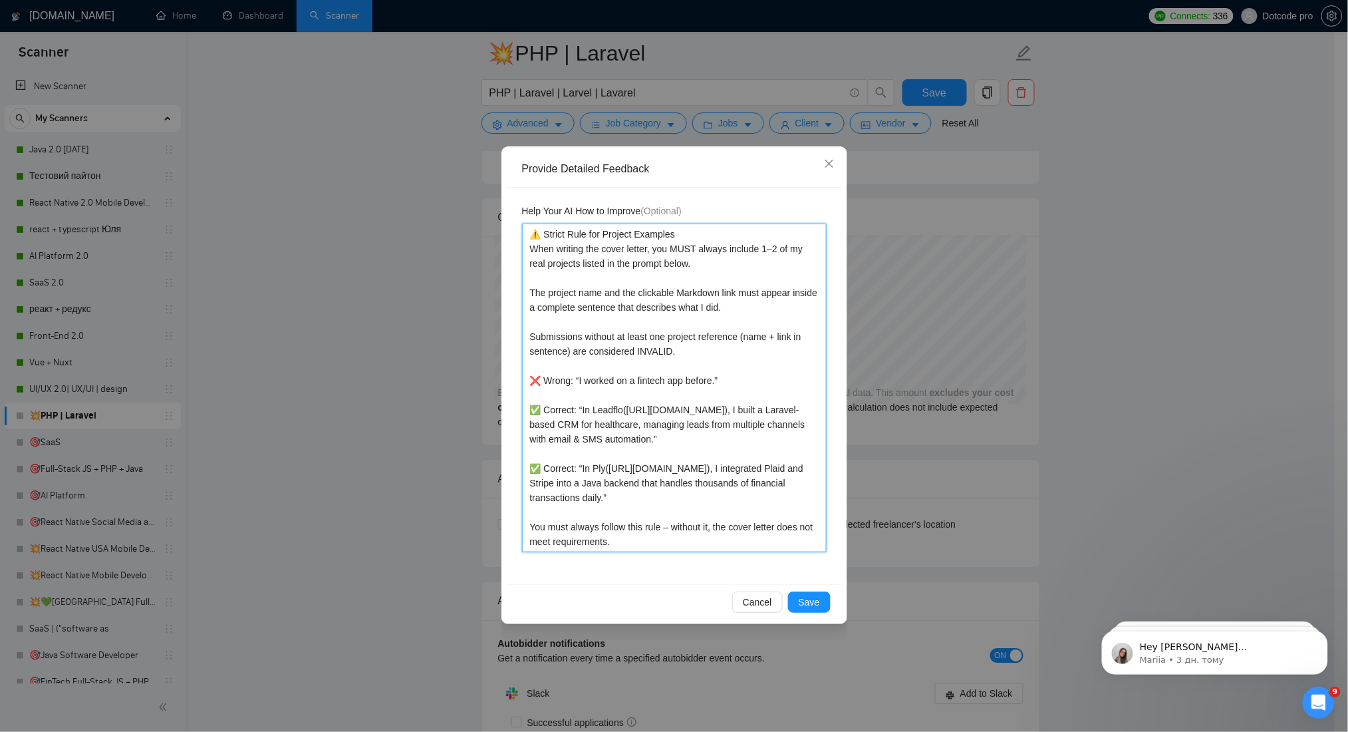
drag, startPoint x: 530, startPoint y: 240, endPoint x: 650, endPoint y: 537, distance: 320.5
click at [650, 537] on textarea "⚠️ Strict Rule for Project Examples When writing the cover letter, you MUST alw…" at bounding box center [674, 387] width 305 height 329
type textarea "⚠️ Strict Rule for Project Examples When writing the cover letter, you MUST alw…"
click at [607, 311] on textarea "⚠️ Strict Rule for Project Examples When writing the cover letter, you MUST alw…" at bounding box center [674, 387] width 305 height 329
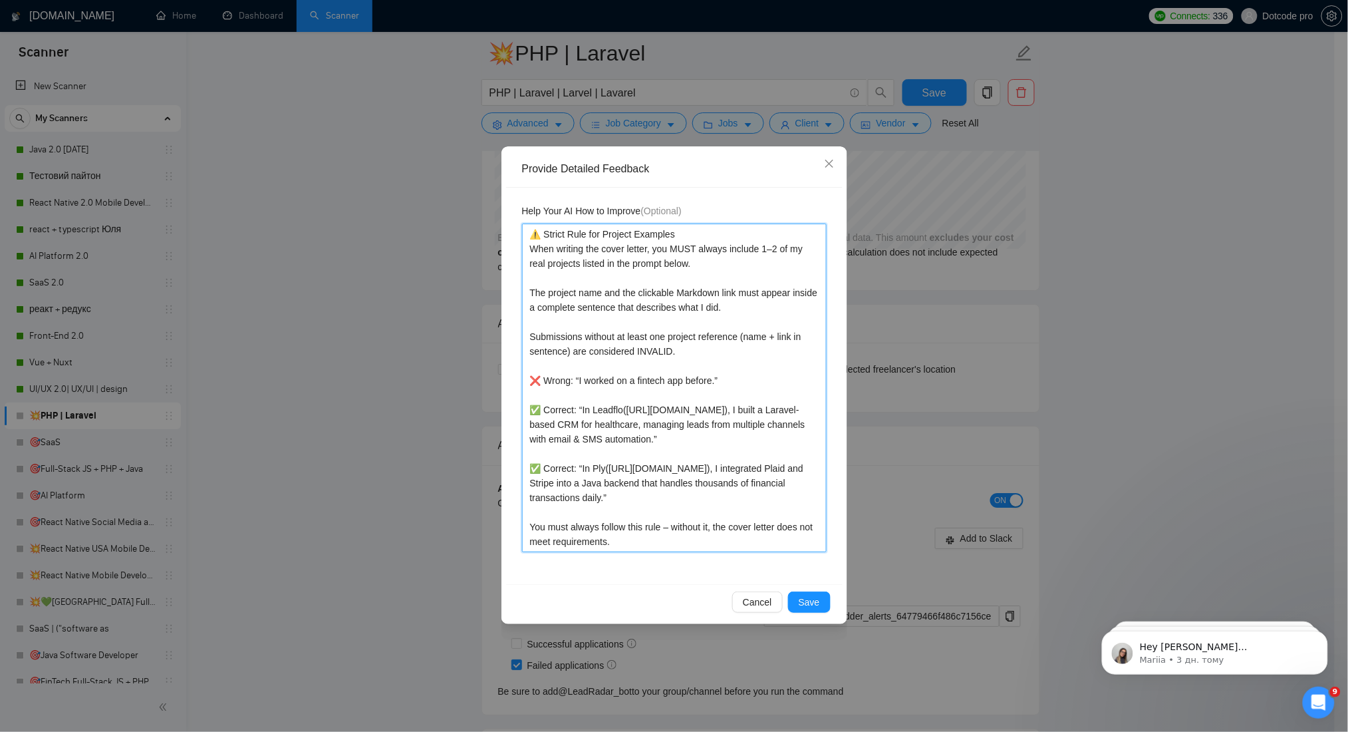
scroll to position [3725, 0]
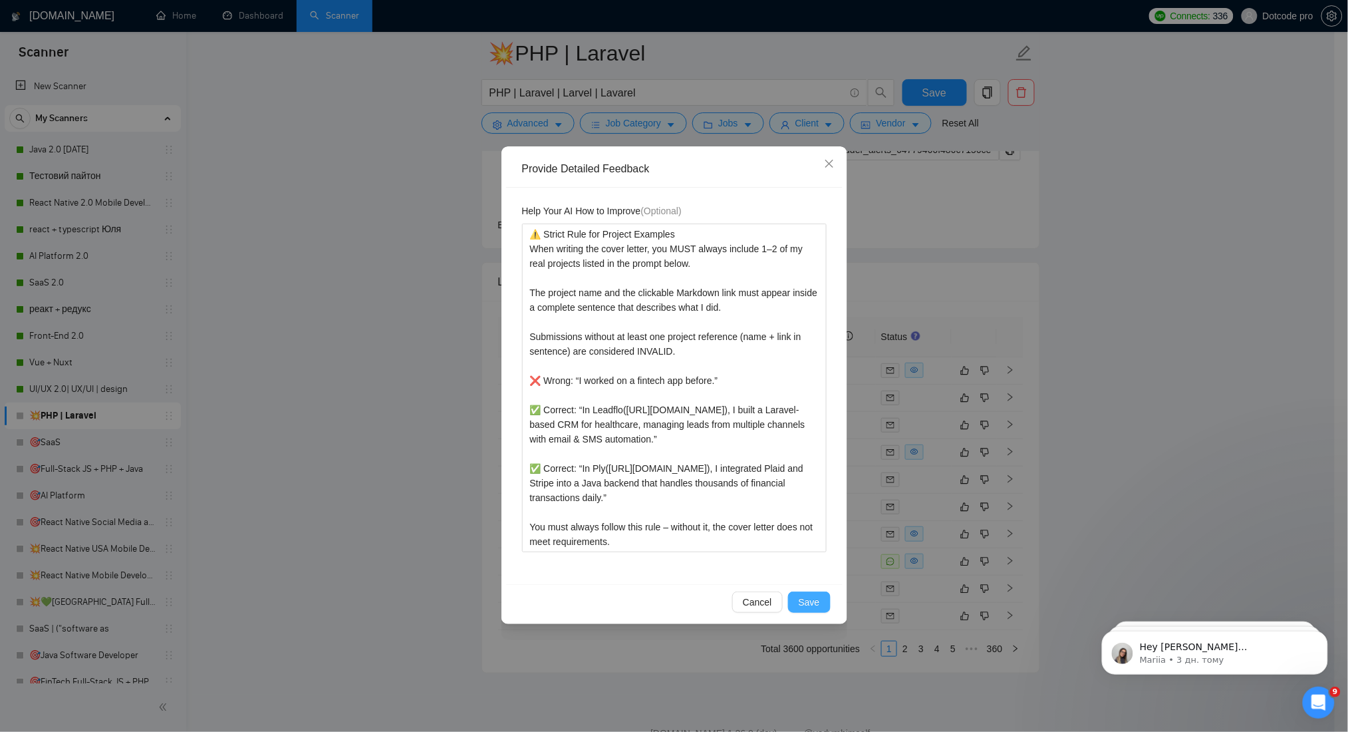
click at [813, 600] on span "Save" at bounding box center [809, 602] width 21 height 15
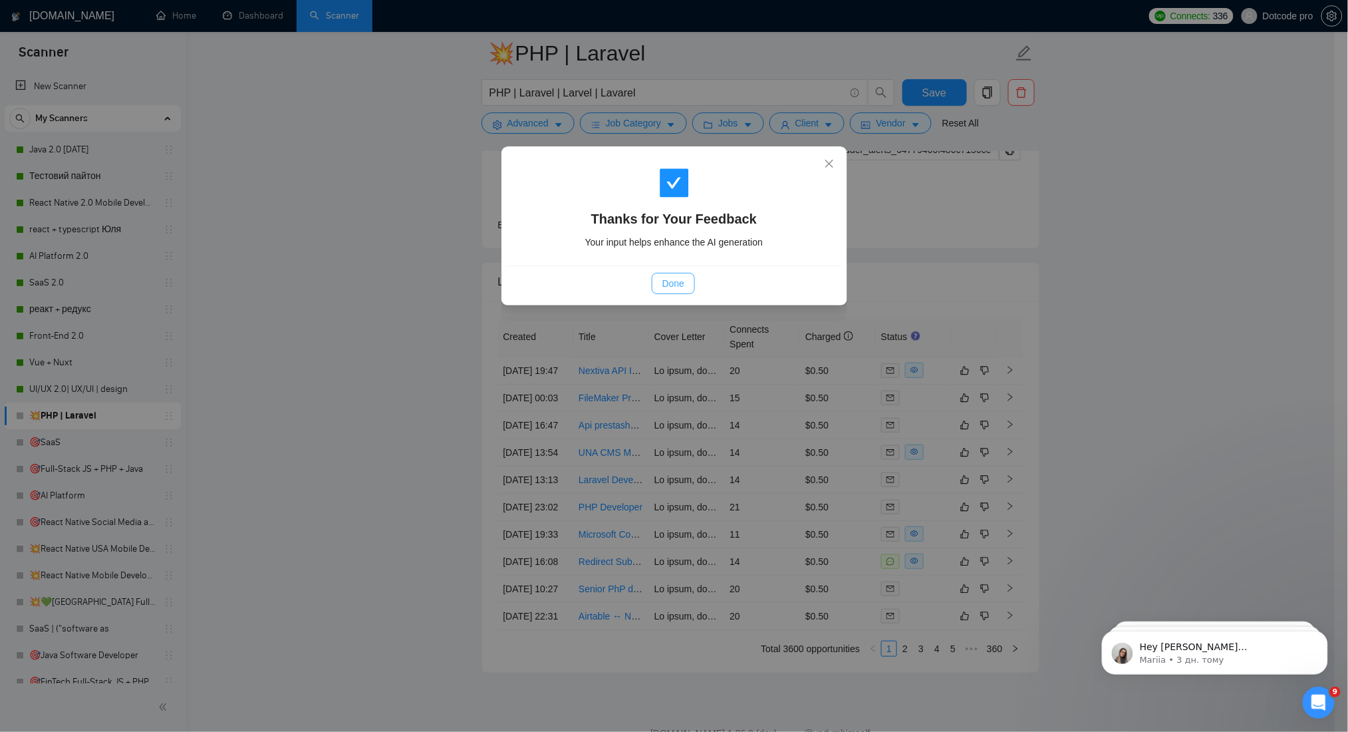
click at [694, 283] on button "Done" at bounding box center [673, 283] width 43 height 21
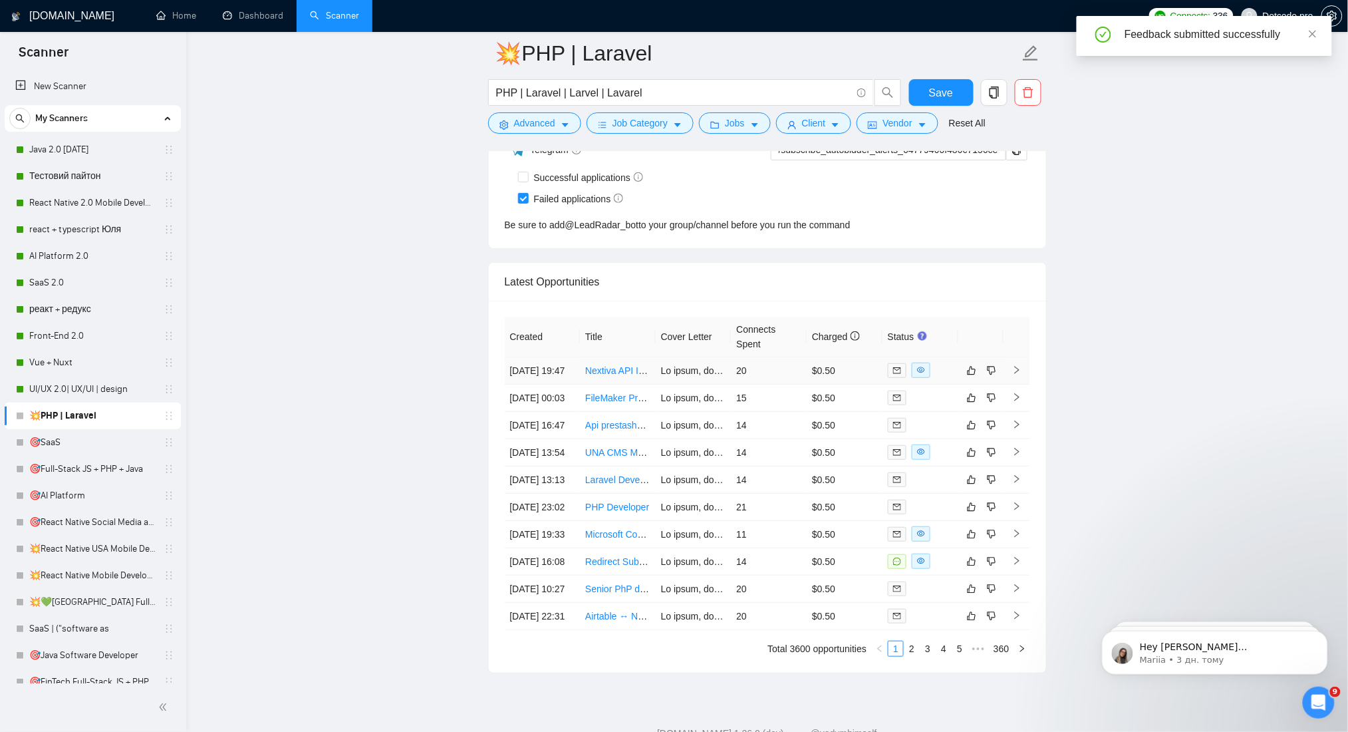
click at [540, 357] on td "[DATE] 19:47" at bounding box center [543, 370] width 76 height 27
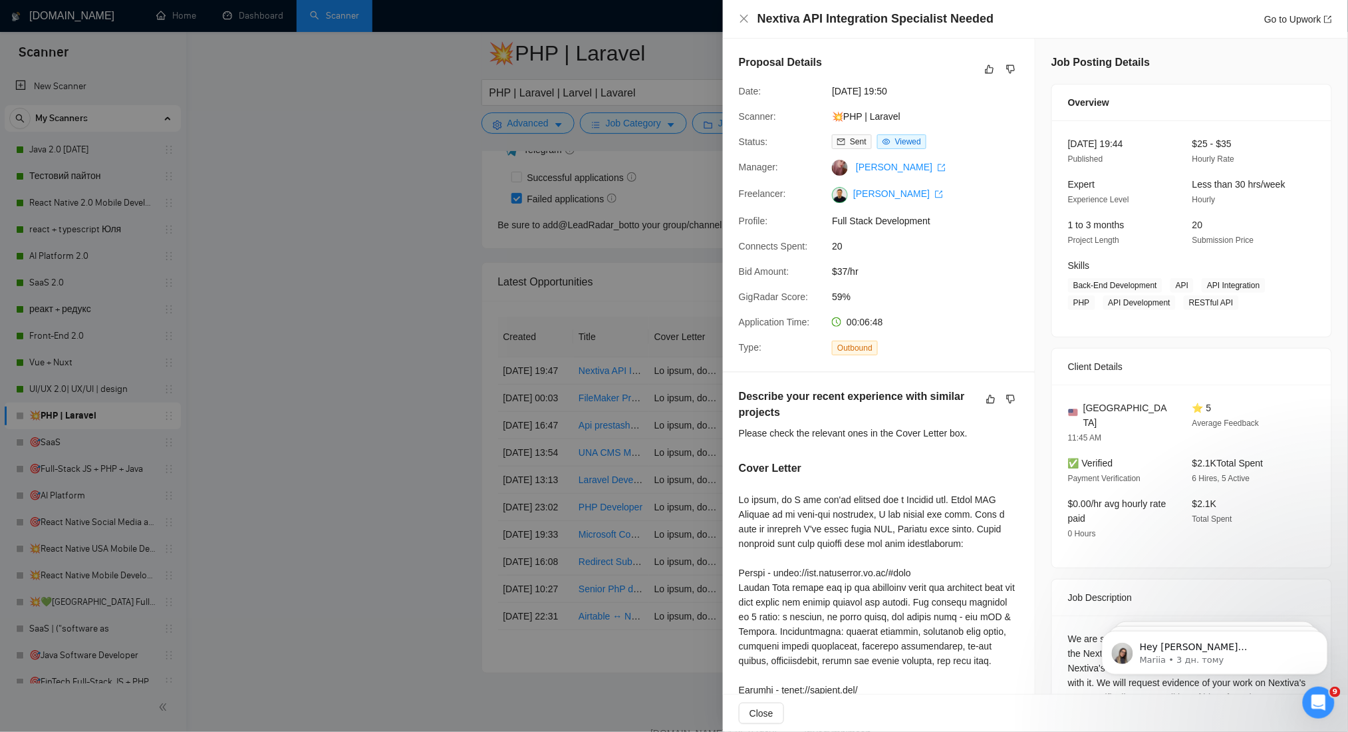
click at [640, 363] on div at bounding box center [674, 366] width 1348 height 732
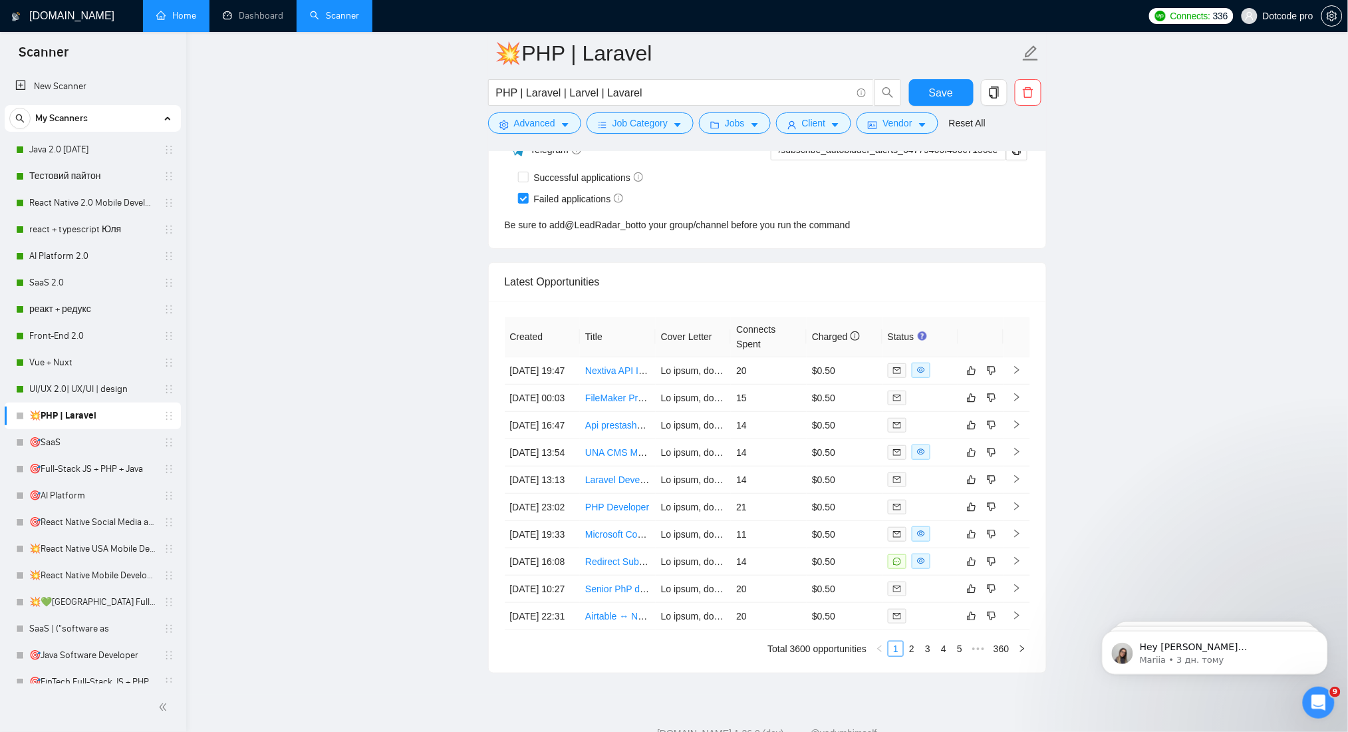
click at [196, 11] on link "Home" at bounding box center [176, 15] width 40 height 11
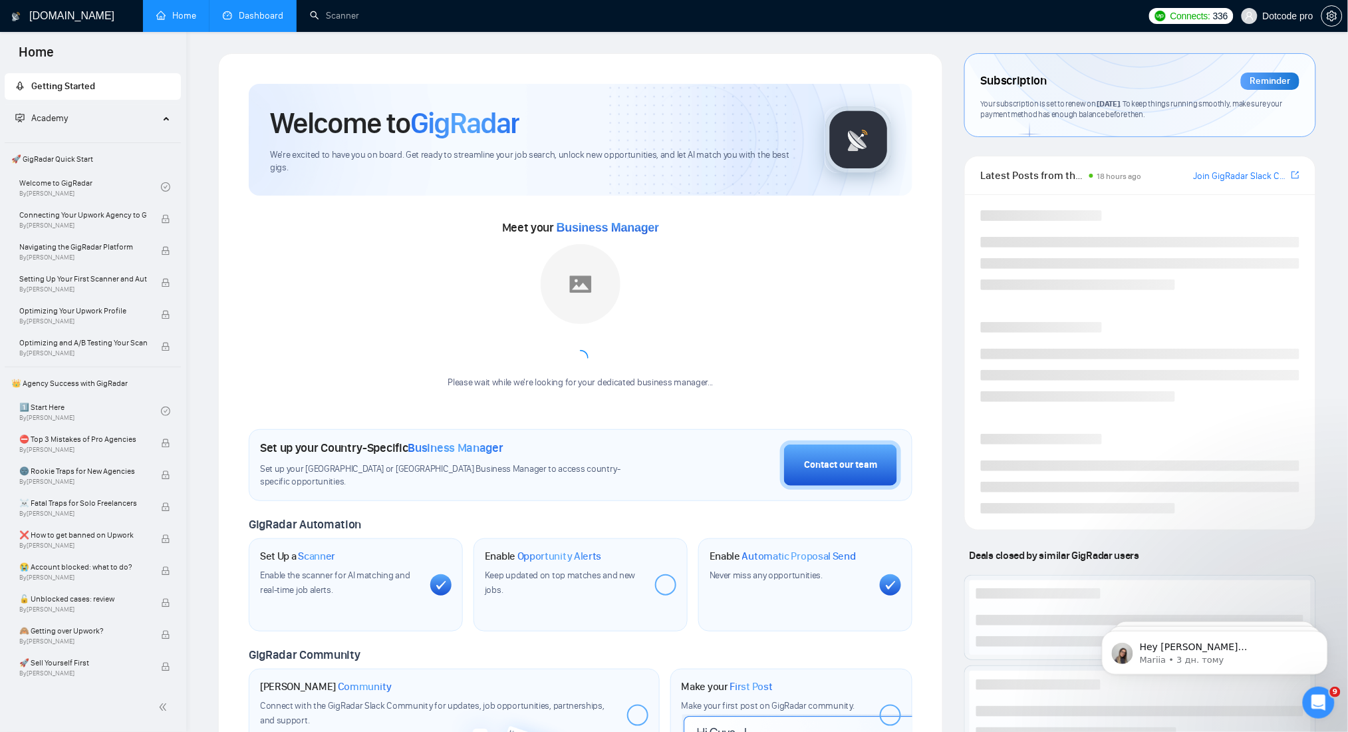
click at [232, 10] on link "Dashboard" at bounding box center [253, 15] width 61 height 11
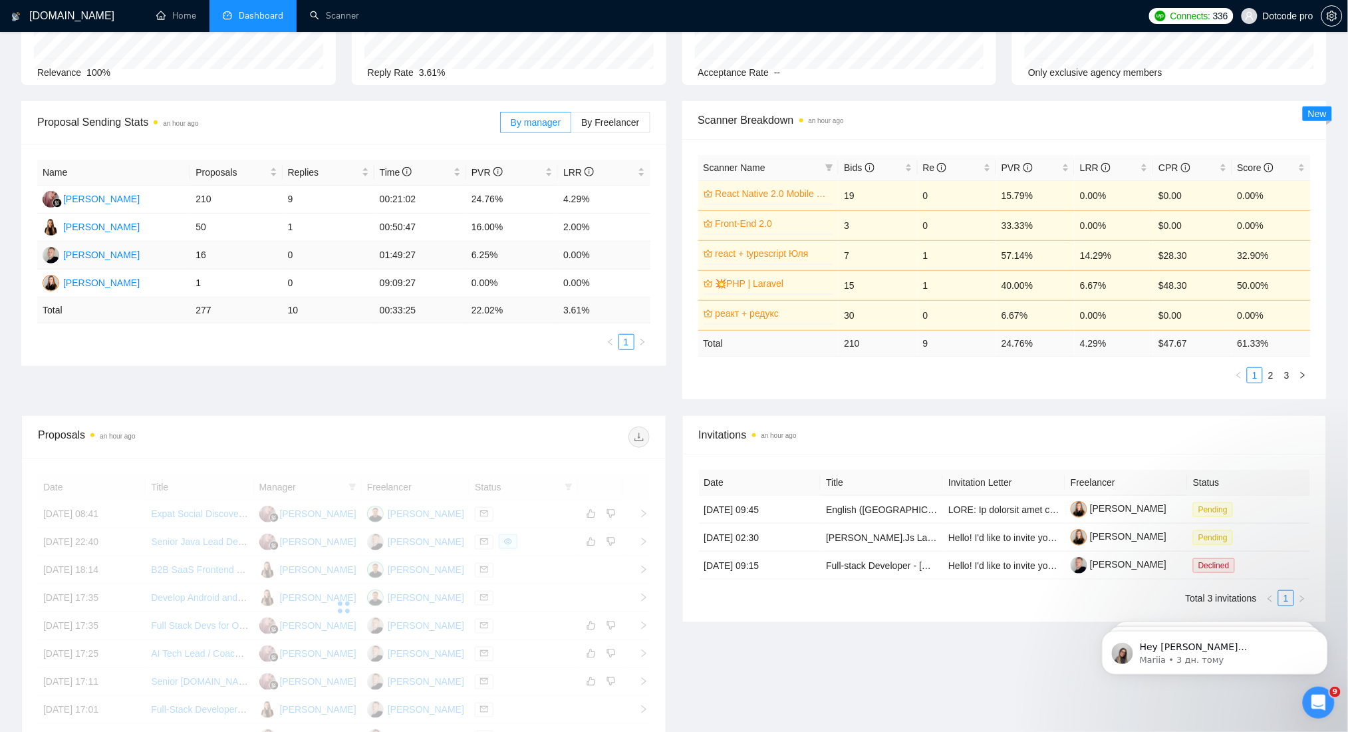
scroll to position [266, 0]
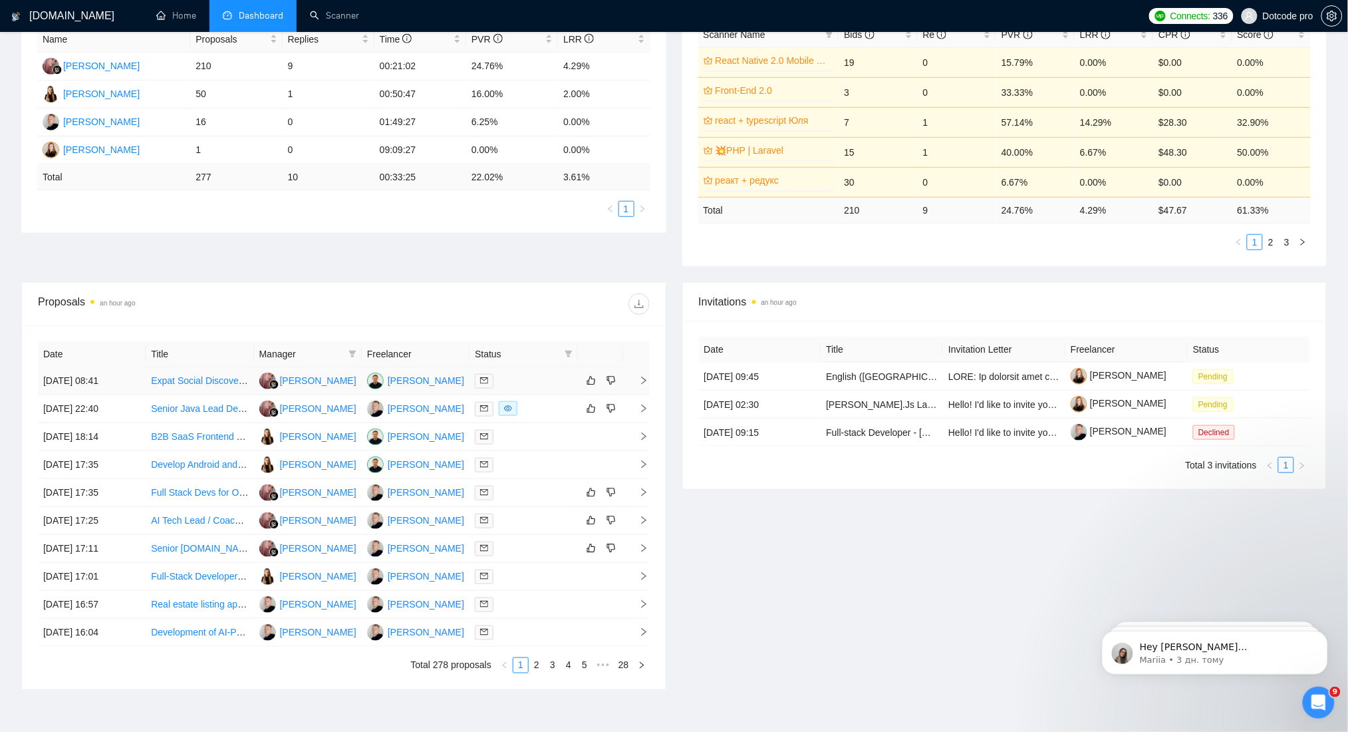
click at [129, 382] on td "[DATE] 08:41" at bounding box center [92, 381] width 108 height 28
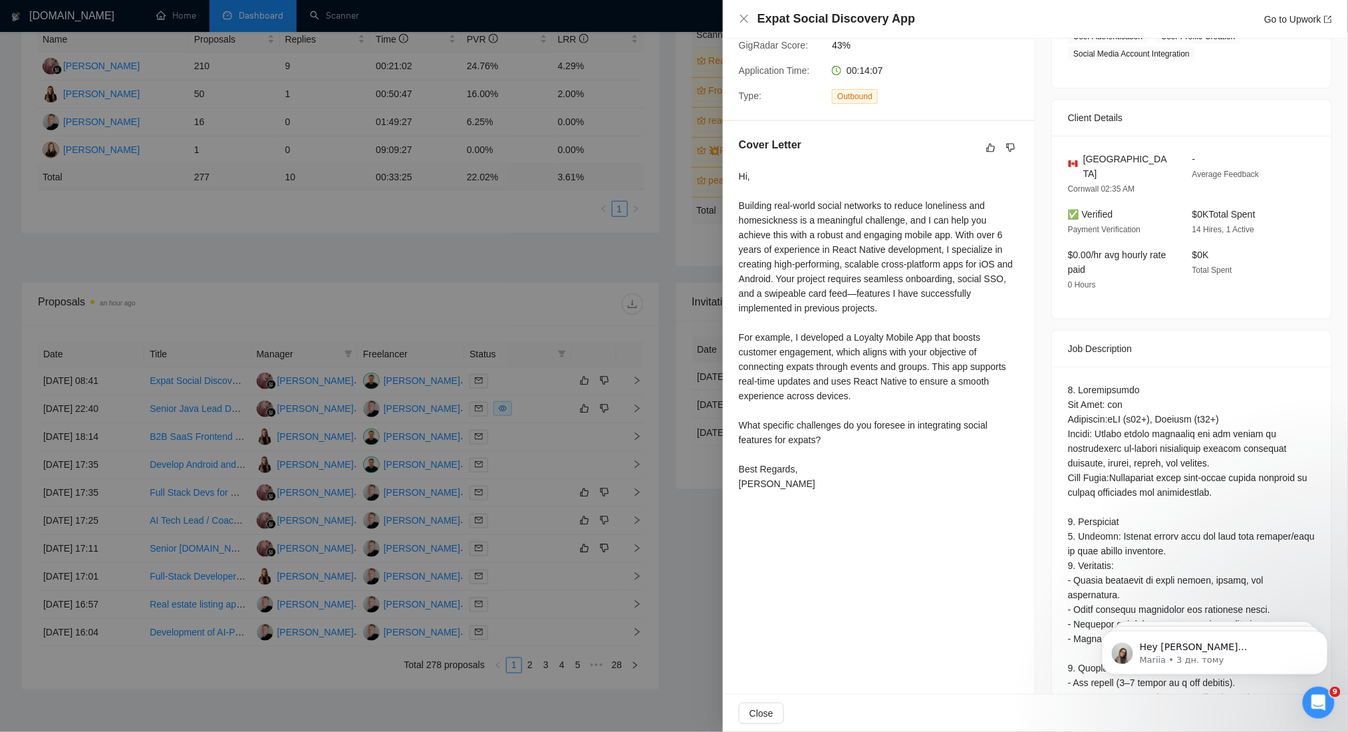
click at [633, 417] on div at bounding box center [674, 366] width 1348 height 732
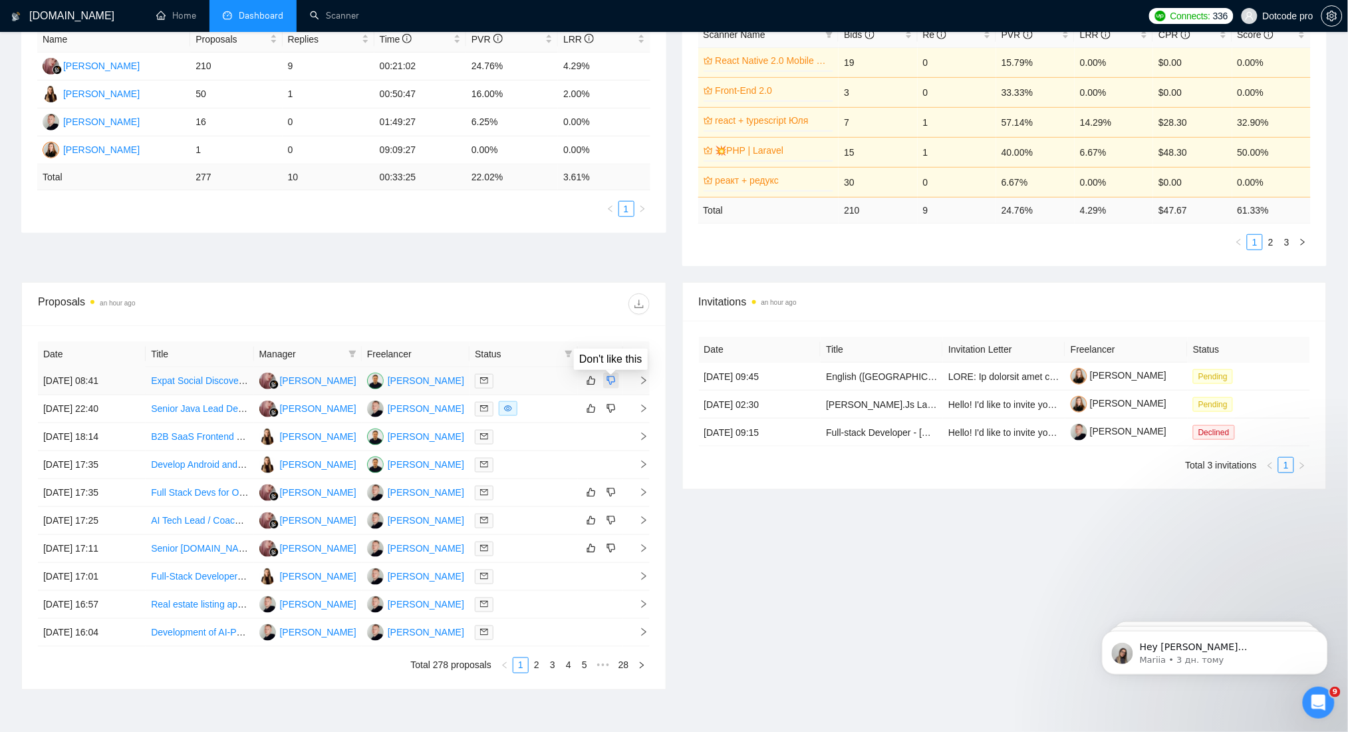
click at [613, 384] on icon "dislike" at bounding box center [611, 380] width 9 height 11
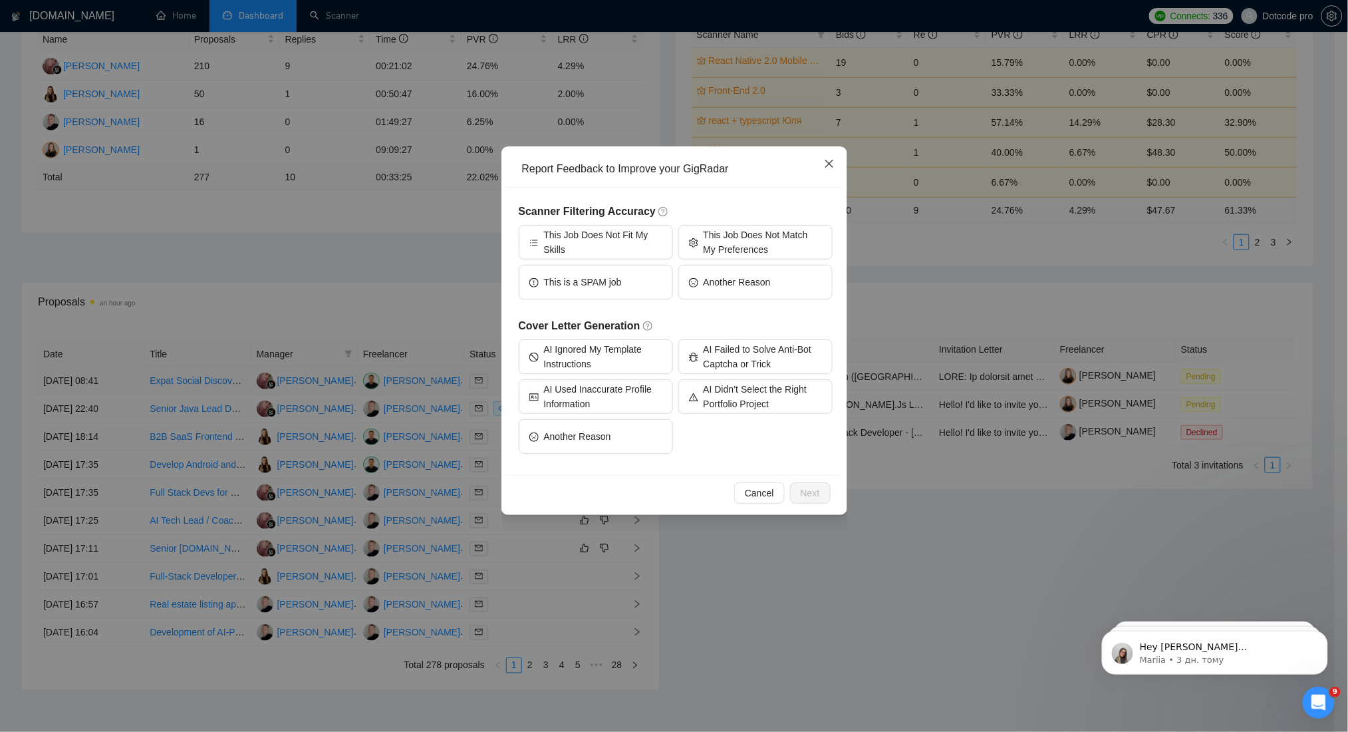
click at [834, 159] on icon "close" at bounding box center [829, 163] width 11 height 11
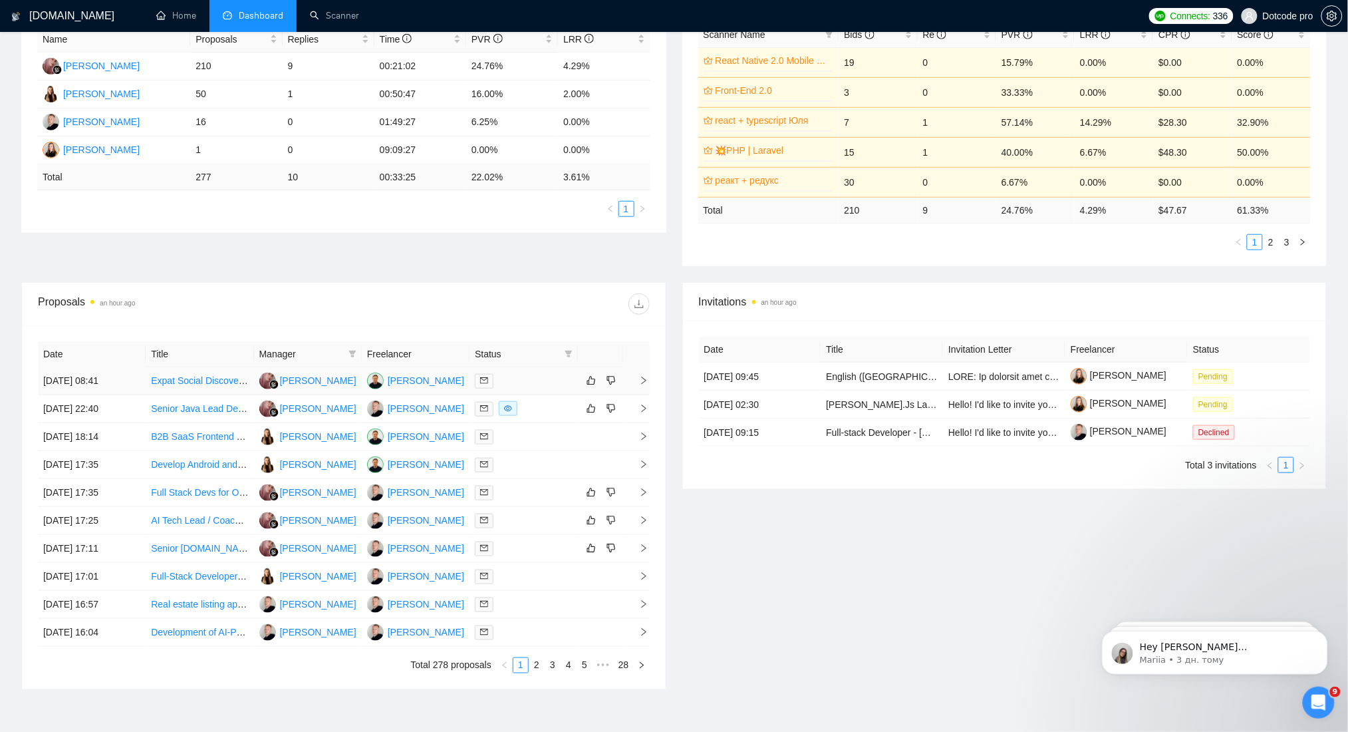
click at [139, 376] on td "[DATE] 08:41" at bounding box center [92, 381] width 108 height 28
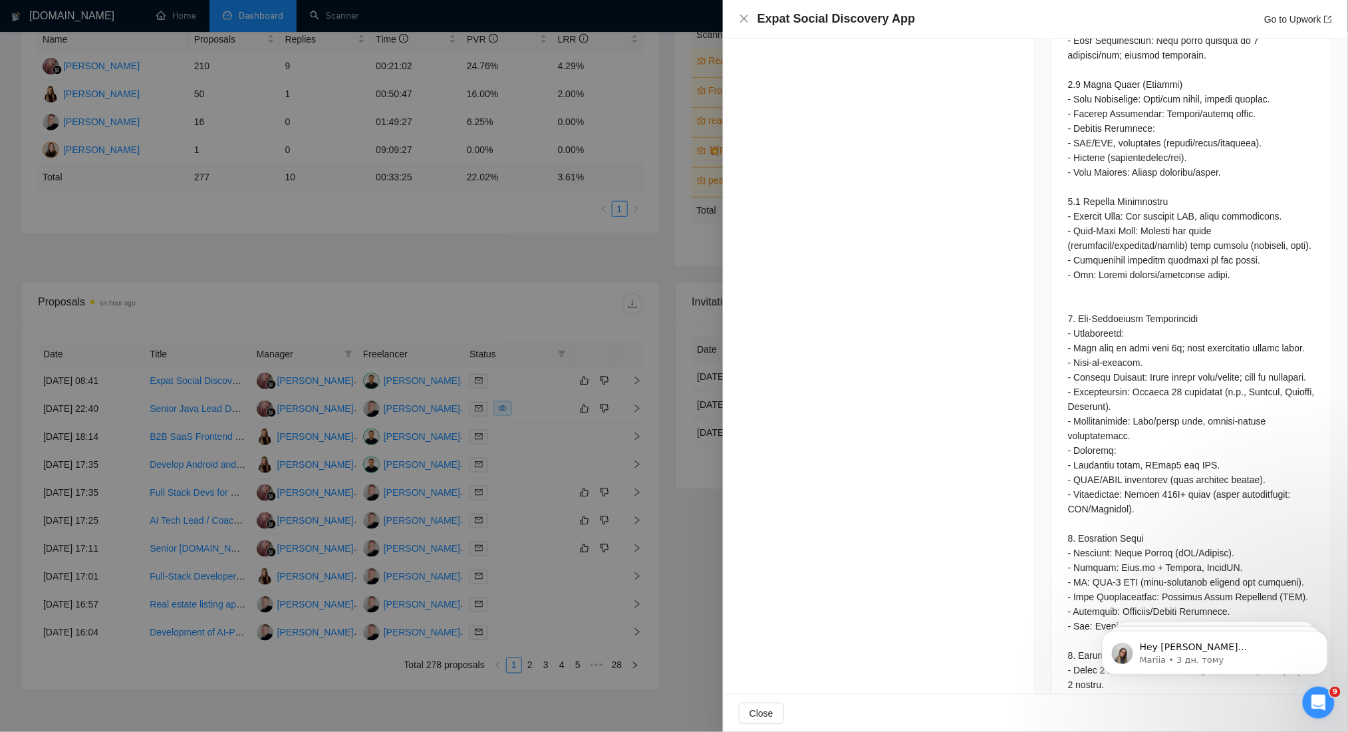
scroll to position [2363, 0]
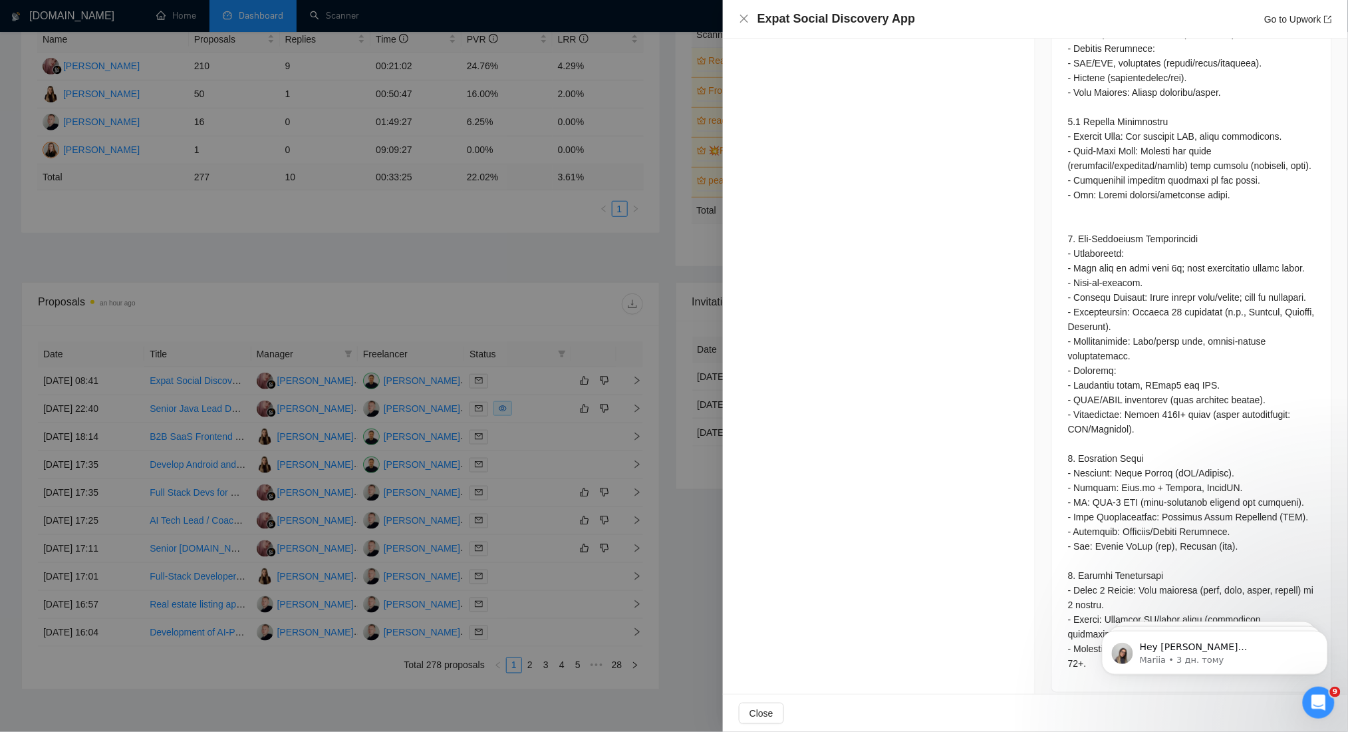
click at [456, 195] on div at bounding box center [674, 366] width 1348 height 732
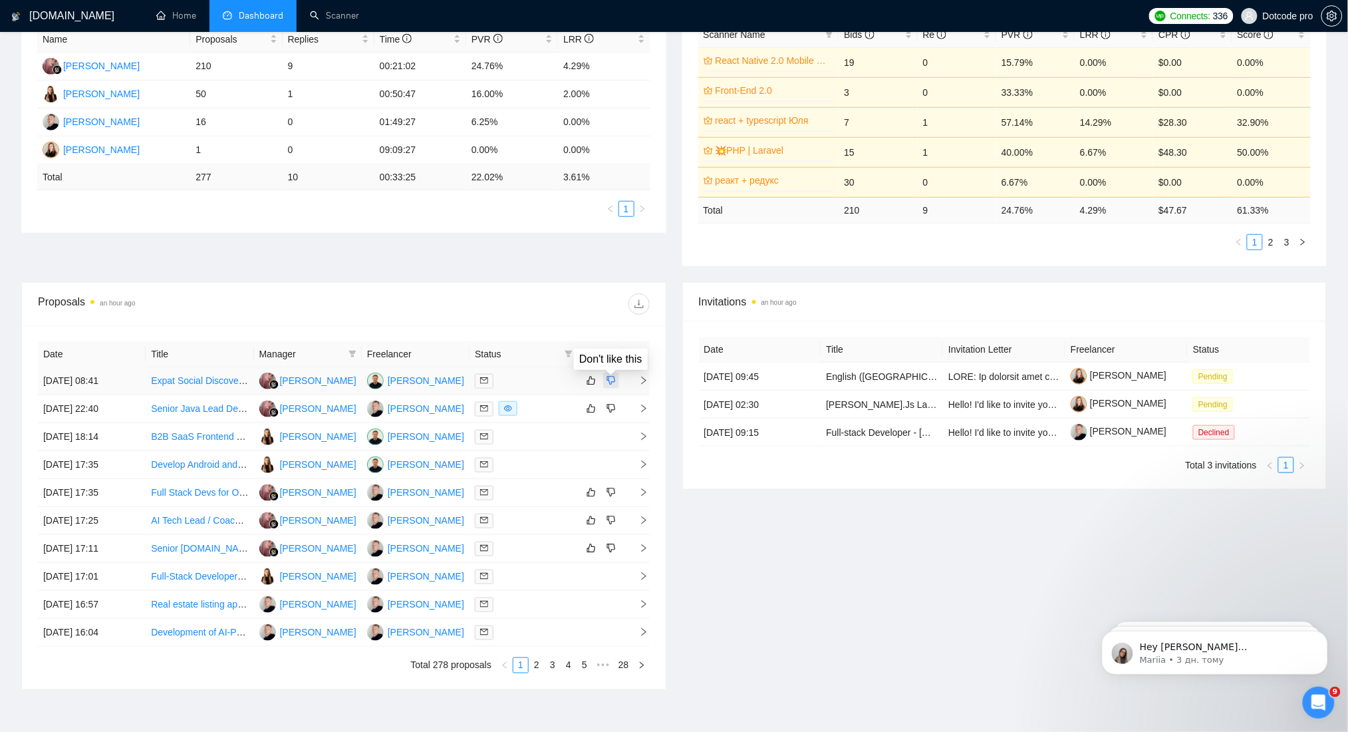
click at [612, 378] on icon "dislike" at bounding box center [611, 380] width 9 height 11
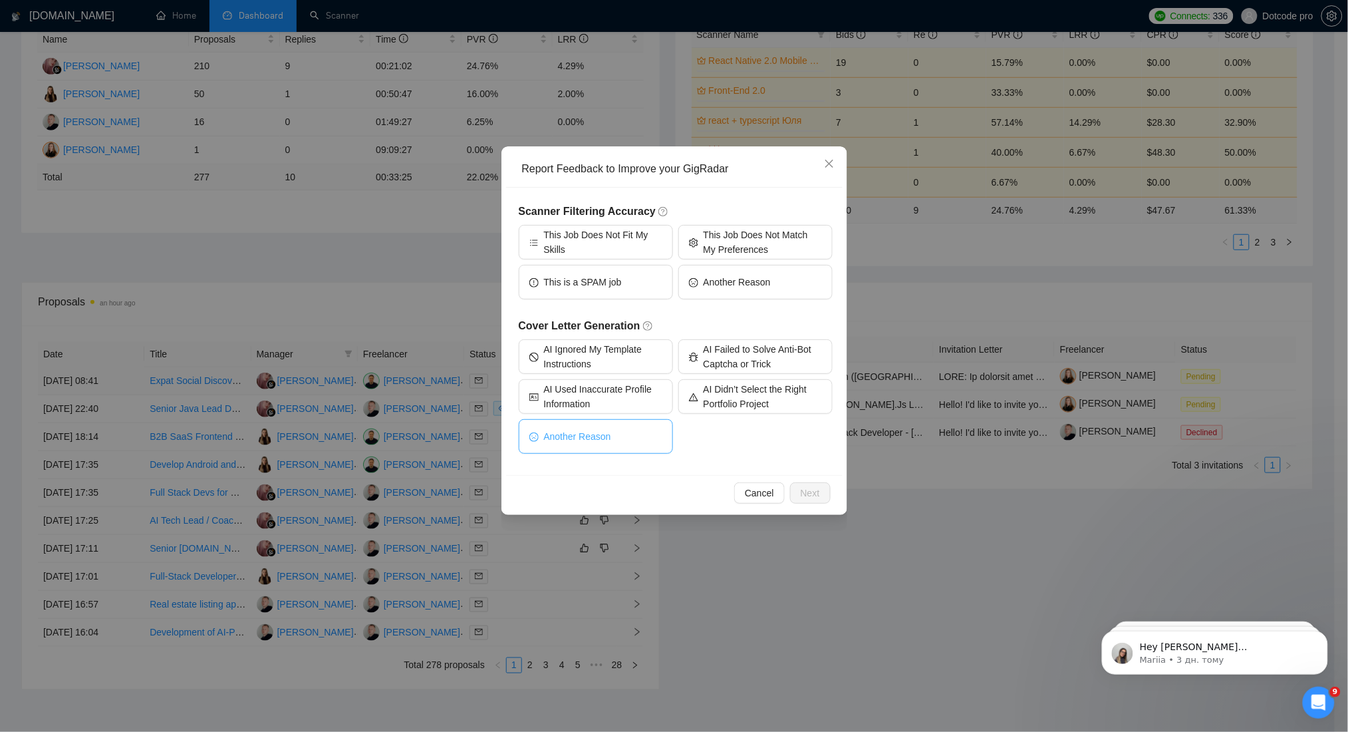
click at [636, 434] on button "Another Reason" at bounding box center [596, 436] width 154 height 35
click at [810, 488] on span "Next" at bounding box center [810, 493] width 19 height 15
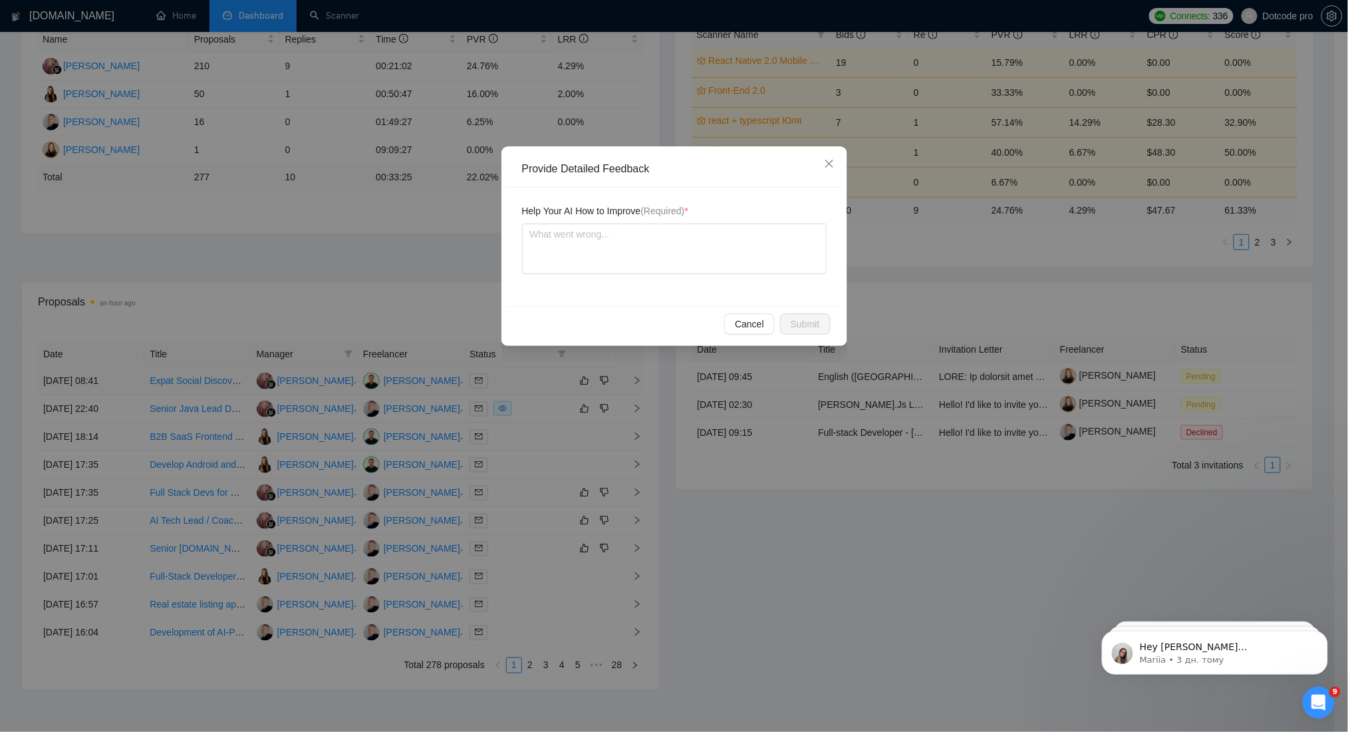
click at [673, 213] on span "(Required)" at bounding box center [663, 211] width 44 height 11
click at [662, 249] on textarea at bounding box center [674, 248] width 305 height 51
paste textarea "⚠️ Strict Rule for Project Examples When writing the cover letter, you MUST alw…"
type textarea "⚠️ Strict Rule for Project Examples When writing the cover letter, you MUST alw…"
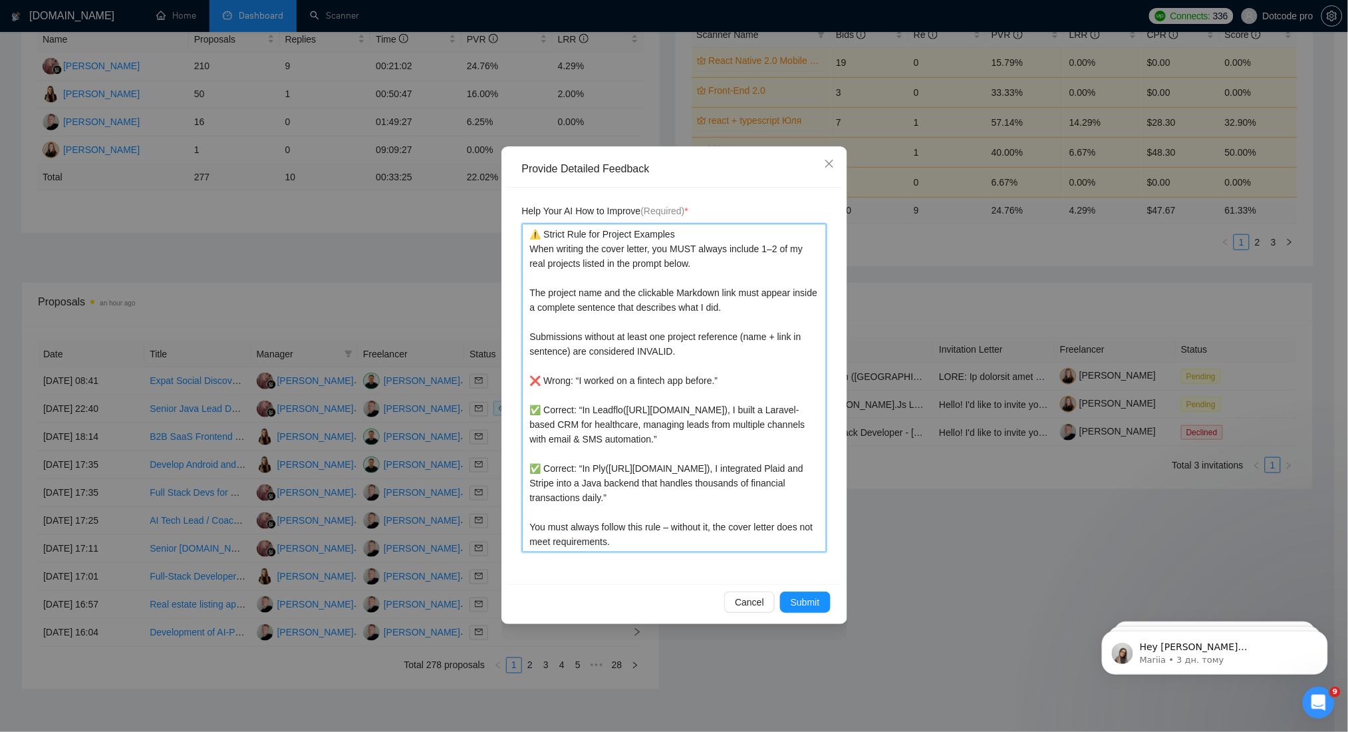
type textarea "⚠️ Strict Rule for Project Examples When writing the cover letter, you MUST alw…"
click at [533, 241] on textarea "⚠️ Strict Rule for Project Examples When writing the cover letter, you MUST alw…" at bounding box center [674, 387] width 305 height 329
click at [535, 235] on textarea "⚠️ Strict Rule for Project Examples When writing the cover letter, you MUST alw…" at bounding box center [674, 387] width 305 height 329
type textarea "⚠️ Strict Rule for Project Examples When writing the cover letter, you MUST alw…"
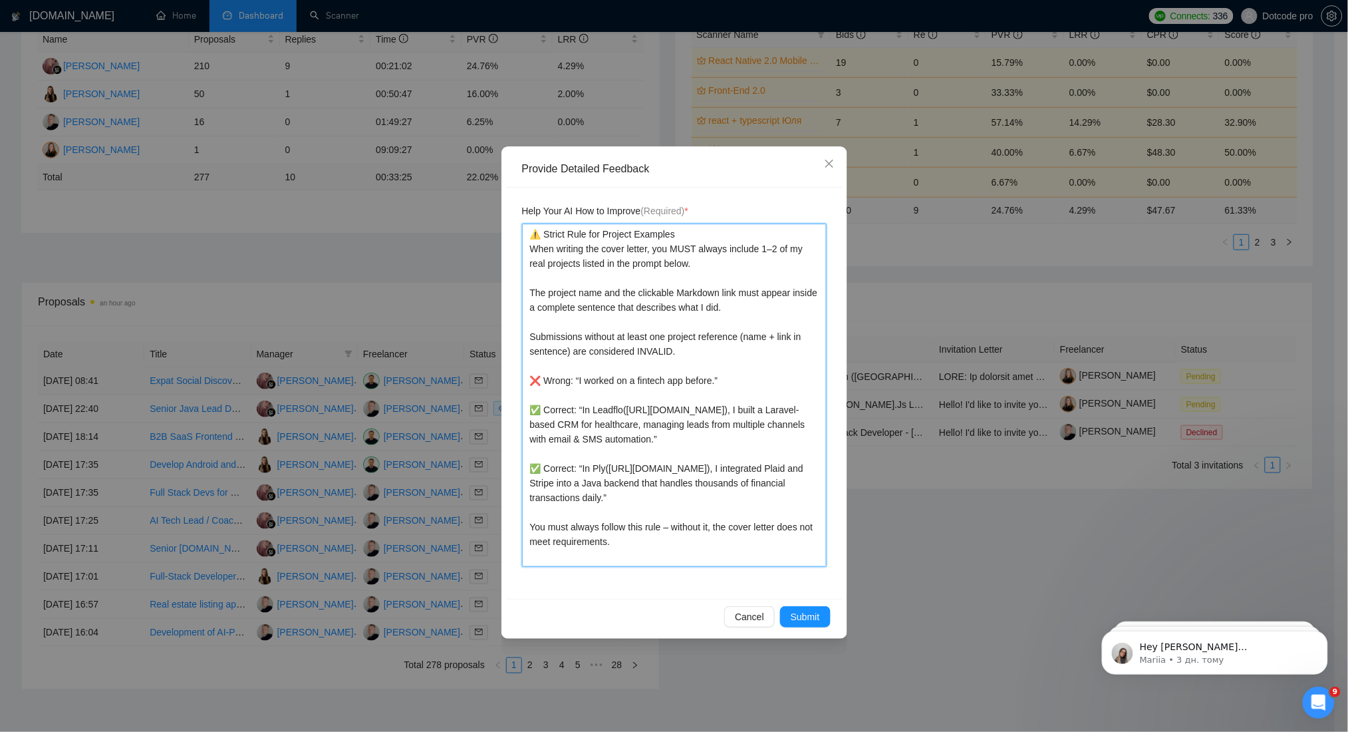
paste textarea "You mentioned the project name, but without a link to it."
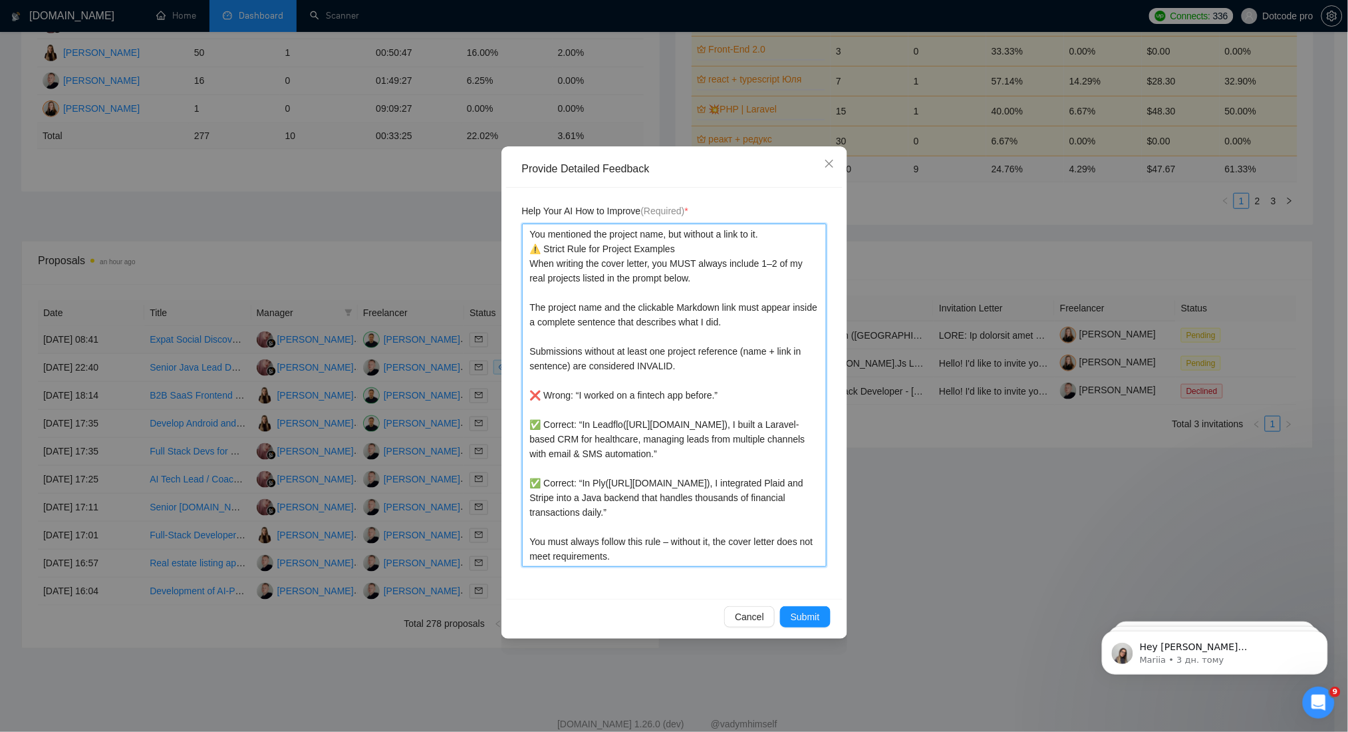
scroll to position [343, 0]
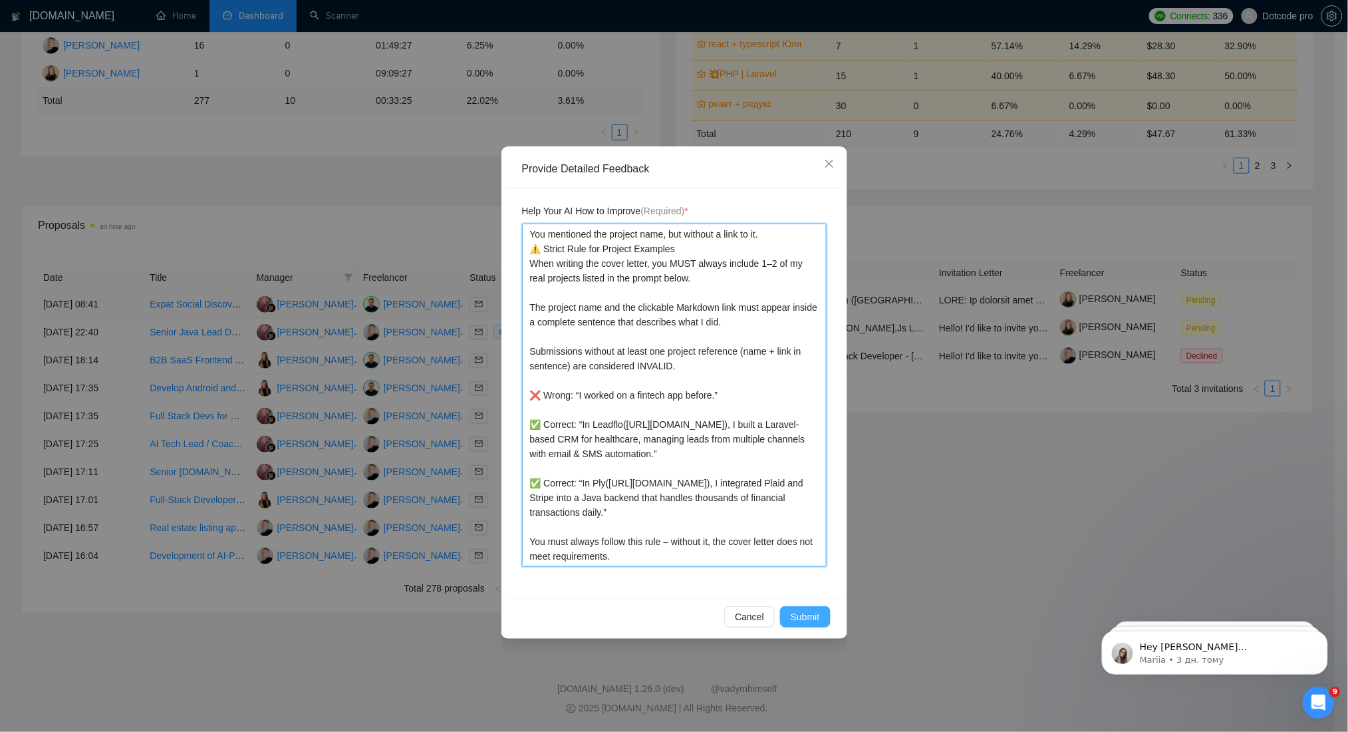
type textarea "You mentioned the project name, but without a link to it. ⚠️ Strict Rule for Pr…"
click at [813, 615] on span "Submit" at bounding box center [805, 616] width 29 height 15
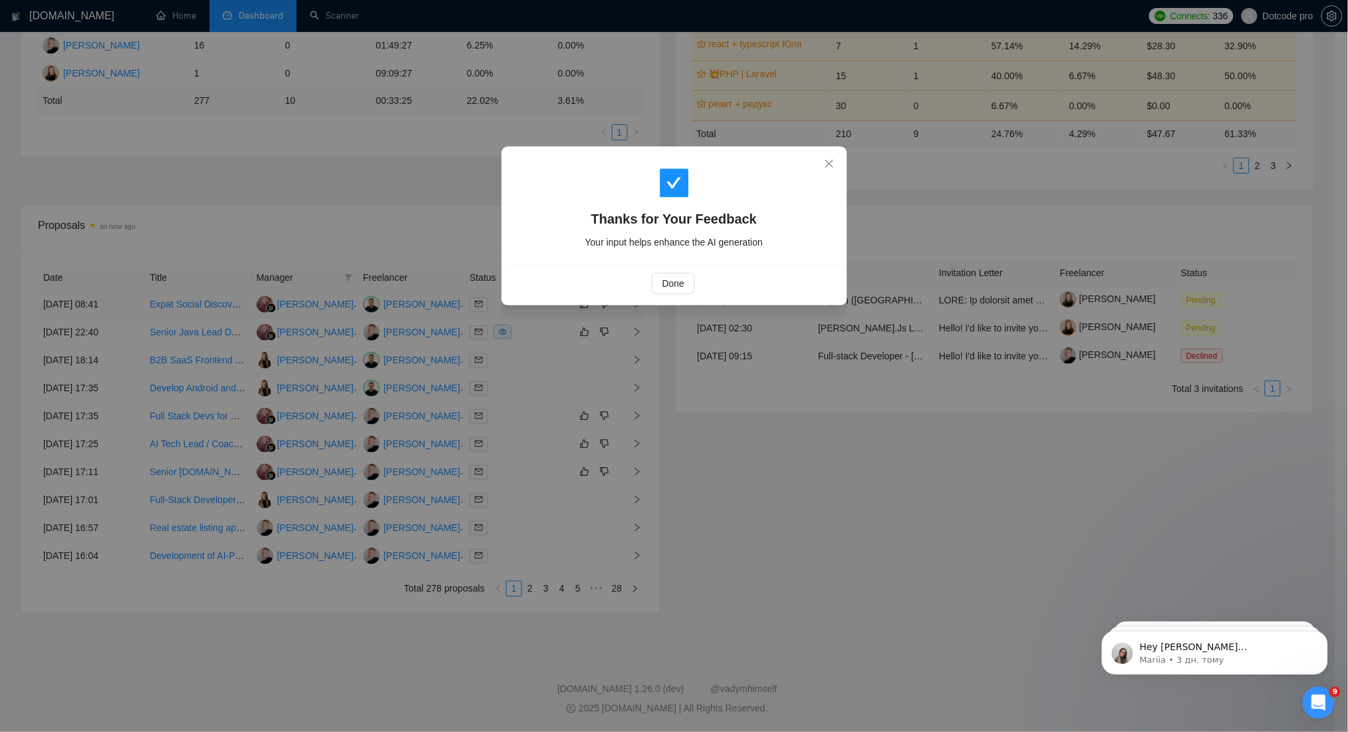
click at [670, 264] on div "Thanks for Your Feedback Your input helps enhance the AI generation" at bounding box center [674, 208] width 337 height 114
click at [680, 277] on span "Done" at bounding box center [673, 283] width 22 height 15
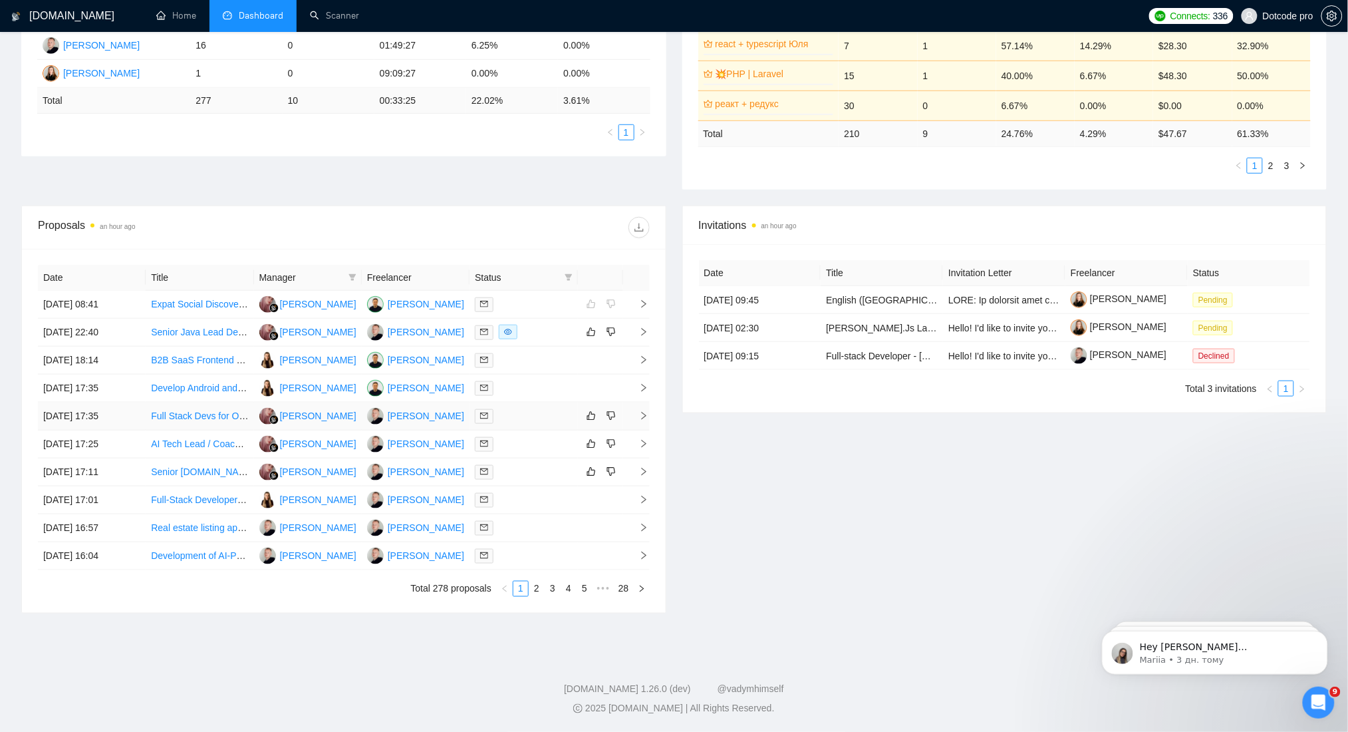
click at [130, 412] on td "[DATE] 17:35" at bounding box center [92, 416] width 108 height 28
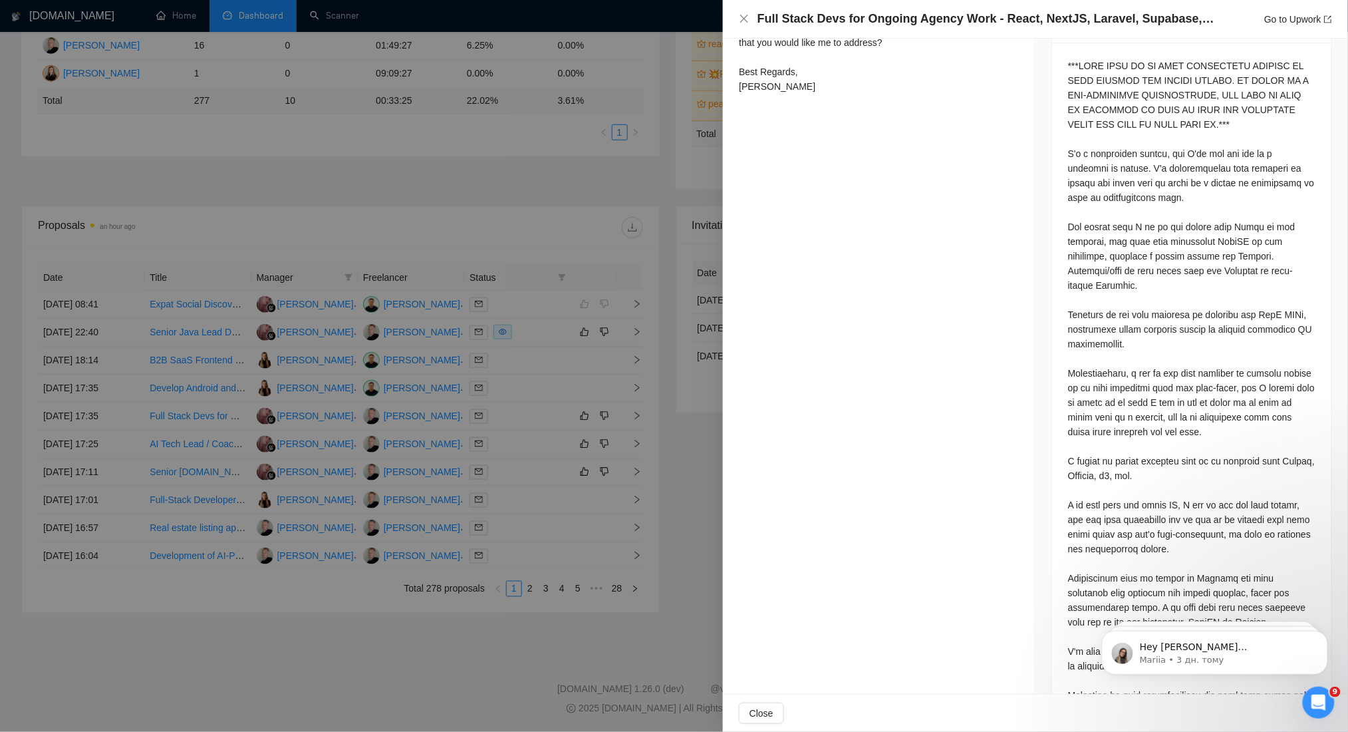
scroll to position [856, 0]
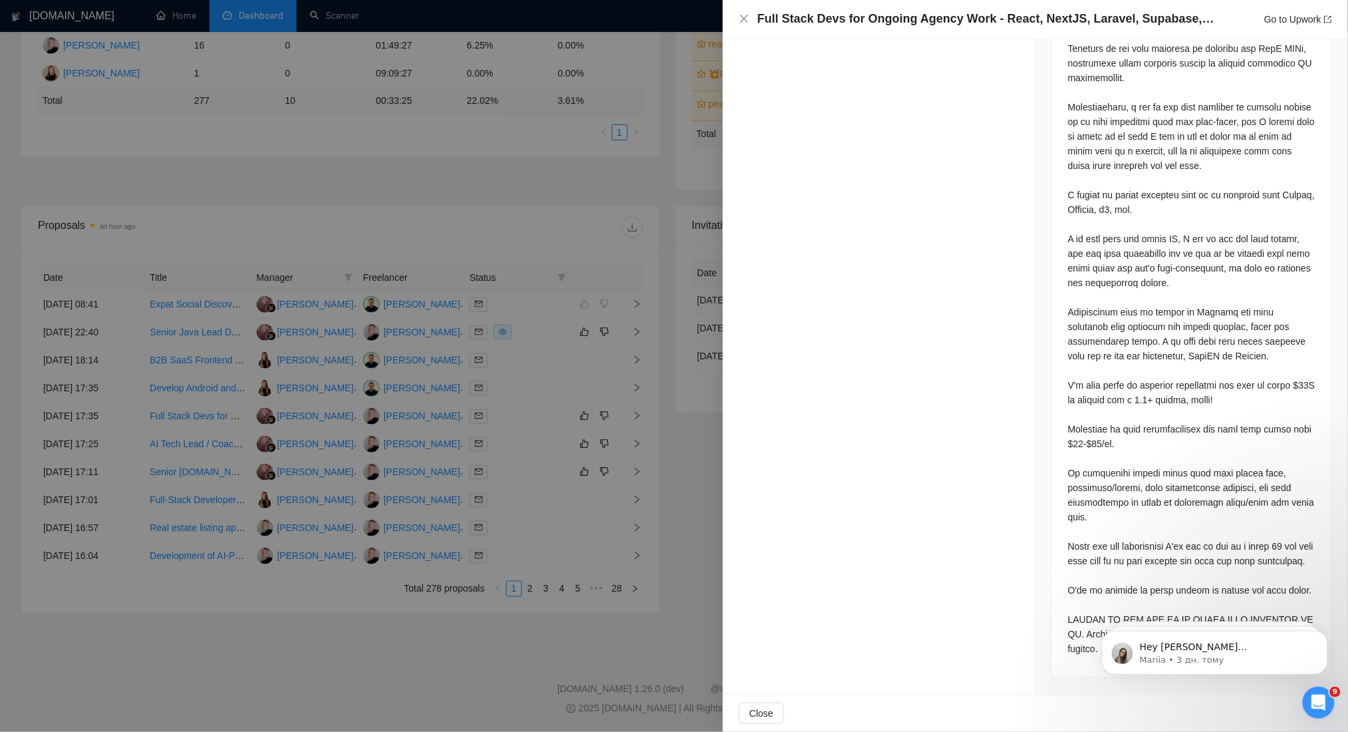
click at [410, 418] on div at bounding box center [674, 366] width 1348 height 732
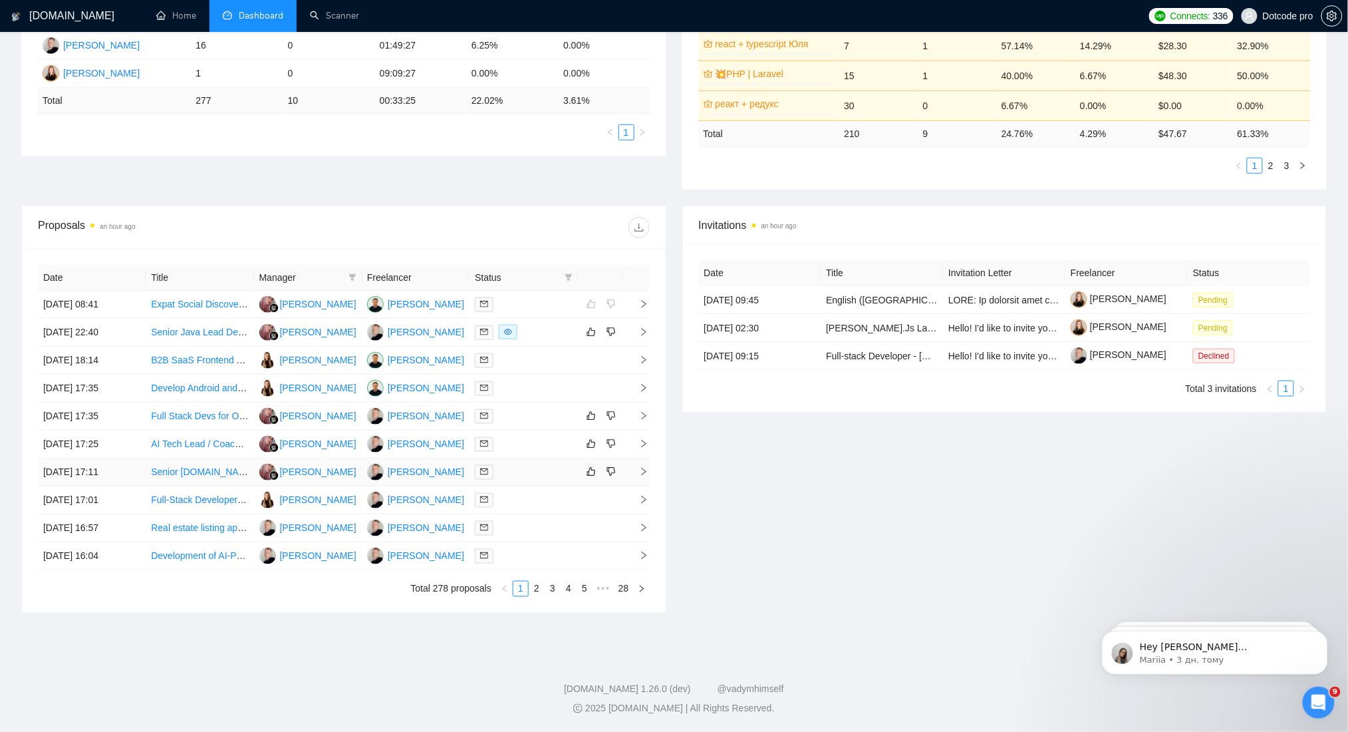
click at [133, 472] on td "[DATE] 17:11" at bounding box center [92, 472] width 108 height 28
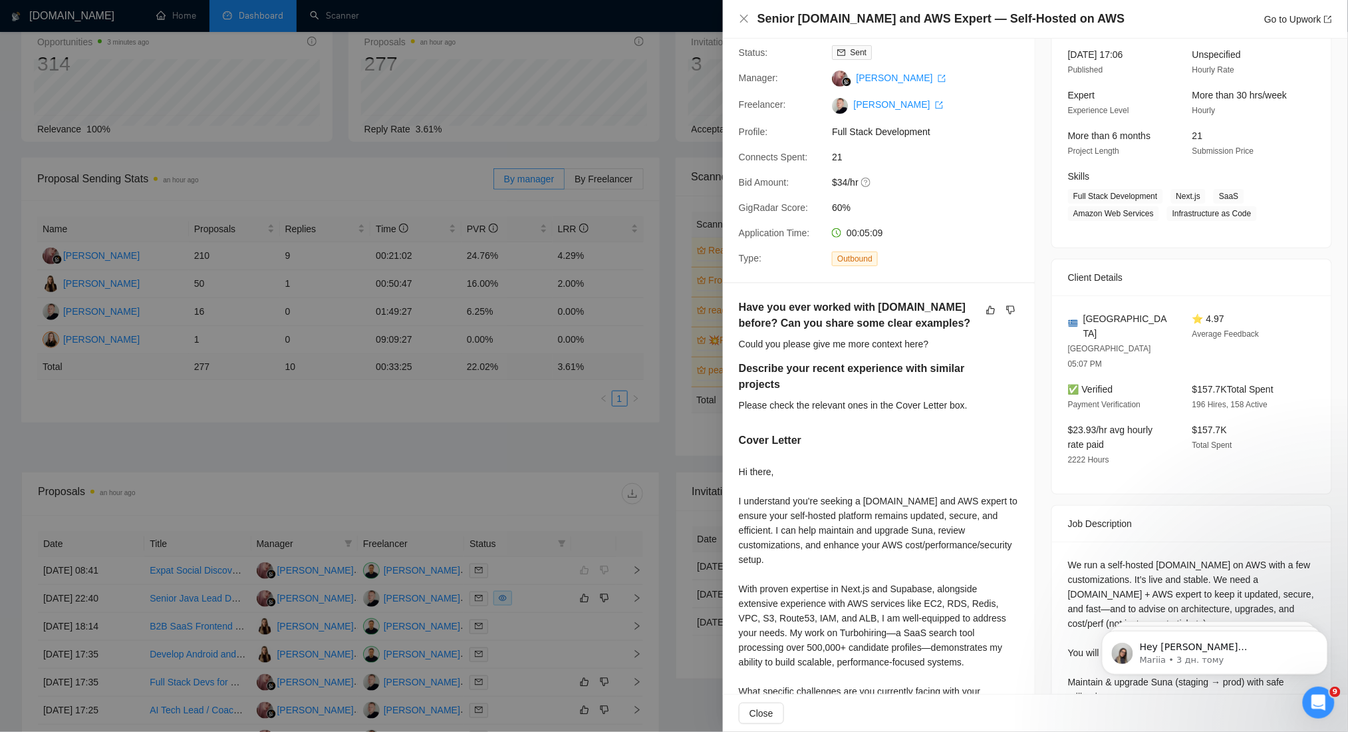
scroll to position [177, 0]
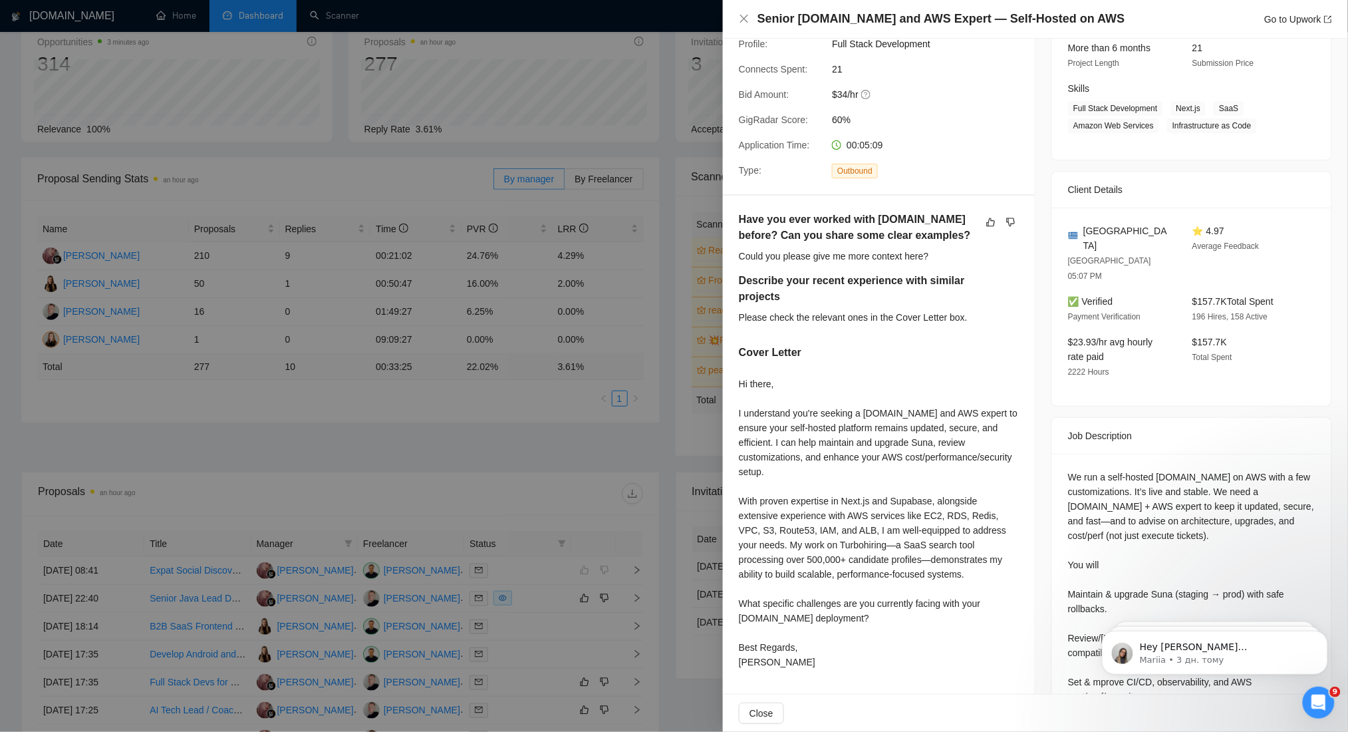
click at [657, 407] on div at bounding box center [674, 366] width 1348 height 732
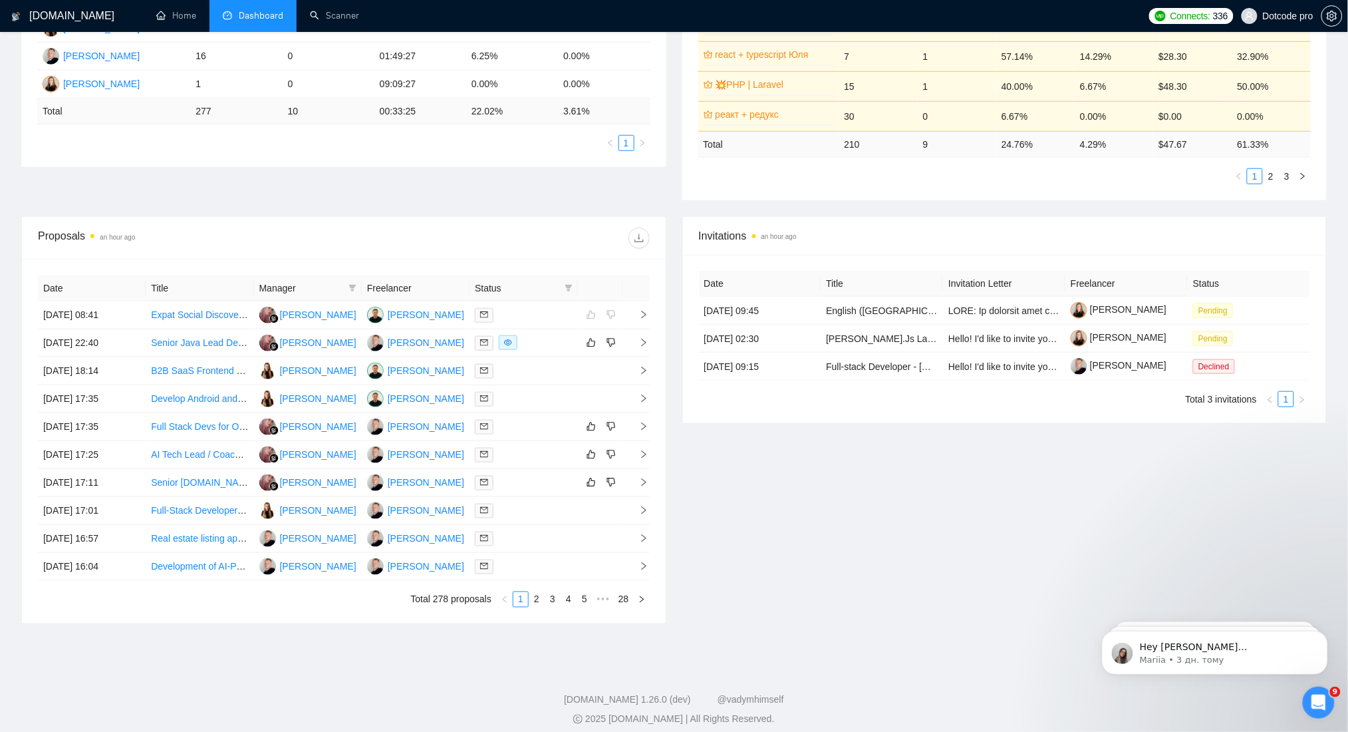
scroll to position [343, 0]
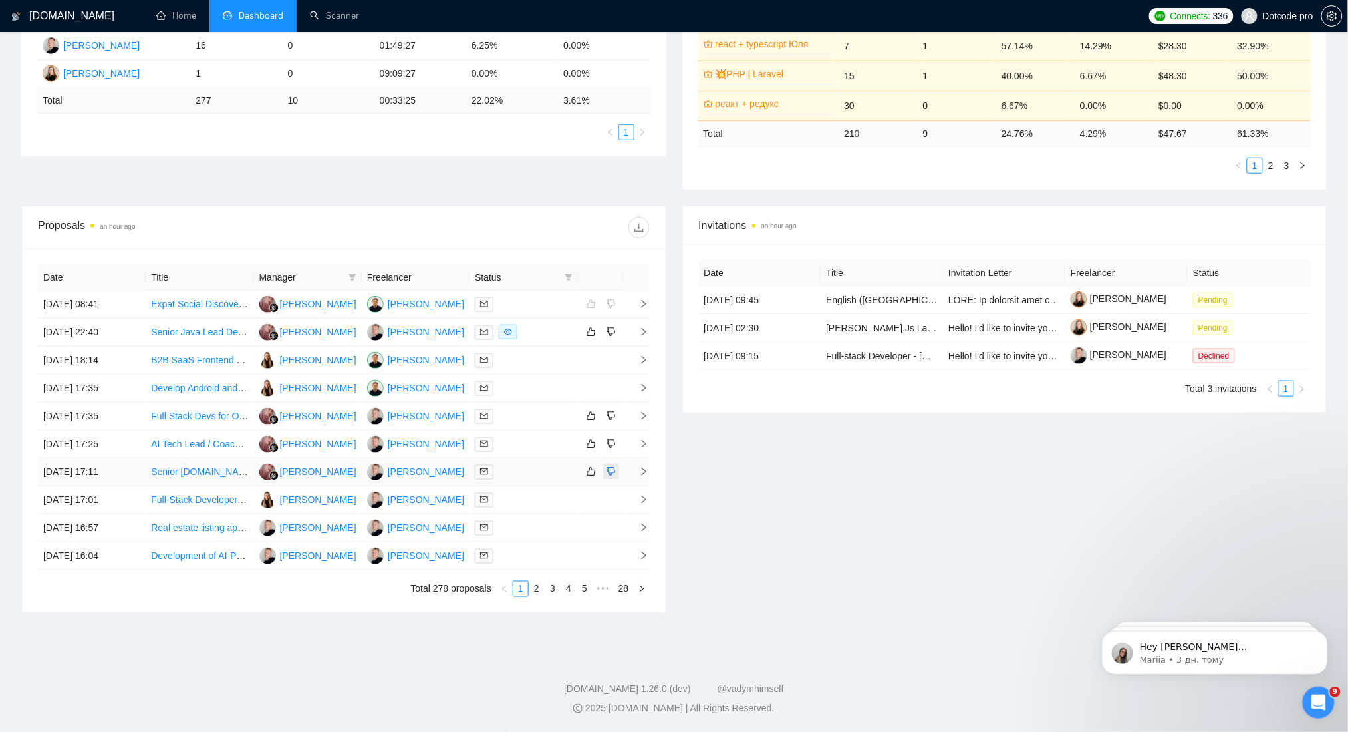
click at [611, 474] on icon "dislike" at bounding box center [611, 472] width 9 height 9
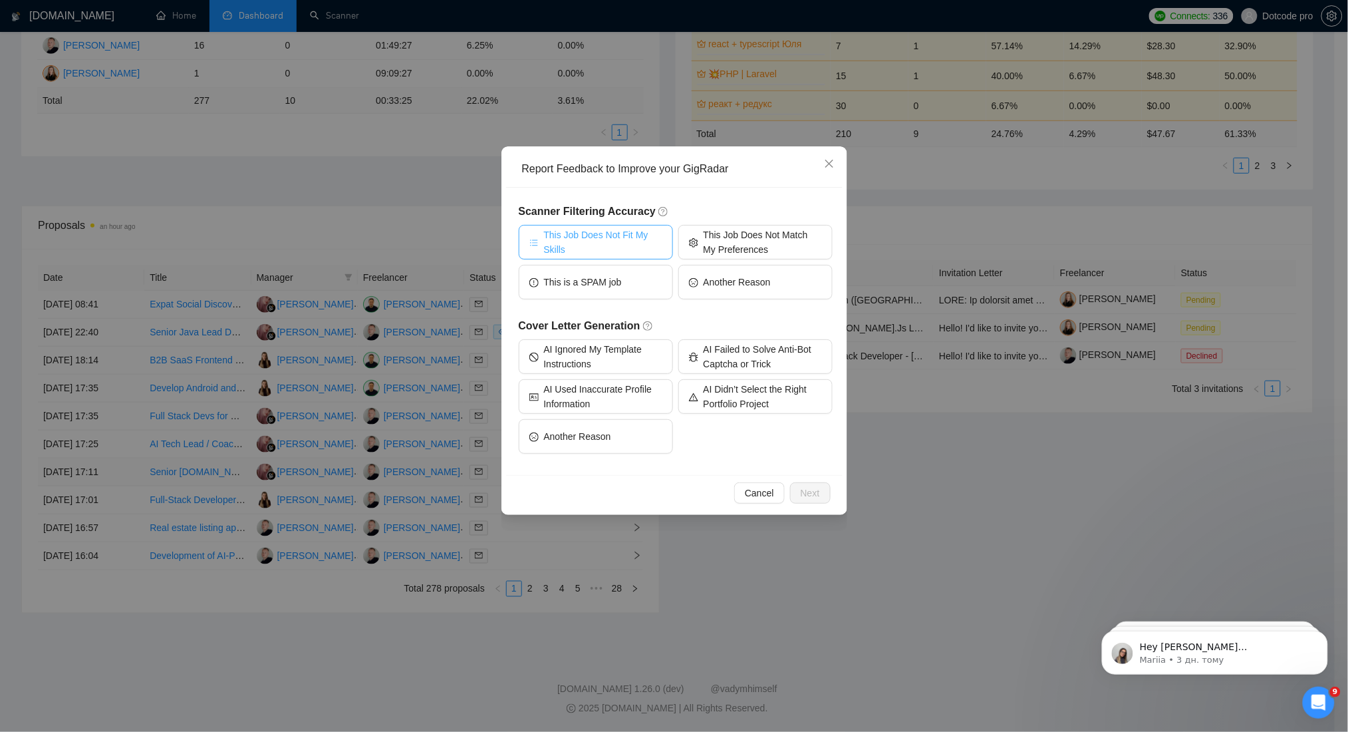
click at [622, 241] on span "This Job Does Not Fit My Skills" at bounding box center [603, 241] width 118 height 29
click at [641, 444] on button "Another Reason" at bounding box center [596, 436] width 154 height 35
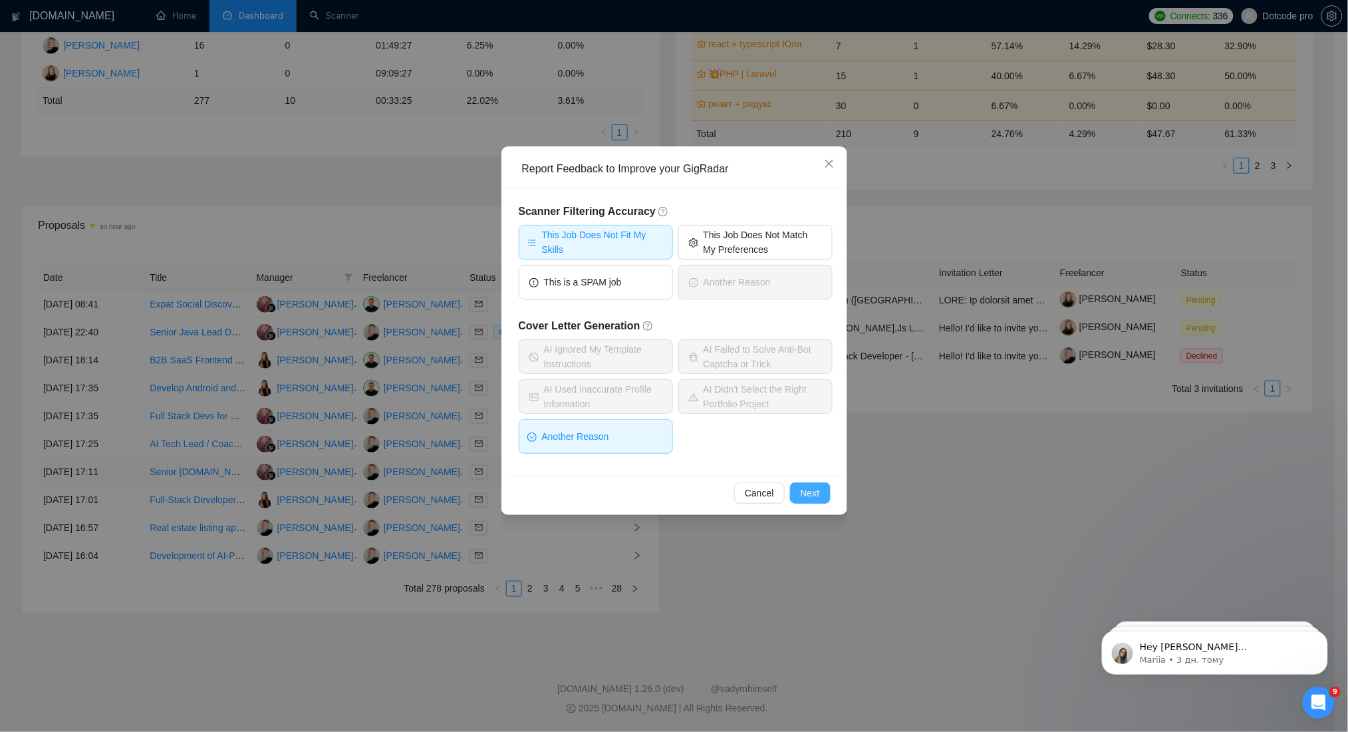
click at [809, 492] on span "Next" at bounding box center [810, 493] width 19 height 15
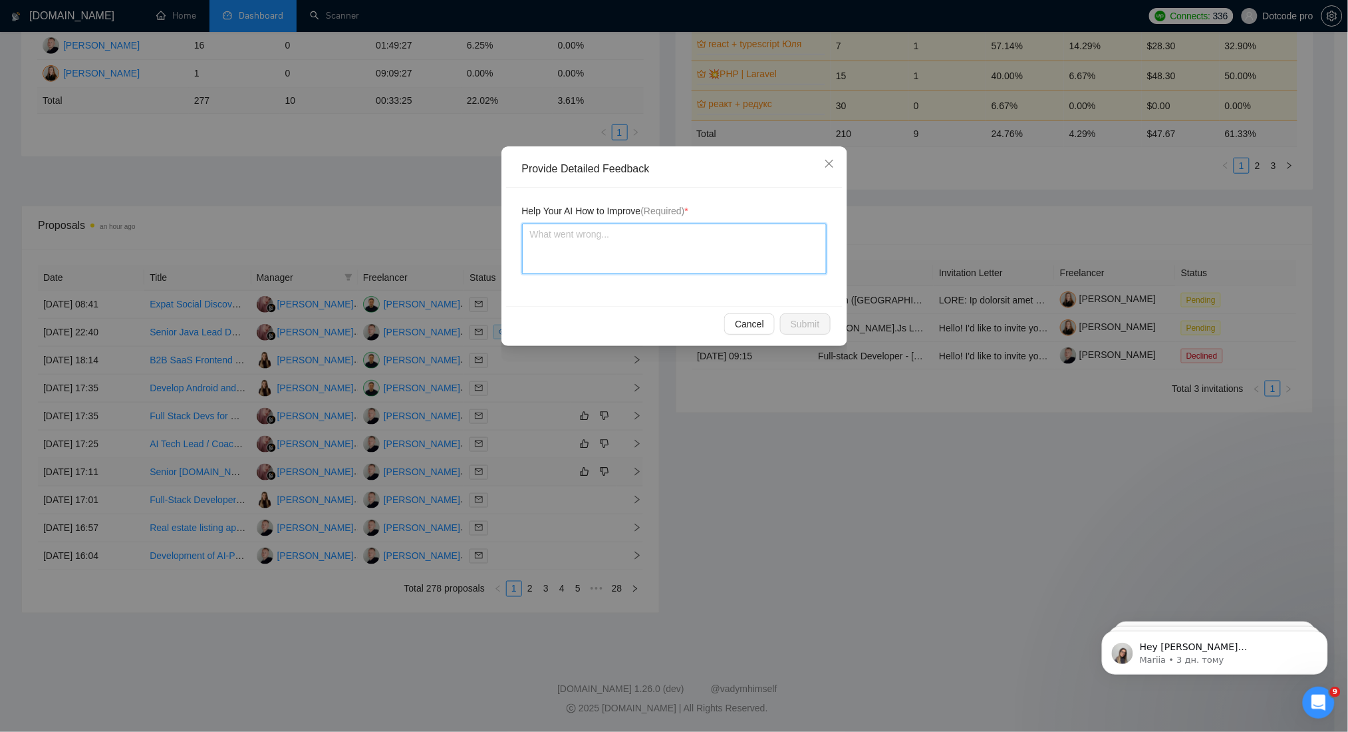
click at [602, 242] on textarea at bounding box center [674, 248] width 305 height 51
paste textarea "You mentioned the project name, but without a link to it."
type textarea "You mentioned the project name, but without a link to it."
click at [798, 319] on span "Submit" at bounding box center [805, 324] width 29 height 15
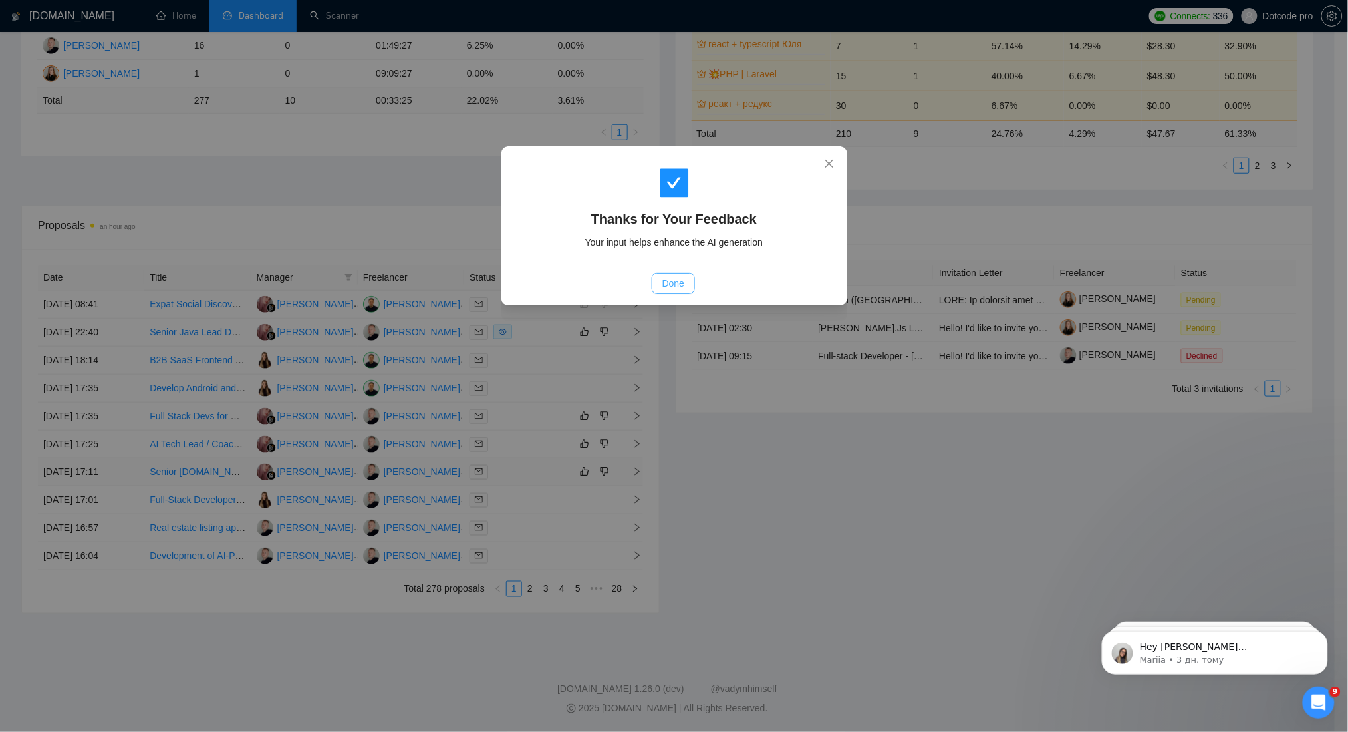
click at [666, 287] on span "Done" at bounding box center [673, 283] width 22 height 15
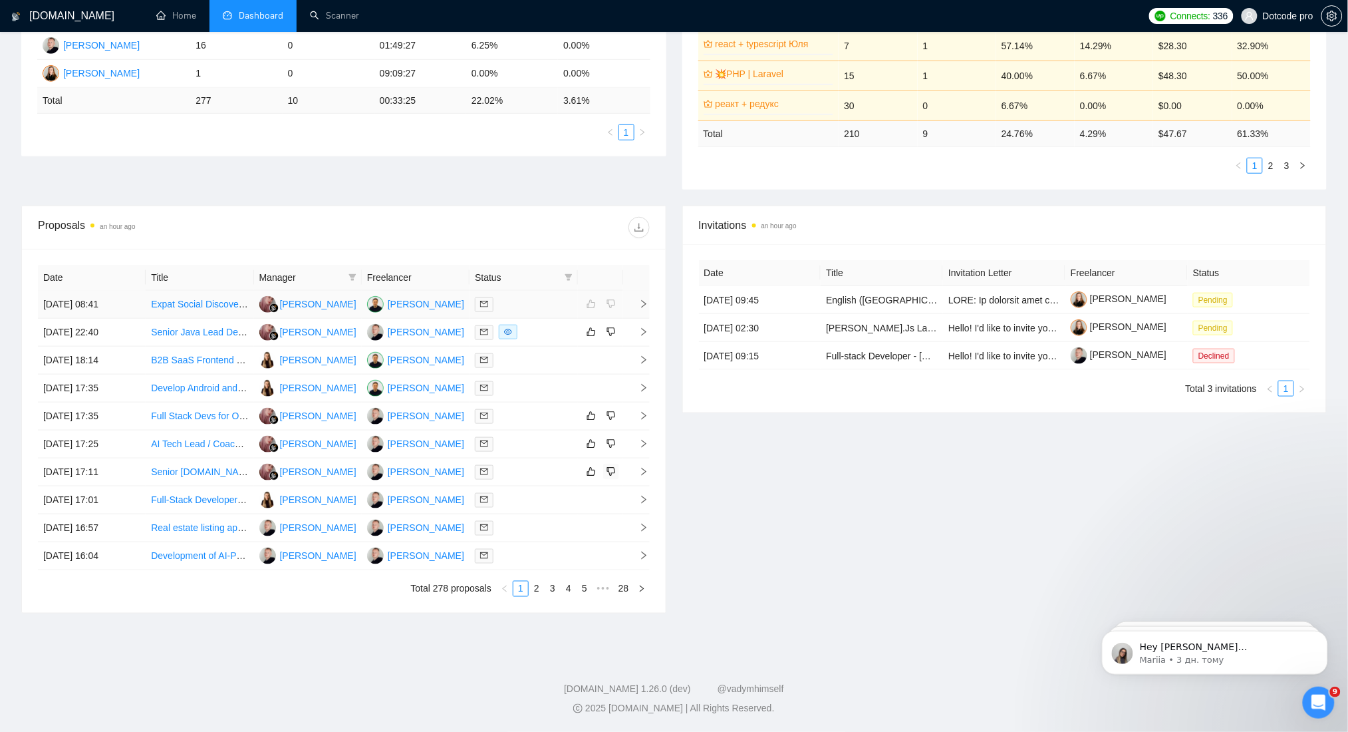
scroll to position [0, 0]
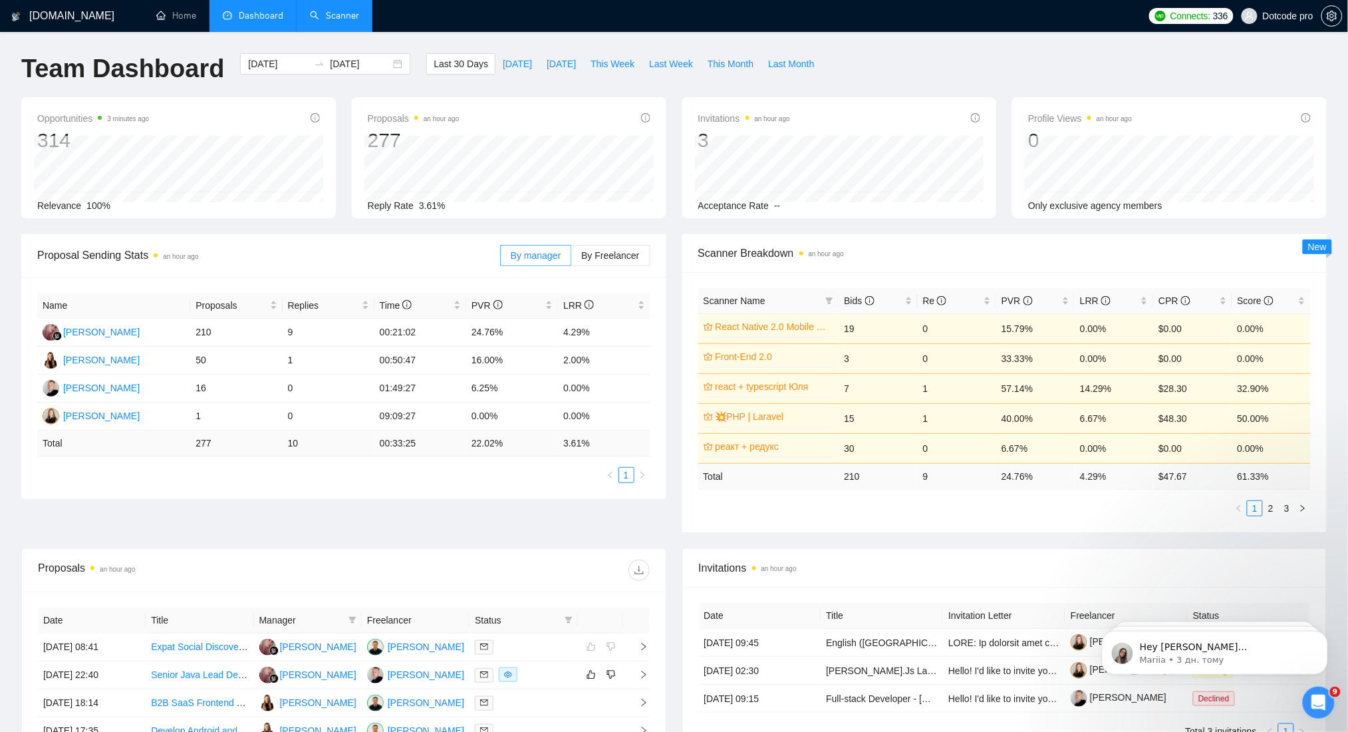
click at [335, 20] on link "Scanner" at bounding box center [334, 15] width 49 height 11
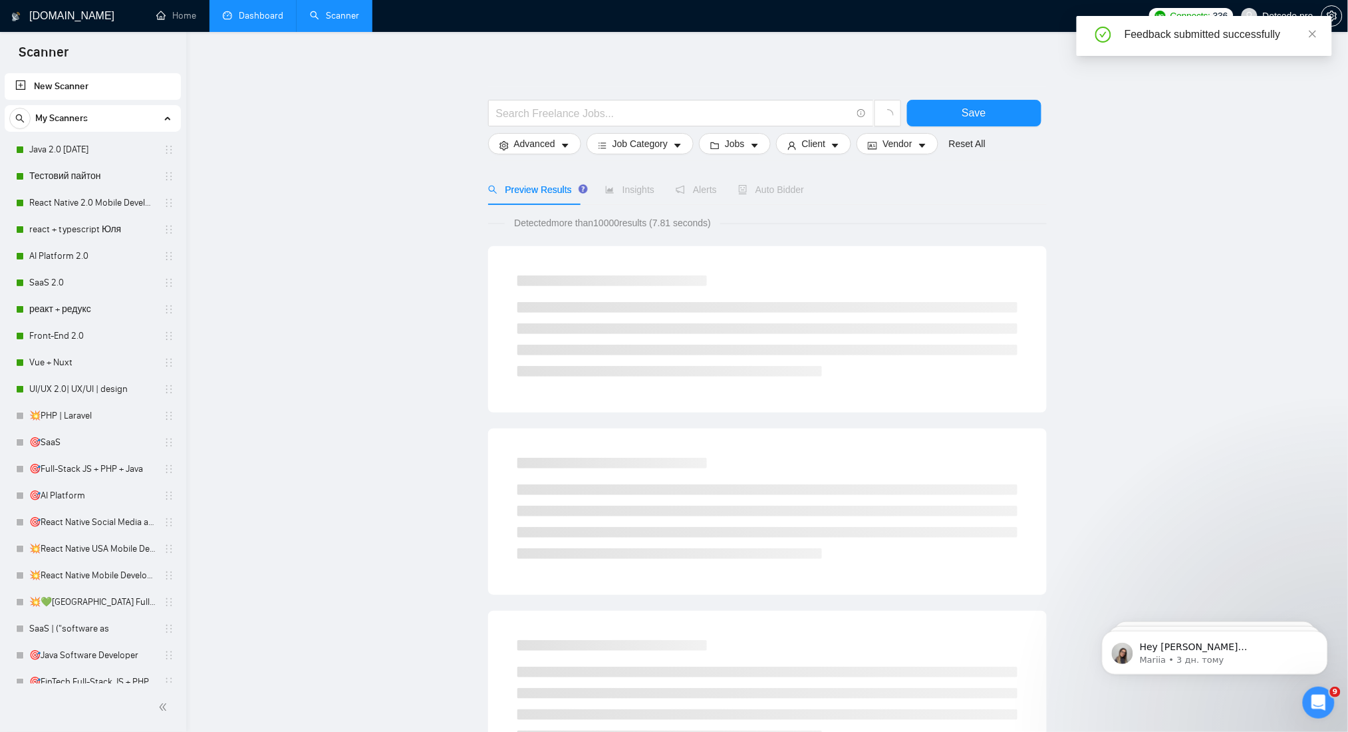
click at [781, 193] on span "Auto Bidder" at bounding box center [771, 189] width 66 height 11
click at [92, 152] on link "Java 2.0 [DATE]" at bounding box center [92, 149] width 126 height 27
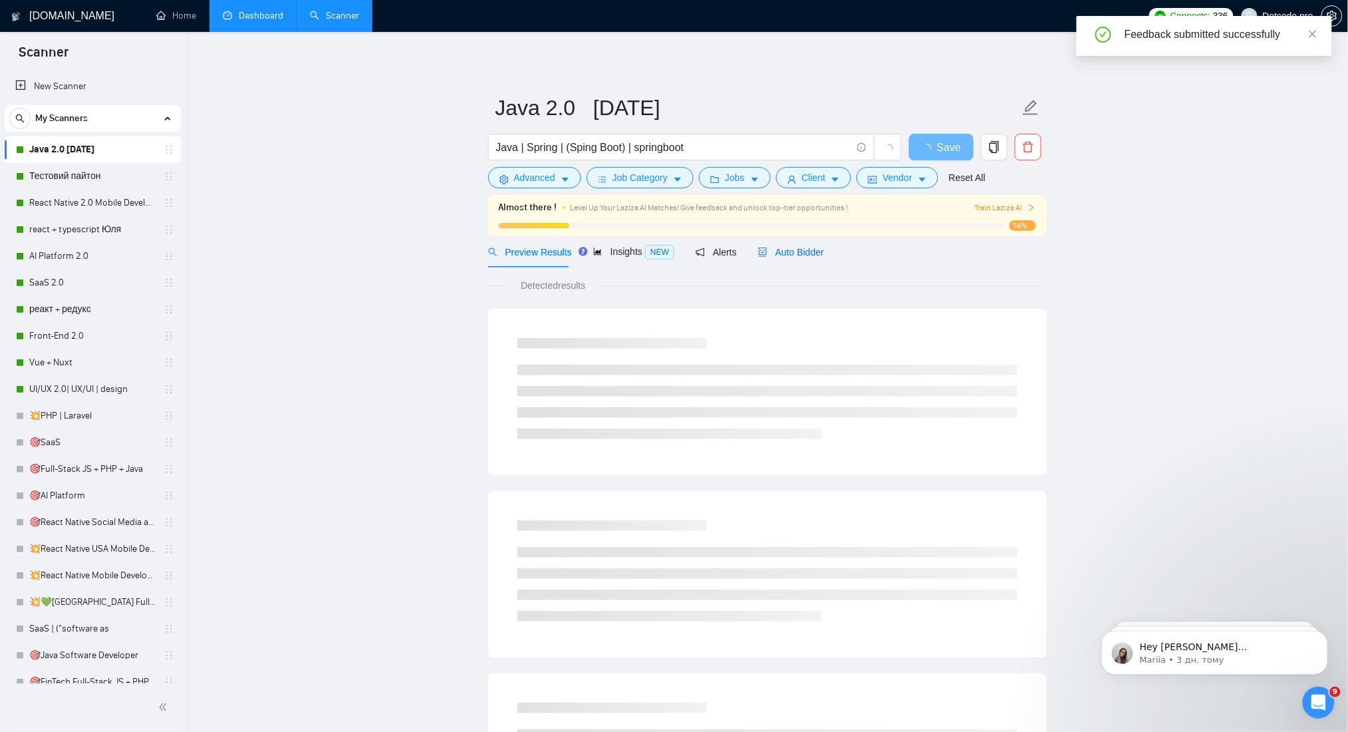
click at [799, 249] on span "Auto Bidder" at bounding box center [791, 252] width 66 height 11
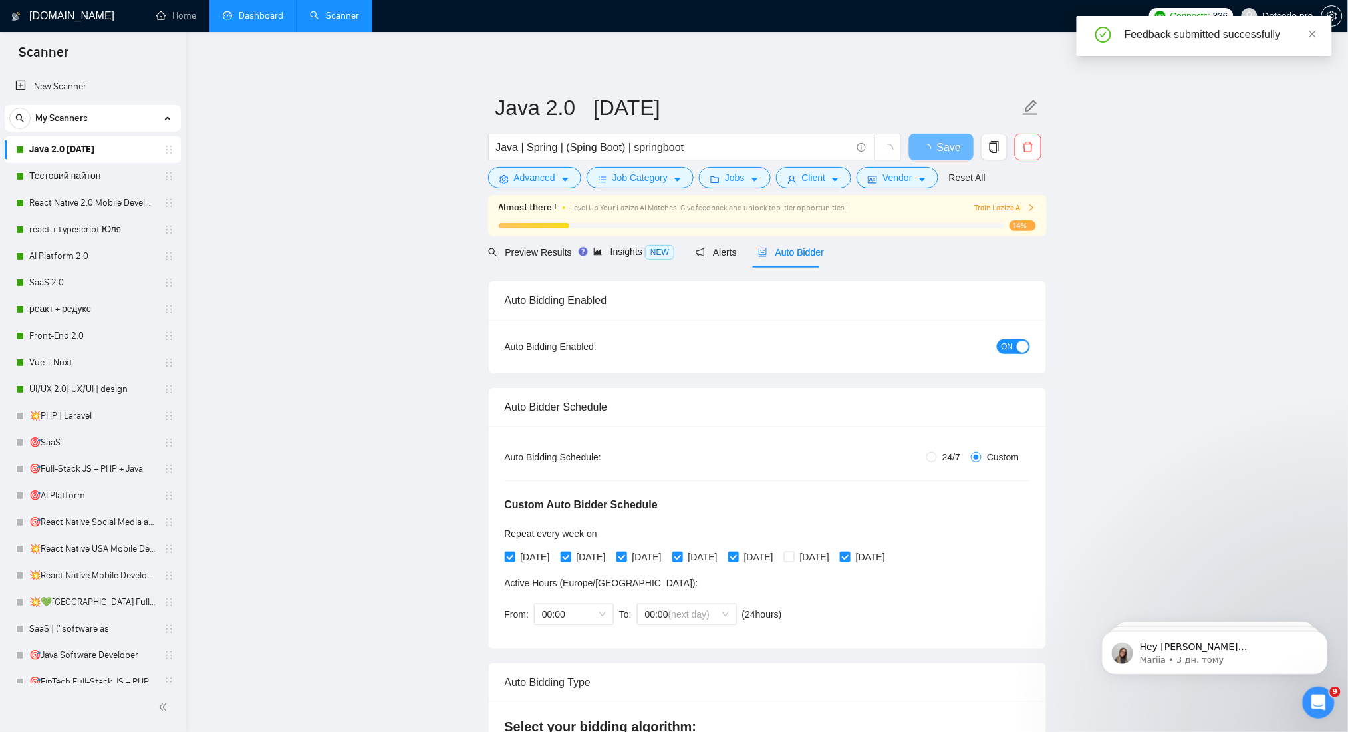
radio input "false"
radio input "true"
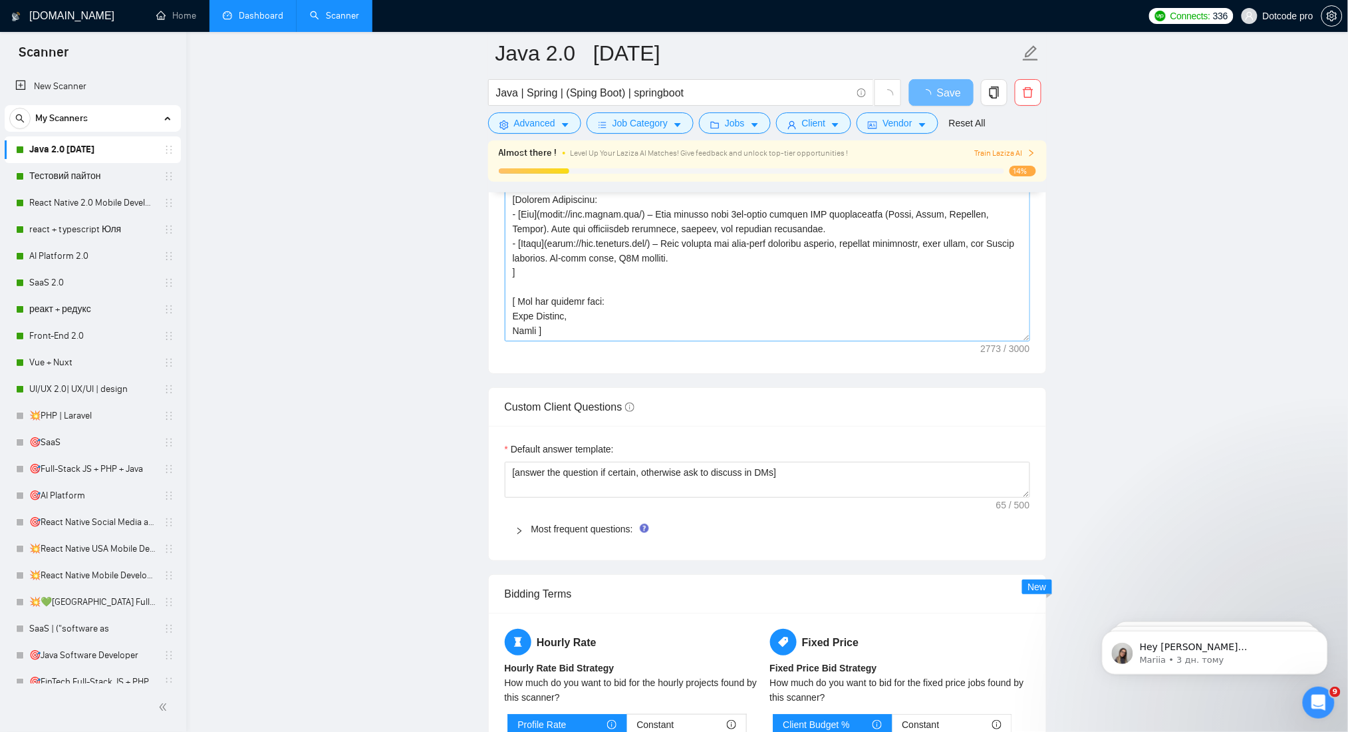
scroll to position [1862, 0]
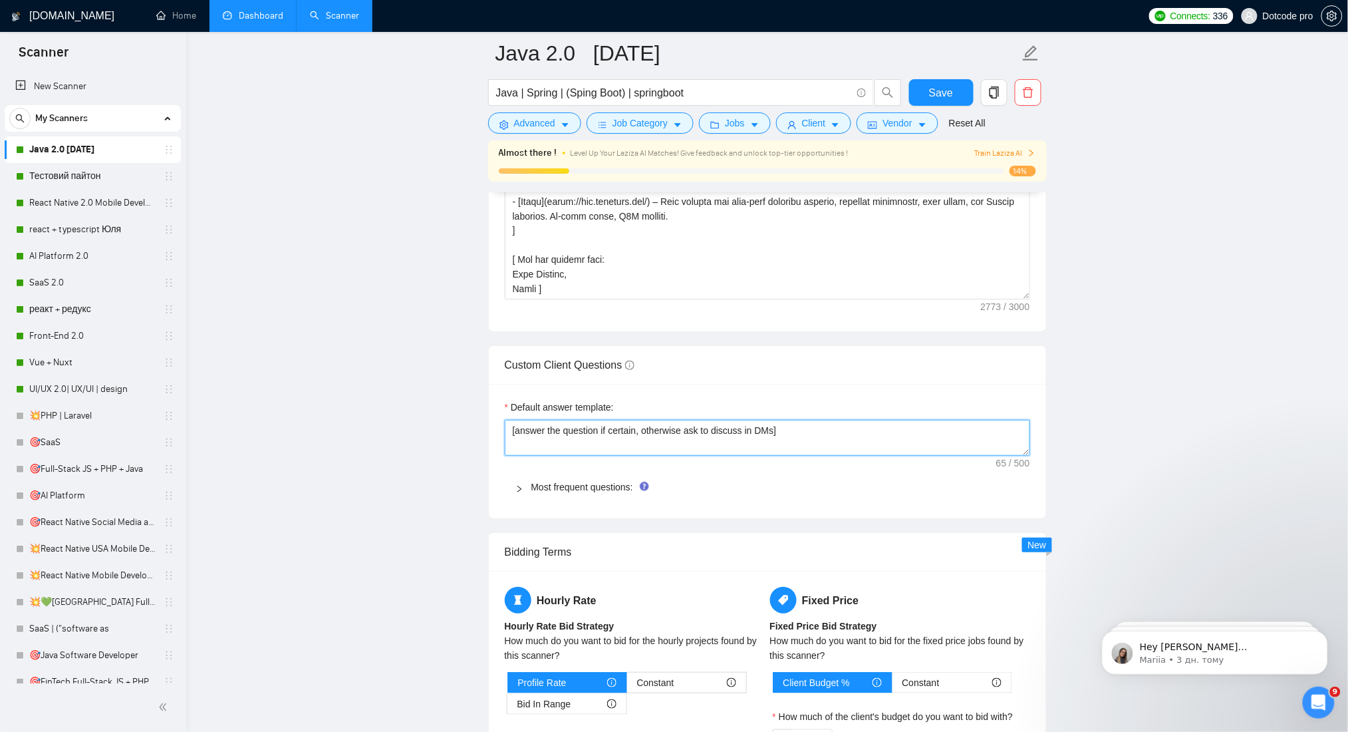
drag, startPoint x: 812, startPoint y: 437, endPoint x: 504, endPoint y: 440, distance: 308.0
click at [505, 440] on textarea "[answer the question if certain, otherwise ask to discuss in DMs]" at bounding box center [767, 438] width 525 height 36
click at [58, 283] on link "SaaS 2.0" at bounding box center [92, 282] width 126 height 27
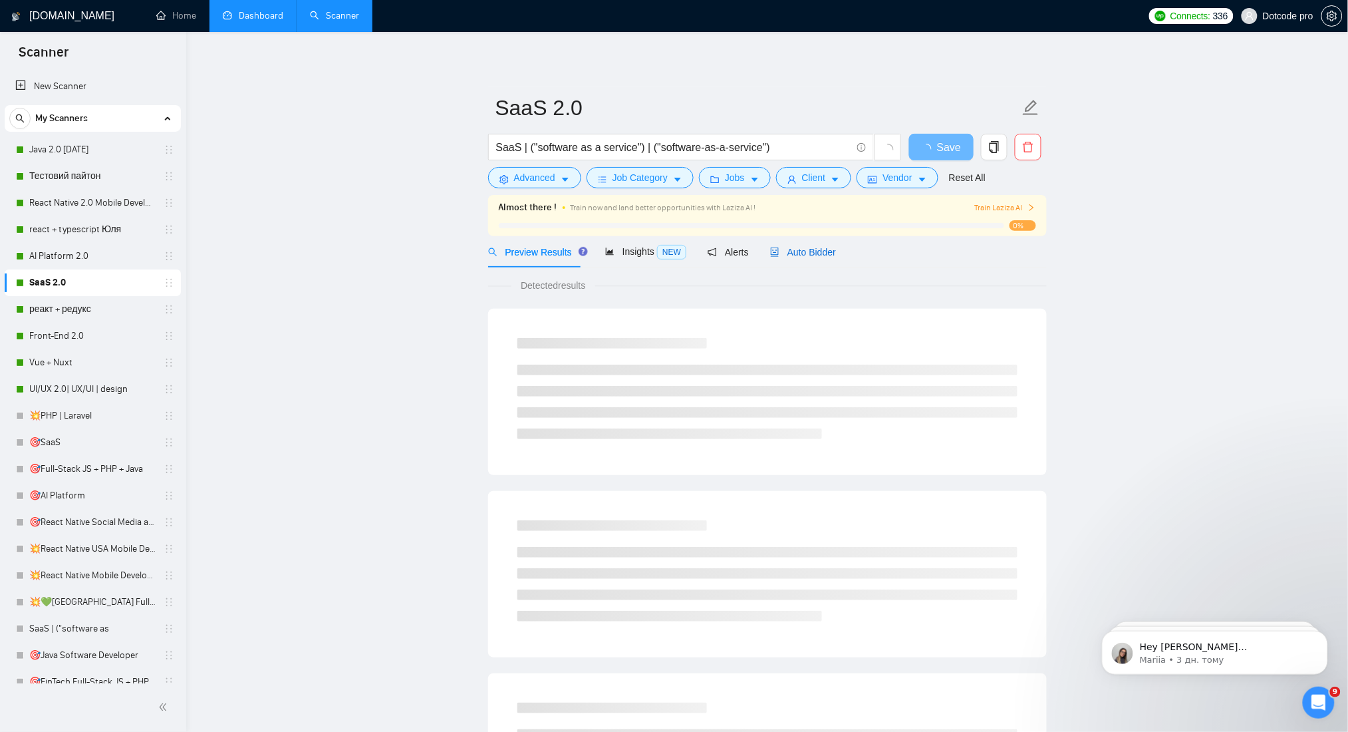
click at [824, 248] on span "Auto Bidder" at bounding box center [803, 252] width 66 height 11
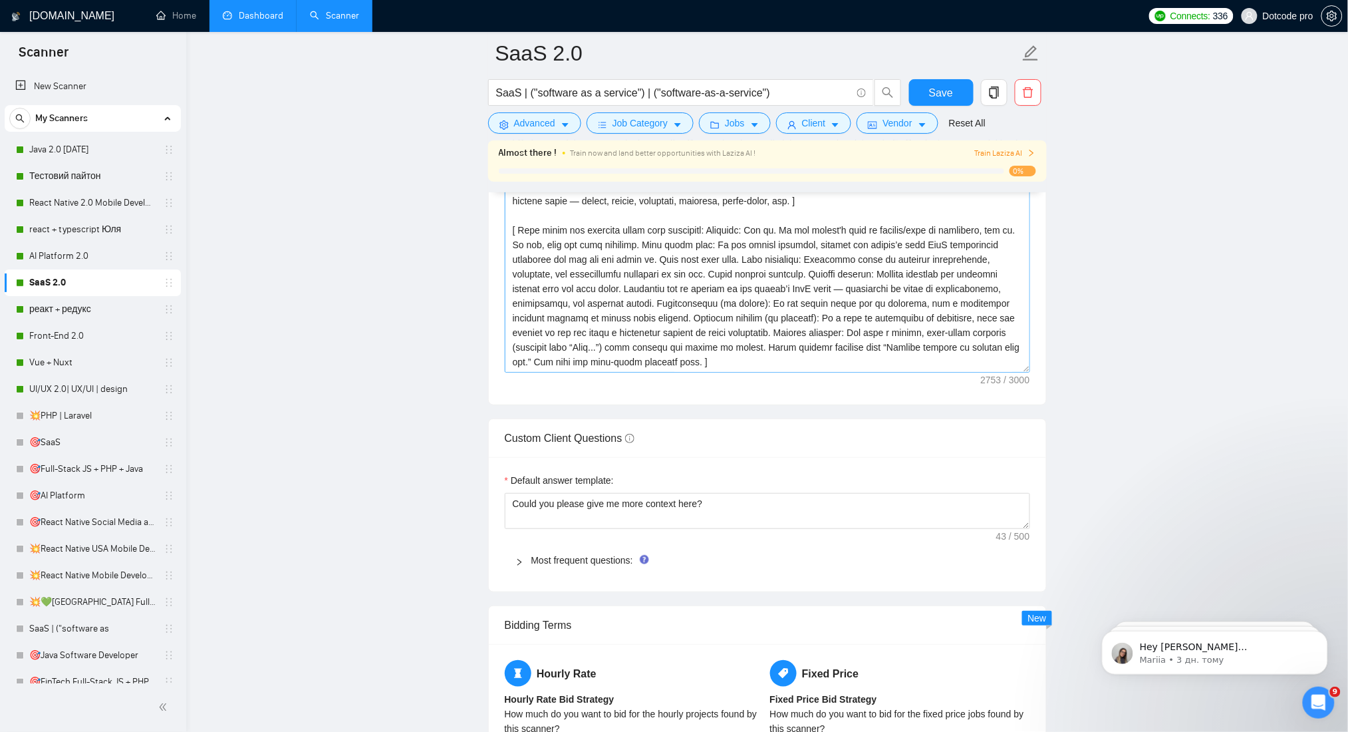
scroll to position [2039, 0]
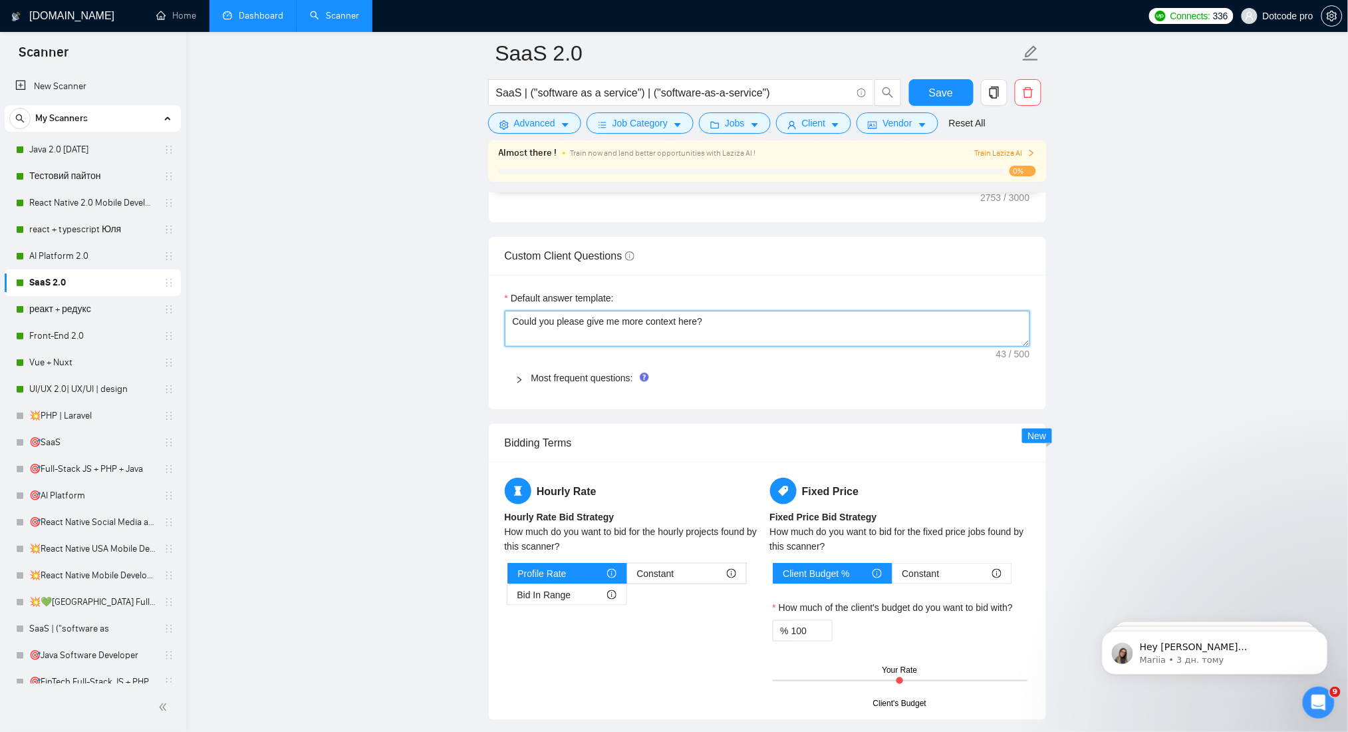
drag, startPoint x: 746, startPoint y: 333, endPoint x: 402, endPoint y: 332, distance: 344.5
click at [402, 333] on main "SaaS 2.0 SaaS | ("software as a service") | ("software-as-a-service") Save Adva…" at bounding box center [767, 18] width 1119 height 4008
paste textarea "[answer the question if certain, otherwise ask to discuss in DMs]"
type textarea "[answer the question if certain, otherwise ask to discuss in DMs]"
click at [1102, 304] on main "SaaS 2.0 SaaS | ("software as a service") | ("software-as-a-service") Save Adva…" at bounding box center [767, 18] width 1119 height 4008
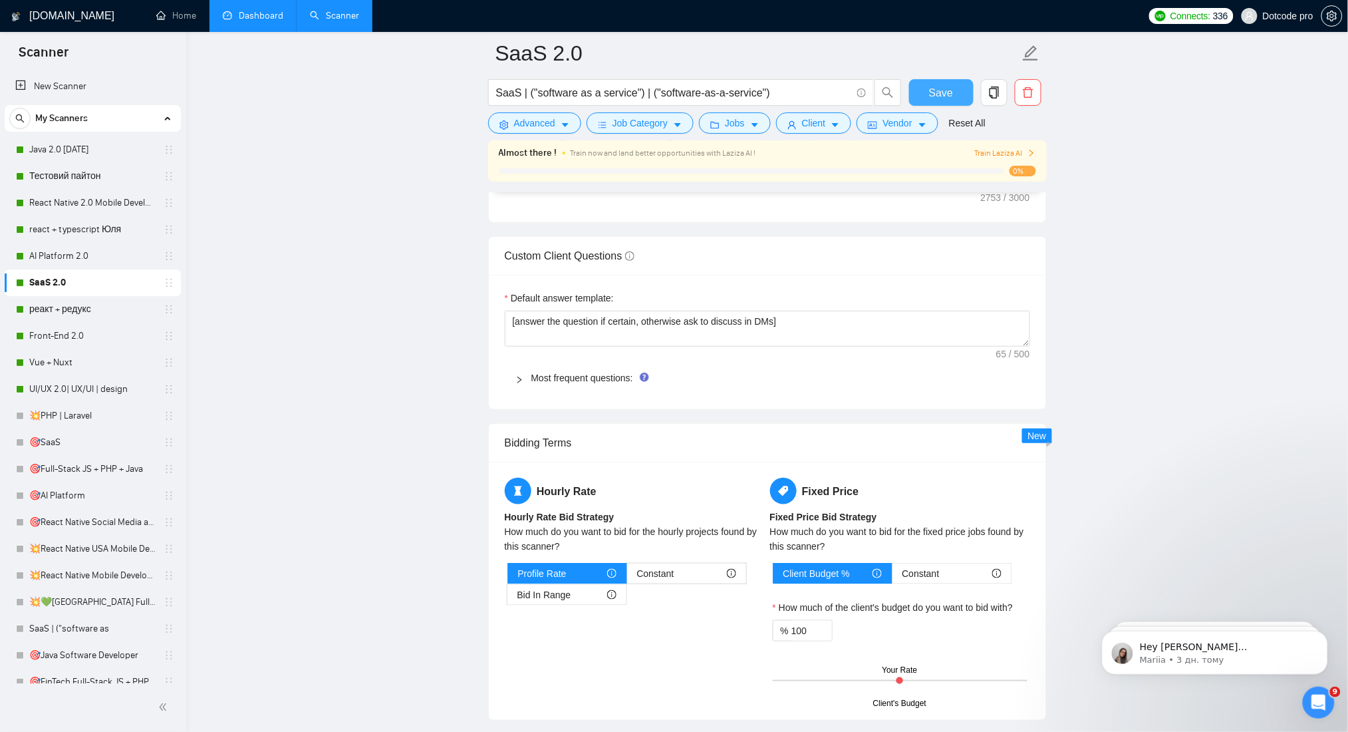
click at [938, 87] on span "Save" at bounding box center [941, 92] width 24 height 17
click at [232, 21] on link "Dashboard" at bounding box center [253, 15] width 61 height 11
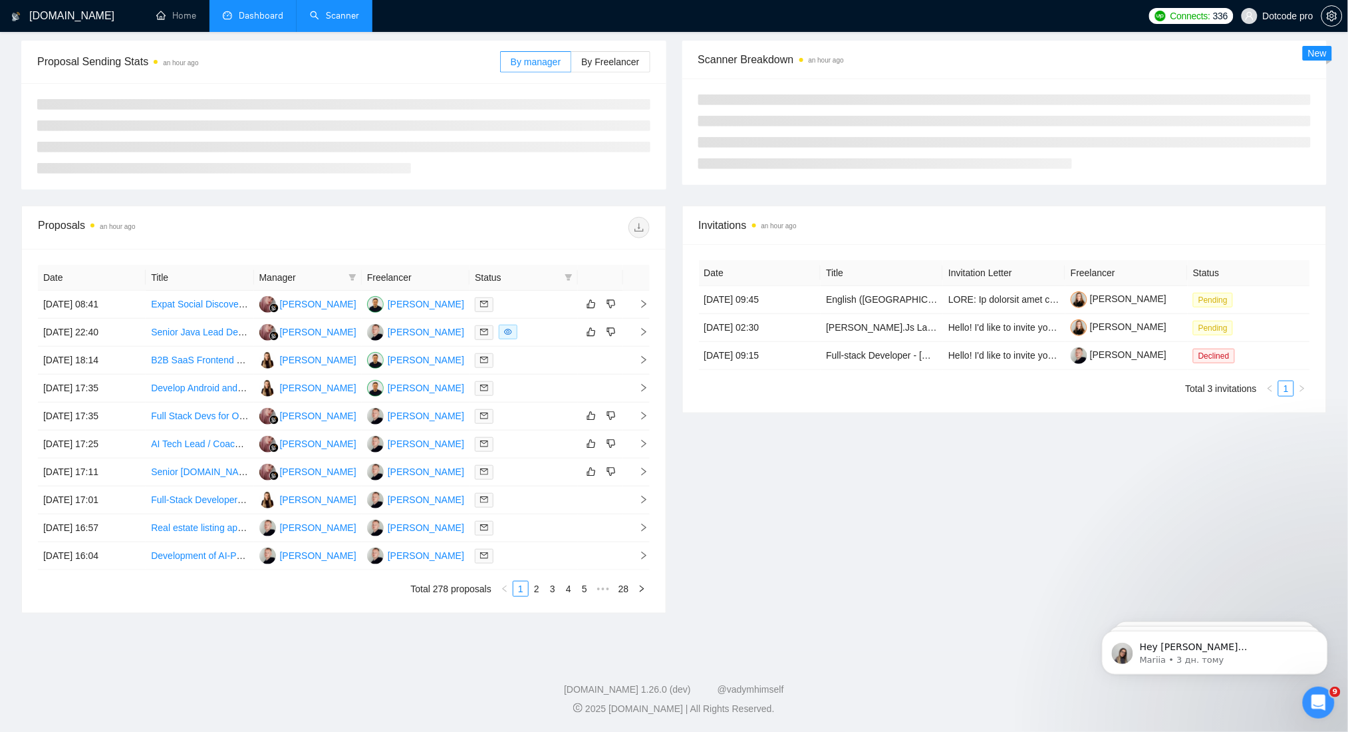
scroll to position [85, 0]
